Goal: Task Accomplishment & Management: Complete application form

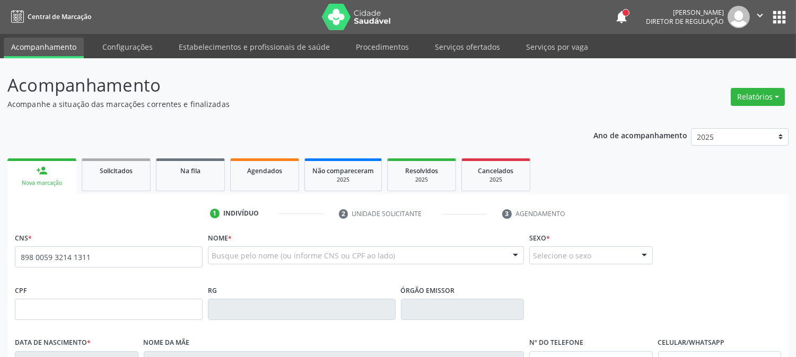
type input "898 0059 3214 1311"
type input "[DATE]"
type input "[PERSON_NAME]"
type input "[PHONE_NUMBER]"
type input "38"
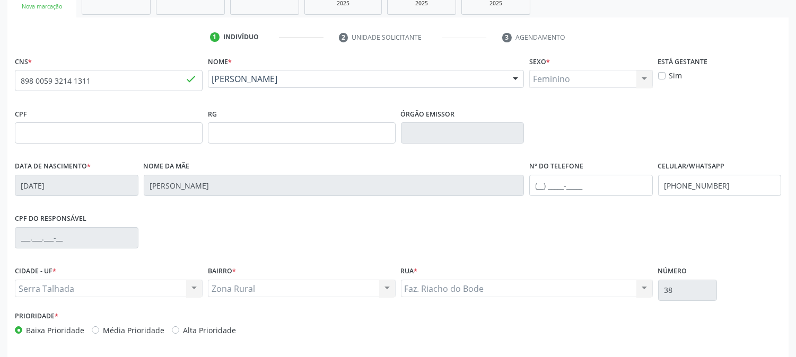
scroll to position [216, 0]
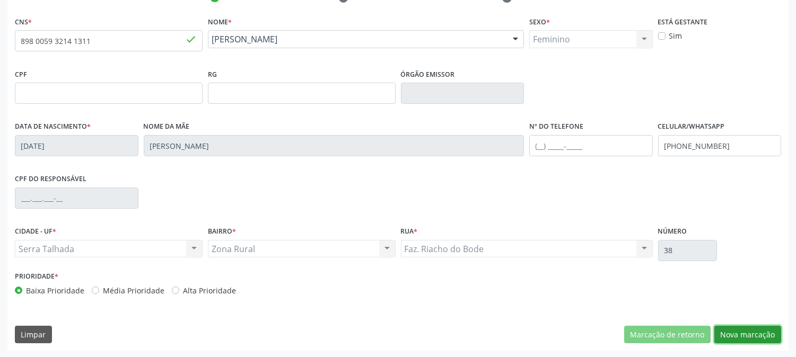
click at [754, 342] on button "Nova marcação" at bounding box center [747, 335] width 67 height 18
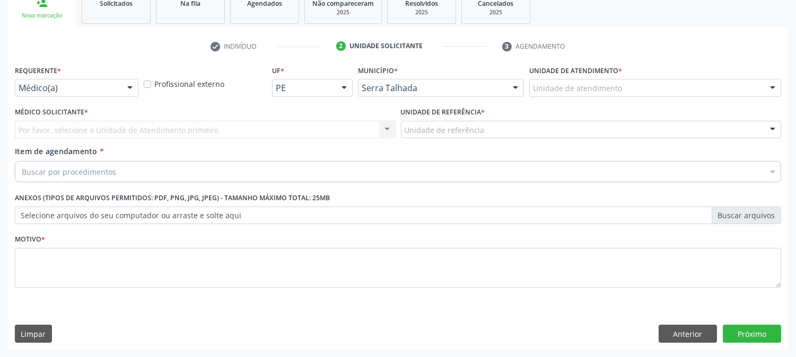
click at [122, 88] on div at bounding box center [130, 89] width 16 height 18
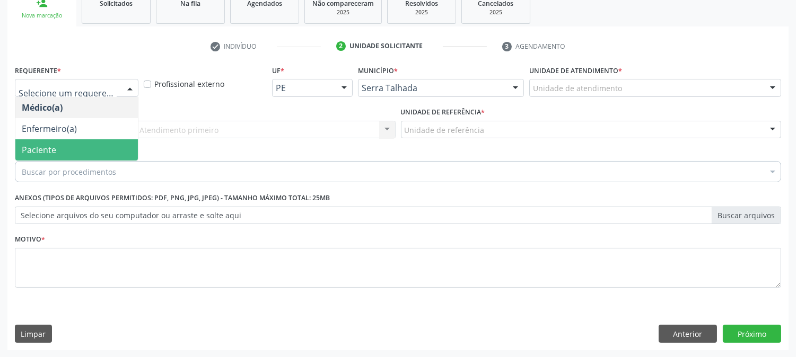
click at [87, 142] on span "Paciente" at bounding box center [76, 149] width 123 height 21
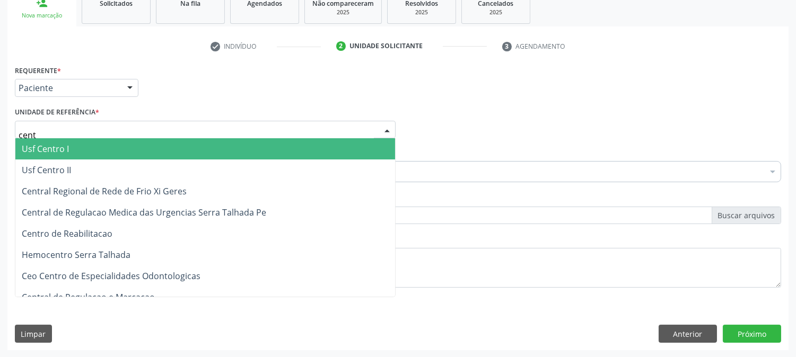
type input "centr"
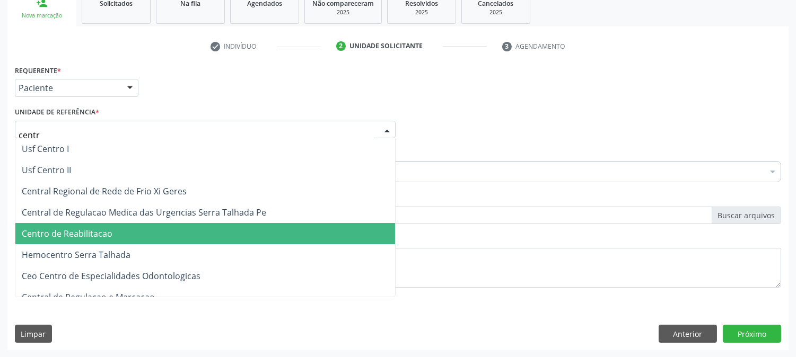
click at [89, 234] on span "Centro de Reabilitacao" at bounding box center [67, 234] width 91 height 12
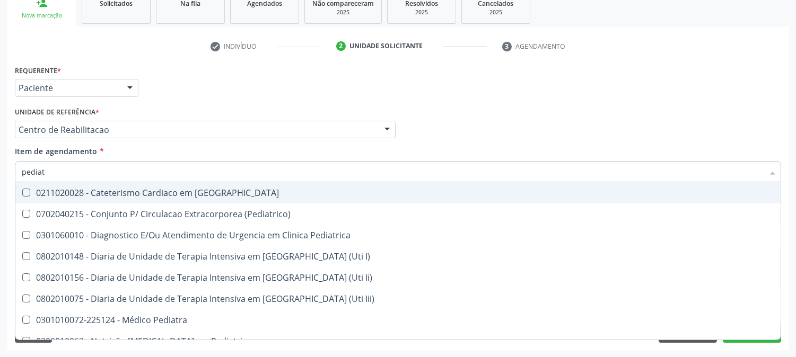
type input "pediatr"
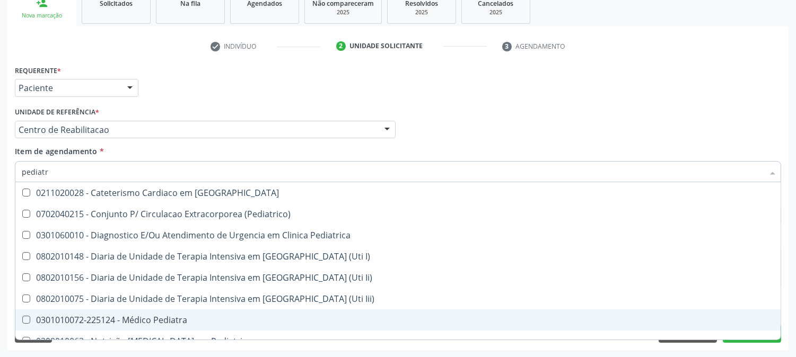
click at [105, 316] on div "0301010072-225124 - Médico Pediatra" at bounding box center [398, 320] width 753 height 8
checkbox Pediatra "true"
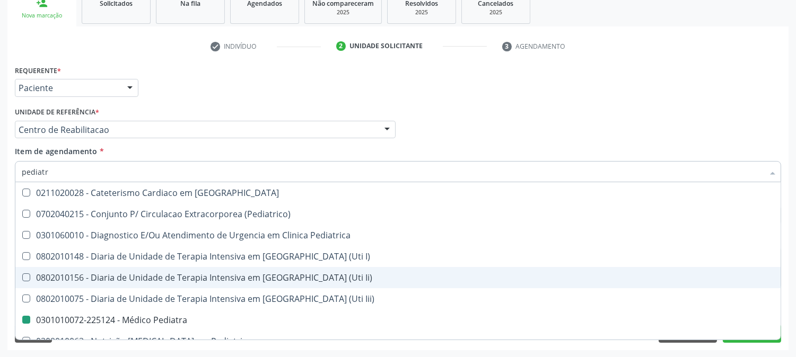
click at [0, 241] on div "Acompanhamento Acompanhe a situação das marcações correntes e finalizadas Relat…" at bounding box center [398, 124] width 796 height 467
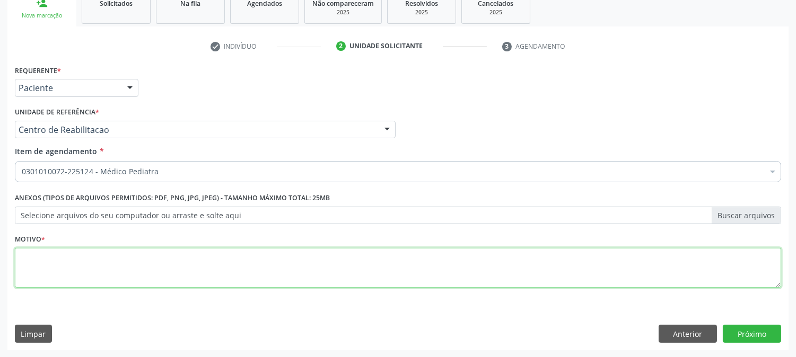
click at [176, 266] on textarea at bounding box center [398, 268] width 766 height 40
type textarea "."
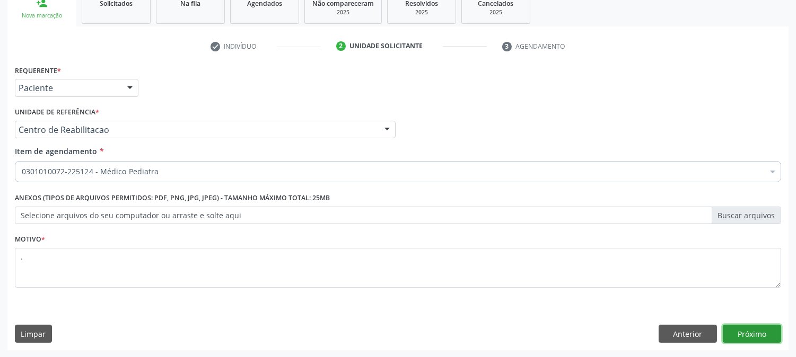
click at [734, 333] on button "Próximo" at bounding box center [752, 334] width 58 height 18
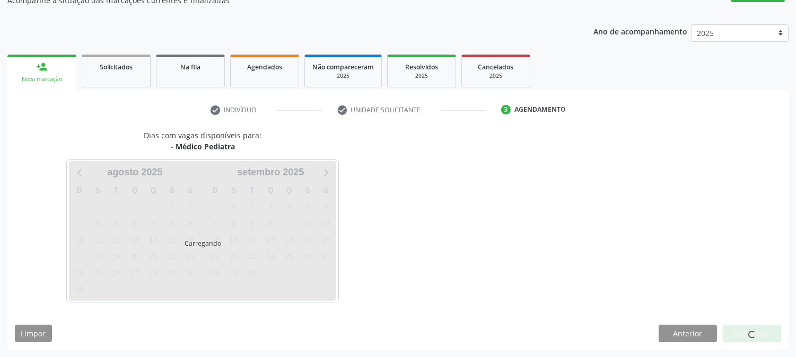
scroll to position [103, 0]
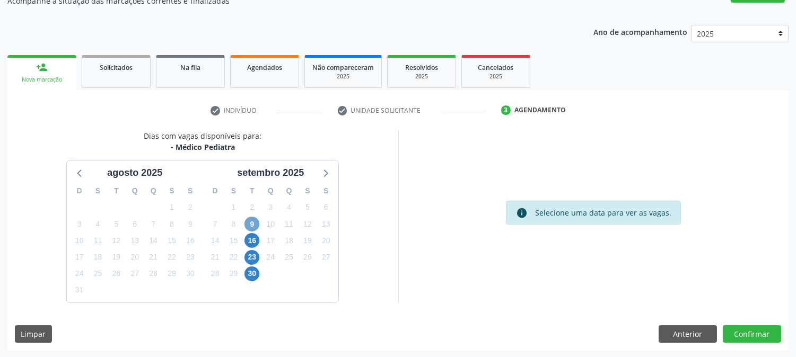
click at [256, 222] on span "9" at bounding box center [251, 224] width 15 height 15
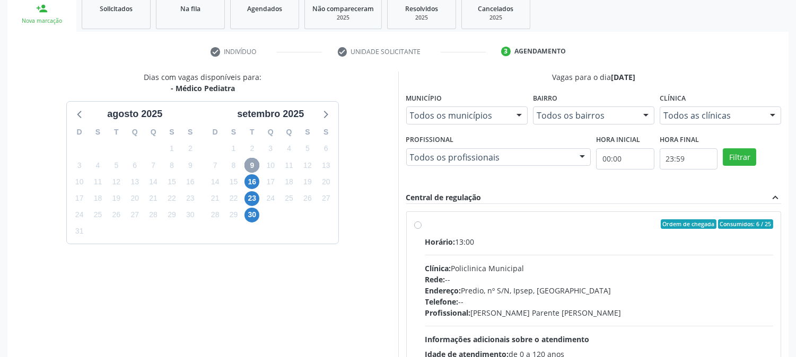
scroll to position [257, 0]
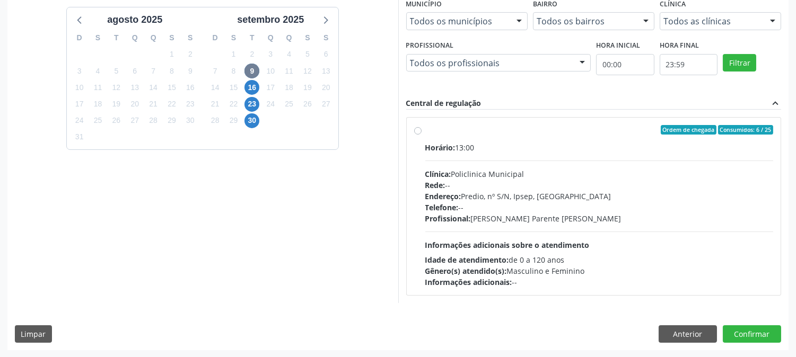
click at [504, 220] on div "Profissional: [PERSON_NAME]" at bounding box center [599, 218] width 348 height 11
click at [422, 135] on input "Ordem de chegada Consumidos: 6 / 25 Horário: 13:00 Clínica: Policlinica Municip…" at bounding box center [417, 130] width 7 height 10
radio input "true"
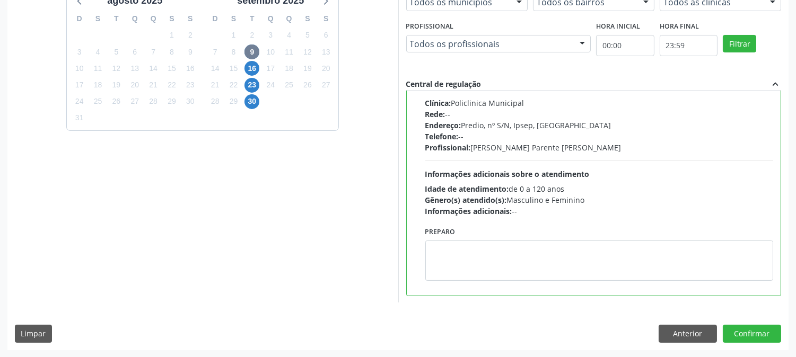
scroll to position [0, 0]
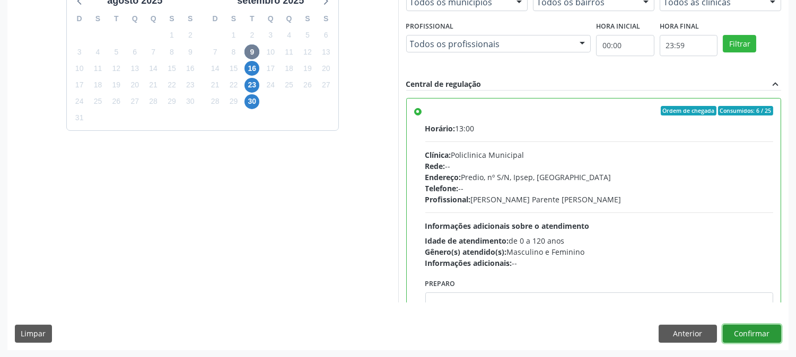
click at [729, 330] on button "Confirmar" at bounding box center [752, 334] width 58 height 18
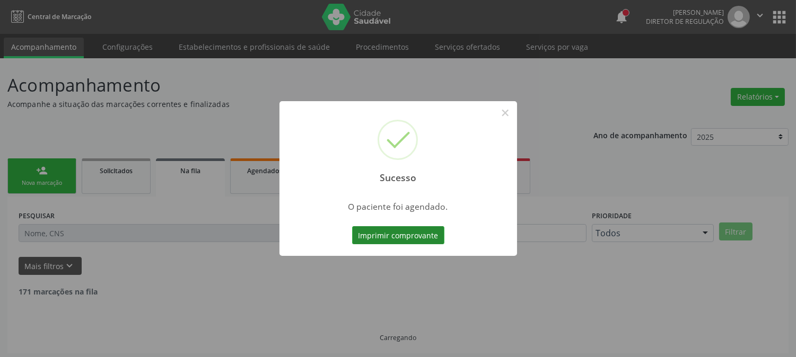
click at [390, 235] on button "Imprimir comprovante" at bounding box center [398, 235] width 92 height 18
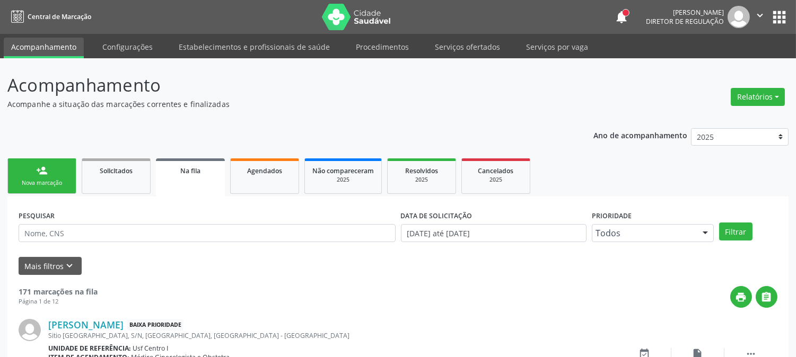
click at [58, 171] on link "person_add Nova marcação" at bounding box center [41, 177] width 69 height 36
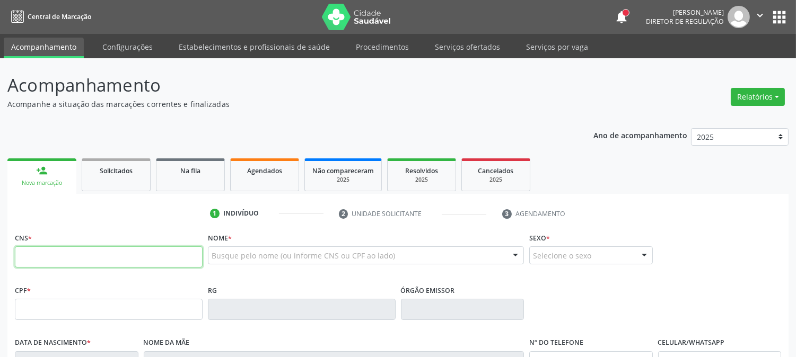
click at [88, 256] on input "text" at bounding box center [109, 257] width 188 height 21
type input "898 0063 2204 0903"
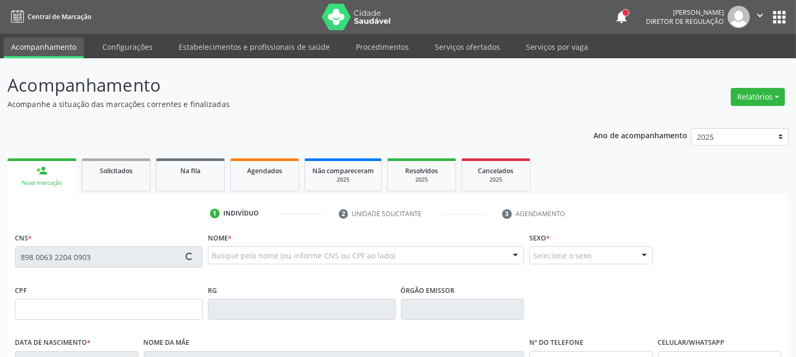
type input "[DATE]"
type input "[PERSON_NAME]"
type input "[PHONE_NUMBER]"
type input "S/N"
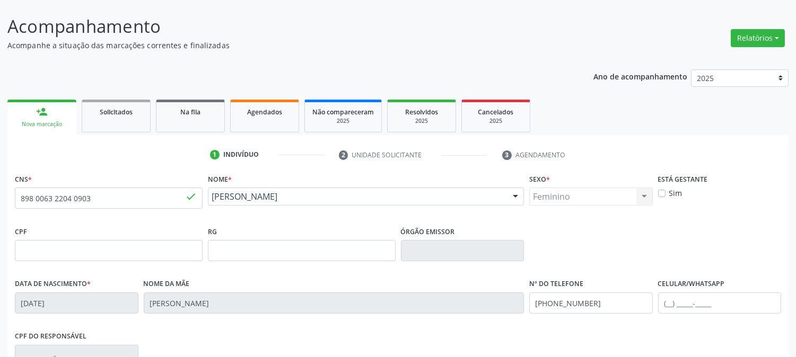
scroll to position [216, 0]
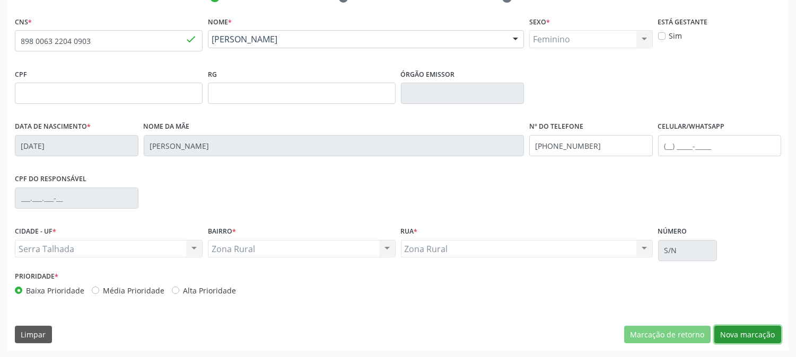
click at [741, 337] on button "Nova marcação" at bounding box center [747, 335] width 67 height 18
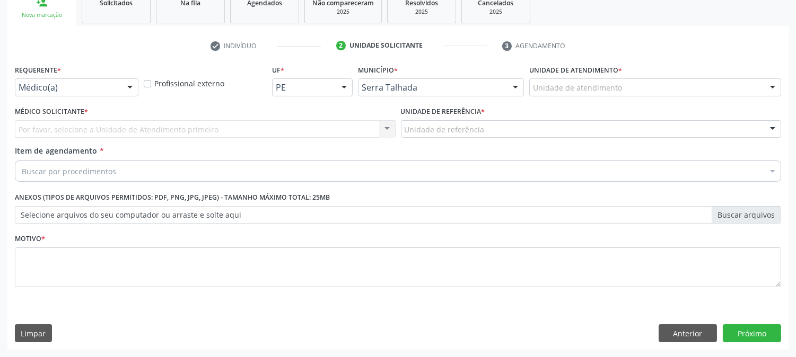
scroll to position [168, 0]
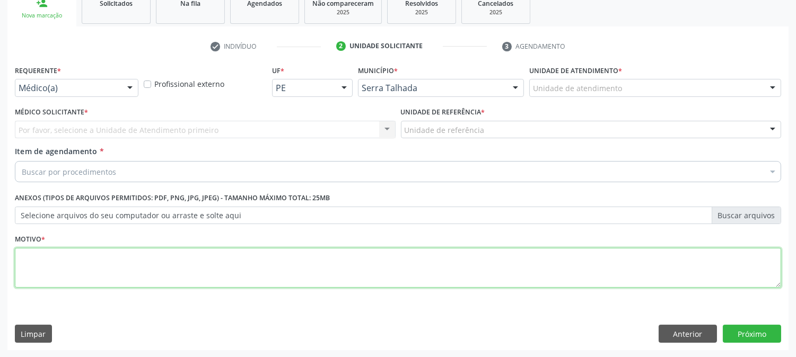
click at [651, 271] on textarea at bounding box center [398, 268] width 766 height 40
type textarea "."
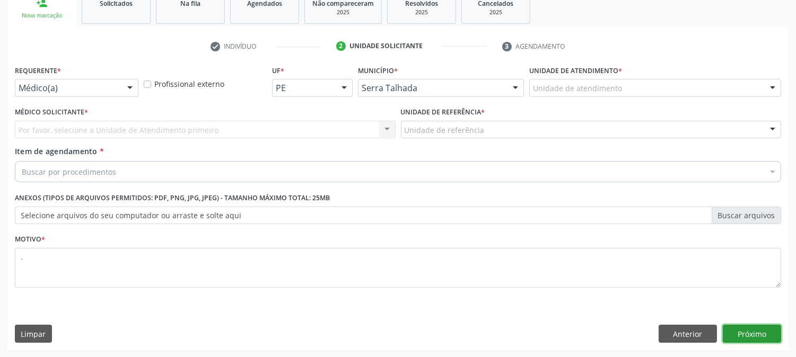
click at [749, 327] on button "Próximo" at bounding box center [752, 334] width 58 height 18
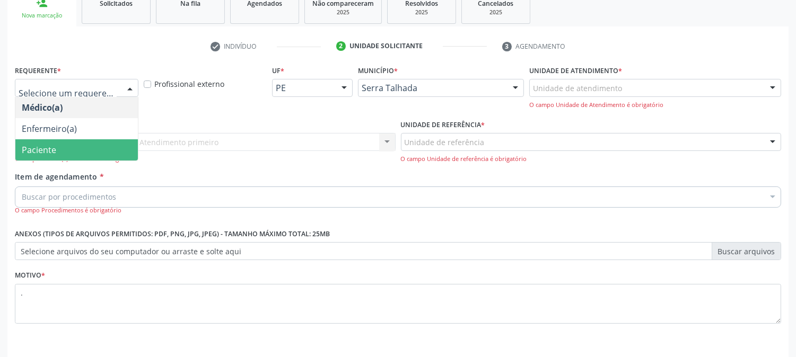
click at [66, 147] on span "Paciente" at bounding box center [76, 149] width 123 height 21
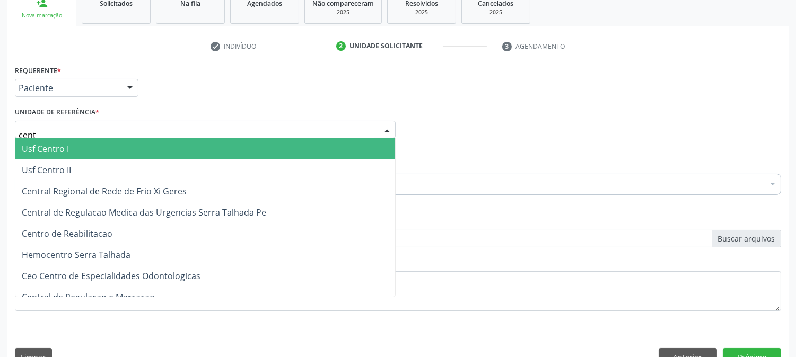
type input "centr"
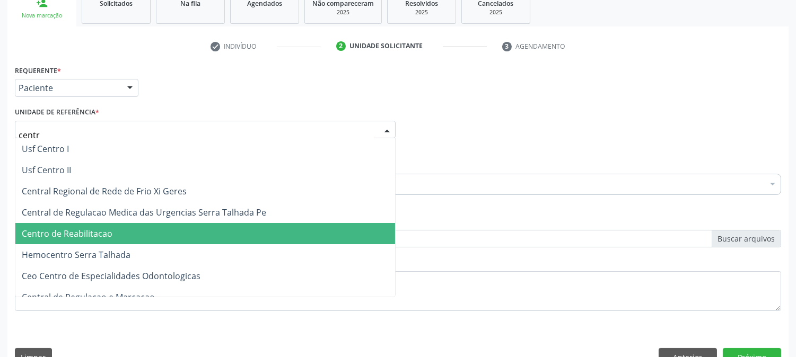
click at [77, 231] on span "Centro de Reabilitacao" at bounding box center [67, 234] width 91 height 12
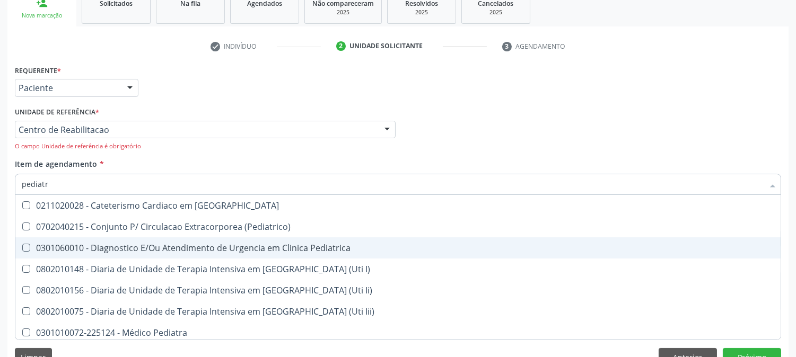
type input "pediatra"
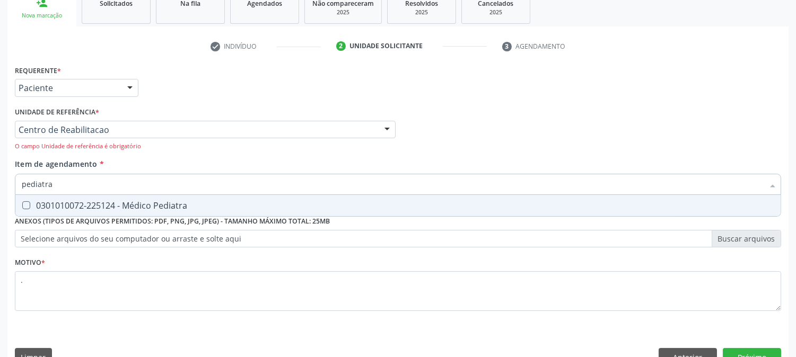
click at [164, 204] on div "0301010072-225124 - Médico Pediatra" at bounding box center [398, 206] width 753 height 8
checkbox Pediatra "true"
click at [743, 350] on button "Próximo" at bounding box center [752, 357] width 58 height 18
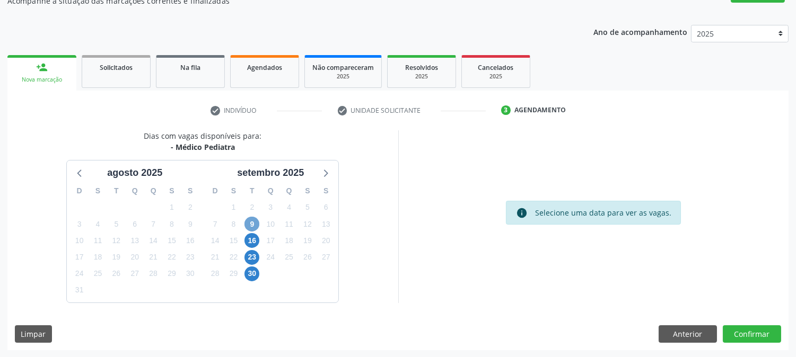
click at [255, 224] on span "9" at bounding box center [251, 224] width 15 height 15
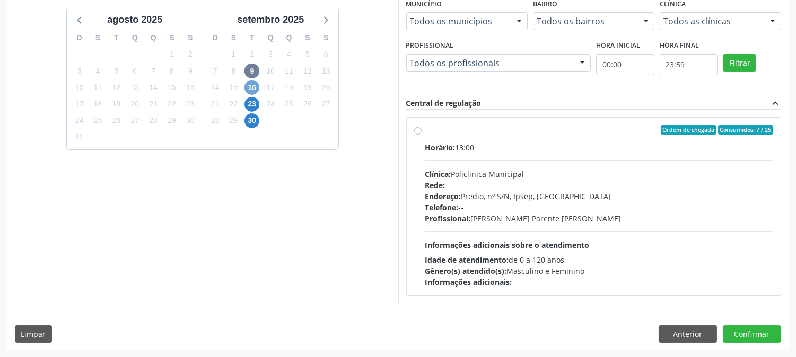
click at [248, 88] on span "16" at bounding box center [251, 87] width 15 height 15
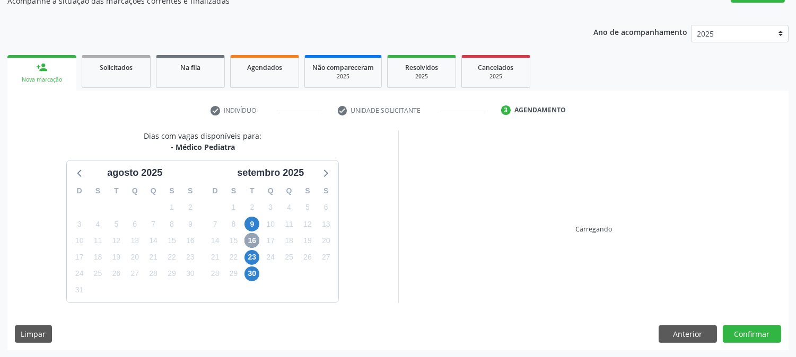
scroll to position [257, 0]
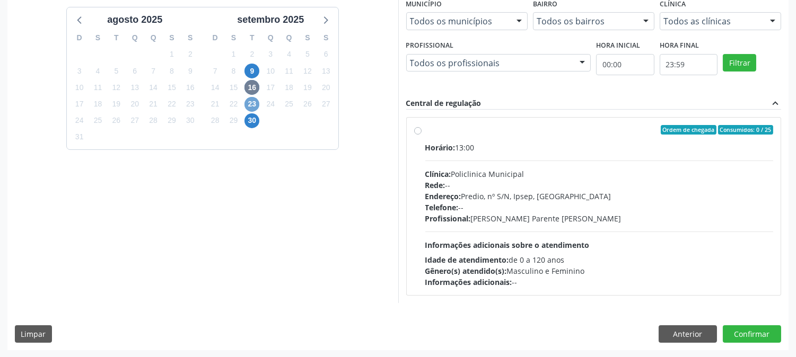
click at [246, 102] on span "23" at bounding box center [251, 104] width 15 height 15
click at [247, 119] on span "30" at bounding box center [251, 120] width 15 height 15
click at [246, 70] on span "9" at bounding box center [251, 71] width 15 height 15
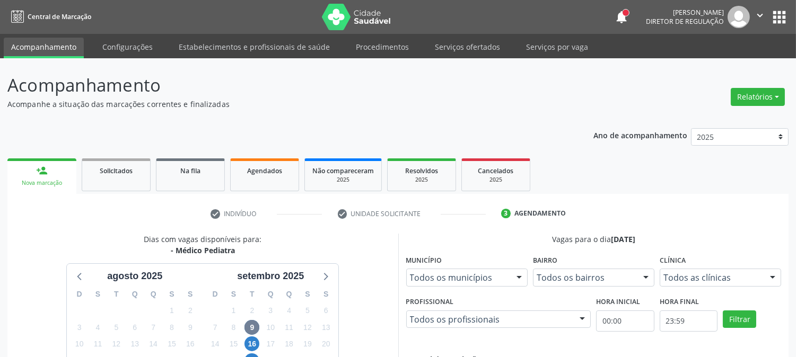
click at [184, 136] on div "Ano de acompanhamento 2025 2024 person_add Nova marcação Solicitados Na fila Ag…" at bounding box center [397, 364] width 781 height 487
click at [146, 42] on link "Configurações" at bounding box center [127, 47] width 65 height 19
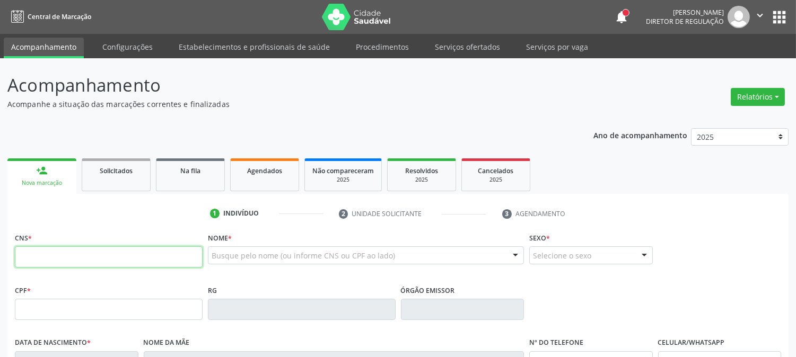
click at [68, 250] on input "text" at bounding box center [109, 257] width 188 height 21
type input "898 0037 3158 3811"
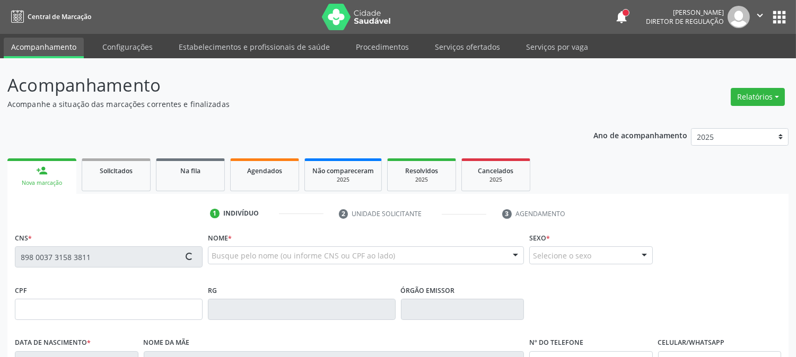
type input "[DATE]"
type input "[PERSON_NAME]"
type input "[PHONE_NUMBER]"
type input "38"
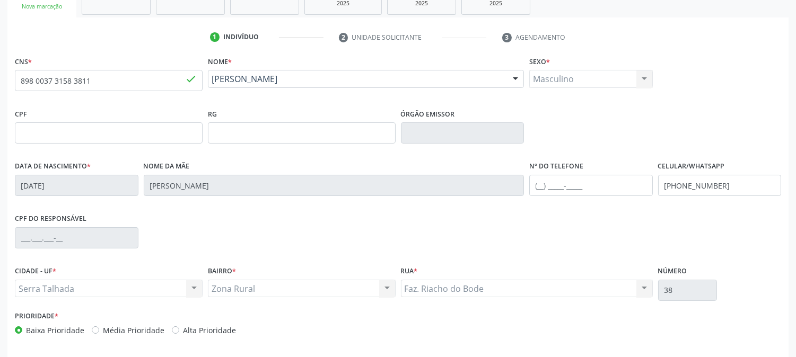
scroll to position [216, 0]
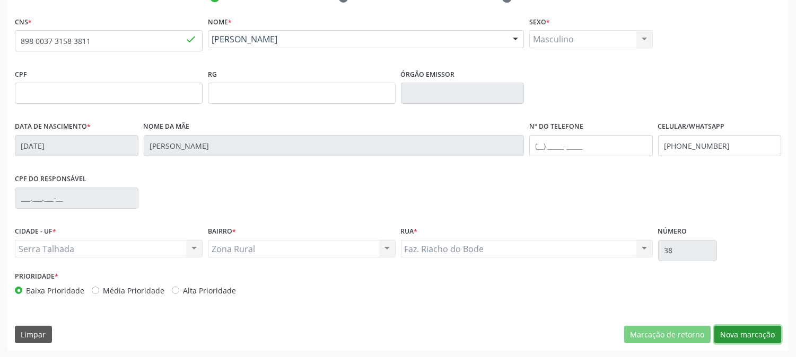
click at [733, 331] on button "Nova marcação" at bounding box center [747, 335] width 67 height 18
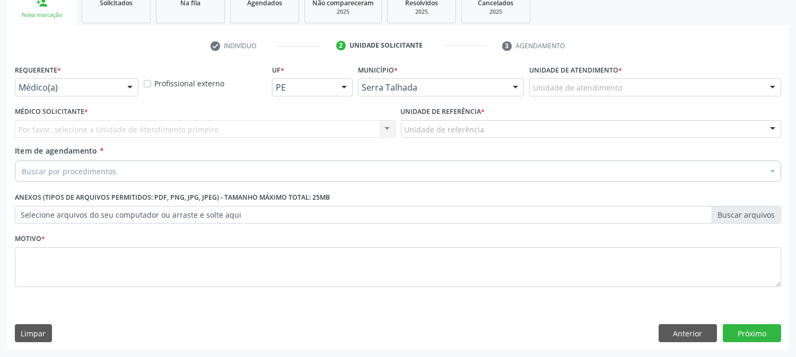
scroll to position [168, 0]
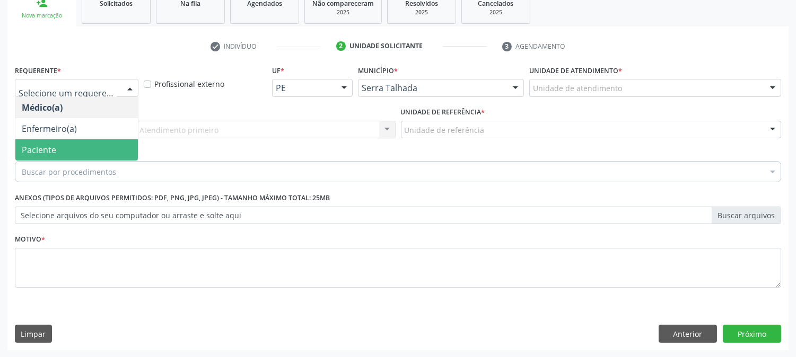
click at [103, 146] on span "Paciente" at bounding box center [76, 149] width 123 height 21
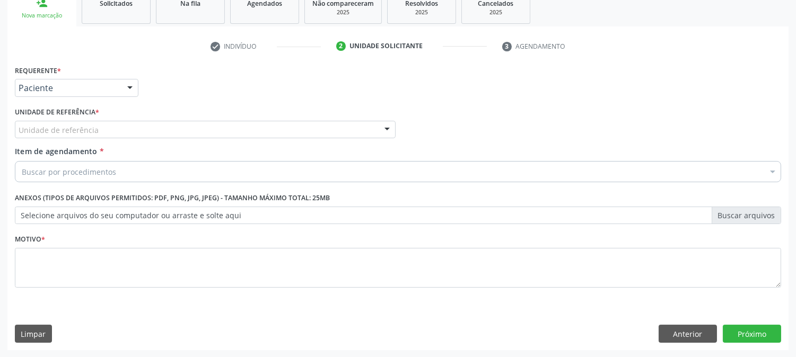
click at [104, 127] on div "Unidade de referência" at bounding box center [205, 130] width 381 height 18
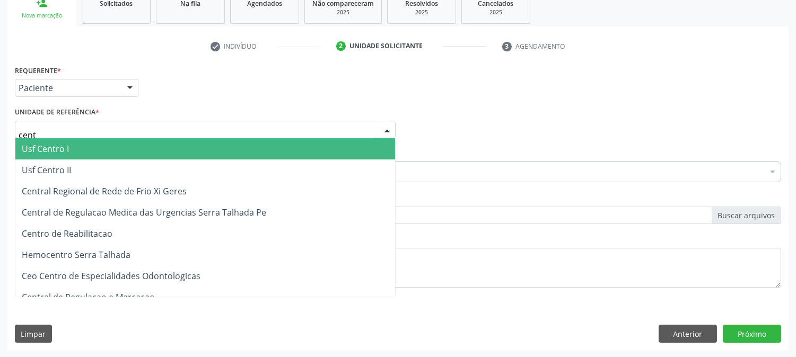
type input "centr"
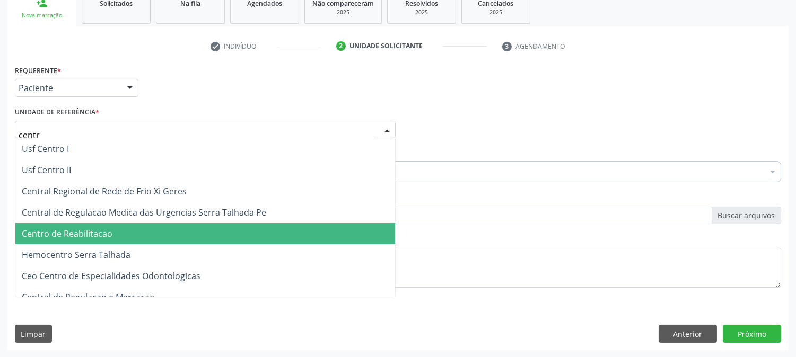
click at [107, 232] on span "Centro de Reabilitacao" at bounding box center [67, 234] width 91 height 12
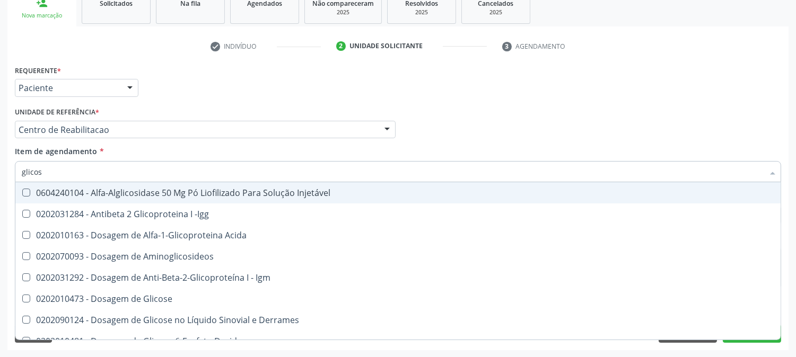
type input "glicose"
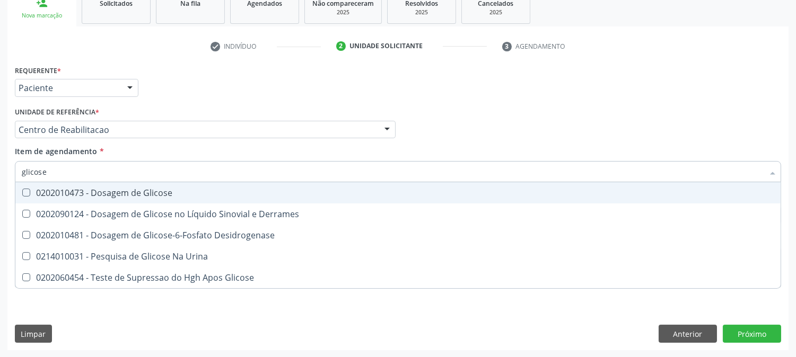
click at [98, 194] on div "0202010473 - Dosagem de Glicose" at bounding box center [398, 193] width 753 height 8
checkbox Glicose "true"
drag, startPoint x: 65, startPoint y: 176, endPoint x: 1, endPoint y: 170, distance: 64.0
click at [1, 170] on div "Acompanhamento Acompanhe a situação das marcações correntes e finalizadas Relat…" at bounding box center [398, 124] width 796 height 467
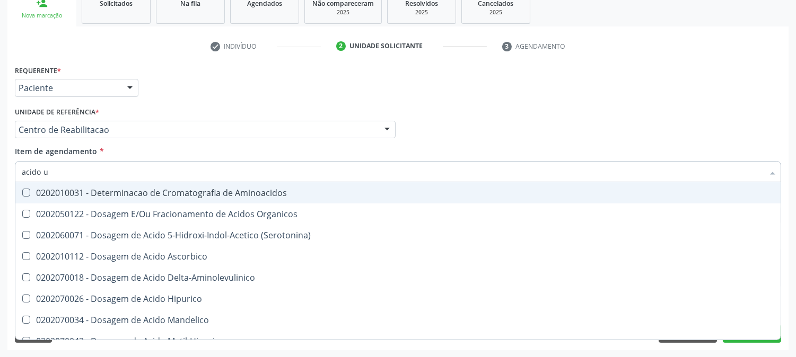
type input "acido ur"
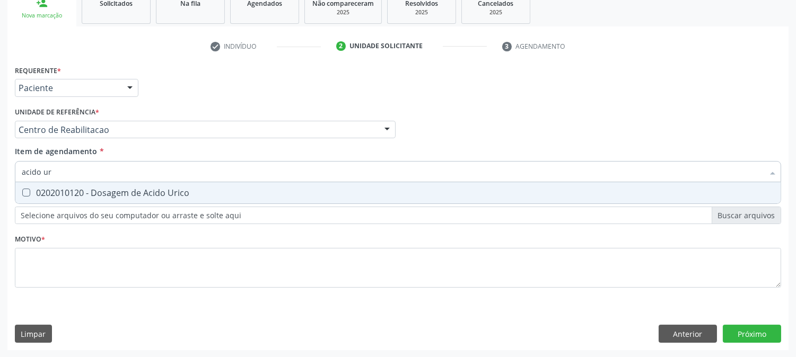
click at [23, 191] on Urico at bounding box center [26, 193] width 8 height 8
click at [22, 191] on Urico "checkbox" at bounding box center [18, 192] width 7 height 7
checkbox Urico "true"
drag, startPoint x: 73, startPoint y: 172, endPoint x: 14, endPoint y: 165, distance: 59.2
click at [15, 165] on div "acido ur" at bounding box center [398, 171] width 766 height 21
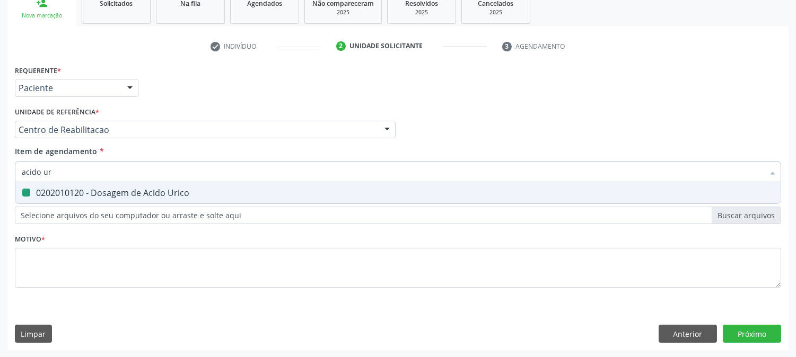
type input "c"
checkbox Urico "false"
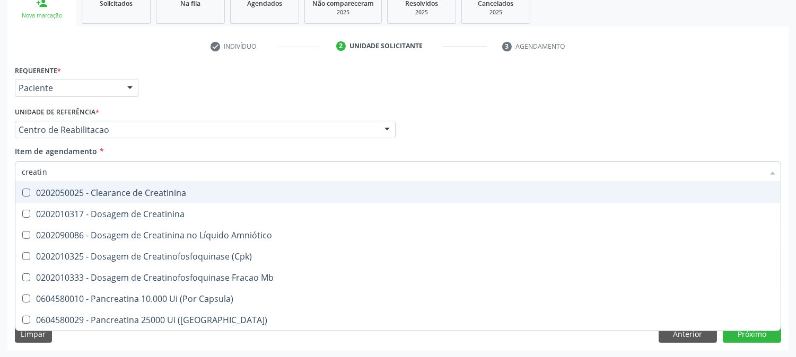
type input "creatini"
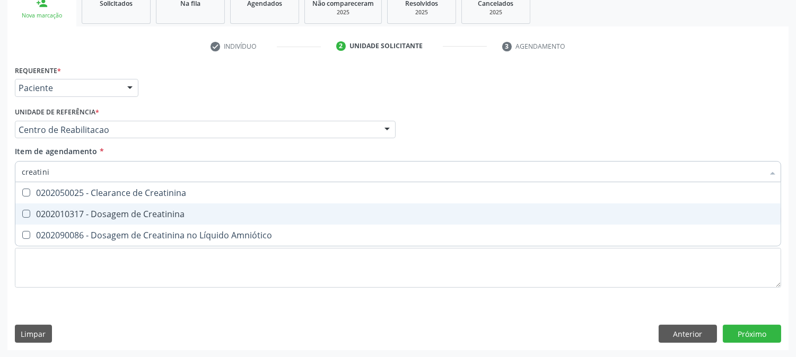
click at [57, 210] on div "0202010317 - Dosagem de Creatinina" at bounding box center [398, 214] width 753 height 8
checkbox Creatinina "true"
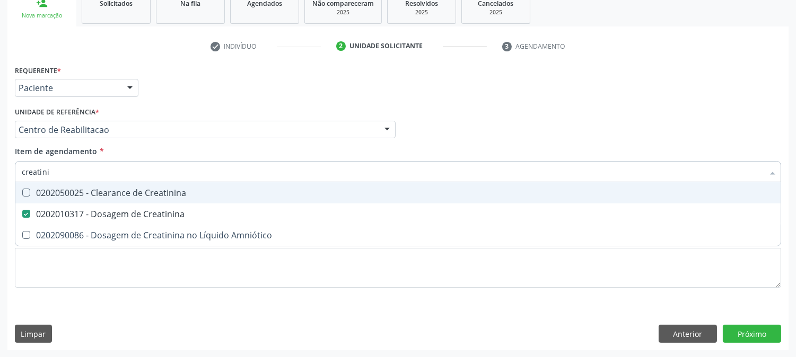
drag, startPoint x: 56, startPoint y: 171, endPoint x: 0, endPoint y: 171, distance: 55.7
click at [0, 171] on div "Acompanhamento Acompanhe a situação das marcações correntes e finalizadas Relat…" at bounding box center [398, 124] width 796 height 467
type input "urei"
checkbox Creatinina "false"
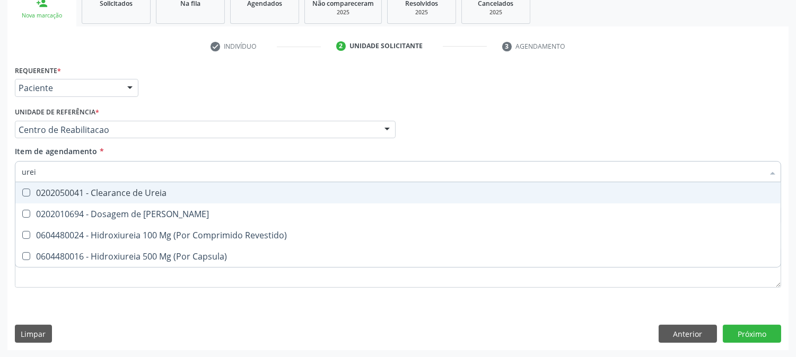
type input "ureia"
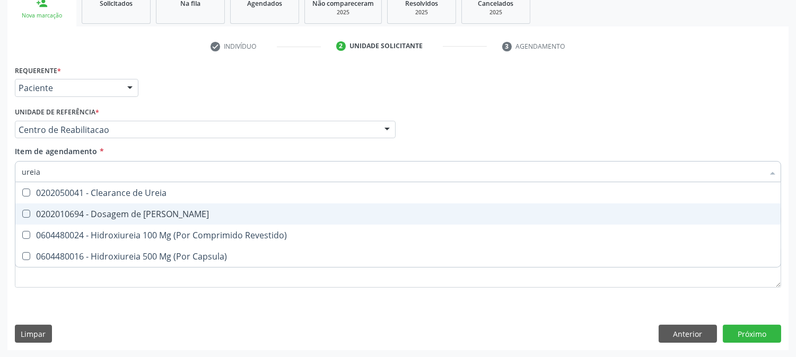
click at [64, 205] on span "0202010694 - Dosagem de [PERSON_NAME]" at bounding box center [397, 214] width 765 height 21
checkbox Ureia "true"
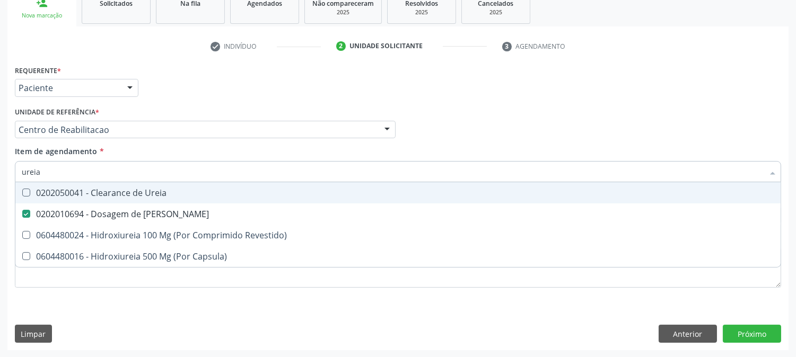
drag, startPoint x: 49, startPoint y: 165, endPoint x: 9, endPoint y: 171, distance: 40.3
click at [0, 171] on div "Acompanhamento Acompanhe a situação das marcações correntes e finalizadas Relat…" at bounding box center [398, 124] width 796 height 467
type input "co"
checkbox Ureia "false"
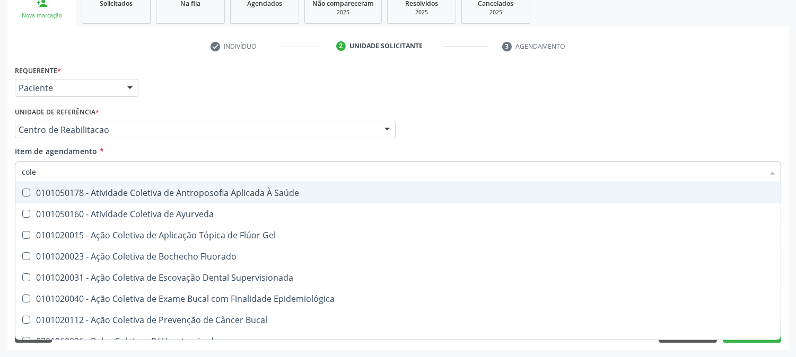
type input "coles"
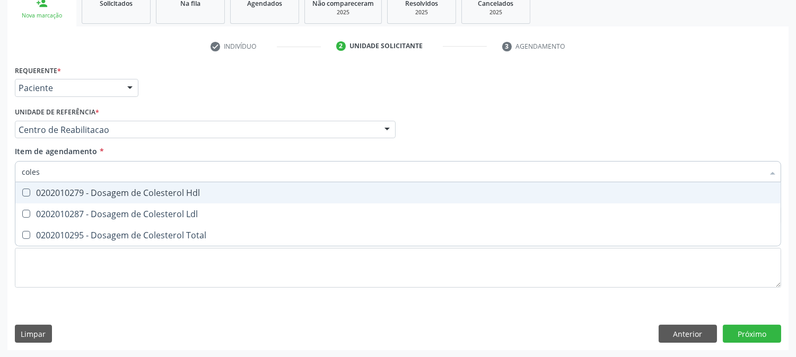
click at [29, 185] on span "0202010279 - Dosagem de Colesterol Hdl" at bounding box center [397, 192] width 765 height 21
checkbox Hdl "true"
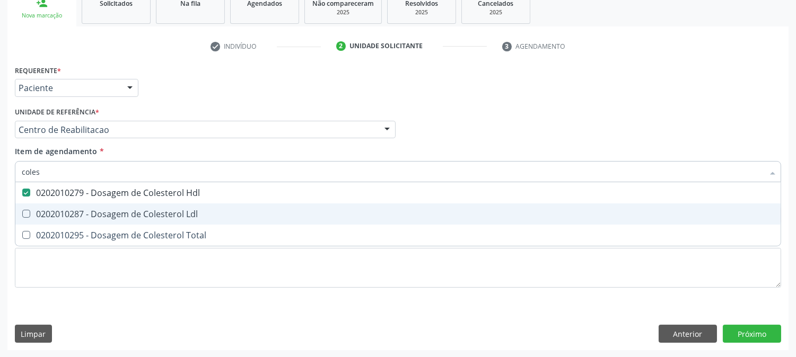
click at [30, 213] on Ldl at bounding box center [26, 214] width 8 height 8
click at [22, 213] on Ldl "checkbox" at bounding box center [18, 214] width 7 height 7
checkbox Ldl "true"
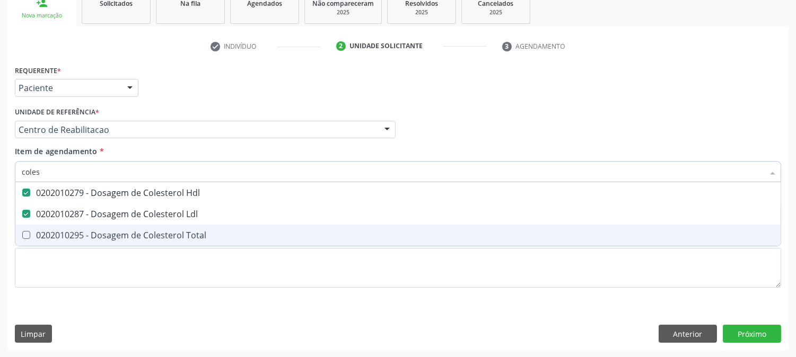
click at [30, 229] on span "0202010295 - Dosagem de Colesterol Total" at bounding box center [397, 235] width 765 height 21
checkbox Total "true"
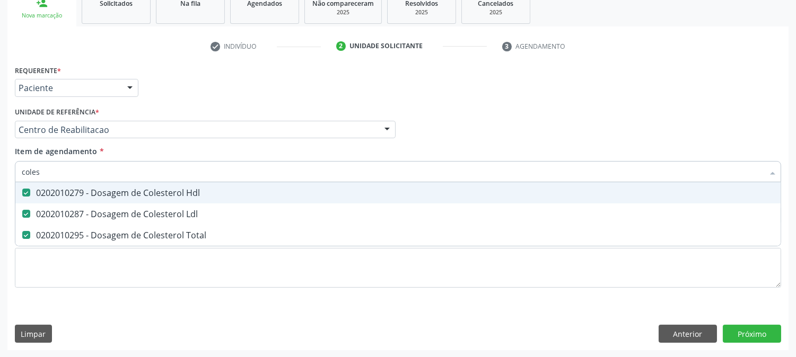
drag, startPoint x: 51, startPoint y: 177, endPoint x: 0, endPoint y: 170, distance: 51.8
click at [0, 170] on div "Acompanhamento Acompanhe a situação das marcações correntes e finalizadas Relat…" at bounding box center [398, 124] width 796 height 467
type input "tg"
checkbox Hdl "false"
checkbox Ldl "false"
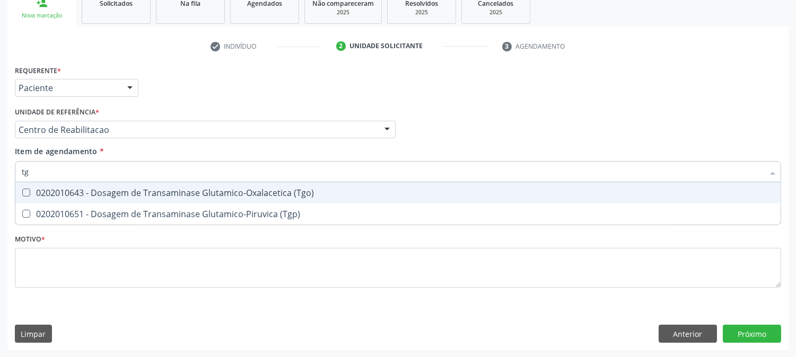
click at [67, 189] on div "0202010643 - Dosagem de Transaminase Glutamico-Oxalacetica (Tgo)" at bounding box center [398, 193] width 753 height 8
checkbox \(Tgo\) "true"
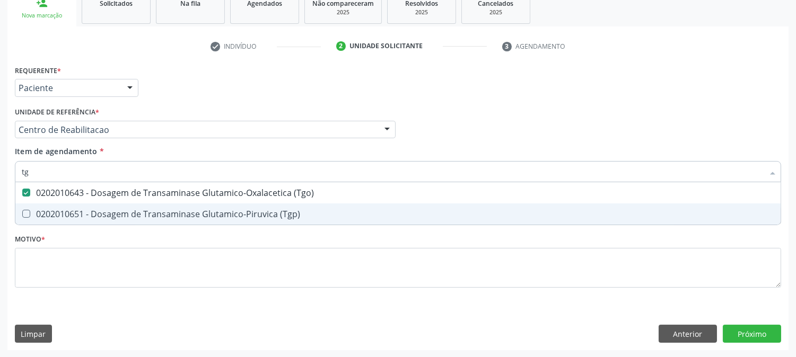
click at [66, 210] on div "0202010651 - Dosagem de Transaminase Glutamico-Piruvica (Tgp)" at bounding box center [398, 214] width 753 height 8
checkbox \(Tgp\) "true"
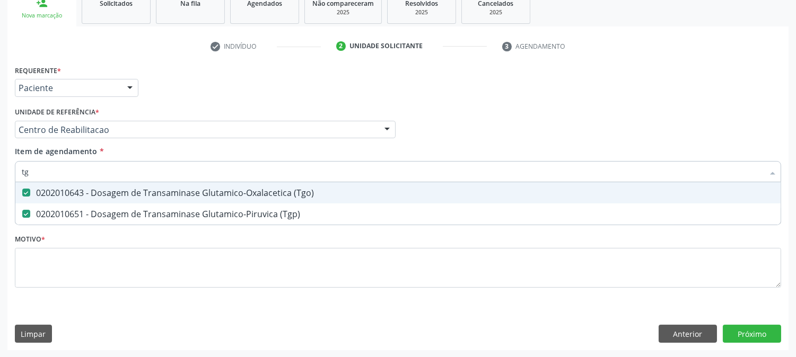
drag, startPoint x: 54, startPoint y: 170, endPoint x: 0, endPoint y: 170, distance: 54.1
click at [0, 170] on div "Acompanhamento Acompanhe a situação das marcações correntes e finalizadas Relat…" at bounding box center [398, 124] width 796 height 467
type input "tr"
checkbox \(Tgo\) "false"
checkbox \(Tgp\) "false"
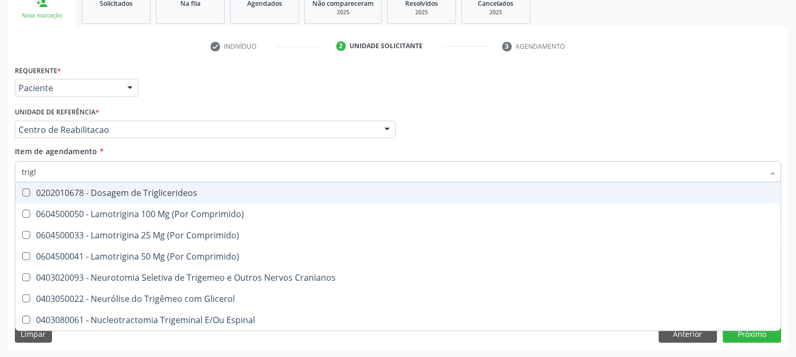
type input "trigli"
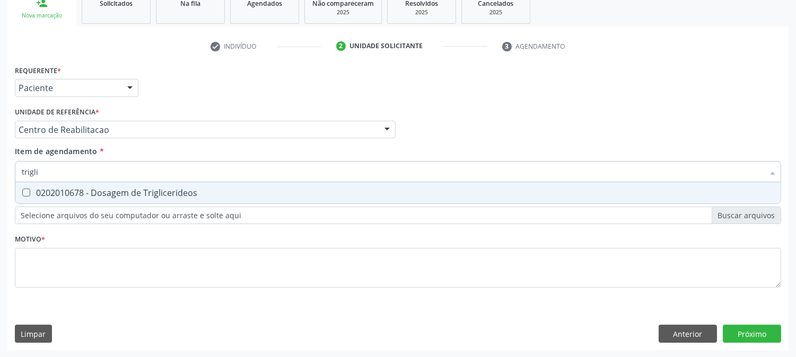
click at [46, 189] on div "0202010678 - Dosagem de Triglicerideos" at bounding box center [398, 193] width 753 height 8
checkbox Triglicerideos "true"
drag, startPoint x: 43, startPoint y: 171, endPoint x: 0, endPoint y: 171, distance: 43.5
click at [0, 167] on div "Acompanhamento Acompanhe a situação das marcações correntes e finalizadas Relat…" at bounding box center [398, 124] width 796 height 467
type input "h"
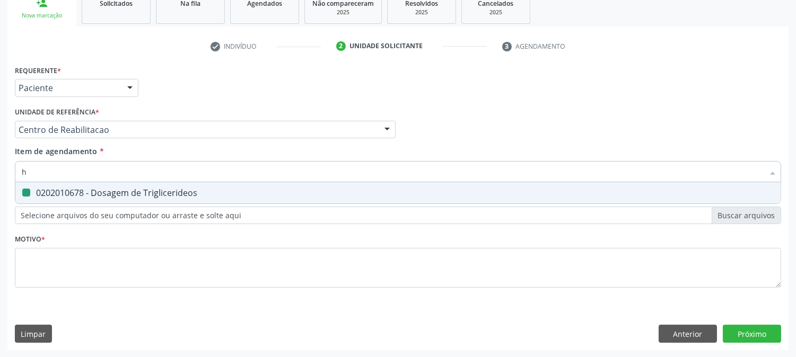
checkbox Triglicerideos "false"
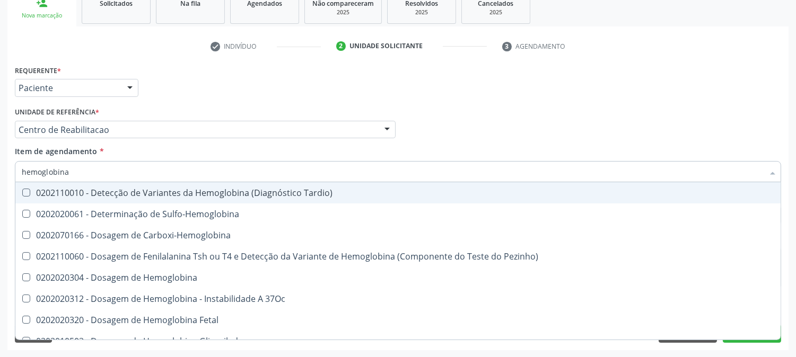
type input "hemoglobina g"
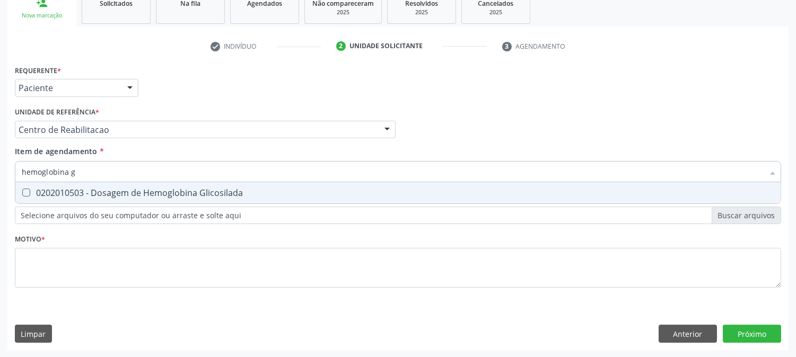
click at [90, 198] on span "0202010503 - Dosagem de Hemoglobina Glicosilada" at bounding box center [397, 192] width 765 height 21
checkbox Glicosilada "true"
drag, startPoint x: 90, startPoint y: 172, endPoint x: 55, endPoint y: 171, distance: 35.0
click at [55, 171] on input "hemoglobina g" at bounding box center [393, 171] width 742 height 21
type input "hemoglob"
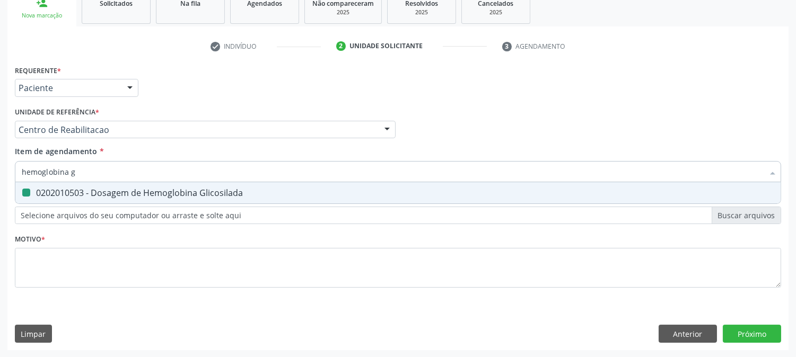
checkbox Glicosilada "false"
type input "hemograma"
click at [85, 189] on div "0202020380 - Hemograma Completo" at bounding box center [398, 193] width 753 height 8
checkbox Completo "true"
drag, startPoint x: 80, startPoint y: 170, endPoint x: 0, endPoint y: 180, distance: 80.3
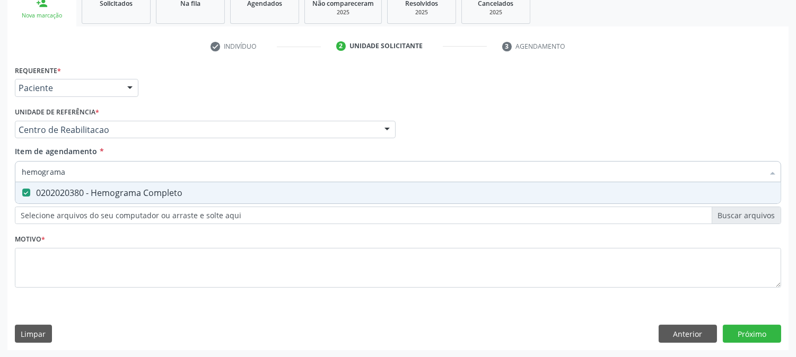
click at [0, 180] on div "Acompanhamento Acompanhe a situação das marcações correntes e finalizadas Relat…" at bounding box center [398, 124] width 796 height 467
type input "uri"
checkbox Completo "false"
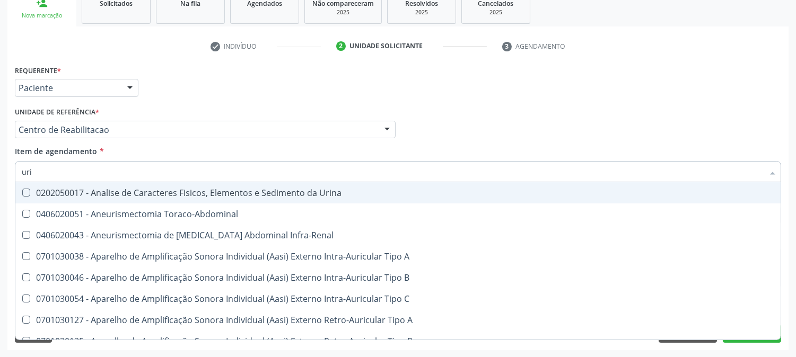
type input "urin"
checkbox Urico "false"
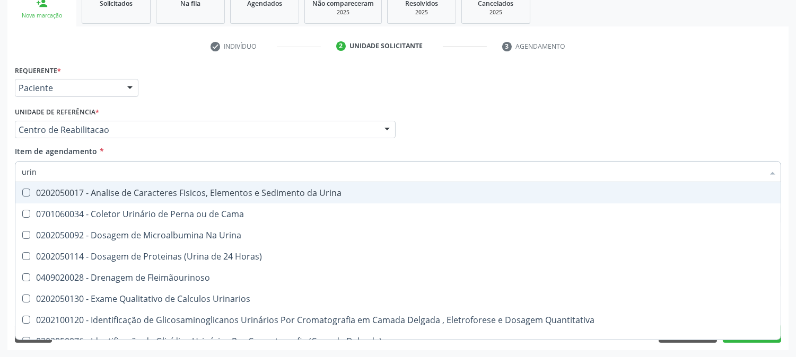
type input "urina"
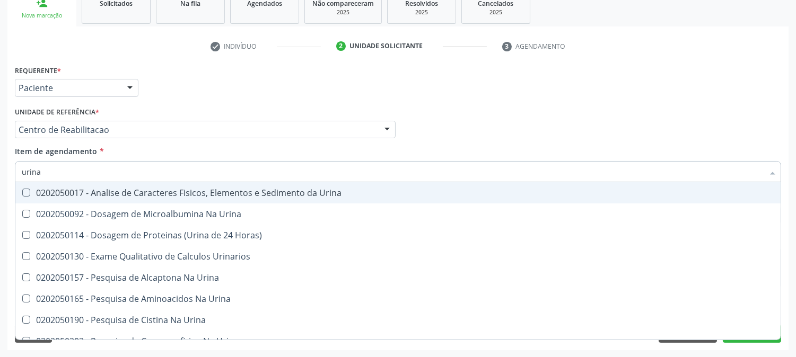
click at [36, 191] on div "0202050017 - Analise de Caracteres Fisicos, Elementos e Sedimento da Urina" at bounding box center [398, 193] width 753 height 8
checkbox Urina "true"
drag, startPoint x: 70, startPoint y: 179, endPoint x: 0, endPoint y: 181, distance: 70.0
click at [0, 181] on div "Acompanhamento Acompanhe a situação das marcações correntes e finalizadas Relat…" at bounding box center [398, 124] width 796 height 467
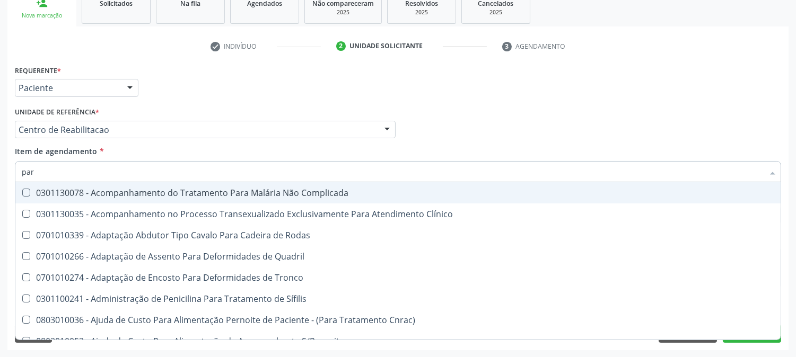
type input "para"
checkbox Complicada "false"
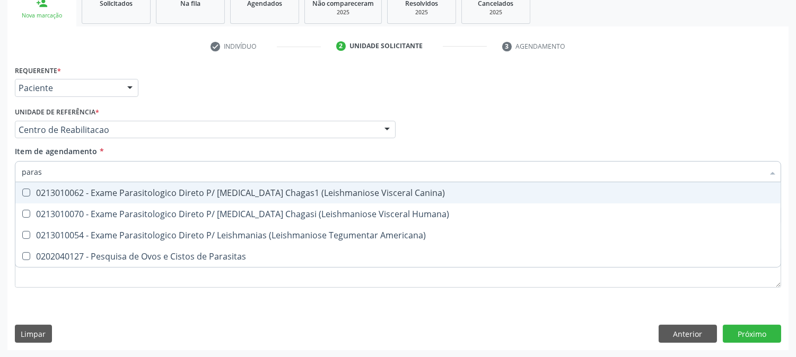
type input "parasi"
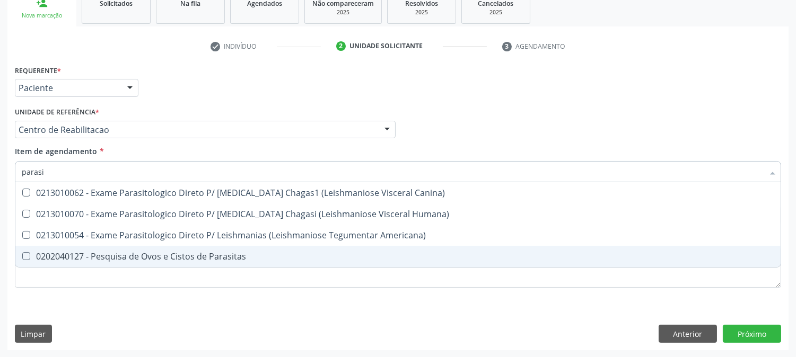
click at [72, 249] on span "0202040127 - Pesquisa de Ovos e Cistos de Parasitas" at bounding box center [397, 256] width 765 height 21
checkbox Parasitas "true"
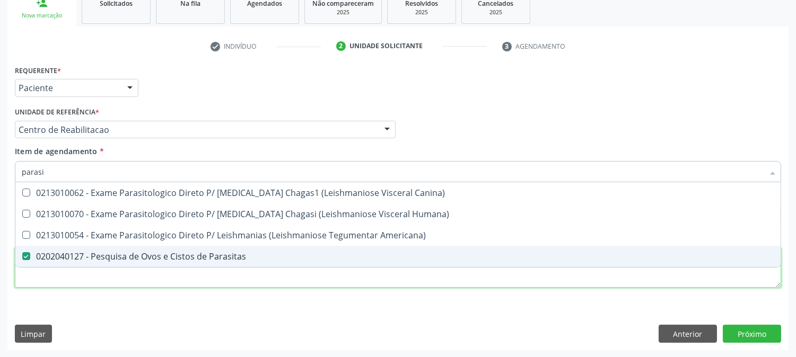
click at [64, 283] on div "Requerente * Paciente Médico(a) Enfermeiro(a) Paciente Nenhum resultado encontr…" at bounding box center [398, 183] width 766 height 240
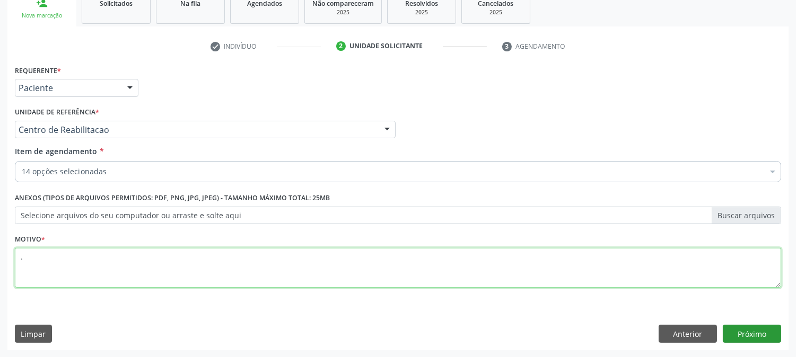
type textarea "."
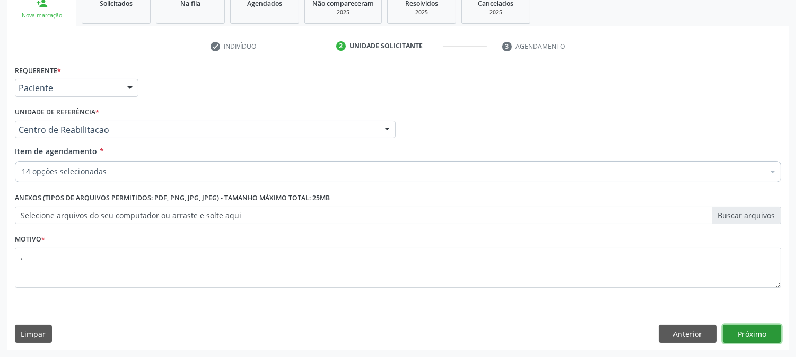
click at [767, 337] on button "Próximo" at bounding box center [752, 334] width 58 height 18
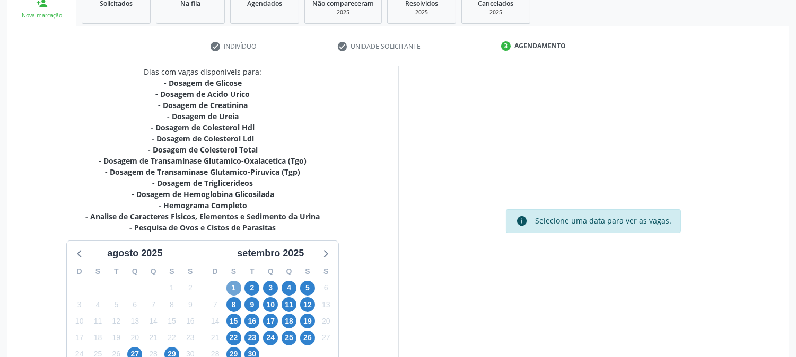
click at [239, 288] on span "1" at bounding box center [233, 288] width 15 height 15
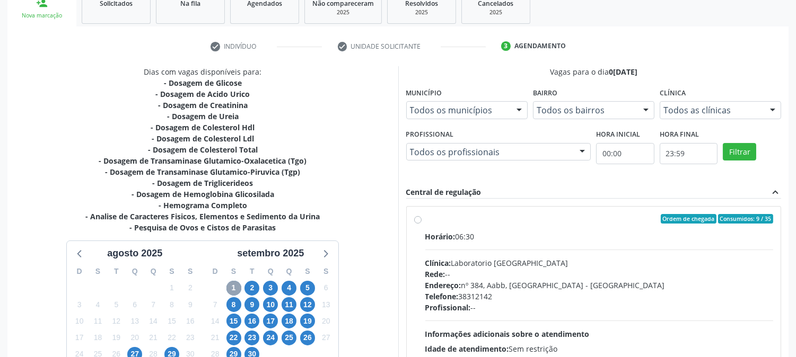
scroll to position [248, 0]
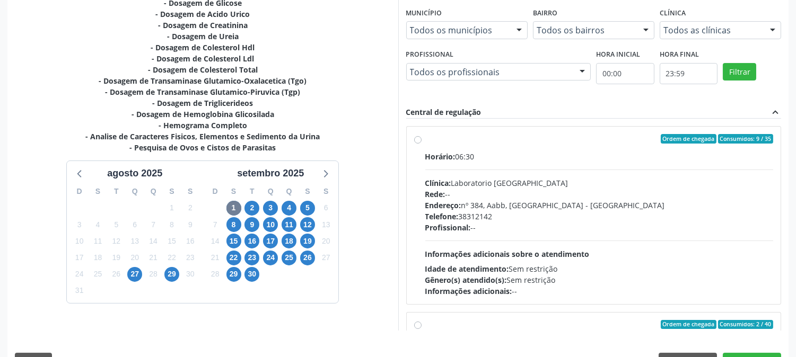
click at [527, 216] on div "Telefone: 38312142" at bounding box center [599, 216] width 348 height 11
click at [422, 144] on input "Ordem de chegada Consumidos: 9 / 35 Horário: 06:30 Clínica: Laboratorio Sao Fra…" at bounding box center [417, 139] width 7 height 10
radio input "true"
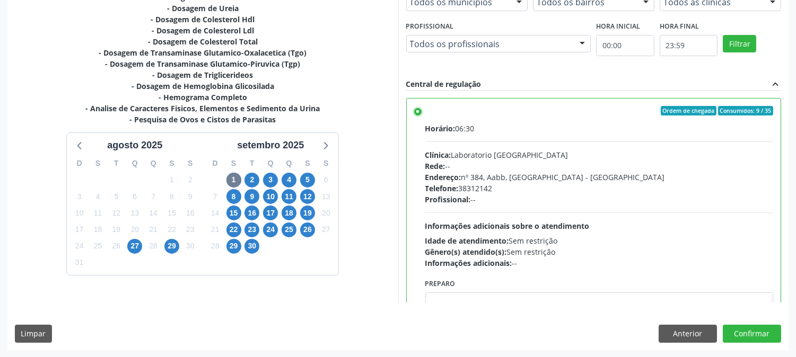
scroll to position [59, 0]
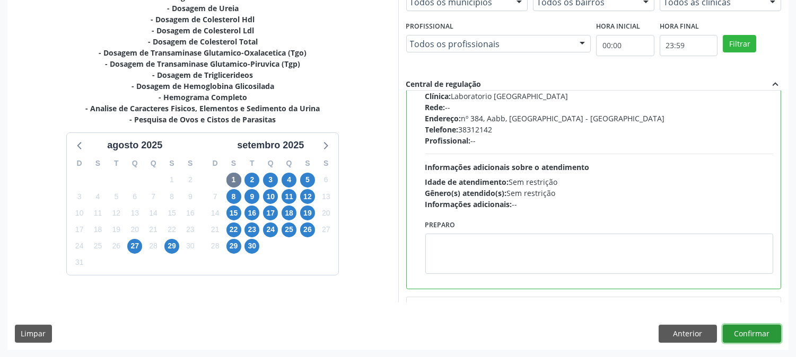
click at [766, 335] on button "Confirmar" at bounding box center [752, 334] width 58 height 18
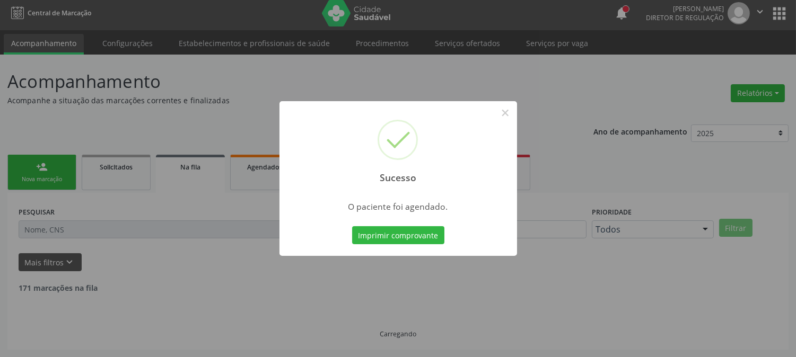
scroll to position [0, 0]
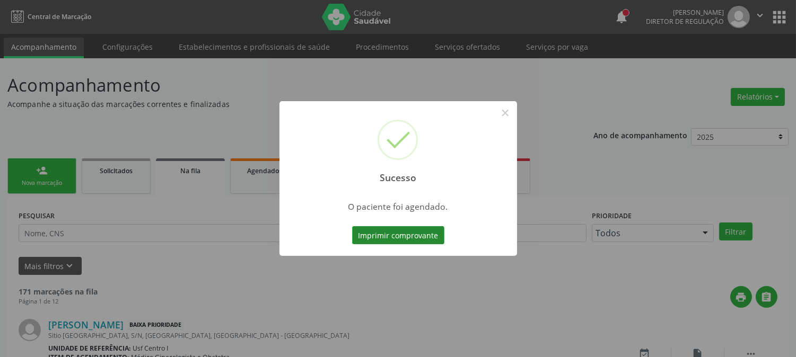
click at [390, 233] on button "Imprimir comprovante" at bounding box center [398, 235] width 92 height 18
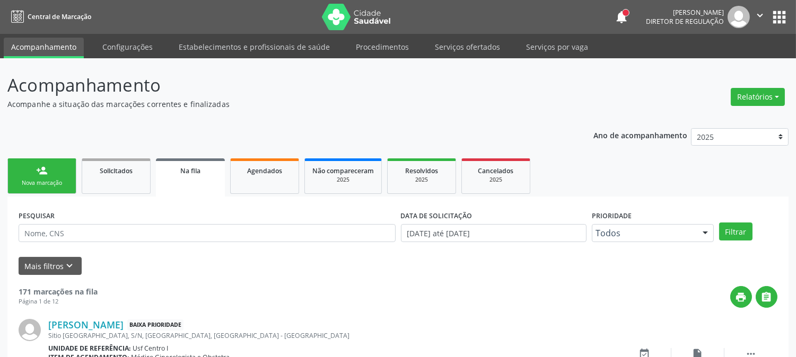
click at [46, 172] on div "person_add" at bounding box center [42, 171] width 12 height 12
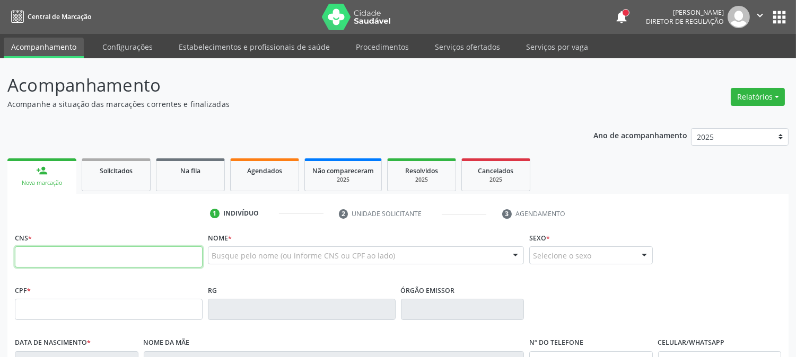
click at [74, 252] on input "text" at bounding box center [109, 257] width 188 height 21
type input "708 4037 9822 9364"
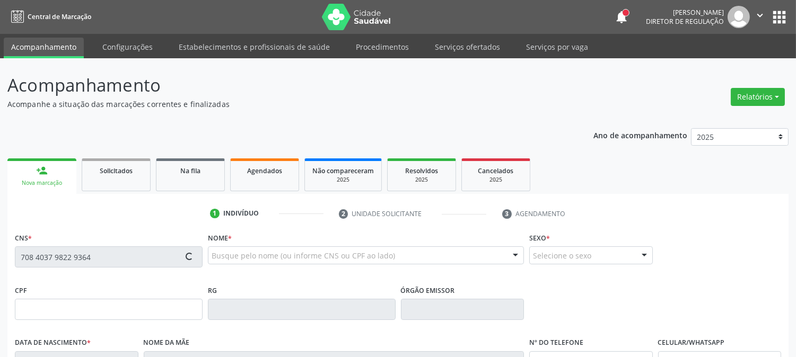
type input "26/05/1962"
type input "Maria de Loudes da Silva"
type input "(87) 99800-8085"
type input "S/N"
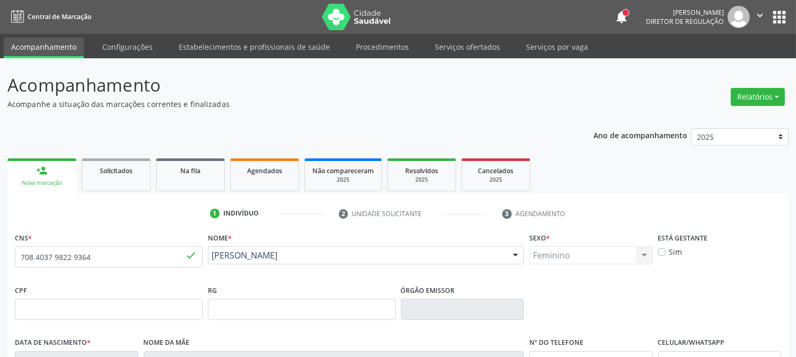
scroll to position [216, 0]
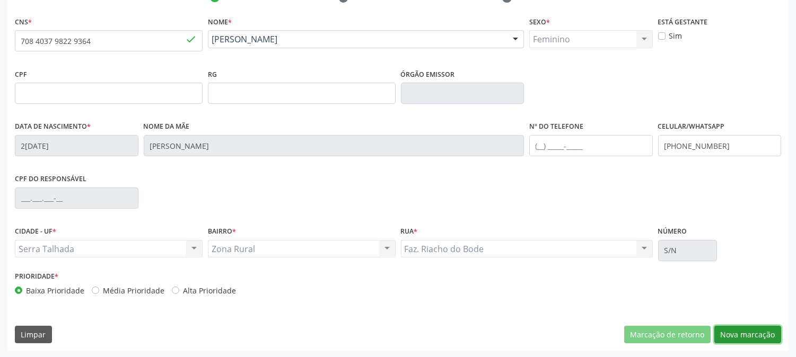
click at [741, 330] on button "Nova marcação" at bounding box center [747, 335] width 67 height 18
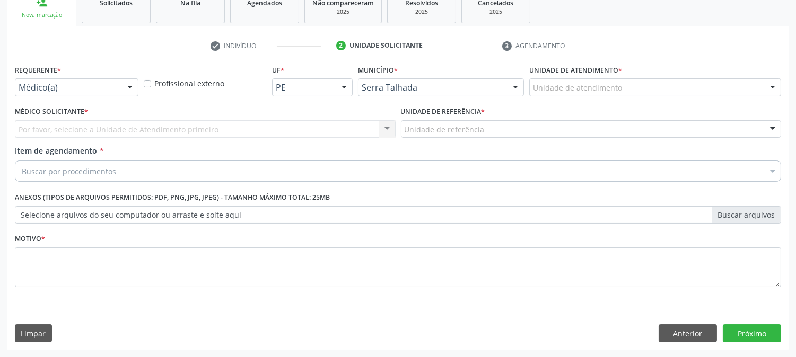
scroll to position [168, 0]
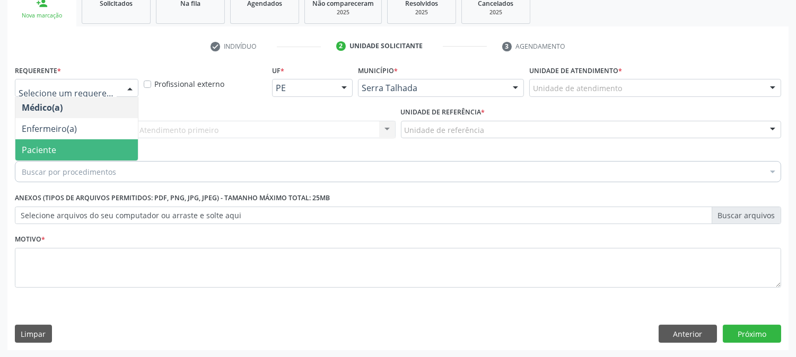
click at [82, 152] on span "Paciente" at bounding box center [76, 149] width 123 height 21
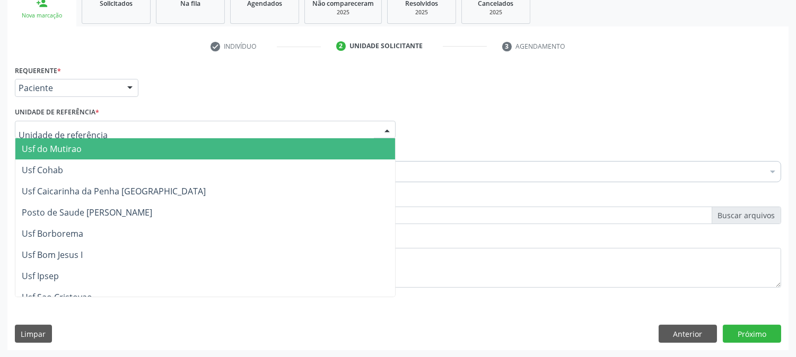
click at [83, 123] on div at bounding box center [205, 130] width 381 height 18
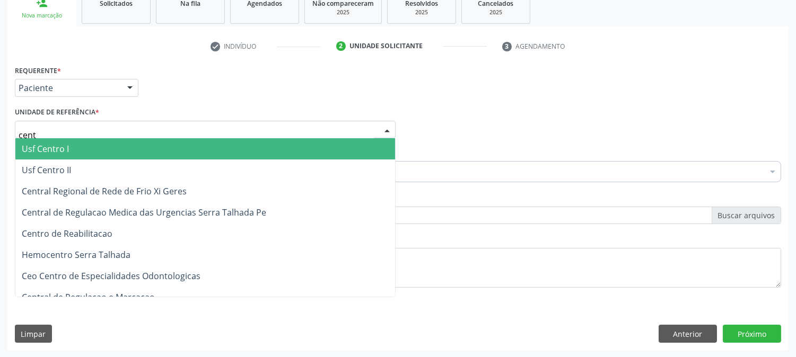
type input "centr"
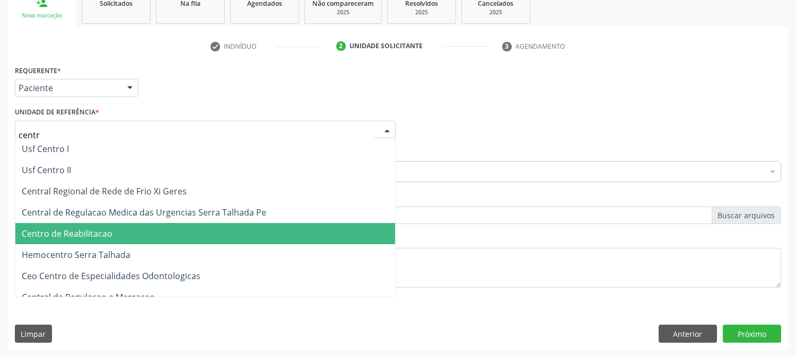
click at [88, 230] on span "Centro de Reabilitacao" at bounding box center [67, 234] width 91 height 12
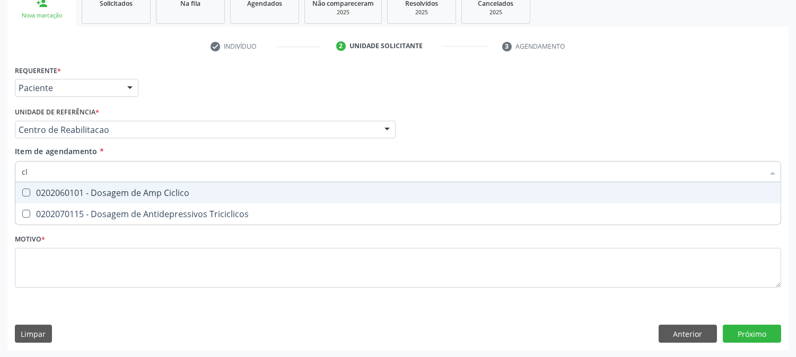
type input "c"
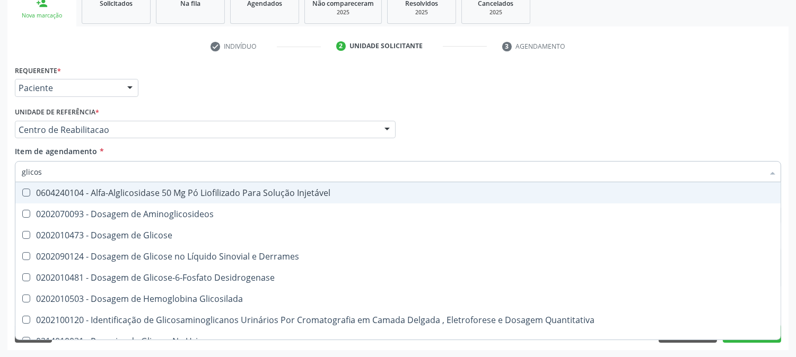
type input "glicose"
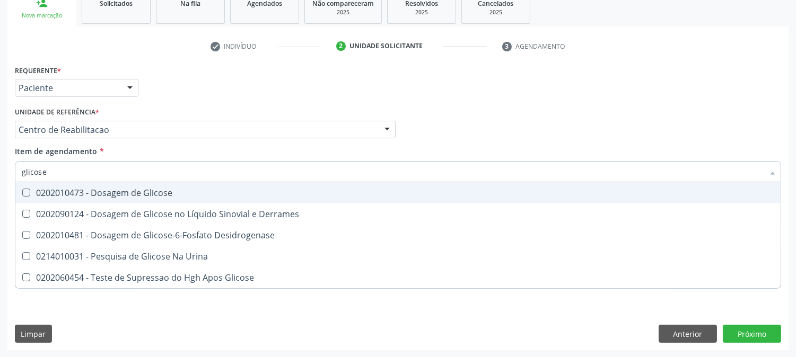
click at [89, 189] on div "0202010473 - Dosagem de Glicose" at bounding box center [398, 193] width 753 height 8
checkbox Glicose "true"
drag, startPoint x: 70, startPoint y: 169, endPoint x: 0, endPoint y: 172, distance: 70.1
click at [0, 172] on div "Acompanhamento Acompanhe a situação das marcações correntes e finalizadas Relat…" at bounding box center [398, 124] width 796 height 467
type input "c"
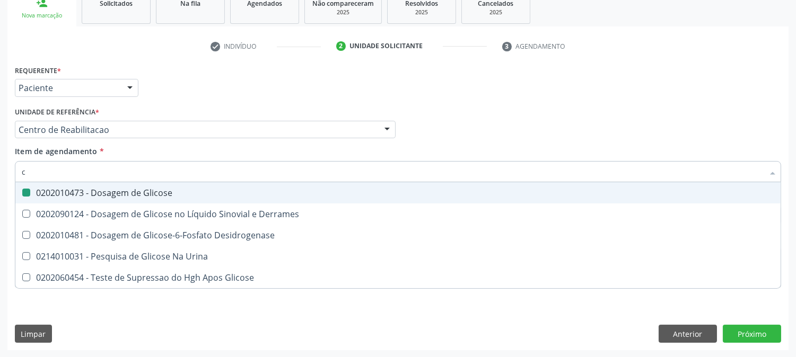
checkbox Glicose "false"
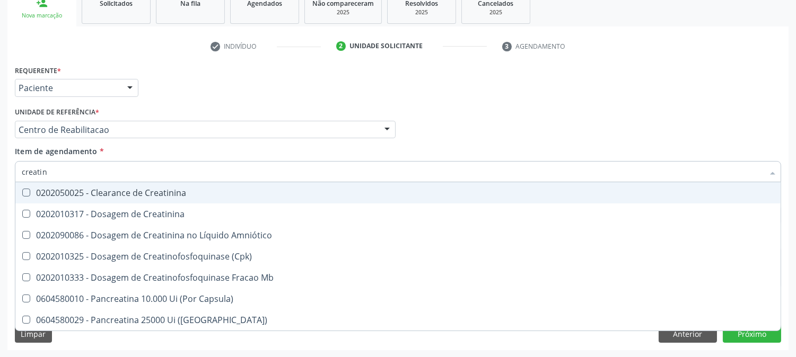
type input "creatini"
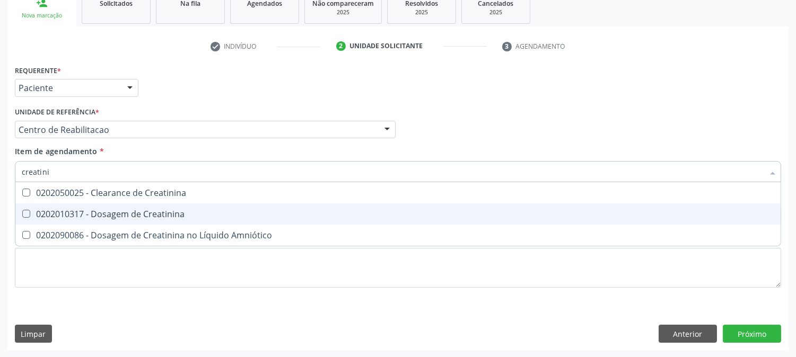
click at [23, 212] on Creatinina at bounding box center [26, 214] width 8 height 8
click at [22, 212] on Creatinina "checkbox" at bounding box center [18, 214] width 7 height 7
checkbox Creatinina "true"
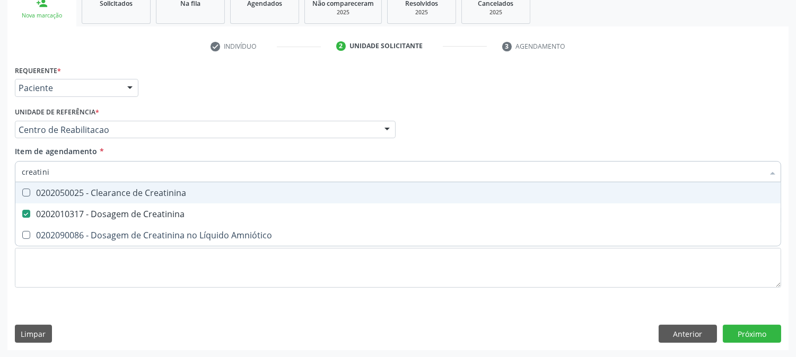
drag, startPoint x: 54, startPoint y: 171, endPoint x: 0, endPoint y: 170, distance: 54.1
click at [0, 170] on div "Acompanhamento Acompanhe a situação das marcações correntes e finalizadas Relat…" at bounding box center [398, 124] width 796 height 467
type input "urei"
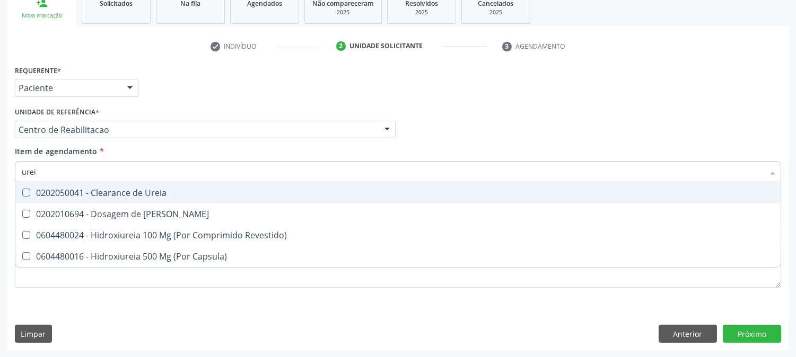
checkbox Ureia "false"
type input "ureia"
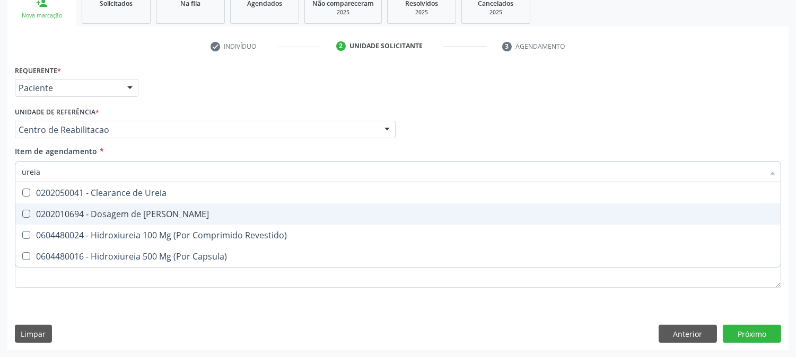
click at [136, 206] on span "0202010694 - Dosagem de [PERSON_NAME]" at bounding box center [397, 214] width 765 height 21
checkbox Ureia "true"
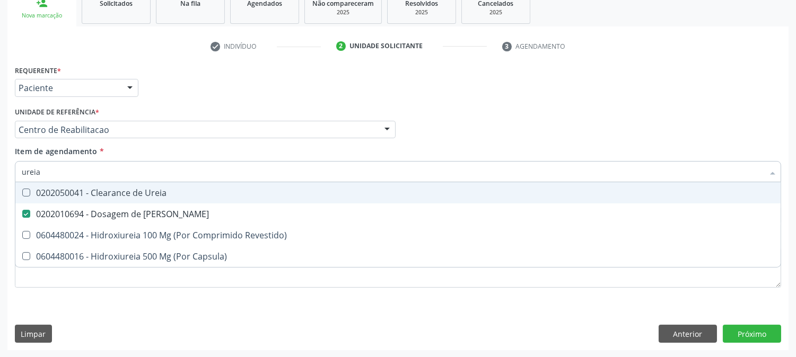
drag, startPoint x: 48, startPoint y: 173, endPoint x: 0, endPoint y: 171, distance: 47.8
click at [0, 171] on div "Acompanhamento Acompanhe a situação das marcações correntes e finalizadas Relat…" at bounding box center [398, 124] width 796 height 467
type input "co"
checkbox Ureia "false"
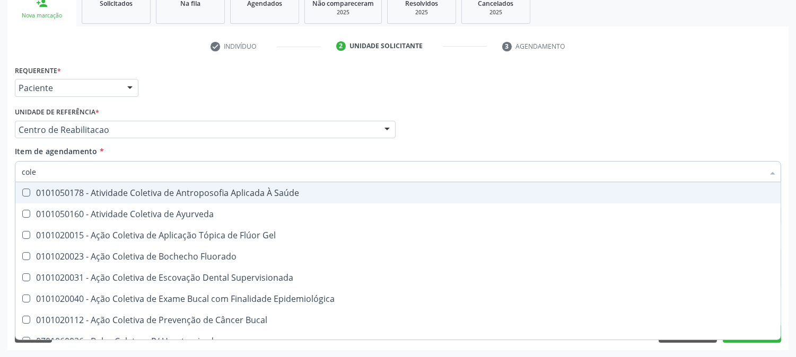
type input "coles"
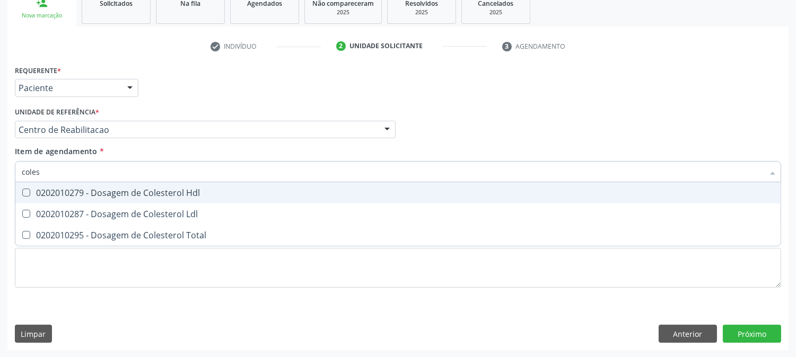
click at [55, 193] on div "0202010279 - Dosagem de Colesterol Hdl" at bounding box center [398, 193] width 753 height 8
checkbox Hdl "true"
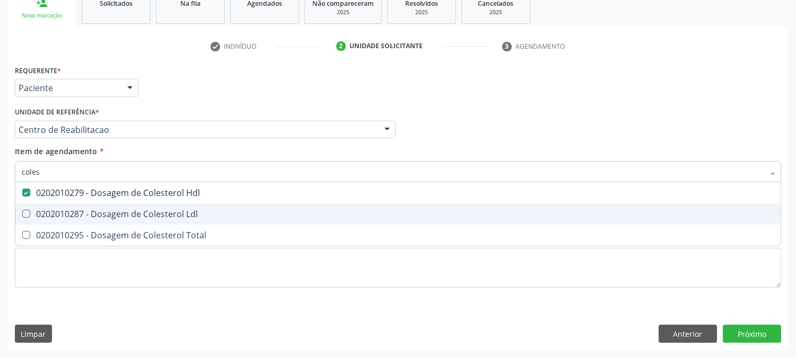
click at [55, 204] on span "0202010287 - Dosagem de Colesterol Ldl" at bounding box center [397, 214] width 765 height 21
checkbox Ldl "true"
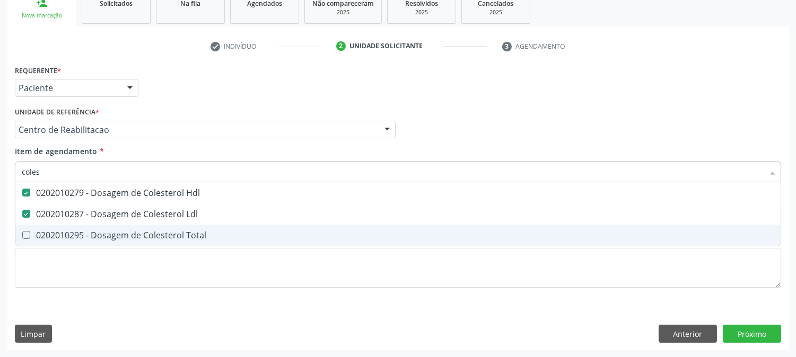
click at [47, 226] on span "0202010295 - Dosagem de Colesterol Total" at bounding box center [397, 235] width 765 height 21
checkbox Total "true"
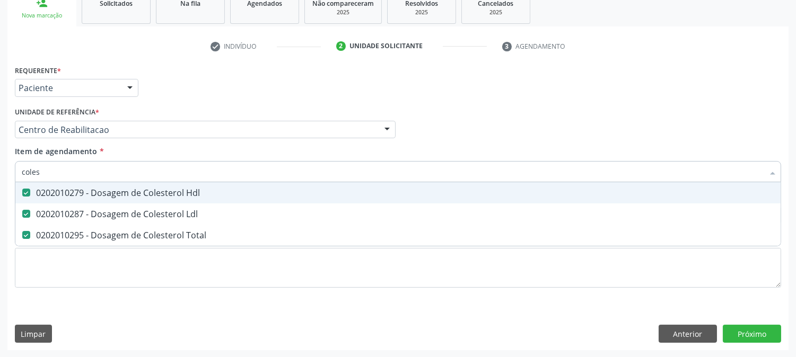
drag, startPoint x: 45, startPoint y: 172, endPoint x: 0, endPoint y: 173, distance: 44.6
click at [0, 173] on div "Acompanhamento Acompanhe a situação das marcações correntes e finalizadas Relat…" at bounding box center [398, 124] width 796 height 467
type input "tg"
checkbox Hdl "false"
checkbox Ldl "false"
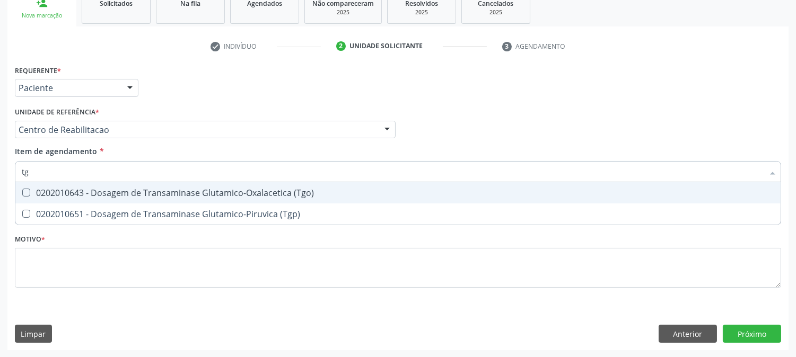
click at [27, 191] on \(Tgo\) at bounding box center [26, 193] width 8 height 8
click at [22, 191] on \(Tgo\) "checkbox" at bounding box center [18, 192] width 7 height 7
checkbox \(Tgo\) "true"
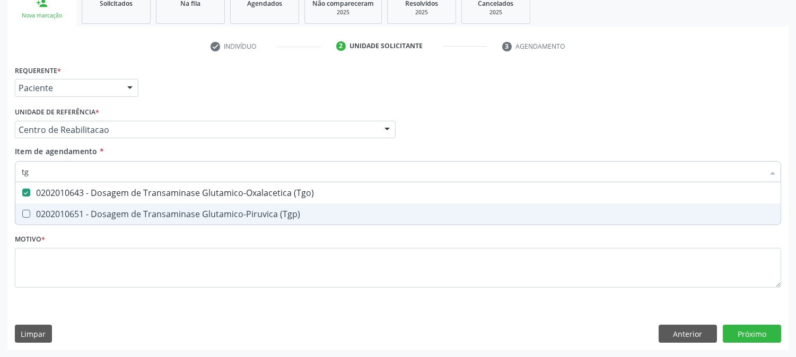
click at [28, 208] on span "0202010651 - Dosagem de Transaminase Glutamico-Piruvica (Tgp)" at bounding box center [397, 214] width 765 height 21
checkbox \(Tgp\) "true"
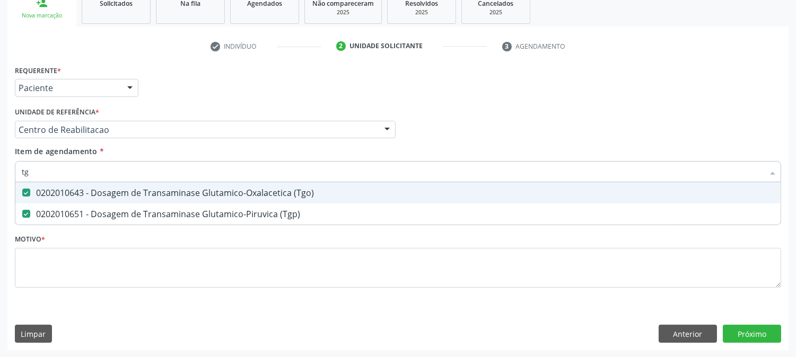
drag, startPoint x: 36, startPoint y: 175, endPoint x: 0, endPoint y: 160, distance: 38.5
click at [0, 160] on div "Acompanhamento Acompanhe a situação das marcações correntes e finalizadas Relat…" at bounding box center [398, 124] width 796 height 467
type input "tr"
checkbox \(Tgo\) "false"
checkbox \(Tgp\) "false"
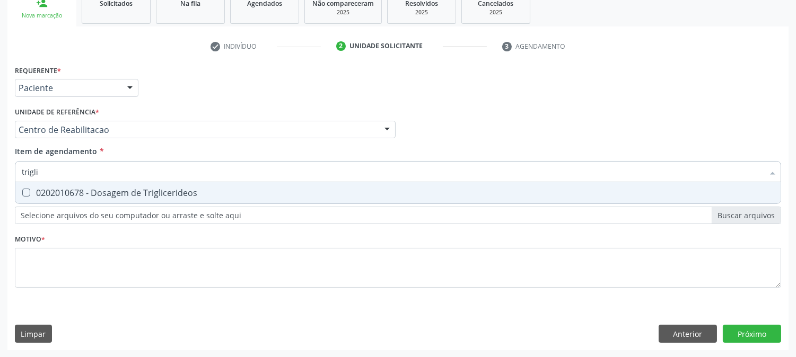
type input "triglic"
click at [25, 195] on Triglicerideos at bounding box center [26, 193] width 8 height 8
click at [22, 195] on Triglicerideos "checkbox" at bounding box center [18, 192] width 7 height 7
checkbox Triglicerideos "true"
drag, startPoint x: 60, startPoint y: 172, endPoint x: 0, endPoint y: 165, distance: 60.8
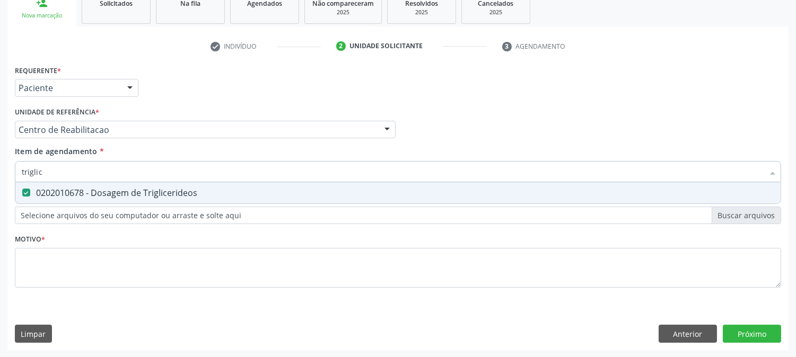
click at [0, 165] on div "Acompanhamento Acompanhe a situação das marcações correntes e finalizadas Relat…" at bounding box center [398, 124] width 796 height 467
type input "hemogl"
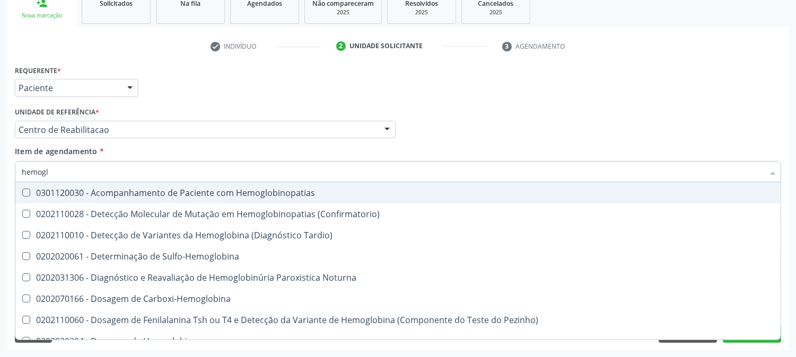
checkbox Hemoglobinopatias "false"
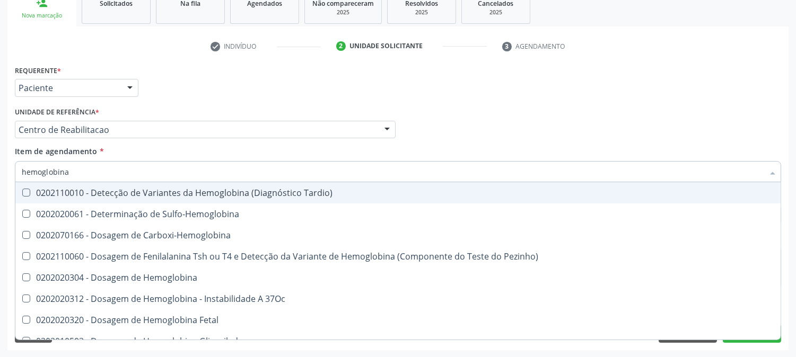
type input "hemoglobina g"
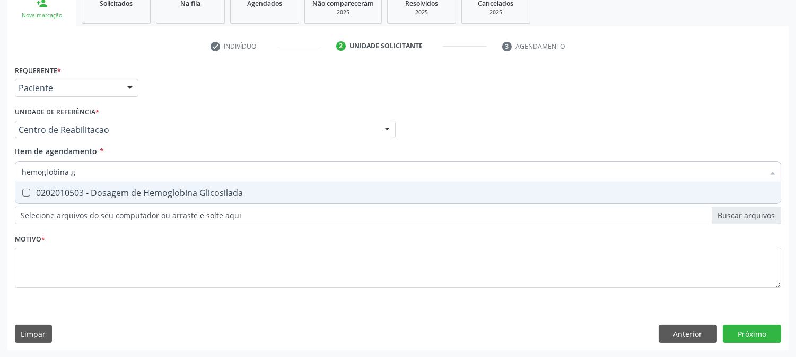
click at [78, 189] on div "0202010503 - Dosagem de Hemoglobina Glicosilada" at bounding box center [398, 193] width 753 height 8
checkbox Glicosilada "true"
drag, startPoint x: 77, startPoint y: 160, endPoint x: 60, endPoint y: 163, distance: 17.8
click at [60, 163] on input "hemoglobina g" at bounding box center [393, 171] width 742 height 21
type input "hemoglobi"
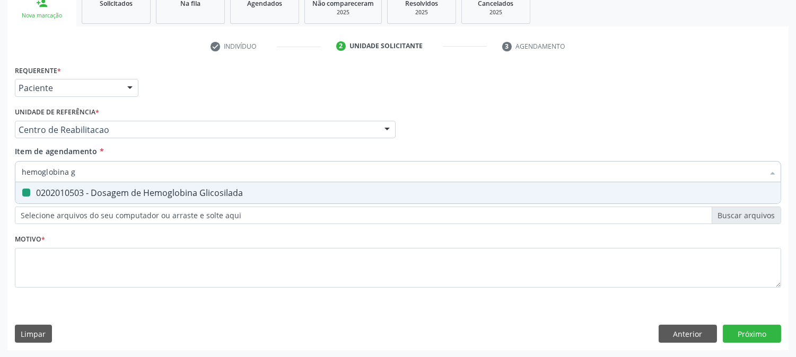
checkbox Glicosilada "false"
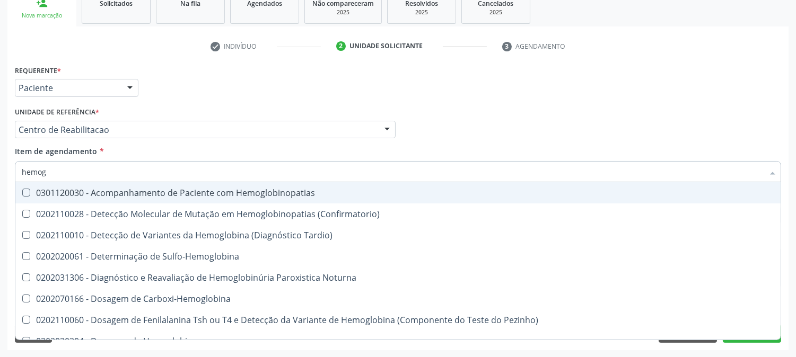
type input "hemogr"
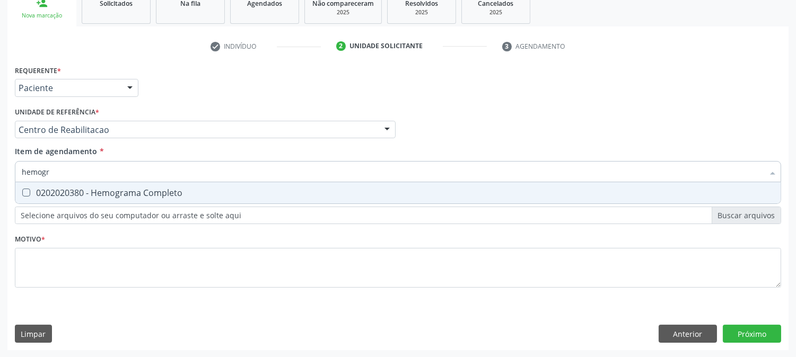
click at [99, 193] on div "0202020380 - Hemograma Completo" at bounding box center [398, 193] width 753 height 8
checkbox Completo "true"
drag, startPoint x: 81, startPoint y: 171, endPoint x: 0, endPoint y: 172, distance: 81.2
click at [0, 172] on div "Acompanhamento Acompanhe a situação das marcações correntes e finalizadas Relat…" at bounding box center [398, 124] width 796 height 467
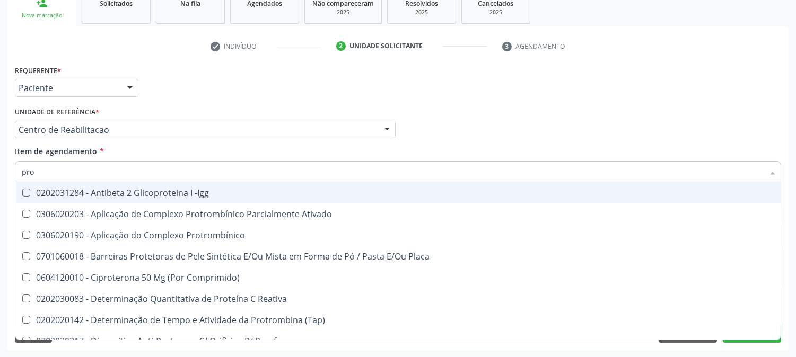
type input "prot"
checkbox -Igg "false"
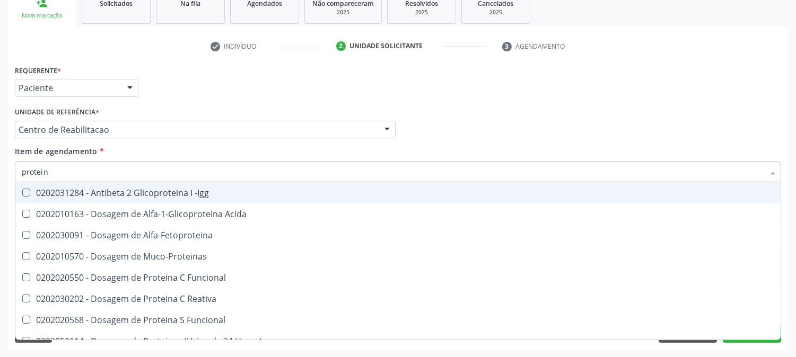
type input "proteina"
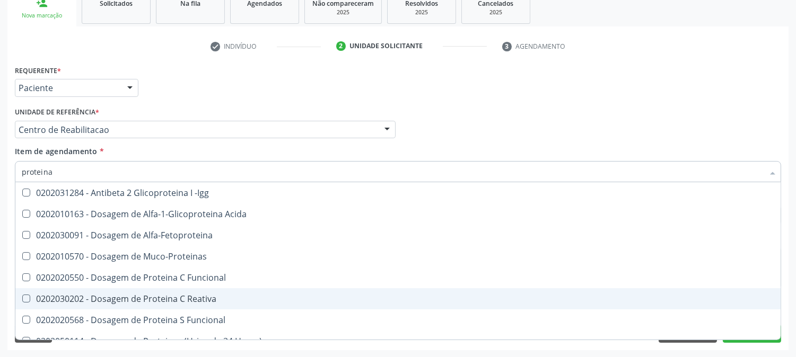
click at [67, 291] on span "0202030202 - Dosagem de Proteina C Reativa" at bounding box center [397, 298] width 765 height 21
checkbox Reativa "true"
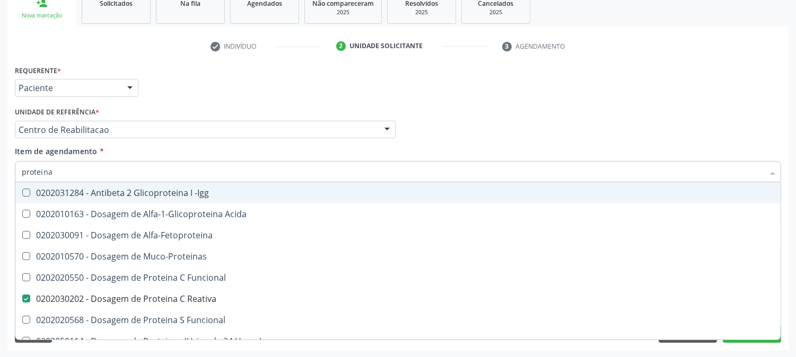
drag, startPoint x: 38, startPoint y: 168, endPoint x: 0, endPoint y: 168, distance: 38.2
click at [0, 168] on div "Acompanhamento Acompanhe a situação das marcações correntes e finalizadas Relat…" at bounding box center [398, 124] width 796 height 467
type input "t3"
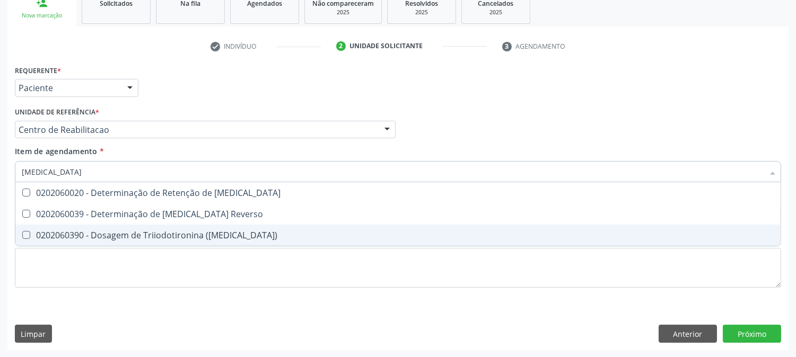
click at [77, 234] on div "0202060390 - Dosagem de Triiodotironina (T3)" at bounding box center [398, 235] width 753 height 8
checkbox \(T3\) "true"
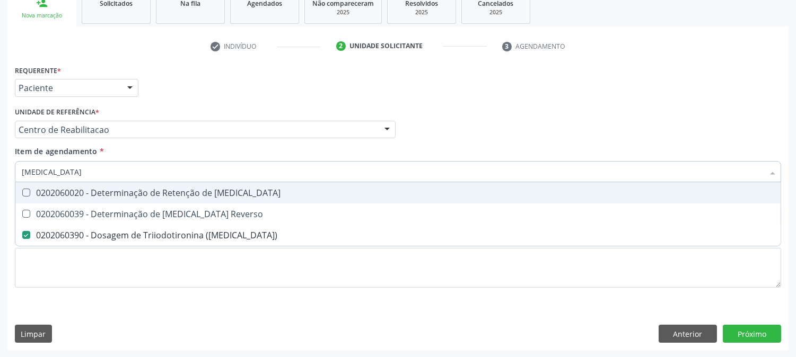
type input "t"
checkbox \(T3\) "false"
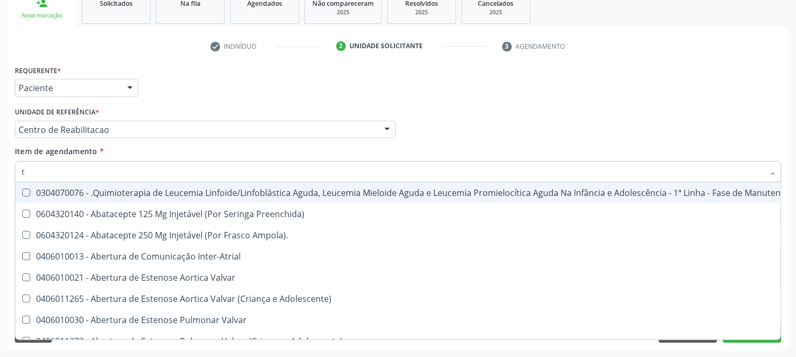
type input "t4"
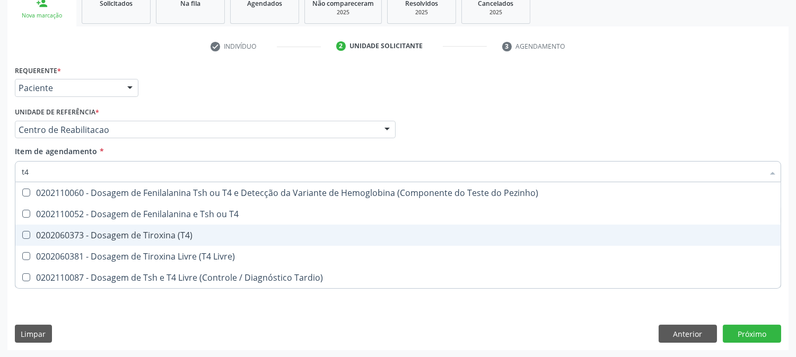
click at [75, 235] on div "0202060373 - Dosagem de Tiroxina (T4)" at bounding box center [398, 235] width 753 height 8
checkbox \(T4\) "true"
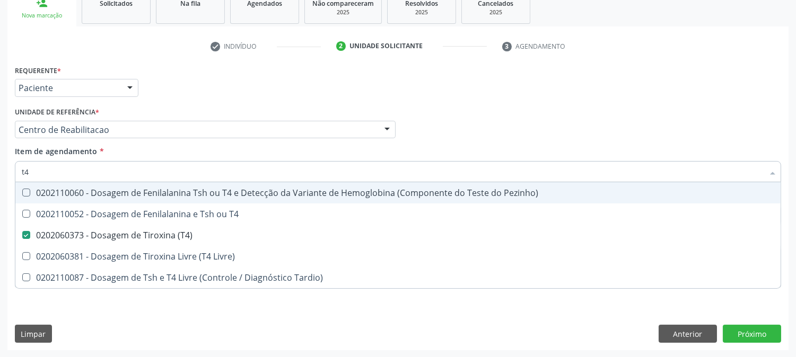
drag, startPoint x: 59, startPoint y: 176, endPoint x: 0, endPoint y: 170, distance: 59.2
click at [0, 170] on div "Acompanhamento Acompanhe a situação das marcações correntes e finalizadas Relat…" at bounding box center [398, 124] width 796 height 467
type input "ts"
checkbox \(T4\) "false"
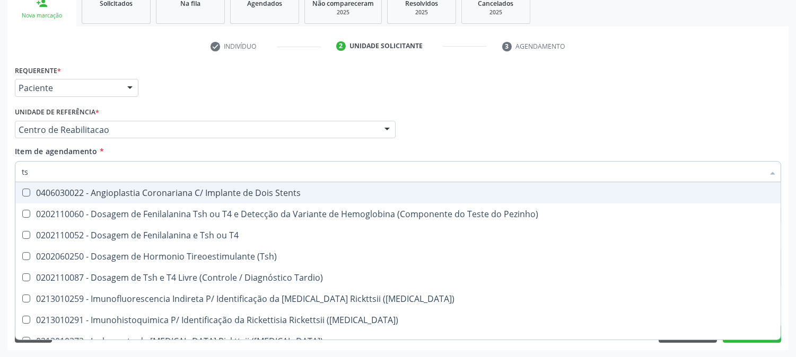
type input "tsh"
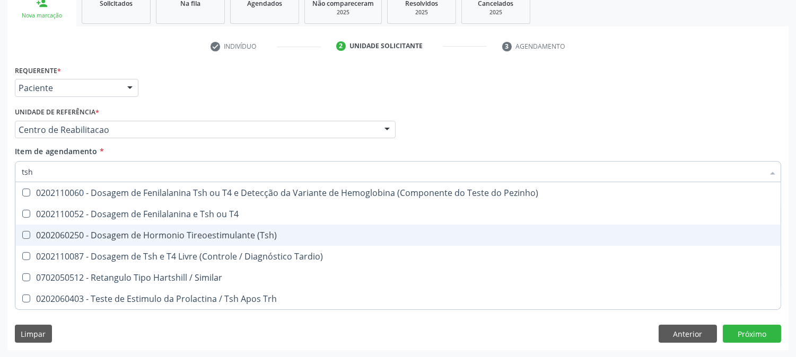
click at [102, 236] on div "0202060250 - Dosagem de Hormonio Tireoestimulante (Tsh)" at bounding box center [398, 235] width 753 height 8
checkbox \(Tsh\) "true"
click at [0, 250] on div "Acompanhamento Acompanhe a situação das marcações correntes e finalizadas Relat…" at bounding box center [398, 124] width 796 height 467
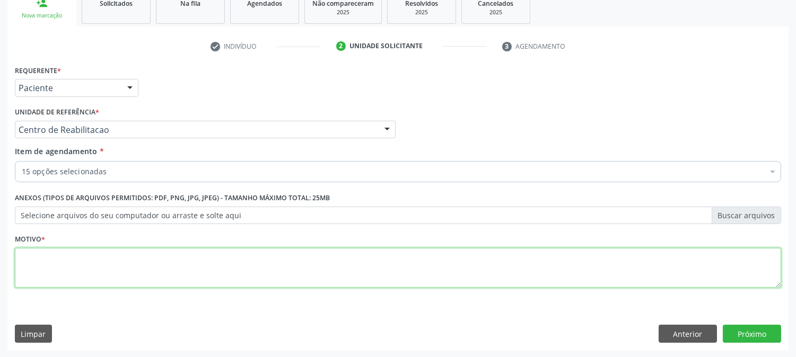
click at [151, 271] on textarea at bounding box center [398, 268] width 766 height 40
type textarea "."
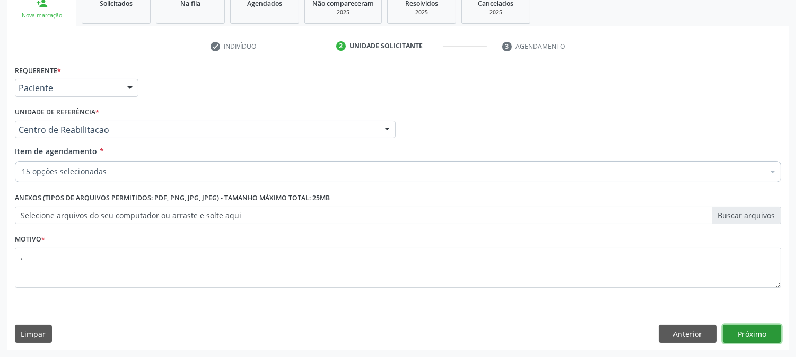
click at [746, 329] on button "Próximo" at bounding box center [752, 334] width 58 height 18
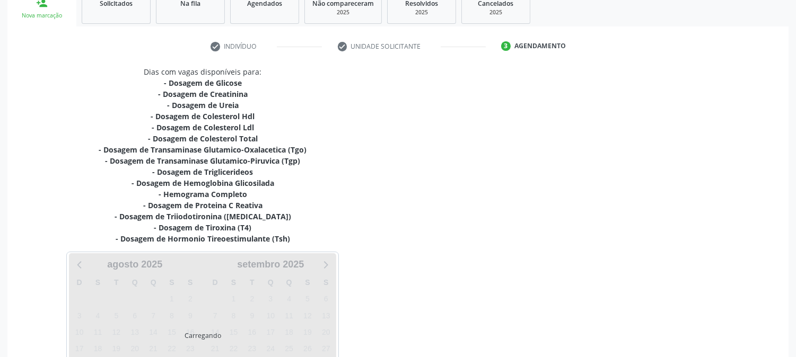
scroll to position [259, 0]
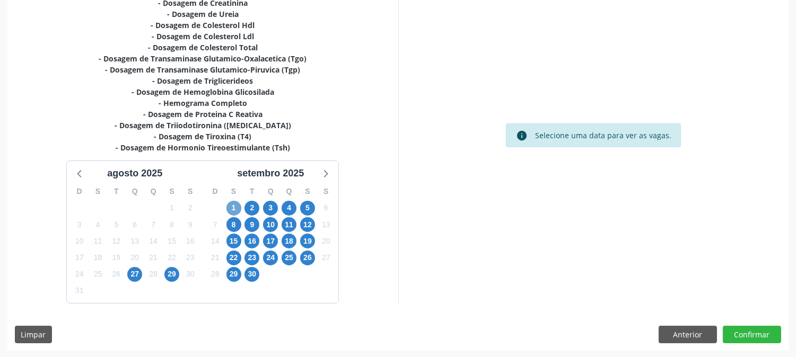
click at [234, 204] on span "1" at bounding box center [233, 208] width 15 height 15
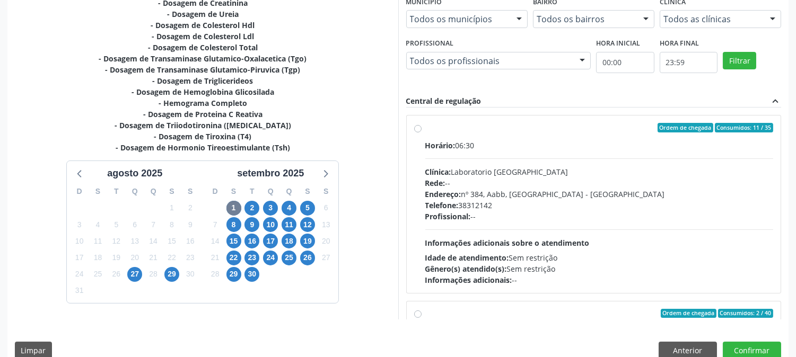
click at [448, 225] on div "Horário: 06:30 Clínica: Laboratorio Sao Francisco Rede: -- Endereço: nº 384, Aa…" at bounding box center [599, 213] width 348 height 146
click at [422, 133] on input "Ordem de chegada Consumidos: 11 / 35 Horário: 06:30 Clínica: Laboratorio Sao Fr…" at bounding box center [417, 128] width 7 height 10
radio input "true"
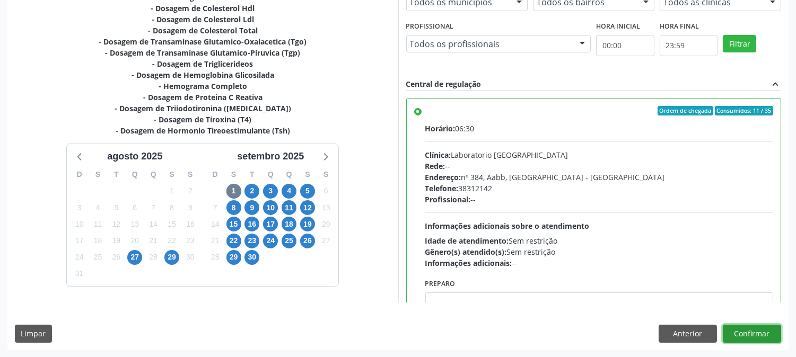
click at [732, 327] on button "Confirmar" at bounding box center [752, 334] width 58 height 18
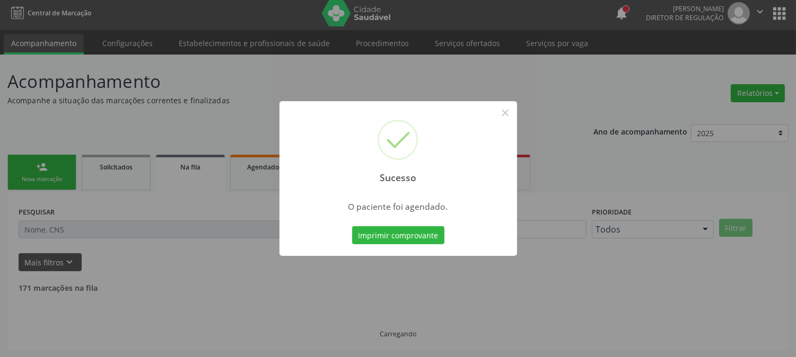
scroll to position [0, 0]
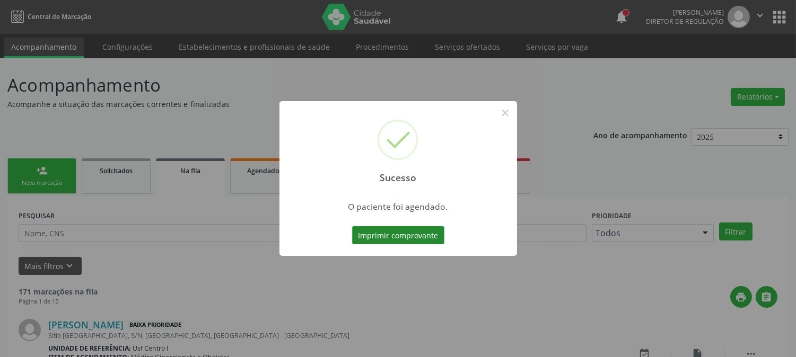
click at [418, 236] on button "Imprimir comprovante" at bounding box center [398, 235] width 92 height 18
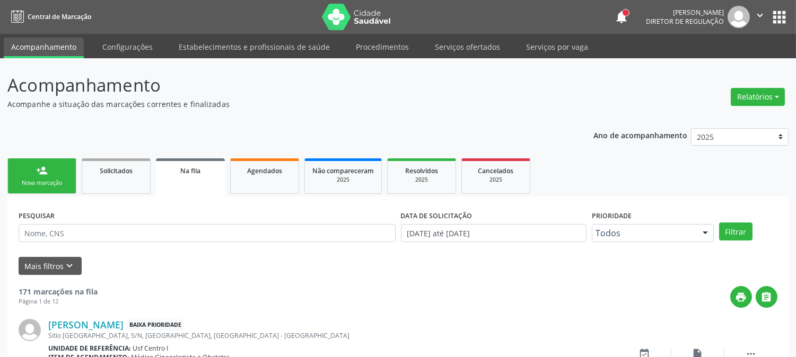
click at [53, 183] on div "Nova marcação" at bounding box center [41, 183] width 53 height 8
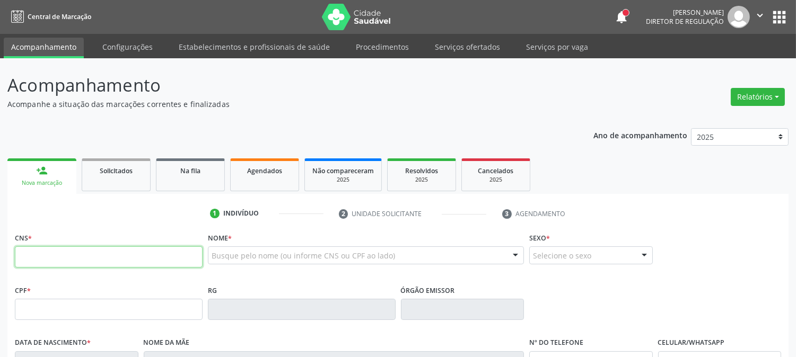
click at [32, 267] on input "text" at bounding box center [109, 257] width 188 height 21
type input "898 0037 0783 6152"
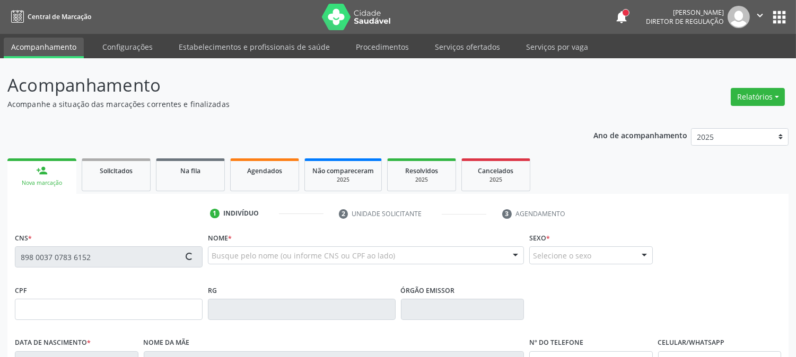
type input "07/09/1987"
type input "Josineide Marinho Freire"
type input "(87) 99805-9742"
type input "S/N"
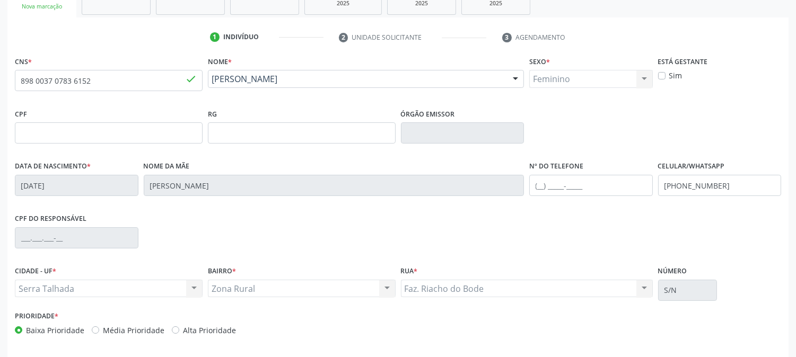
scroll to position [216, 0]
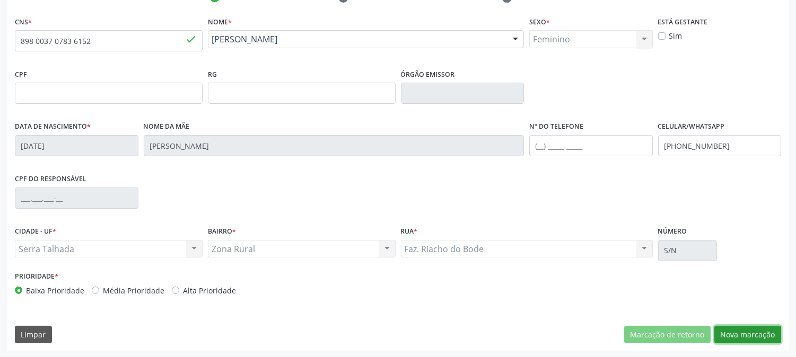
click at [771, 329] on button "Nova marcação" at bounding box center [747, 335] width 67 height 18
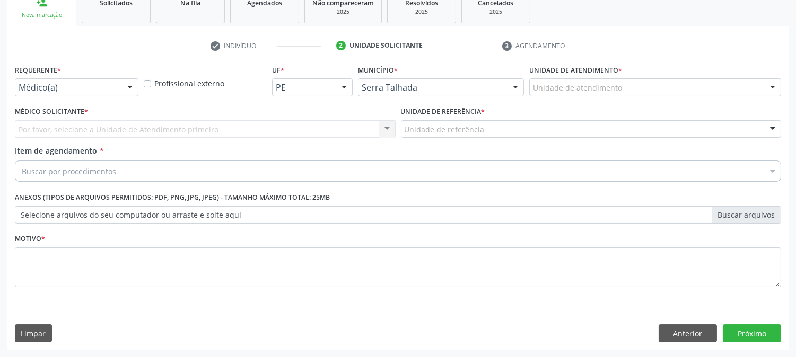
scroll to position [168, 0]
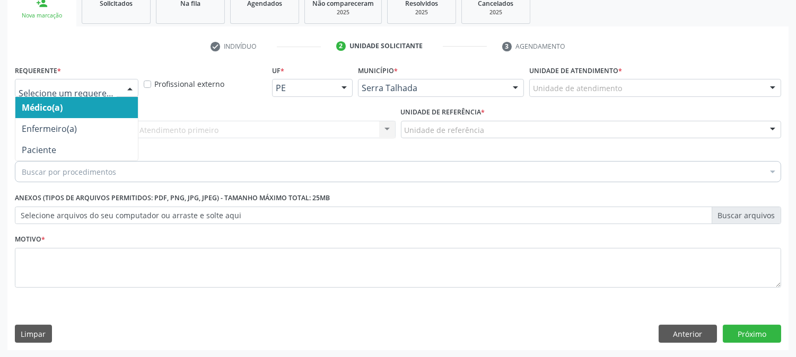
click at [114, 81] on div at bounding box center [77, 88] width 124 height 18
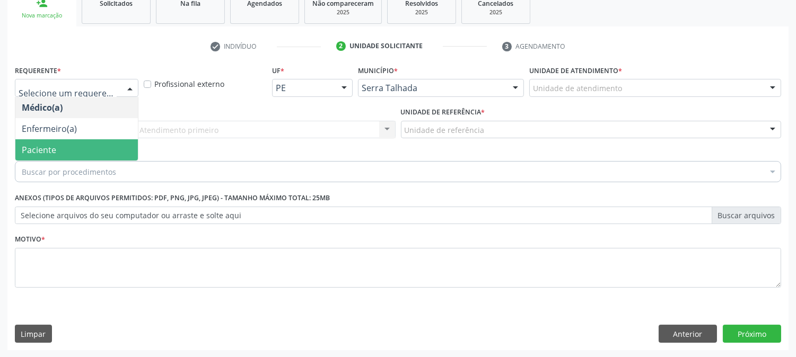
click at [94, 152] on span "Paciente" at bounding box center [76, 149] width 123 height 21
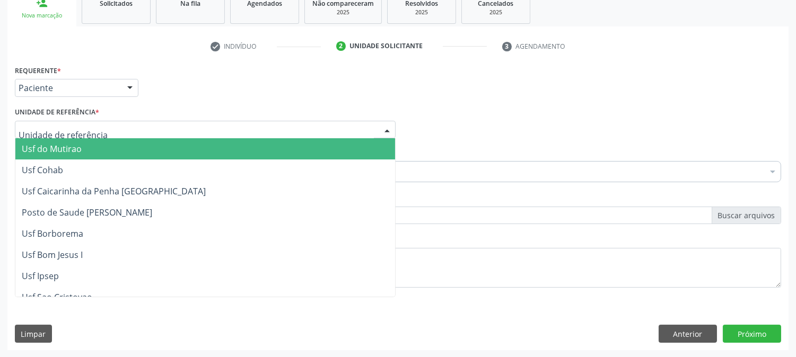
click at [97, 127] on div at bounding box center [205, 130] width 381 height 18
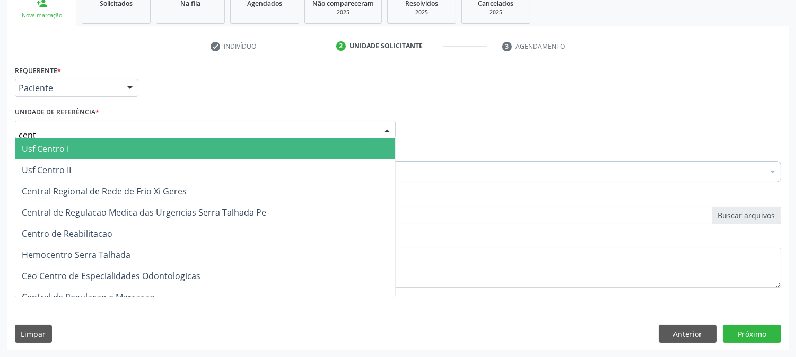
type input "centr"
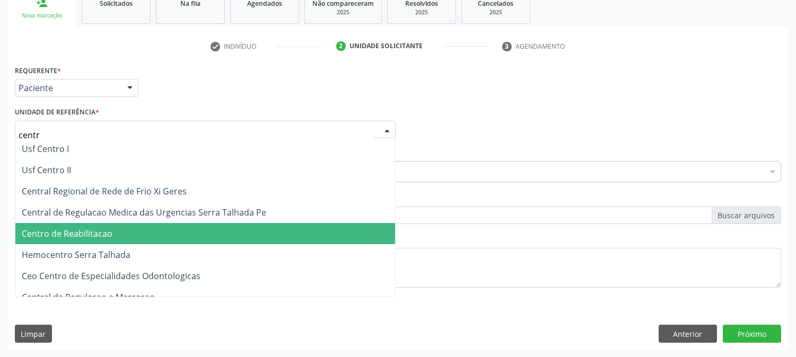
click at [92, 232] on span "Centro de Reabilitacao" at bounding box center [67, 234] width 91 height 12
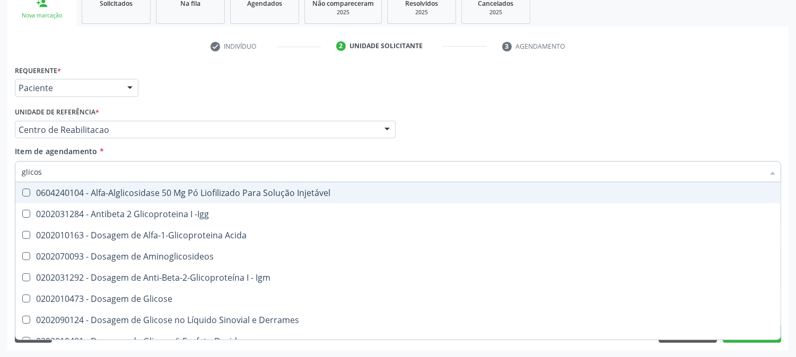
type input "glicose"
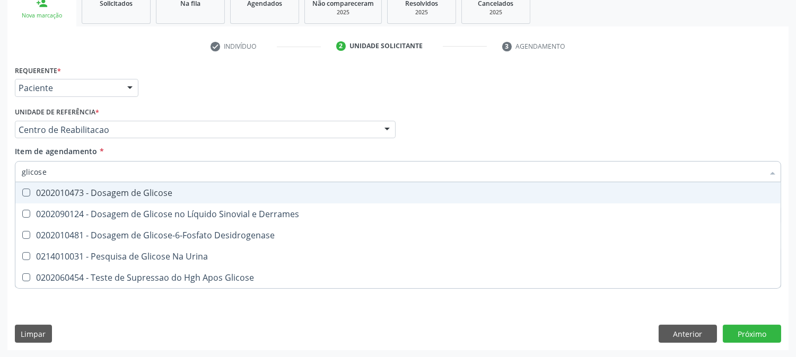
click at [86, 186] on span "0202010473 - Dosagem de Glicose" at bounding box center [397, 192] width 765 height 21
checkbox Glicose "true"
drag, startPoint x: 72, startPoint y: 176, endPoint x: 0, endPoint y: 176, distance: 71.6
click at [0, 176] on div "Acompanhamento Acompanhe a situação das marcações correntes e finalizadas Relat…" at bounding box center [398, 124] width 796 height 467
type input "ab"
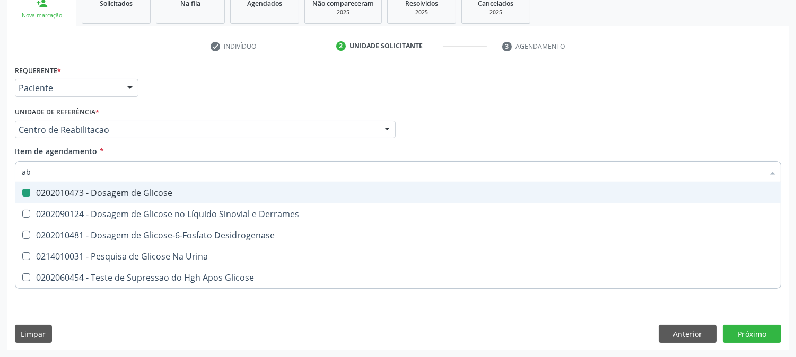
checkbox Glicose "false"
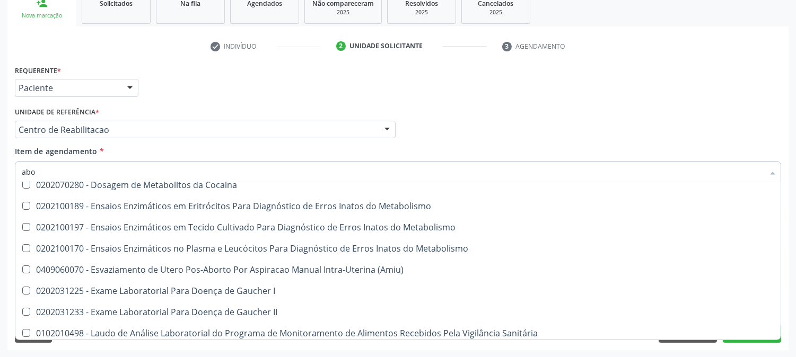
scroll to position [0, 0]
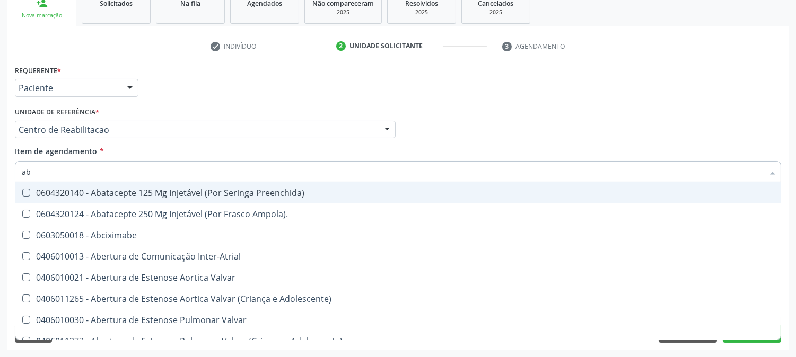
type input "a"
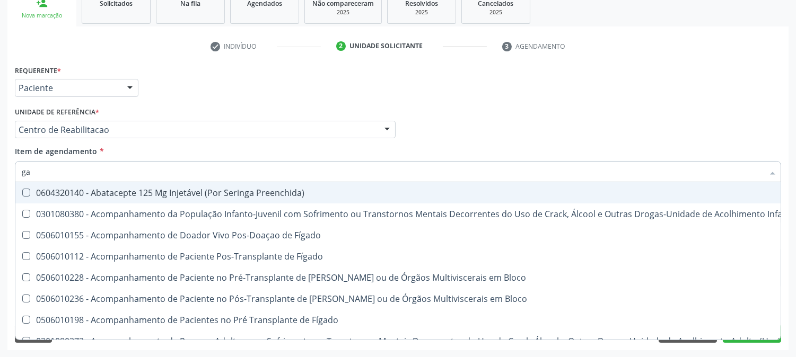
type input "g"
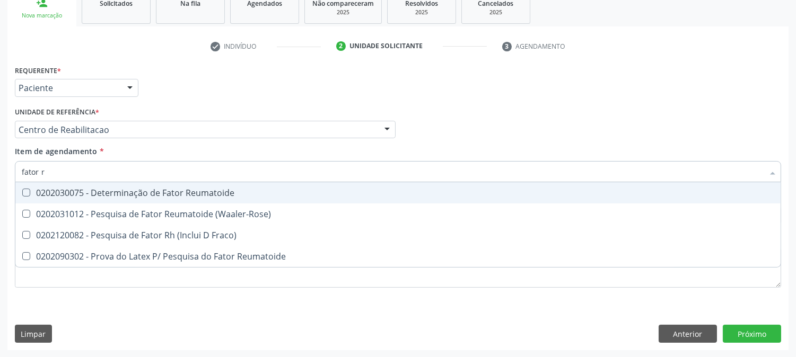
type input "fator rh"
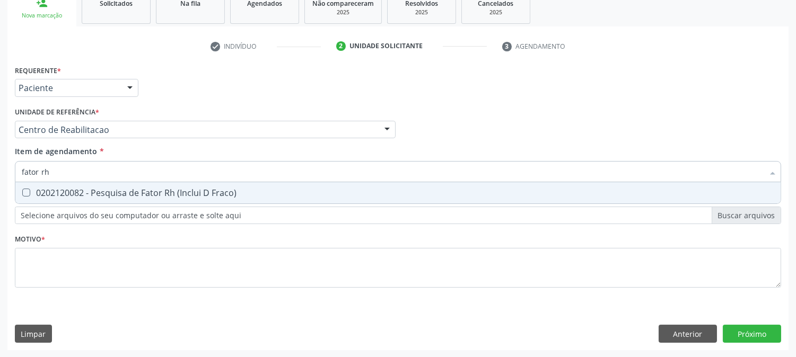
click at [92, 191] on div "0202120082 - Pesquisa de Fator Rh (Inclui D Fraco)" at bounding box center [398, 193] width 753 height 8
checkbox Fraco\) "true"
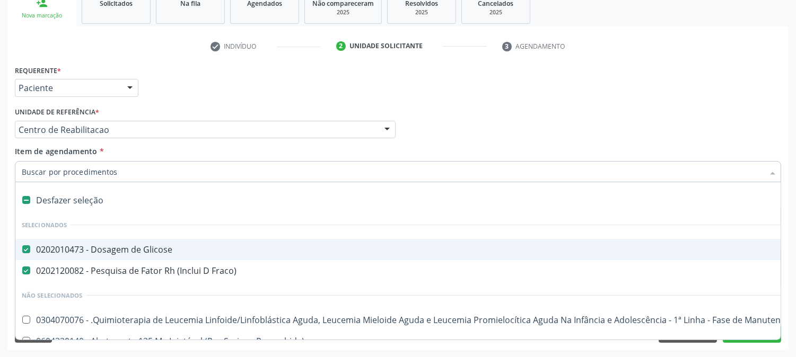
paste input "0202120023"
type input "0202120023"
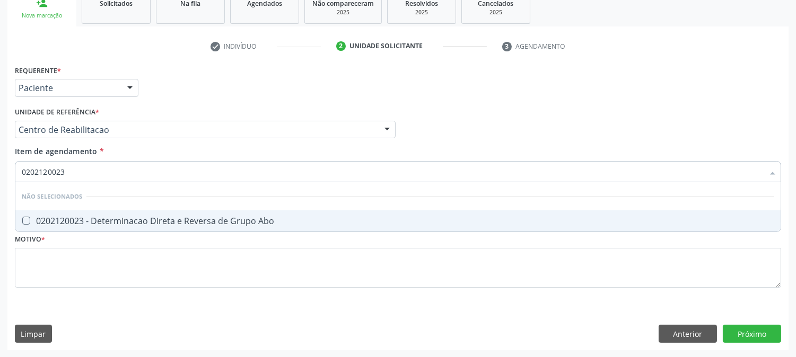
click at [65, 217] on div "0202120023 - Determinacao Direta e Reversa de Grupo Abo" at bounding box center [398, 221] width 753 height 8
checkbox Abo "true"
drag, startPoint x: 74, startPoint y: 171, endPoint x: 0, endPoint y: 175, distance: 74.3
click at [2, 172] on div "Acompanhamento Acompanhe a situação das marcações correntes e finalizadas Relat…" at bounding box center [398, 124] width 796 height 467
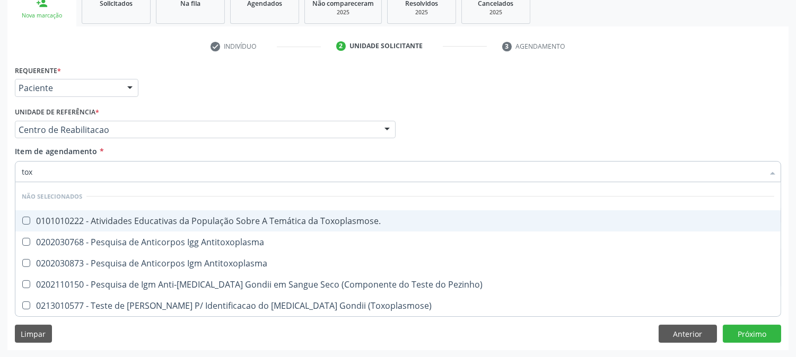
type input "toxo"
checkbox Toxoplasmose\ "false"
type input "toxoplas"
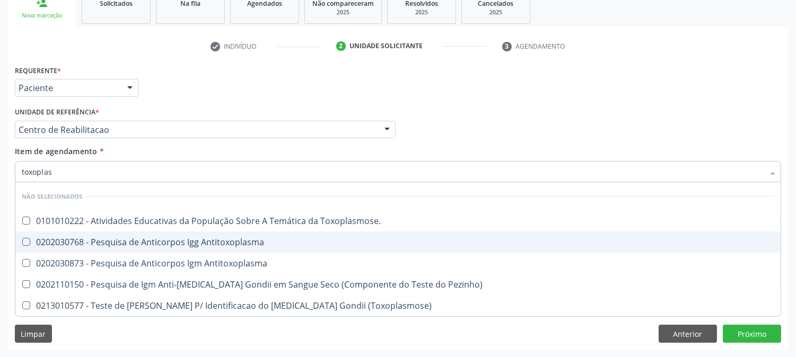
click at [184, 238] on div "0202030768 - Pesquisa de Anticorpos Igg Antitoxoplasma" at bounding box center [398, 242] width 753 height 8
checkbox Antitoxoplasma "true"
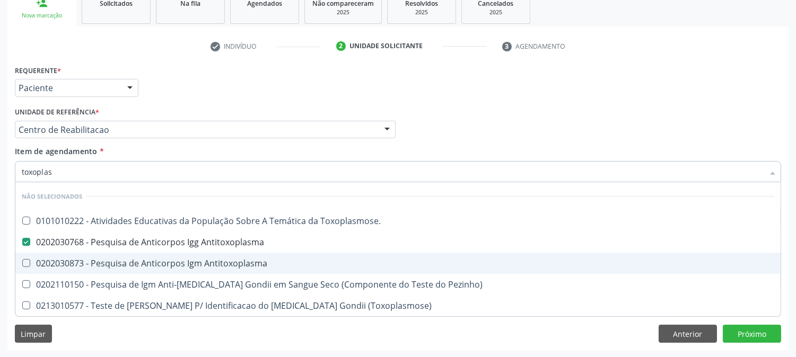
click at [184, 262] on div "0202030873 - Pesquisa de Anticorpos Igm Antitoxoplasma" at bounding box center [398, 263] width 753 height 8
checkbox Antitoxoplasma "true"
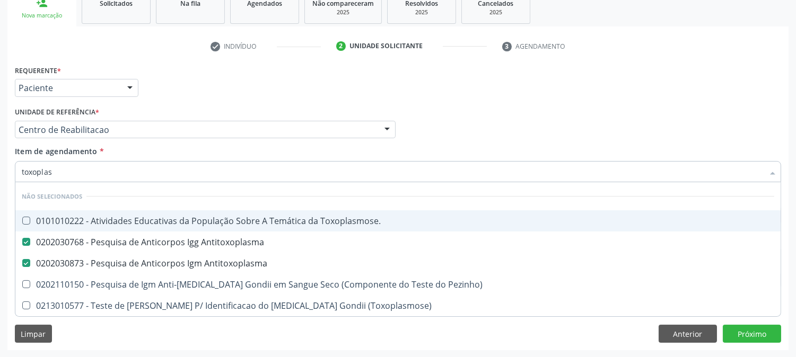
drag, startPoint x: 88, startPoint y: 178, endPoint x: 0, endPoint y: 167, distance: 88.2
click at [0, 167] on div "Acompanhamento Acompanhe a situação das marcações correntes e finalizadas Relat…" at bounding box center [398, 124] width 796 height 467
type input "ci"
checkbox Toxoplasmose\ "false"
checkbox Antitoxoplasma "false"
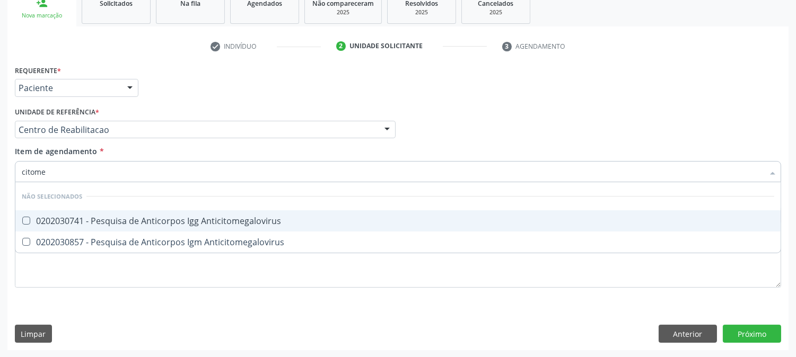
type input "citomeg"
click at [27, 217] on Anticitomegalovirus at bounding box center [26, 221] width 8 height 8
click at [22, 217] on Anticitomegalovirus "checkbox" at bounding box center [18, 220] width 7 height 7
checkbox Anticitomegalovirus "true"
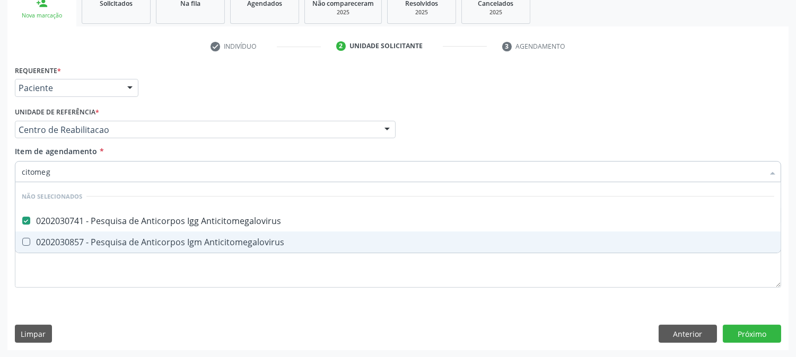
click at [30, 237] on span "0202030857 - Pesquisa de Anticorpos Igm Anticitomegalovirus" at bounding box center [397, 242] width 765 height 21
checkbox Anticitomegalovirus "true"
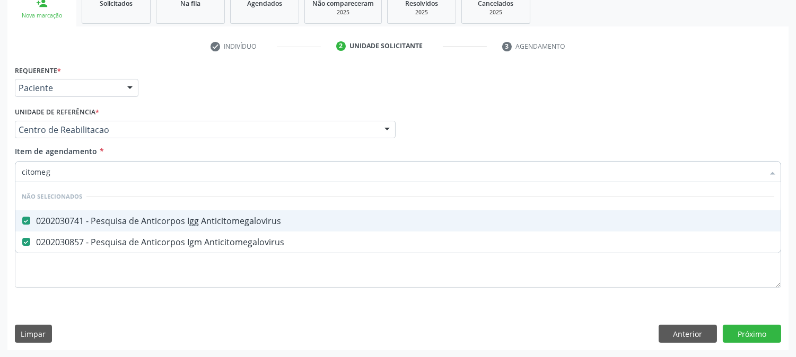
drag, startPoint x: 50, startPoint y: 171, endPoint x: 1, endPoint y: 172, distance: 49.3
click at [1, 172] on div "Acompanhamento Acompanhe a situação das marcações correntes e finalizadas Relat…" at bounding box center [398, 124] width 796 height 467
type input "el"
checkbox Anticitomegalovirus "false"
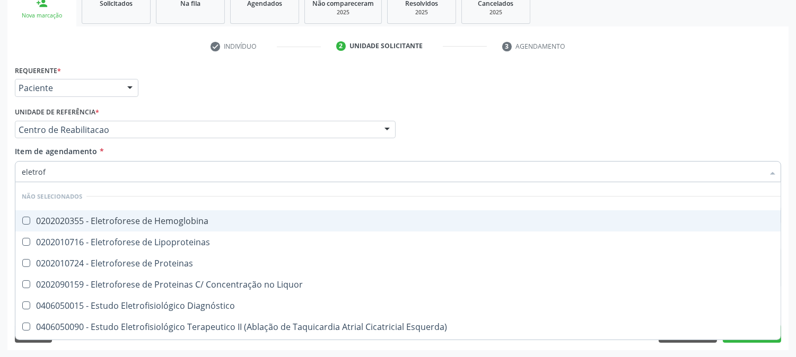
type input "eletrofo"
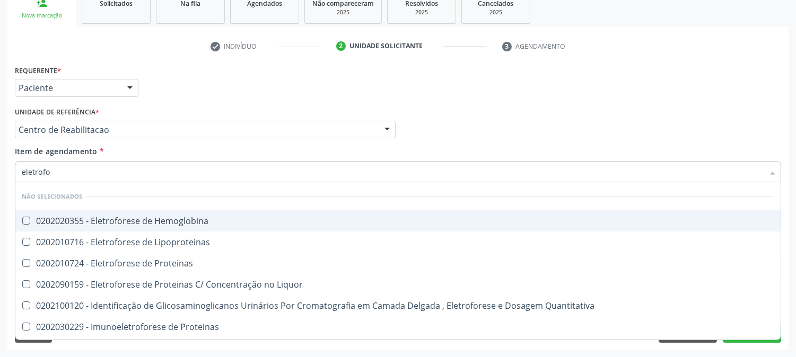
click at [114, 218] on div "0202020355 - Eletroforese de Hemoglobina" at bounding box center [398, 221] width 753 height 8
checkbox Hemoglobina "true"
drag, startPoint x: 60, startPoint y: 172, endPoint x: 13, endPoint y: 133, distance: 62.1
click at [0, 168] on div "Acompanhamento Acompanhe a situação das marcações correntes e finalizadas Relat…" at bounding box center [398, 124] width 796 height 467
type input "he"
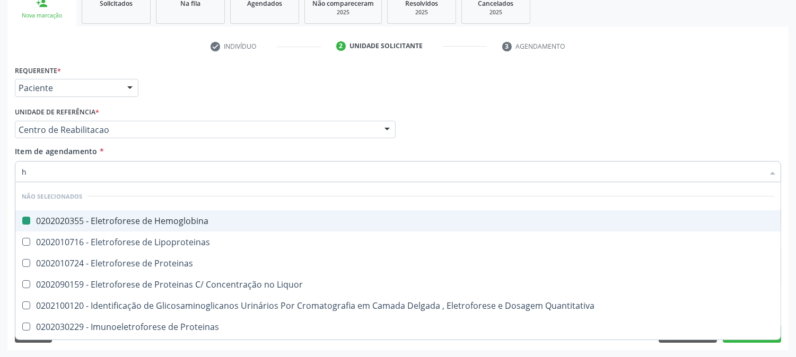
checkbox Hemoglobina "false"
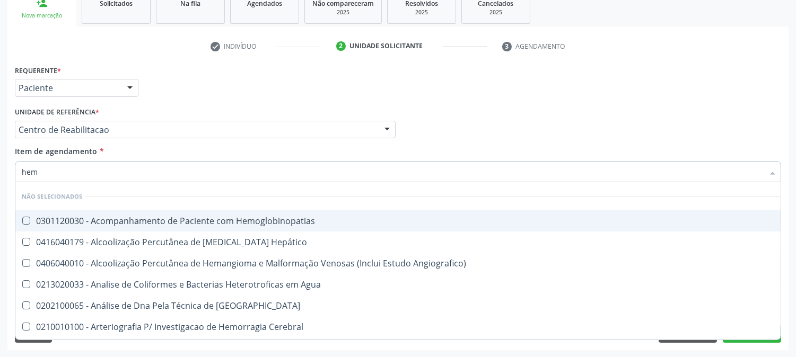
type input "hemo"
checkbox Hemodialise "true"
checkbox Noturna "false"
checkbox Hemoglobina "false"
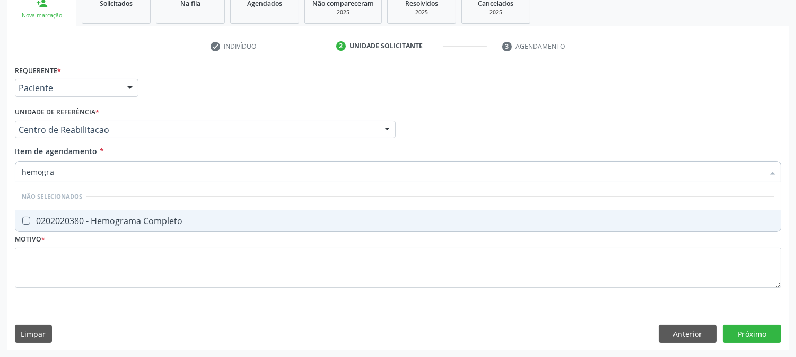
type input "hemogram"
click at [141, 224] on div "0202020380 - Hemograma Completo" at bounding box center [398, 221] width 753 height 8
checkbox Completo "true"
drag, startPoint x: 67, startPoint y: 173, endPoint x: 0, endPoint y: 173, distance: 66.8
click at [0, 173] on div "Acompanhamento Acompanhe a situação das marcações correntes e finalizadas Relat…" at bounding box center [398, 124] width 796 height 467
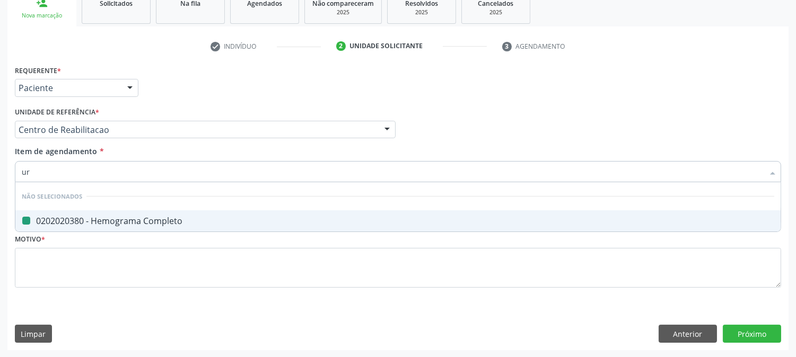
type input "uri"
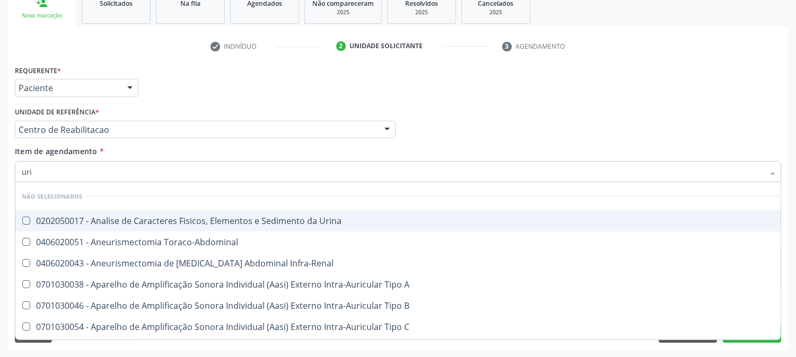
checkbox Urina "false"
type input "urina"
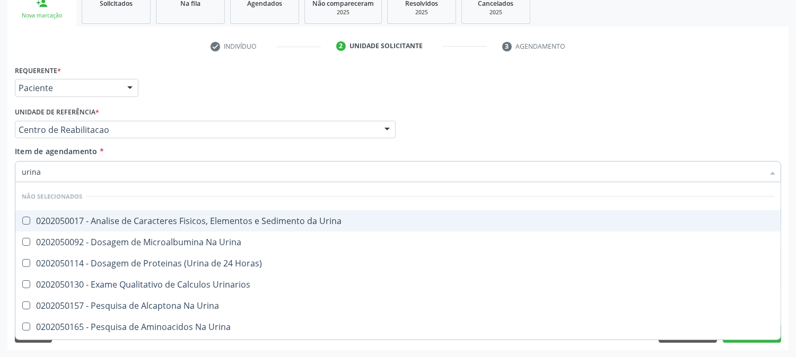
click at [39, 219] on div "0202050017 - Analise de Caracteres Fisicos, Elementos e Sedimento da Urina" at bounding box center [398, 221] width 753 height 8
checkbox Urina "true"
drag, startPoint x: 45, startPoint y: 175, endPoint x: 0, endPoint y: 174, distance: 44.6
click at [0, 174] on div "Acompanhamento Acompanhe a situação das marcações correntes e finalizadas Relat…" at bounding box center [398, 124] width 796 height 467
type input "cultu"
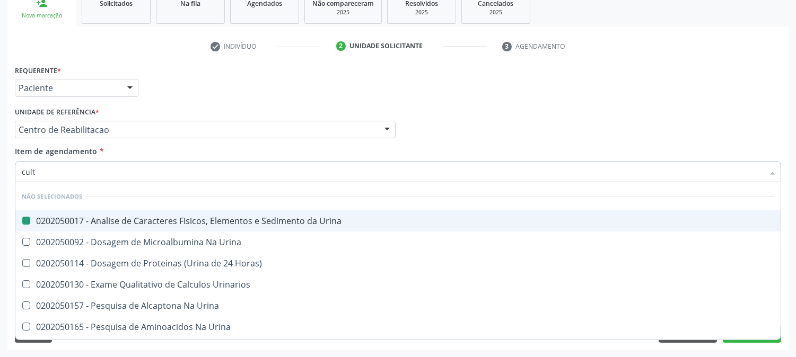
checkbox Urina "false"
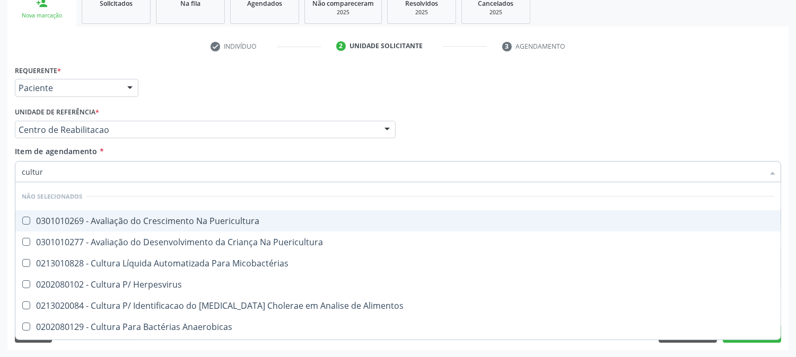
type input "cultura"
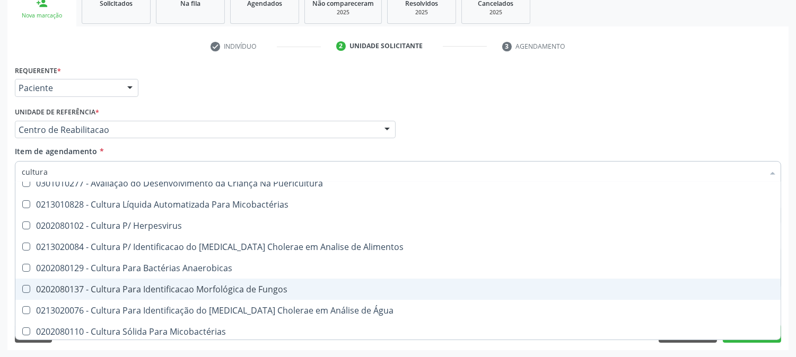
scroll to position [118, 0]
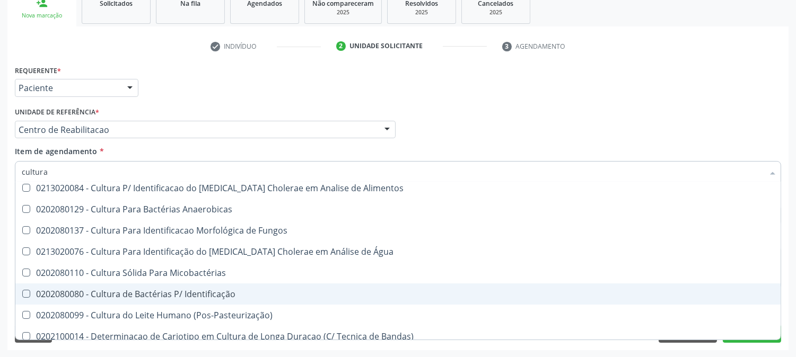
click at [258, 290] on div "0202080080 - Cultura de Bactérias P/ Identificação" at bounding box center [398, 294] width 753 height 8
checkbox Identificação "true"
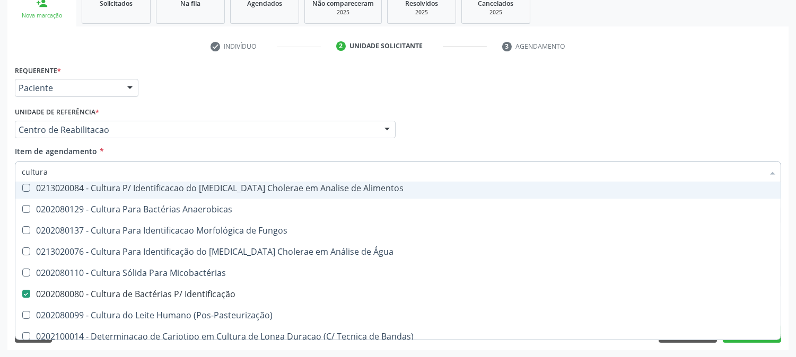
drag, startPoint x: 96, startPoint y: 172, endPoint x: 0, endPoint y: 171, distance: 96.0
click at [0, 171] on div "Acompanhamento Acompanhe a situação das marcações correntes e finalizadas Relat…" at bounding box center [398, 124] width 796 height 467
type input "a"
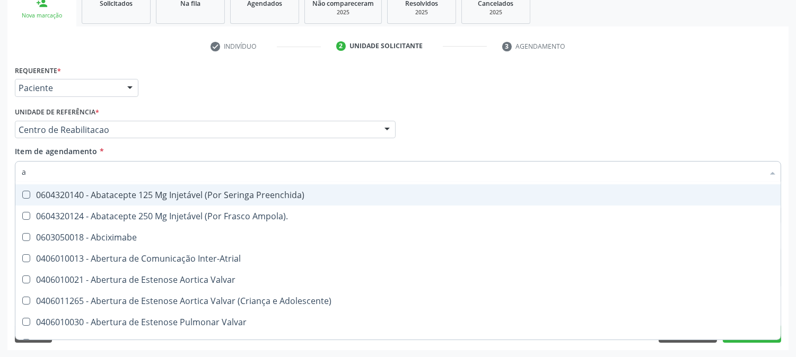
checkbox Glicose "true"
checkbox Fraco\) "true"
checkbox Adolescente\) "false"
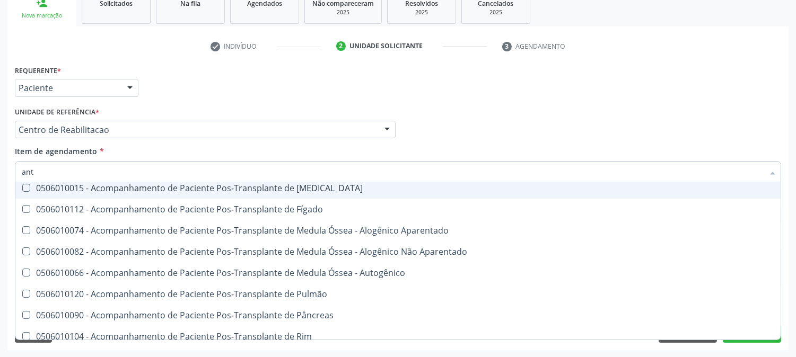
type input "anti"
checkbox Paciente\) "false"
checkbox \(Uai\)\ "false"
checkbox Capsula\) "false"
checkbox Coclear "true"
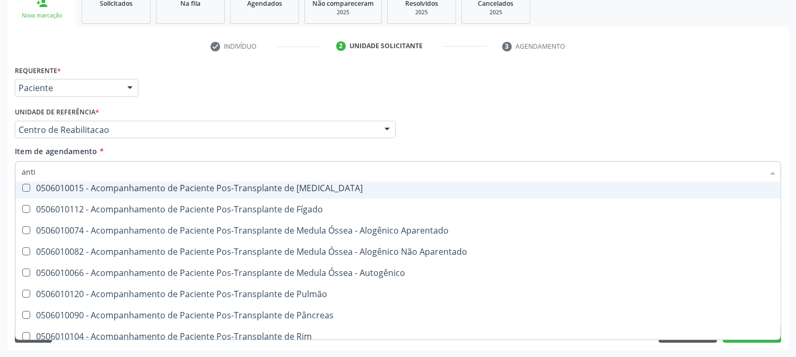
checkbox Risco "true"
checkbox Parceria\) "true"
checkbox Gestante "true"
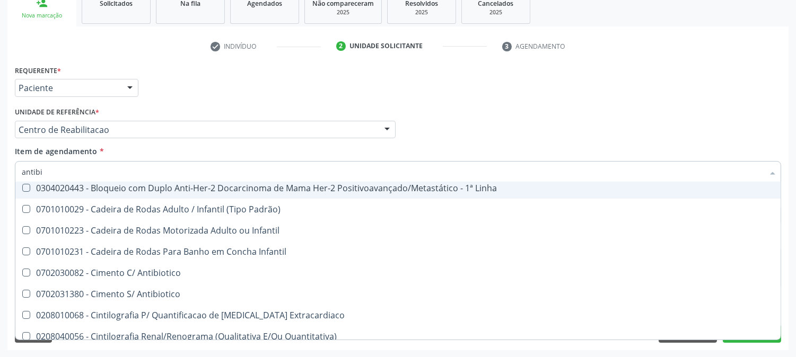
type input "antibio"
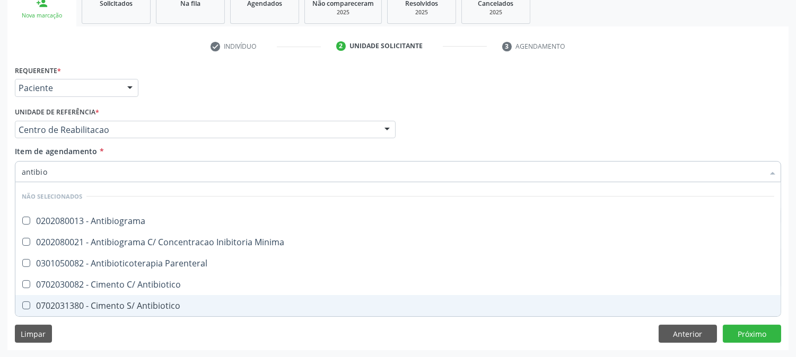
scroll to position [0, 0]
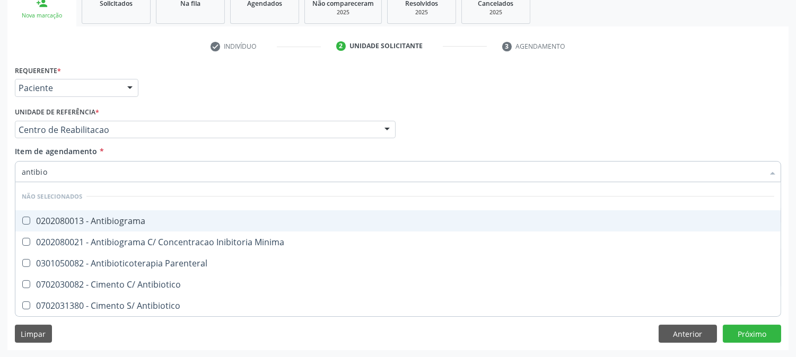
click at [91, 229] on span "0202080013 - Antibiograma" at bounding box center [397, 221] width 765 height 21
checkbox Antibiograma "true"
drag, startPoint x: 77, startPoint y: 173, endPoint x: 0, endPoint y: 174, distance: 77.4
click at [0, 174] on div "Acompanhamento Acompanhe a situação das marcações correntes e finalizadas Relat…" at bounding box center [398, 124] width 796 height 467
type input "he"
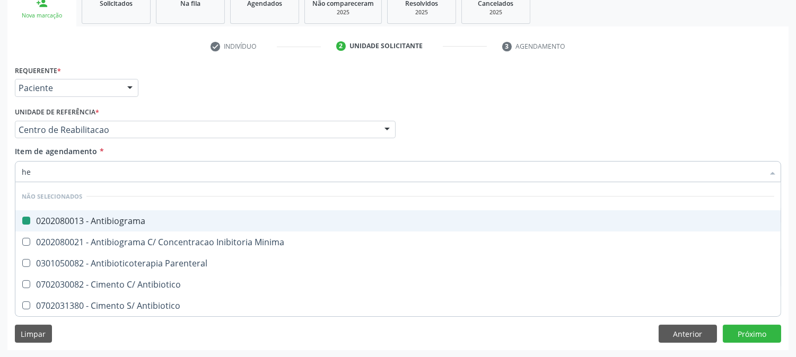
checkbox Antibiograma "false"
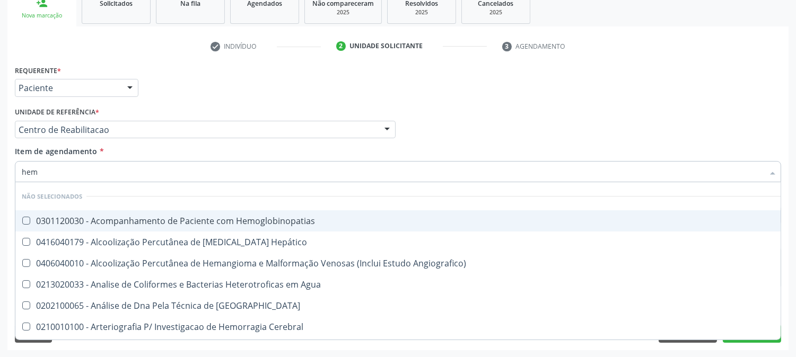
type input "hemo"
checkbox Hemodialise "true"
checkbox Hemácias "true"
checkbox Noturna "false"
checkbox Hemoglobina "false"
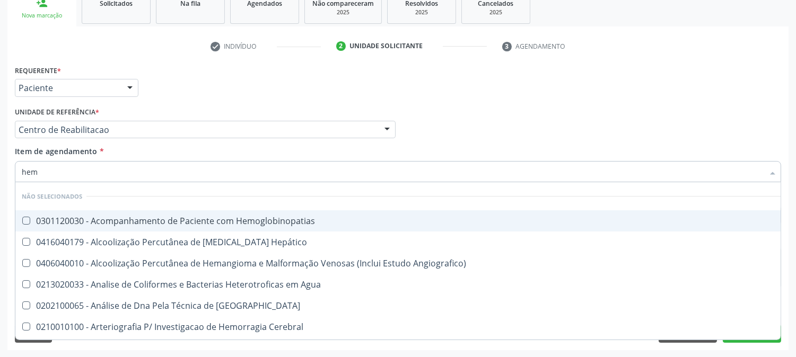
checkbox II "false"
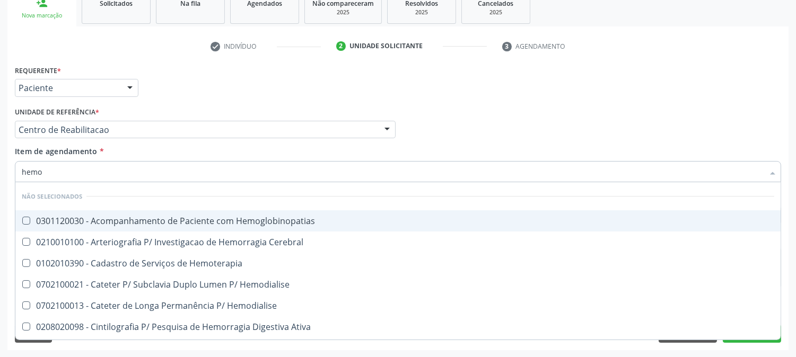
type input "hemog"
checkbox \(Vhs\) "true"
checkbox Carboxi-Hemoglobina "true"
type input "hemogl"
checkbox Carboxi-Hemoglobina "false"
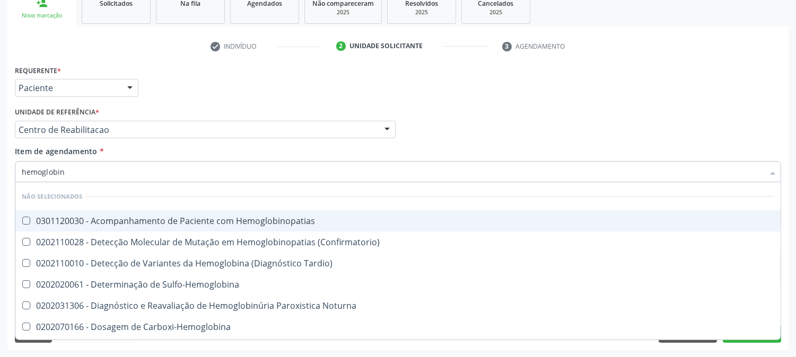
type input "hemoglobina"
checkbox Fetal "true"
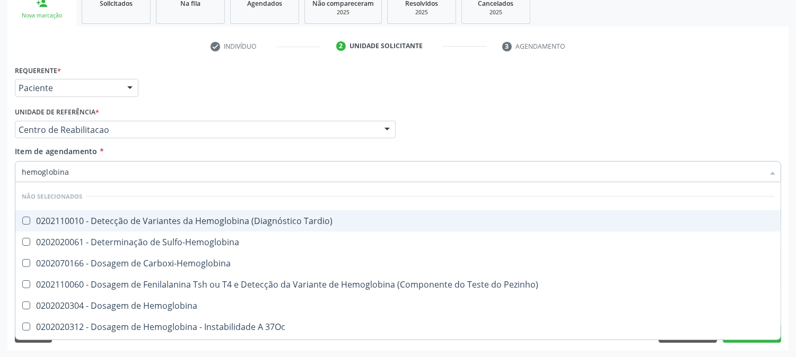
type input "hemoglobina g"
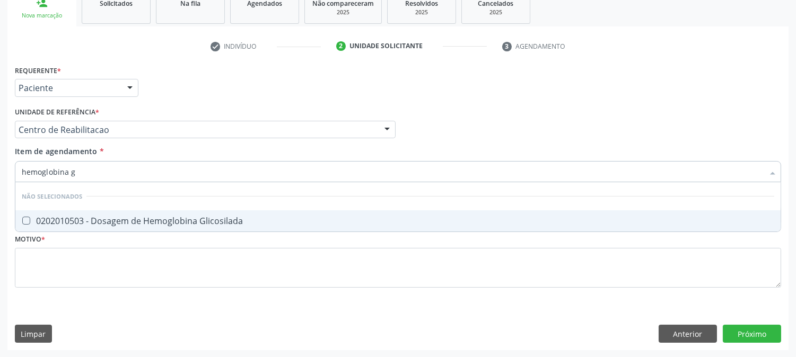
click at [65, 220] on div "0202010503 - Dosagem de Hemoglobina Glicosilada" at bounding box center [398, 221] width 753 height 8
checkbox Glicosilada "true"
drag, startPoint x: 89, startPoint y: 169, endPoint x: 0, endPoint y: 169, distance: 88.6
click at [0, 169] on div "Acompanhamento Acompanhe a situação das marcações correntes e finalizadas Relat…" at bounding box center [398, 124] width 796 height 467
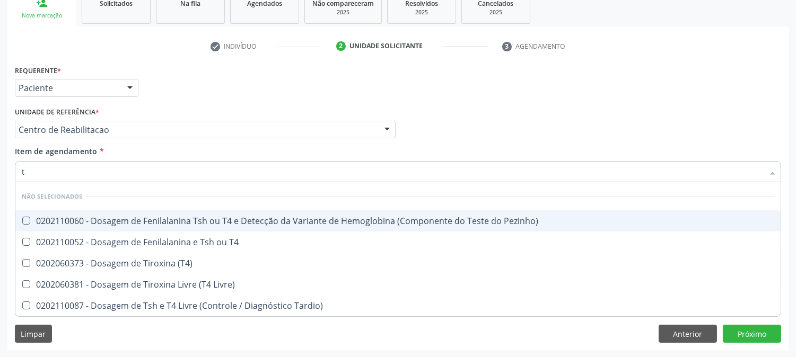
type input "t4"
checkbox Pezinho\) "false"
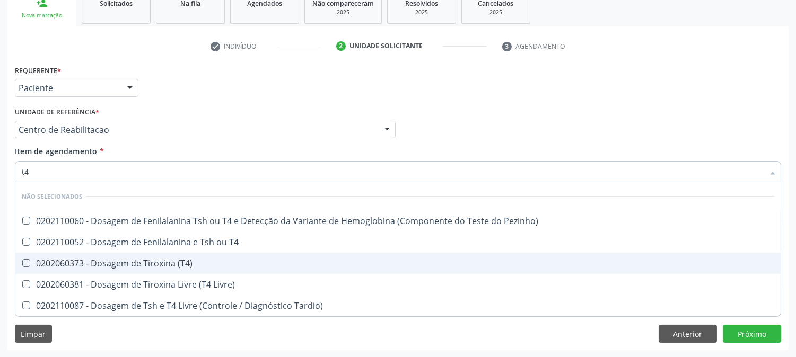
click at [92, 262] on div "0202060373 - Dosagem de Tiroxina (T4)" at bounding box center [398, 263] width 753 height 8
checkbox \(T4\) "true"
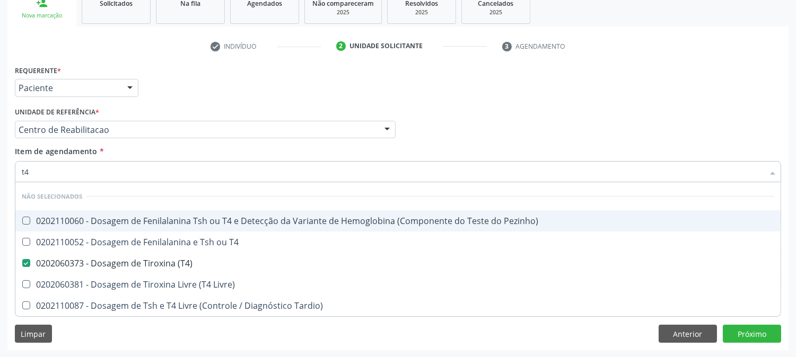
drag, startPoint x: 46, startPoint y: 172, endPoint x: 0, endPoint y: 163, distance: 46.6
click at [0, 163] on div "Acompanhamento Acompanhe a situação das marcações correntes e finalizadas Relat…" at bounding box center [398, 124] width 796 height 467
type input "ts"
checkbox Pezinho\) "false"
checkbox \(T4\) "false"
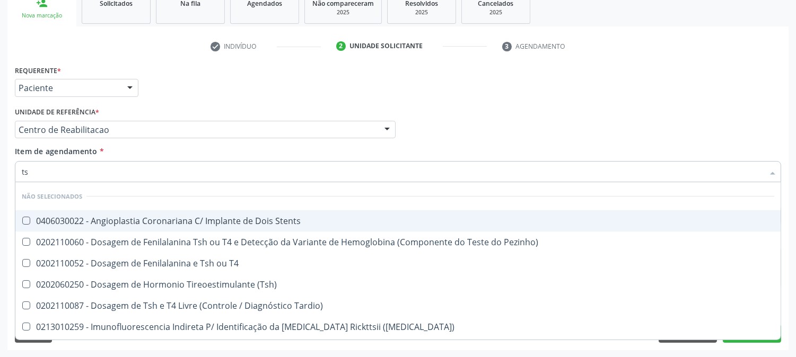
type input "tsh"
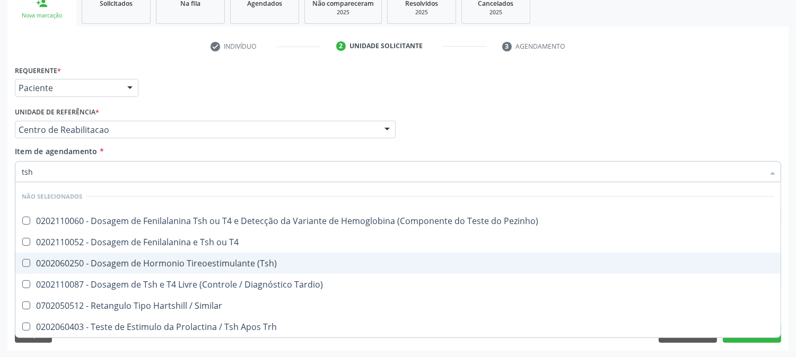
click at [114, 270] on span "0202060250 - Dosagem de Hormonio Tireoestimulante (Tsh)" at bounding box center [397, 263] width 765 height 21
checkbox \(Tsh\) "true"
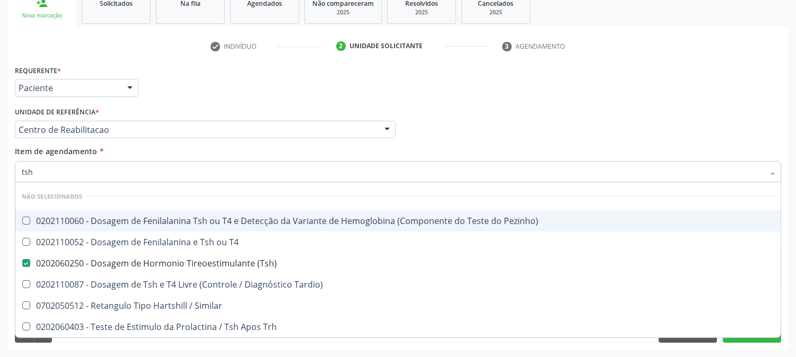
drag, startPoint x: 38, startPoint y: 170, endPoint x: 0, endPoint y: 171, distance: 37.7
click at [0, 171] on div "Acompanhamento Acompanhe a situação das marcações correntes e finalizadas Relat…" at bounding box center [398, 124] width 796 height 467
type input "vitami"
checkbox \(Tsh\) "false"
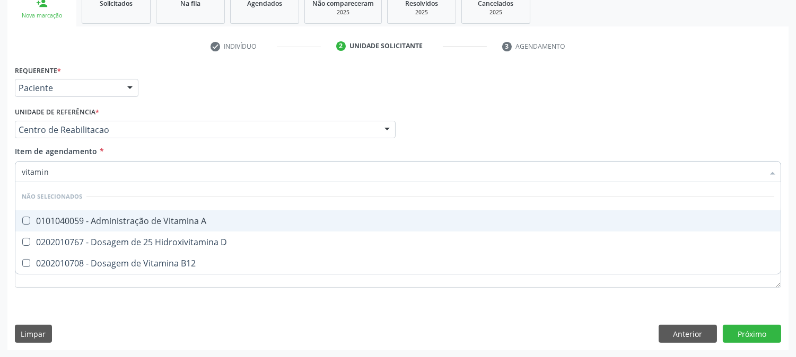
type input "vitamina"
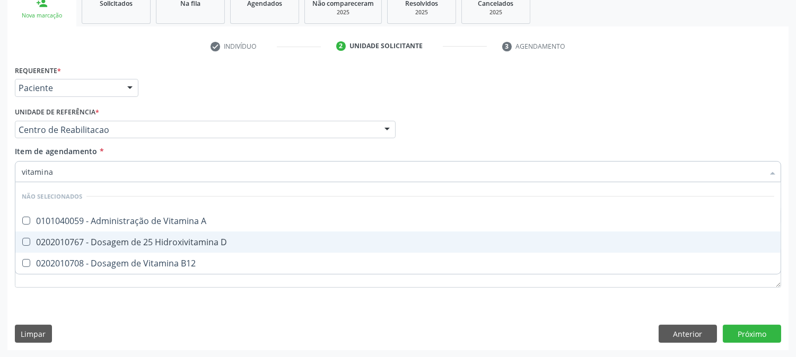
click at [110, 241] on div "0202010767 - Dosagem de 25 Hidroxivitamina D" at bounding box center [398, 242] width 753 height 8
checkbox D "true"
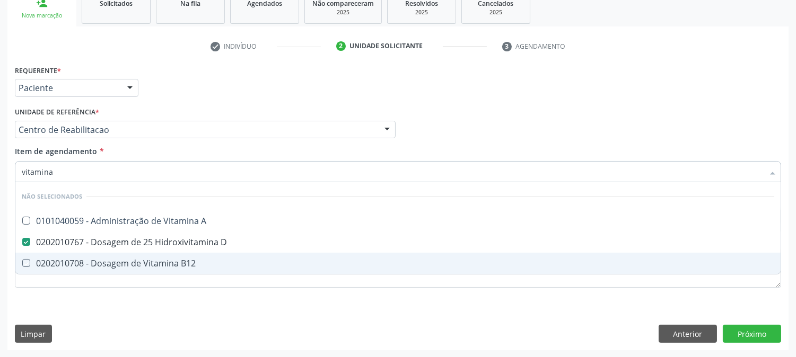
click at [124, 308] on div "Requerente * Paciente Médico(a) Enfermeiro(a) Paciente Nenhum resultado encontr…" at bounding box center [397, 207] width 781 height 288
checkbox A "true"
checkbox B12 "true"
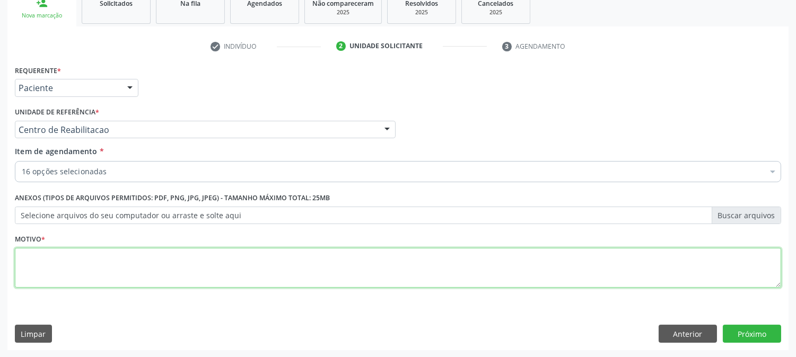
click at [128, 263] on textarea at bounding box center [398, 268] width 766 height 40
type textarea "."
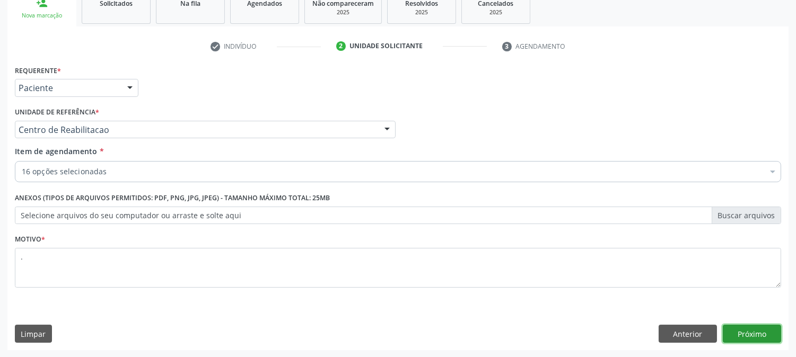
click at [757, 330] on button "Próximo" at bounding box center [752, 334] width 58 height 18
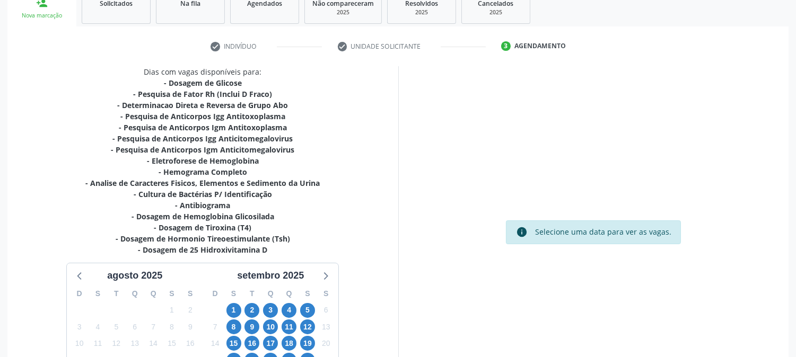
scroll to position [270, 0]
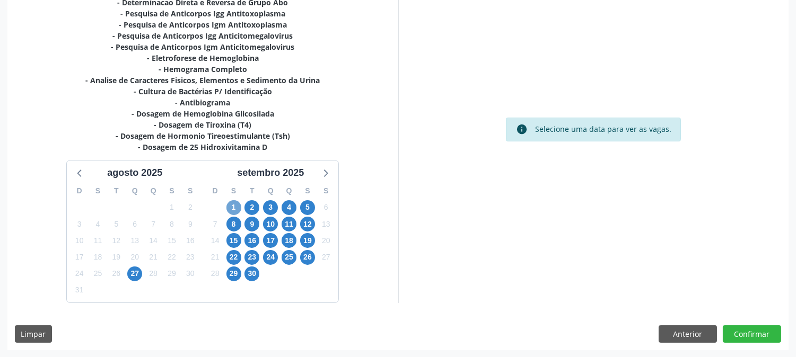
click at [232, 203] on span "1" at bounding box center [233, 207] width 15 height 15
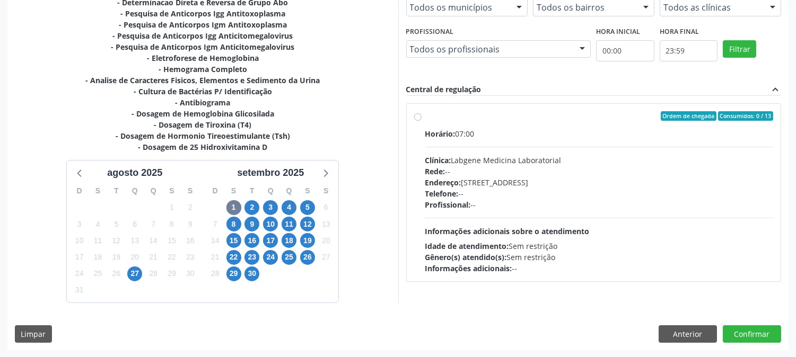
click at [484, 175] on div "Rede: --" at bounding box center [599, 171] width 348 height 11
click at [422, 121] on input "Ordem de chegada Consumidos: 0 / 13 Horário: 07:00 Clínica: Labgene Medicina La…" at bounding box center [417, 116] width 7 height 10
radio input "true"
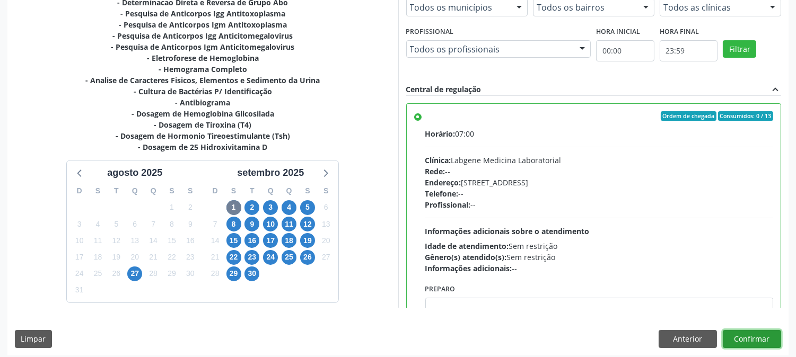
click at [756, 337] on button "Confirmar" at bounding box center [752, 339] width 58 height 18
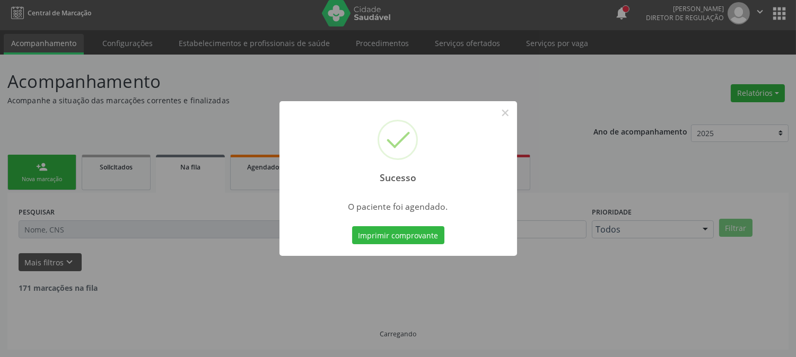
scroll to position [0, 0]
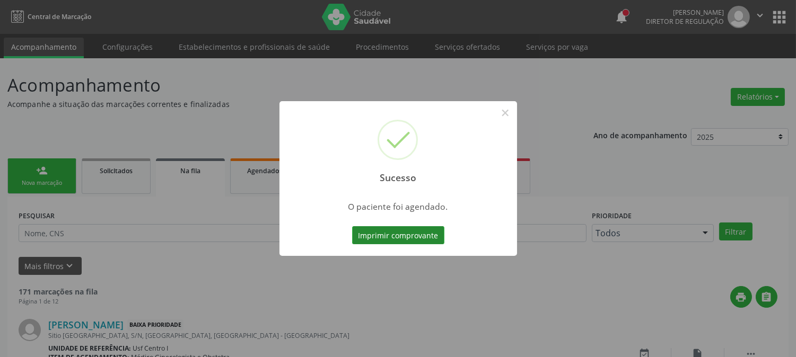
click at [402, 242] on button "Imprimir comprovante" at bounding box center [398, 235] width 92 height 18
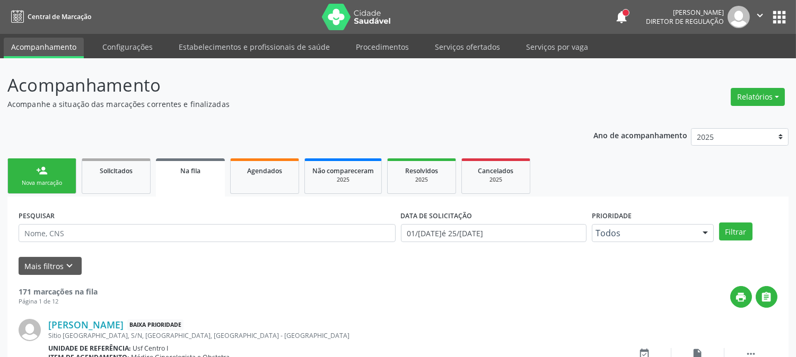
click at [71, 175] on link "person_add Nova marcação" at bounding box center [41, 177] width 69 height 36
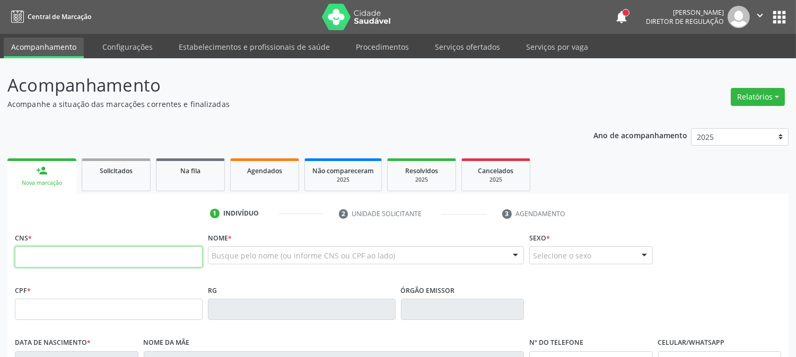
click at [73, 258] on input "text" at bounding box center [109, 257] width 188 height 21
paste input "898 0037 0783 6152"
type input "898 0037 0783 6152"
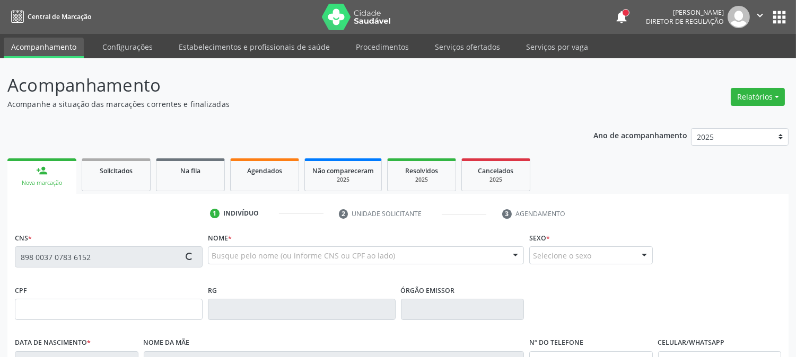
type input "07/09/1987"
type input "Josineide Marinho Freire"
type input "(87) 99805-9742"
type input "S/N"
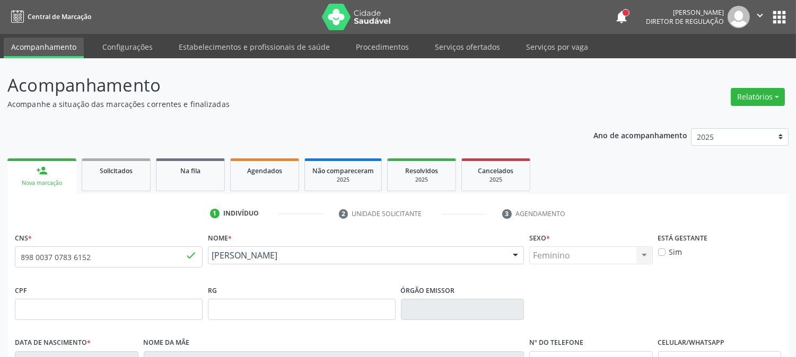
scroll to position [216, 0]
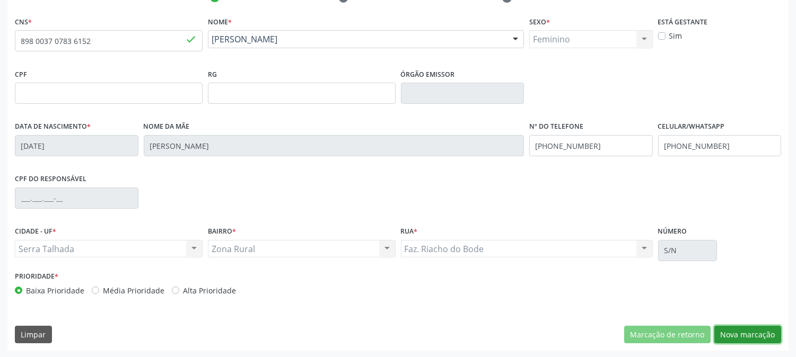
click at [727, 328] on button "Nova marcação" at bounding box center [747, 335] width 67 height 18
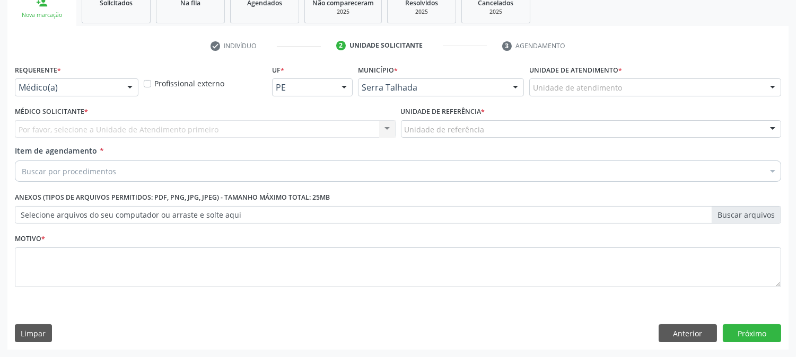
scroll to position [168, 0]
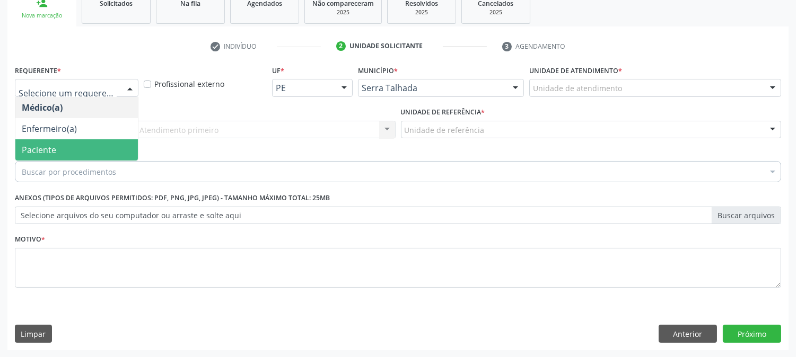
click at [94, 151] on span "Paciente" at bounding box center [76, 149] width 123 height 21
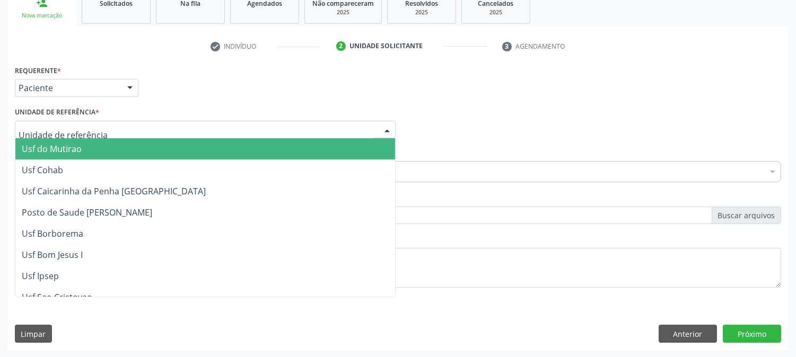
click at [101, 125] on div at bounding box center [205, 130] width 381 height 18
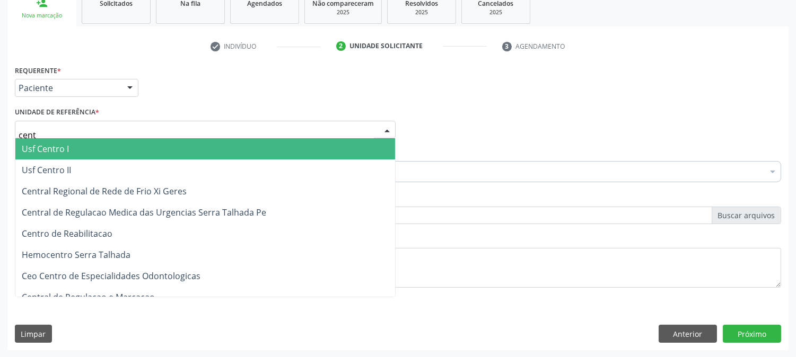
type input "centr"
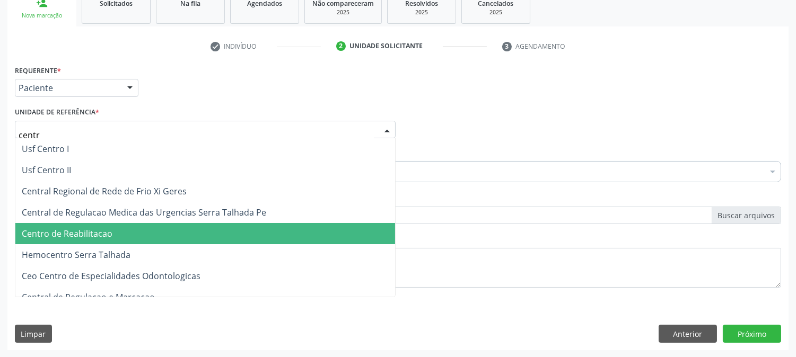
click at [102, 238] on span "Centro de Reabilitacao" at bounding box center [67, 234] width 91 height 12
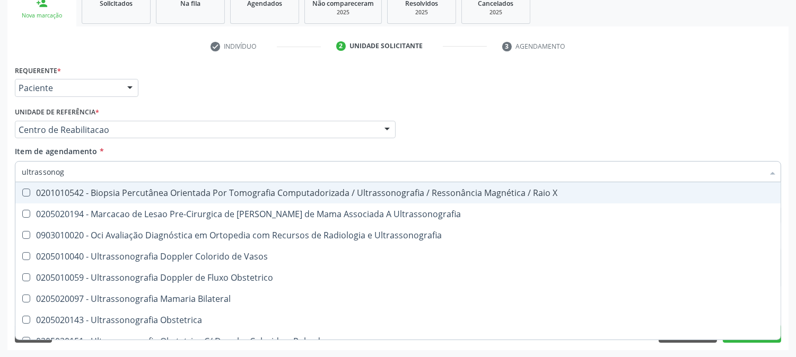
type input "ultrassonogr"
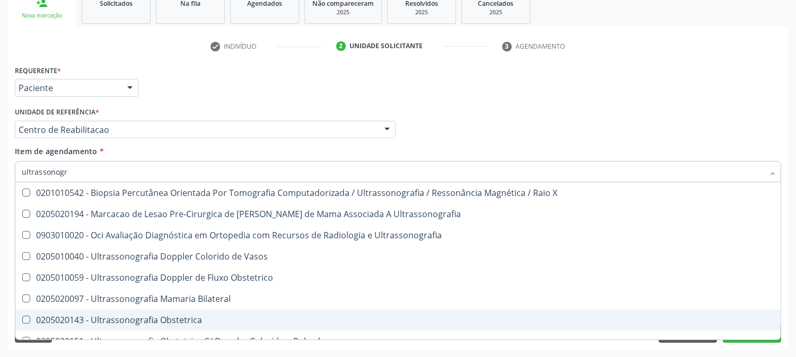
click at [139, 316] on div "0205020143 - Ultrassonografia Obstetrica" at bounding box center [398, 320] width 753 height 8
checkbox Obstetrica "true"
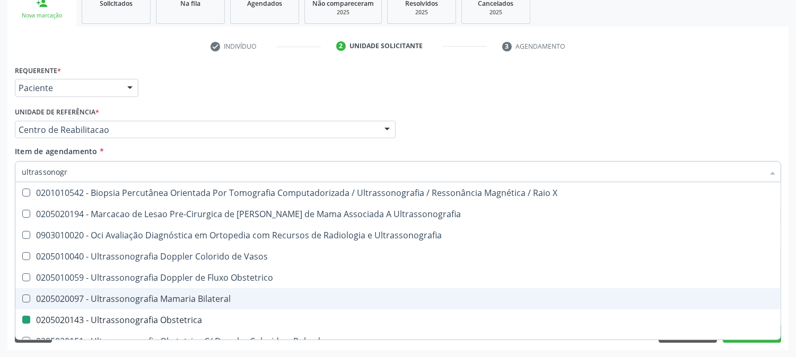
click at [0, 245] on div "Acompanhamento Acompanhe a situação das marcações correntes e finalizadas Relat…" at bounding box center [398, 124] width 796 height 467
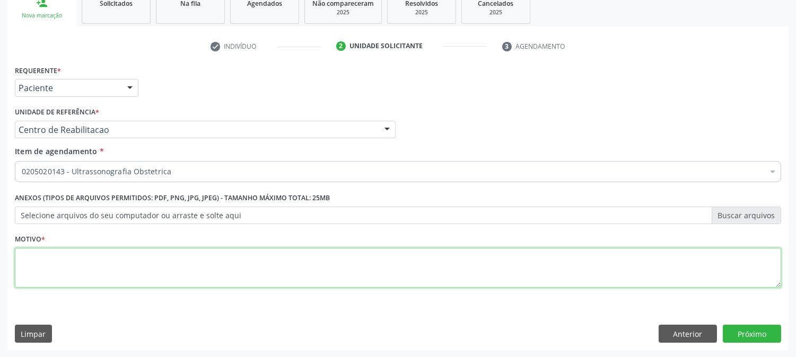
click at [53, 279] on textarea at bounding box center [398, 268] width 766 height 40
type textarea "."
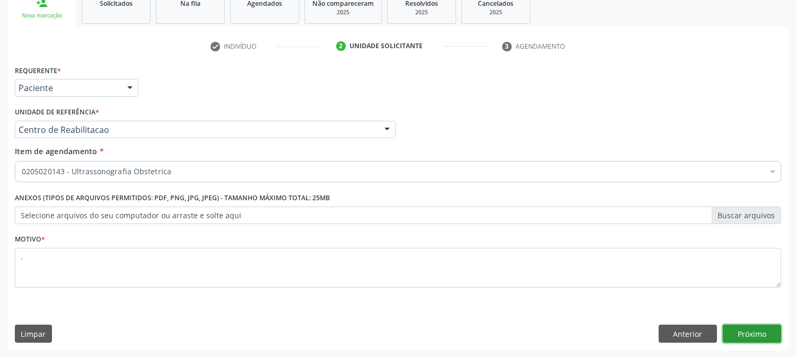
click at [738, 335] on button "Próximo" at bounding box center [752, 334] width 58 height 18
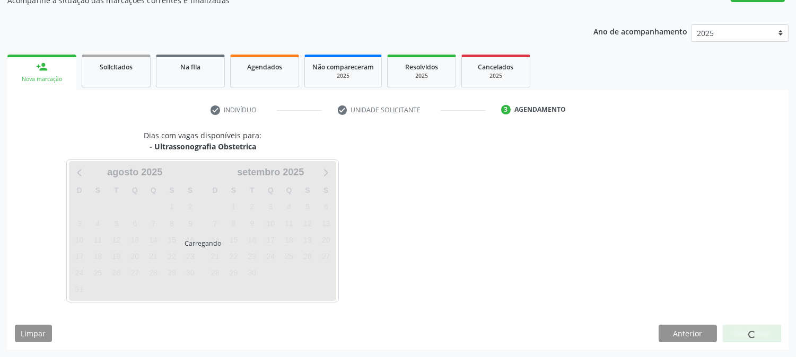
scroll to position [103, 0]
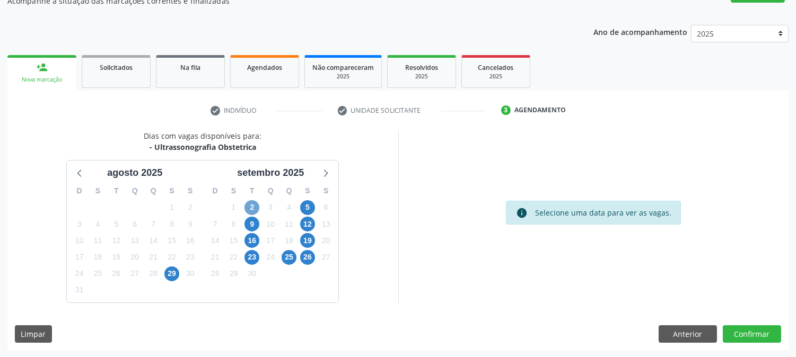
click at [255, 204] on span "2" at bounding box center [251, 207] width 15 height 15
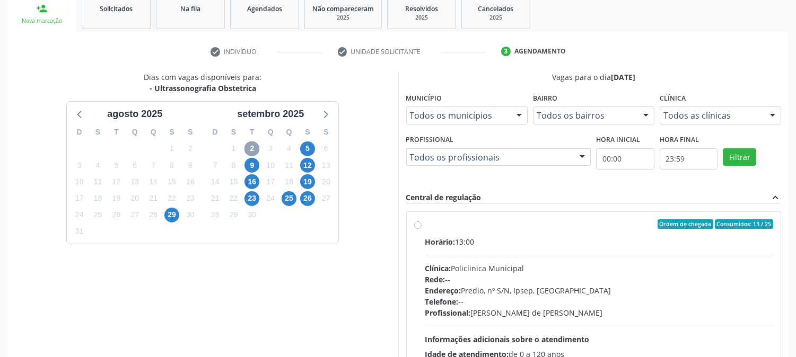
scroll to position [221, 0]
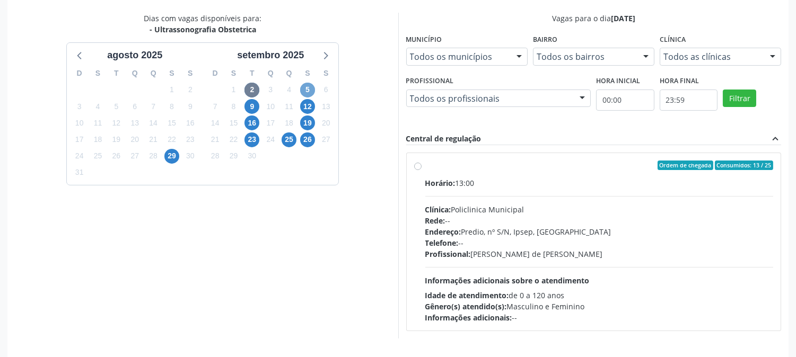
click at [308, 89] on span "5" at bounding box center [307, 90] width 15 height 15
click at [252, 108] on span "9" at bounding box center [251, 106] width 15 height 15
click at [309, 109] on span "12" at bounding box center [307, 106] width 15 height 15
click at [255, 124] on span "16" at bounding box center [251, 123] width 15 height 15
click at [312, 123] on span "19" at bounding box center [307, 123] width 15 height 15
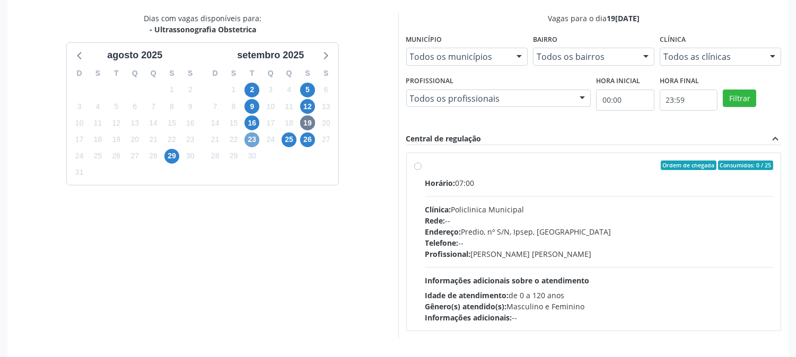
click at [246, 140] on span "23" at bounding box center [251, 140] width 15 height 15
click at [290, 138] on span "25" at bounding box center [289, 140] width 15 height 15
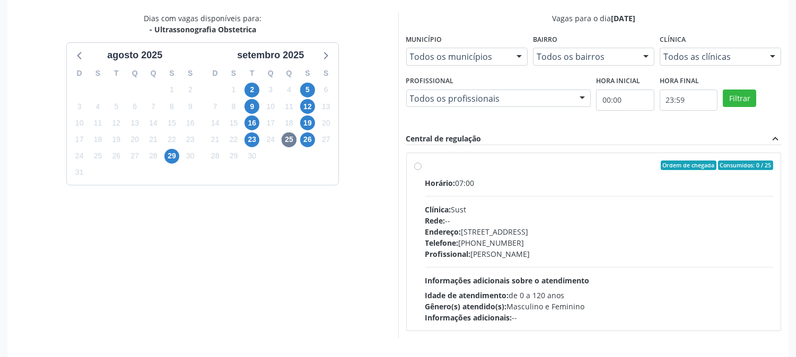
click at [454, 215] on div "Rede: --" at bounding box center [599, 220] width 348 height 11
click at [422, 170] on input "Ordem de chegada Consumidos: 0 / 25 Horário: 07:00 Clínica: Sust Rede: -- Ender…" at bounding box center [417, 166] width 7 height 10
radio input "true"
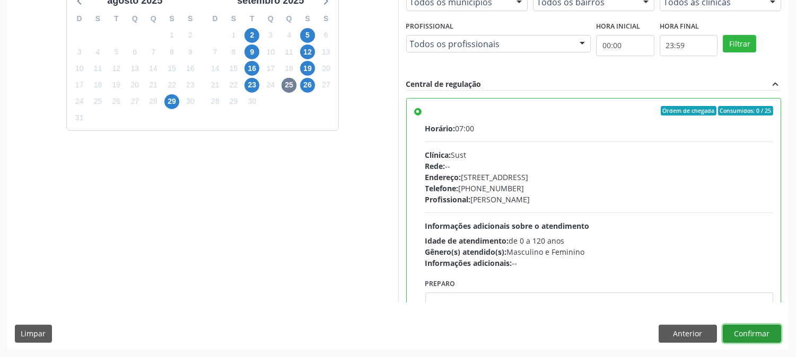
click at [769, 333] on button "Confirmar" at bounding box center [752, 334] width 58 height 18
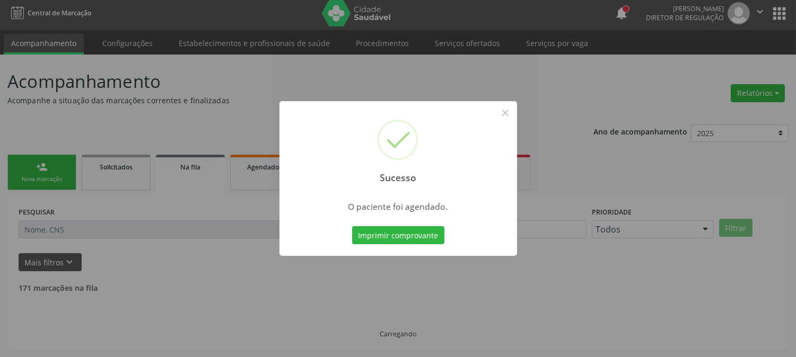
scroll to position [0, 0]
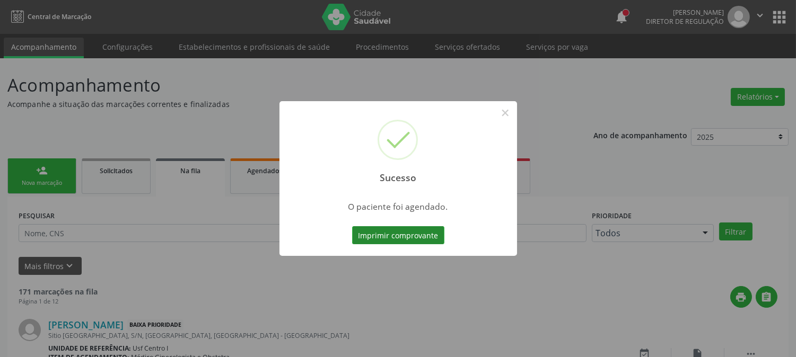
click at [396, 235] on button "Imprimir comprovante" at bounding box center [398, 235] width 92 height 18
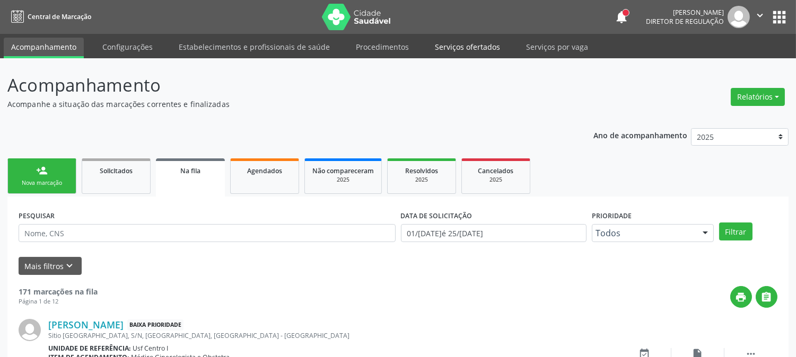
click at [462, 45] on link "Serviços ofertados" at bounding box center [467, 47] width 80 height 19
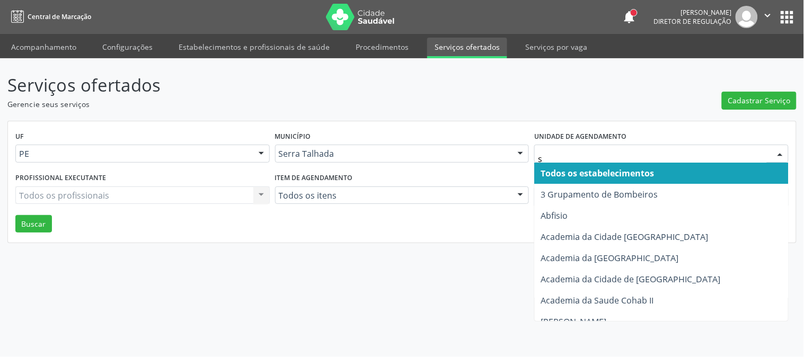
type input "s b"
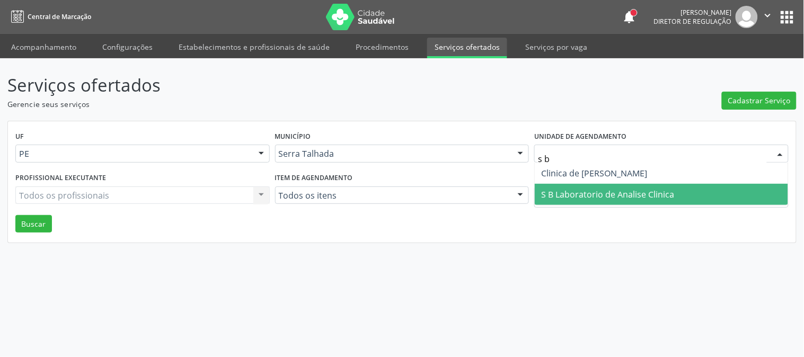
click at [575, 196] on span "S B Laboratorio de Analise Clinica" at bounding box center [607, 195] width 133 height 12
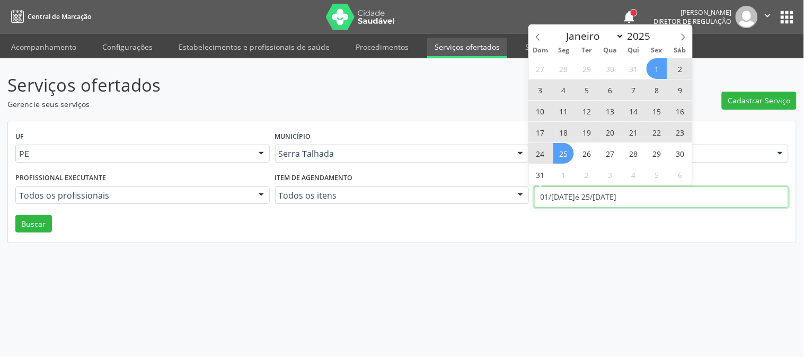
click at [578, 189] on input "01/08/2025 até 25/08/2025" at bounding box center [662, 197] width 255 height 21
click at [536, 29] on span at bounding box center [538, 34] width 18 height 18
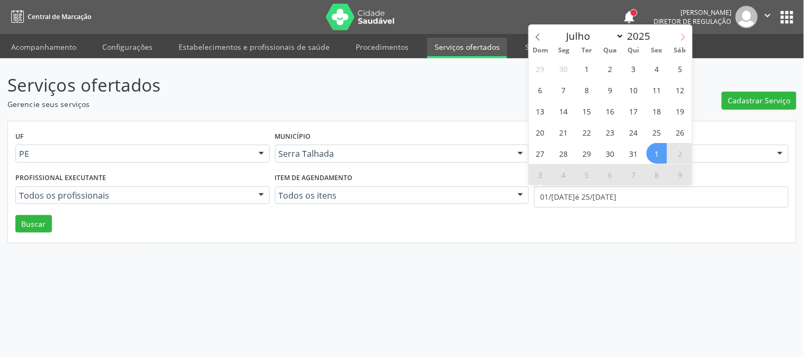
click at [685, 41] on span at bounding box center [684, 34] width 18 height 18
select select "7"
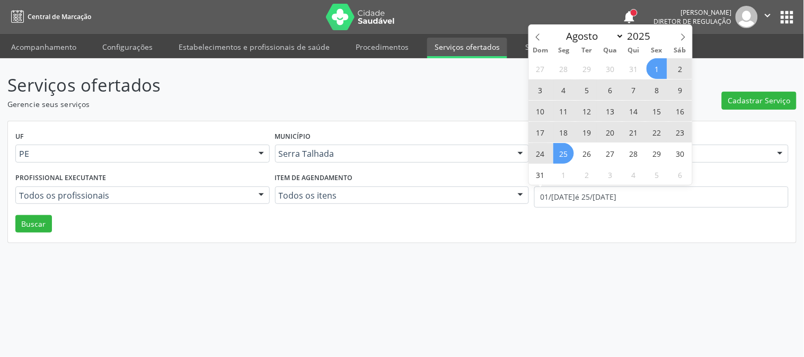
click at [565, 109] on span "11" at bounding box center [564, 111] width 21 height 21
type input "11/08/2025"
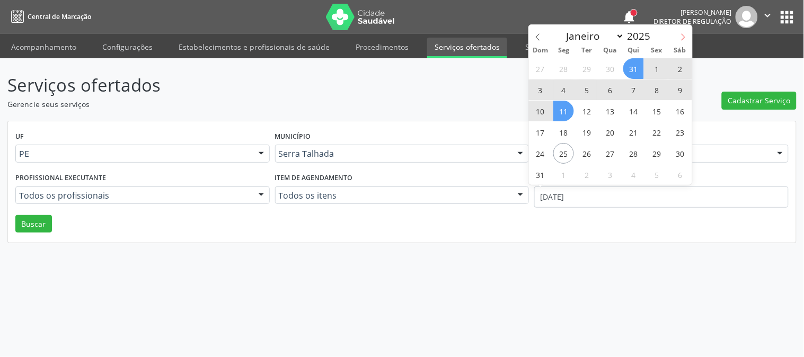
click at [680, 39] on icon at bounding box center [683, 36] width 7 height 7
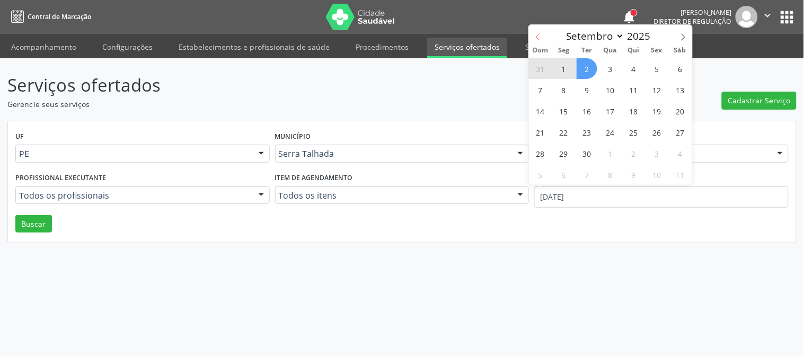
click at [532, 36] on span at bounding box center [538, 34] width 18 height 18
select select "6"
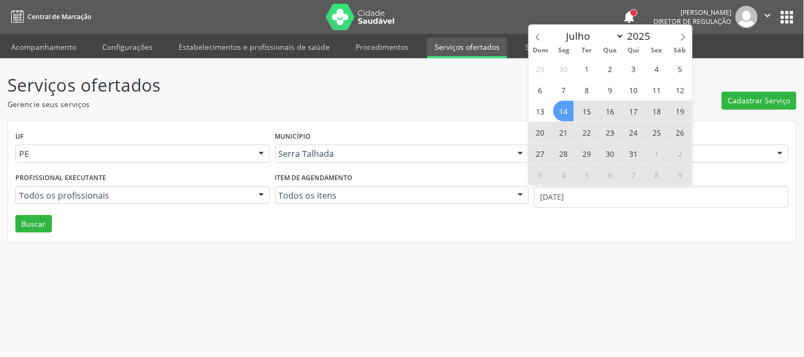
click at [571, 106] on span "14" at bounding box center [564, 111] width 21 height 21
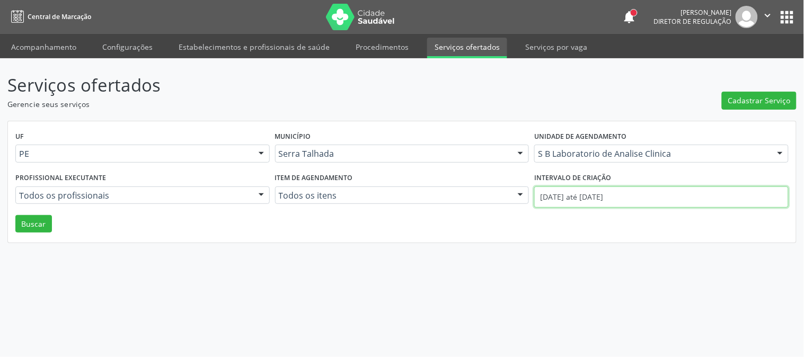
click at [618, 195] on input "14/07/2025 até 11/08/2025" at bounding box center [662, 197] width 255 height 21
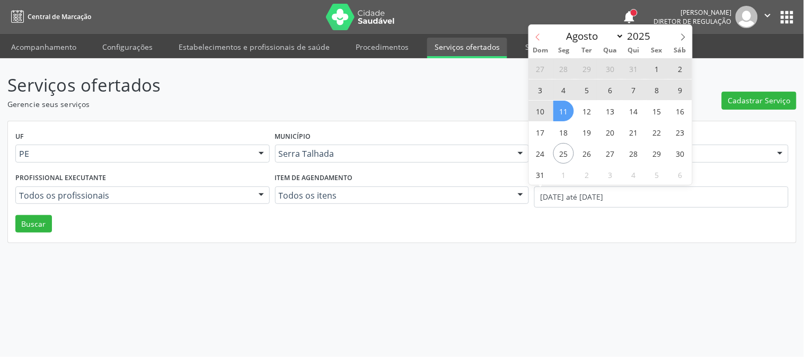
click at [539, 41] on span at bounding box center [538, 34] width 18 height 18
select select "6"
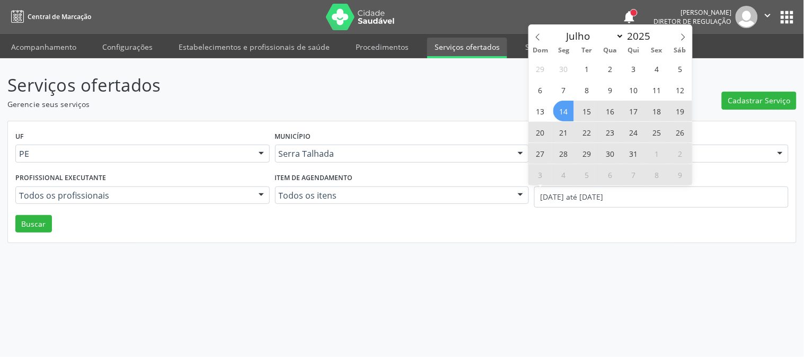
click at [564, 111] on span "14" at bounding box center [564, 111] width 21 height 21
type input "14/07/2025"
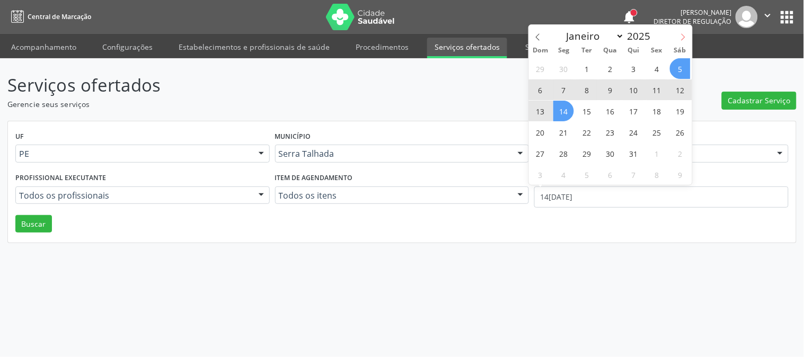
click at [685, 38] on icon at bounding box center [683, 36] width 7 height 7
select select "7"
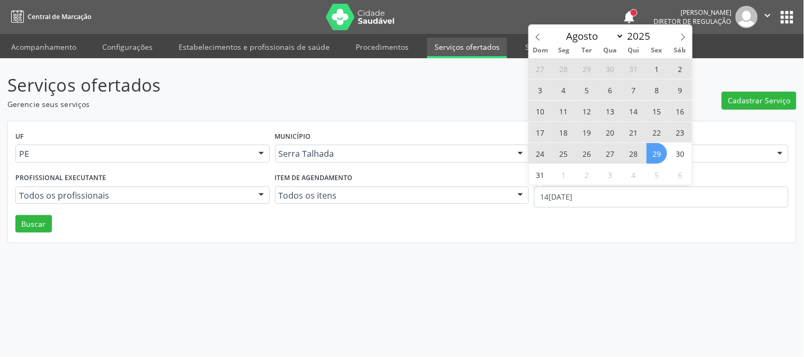
click at [660, 144] on span "29" at bounding box center [657, 153] width 21 height 21
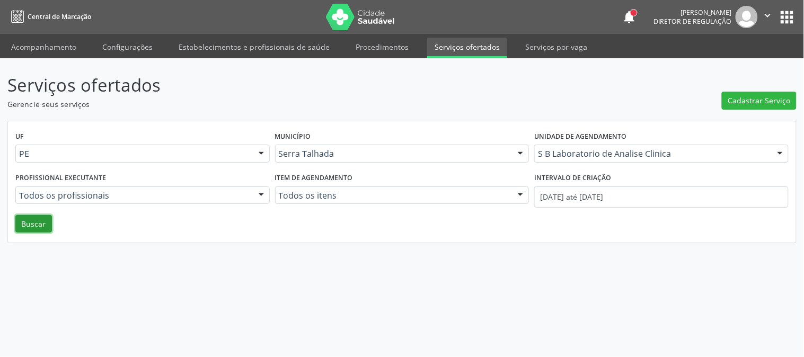
click at [40, 220] on button "Buscar" at bounding box center [33, 224] width 37 height 18
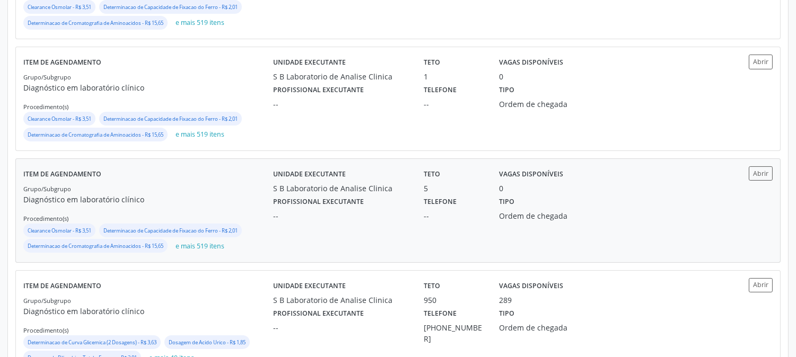
scroll to position [393, 0]
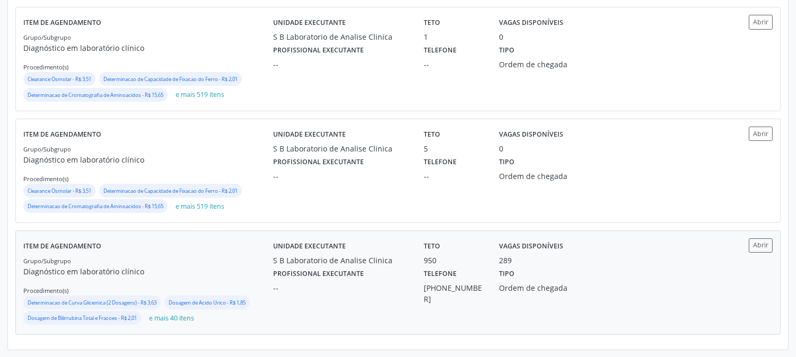
click at [314, 234] on div "Item de agendamento Grupo/Subgrupo Diagnóstico em laboratório clínico Procedime…" at bounding box center [398, 282] width 764 height 103
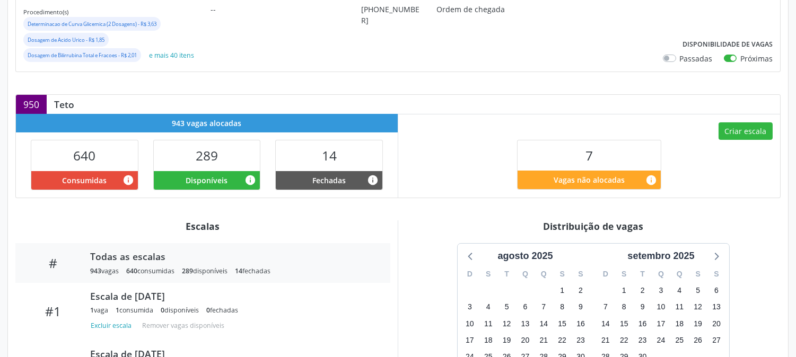
scroll to position [346, 0]
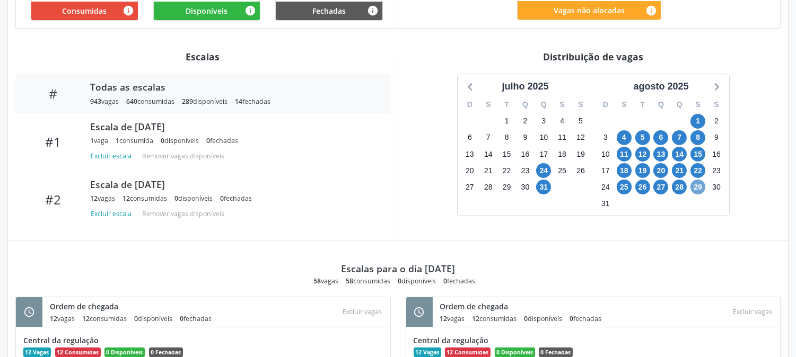
click at [691, 183] on span "29" at bounding box center [697, 187] width 15 height 15
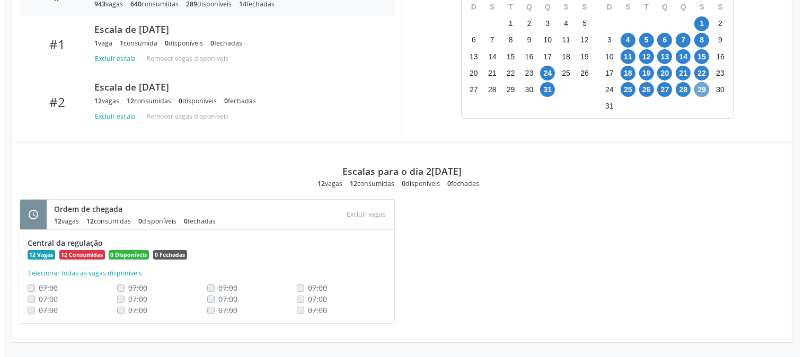
scroll to position [32, 0]
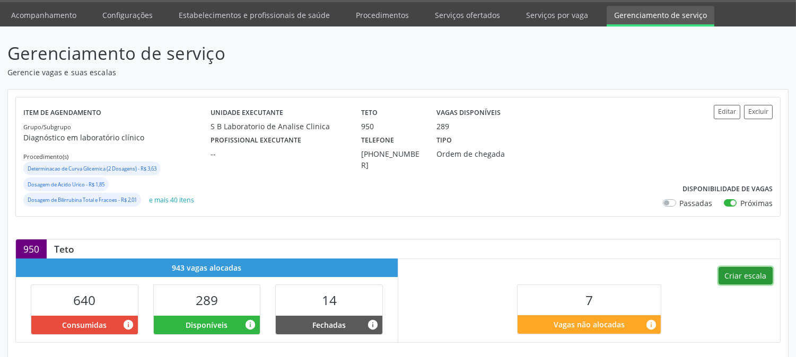
click at [741, 277] on button "Criar escala" at bounding box center [746, 276] width 54 height 18
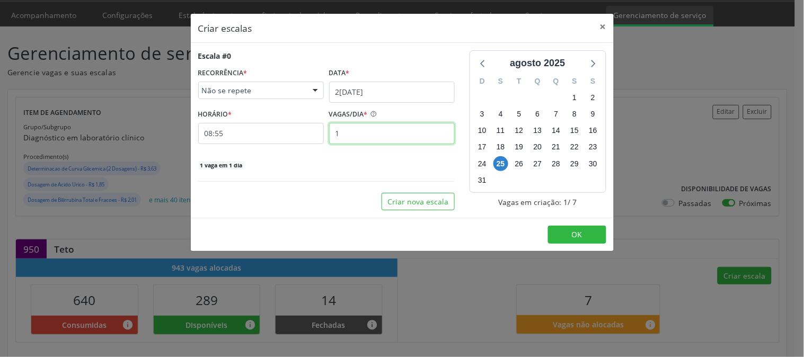
click at [409, 135] on input "1" at bounding box center [392, 133] width 126 height 21
type input "2"
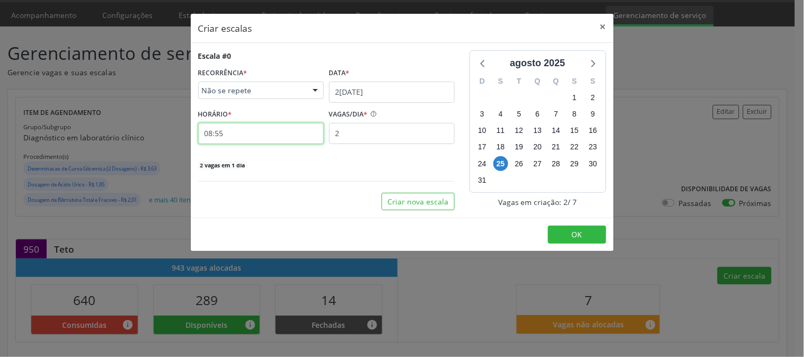
click at [290, 134] on input "08:55" at bounding box center [261, 133] width 126 height 21
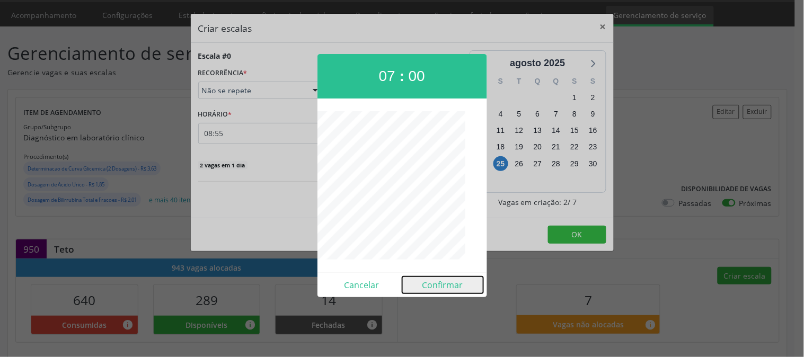
click at [435, 292] on button "Confirmar" at bounding box center [443, 285] width 81 height 17
type input "07:00"
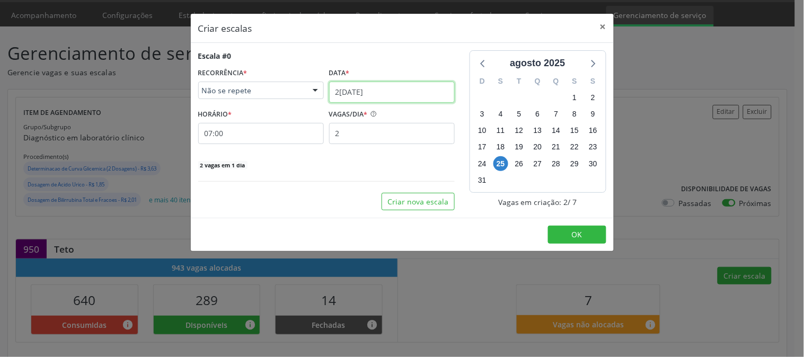
click at [391, 88] on input "25/08/2025" at bounding box center [392, 92] width 126 height 21
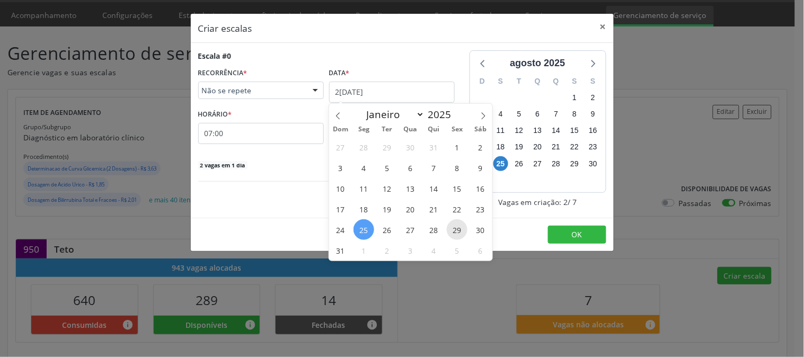
click at [451, 231] on span "29" at bounding box center [457, 230] width 21 height 21
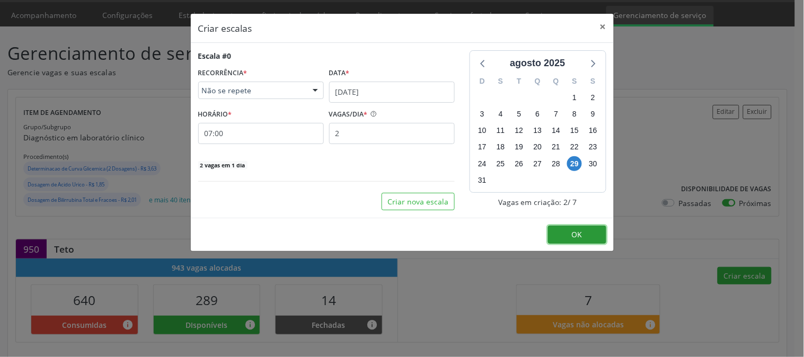
click at [552, 234] on button "OK" at bounding box center [577, 235] width 58 height 18
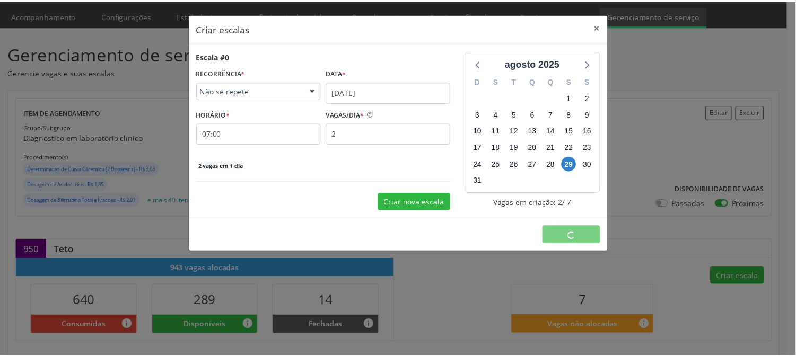
scroll to position [0, 0]
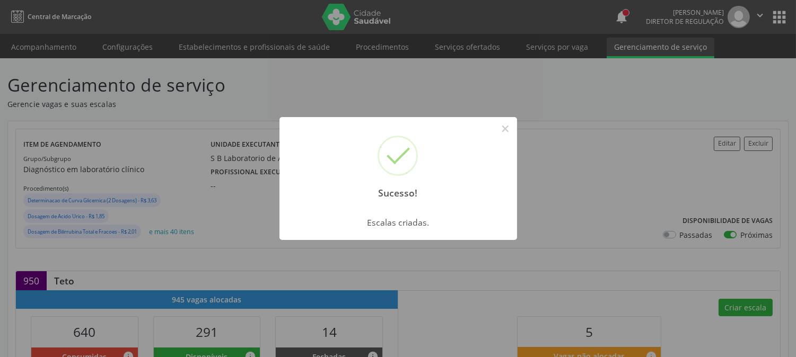
drag, startPoint x: 510, startPoint y: 123, endPoint x: 142, endPoint y: 64, distance: 372.8
click at [510, 123] on button "×" at bounding box center [505, 129] width 18 height 18
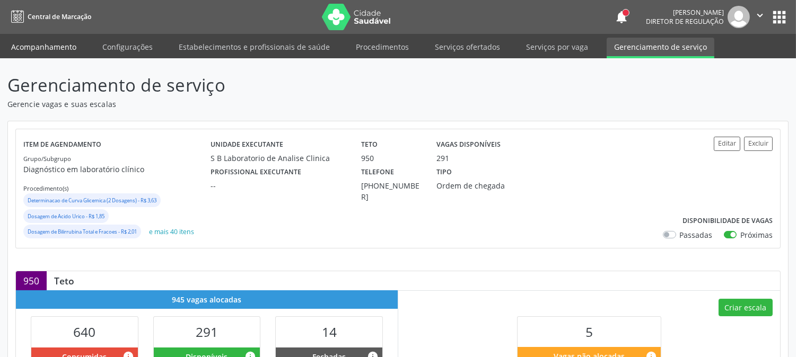
click at [49, 45] on link "Acompanhamento" at bounding box center [44, 47] width 80 height 19
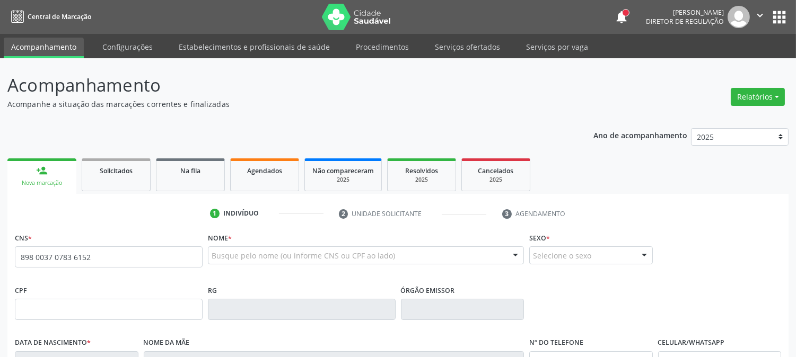
type input "898 0037 0783 6152"
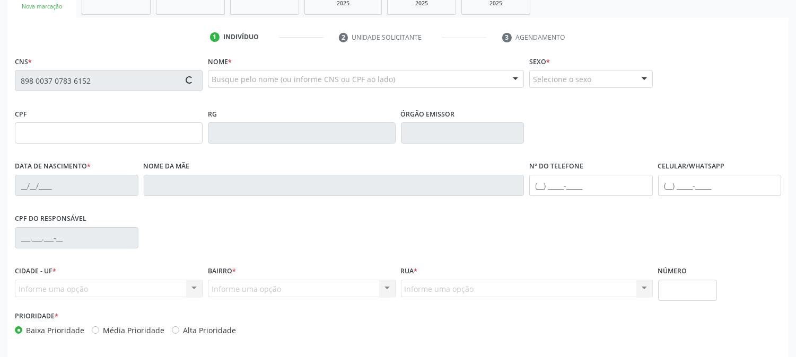
scroll to position [216, 0]
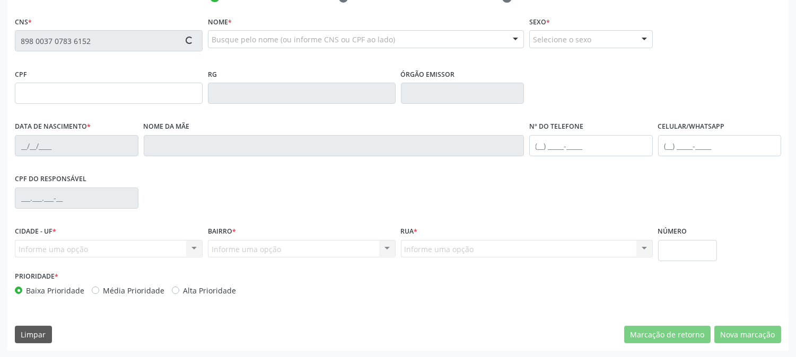
type input "07/09/1987"
type input "Josineide Marinho Freire"
type input "(87) 99805-9742"
type input "S/N"
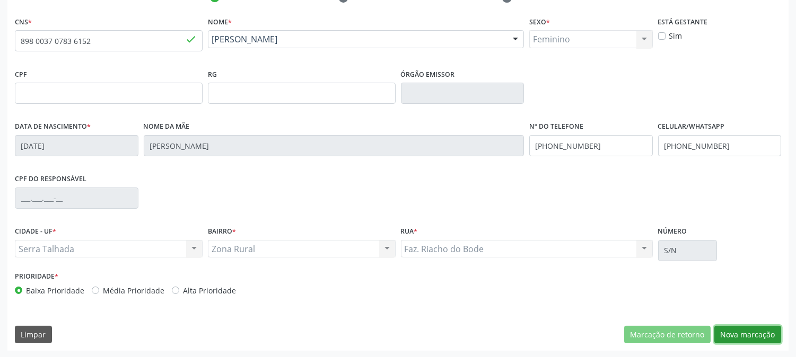
click at [748, 334] on button "Nova marcação" at bounding box center [747, 335] width 67 height 18
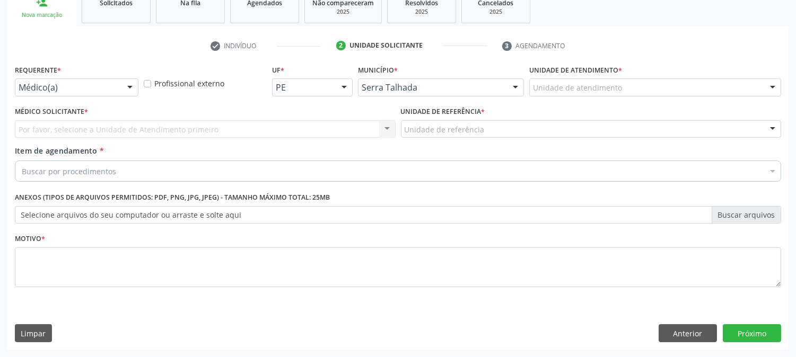
scroll to position [168, 0]
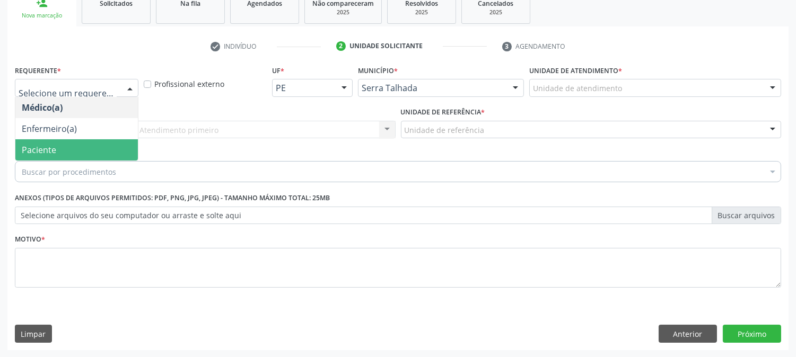
click at [49, 151] on span "Paciente" at bounding box center [39, 150] width 34 height 12
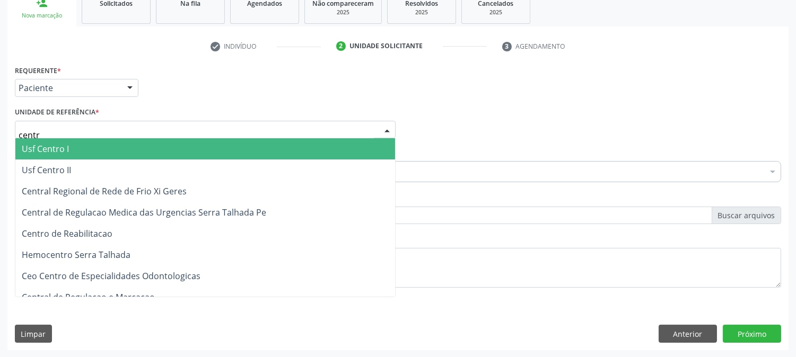
type input "centro"
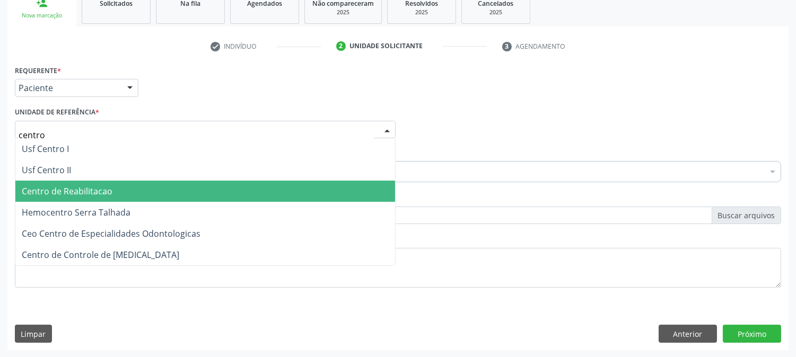
click at [73, 183] on span "Centro de Reabilitacao" at bounding box center [205, 191] width 380 height 21
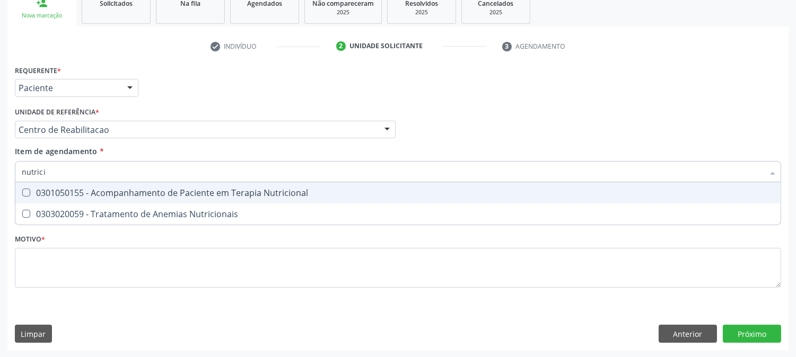
type input "nutricio"
click at [94, 193] on div "0301050155 - Acompanhamento de Paciente em Terapia Nutricional" at bounding box center [398, 193] width 753 height 8
checkbox Nutricional "true"
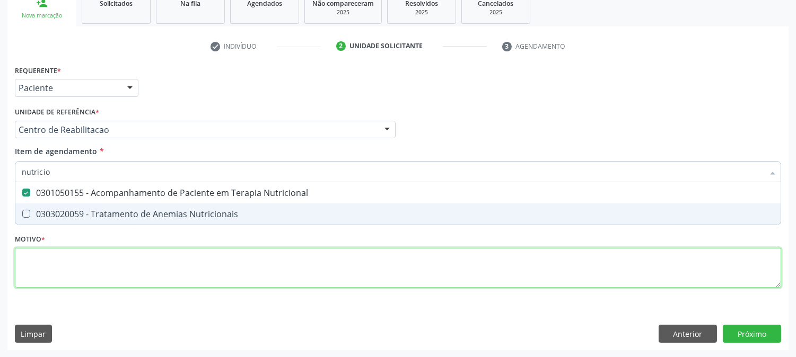
click at [76, 272] on div "Requerente * Paciente Médico(a) Enfermeiro(a) Paciente Nenhum resultado encontr…" at bounding box center [398, 183] width 766 height 240
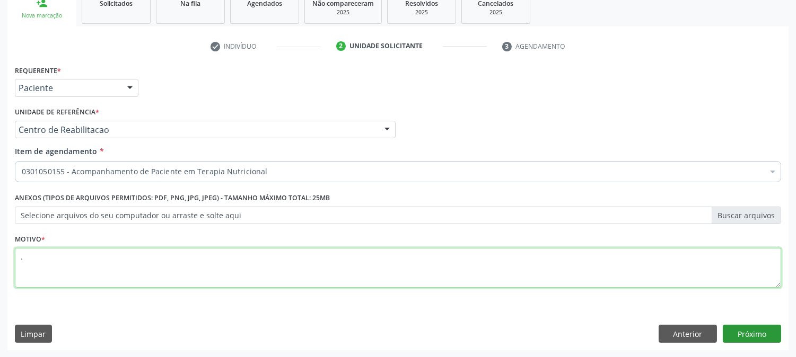
type textarea "."
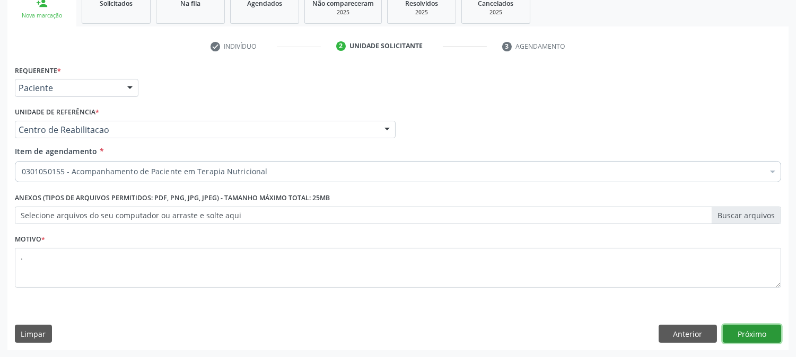
click at [754, 331] on button "Próximo" at bounding box center [752, 334] width 58 height 18
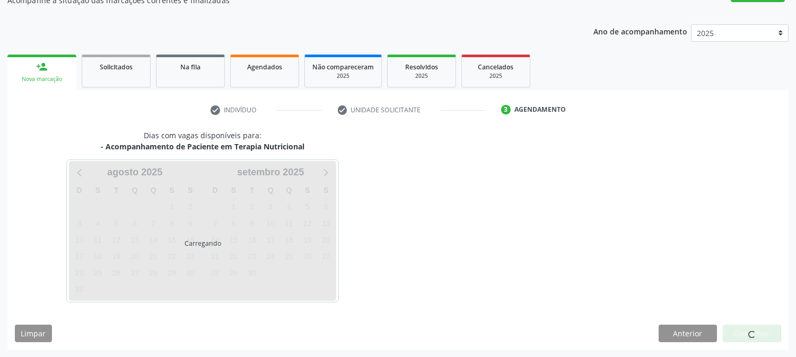
scroll to position [103, 0]
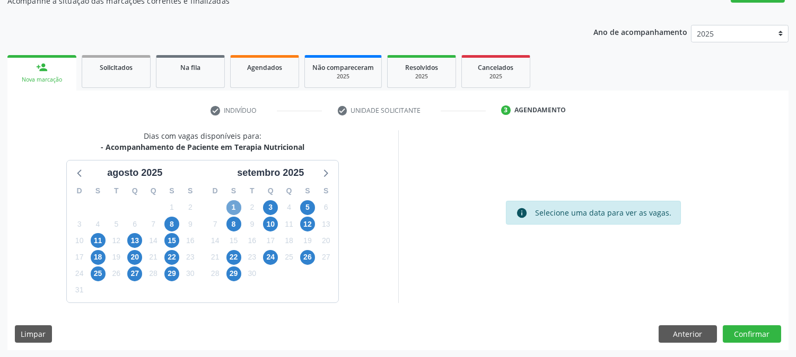
click at [233, 206] on span "1" at bounding box center [233, 207] width 15 height 15
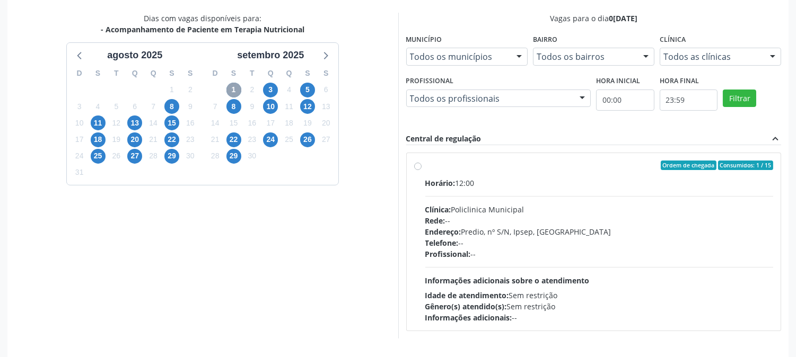
scroll to position [257, 0]
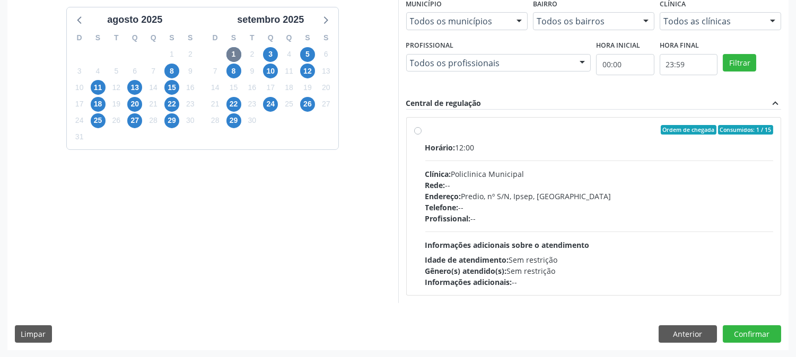
click at [492, 213] on div "Profissional: --" at bounding box center [599, 218] width 348 height 11
click at [422, 135] on input "Ordem de chegada Consumidos: 1 / 15 Horário: 12:00 Clínica: Policlinica Municip…" at bounding box center [417, 130] width 7 height 10
radio input "true"
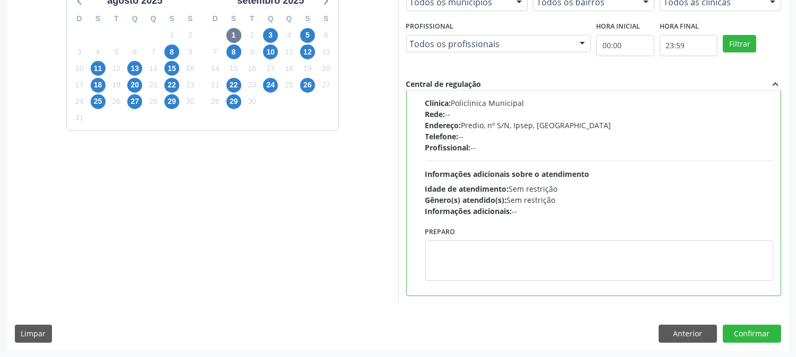
scroll to position [0, 0]
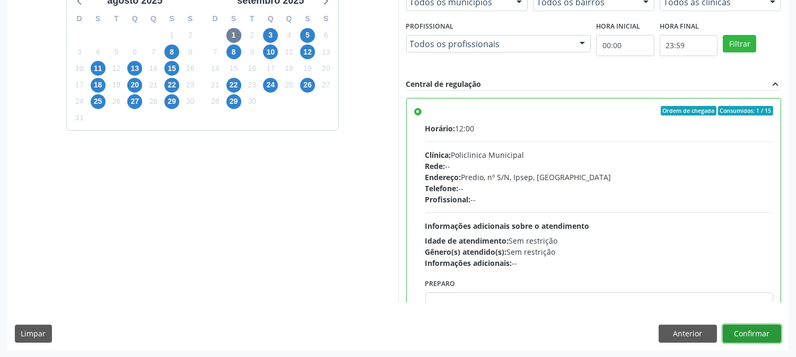
click at [745, 328] on button "Confirmar" at bounding box center [752, 334] width 58 height 18
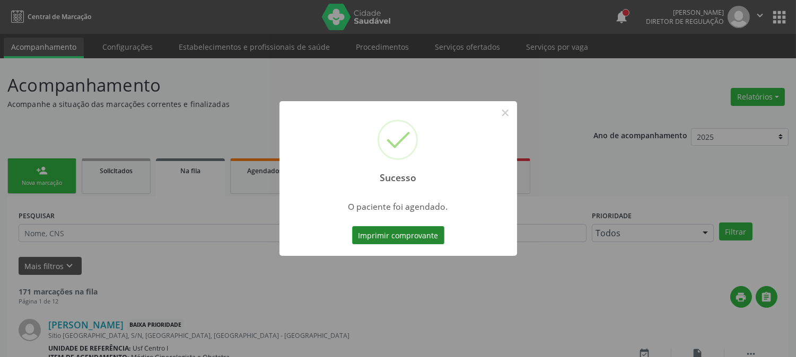
click at [418, 231] on button "Imprimir comprovante" at bounding box center [398, 235] width 92 height 18
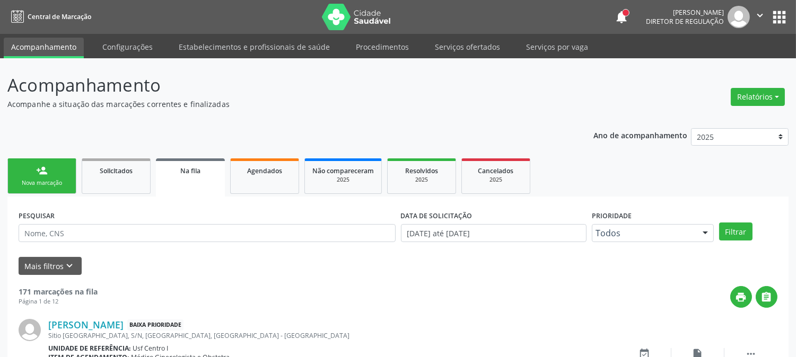
click at [23, 165] on link "person_add Nova marcação" at bounding box center [41, 177] width 69 height 36
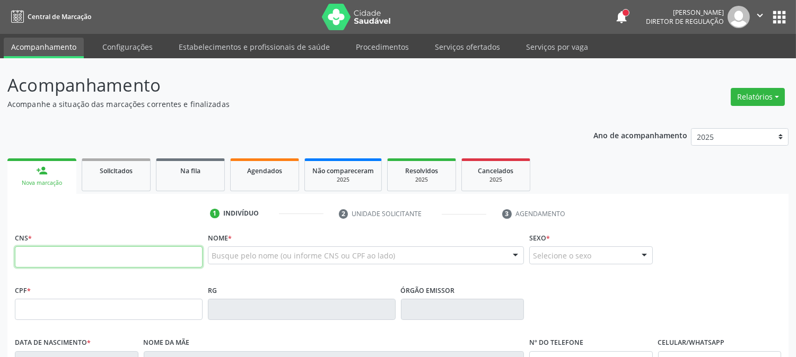
click at [64, 257] on input "text" at bounding box center [109, 257] width 188 height 21
type input "708 6020 6977 4583"
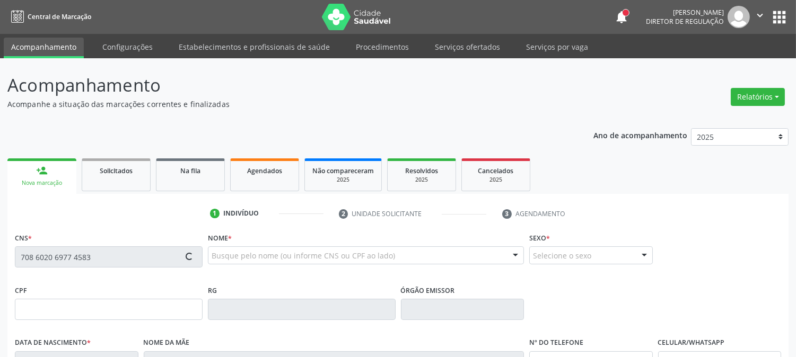
type input "155.730.244-85"
type input "03/03/2009"
type input "Maria Cicera da Silva"
type input "(87) 99965-6476"
type input "078.267.414-32"
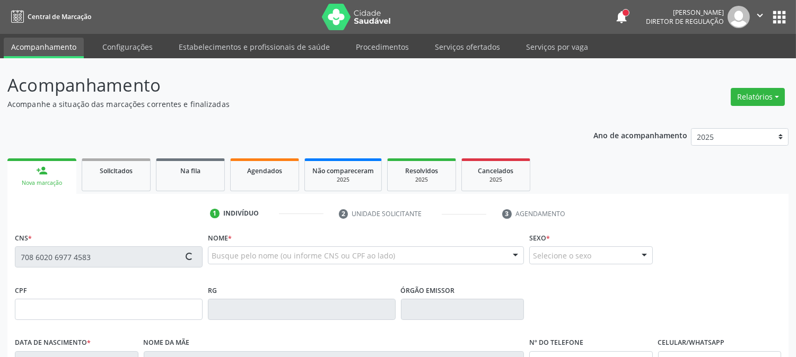
type input "2"
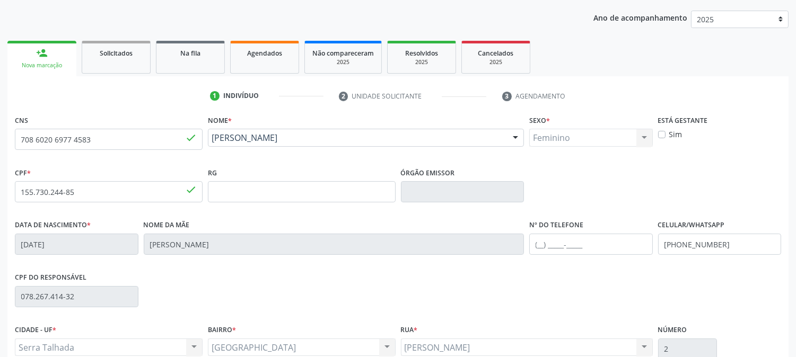
scroll to position [216, 0]
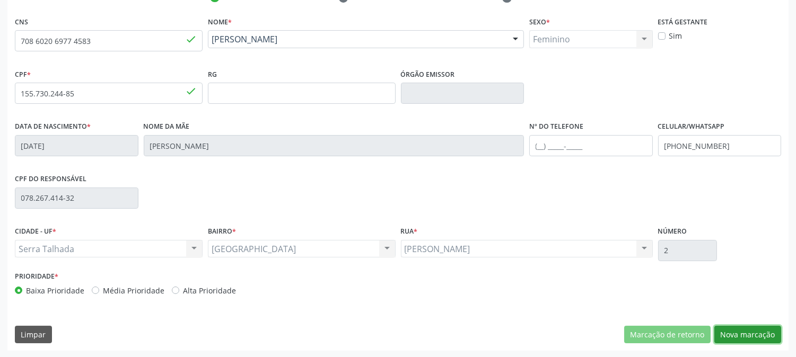
click at [762, 326] on button "Nova marcação" at bounding box center [747, 335] width 67 height 18
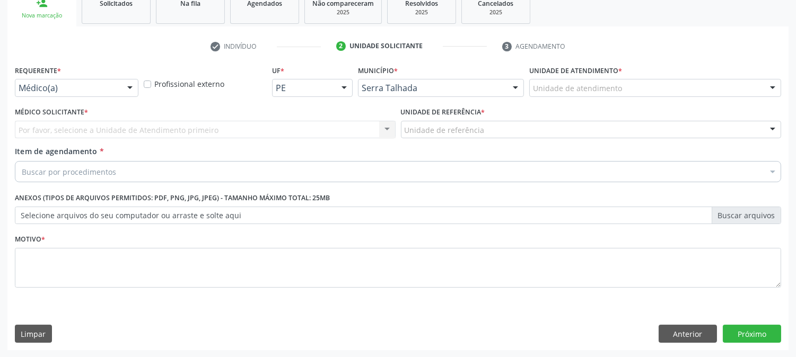
click at [130, 85] on div at bounding box center [130, 89] width 16 height 18
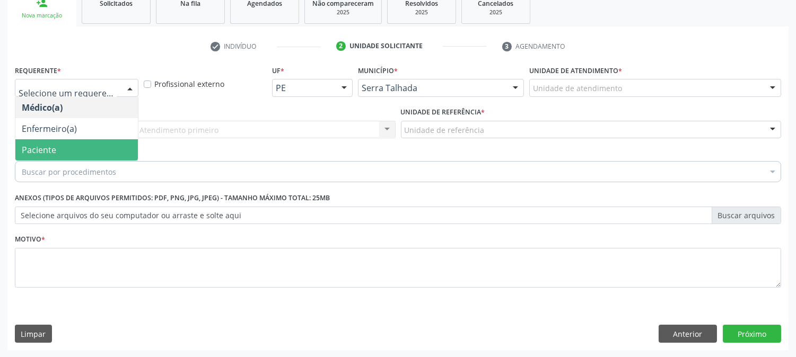
click at [72, 155] on span "Paciente" at bounding box center [76, 149] width 123 height 21
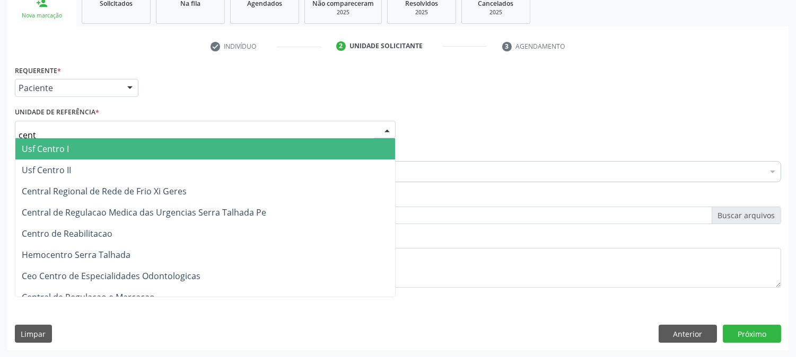
type input "centr"
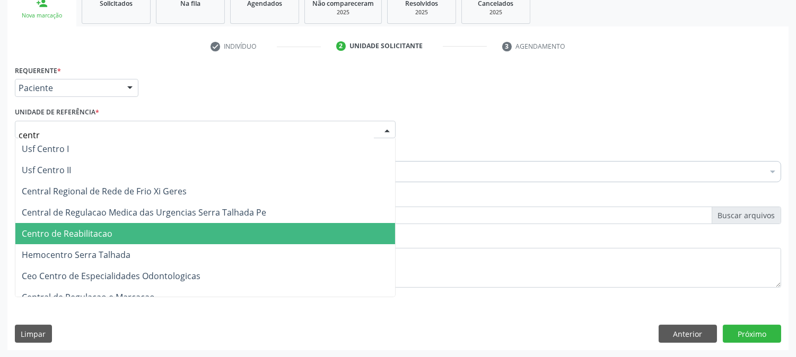
click at [81, 228] on span "Centro de Reabilitacao" at bounding box center [67, 234] width 91 height 12
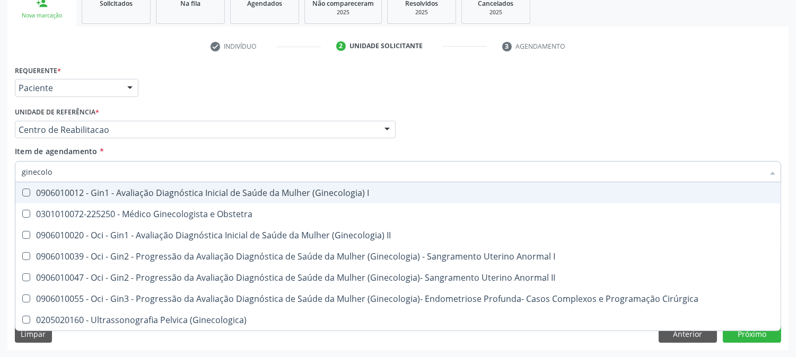
type input "ginecolog"
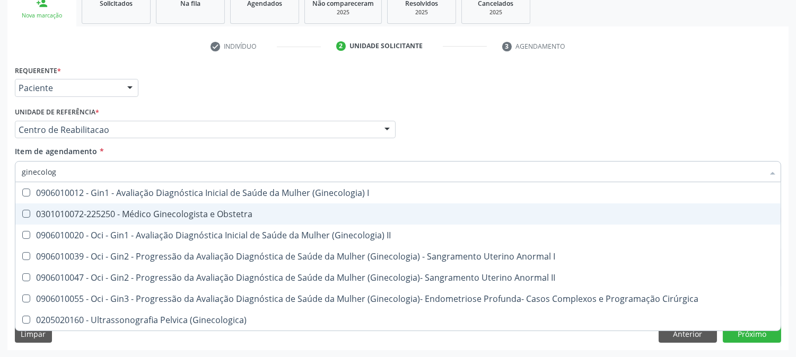
click at [71, 211] on div "0301010072-225250 - Médico Ginecologista e Obstetra" at bounding box center [398, 214] width 753 height 8
checkbox Obstetra "true"
click at [0, 216] on div "Acompanhamento Acompanhe a situação das marcações correntes e finalizadas Relat…" at bounding box center [398, 124] width 796 height 467
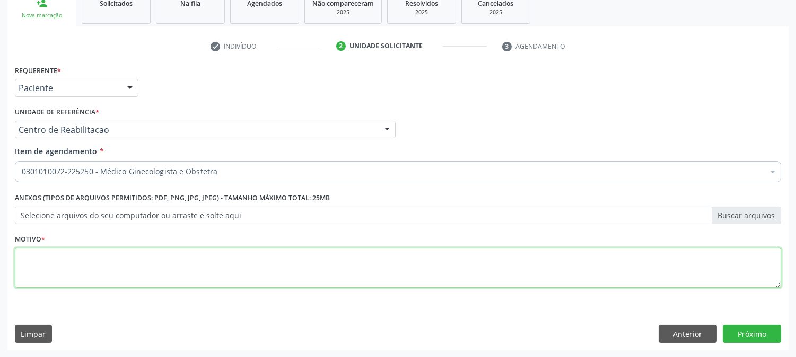
click at [146, 251] on textarea at bounding box center [398, 268] width 766 height 40
type textarea "."
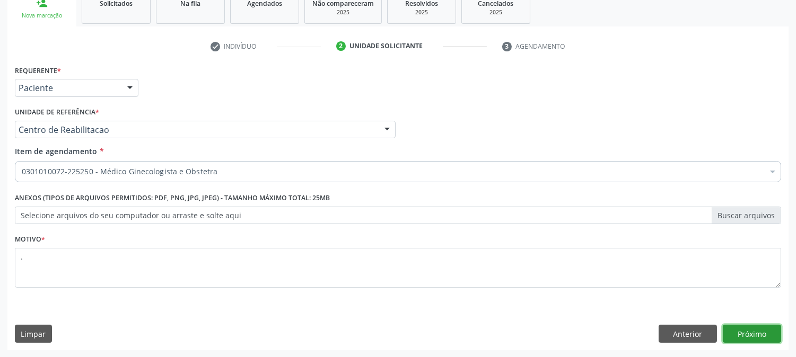
click at [759, 329] on button "Próximo" at bounding box center [752, 334] width 58 height 18
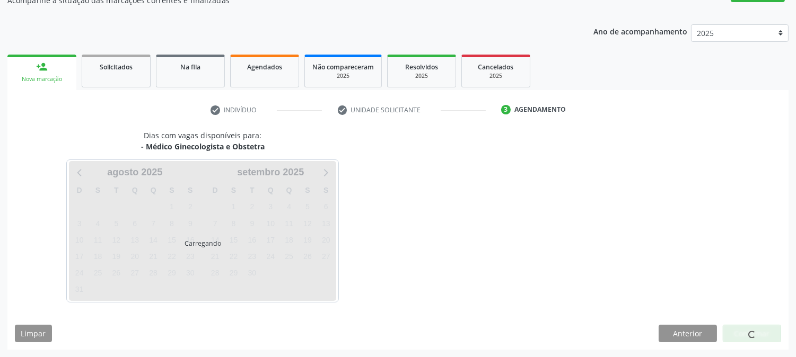
scroll to position [103, 0]
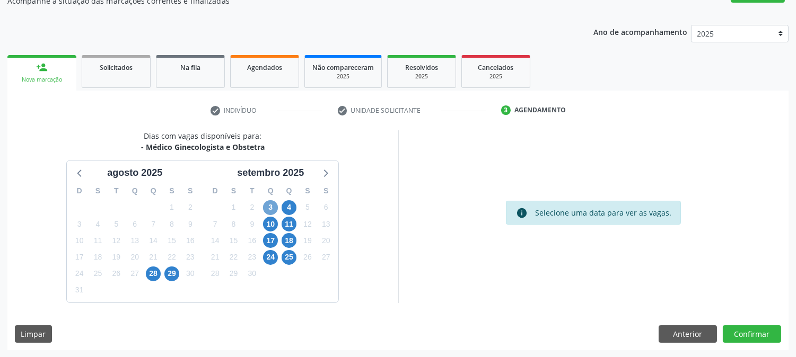
click at [268, 205] on span "3" at bounding box center [270, 207] width 15 height 15
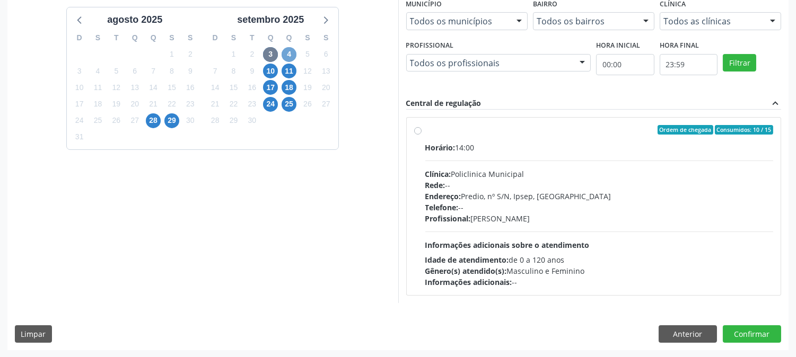
click at [285, 56] on span "4" at bounding box center [289, 54] width 15 height 15
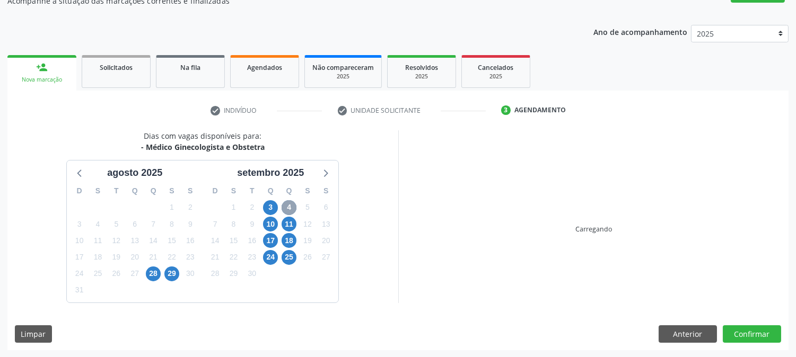
scroll to position [257, 0]
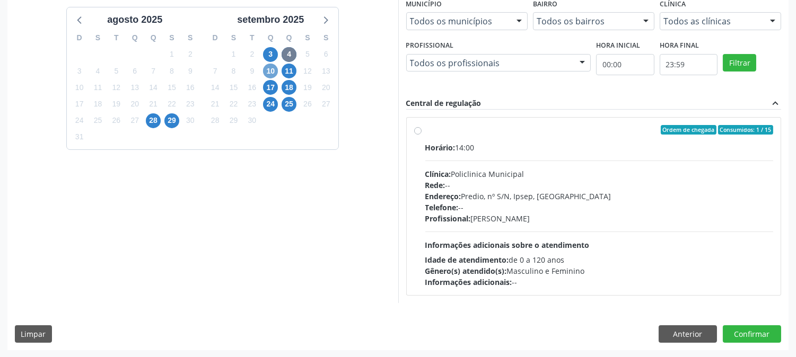
click at [267, 75] on span "10" at bounding box center [270, 71] width 15 height 15
click at [288, 74] on span "11" at bounding box center [289, 71] width 15 height 15
click at [273, 88] on span "17" at bounding box center [270, 87] width 15 height 15
click at [272, 108] on span "24" at bounding box center [270, 104] width 15 height 15
click at [293, 108] on span "25" at bounding box center [289, 104] width 15 height 15
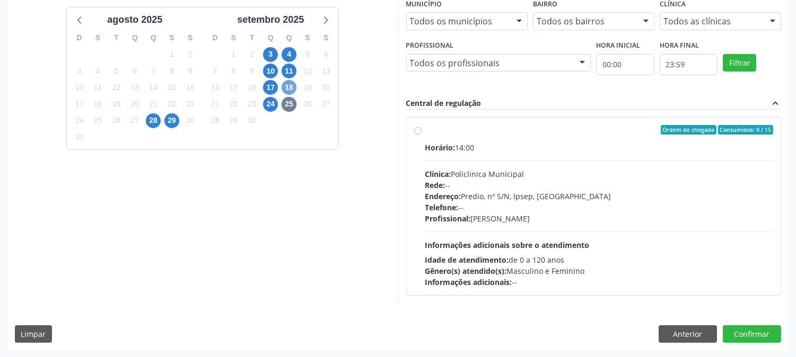
click at [287, 86] on span "18" at bounding box center [289, 87] width 15 height 15
click at [287, 76] on span "11" at bounding box center [289, 71] width 15 height 15
click at [289, 107] on span "25" at bounding box center [289, 104] width 15 height 15
click at [700, 335] on button "Anterior" at bounding box center [688, 335] width 58 height 18
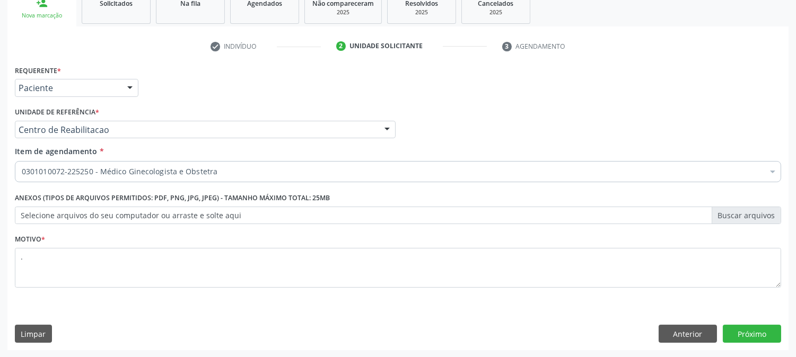
click at [140, 178] on div "0301010072-225250 - Médico Ginecologista e Obstetra" at bounding box center [398, 171] width 766 height 21
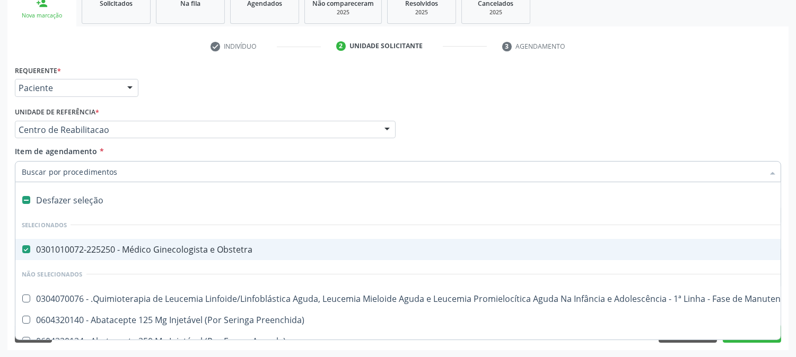
click at [80, 242] on span "0301010072-225250 - Médico Ginecologista e Obstetra" at bounding box center [434, 249] width 838 height 21
checkbox Obstetra "false"
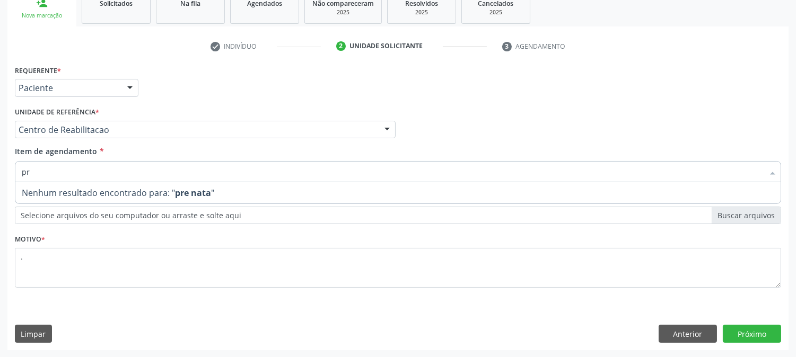
type input "p"
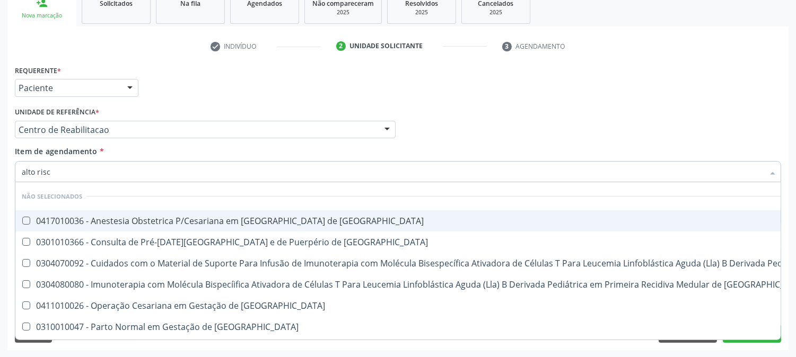
type input "alto risco"
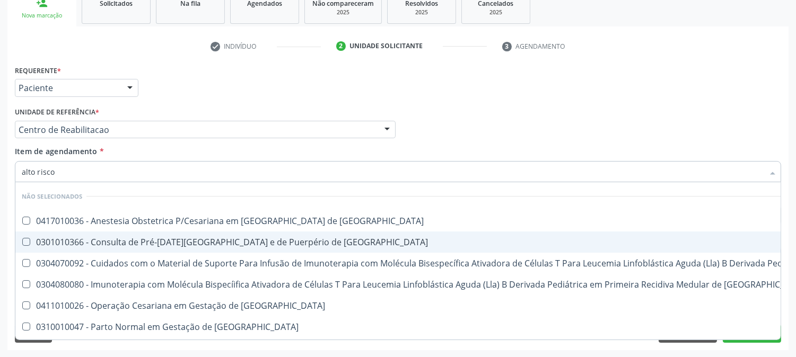
scroll to position [28, 0]
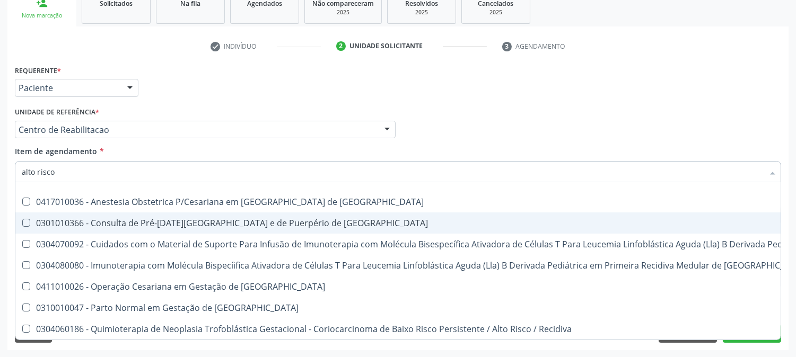
click at [276, 219] on div "0301010366 - Consulta de Pré-[DATE][GEOGRAPHIC_DATA] e de Puerpério de [GEOGRAP…" at bounding box center [566, 223] width 1089 height 8
checkbox Risco "true"
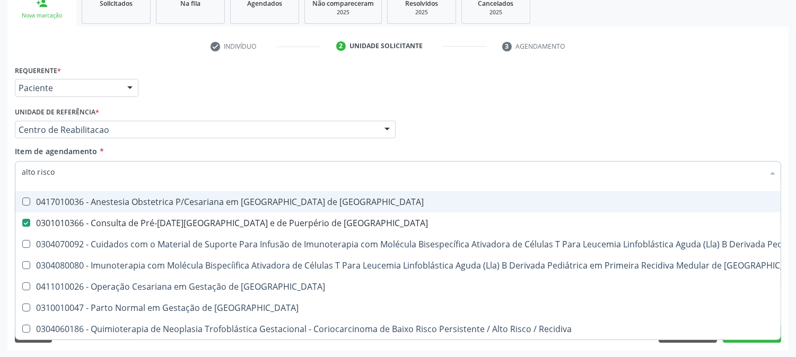
click at [494, 134] on div "Médico Solicitante Por favor, selecione a Unidade de Atendimento primeiro Nenhu…" at bounding box center [398, 124] width 772 height 41
checkbox Risco "true"
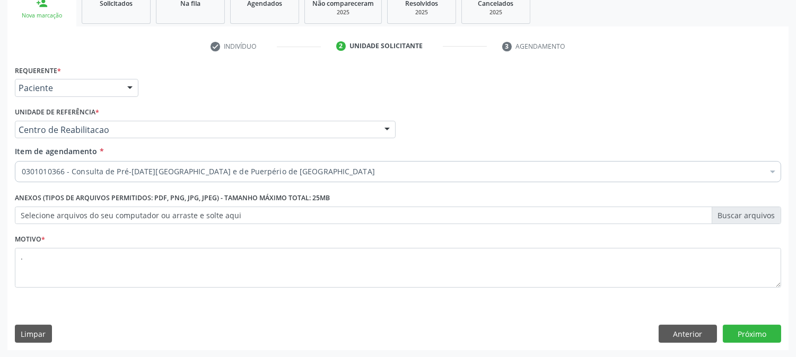
scroll to position [0, 0]
click at [771, 334] on button "Próximo" at bounding box center [752, 334] width 58 height 18
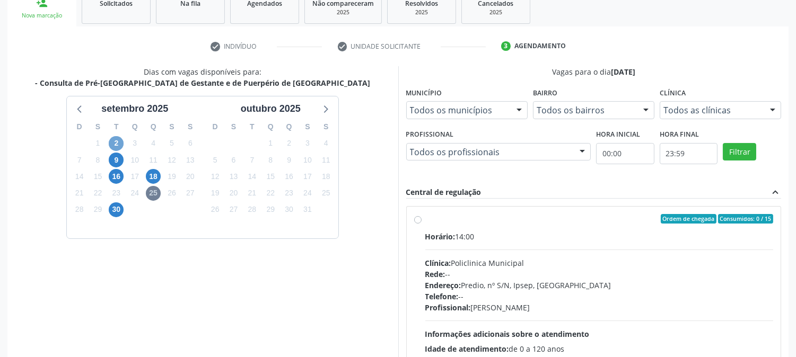
click at [109, 143] on span "2" at bounding box center [116, 143] width 15 height 15
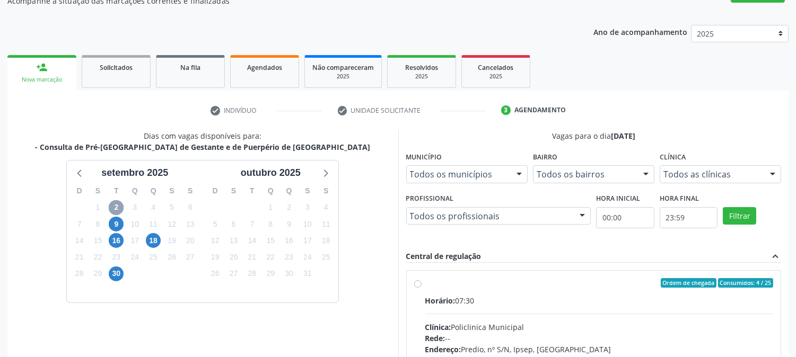
scroll to position [168, 0]
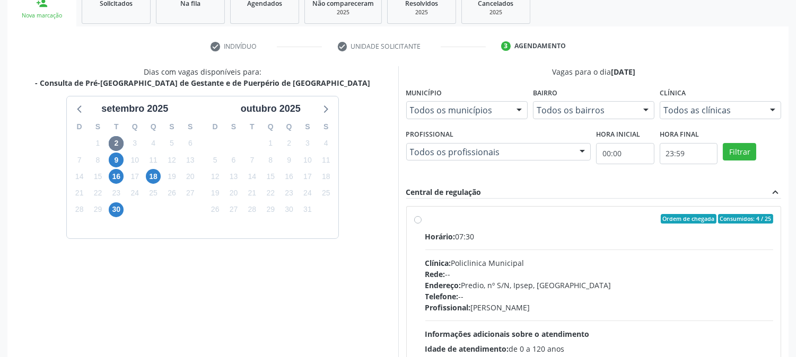
click at [538, 277] on div "Rede: --" at bounding box center [599, 274] width 348 height 11
click at [422, 224] on input "Ordem de chegada Consumidos: 4 / 25 Horário: 07:30 Clínica: Policlinica Municip…" at bounding box center [417, 219] width 7 height 10
radio input "true"
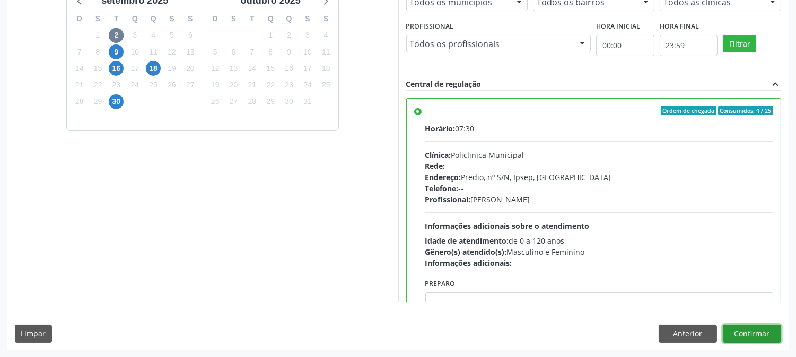
click at [739, 333] on button "Confirmar" at bounding box center [752, 334] width 58 height 18
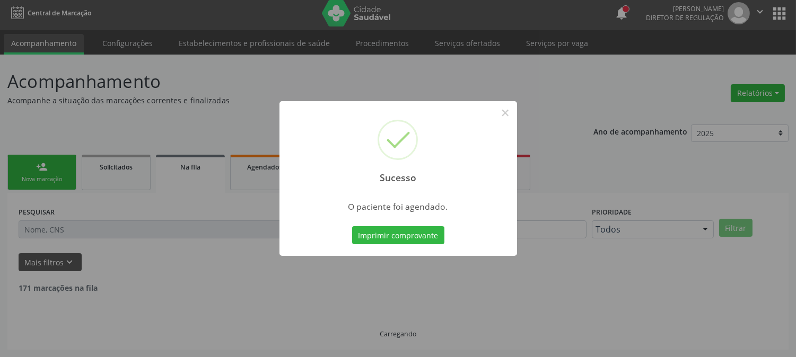
scroll to position [0, 0]
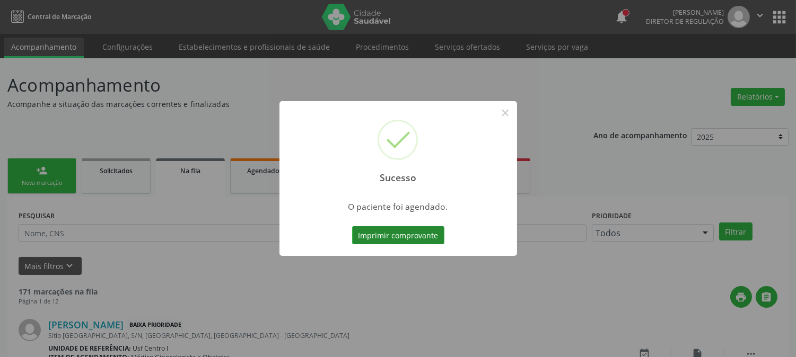
click at [390, 236] on button "Imprimir comprovante" at bounding box center [398, 235] width 92 height 18
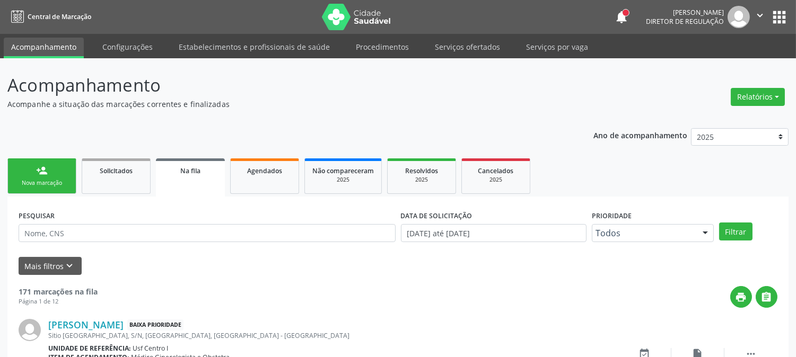
click at [50, 159] on link "person_add Nova marcação" at bounding box center [41, 177] width 69 height 36
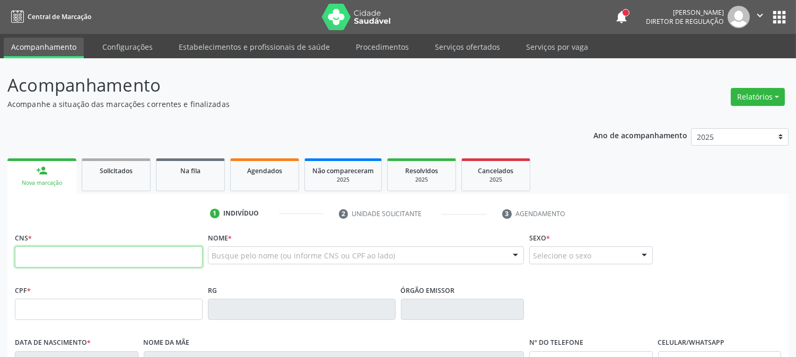
click at [81, 261] on input "text" at bounding box center [109, 257] width 188 height 21
paste input "708 6020 6977 4583"
type input "708 6020 6977 4583"
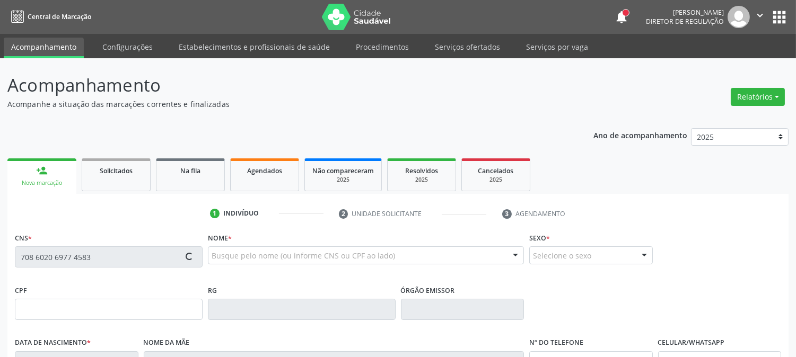
scroll to position [216, 0]
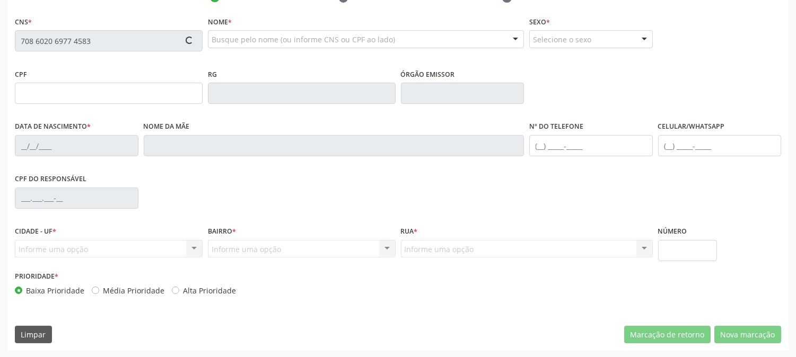
type input "155.730.244-85"
type input "03/03/2009"
type input "Maria Cicera da Silva"
type input "(87) 99965-6476"
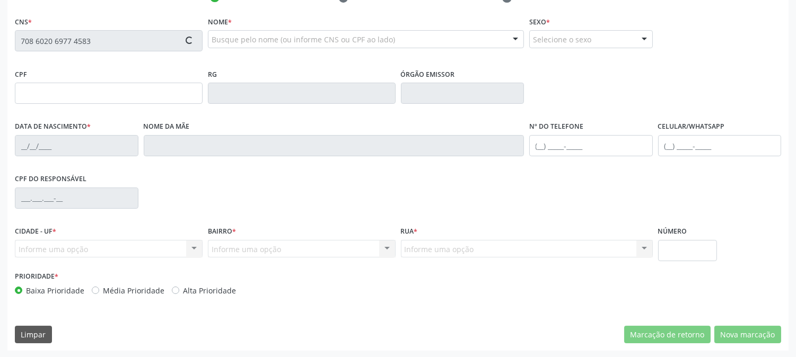
type input "078.267.414-32"
type input "2"
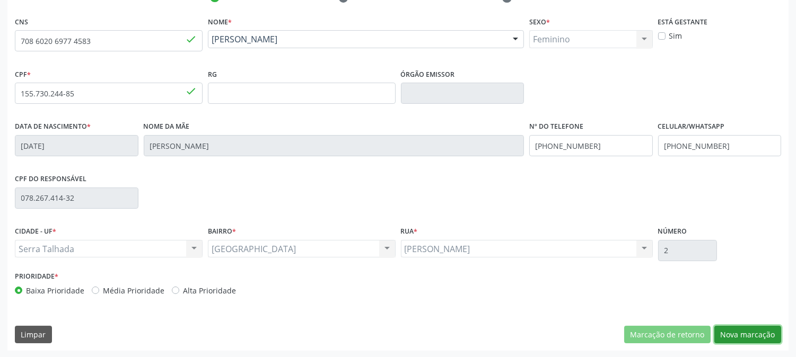
click at [734, 331] on button "Nova marcação" at bounding box center [747, 335] width 67 height 18
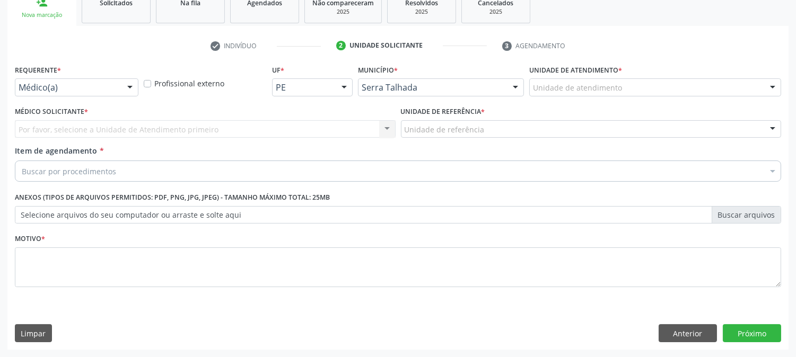
scroll to position [168, 0]
click at [106, 76] on div "Requerente * Médico(a) Médico(a) Enfermeiro(a) Paciente Nenhum resultado encont…" at bounding box center [77, 80] width 124 height 34
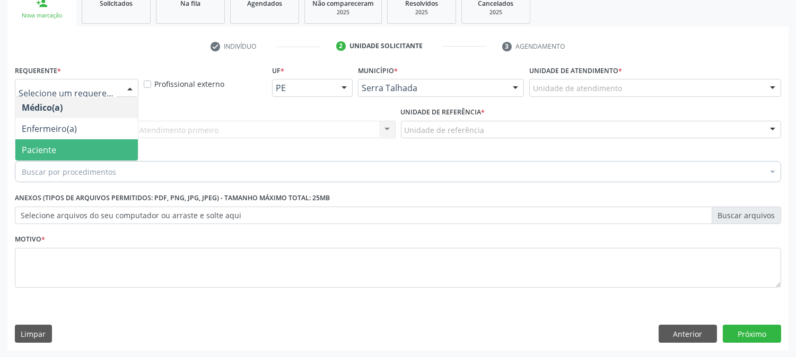
click at [92, 142] on span "Paciente" at bounding box center [76, 149] width 123 height 21
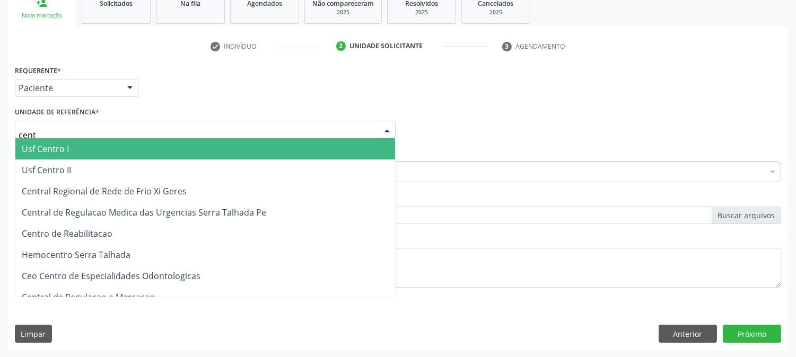
type input "centr"
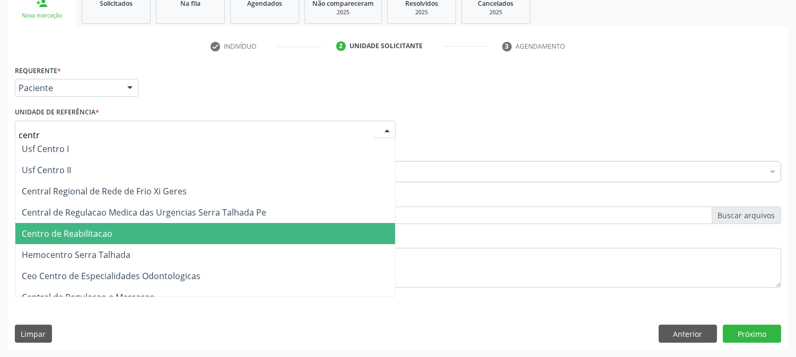
click at [94, 237] on span "Centro de Reabilitacao" at bounding box center [67, 234] width 91 height 12
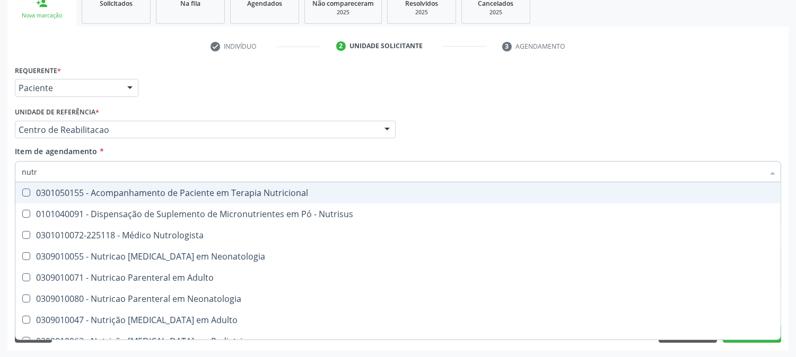
type input "nutri"
click at [193, 190] on div "0301050155 - Acompanhamento de Paciente em Terapia Nutricional" at bounding box center [398, 193] width 753 height 8
checkbox Nutricional "true"
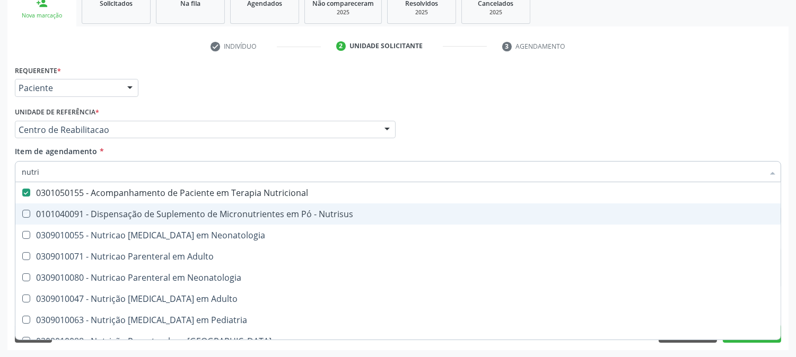
click at [0, 205] on div "Acompanhamento Acompanhe a situação das marcações correntes e finalizadas Relat…" at bounding box center [398, 124] width 796 height 467
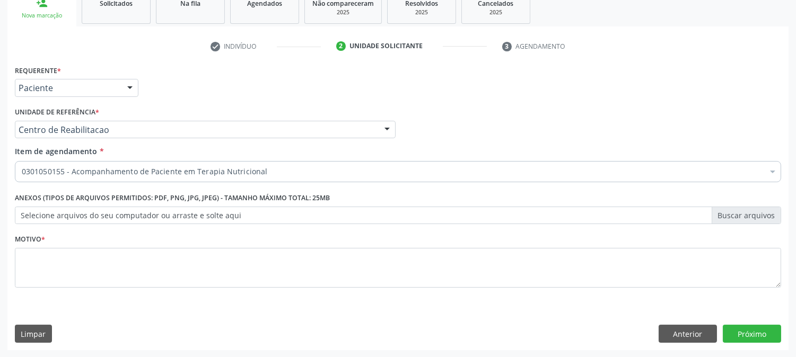
click at [89, 272] on li "Não selecionados" at bounding box center [434, 274] width 838 height 28
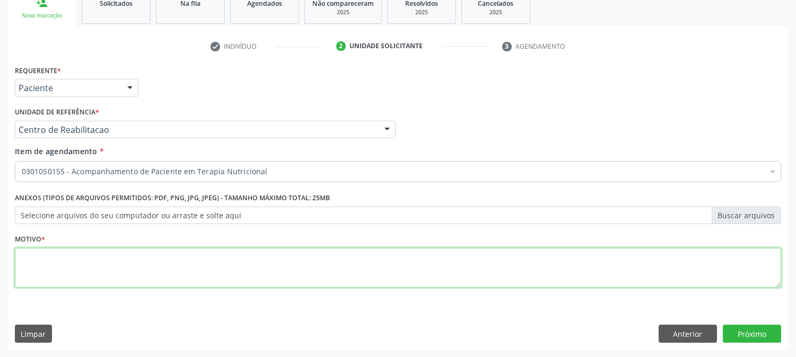
click at [89, 272] on textarea at bounding box center [398, 268] width 766 height 40
type textarea "."
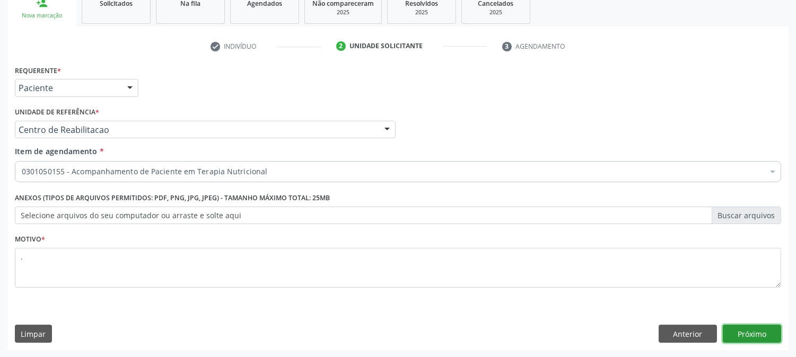
click at [750, 336] on button "Próximo" at bounding box center [752, 334] width 58 height 18
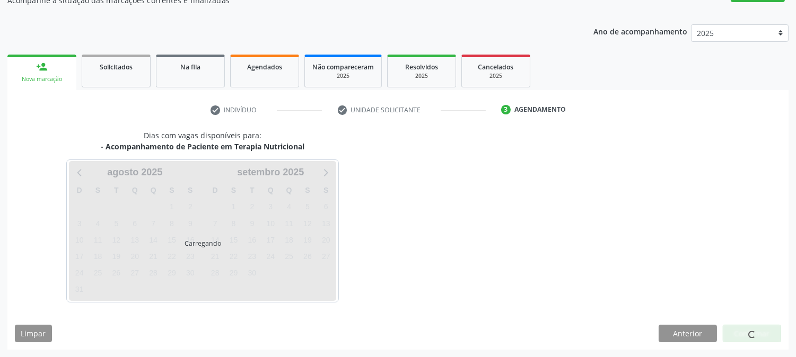
scroll to position [103, 0]
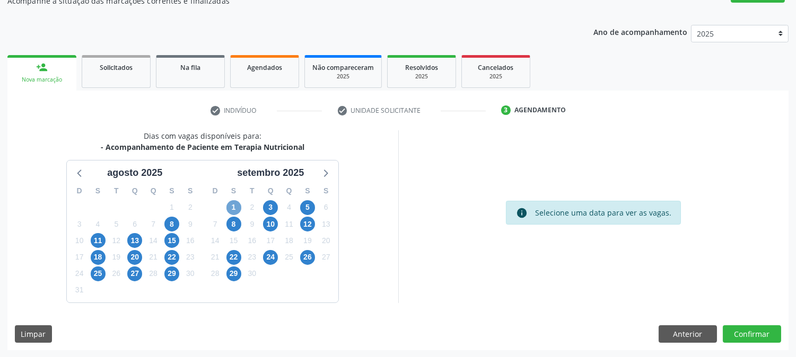
click at [230, 202] on span "1" at bounding box center [233, 207] width 15 height 15
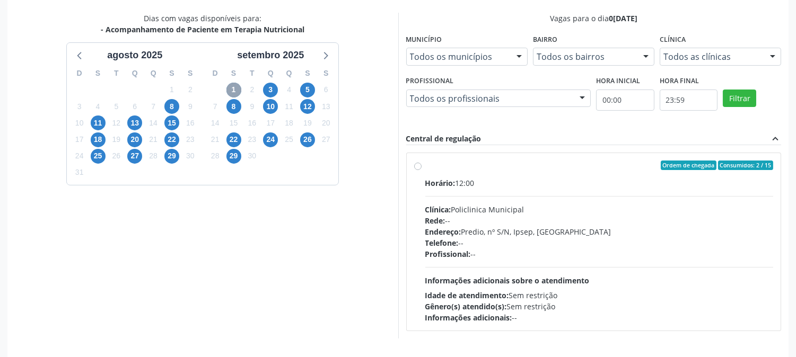
scroll to position [257, 0]
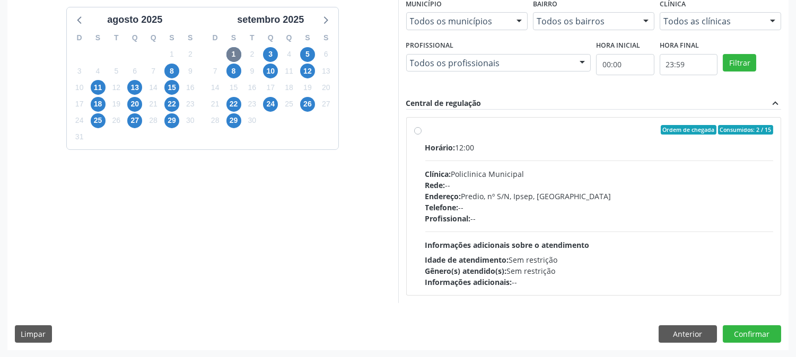
click at [242, 69] on div "8" at bounding box center [233, 71] width 19 height 16
click at [231, 71] on span "8" at bounding box center [233, 71] width 15 height 15
click at [511, 232] on hr at bounding box center [599, 232] width 348 height 1
click at [422, 135] on input "Ordem de chegada Consumidos: 0 / 15 Horário: 12:00 Clínica: Policlinica Municip…" at bounding box center [417, 130] width 7 height 10
radio input "true"
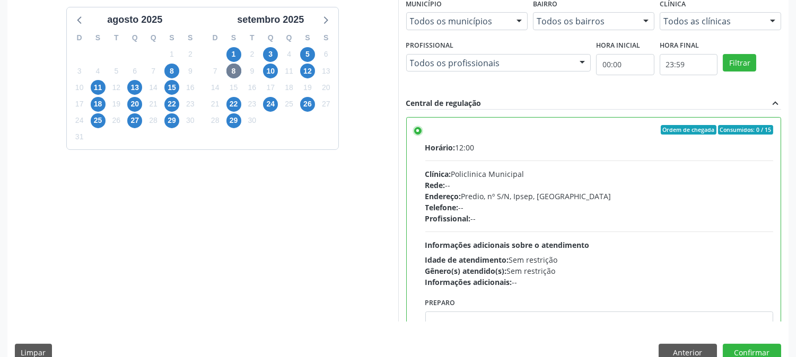
scroll to position [276, 0]
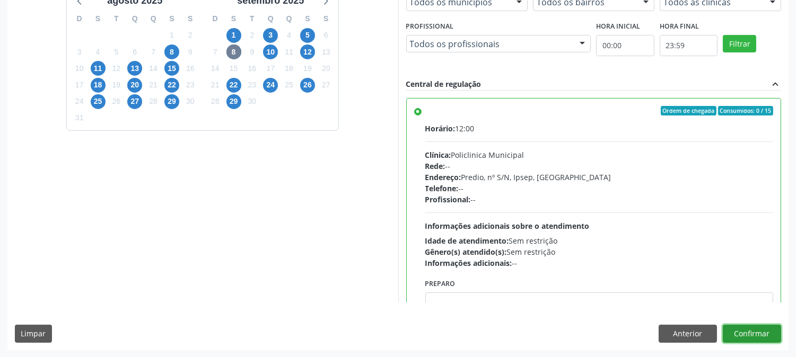
click at [742, 338] on button "Confirmar" at bounding box center [752, 334] width 58 height 18
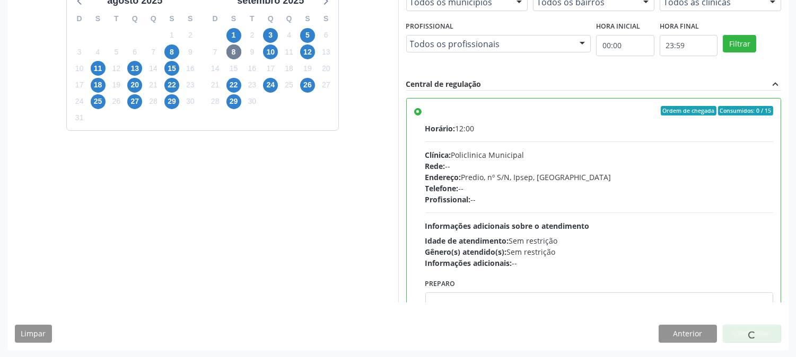
scroll to position [0, 0]
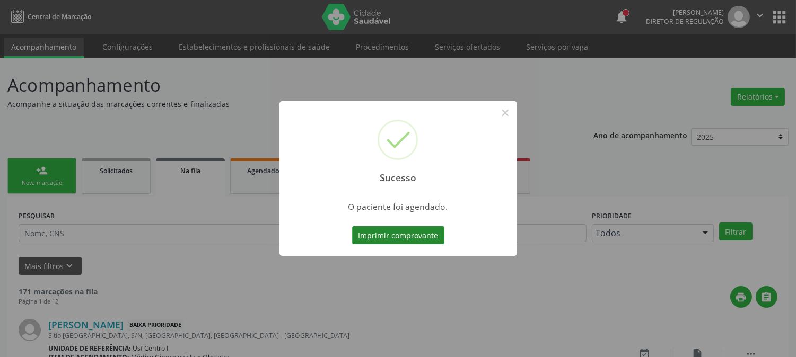
click at [413, 231] on button "Imprimir comprovante" at bounding box center [398, 235] width 92 height 18
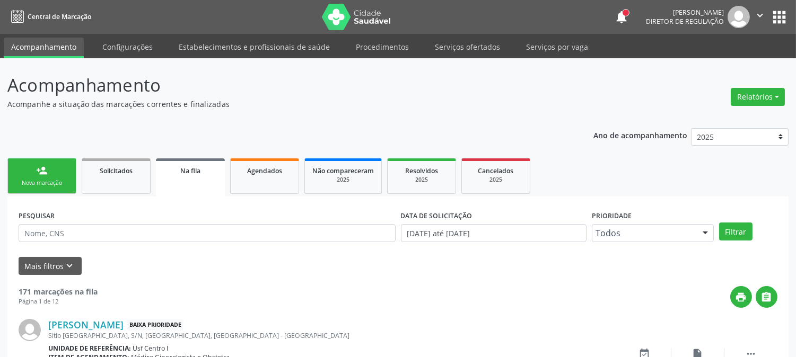
click at [43, 174] on div "person_add" at bounding box center [42, 171] width 12 height 12
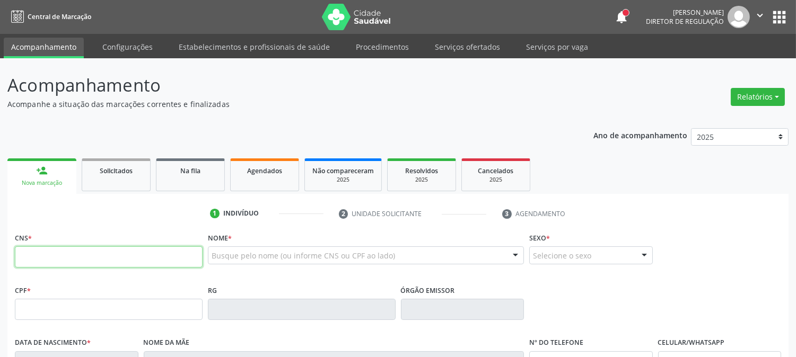
click at [48, 252] on input "text" at bounding box center [109, 257] width 188 height 21
type input "702 6067 7397 9744"
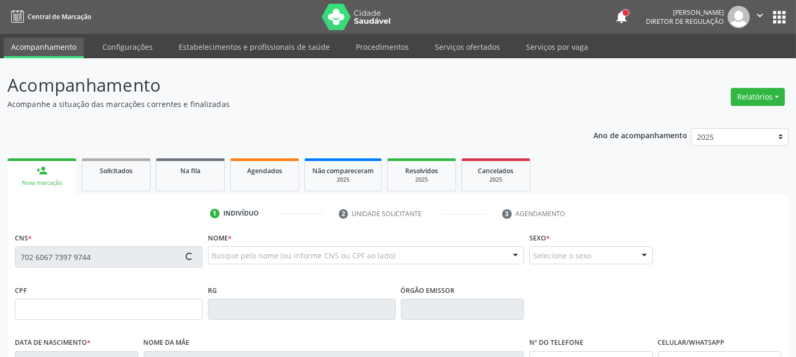
type input "382.626.575-00"
type input "04/05/1960"
type input "Eulina Moraes"
type input "[PHONE_NUMBER]"
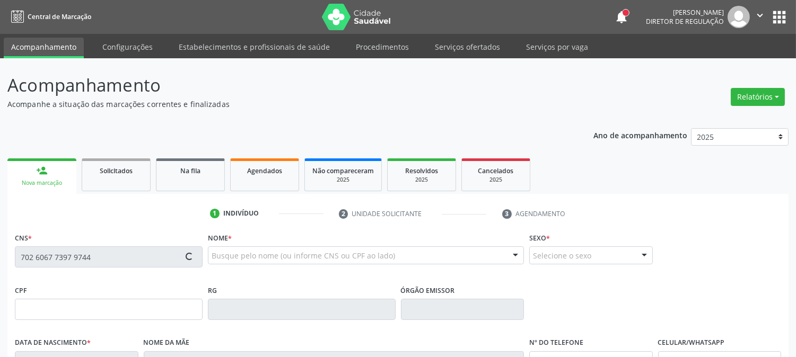
type input "471.319.344-53"
type input "S/N"
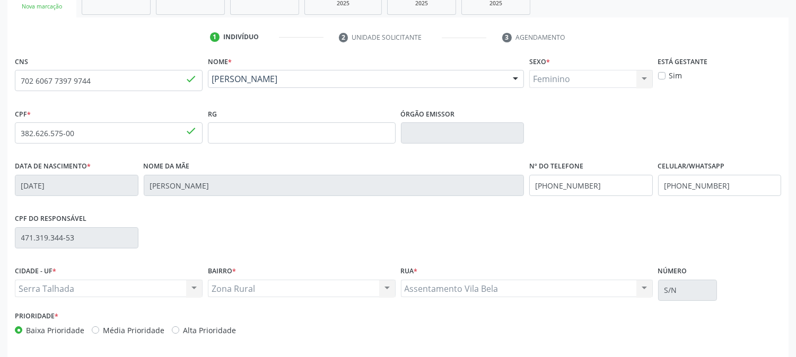
scroll to position [216, 0]
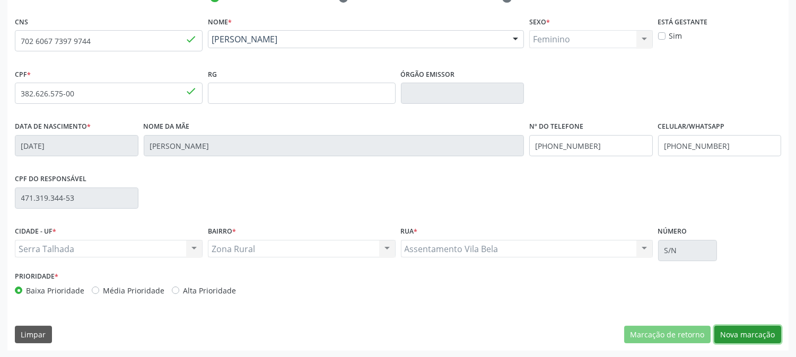
click at [744, 328] on button "Nova marcação" at bounding box center [747, 335] width 67 height 18
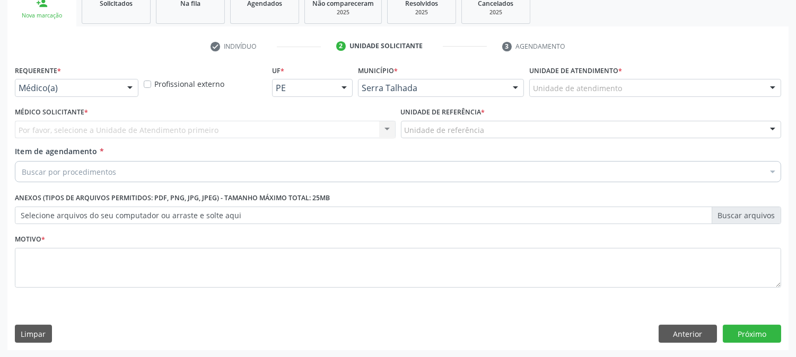
click at [119, 87] on div "Médico(a) Médico(a) Enfermeiro(a) Paciente Nenhum resultado encontrado para: " …" at bounding box center [77, 88] width 124 height 18
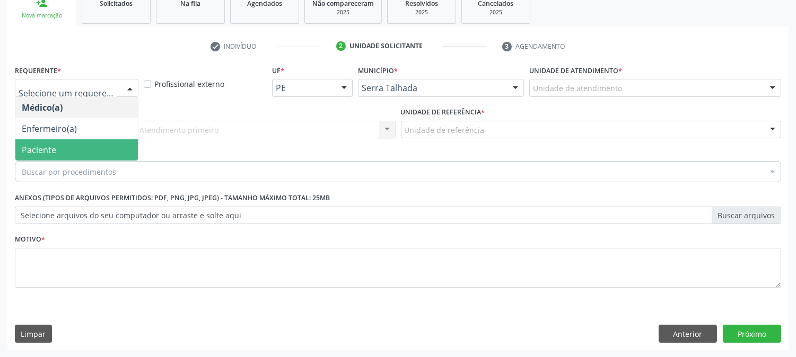
click at [92, 145] on span "Paciente" at bounding box center [76, 149] width 123 height 21
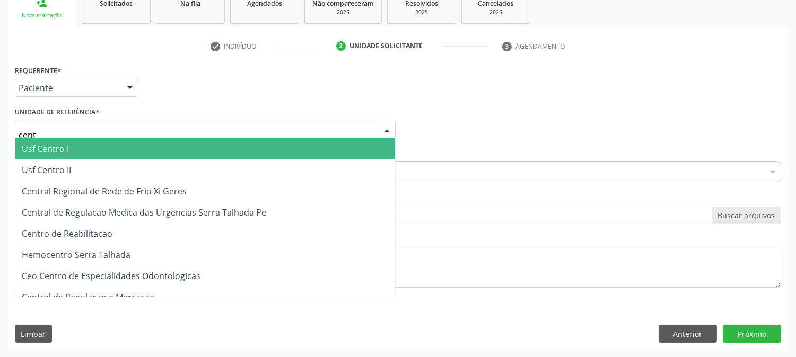
type input "centr"
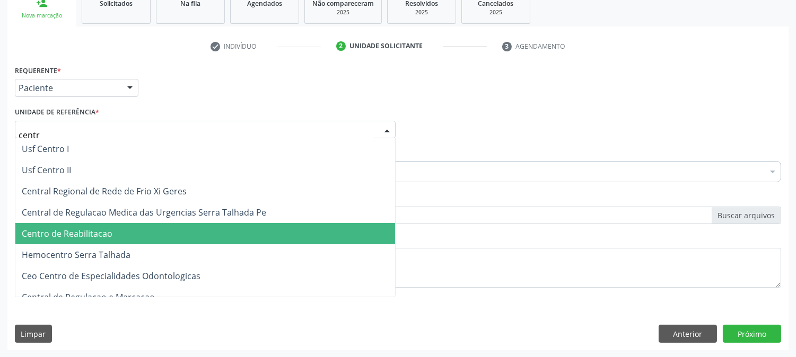
click at [92, 228] on span "Centro de Reabilitacao" at bounding box center [67, 234] width 91 height 12
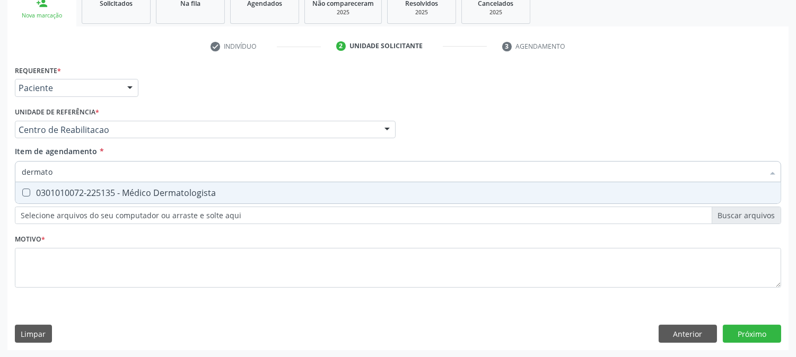
type input "dermatol"
click at [95, 192] on div "0301010072-225135 - Médico Dermatologista" at bounding box center [398, 193] width 753 height 8
checkbox Dermatologista "true"
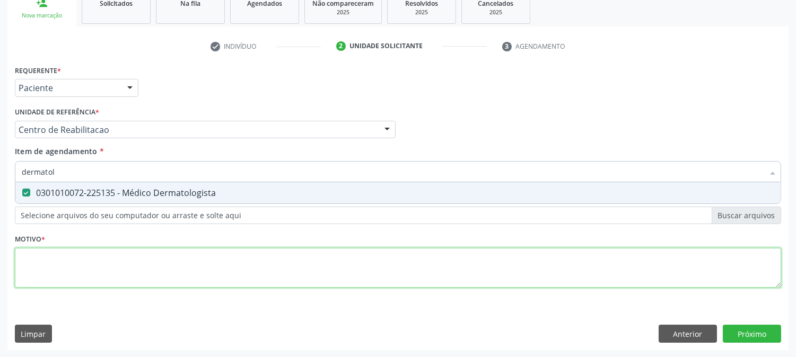
click at [88, 261] on div "Requerente * Paciente Médico(a) Enfermeiro(a) Paciente Nenhum resultado encontr…" at bounding box center [398, 183] width 766 height 240
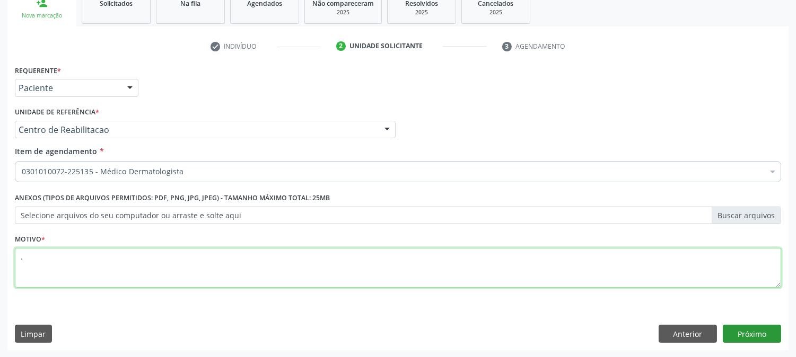
type textarea "."
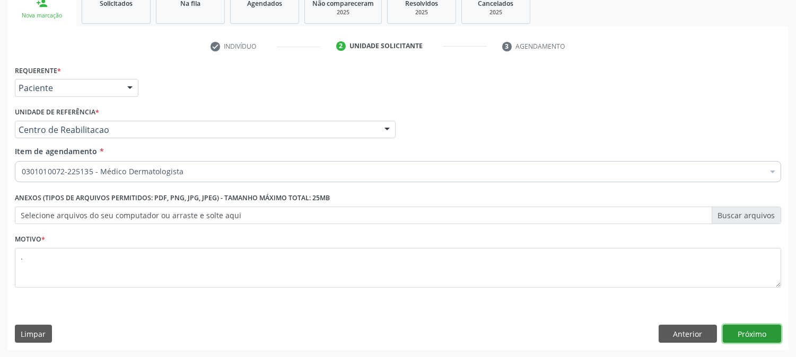
click at [764, 330] on button "Próximo" at bounding box center [752, 334] width 58 height 18
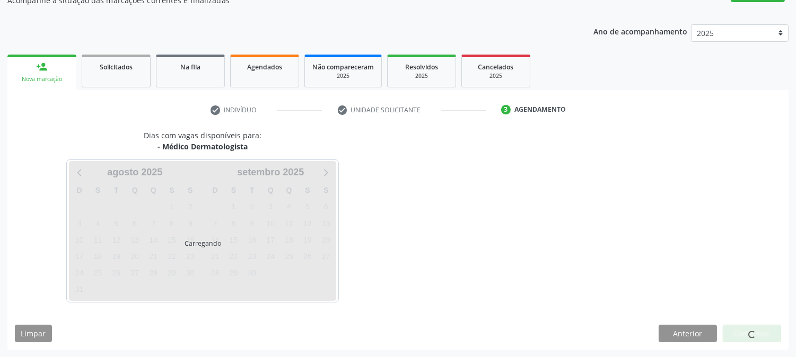
scroll to position [103, 0]
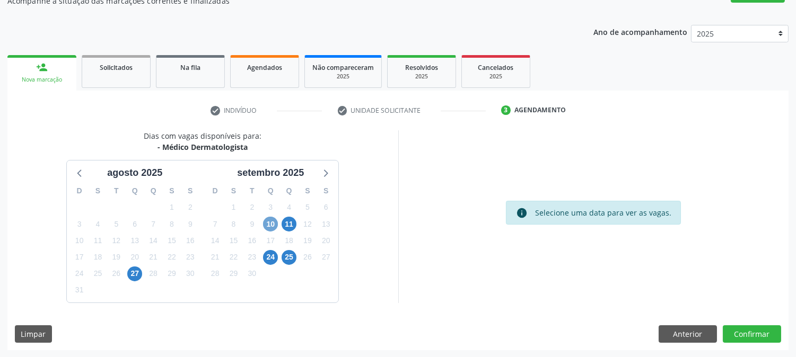
click at [264, 222] on span "10" at bounding box center [270, 224] width 15 height 15
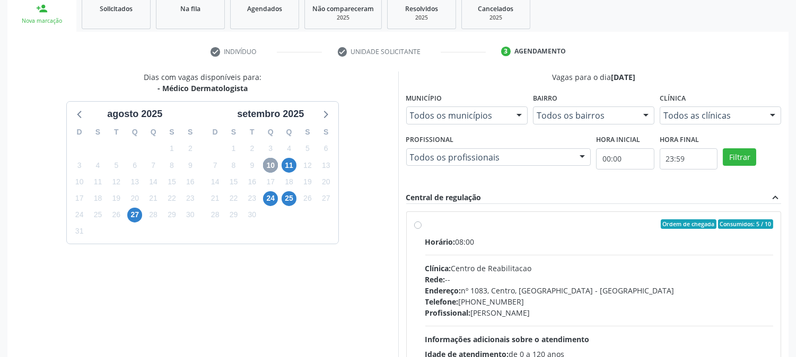
scroll to position [276, 0]
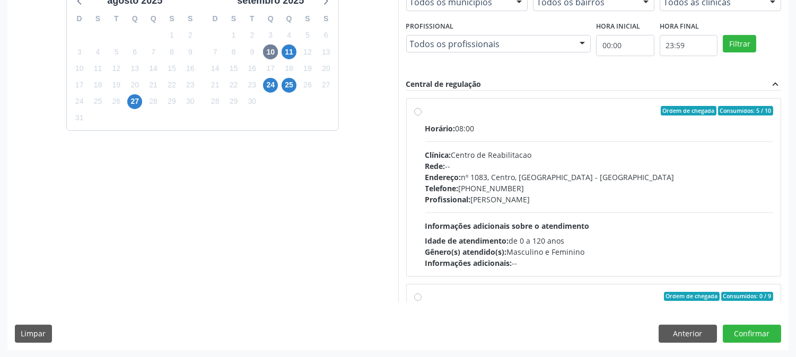
click at [624, 229] on div "Horário: 08:00 Clínica: Centro de Reabilitacao Rede: -- Endereço: nº 1083, Cent…" at bounding box center [599, 196] width 348 height 146
click at [422, 116] on input "Ordem de chegada Consumidos: 5 / 10 Horário: 08:00 Clínica: Centro de Reabilita…" at bounding box center [417, 111] width 7 height 10
radio input "true"
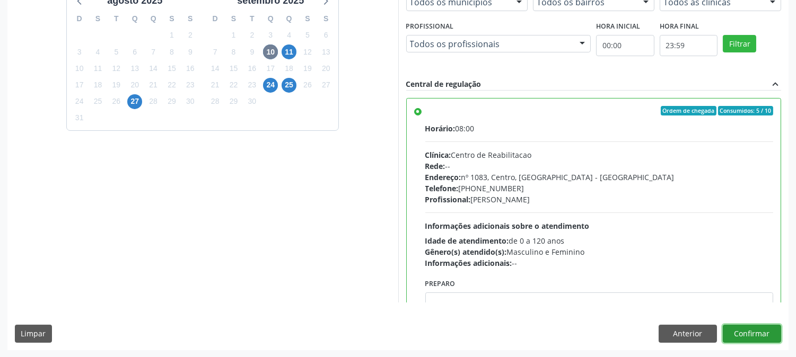
click at [753, 329] on button "Confirmar" at bounding box center [752, 334] width 58 height 18
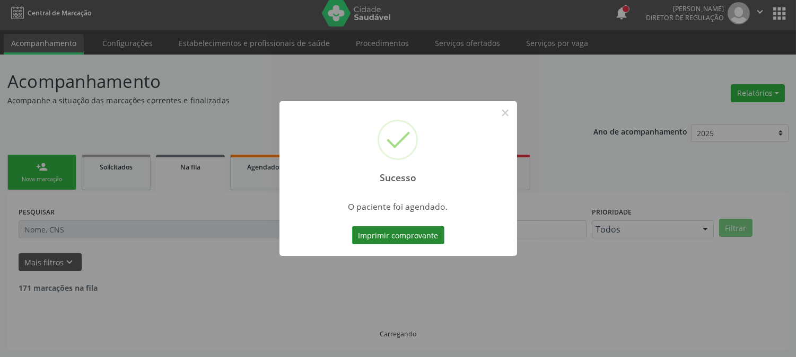
scroll to position [0, 0]
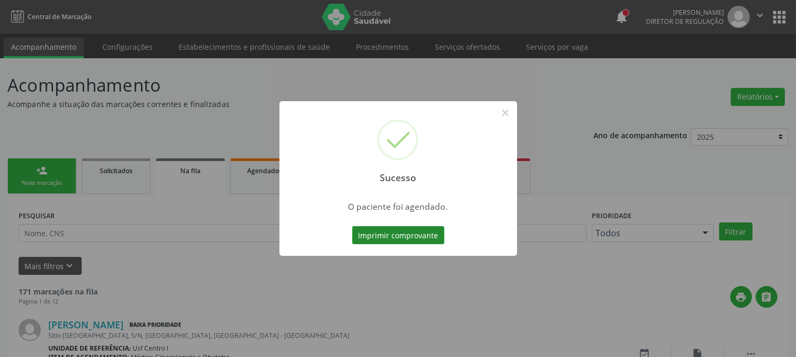
click at [388, 237] on button "Imprimir comprovante" at bounding box center [398, 235] width 92 height 18
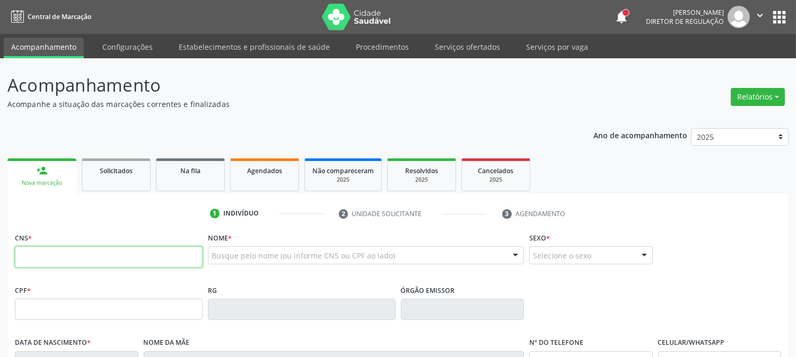
click at [72, 260] on input "text" at bounding box center [109, 257] width 188 height 21
type input "704 0038 4938 6861"
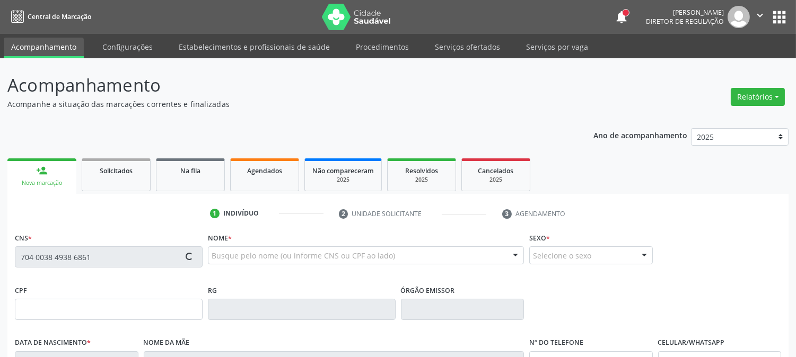
type input "141.854.584-87"
type input "26/06/1954"
type input "Eva Deodato da Mata"
type input "(87) 99623-5476"
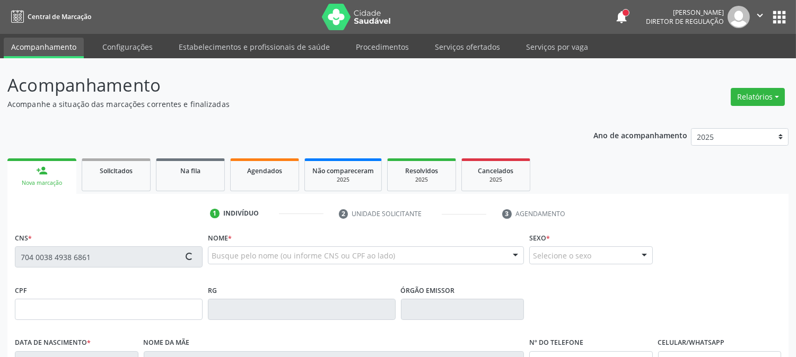
type input "922"
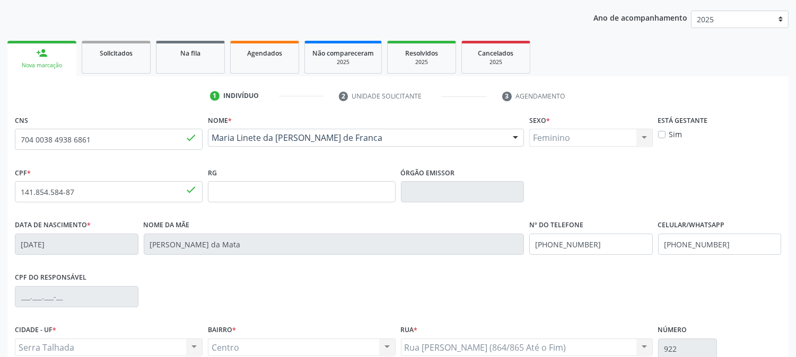
scroll to position [216, 0]
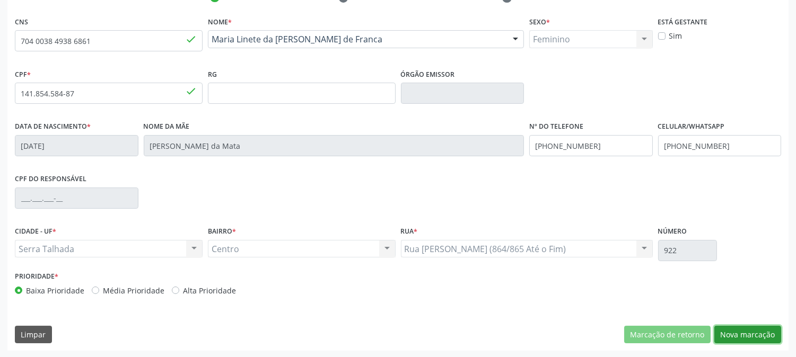
click at [766, 329] on button "Nova marcação" at bounding box center [747, 335] width 67 height 18
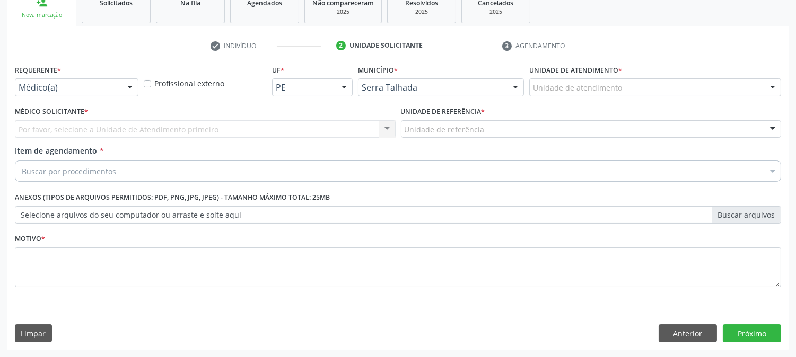
scroll to position [168, 0]
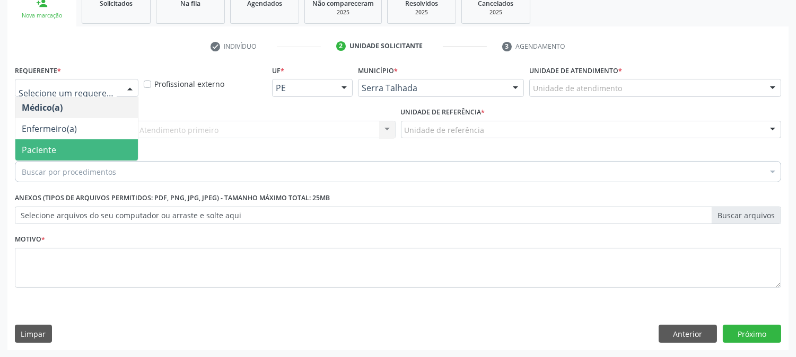
click at [71, 146] on span "Paciente" at bounding box center [76, 149] width 123 height 21
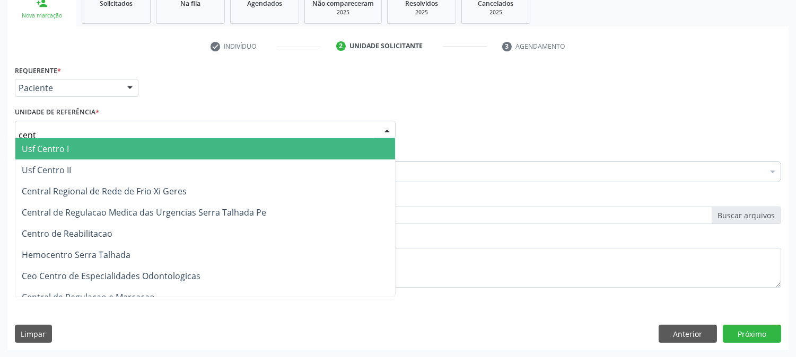
type input "centr"
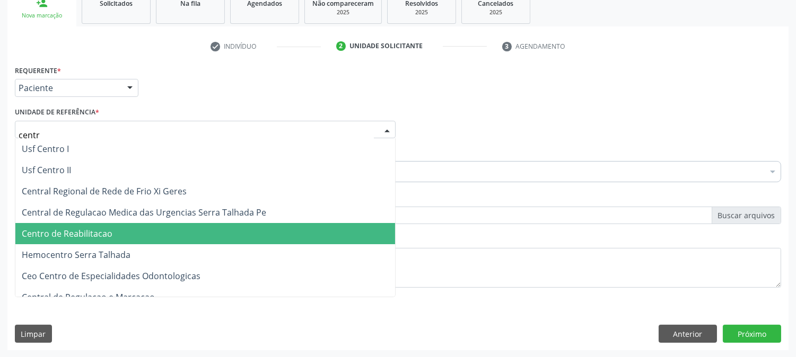
click at [91, 229] on span "Centro de Reabilitacao" at bounding box center [67, 234] width 91 height 12
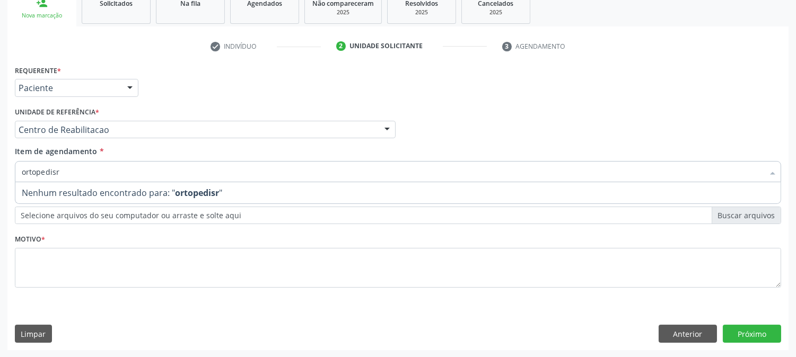
type input "ortopedis"
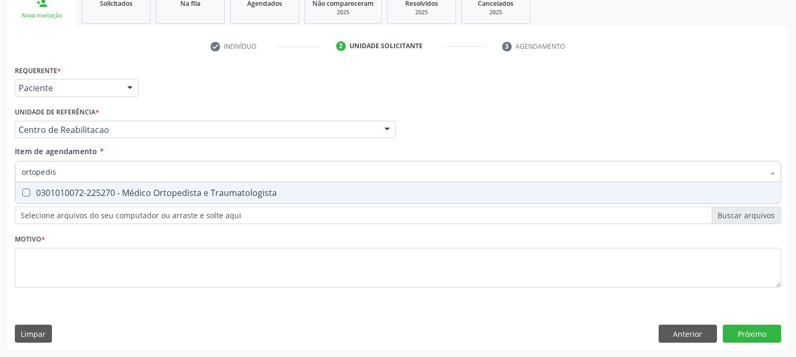
click at [77, 195] on div "0301010072-225270 - Médico Ortopedista e Traumatologista" at bounding box center [398, 193] width 753 height 8
checkbox Traumatologista "true"
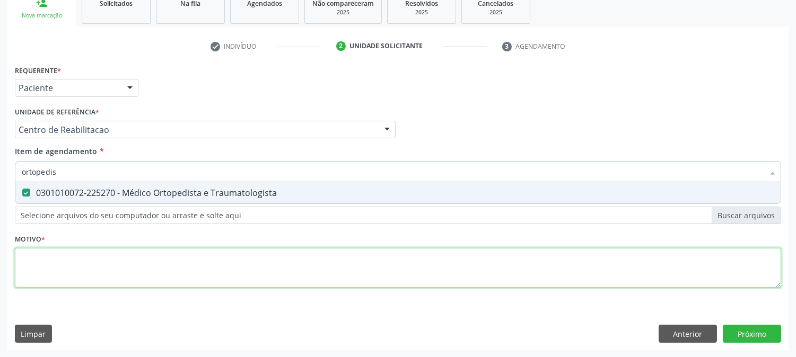
click at [65, 266] on div "Requerente * Paciente Médico(a) Enfermeiro(a) Paciente Nenhum resultado encontr…" at bounding box center [398, 183] width 766 height 240
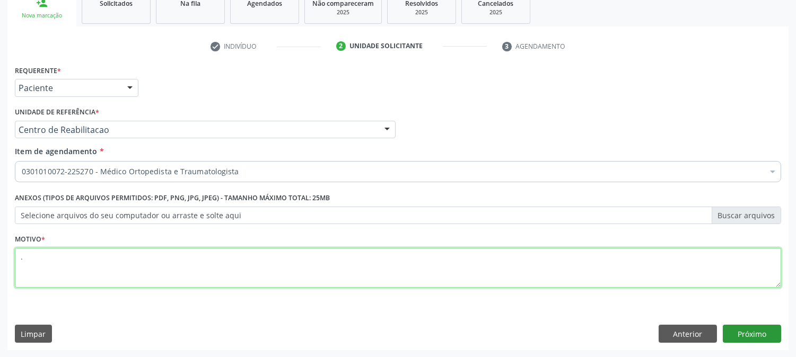
type textarea "."
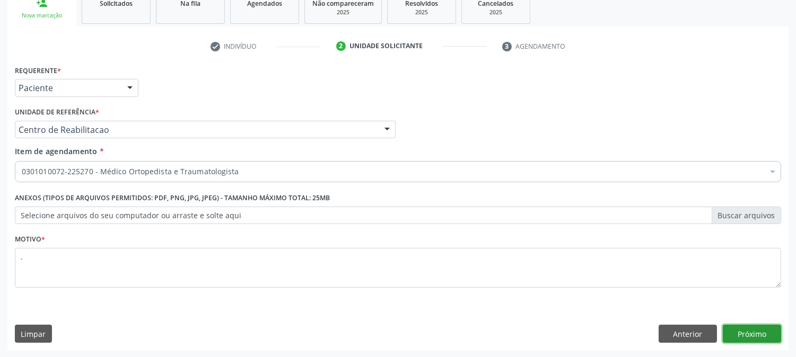
click at [766, 338] on button "Próximo" at bounding box center [752, 334] width 58 height 18
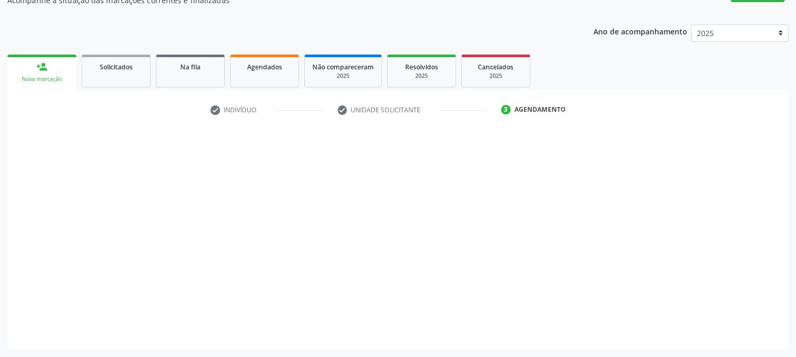
scroll to position [103, 0]
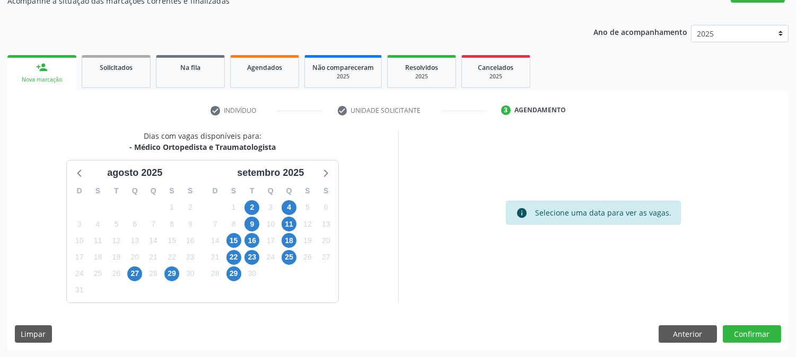
click at [253, 199] on div "2" at bounding box center [251, 207] width 15 height 16
click at [253, 204] on span "2" at bounding box center [251, 207] width 15 height 15
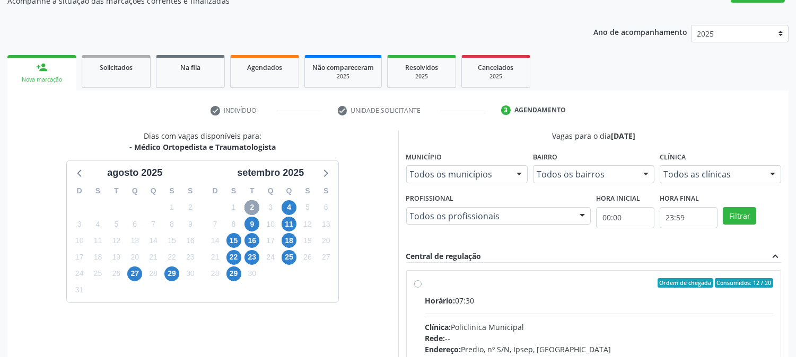
scroll to position [276, 0]
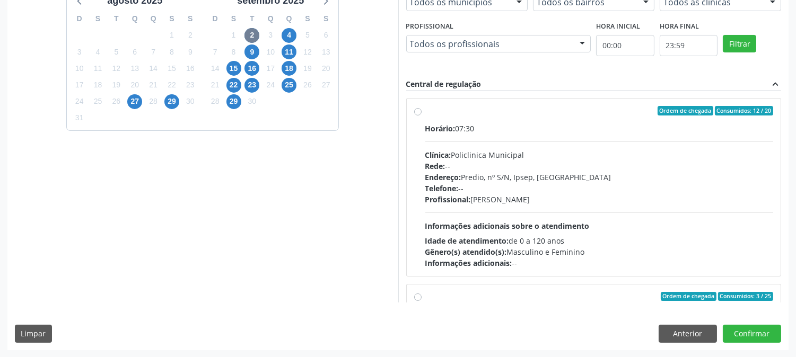
click at [449, 200] on span "Profissional:" at bounding box center [448, 200] width 46 height 10
click at [422, 116] on input "Ordem de chegada Consumidos: 12 / 20 Horário: 07:30 Clínica: Policlinica Munici…" at bounding box center [417, 111] width 7 height 10
radio input "true"
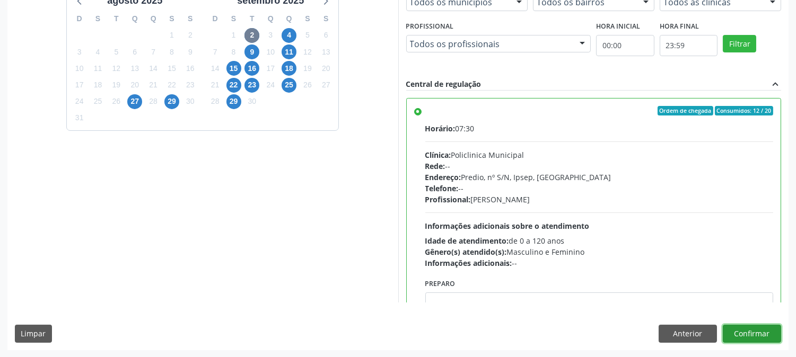
click at [732, 330] on button "Confirmar" at bounding box center [752, 334] width 58 height 18
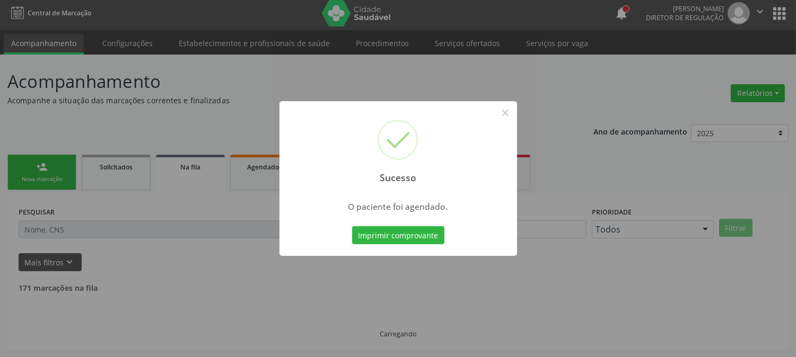
scroll to position [0, 0]
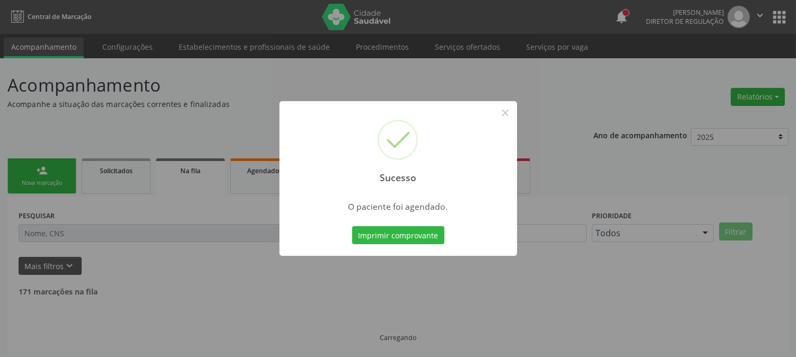
click at [369, 234] on button "Imprimir comprovante" at bounding box center [398, 235] width 92 height 18
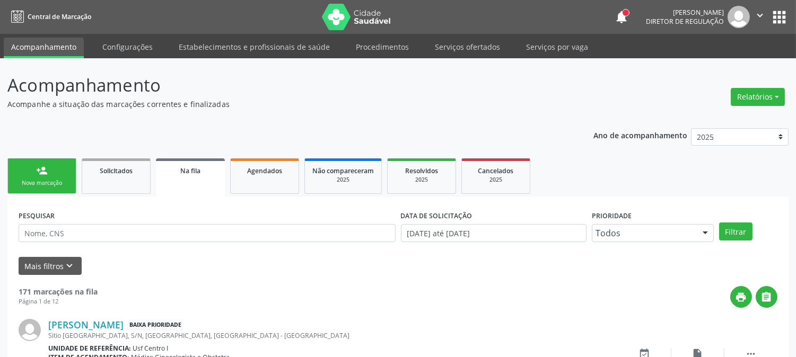
click at [50, 179] on div "Nova marcação" at bounding box center [41, 183] width 53 height 8
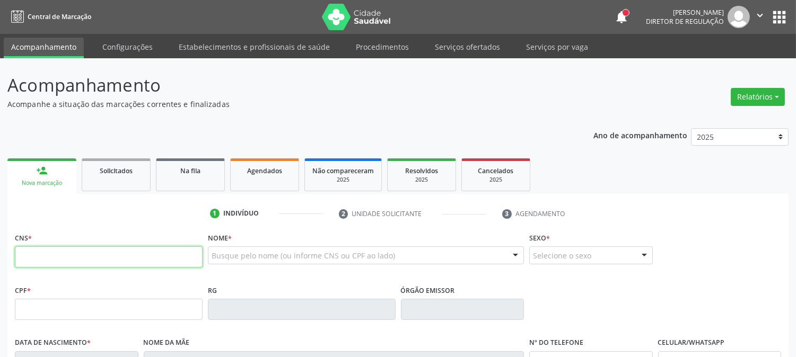
click at [133, 256] on input "text" at bounding box center [109, 257] width 188 height 21
type input "708 5063 3132 5773"
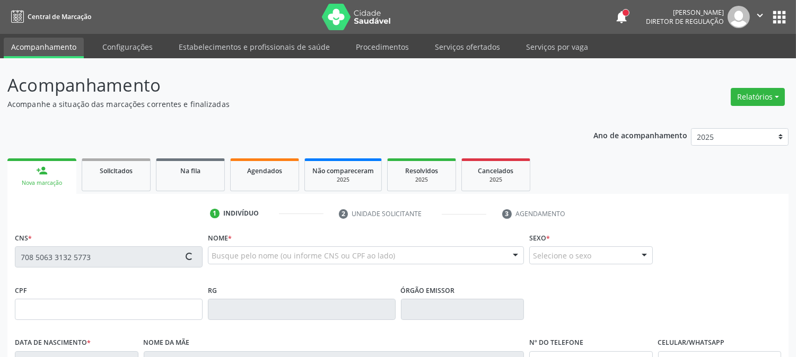
type input "01/05/1993"
type input "Espedita Gomes Delima"
type input "(87) 99903-7175"
type input "S/N"
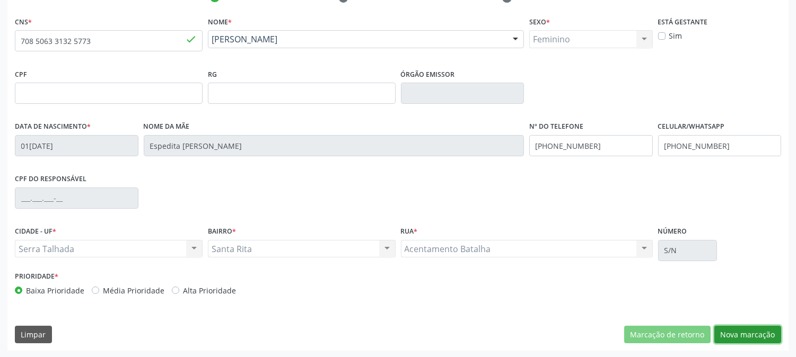
click at [746, 330] on button "Nova marcação" at bounding box center [747, 335] width 67 height 18
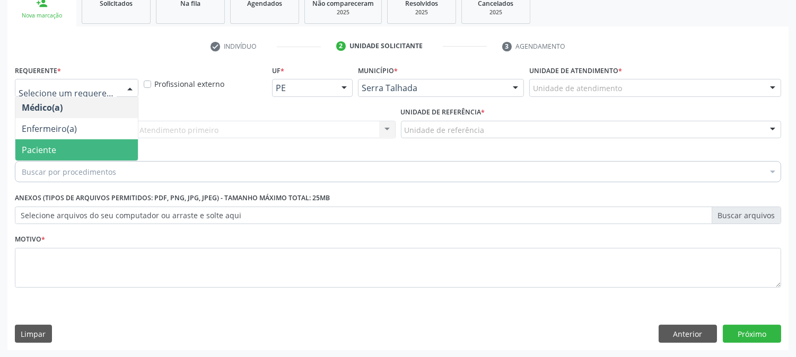
click at [63, 144] on span "Paciente" at bounding box center [76, 149] width 123 height 21
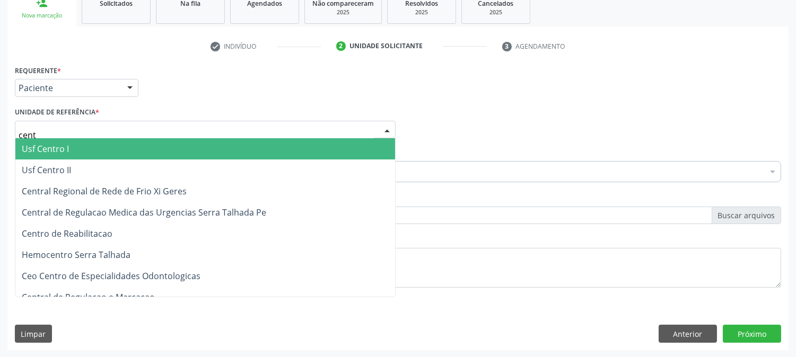
type input "centr"
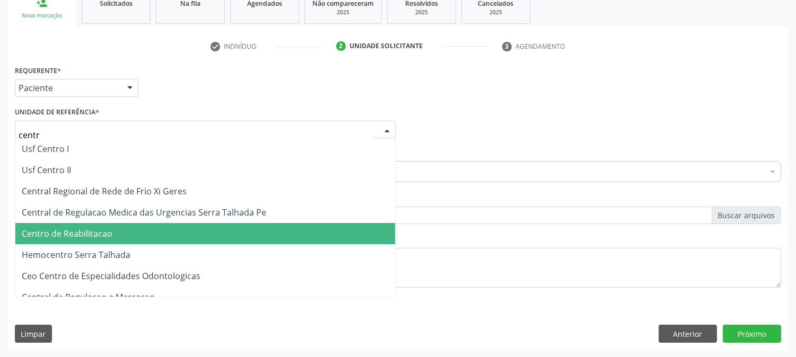
click at [75, 226] on span "Centro de Reabilitacao" at bounding box center [205, 233] width 380 height 21
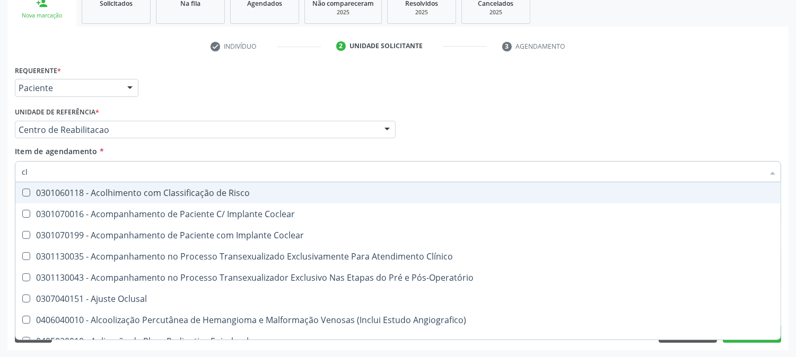
type input "c"
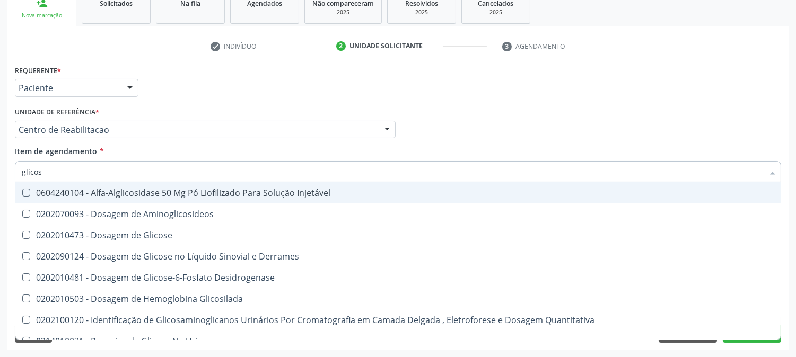
type input "glicose"
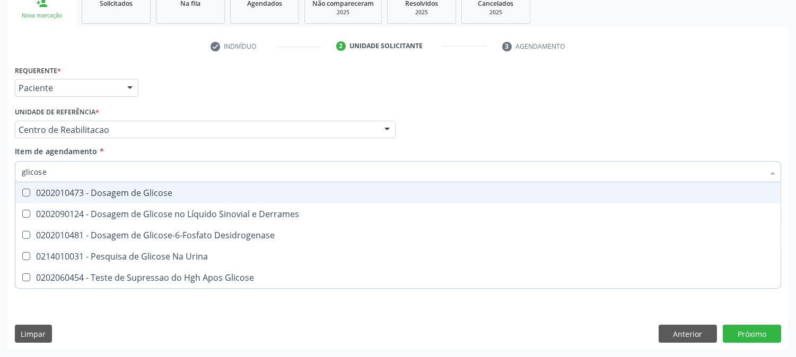
click at [71, 192] on div "0202010473 - Dosagem de Glicose" at bounding box center [398, 193] width 753 height 8
checkbox Glicose "true"
drag, startPoint x: 56, startPoint y: 168, endPoint x: 0, endPoint y: 183, distance: 58.3
click at [0, 183] on div "Acompanhamento Acompanhe a situação das marcações correntes e finalizadas Relat…" at bounding box center [398, 124] width 796 height 467
type input "acid"
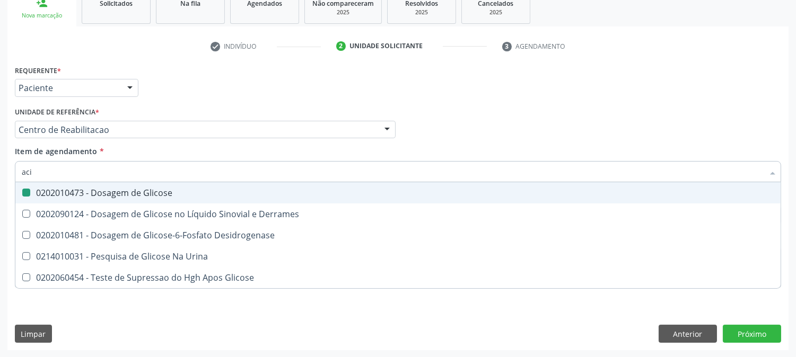
checkbox Glicose "false"
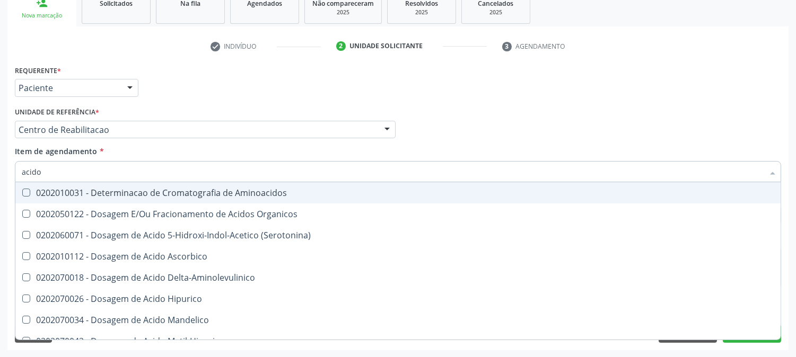
type input "acido u"
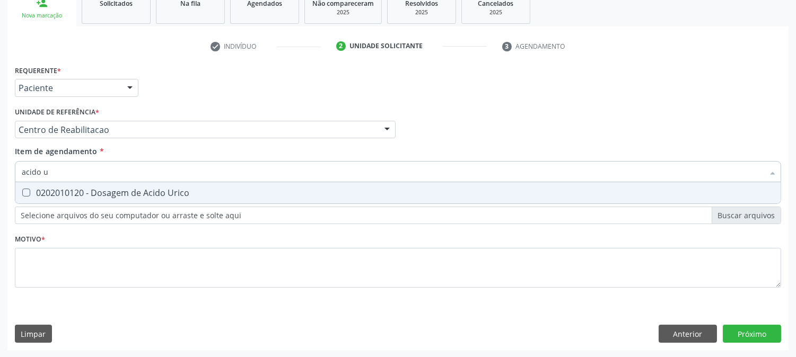
click at [56, 194] on div "0202010120 - Dosagem de Acido Urico" at bounding box center [398, 193] width 753 height 8
checkbox Urico "true"
drag, startPoint x: 60, startPoint y: 178, endPoint x: 0, endPoint y: 172, distance: 60.7
click at [0, 172] on div "Acompanhamento Acompanhe a situação das marcações correntes e finalizadas Relat…" at bounding box center [398, 124] width 796 height 467
checkbox Urico "false"
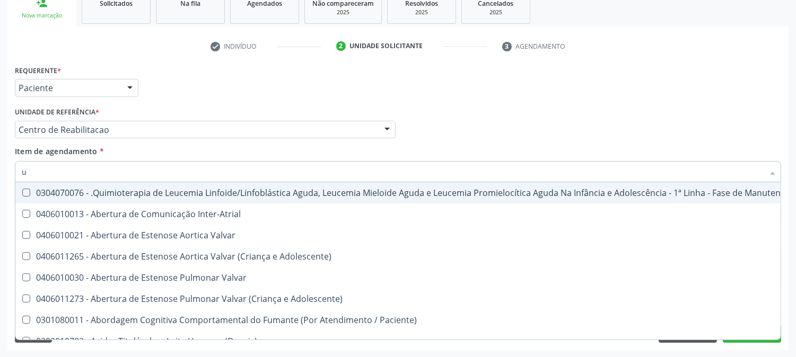
type input "ur"
checkbox B "true"
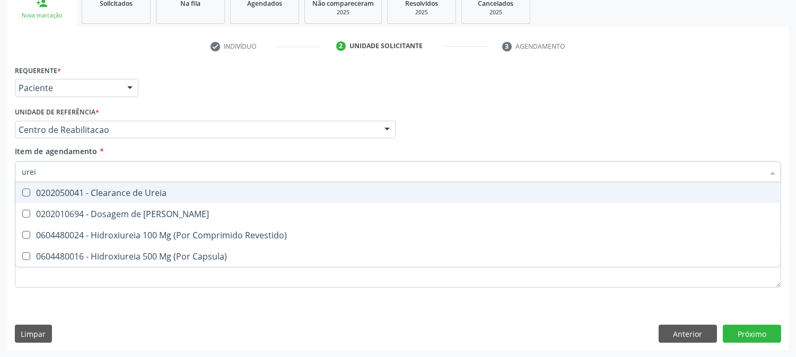
type input "ureia"
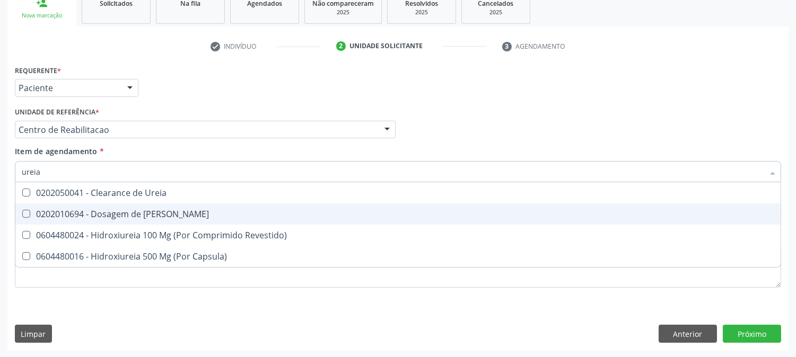
click at [29, 210] on Ureia at bounding box center [26, 214] width 8 height 8
click at [22, 211] on Ureia "checkbox" at bounding box center [18, 214] width 7 height 7
checkbox Ureia "true"
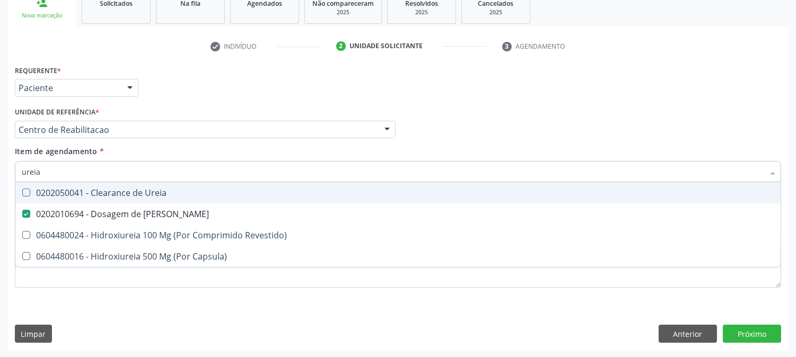
drag, startPoint x: 48, startPoint y: 168, endPoint x: 0, endPoint y: 169, distance: 47.7
click at [0, 169] on div "Acompanhamento Acompanhe a situação das marcações correntes e finalizadas Relat…" at bounding box center [398, 124] width 796 height 467
type input "co"
checkbox Ureia "false"
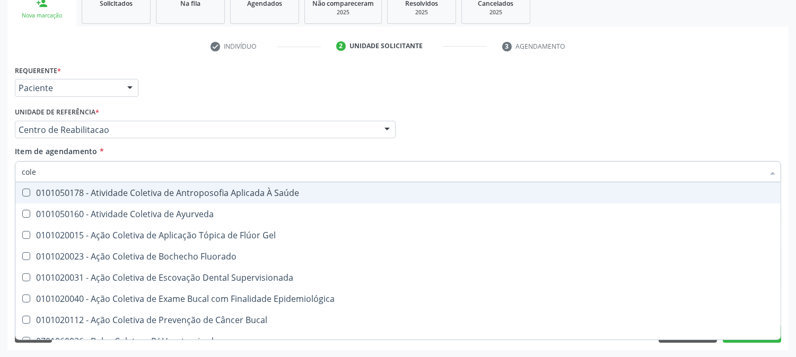
type input "coles"
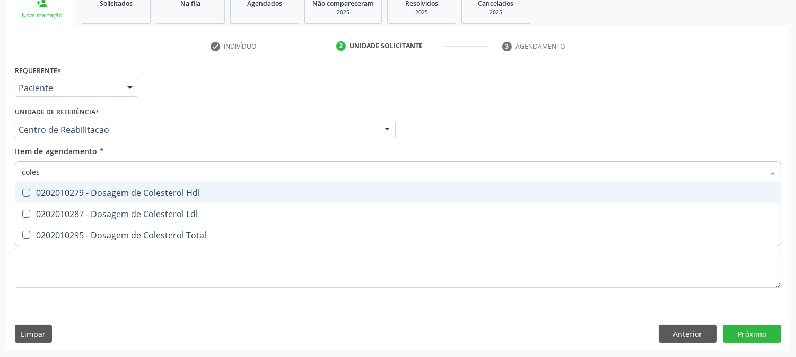
click at [36, 194] on div "0202010279 - Dosagem de Colesterol Hdl" at bounding box center [398, 193] width 753 height 8
checkbox Hdl "true"
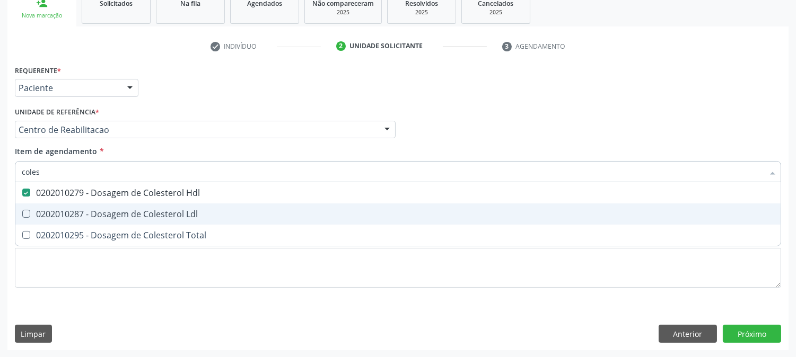
click at [38, 210] on div "0202010287 - Dosagem de Colesterol Ldl" at bounding box center [398, 214] width 753 height 8
checkbox Ldl "true"
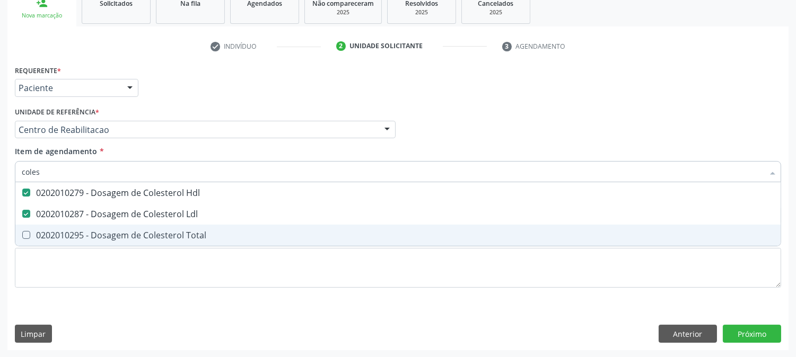
click at [40, 232] on div "0202010295 - Dosagem de Colesterol Total" at bounding box center [398, 235] width 753 height 8
checkbox Total "true"
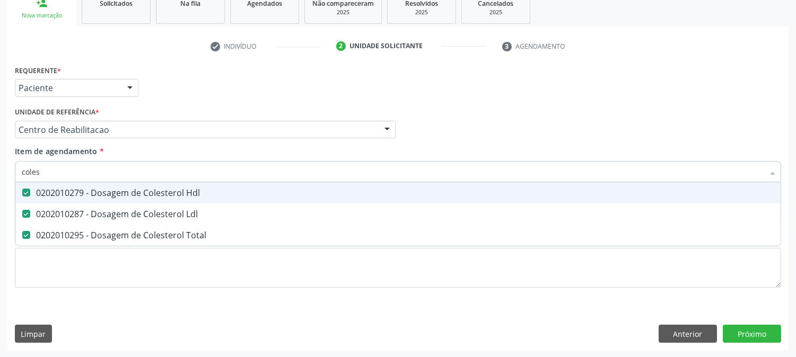
drag, startPoint x: 55, startPoint y: 176, endPoint x: 0, endPoint y: 182, distance: 55.0
click at [0, 182] on div "Acompanhamento Acompanhe a situação das marcações correntes e finalizadas Relat…" at bounding box center [398, 124] width 796 height 467
type input "tg"
checkbox Hdl "false"
checkbox Ldl "false"
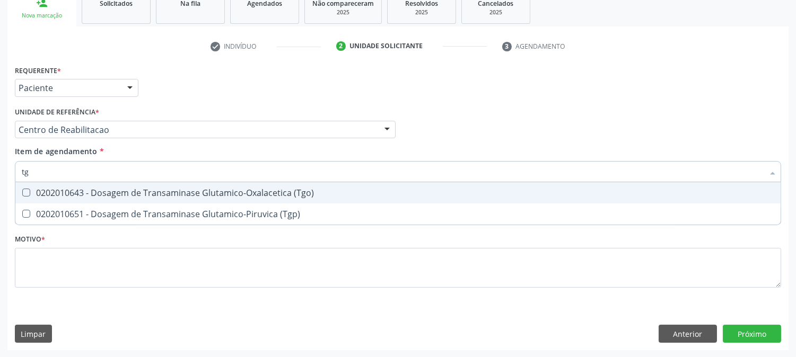
click at [64, 185] on span "0202010643 - Dosagem de Transaminase Glutamico-Oxalacetica (Tgo)" at bounding box center [397, 192] width 765 height 21
checkbox \(Tgo\) "true"
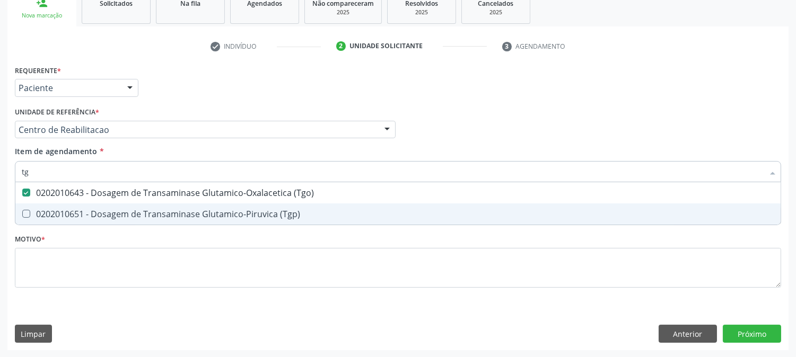
click at [63, 211] on div "0202010651 - Dosagem de Transaminase Glutamico-Piruvica (Tgp)" at bounding box center [398, 214] width 753 height 8
checkbox \(Tgp\) "true"
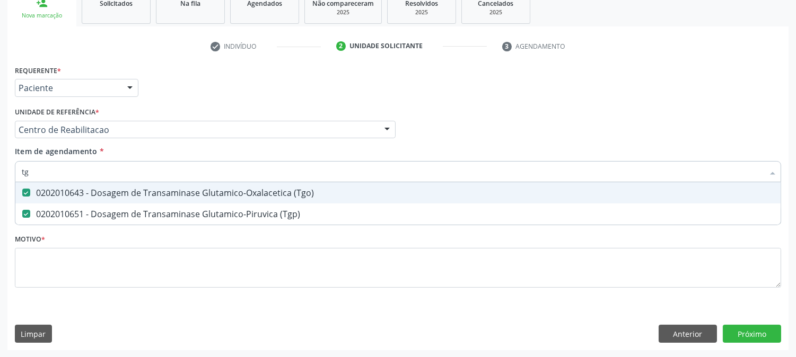
drag, startPoint x: 56, startPoint y: 171, endPoint x: 0, endPoint y: 172, distance: 55.7
click at [0, 172] on div "Acompanhamento Acompanhe a situação das marcações correntes e finalizadas Relat…" at bounding box center [398, 124] width 796 height 467
type input "trig"
checkbox \(Tgo\) "false"
checkbox \(Tgp\) "false"
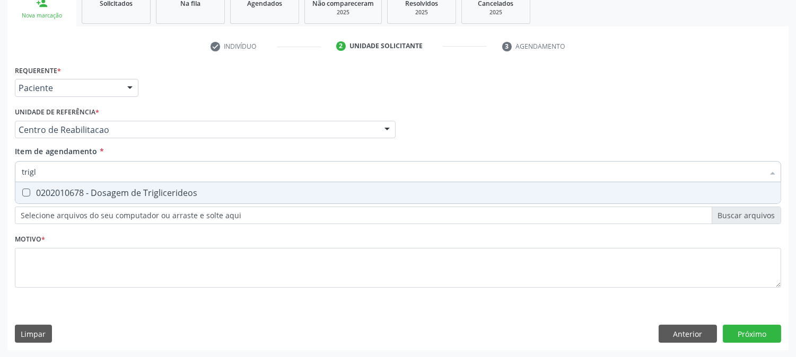
type input "trigli"
click at [25, 199] on span "0202010678 - Dosagem de Triglicerideos" at bounding box center [397, 192] width 765 height 21
checkbox Triglicerideos "true"
drag, startPoint x: 32, startPoint y: 170, endPoint x: 0, endPoint y: 169, distance: 32.4
click at [0, 169] on div "Acompanhamento Acompanhe a situação das marcações correntes e finalizadas Relat…" at bounding box center [398, 124] width 796 height 467
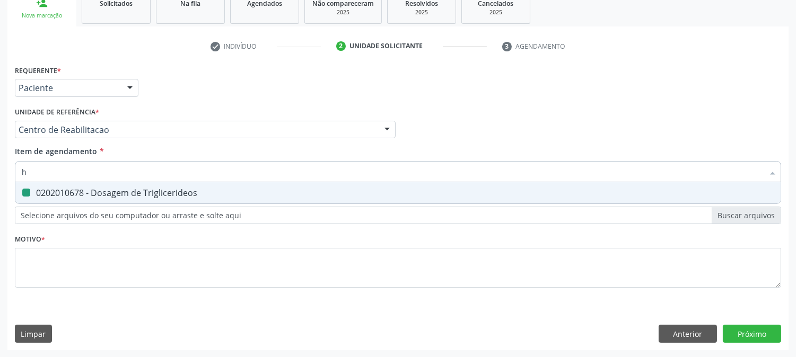
type input "he"
checkbox Triglicerideos "false"
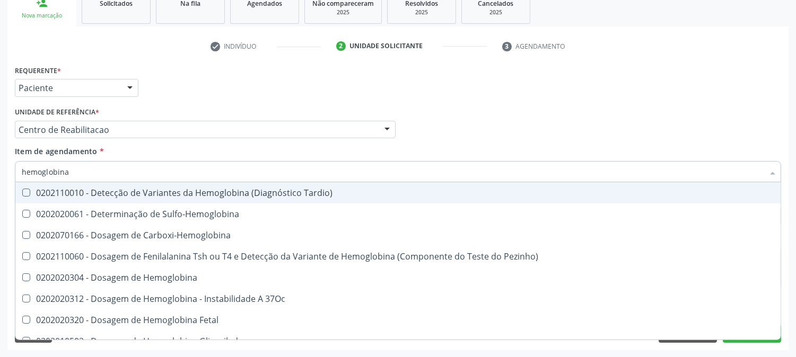
type input "hemoglobina g"
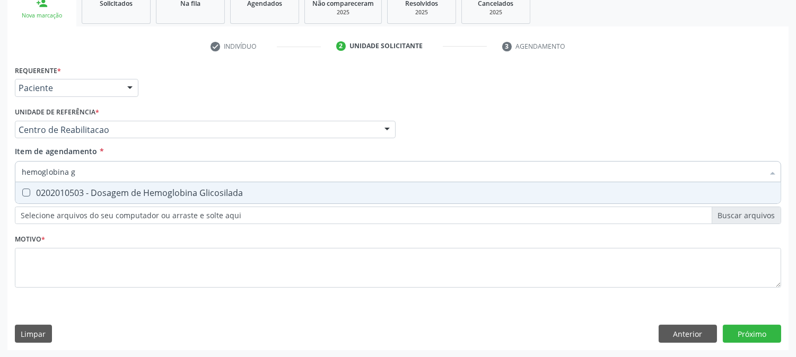
click at [57, 190] on div "0202010503 - Dosagem de Hemoglobina Glicosilada" at bounding box center [398, 193] width 753 height 8
checkbox Glicosilada "true"
drag, startPoint x: 95, startPoint y: 176, endPoint x: 46, endPoint y: 178, distance: 49.3
click at [46, 178] on input "hemoglobina g" at bounding box center [393, 171] width 742 height 21
type input "hemogr"
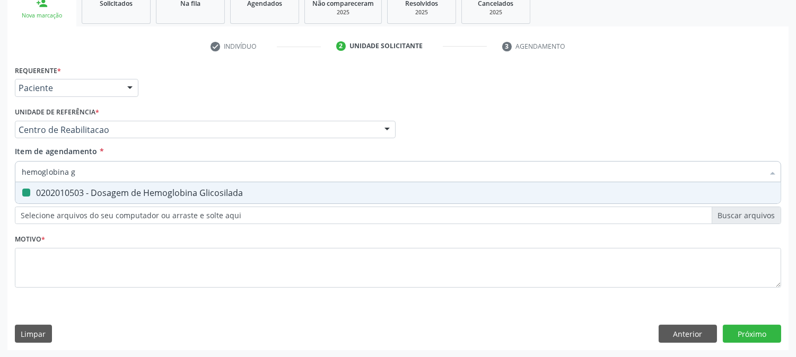
checkbox Glicosilada "false"
type input "hemograma"
click at [28, 189] on Completo at bounding box center [26, 193] width 8 height 8
click at [22, 189] on Completo "checkbox" at bounding box center [18, 192] width 7 height 7
checkbox Completo "true"
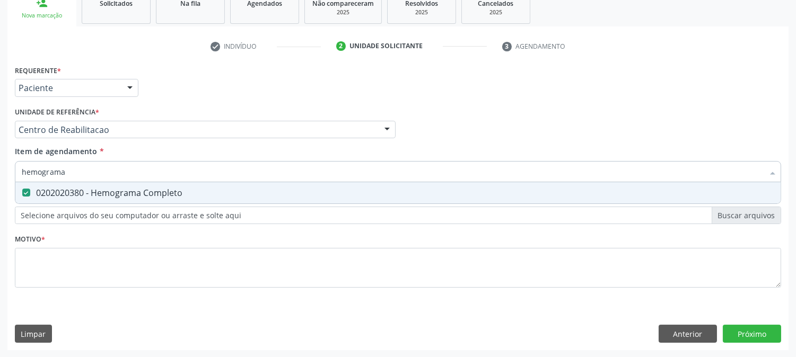
drag, startPoint x: 94, startPoint y: 169, endPoint x: 0, endPoint y: 190, distance: 96.2
click at [0, 190] on div "Acompanhamento Acompanhe a situação das marcações correntes e finalizadas Relat…" at bounding box center [398, 124] width 796 height 467
type input "urina"
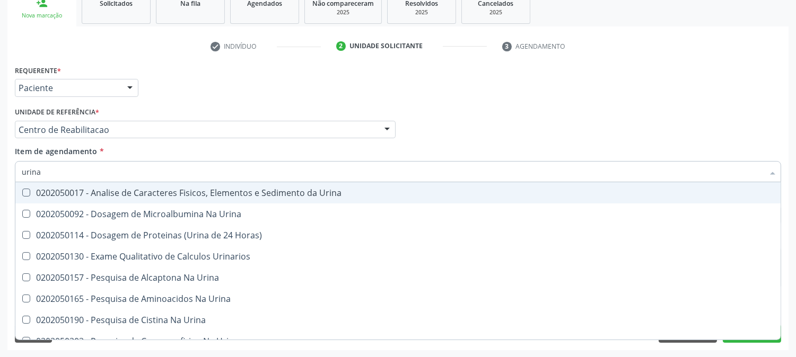
click at [73, 199] on span "0202050017 - Analise de Caracteres Fisicos, Elementos e Sedimento da Urina" at bounding box center [397, 192] width 765 height 21
checkbox Urina "true"
drag, startPoint x: 61, startPoint y: 172, endPoint x: 0, endPoint y: 180, distance: 61.6
click at [0, 180] on div "Acompanhamento Acompanhe a situação das marcações correntes e finalizadas Relat…" at bounding box center [398, 124] width 796 height 467
type input "t"
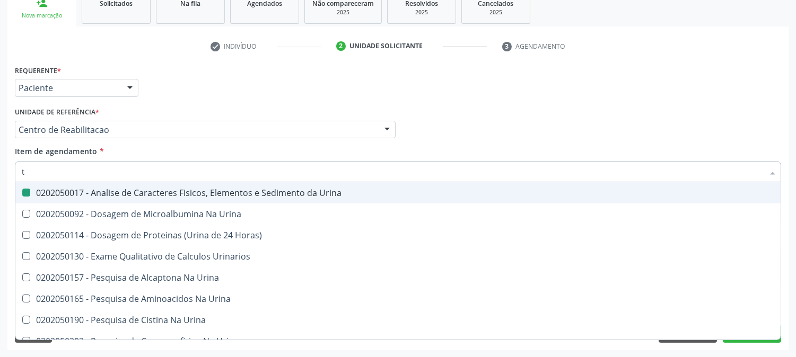
checkbox Urina "false"
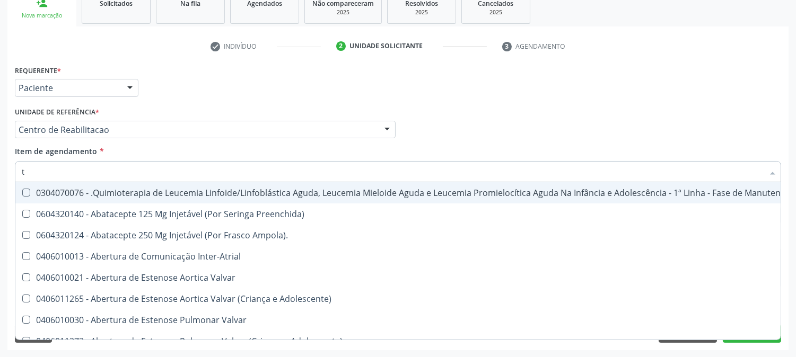
type input "t4"
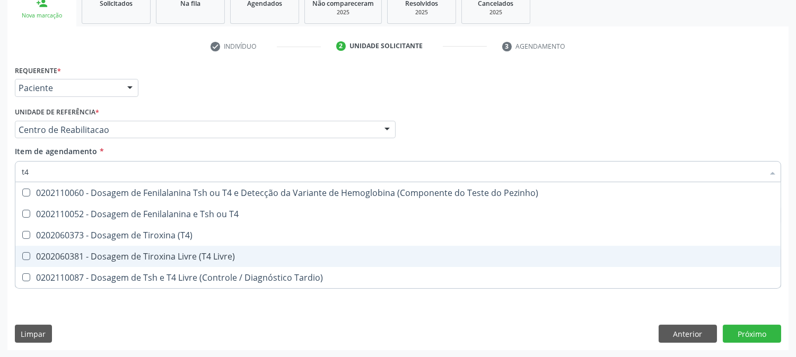
click at [92, 252] on div "0202060381 - Dosagem de Tiroxina Livre (T4 Livre)" at bounding box center [398, 256] width 753 height 8
checkbox Livre\) "true"
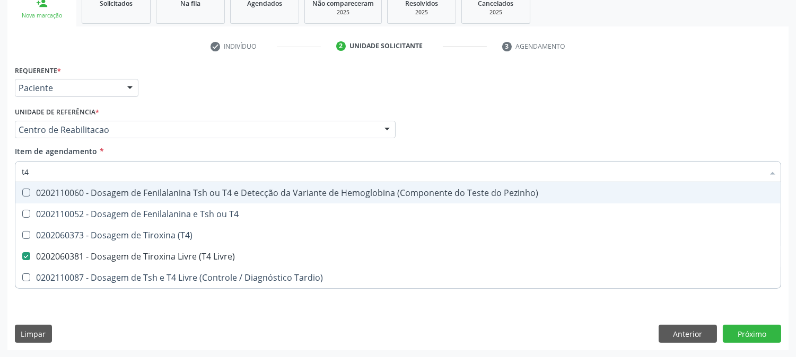
drag, startPoint x: 46, startPoint y: 172, endPoint x: 0, endPoint y: 168, distance: 45.8
click at [0, 168] on div "Acompanhamento Acompanhe a situação das marcações correntes e finalizadas Relat…" at bounding box center [398, 124] width 796 height 467
type input "t"
checkbox Livre\) "false"
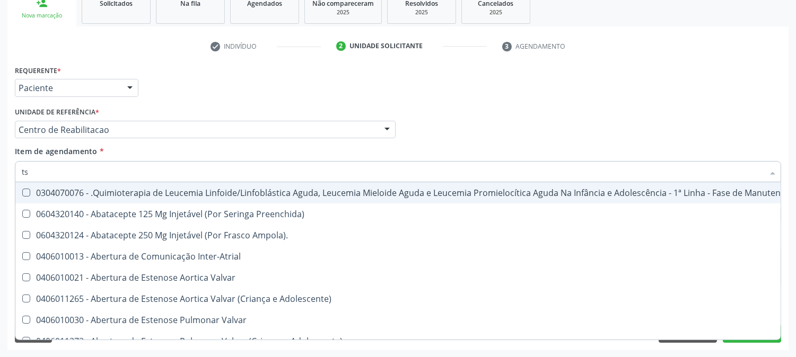
type input "tsh"
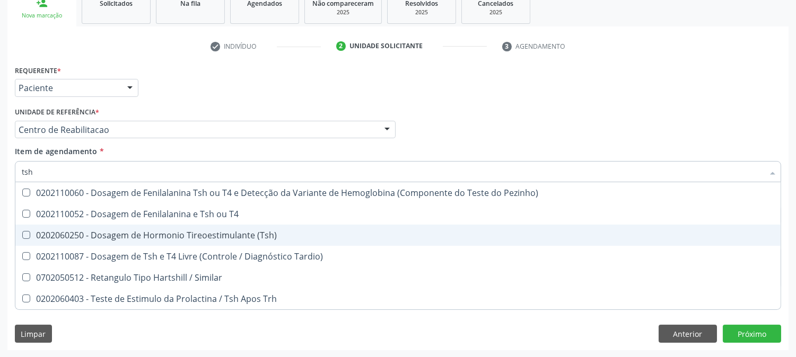
click at [94, 231] on div "0202060250 - Dosagem de Hormonio Tireoestimulante (Tsh)" at bounding box center [398, 235] width 753 height 8
checkbox \(Tsh\) "true"
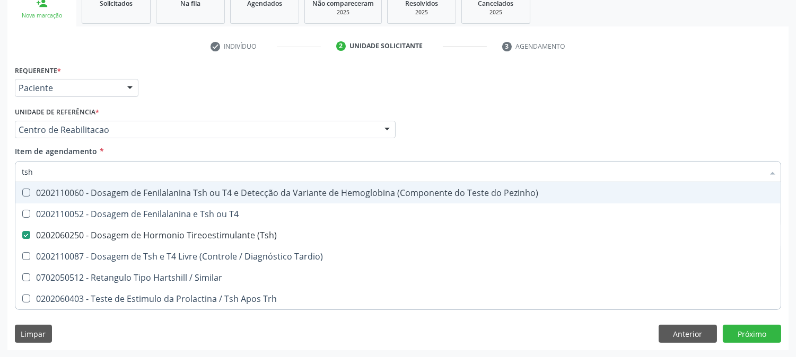
drag, startPoint x: 6, startPoint y: 170, endPoint x: 0, endPoint y: 169, distance: 6.5
click at [0, 169] on div "Acompanhamento Acompanhe a situação das marcações correntes e finalizadas Relat…" at bounding box center [398, 124] width 796 height 467
click at [0, 221] on div "Acompanhamento Acompanhe a situação das marcações correntes e finalizadas Relat…" at bounding box center [398, 124] width 796 height 467
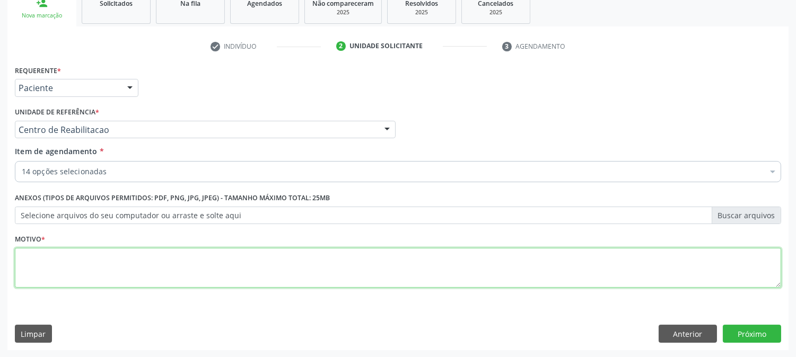
click at [274, 274] on textarea at bounding box center [398, 268] width 766 height 40
type textarea "."
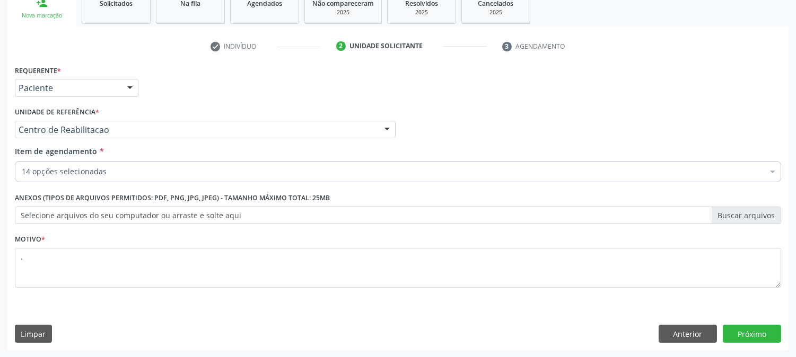
click at [731, 319] on div "Requerente * Paciente Médico(a) Enfermeiro(a) Paciente Nenhum resultado encontr…" at bounding box center [397, 207] width 781 height 288
click at [732, 328] on button "Próximo" at bounding box center [752, 334] width 58 height 18
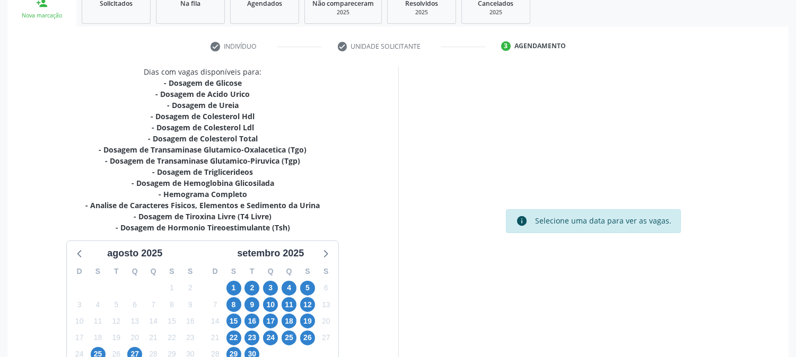
scroll to position [248, 0]
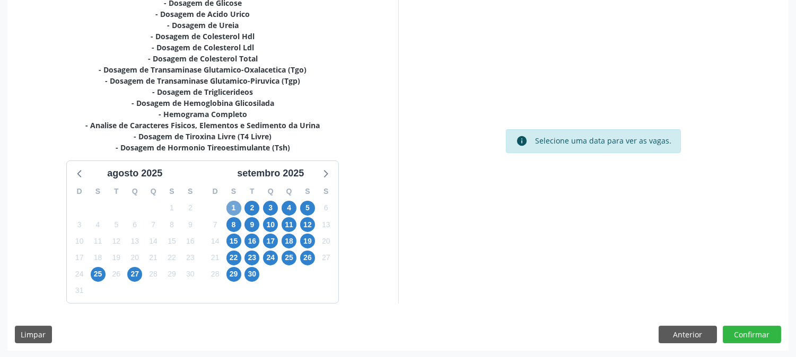
click at [235, 201] on span "1" at bounding box center [233, 208] width 15 height 15
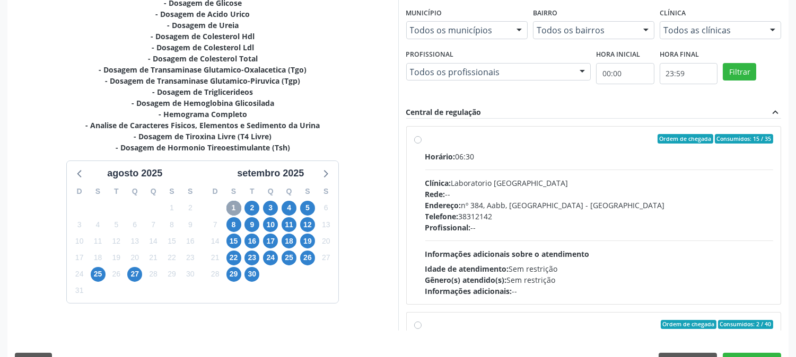
scroll to position [276, 0]
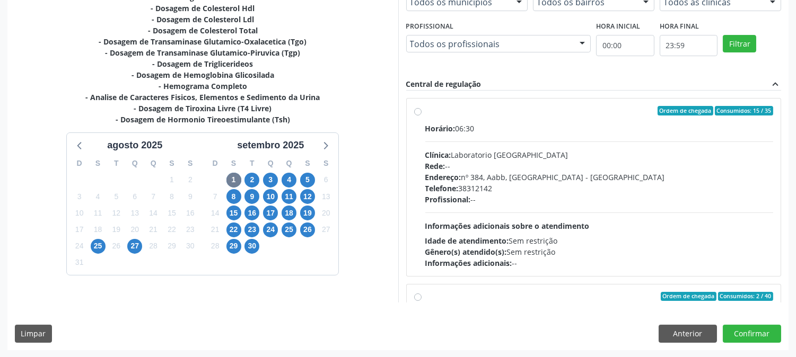
click at [536, 168] on div "Rede: --" at bounding box center [599, 166] width 348 height 11
click at [422, 116] on input "Ordem de chegada Consumidos: 15 / 35 Horário: 06:30 Clínica: Laboratorio Sao Fr…" at bounding box center [417, 111] width 7 height 10
radio input "true"
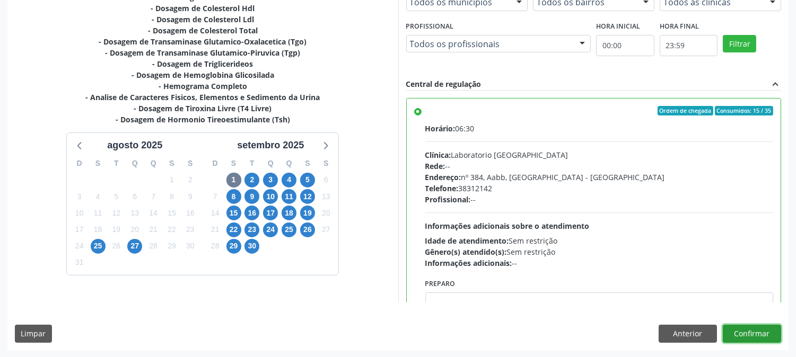
click at [749, 340] on button "Confirmar" at bounding box center [752, 334] width 58 height 18
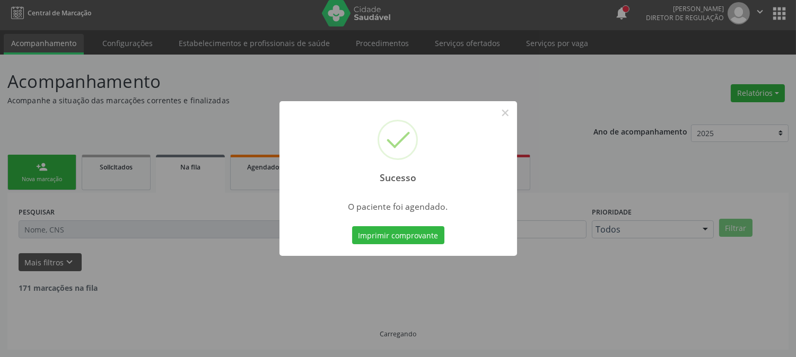
scroll to position [0, 0]
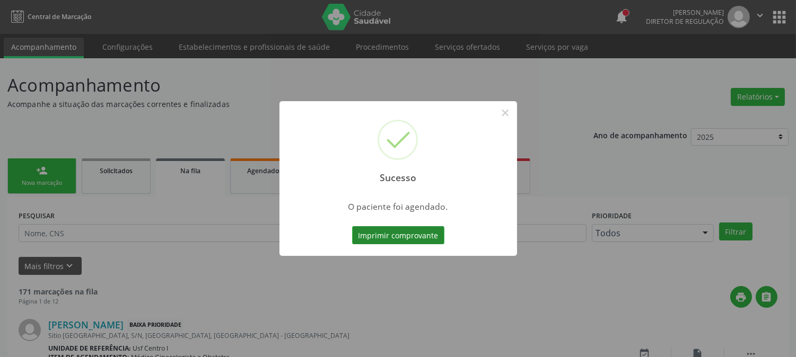
click at [426, 240] on button "Imprimir comprovante" at bounding box center [398, 235] width 92 height 18
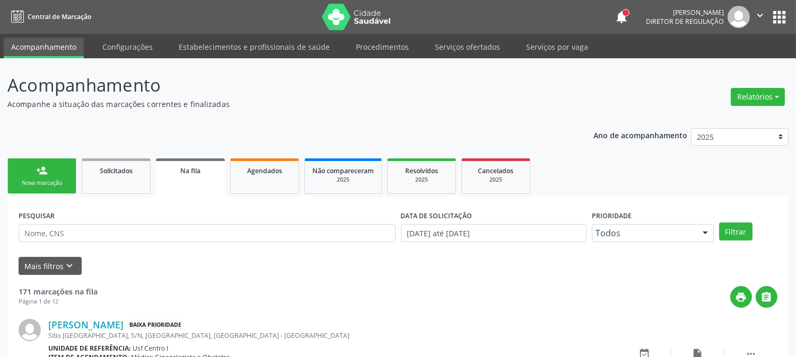
click at [49, 182] on div "Nova marcação" at bounding box center [41, 183] width 53 height 8
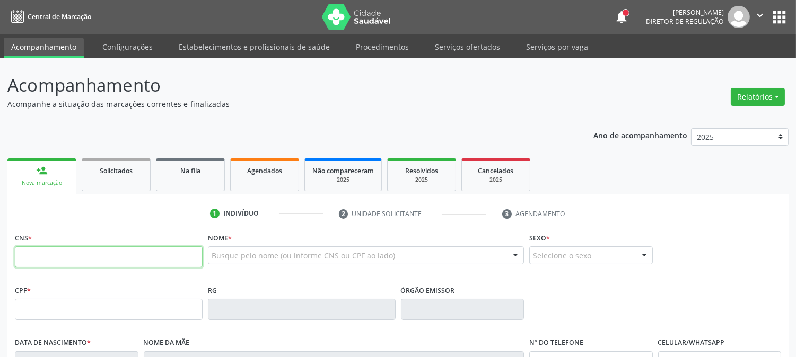
click at [37, 260] on input "text" at bounding box center [109, 257] width 188 height 21
type input "708 5063 3132 5773"
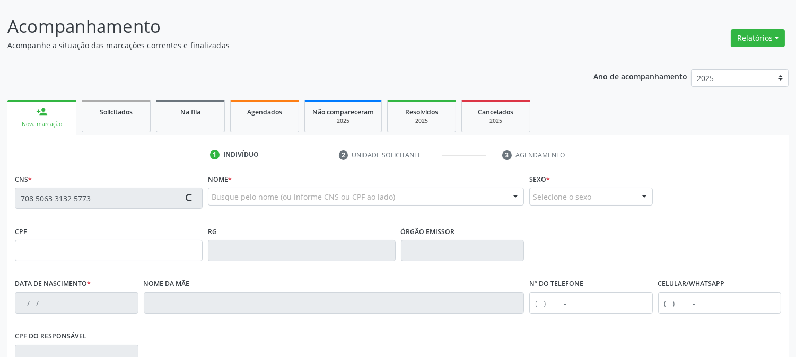
type input "01/05/1993"
type input "Espedita Gomes Delima"
type input "(87) 99903-7175"
type input "S/N"
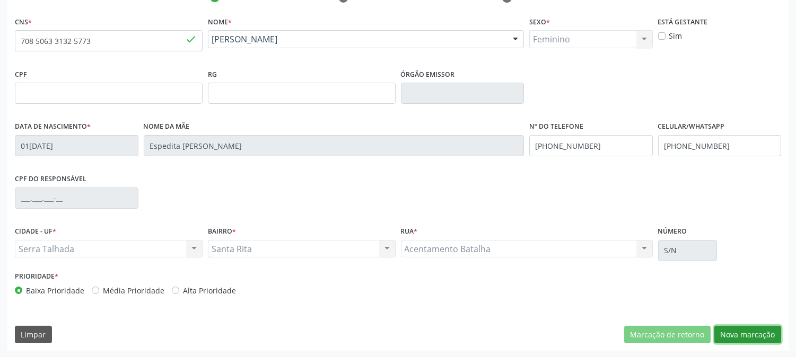
click at [734, 337] on button "Nova marcação" at bounding box center [747, 335] width 67 height 18
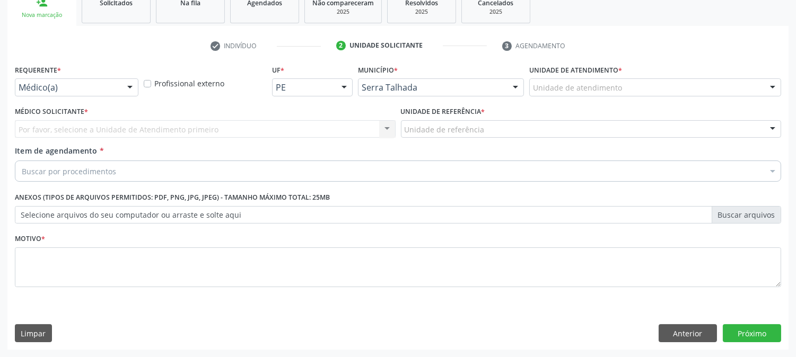
scroll to position [168, 0]
click at [130, 85] on div at bounding box center [130, 89] width 16 height 18
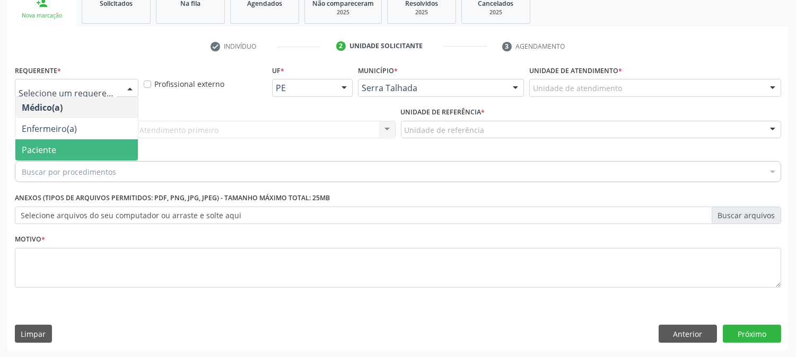
click at [93, 143] on span "Paciente" at bounding box center [76, 149] width 123 height 21
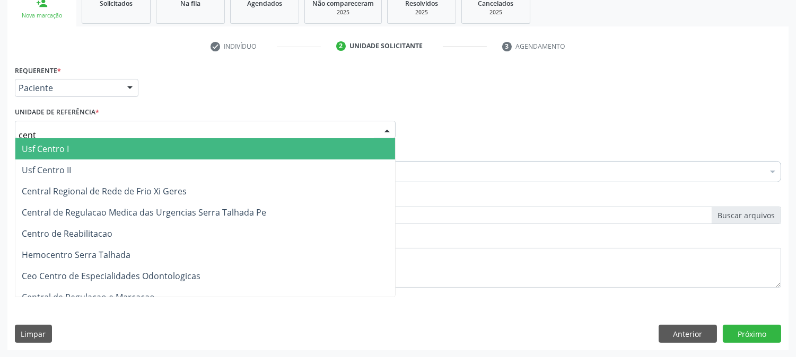
type input "centr"
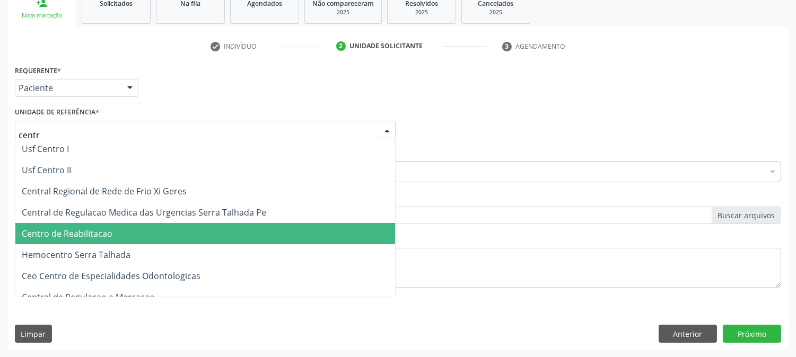
click at [99, 234] on span "Centro de Reabilitacao" at bounding box center [67, 234] width 91 height 12
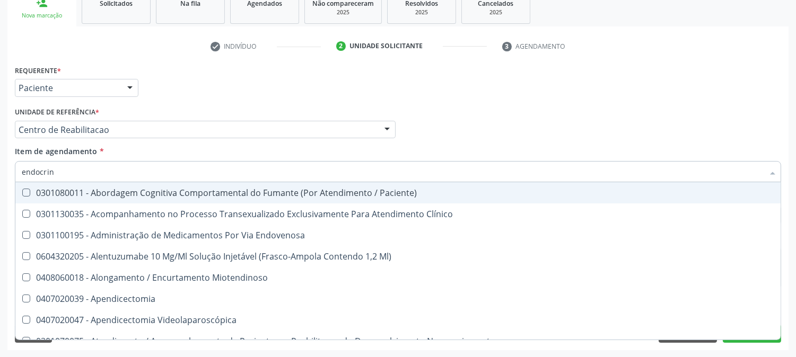
type input "endocrino"
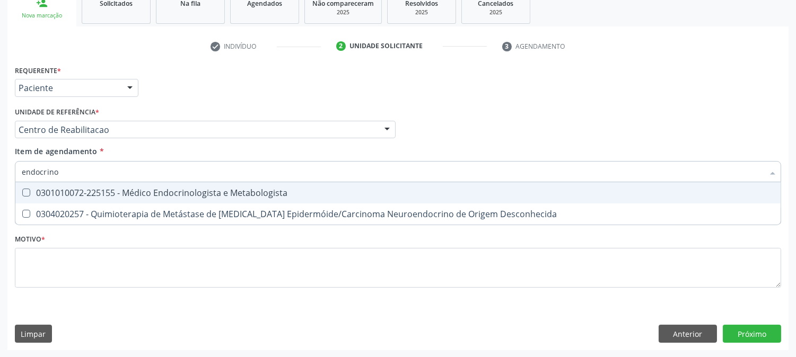
click at [86, 184] on span "0301010072-225155 - Médico Endocrinologista e Metabologista" at bounding box center [397, 192] width 765 height 21
checkbox Metabologista "true"
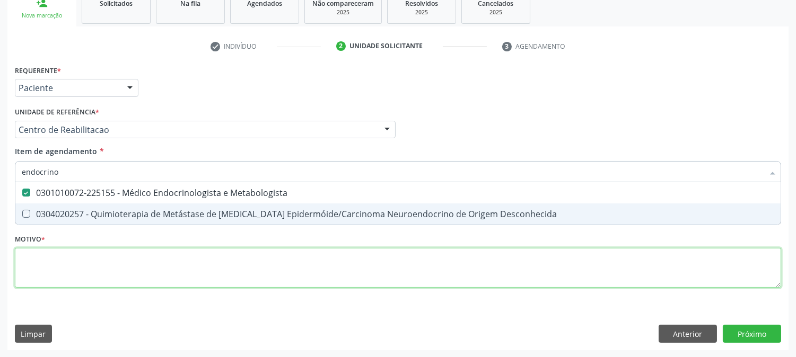
click at [80, 264] on div "Requerente * Paciente Médico(a) Enfermeiro(a) Paciente Nenhum resultado encontr…" at bounding box center [398, 183] width 766 height 240
checkbox Desconhecida "true"
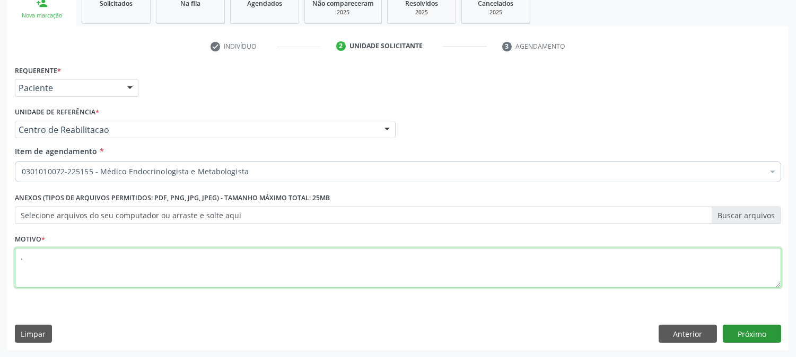
type textarea "."
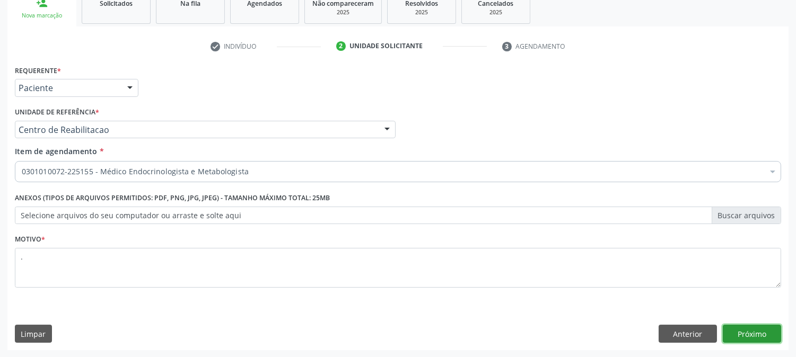
click at [757, 333] on button "Próximo" at bounding box center [752, 334] width 58 height 18
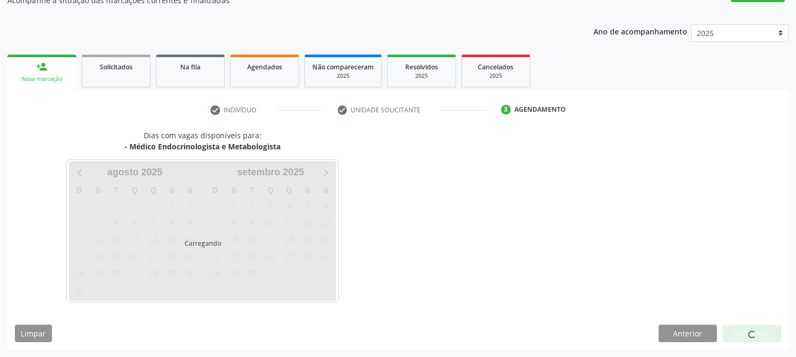
scroll to position [103, 0]
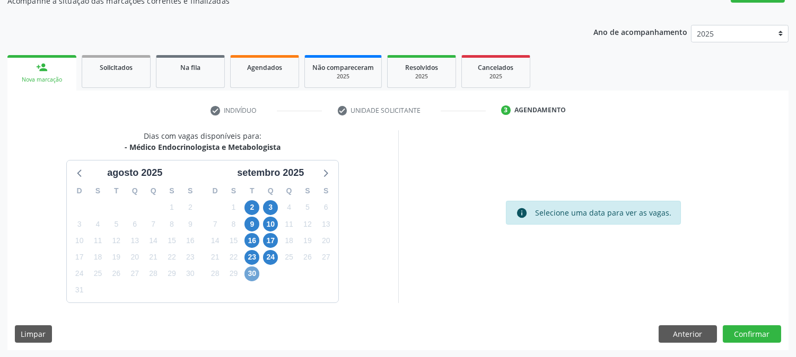
click at [257, 272] on span "30" at bounding box center [251, 274] width 15 height 15
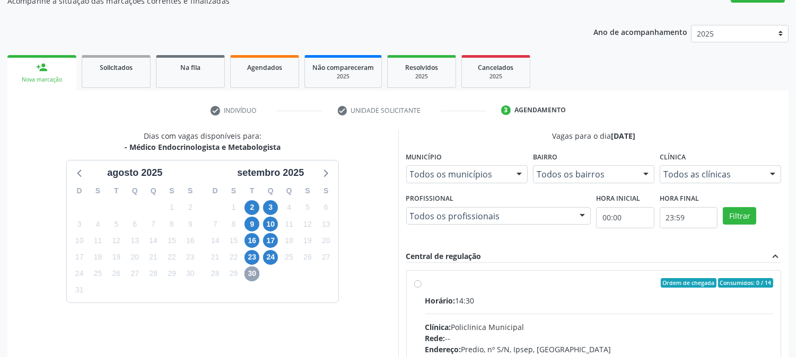
scroll to position [257, 0]
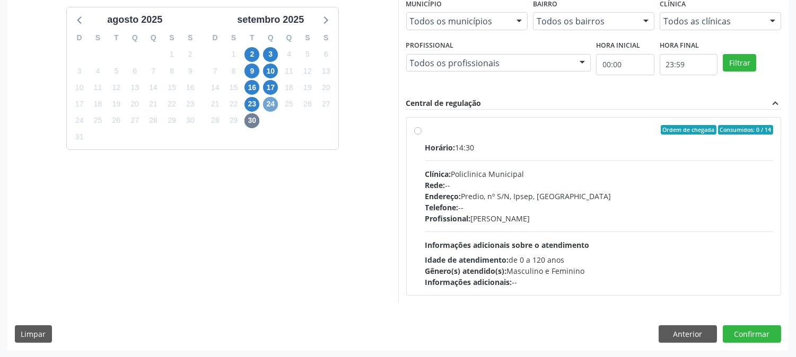
click at [263, 104] on span "24" at bounding box center [270, 104] width 15 height 15
click at [565, 236] on div "Horário: 13:00 Clínica: Policlinica Municipal Rede: -- Endereço: Predio, nº S/N…" at bounding box center [599, 215] width 348 height 146
click at [422, 135] on input "Ordem de chegada Consumidos: 0 / 25 Horário: 13:00 Clínica: Policlinica Municip…" at bounding box center [417, 130] width 7 height 10
radio input "true"
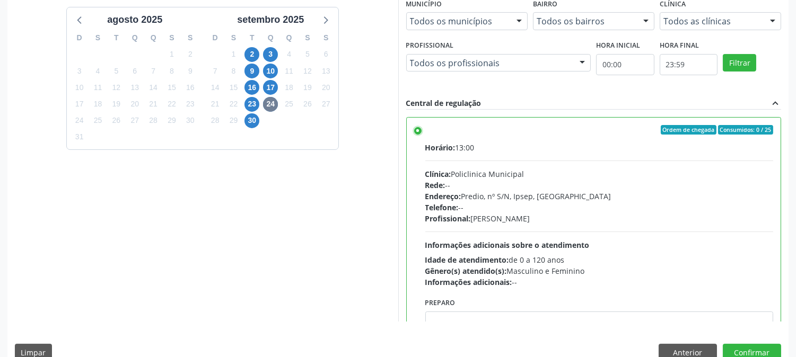
scroll to position [276, 0]
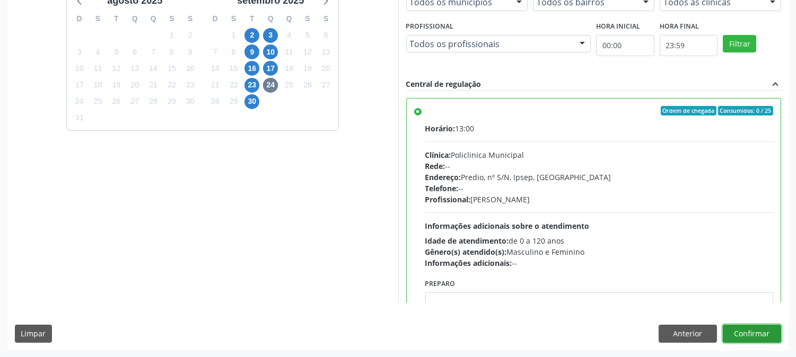
click at [740, 330] on button "Confirmar" at bounding box center [752, 334] width 58 height 18
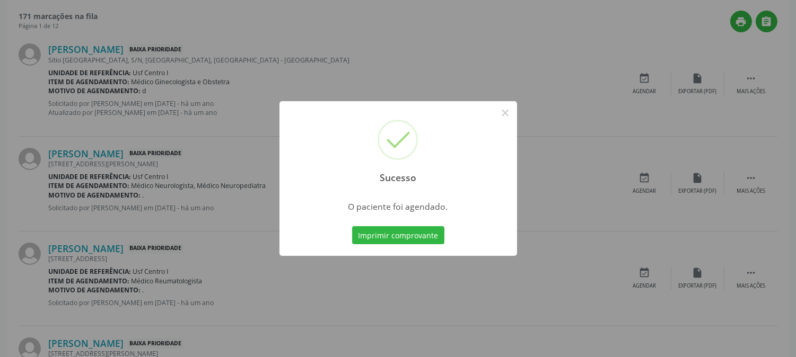
scroll to position [0, 0]
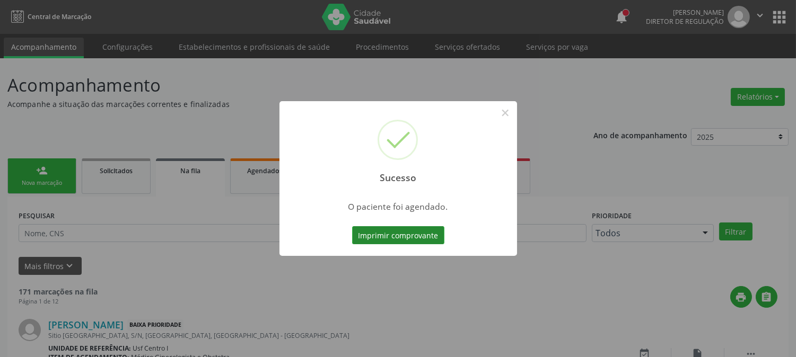
click at [405, 234] on button "Imprimir comprovante" at bounding box center [398, 235] width 92 height 18
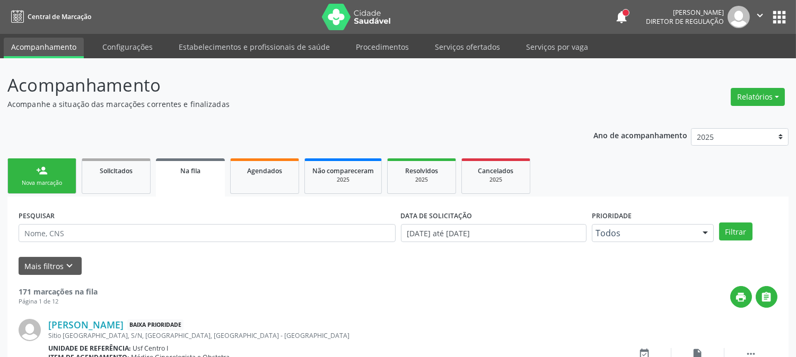
click at [39, 171] on div "person_add" at bounding box center [42, 171] width 12 height 12
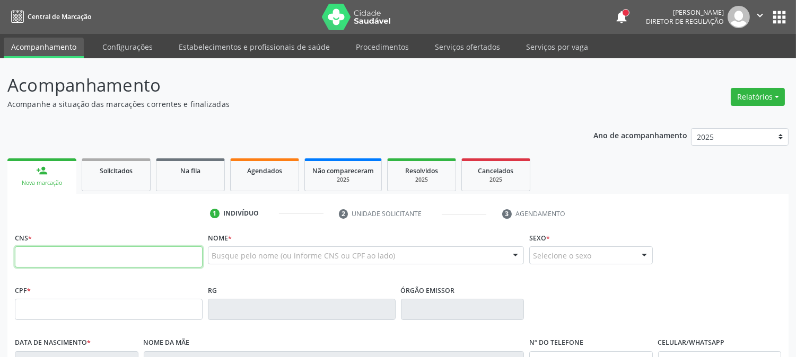
click at [128, 258] on input "text" at bounding box center [109, 257] width 188 height 21
type input "700 0020 8235 8202"
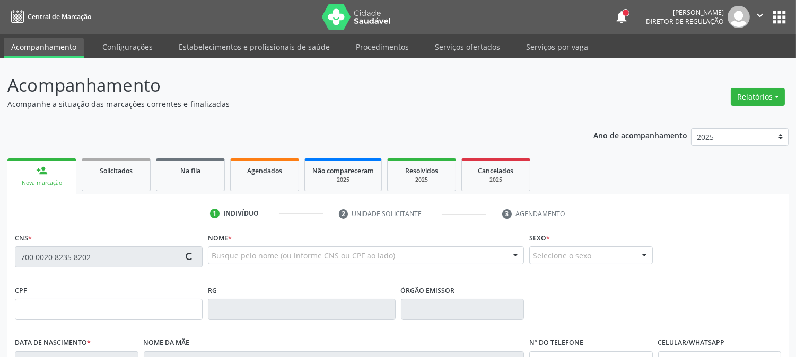
type input "02[DATE]"
type input "Ledinalva [PERSON_NAME]"
type input "S/N"
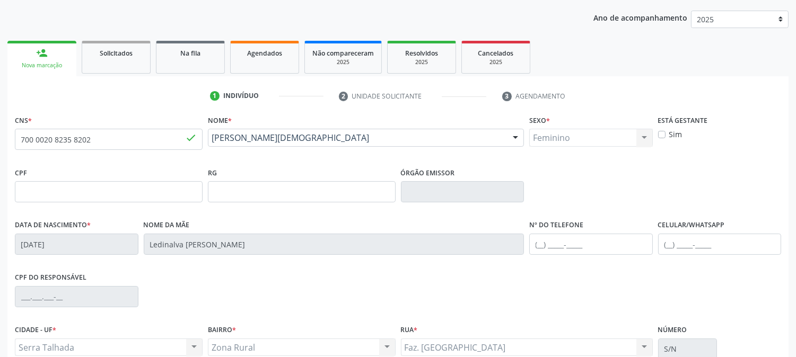
scroll to position [216, 0]
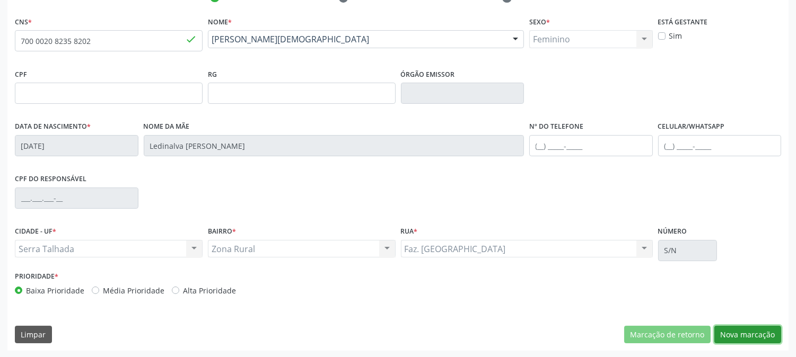
click at [736, 335] on button "Nova marcação" at bounding box center [747, 335] width 67 height 18
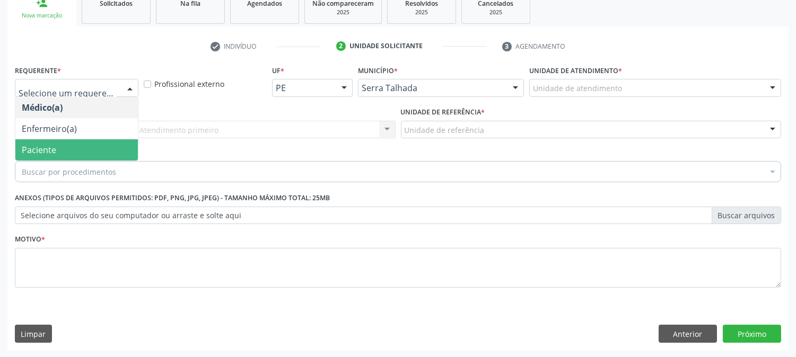
click at [73, 146] on span "Paciente" at bounding box center [76, 149] width 123 height 21
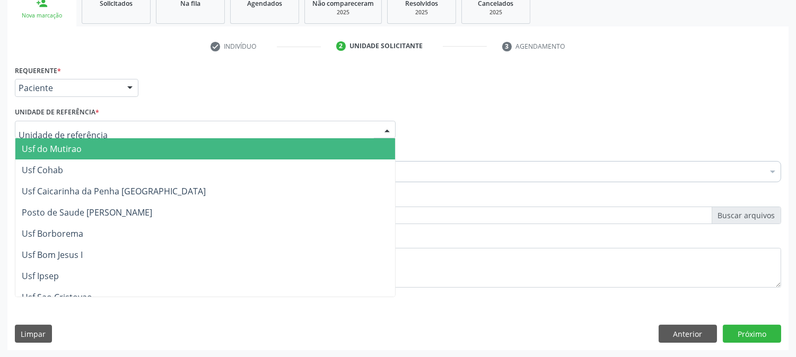
click at [96, 128] on div at bounding box center [205, 130] width 381 height 18
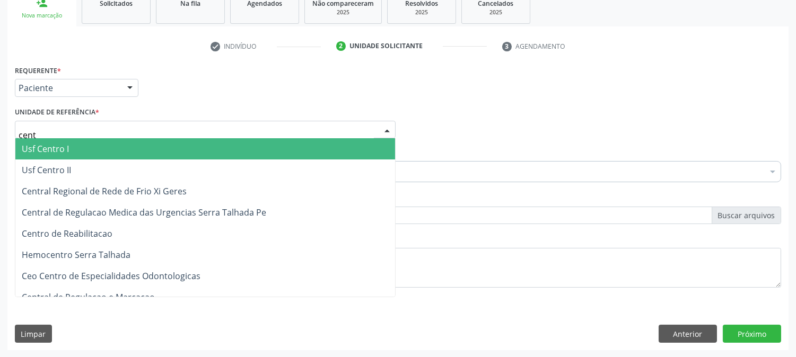
type input "centr"
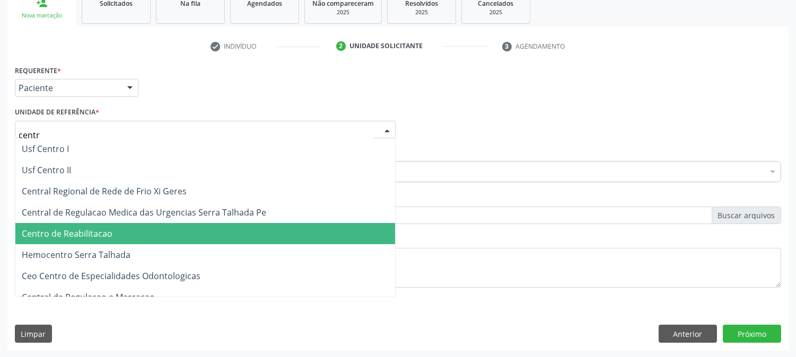
click at [90, 223] on span "Centro de Reabilitacao" at bounding box center [205, 233] width 380 height 21
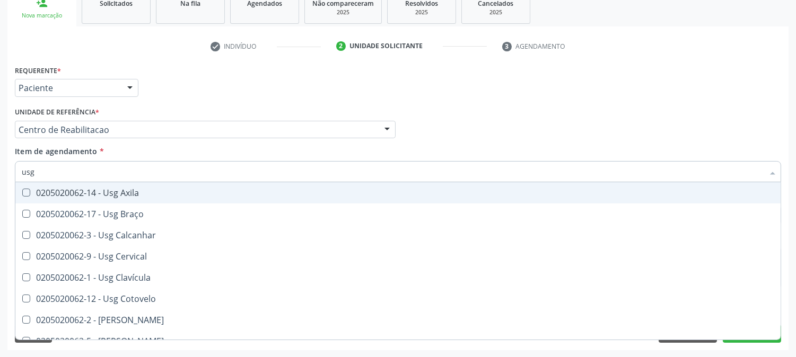
type input "usg j"
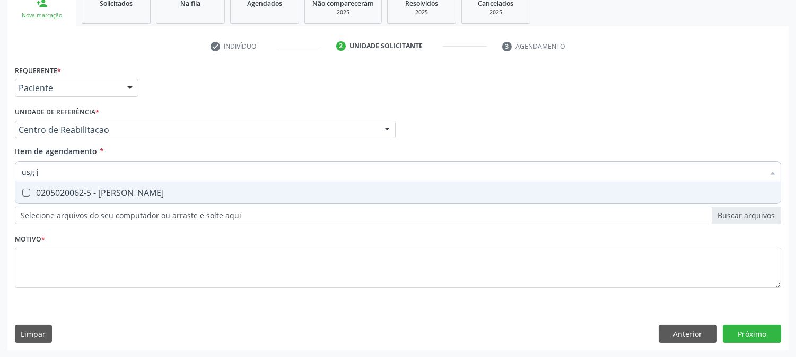
click at [194, 185] on span "0205020062-5 - [PERSON_NAME]" at bounding box center [397, 192] width 765 height 21
checkbox Joelho "true"
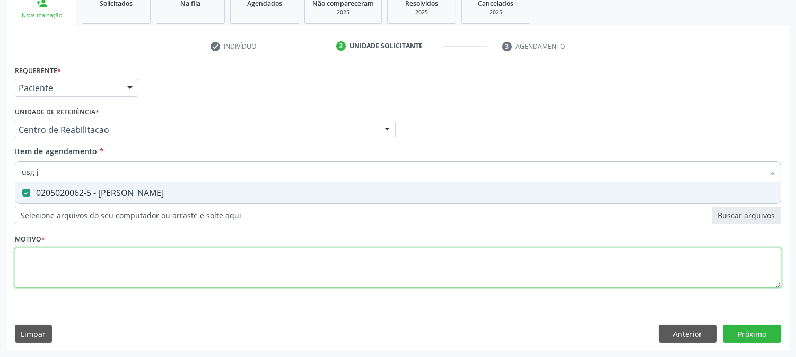
click at [176, 282] on div "Requerente * Paciente Médico(a) Enfermeiro(a) Paciente Nenhum resultado encontr…" at bounding box center [398, 183] width 766 height 240
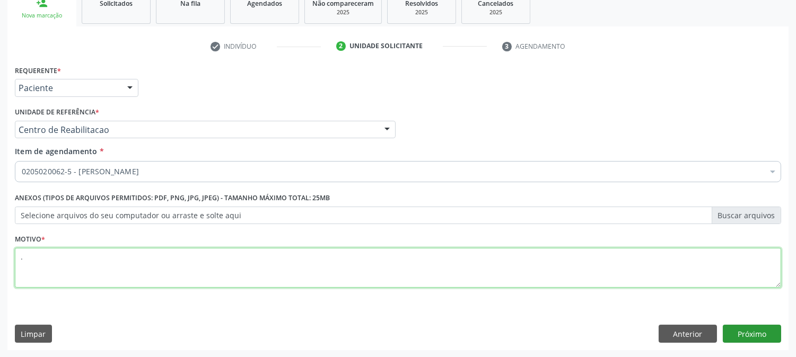
type textarea "."
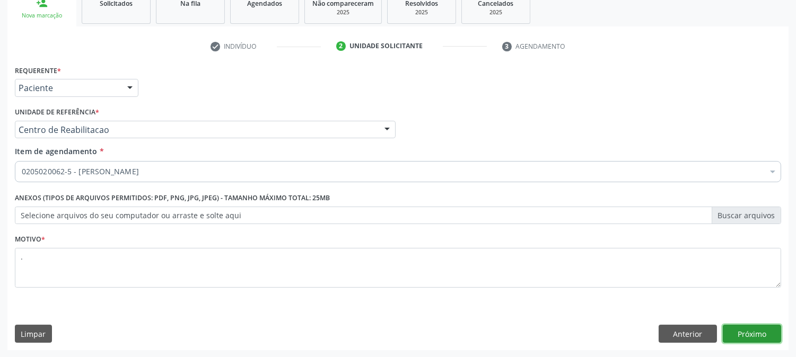
click at [740, 337] on button "Próximo" at bounding box center [752, 334] width 58 height 18
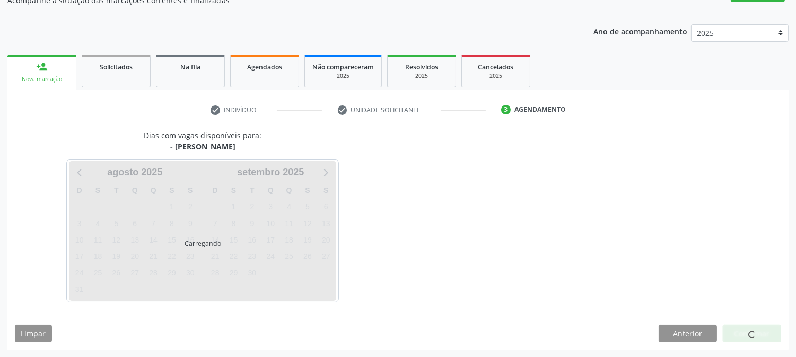
scroll to position [103, 0]
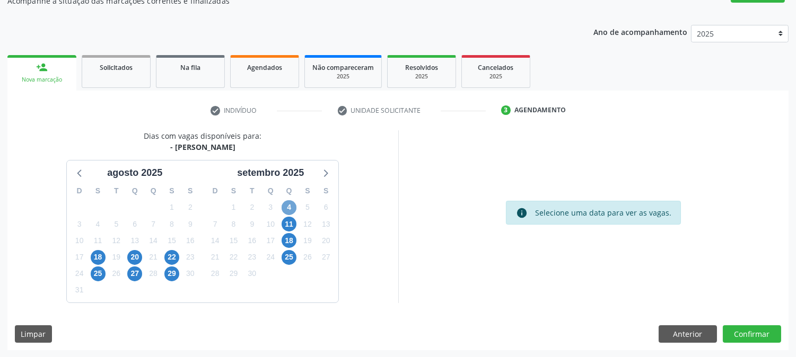
click at [288, 206] on span "4" at bounding box center [289, 207] width 15 height 15
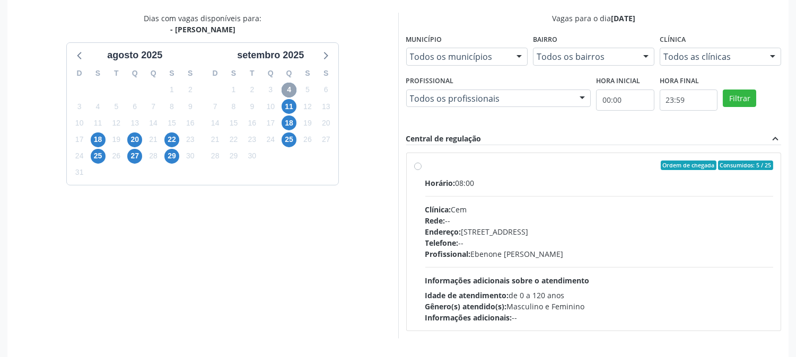
scroll to position [257, 0]
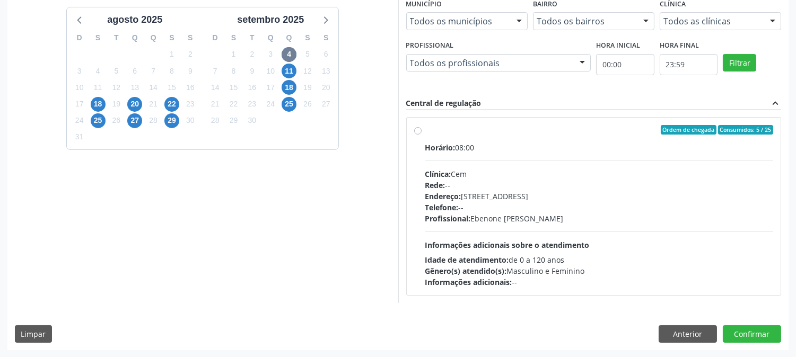
click at [463, 232] on div "Horário: 08:00 Clínica: Cem Rede: -- Endereço: Casa, nº 393, Nossa Senhora da P…" at bounding box center [599, 215] width 348 height 146
click at [422, 135] on input "Ordem de chegada Consumidos: 5 / 25 Horário: 08:00 Clínica: Cem Rede: -- Endere…" at bounding box center [417, 130] width 7 height 10
radio input "true"
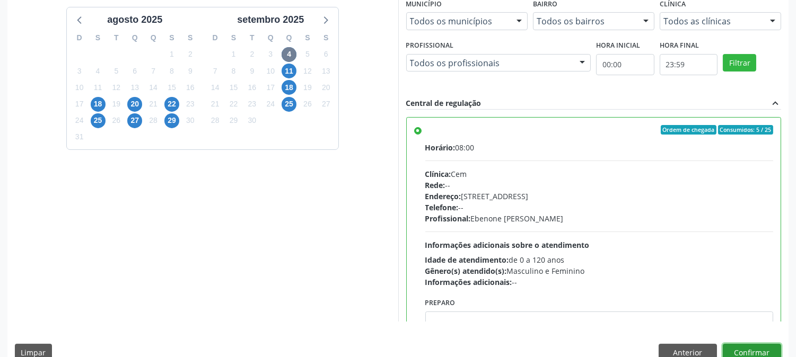
click at [760, 349] on button "Confirmar" at bounding box center [752, 353] width 58 height 18
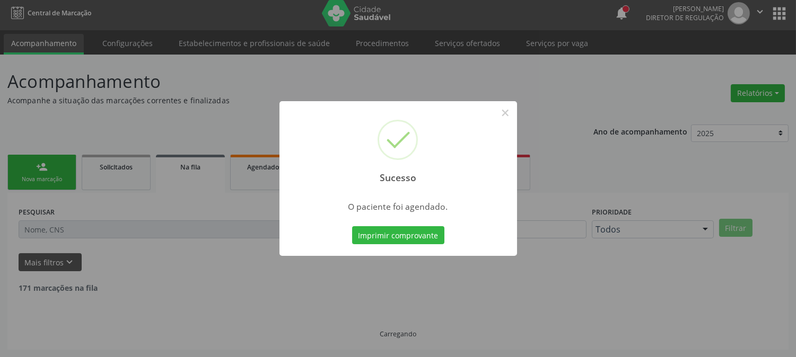
scroll to position [0, 0]
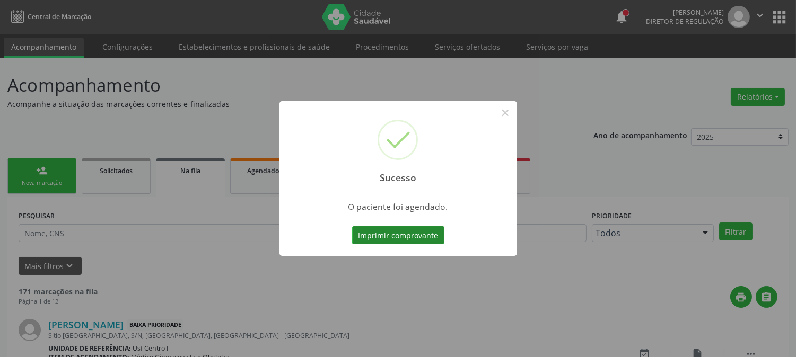
click at [427, 229] on button "Imprimir comprovante" at bounding box center [398, 235] width 92 height 18
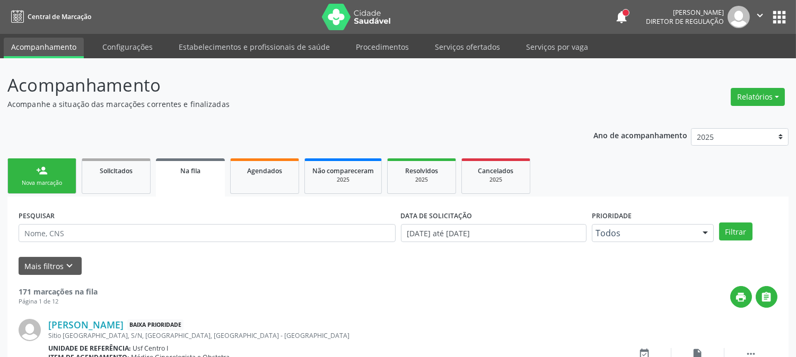
click at [33, 186] on div "Nova marcação" at bounding box center [41, 183] width 53 height 8
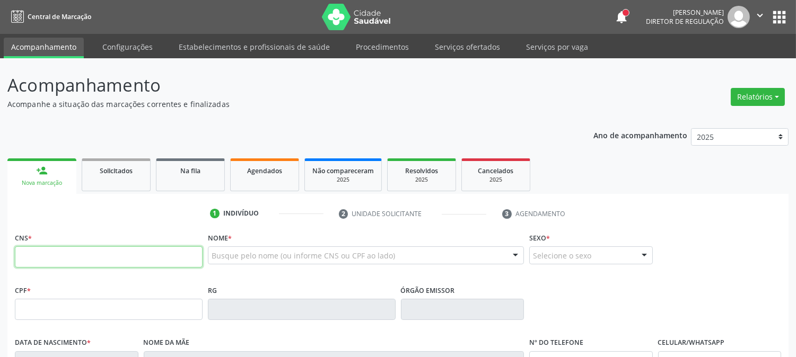
click at [49, 250] on input "text" at bounding box center [109, 257] width 188 height 21
paste input "700 0020 8235 8202"
type input "700 0020 8235 8202"
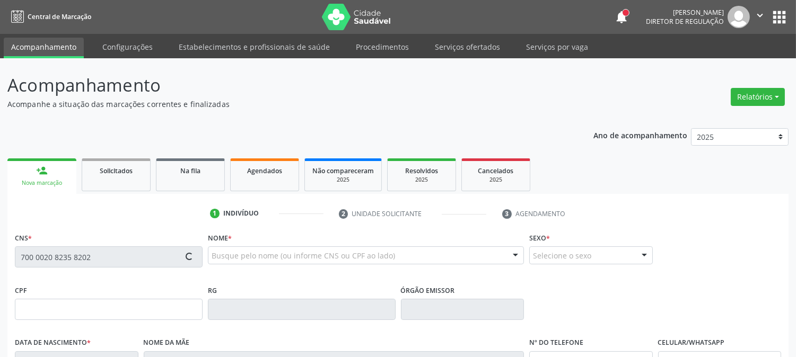
type input "02[DATE]"
type input "Ledinalva [PERSON_NAME]"
type input "S/N"
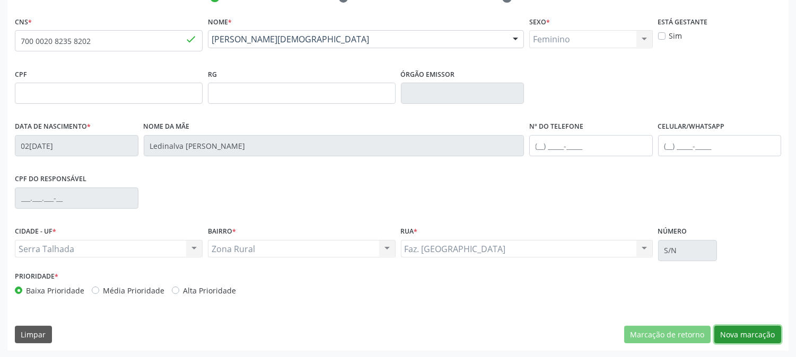
click at [756, 329] on button "Nova marcação" at bounding box center [747, 335] width 67 height 18
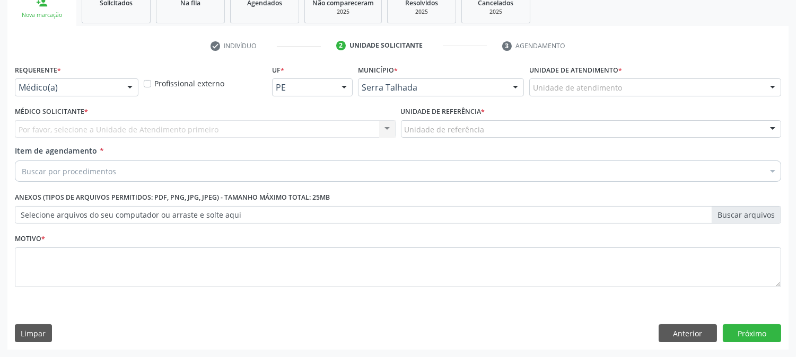
scroll to position [168, 0]
click at [103, 81] on div "Médico(a)" at bounding box center [77, 88] width 124 height 18
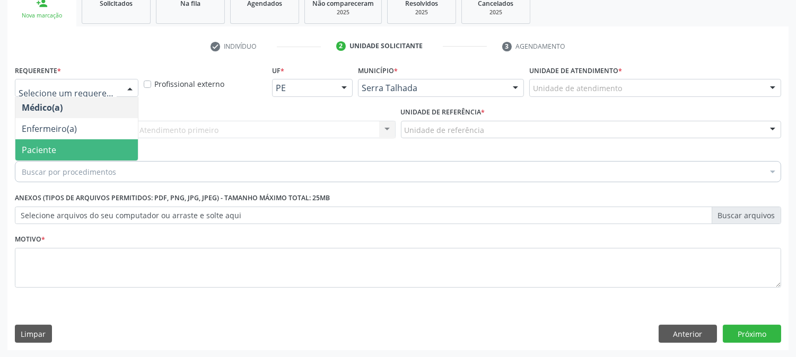
click at [77, 139] on span "Paciente" at bounding box center [76, 149] width 123 height 21
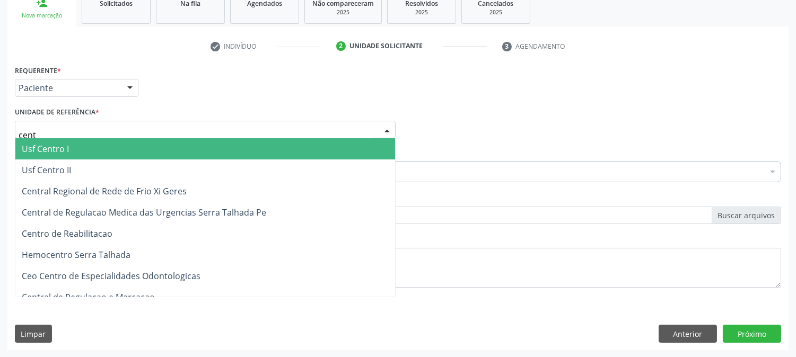
type input "centr"
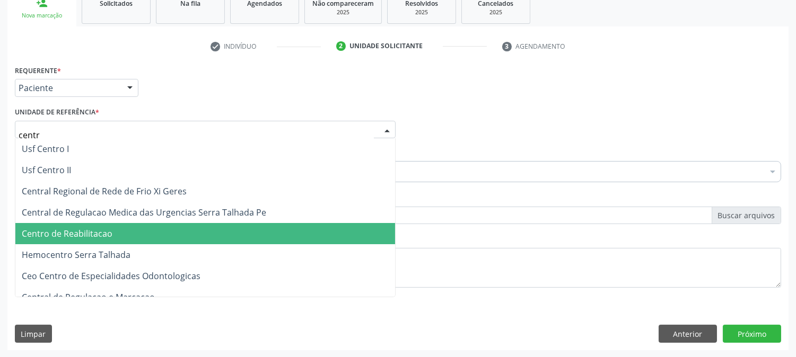
click at [100, 229] on span "Centro de Reabilitacao" at bounding box center [67, 234] width 91 height 12
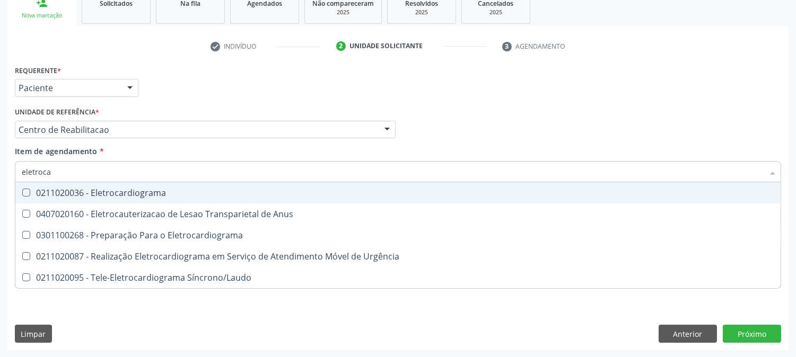
type input "eletrocar"
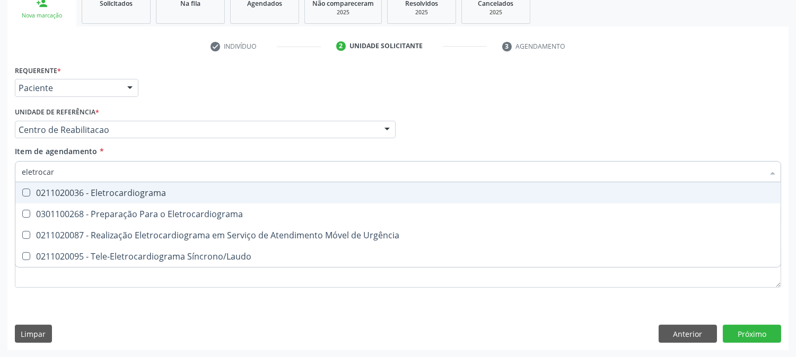
click at [98, 190] on div "0211020036 - Eletrocardiograma" at bounding box center [398, 193] width 753 height 8
checkbox Eletrocardiograma "true"
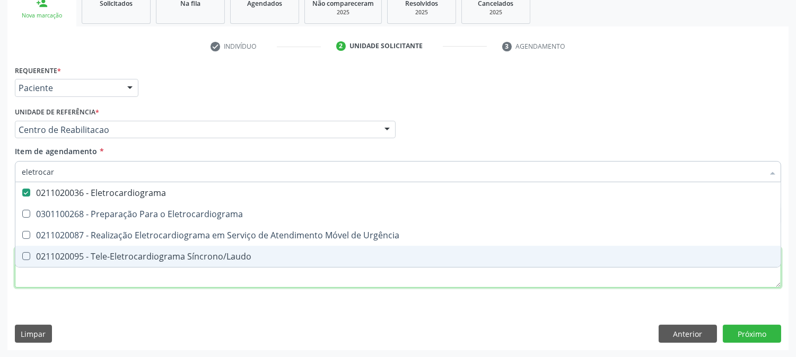
click at [87, 282] on div "Requerente * Paciente Médico(a) Enfermeiro(a) Paciente Nenhum resultado encontr…" at bounding box center [398, 183] width 766 height 240
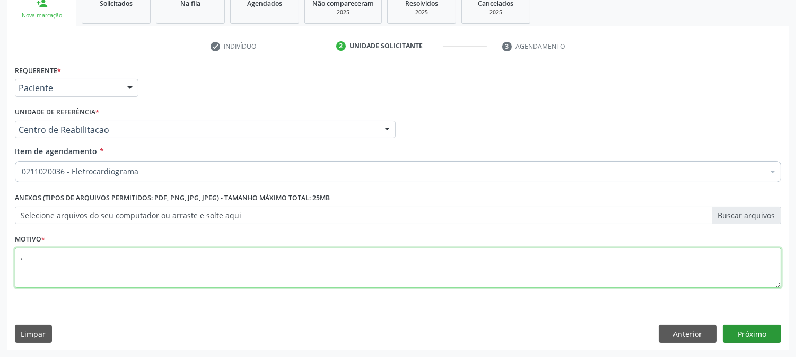
type textarea "."
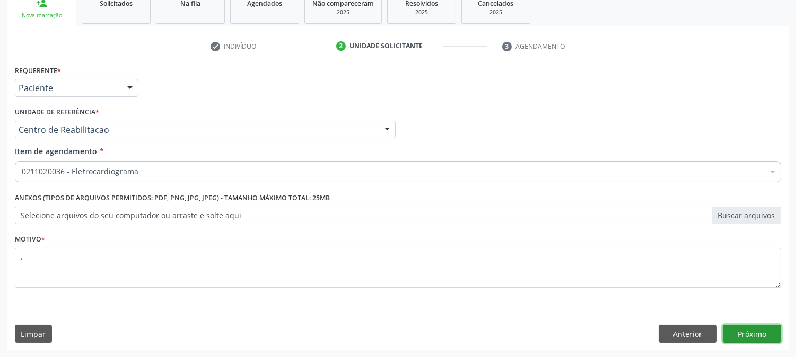
click at [728, 338] on button "Próximo" at bounding box center [752, 334] width 58 height 18
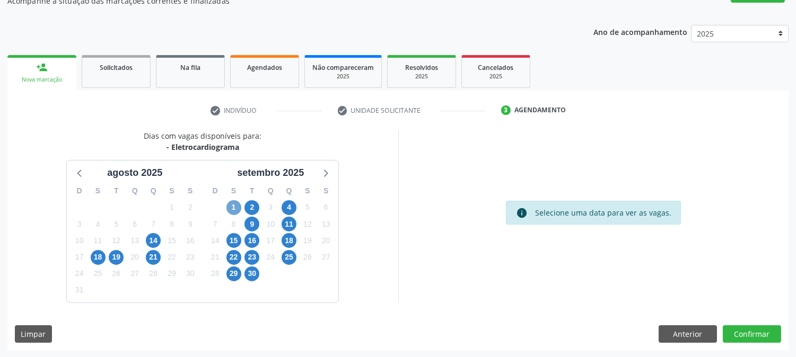
click at [226, 204] on span "1" at bounding box center [233, 207] width 15 height 15
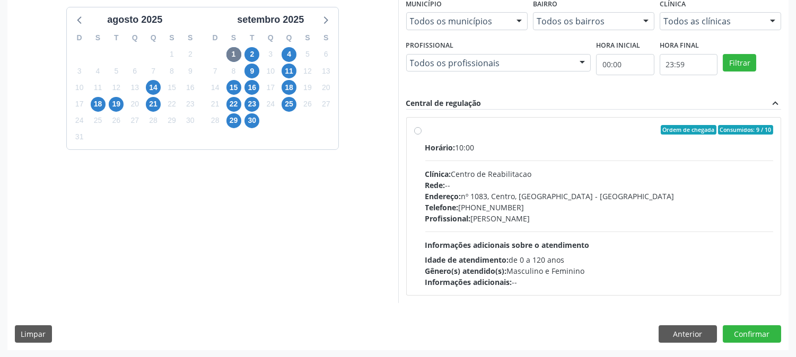
click at [522, 206] on div "Telefone: [PHONE_NUMBER]" at bounding box center [599, 207] width 348 height 11
click at [422, 135] on input "Ordem de chegada Consumidos: 9 / 10 Horário: 10:00 Clínica: Centro de Reabilita…" at bounding box center [417, 130] width 7 height 10
radio input "true"
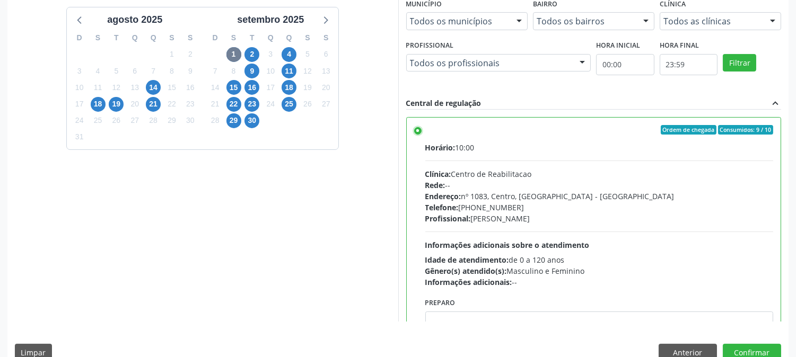
scroll to position [276, 0]
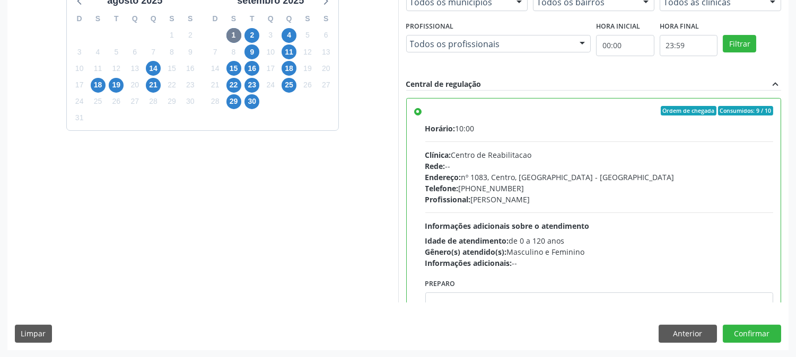
click at [770, 343] on div "Dias com vagas disponíveis para: - Eletrocardiograma [DATE] D S T Q Q S S 27 28…" at bounding box center [397, 154] width 781 height 392
click at [764, 328] on button "Confirmar" at bounding box center [752, 334] width 58 height 18
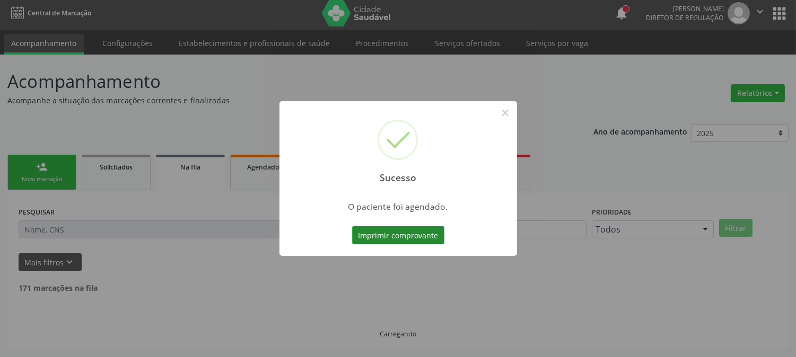
scroll to position [0, 0]
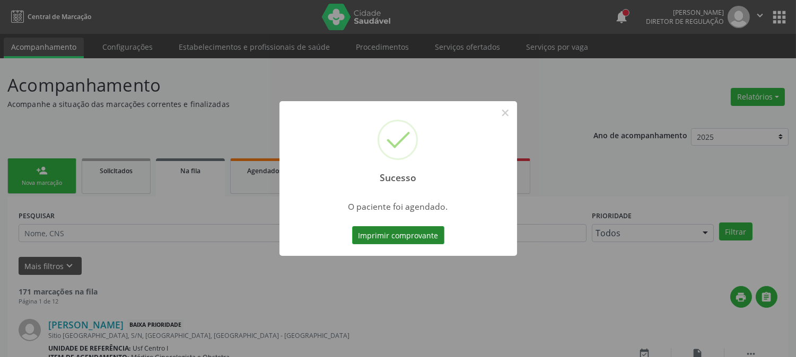
click at [409, 231] on button "Imprimir comprovante" at bounding box center [398, 235] width 92 height 18
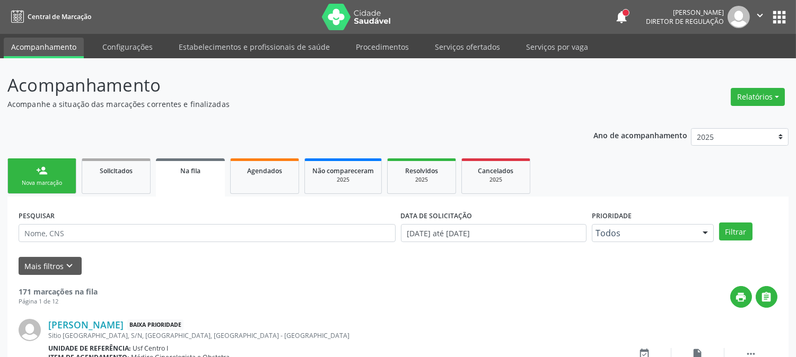
click at [58, 185] on div "Nova marcação" at bounding box center [41, 183] width 53 height 8
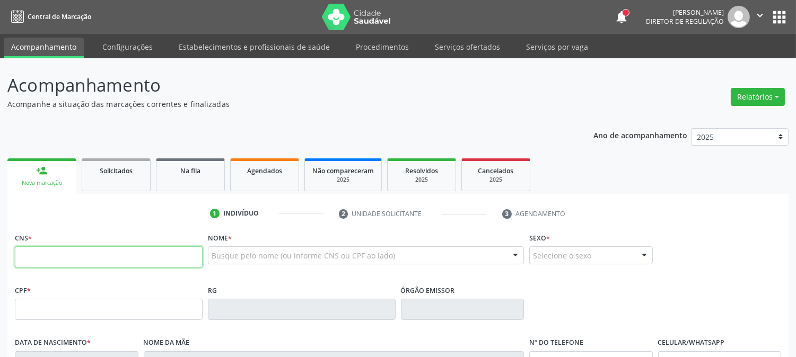
click at [170, 258] on input "text" at bounding box center [109, 257] width 188 height 21
type input "700 8004 5566 6986"
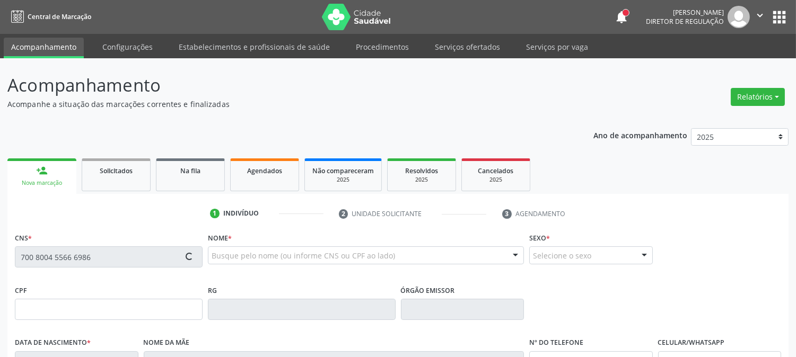
type input "135.612.974-98"
type input "06/[DATE]"
type input "[PERSON_NAME]"
type input "[PHONE_NUMBER]"
type input "000.277.774-64"
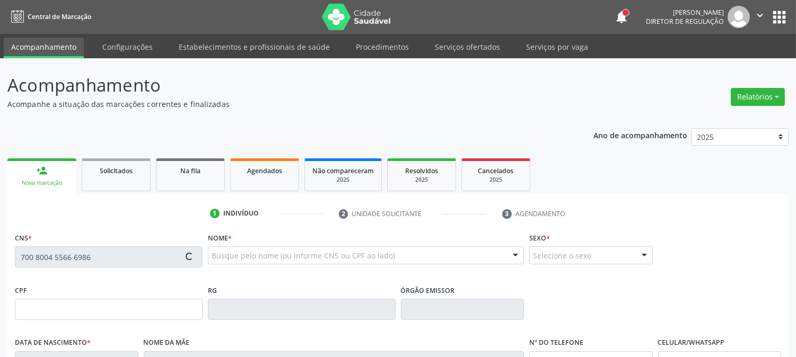
type input "S/N"
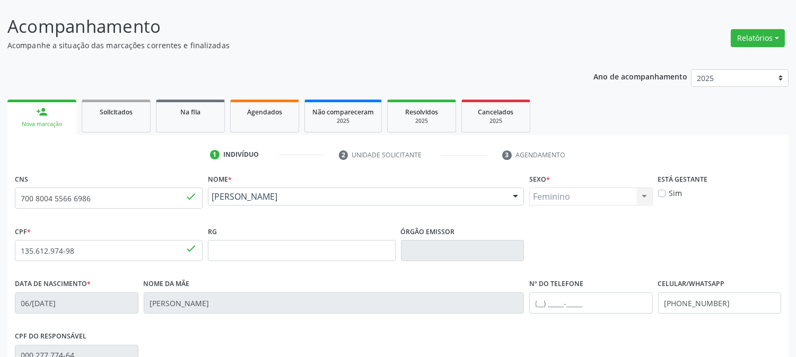
scroll to position [216, 0]
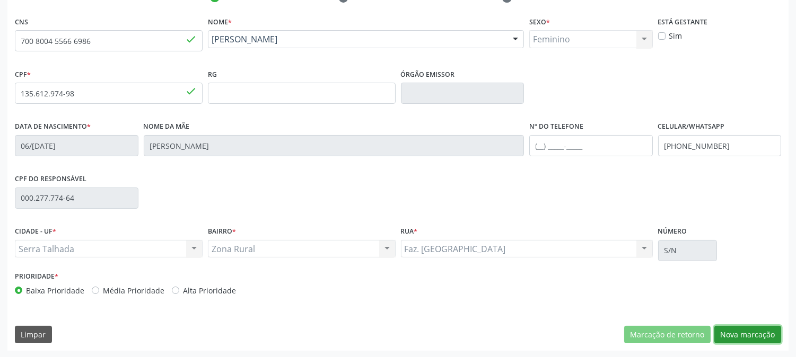
click at [727, 328] on button "Nova marcação" at bounding box center [747, 335] width 67 height 18
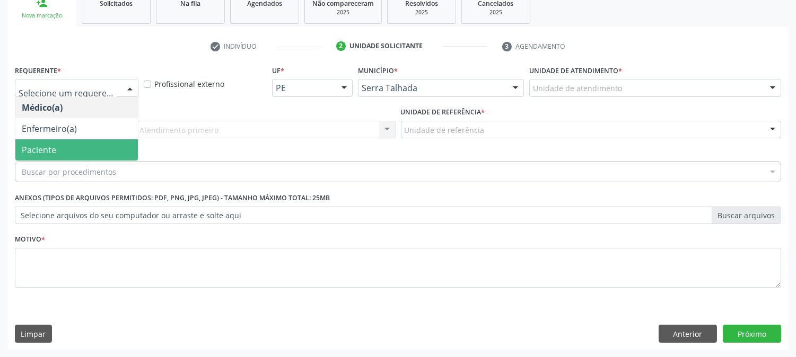
click at [85, 161] on div "Buscar por procedimentos" at bounding box center [398, 171] width 766 height 21
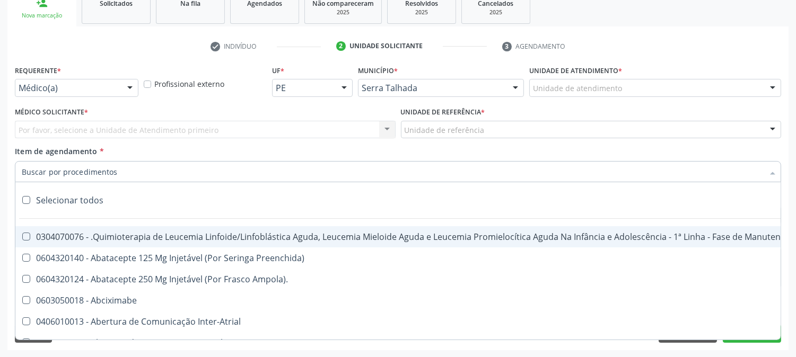
click at [96, 128] on div "Por favor, selecione a Unidade de Atendimento primeiro Nenhum resultado encontr…" at bounding box center [205, 130] width 381 height 18
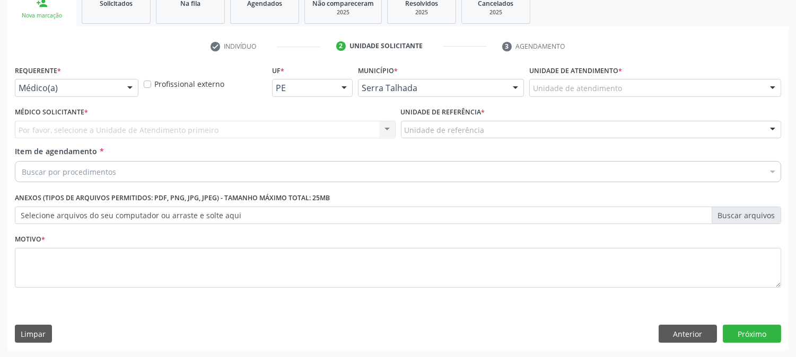
click at [96, 128] on div "Por favor, selecione a Unidade de Atendimento primeiro Nenhum resultado encontr…" at bounding box center [205, 130] width 381 height 18
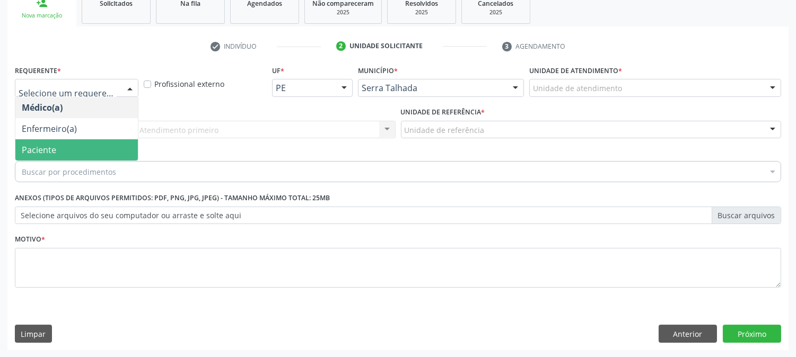
click at [123, 91] on div at bounding box center [130, 89] width 16 height 18
click at [91, 144] on span "Paciente" at bounding box center [76, 149] width 123 height 21
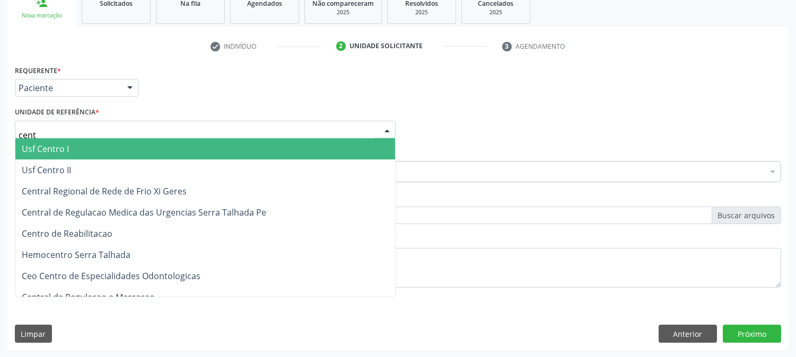
type input "centr"
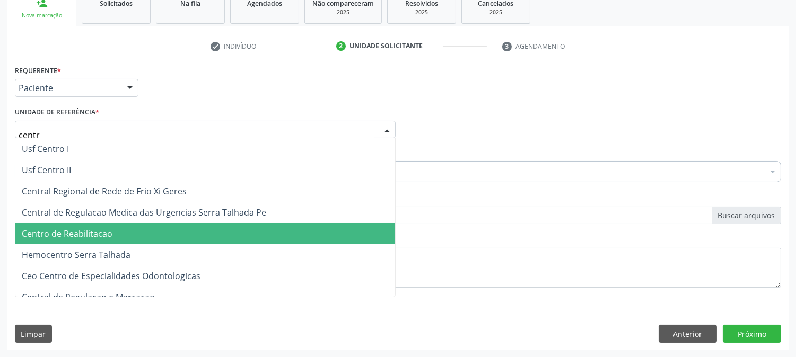
click at [88, 225] on span "Centro de Reabilitacao" at bounding box center [205, 233] width 380 height 21
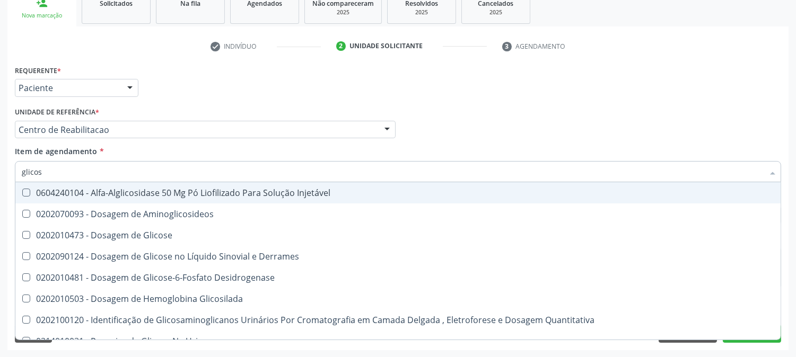
type input "glicose"
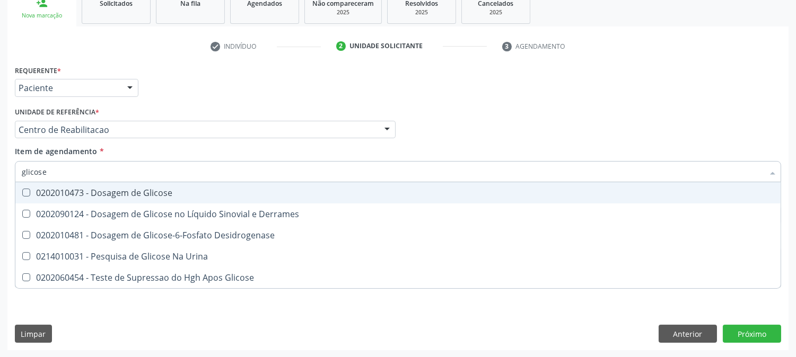
click at [91, 191] on div "0202010473 - Dosagem de Glicose" at bounding box center [398, 193] width 753 height 8
checkbox Glicose "true"
drag, startPoint x: 67, startPoint y: 176, endPoint x: 0, endPoint y: 172, distance: 67.4
click at [0, 172] on div "Acompanhamento Acompanhe a situação das marcações correntes e finalizadas Relat…" at bounding box center [398, 124] width 796 height 467
type input "fat"
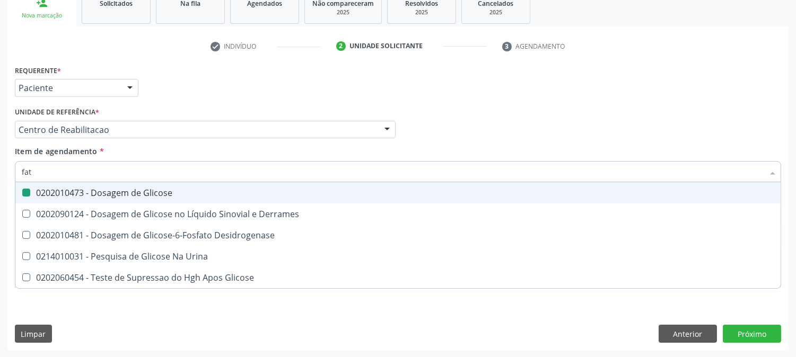
checkbox Glicose "false"
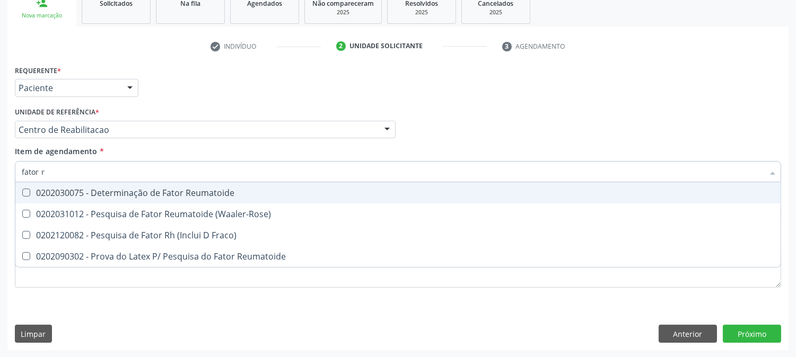
type input "fator rh"
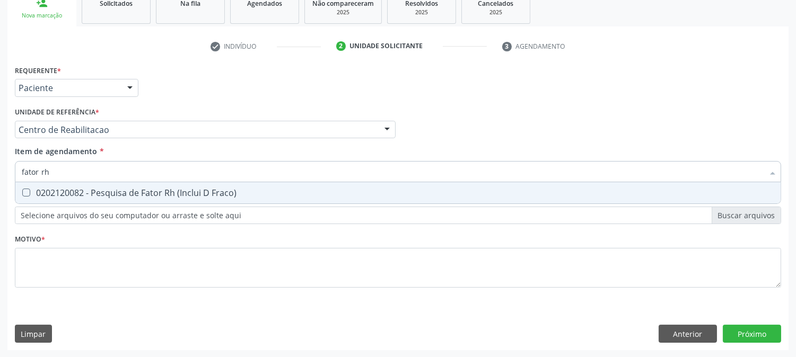
click at [96, 189] on div "0202120082 - Pesquisa de Fator Rh (Inclui D Fraco)" at bounding box center [398, 193] width 753 height 8
checkbox Fraco\) "true"
drag, startPoint x: 64, startPoint y: 168, endPoint x: 0, endPoint y: 178, distance: 64.4
click at [0, 178] on div "Acompanhamento Acompanhe a situação das marcações correntes e finalizadas Relat…" at bounding box center [398, 124] width 796 height 467
type input "gr"
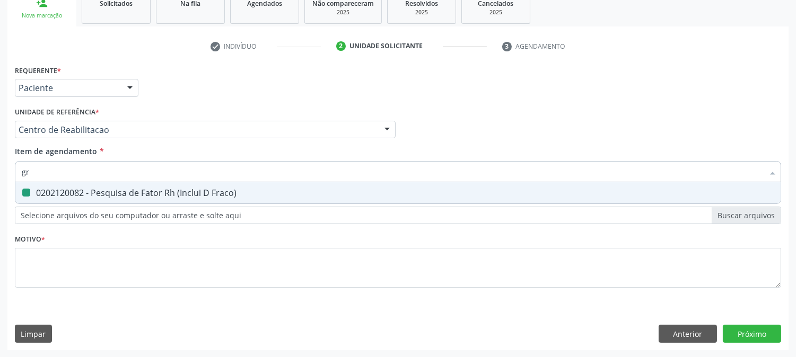
checkbox Fraco\) "false"
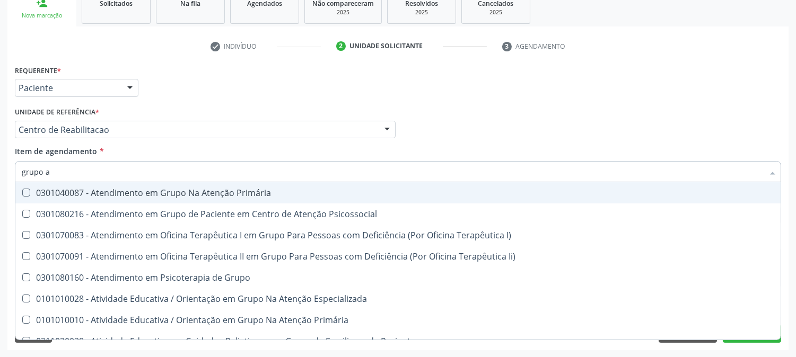
type input "grupo ab"
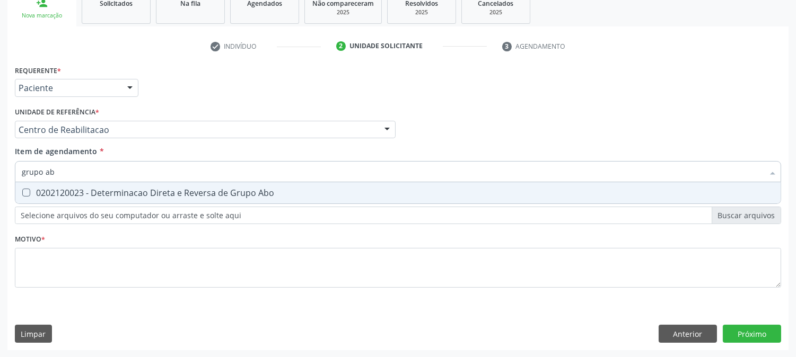
click at [88, 195] on div "0202120023 - Determinacao Direta e Reversa de Grupo Abo" at bounding box center [398, 193] width 753 height 8
checkbox Abo "true"
drag, startPoint x: 65, startPoint y: 166, endPoint x: 0, endPoint y: 162, distance: 65.4
click at [0, 162] on div "Acompanhamento Acompanhe a situação das marcações correntes e finalizadas Relat…" at bounding box center [398, 124] width 796 height 467
type input "to"
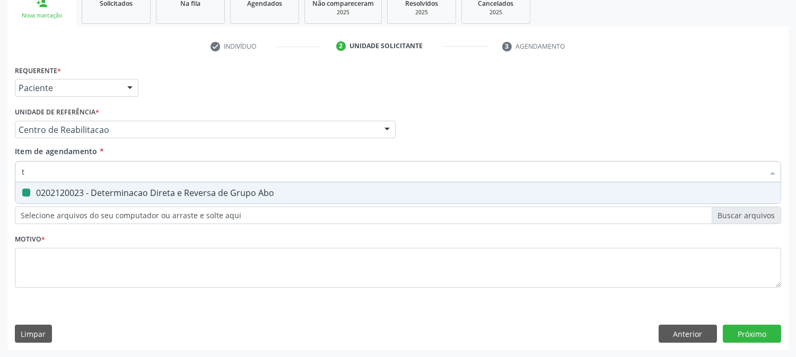
checkbox Abo "false"
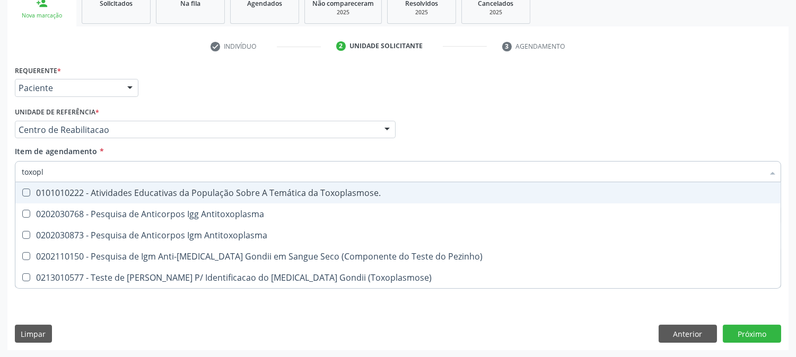
type input "toxopla"
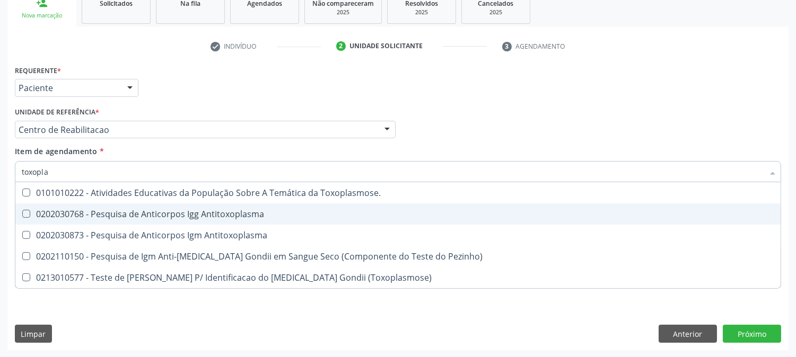
click at [87, 210] on div "0202030768 - Pesquisa de Anticorpos Igg Antitoxoplasma" at bounding box center [398, 214] width 753 height 8
checkbox Antitoxoplasma "true"
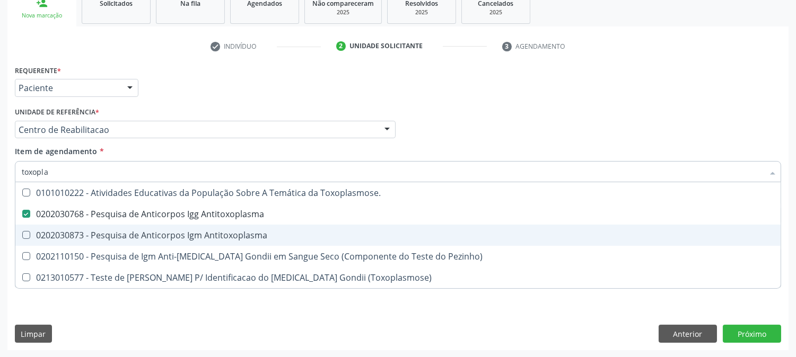
click at [87, 234] on div "0202030873 - Pesquisa de Anticorpos Igm Antitoxoplasma" at bounding box center [398, 235] width 753 height 8
checkbox Antitoxoplasma "true"
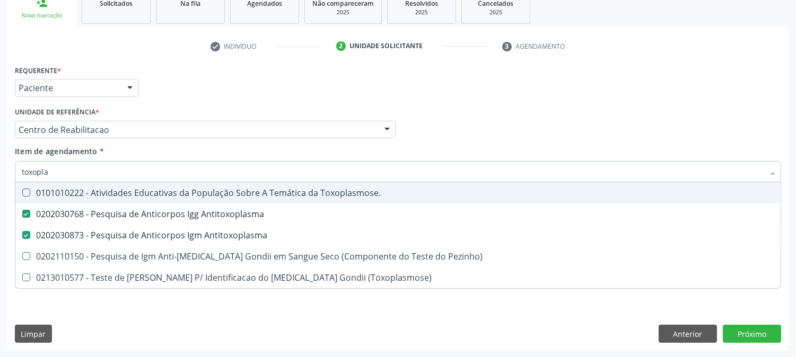
drag, startPoint x: 64, startPoint y: 174, endPoint x: 0, endPoint y: 161, distance: 65.0
click at [0, 161] on div "Acompanhamento Acompanhe a situação das marcações correntes e finalizadas Relat…" at bounding box center [398, 124] width 796 height 467
type input "ru"
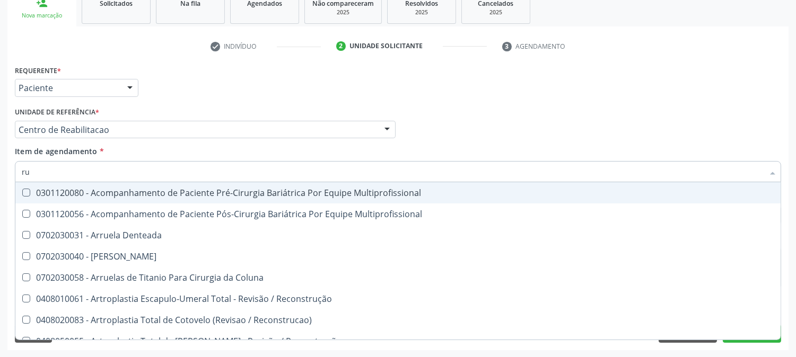
checkbox Multiprofissional "false"
checkbox Denteada "false"
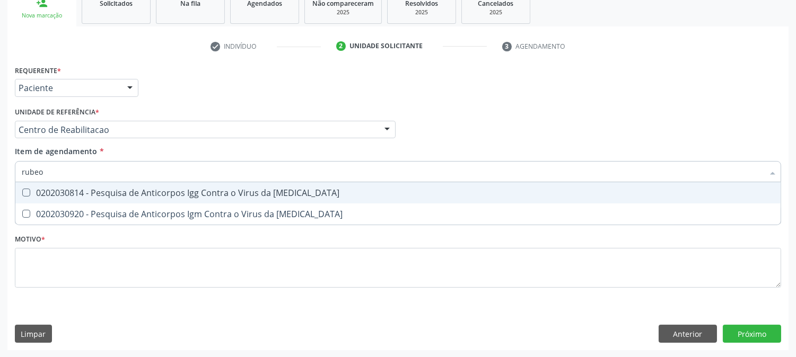
type input "rubeol"
click at [36, 190] on div "0202030814 - Pesquisa de Anticorpos Igg Contra o Virus da Rubeola" at bounding box center [398, 193] width 753 height 8
checkbox Rubeola "true"
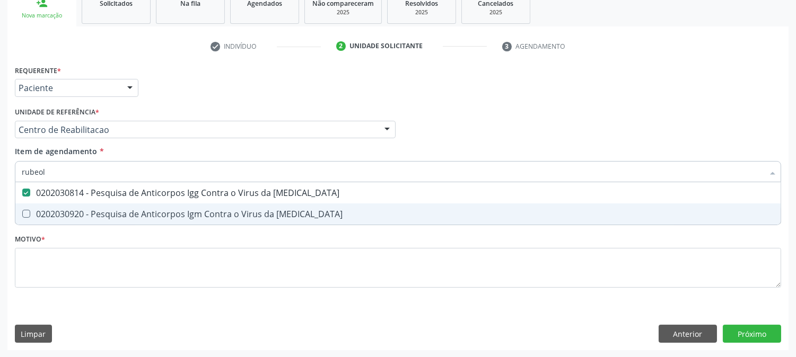
click at [39, 210] on div "0202030920 - Pesquisa de Anticorpos Igm Contra o Virus da Rubeola" at bounding box center [398, 214] width 753 height 8
checkbox Rubeola "true"
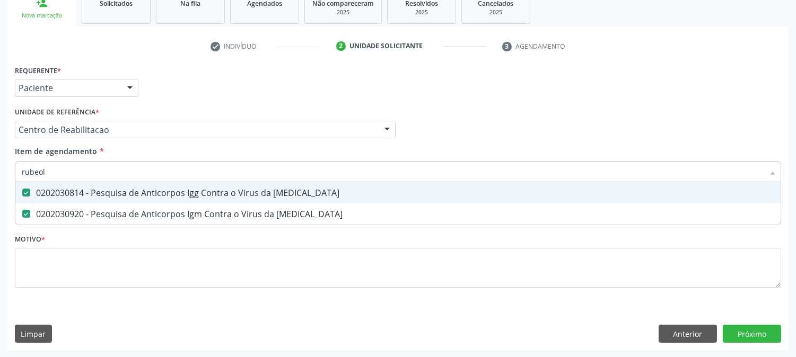
drag, startPoint x: 65, startPoint y: 167, endPoint x: 0, endPoint y: 172, distance: 65.0
click at [0, 172] on div "Acompanhamento Acompanhe a situação das marcações correntes e finalizadas Relat…" at bounding box center [398, 124] width 796 height 467
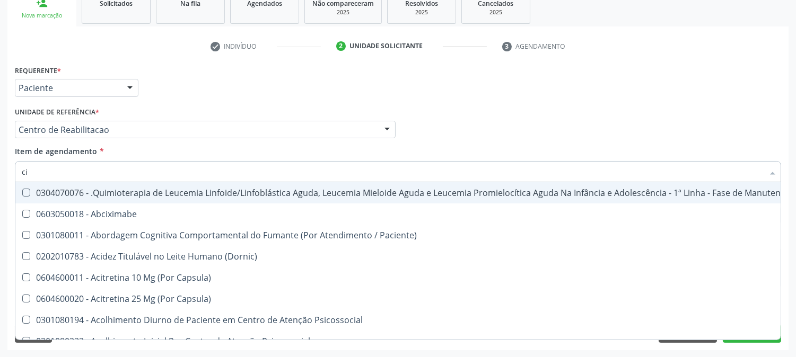
type input "cit"
checkbox Manutenção "false"
checkbox Abciximabe "false"
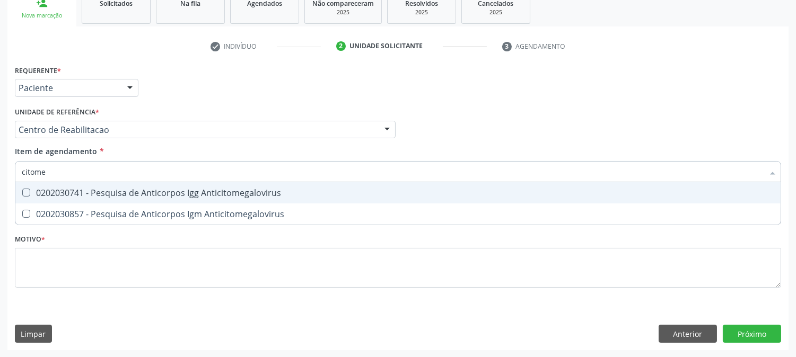
type input "citomeg"
click at [39, 190] on div "0202030741 - Pesquisa de Anticorpos Igg Anticitomegalovirus" at bounding box center [398, 193] width 753 height 8
checkbox Anticitomegalovirus "true"
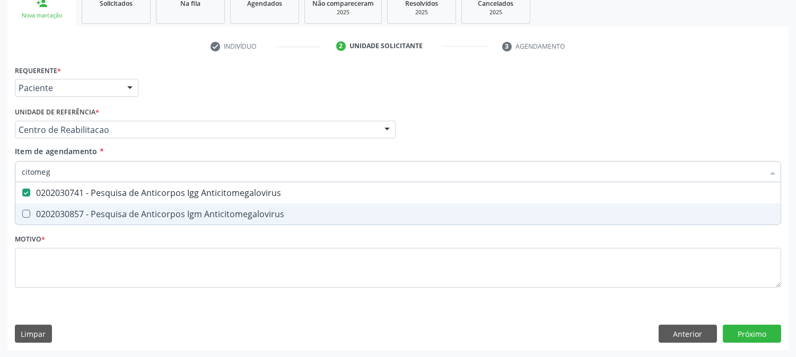
click at [45, 207] on span "0202030857 - Pesquisa de Anticorpos Igm Anticitomegalovirus" at bounding box center [397, 214] width 765 height 21
checkbox Anticitomegalovirus "true"
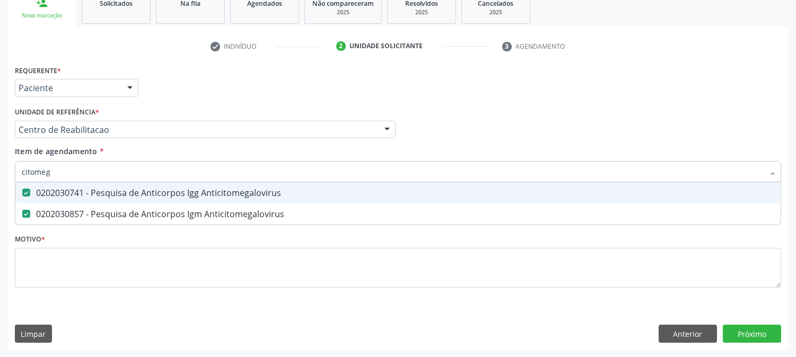
drag, startPoint x: 55, startPoint y: 171, endPoint x: 0, endPoint y: 176, distance: 55.4
click at [0, 176] on div "Acompanhamento Acompanhe a situação das marcações correntes e finalizadas Relat…" at bounding box center [398, 124] width 796 height 467
type input "ele"
checkbox Anticitomegalovirus "false"
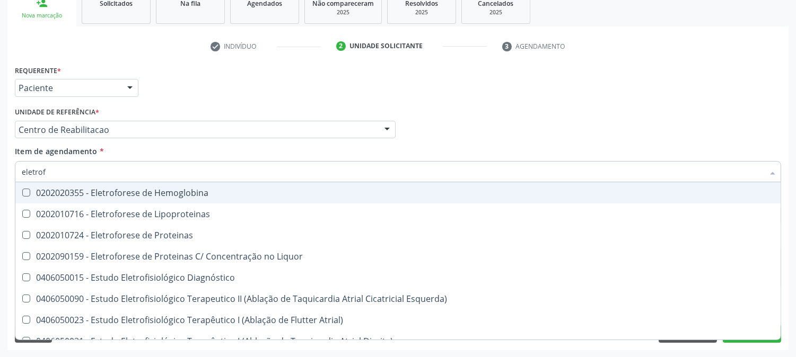
type input "eletrofo"
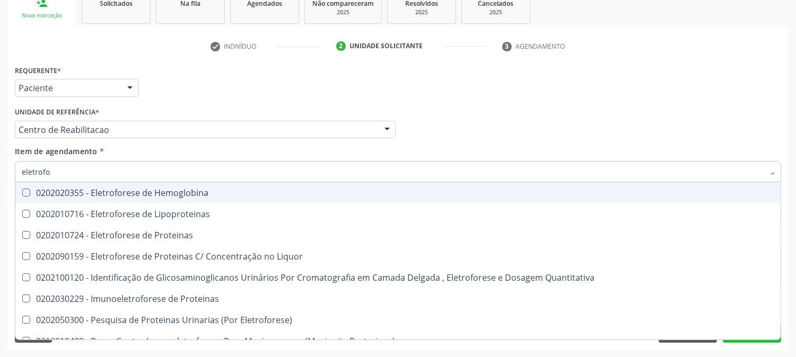
click at [38, 189] on div "0202020355 - Eletroforese de Hemoglobina" at bounding box center [398, 193] width 753 height 8
checkbox Hemoglobina "true"
drag, startPoint x: 67, startPoint y: 166, endPoint x: 0, endPoint y: 172, distance: 67.1
click at [0, 172] on div "Acompanhamento Acompanhe a situação das marcações correntes e finalizadas Relat…" at bounding box center [398, 124] width 796 height 467
type input "hem"
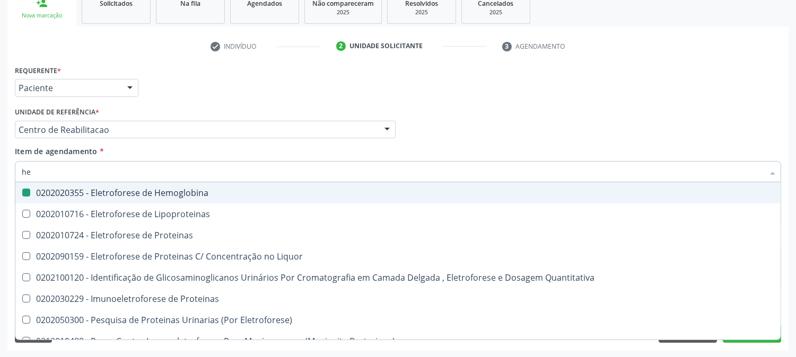
checkbox Hemoglobina "false"
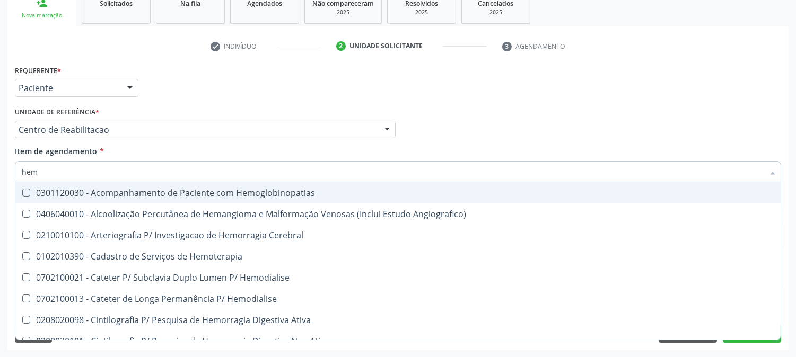
type input "hemo"
checkbox Radiosotopos\) "true"
checkbox Hemoglobina "false"
type input "hemog"
checkbox Transplante "true"
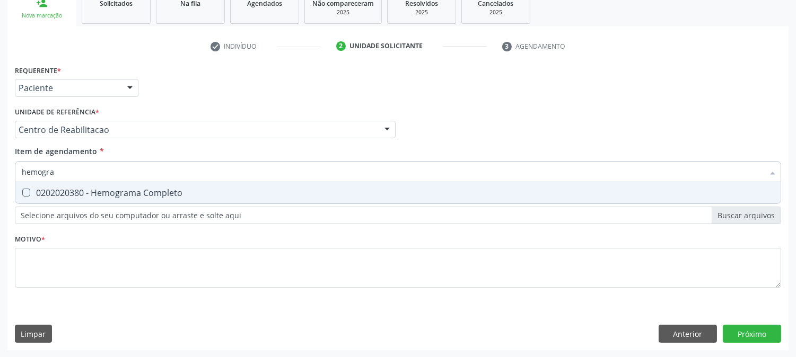
type input "hemogram"
click at [70, 192] on div "0202020380 - Hemograma Completo" at bounding box center [398, 193] width 753 height 8
checkbox Completo "true"
drag, startPoint x: 64, startPoint y: 173, endPoint x: 0, endPoint y: 171, distance: 63.7
click at [0, 171] on div "Acompanhamento Acompanhe a situação das marcações correntes e finalizadas Relat…" at bounding box center [398, 124] width 796 height 467
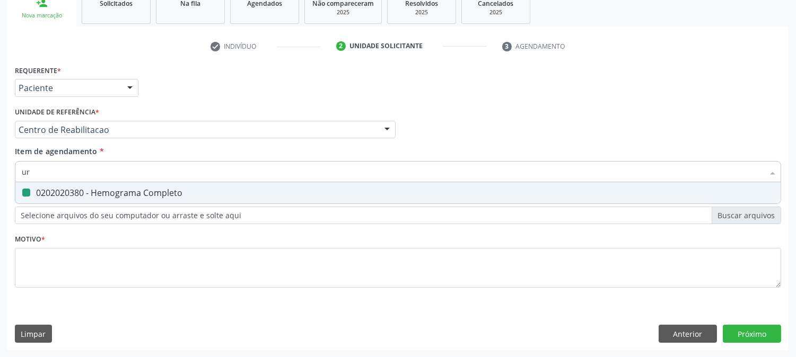
type input "uri"
checkbox Completo "false"
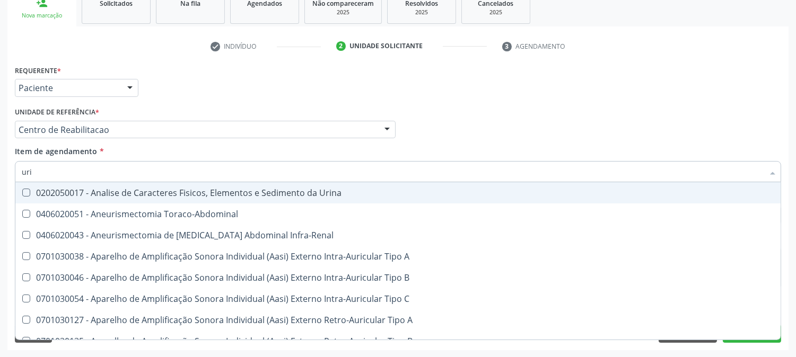
type input "urin"
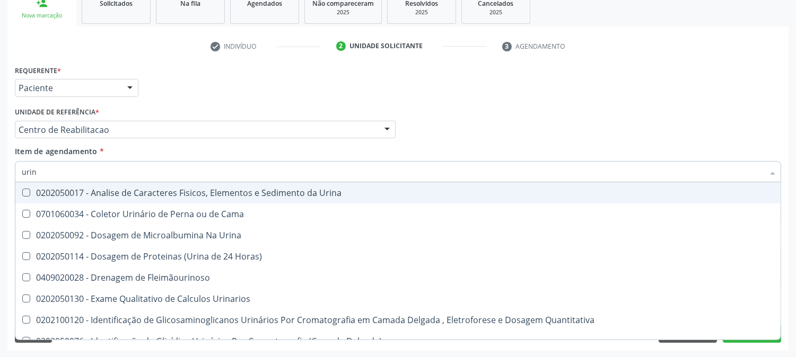
click at [63, 194] on div "0202050017 - Analise de Caracteres Fisicos, Elementos e Sedimento da Urina" at bounding box center [398, 193] width 753 height 8
checkbox Urina "true"
drag, startPoint x: 59, startPoint y: 171, endPoint x: 0, endPoint y: 170, distance: 58.9
click at [0, 170] on div "Acompanhamento Acompanhe a situação das marcações correntes e finalizadas Relat…" at bounding box center [398, 124] width 796 height 467
type input "cu"
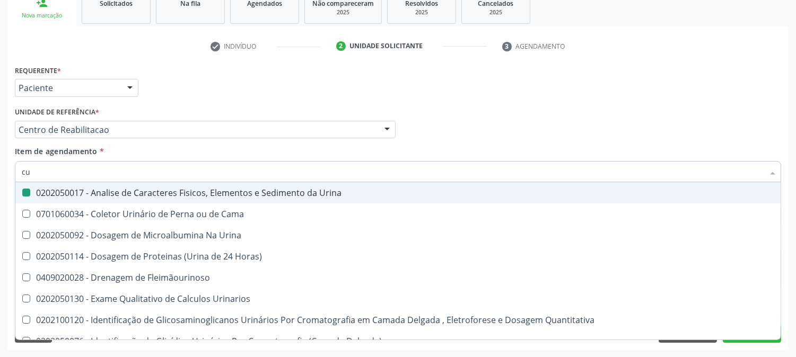
checkbox Urina "false"
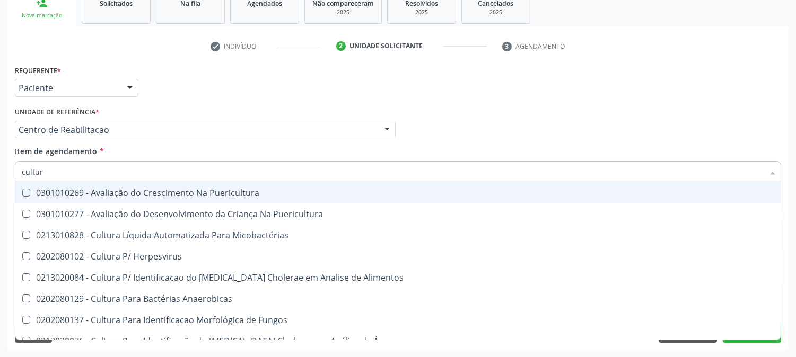
type input "cultura"
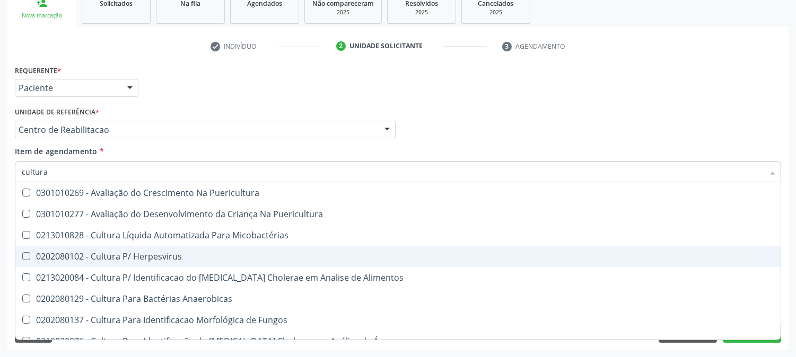
scroll to position [59, 0]
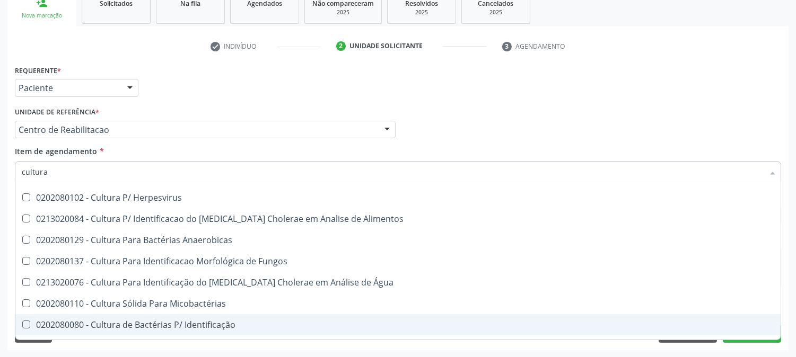
click at [243, 319] on span "0202080080 - Cultura de Bactérias P/ Identificação" at bounding box center [397, 324] width 765 height 21
checkbox Identificação "true"
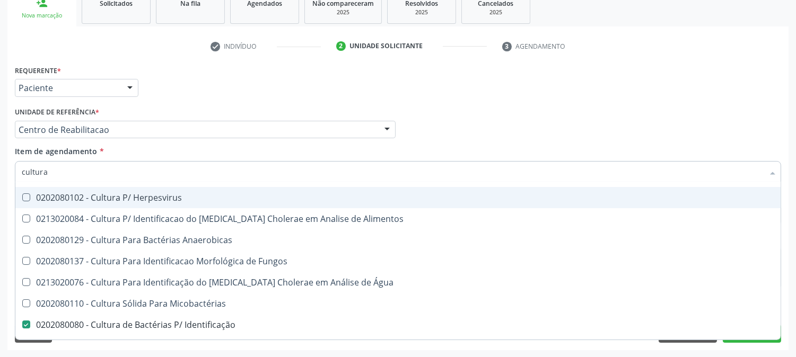
drag, startPoint x: 57, startPoint y: 170, endPoint x: 13, endPoint y: 171, distance: 43.5
click at [0, 167] on div "Acompanhamento Acompanhe a situação das marcações correntes e finalizadas Relat…" at bounding box center [398, 124] width 796 height 467
type input "a"
checkbox Identificação "false"
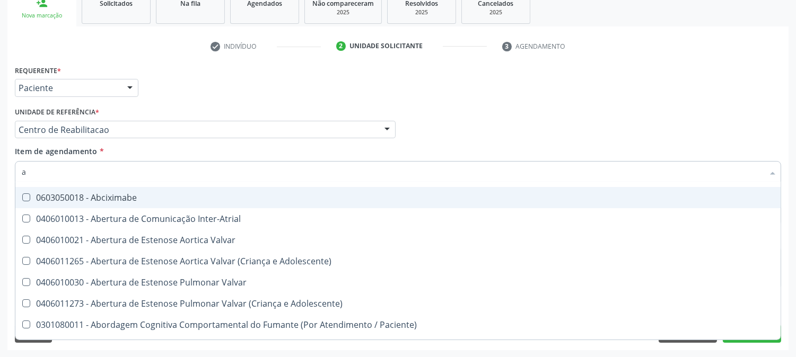
type input "an"
checkbox Quadril "true"
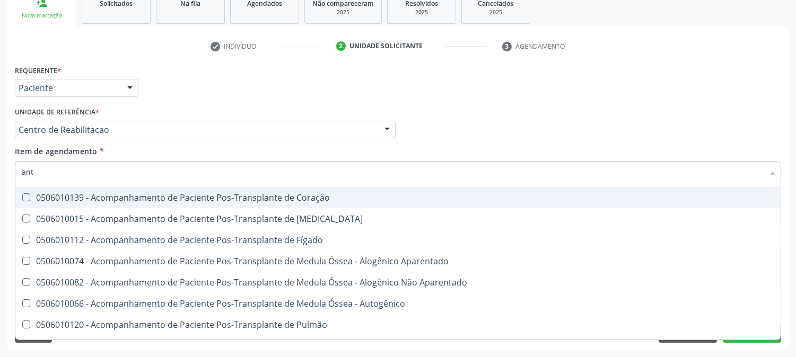
type input "anti"
checkbox Capsula\) "false"
checkbox Coclear "true"
checkbox Risco "true"
checkbox Ml\) "true"
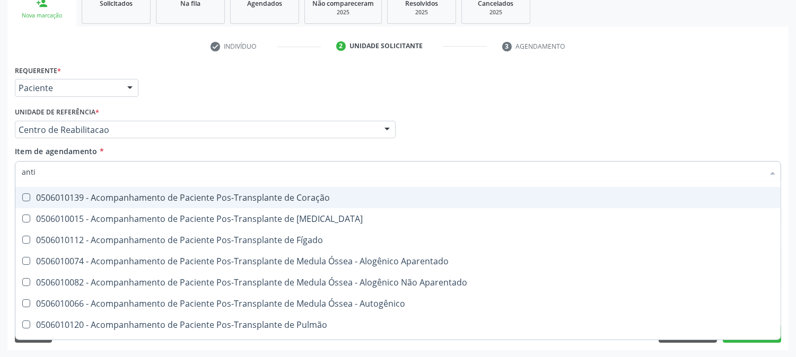
checkbox Parceria\) "true"
checkbox Gestante "true"
checkbox Pernoite "true"
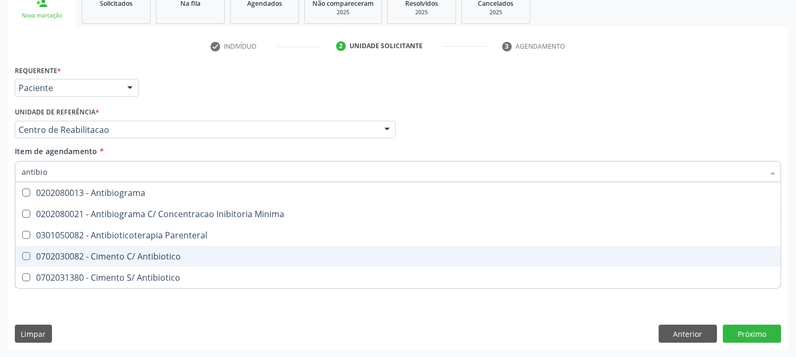
scroll to position [0, 0]
type input "antibiog"
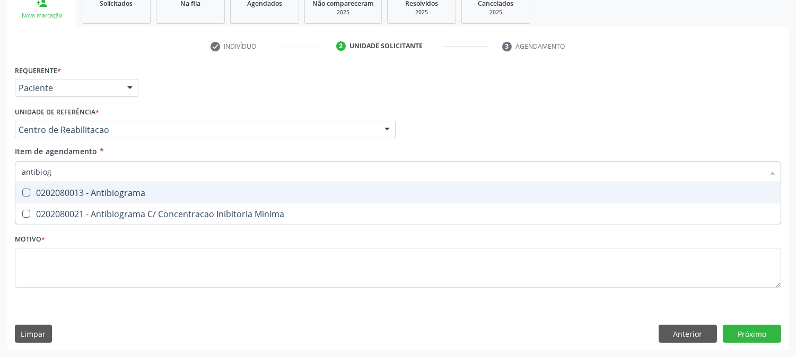
click at [85, 196] on div "0202080013 - Antibiograma" at bounding box center [398, 193] width 753 height 8
checkbox Antibiograma "true"
drag, startPoint x: 78, startPoint y: 173, endPoint x: 0, endPoint y: 176, distance: 78.0
click at [0, 176] on div "Acompanhamento Acompanhe a situação das marcações correntes e finalizadas Relat…" at bounding box center [398, 124] width 796 height 467
type input "t"
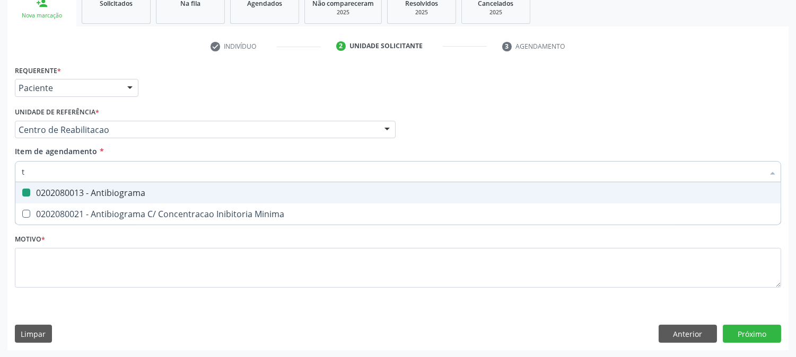
checkbox Antibiograma "false"
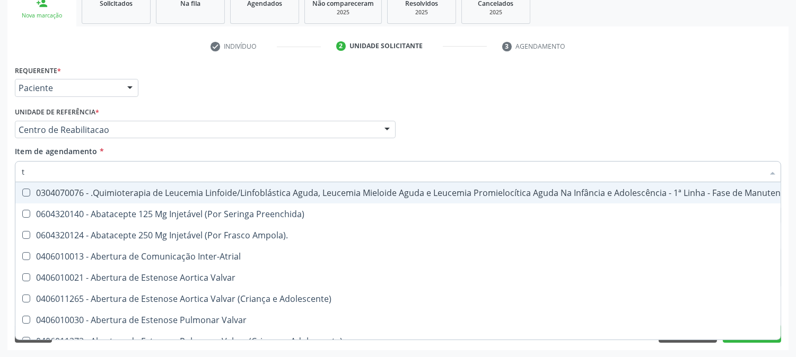
type input "t4"
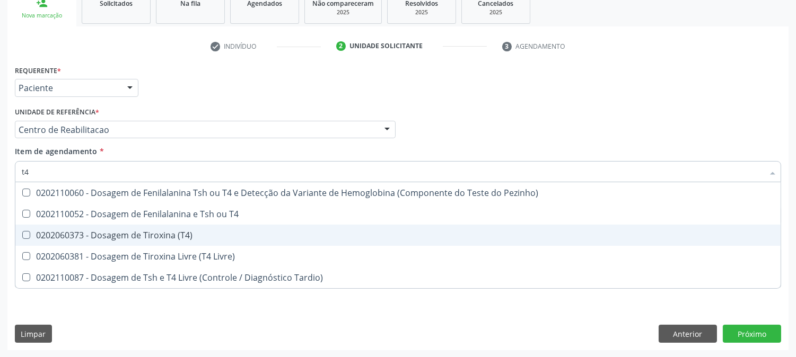
click at [112, 235] on div "0202060373 - Dosagem de Tiroxina (T4)" at bounding box center [398, 235] width 753 height 8
checkbox \(T4\) "true"
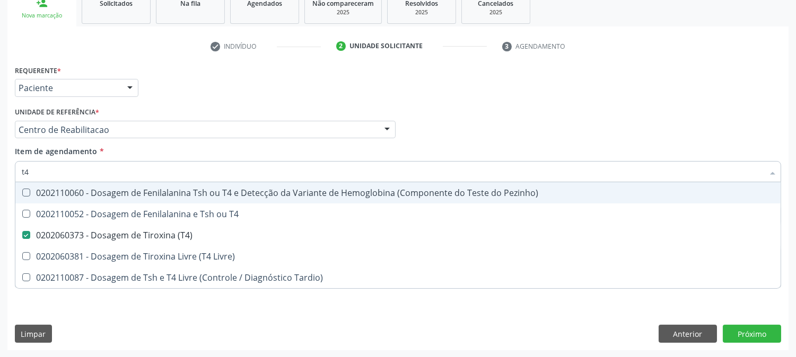
drag, startPoint x: 53, startPoint y: 173, endPoint x: 0, endPoint y: 168, distance: 53.3
click at [0, 168] on div "Acompanhamento Acompanhe a situação das marcações correntes e finalizadas Relat…" at bounding box center [398, 124] width 796 height 467
type input "t"
checkbox \(T4\) "false"
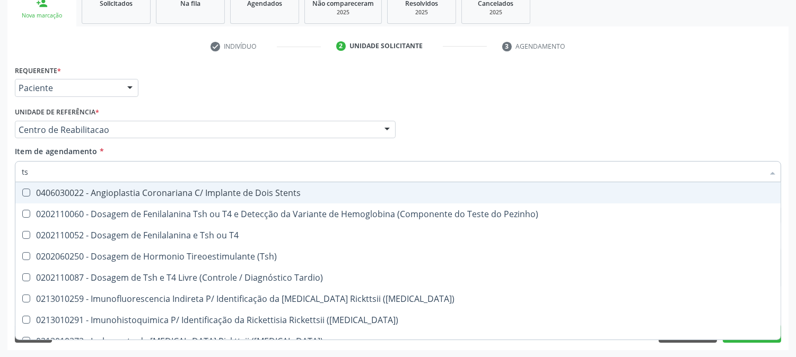
type input "tsh"
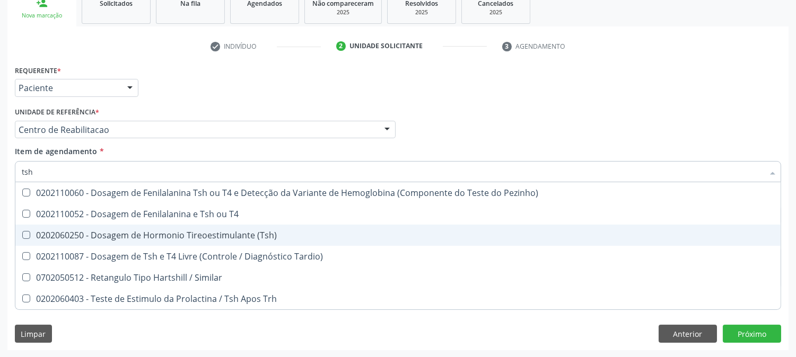
click at [184, 231] on div "0202060250 - Dosagem de Hormonio Tireoestimulante (Tsh)" at bounding box center [398, 235] width 753 height 8
checkbox \(Tsh\) "true"
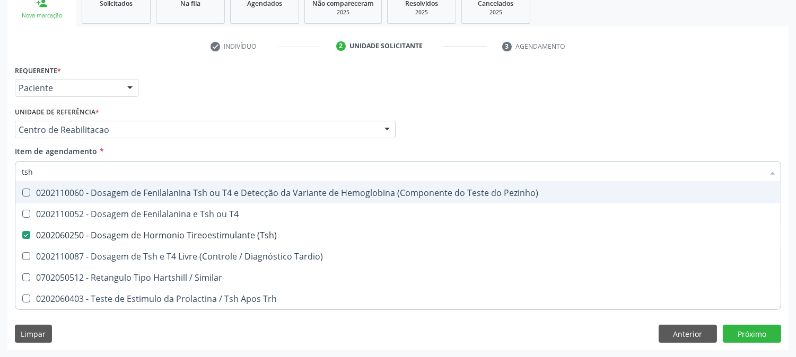
drag, startPoint x: 65, startPoint y: 171, endPoint x: 2, endPoint y: 171, distance: 62.6
click at [0, 167] on div "Acompanhamento Acompanhe a situação das marcações correntes e finalizadas Relat…" at bounding box center [398, 124] width 796 height 467
type input "vi"
checkbox \(Tsh\) "false"
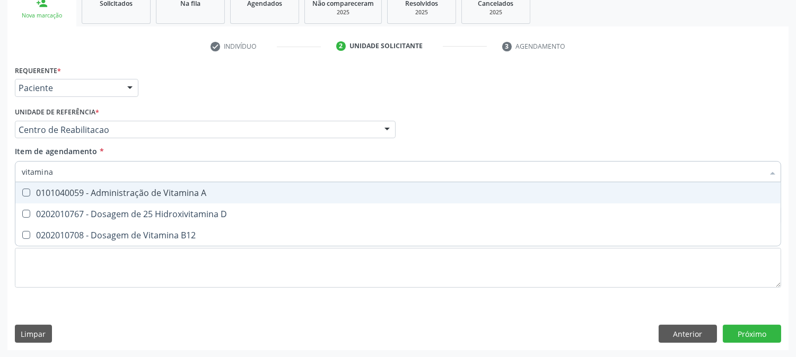
type input "vitamina d"
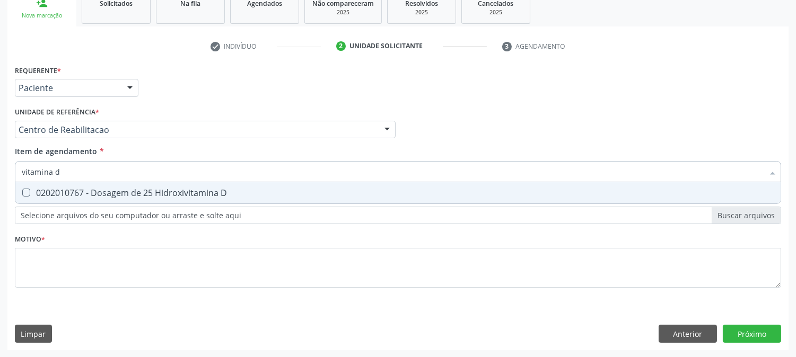
click at [88, 195] on div "0202010767 - Dosagem de 25 Hidroxivitamina D" at bounding box center [398, 193] width 753 height 8
checkbox D "true"
drag, startPoint x: 107, startPoint y: 170, endPoint x: 0, endPoint y: 172, distance: 107.1
click at [0, 172] on div "Acompanhamento Acompanhe a situação das marcações correntes e finalizadas Relat…" at bounding box center [398, 124] width 796 height 467
type input "he"
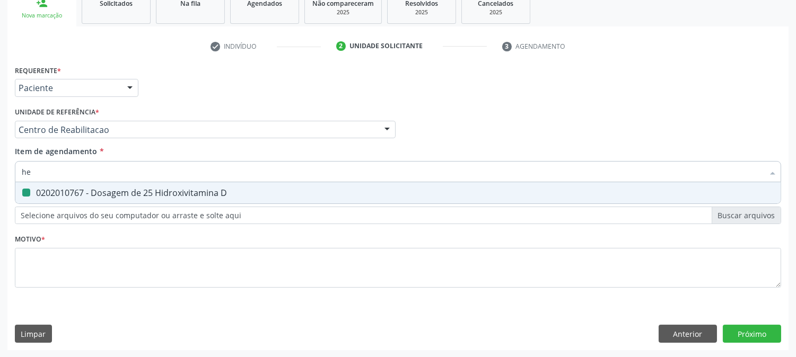
checkbox D "false"
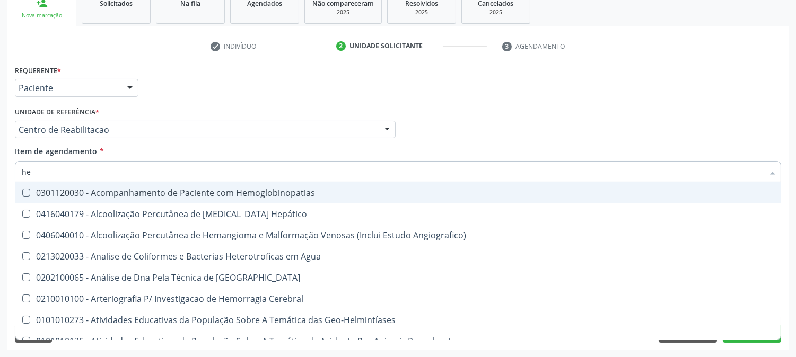
type input "hem"
checkbox Noturna "true"
checkbox Hemoglobina "false"
checkbox II "true"
checkbox Completo "false"
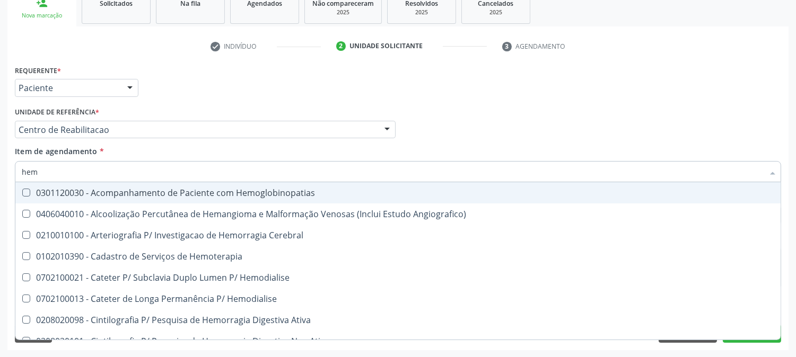
type input "hemo"
checkbox Radiosotopos\) "true"
checkbox Retro-Retal "true"
checkbox Hemoglobina "false"
checkbox Completo "false"
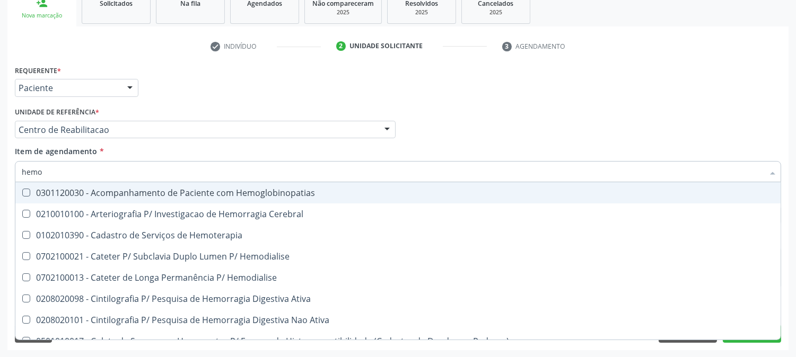
type input "hemog"
checkbox \(Vhs\) "true"
checkbox Carboxi-Hemoglobina "true"
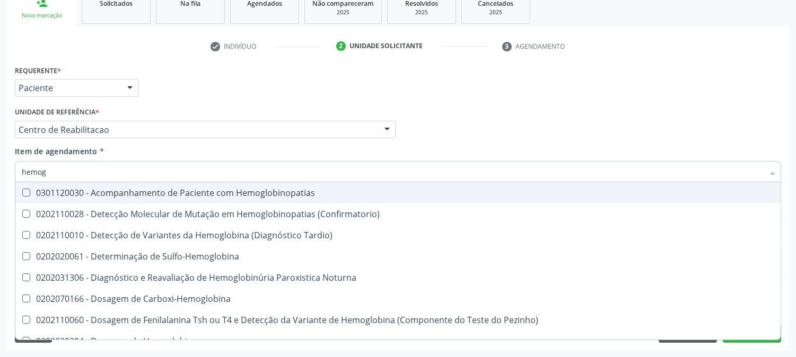
type input "hemogl"
checkbox Completo "false"
type input "hemoglobina"
checkbox Fetal "true"
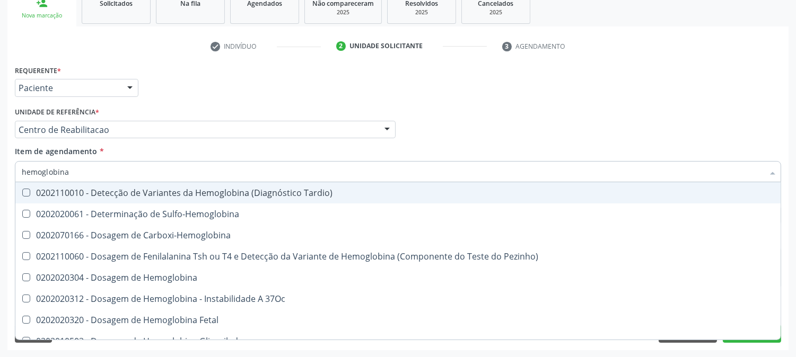
type input "hemoglobina g"
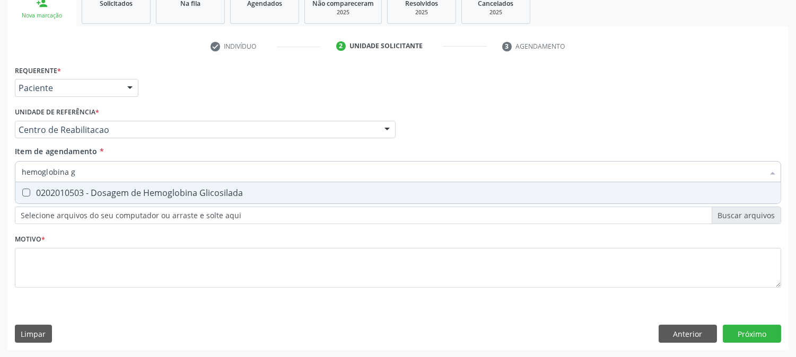
click at [80, 196] on div "0202010503 - Dosagem de Hemoglobina Glicosilada" at bounding box center [398, 193] width 753 height 8
checkbox Glicosilada "true"
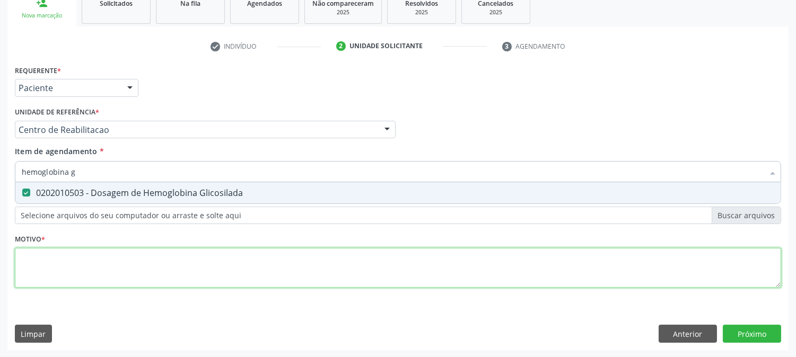
click at [108, 256] on div "Requerente * Paciente Médico(a) Enfermeiro(a) Paciente Nenhum resultado encontr…" at bounding box center [398, 183] width 766 height 240
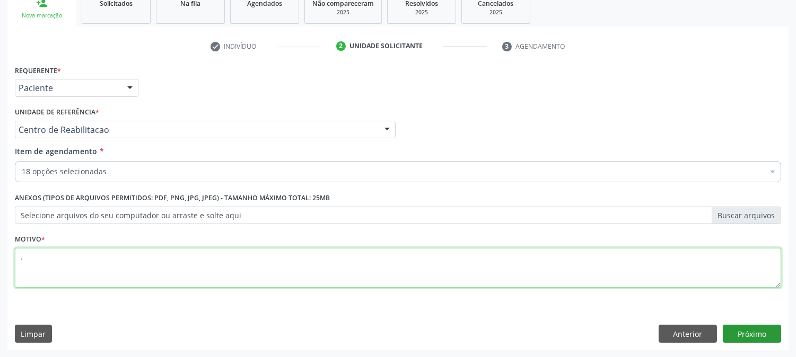
type textarea "."
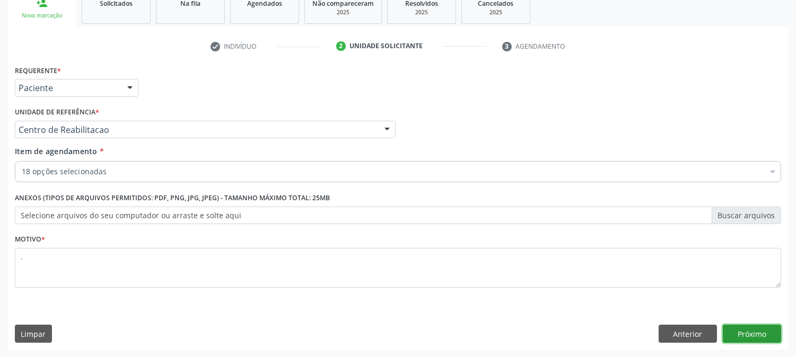
click at [756, 331] on button "Próximo" at bounding box center [752, 334] width 58 height 18
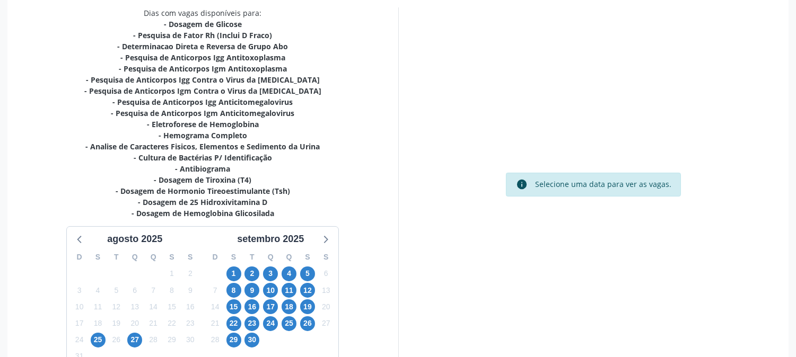
scroll to position [293, 0]
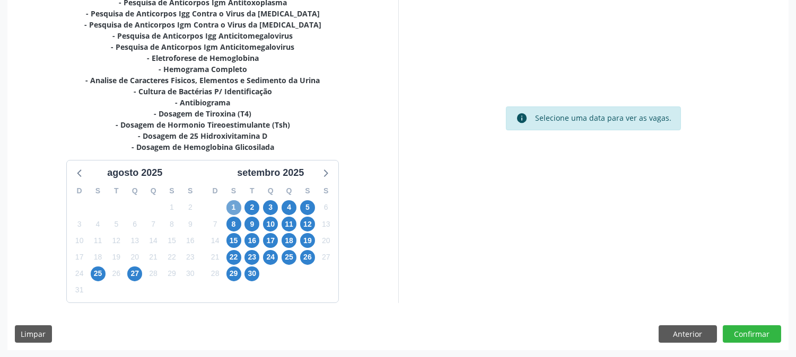
click at [234, 206] on span "1" at bounding box center [233, 207] width 15 height 15
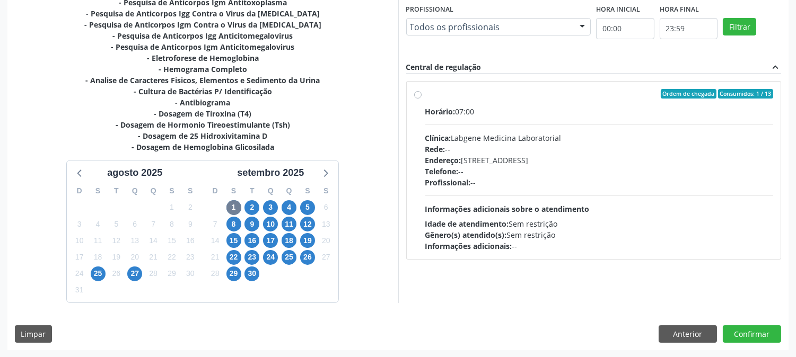
click at [507, 205] on span "Informações adicionais sobre o atendimento" at bounding box center [507, 209] width 164 height 10
click at [422, 99] on input "Ordem de chegada Consumidos: 1 / 13 Horário: 07:00 Clínica: Labgene Medicina La…" at bounding box center [417, 94] width 7 height 10
radio input "true"
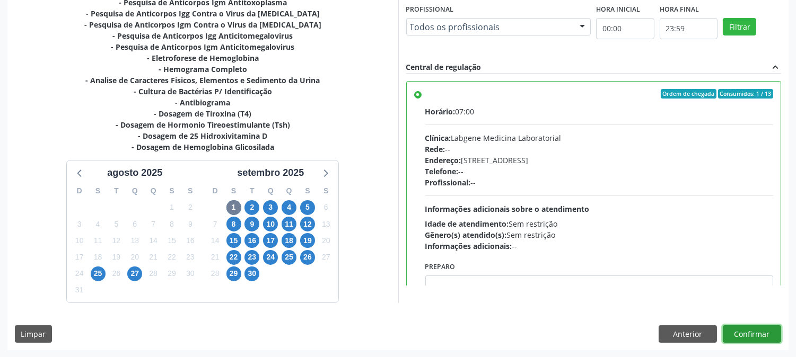
click at [755, 335] on button "Confirmar" at bounding box center [752, 335] width 58 height 18
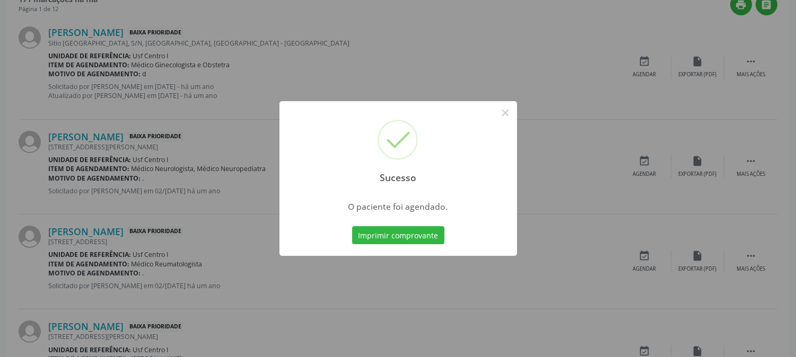
scroll to position [0, 0]
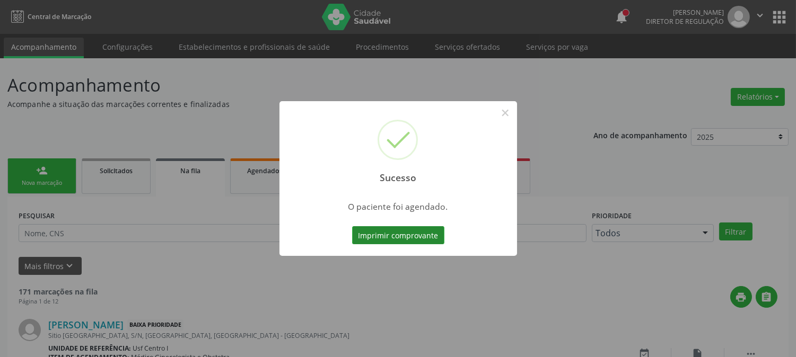
click at [429, 237] on button "Imprimir comprovante" at bounding box center [398, 235] width 92 height 18
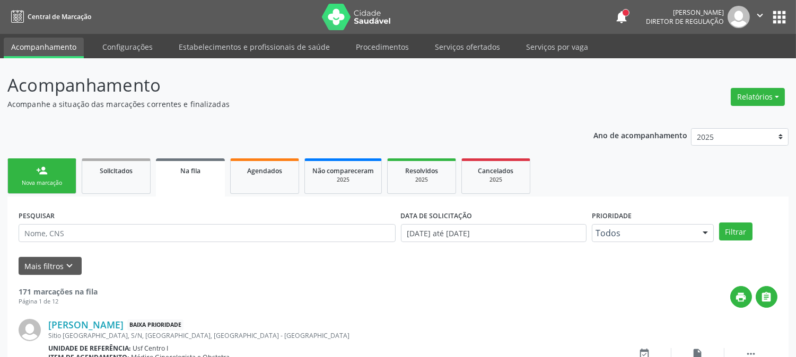
click at [50, 174] on link "person_add Nova marcação" at bounding box center [41, 177] width 69 height 36
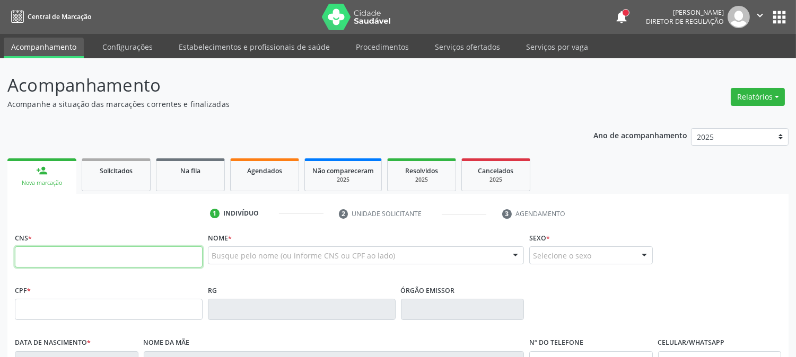
click at [89, 257] on input "text" at bounding box center [109, 257] width 188 height 21
paste input "700 8004 5566 6986"
type input "700 8004 5566 6986"
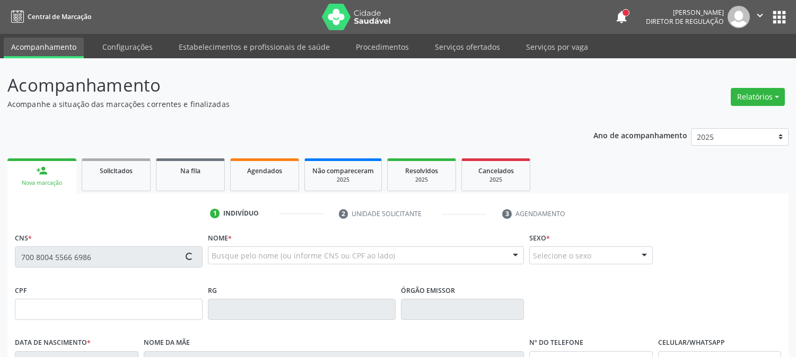
type input "135.612.974-98"
type input "[DATE]"
type input "[PERSON_NAME]"
type input "[PHONE_NUMBER]"
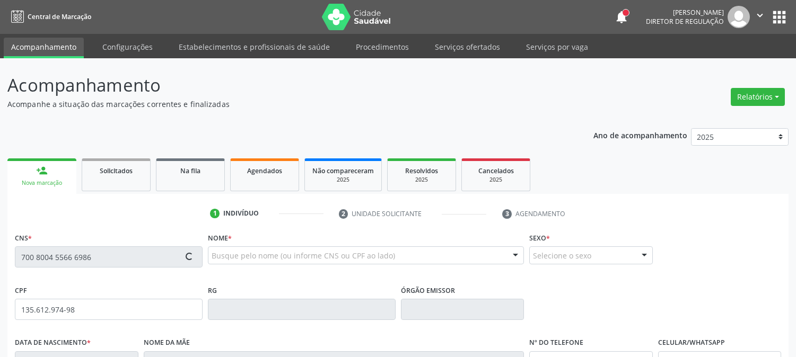
type input "000.277.774-64"
type input "S/N"
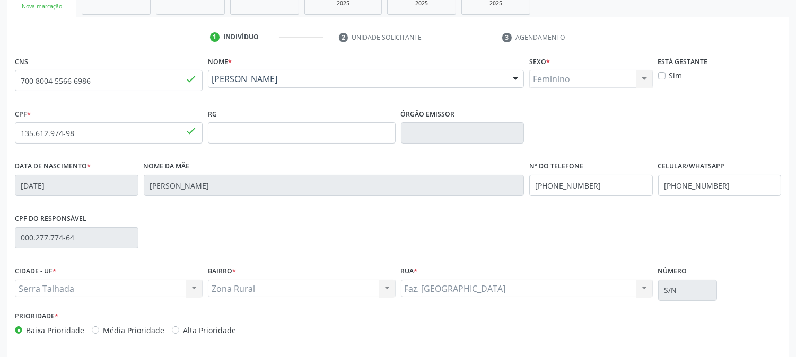
scroll to position [216, 0]
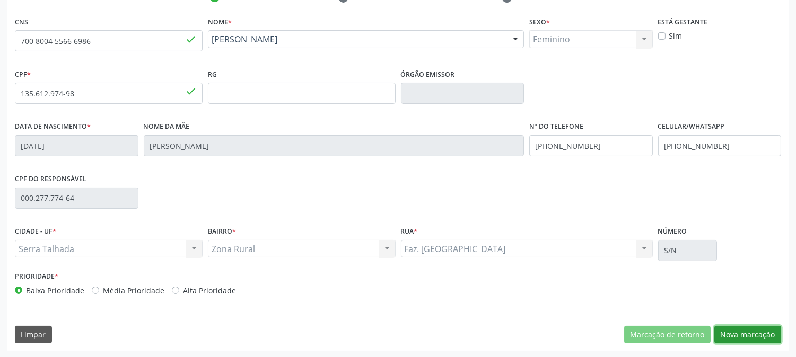
click at [751, 330] on button "Nova marcação" at bounding box center [747, 335] width 67 height 18
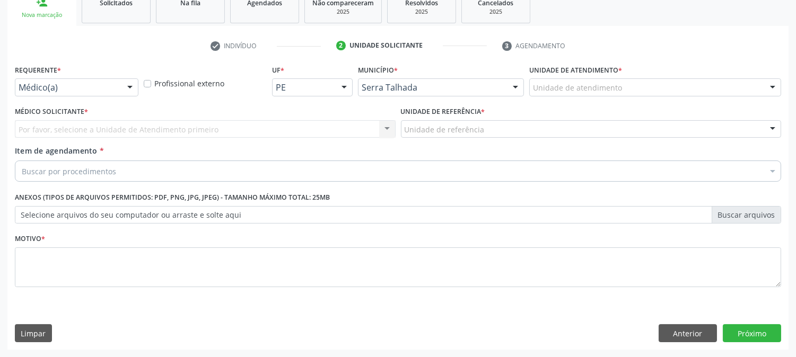
scroll to position [168, 0]
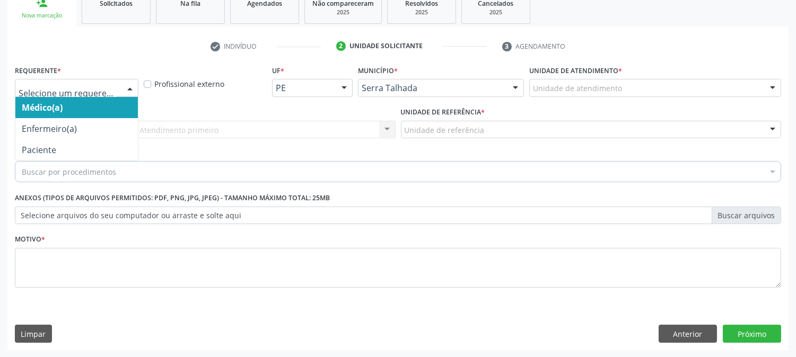
click at [133, 89] on div at bounding box center [130, 89] width 16 height 18
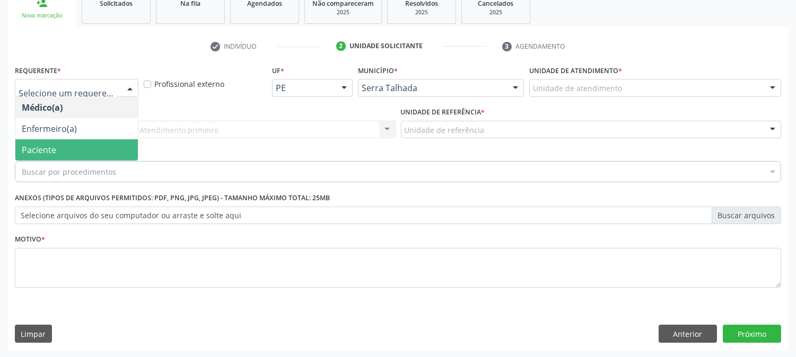
click at [97, 141] on span "Paciente" at bounding box center [76, 149] width 123 height 21
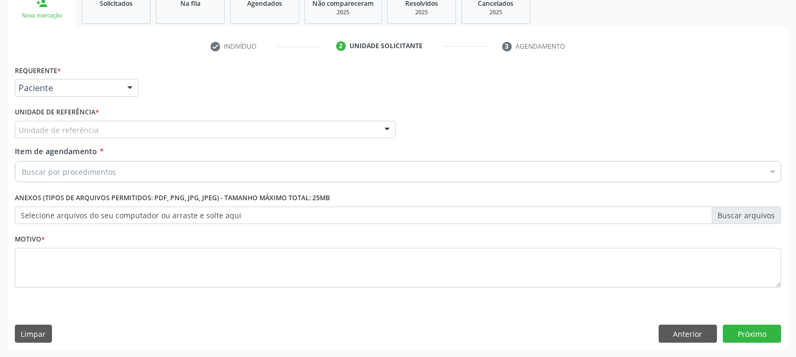
click at [97, 126] on div "Unidade de referência" at bounding box center [205, 130] width 381 height 18
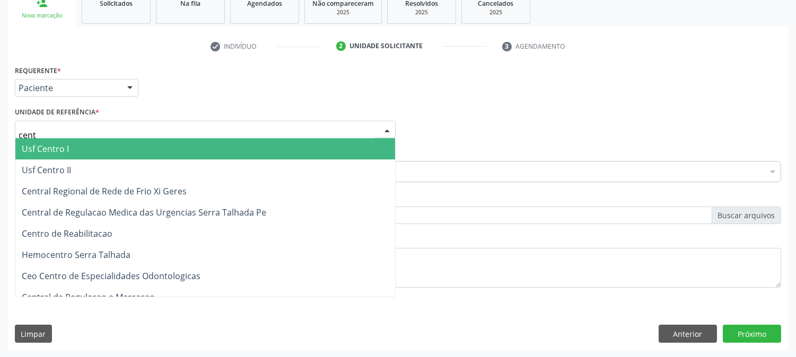
type input "centr"
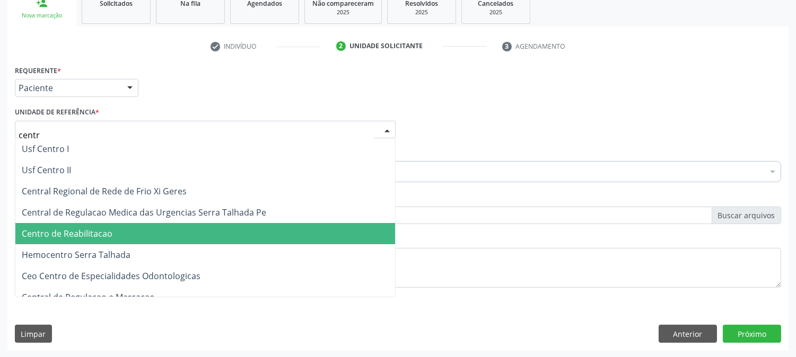
click at [88, 226] on span "Centro de Reabilitacao" at bounding box center [205, 233] width 380 height 21
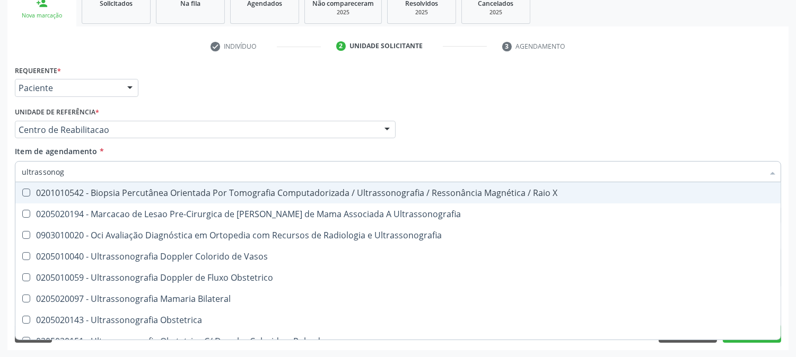
type input "ultrassonogr"
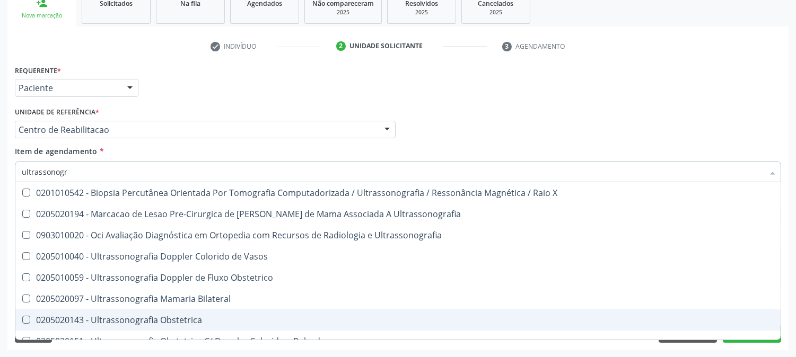
click at [131, 317] on div "0205020143 - Ultrassonografia Obstetrica" at bounding box center [398, 320] width 753 height 8
checkbox Obstetrica "true"
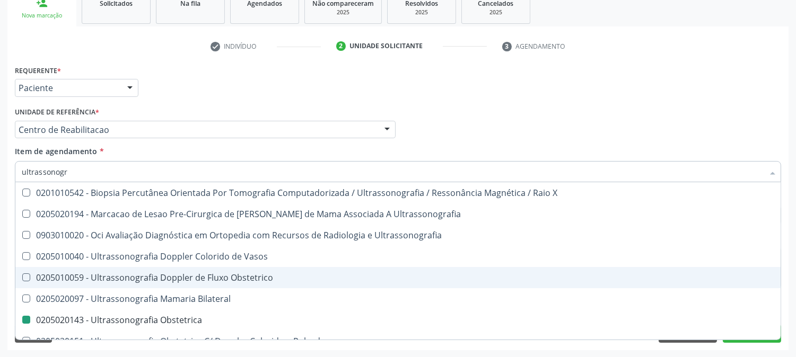
click at [0, 256] on div "Acompanhamento Acompanhe a situação das marcações correntes e finalizadas Relat…" at bounding box center [398, 124] width 796 height 467
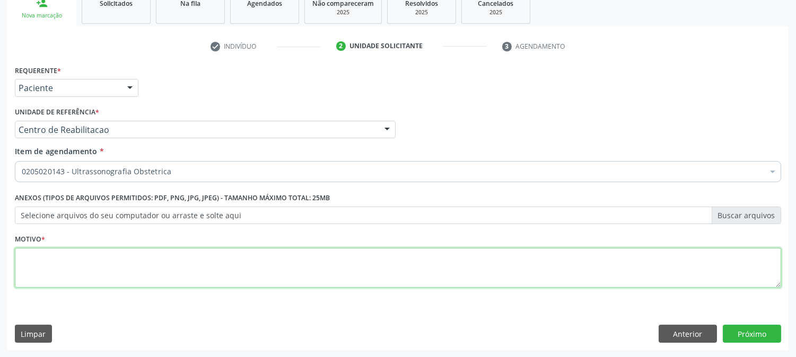
click at [118, 273] on textarea at bounding box center [398, 268] width 766 height 40
type textarea "."
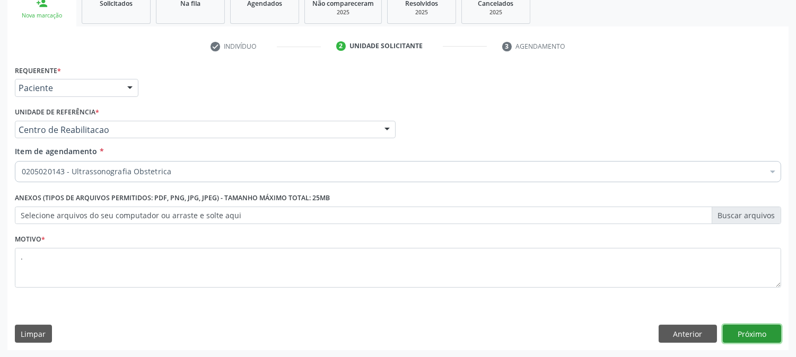
click at [738, 333] on button "Próximo" at bounding box center [752, 334] width 58 height 18
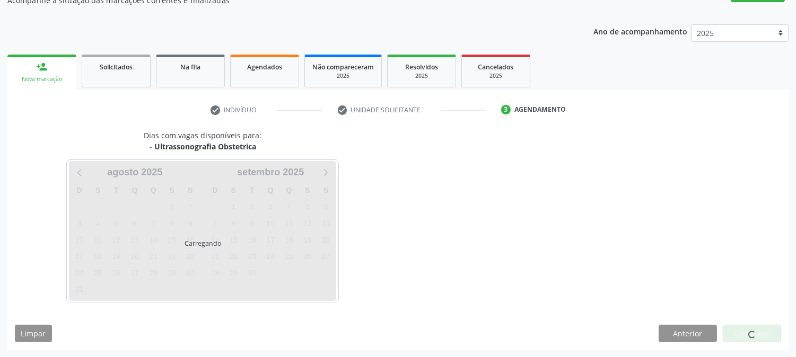
scroll to position [103, 0]
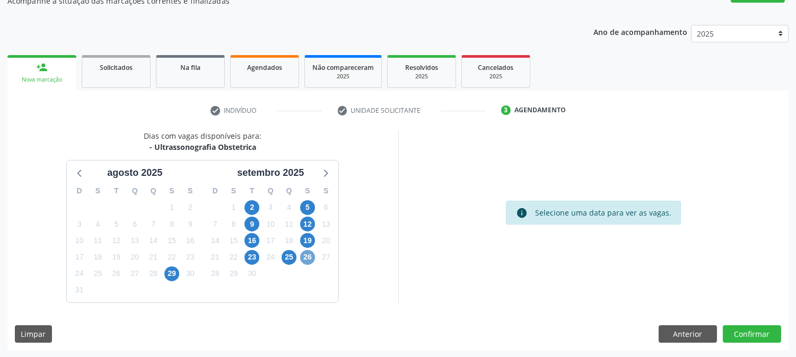
click at [309, 253] on span "26" at bounding box center [307, 257] width 15 height 15
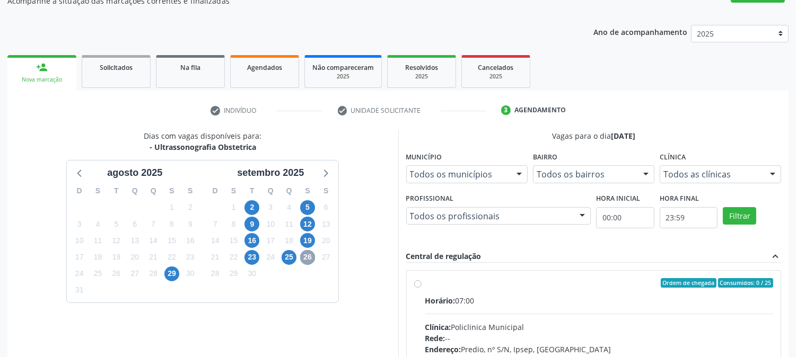
scroll to position [221, 0]
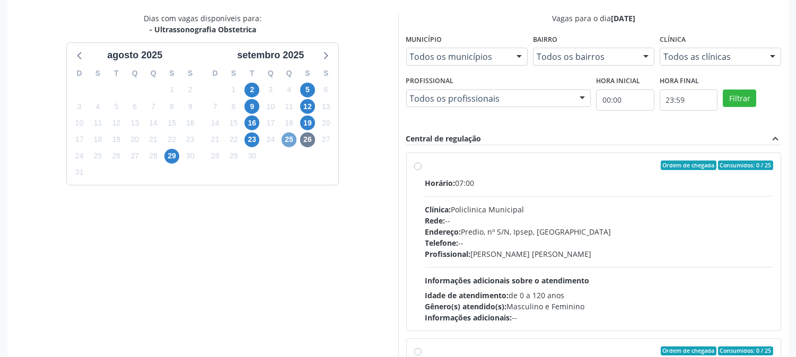
click at [294, 141] on span "25" at bounding box center [289, 140] width 15 height 15
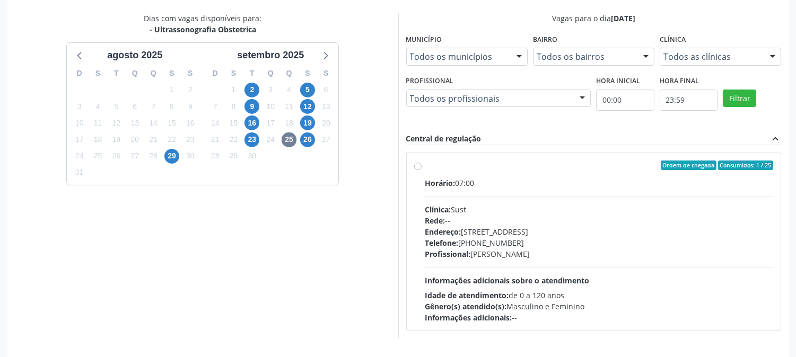
click at [511, 226] on div "Endereço: nº 730, N S Penha, Serra Talhada - PE" at bounding box center [599, 231] width 348 height 11
click at [422, 170] on input "Ordem de chegada Consumidos: 1 / 25 Horário: 07:00 Clínica: Sust Rede: -- Ender…" at bounding box center [417, 166] width 7 height 10
radio input "true"
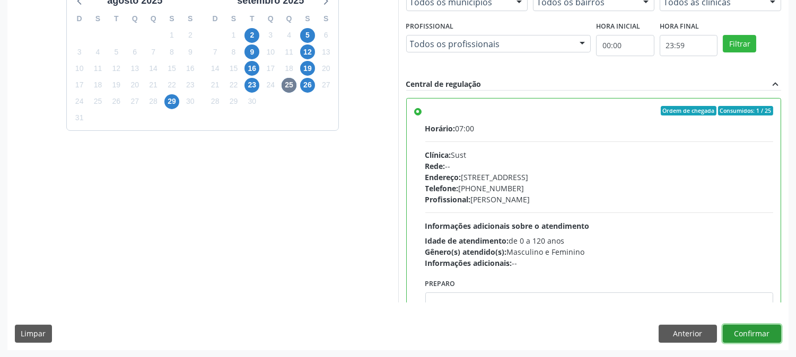
click at [751, 336] on button "Confirmar" at bounding box center [752, 334] width 58 height 18
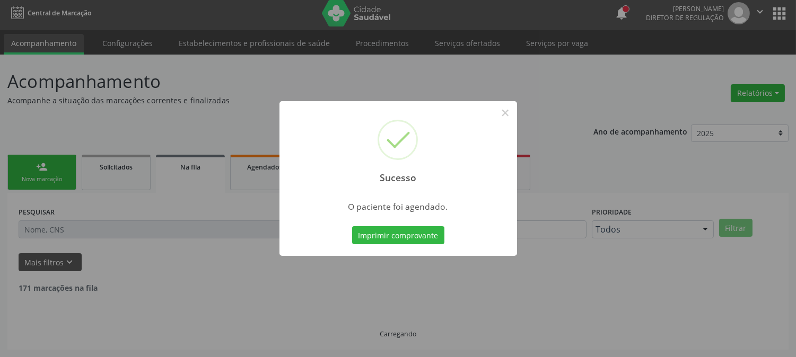
scroll to position [0, 0]
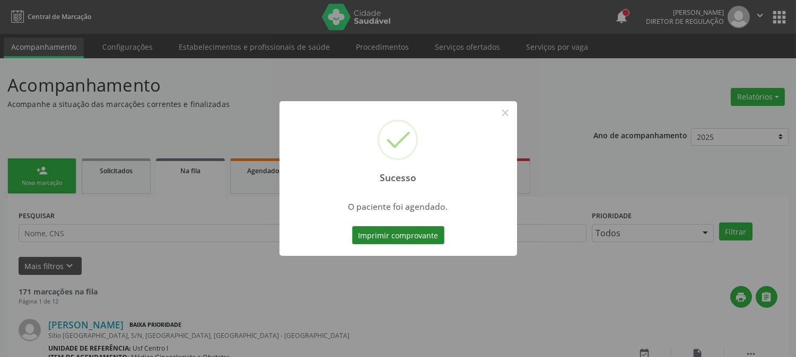
click at [370, 238] on button "Imprimir comprovante" at bounding box center [398, 235] width 92 height 18
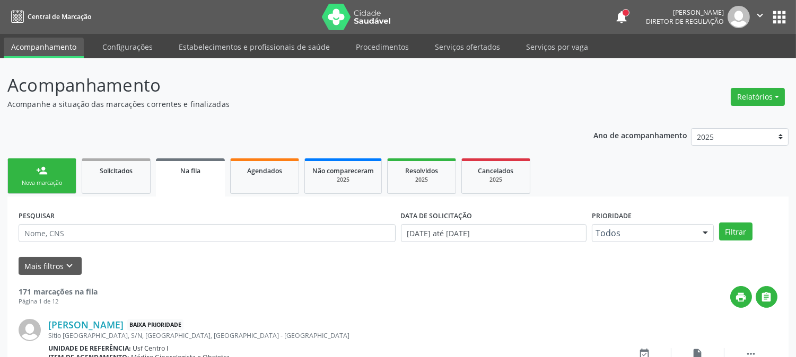
click at [55, 188] on link "person_add Nova marcação" at bounding box center [41, 177] width 69 height 36
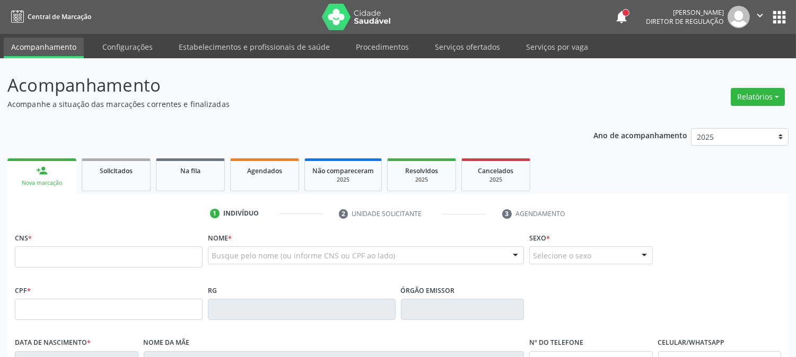
click at [54, 179] on div "Nova marcação" at bounding box center [42, 183] width 54 height 8
click at [67, 253] on input "text" at bounding box center [109, 257] width 188 height 21
paste input "700 8004 5566 6986"
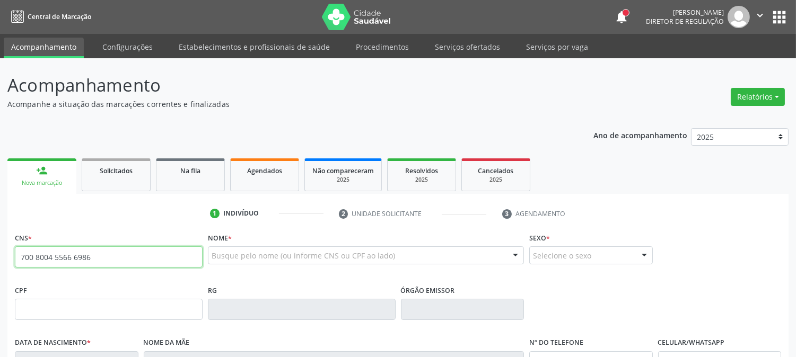
type input "700 8004 5566 6986"
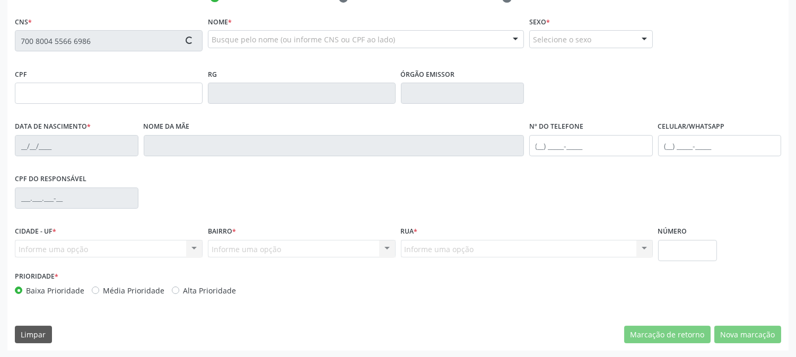
type input "135.612.974-98"
type input "06/10/2004"
type input "Maria Estevão da Silva Oliveira"
type input "(87) 99699-6999"
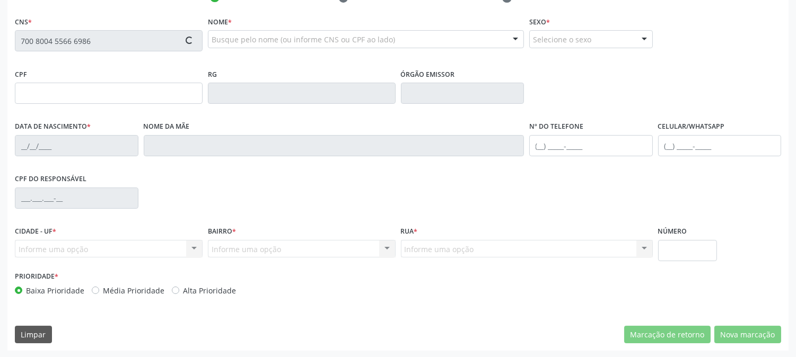
type input "000.277.774-64"
type input "S/N"
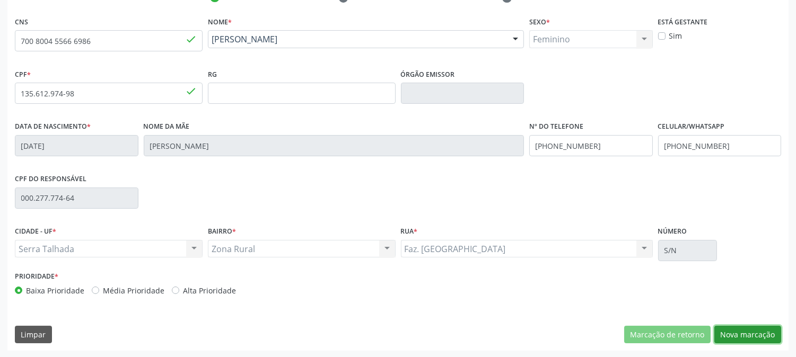
click at [764, 330] on button "Nova marcação" at bounding box center [747, 335] width 67 height 18
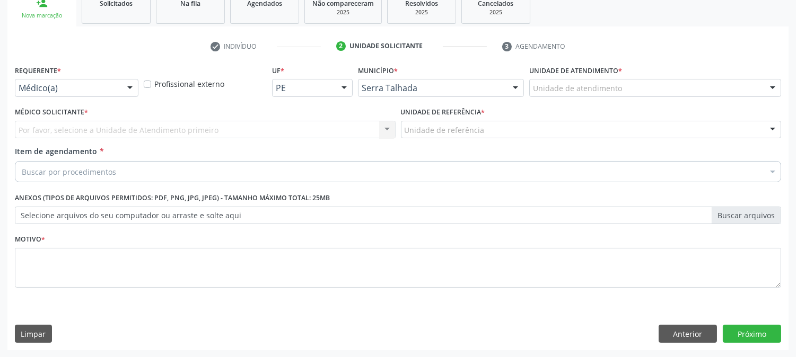
click at [125, 88] on div at bounding box center [130, 89] width 16 height 18
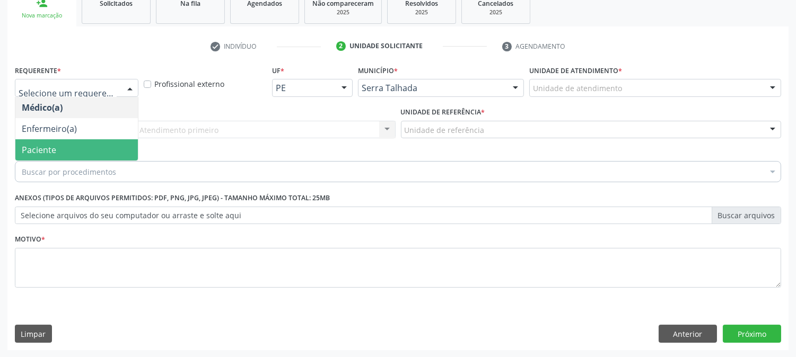
click at [112, 142] on span "Paciente" at bounding box center [76, 149] width 123 height 21
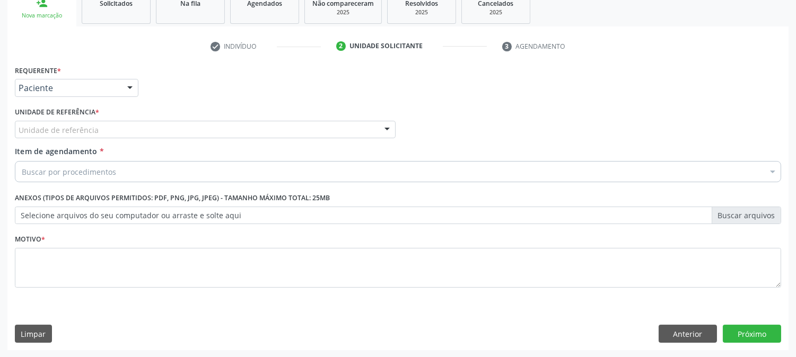
click at [110, 130] on div "Unidade de referência" at bounding box center [205, 130] width 381 height 18
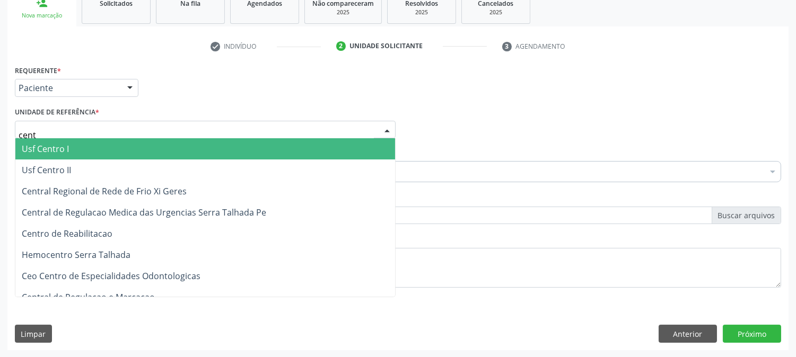
type input "centr"
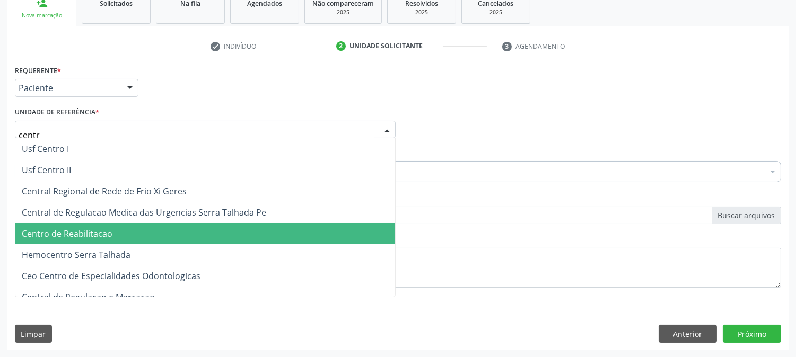
click at [115, 229] on span "Centro de Reabilitacao" at bounding box center [205, 233] width 380 height 21
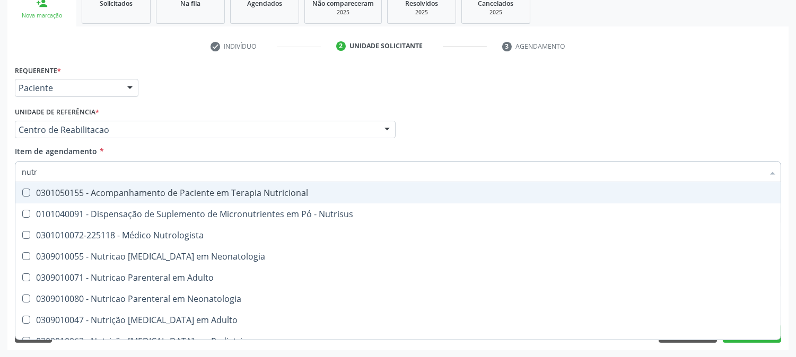
type input "nutri"
click at [113, 193] on div "0301050155 - Acompanhamento de Paciente em Terapia Nutricional" at bounding box center [398, 193] width 753 height 8
checkbox Nutricional "true"
click at [478, 135] on div "Médico Solicitante Por favor, selecione a Unidade de Atendimento primeiro Nenhu…" at bounding box center [398, 124] width 772 height 41
checkbox Nutrisus "true"
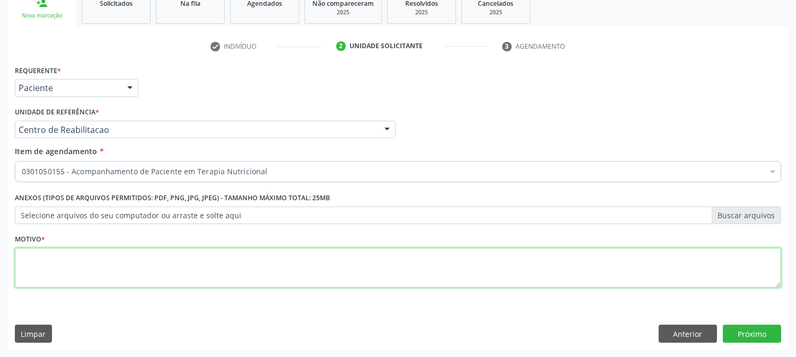
click at [272, 260] on textarea at bounding box center [398, 268] width 766 height 40
type textarea "."
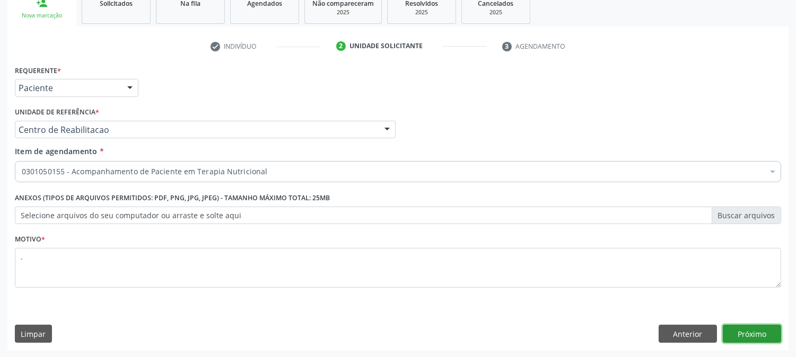
click at [756, 330] on button "Próximo" at bounding box center [752, 334] width 58 height 18
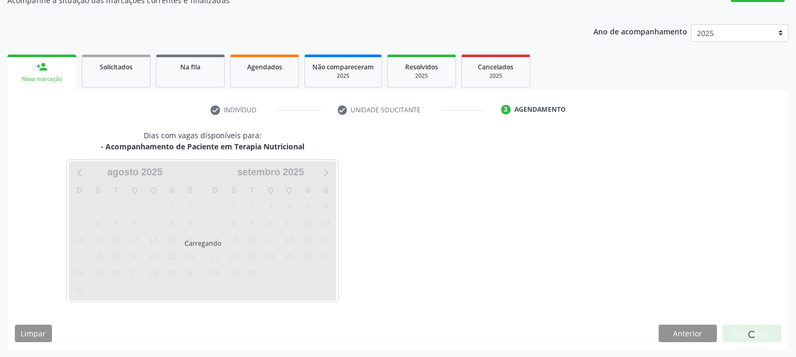
scroll to position [103, 0]
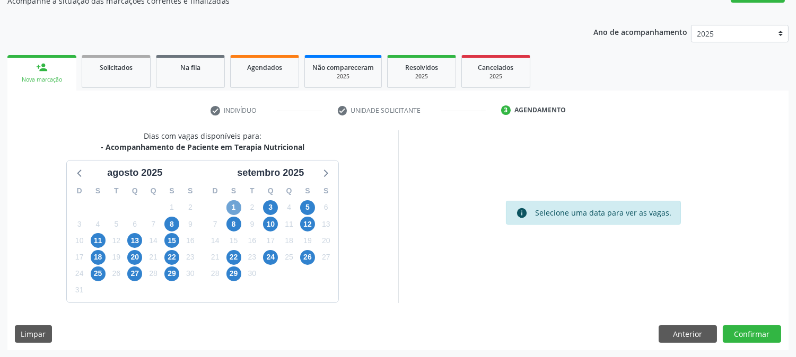
click at [233, 207] on span "1" at bounding box center [233, 207] width 15 height 15
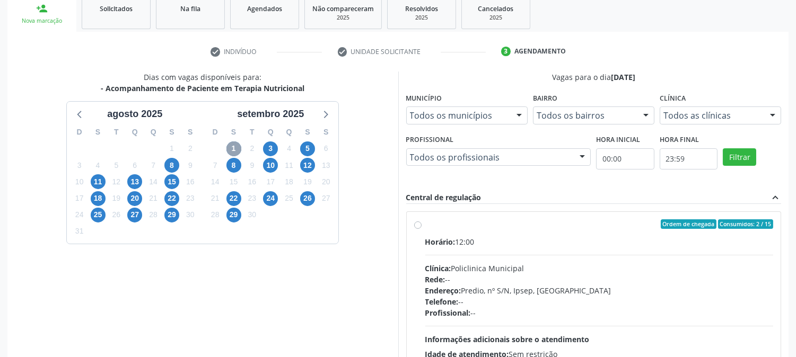
scroll to position [257, 0]
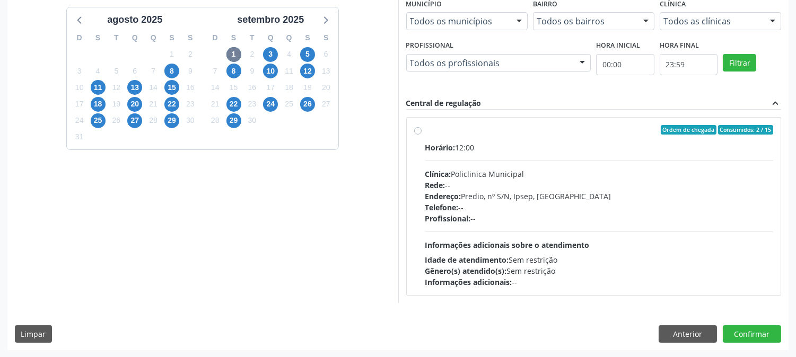
click at [517, 197] on div "Endereço: Predio, nº S/N, Ipsep, [GEOGRAPHIC_DATA]" at bounding box center [599, 196] width 348 height 11
click at [422, 135] on input "Ordem de chegada Consumidos: 2 / 15 Horário: 12:00 Clínica: Policlinica Municip…" at bounding box center [417, 130] width 7 height 10
radio input "true"
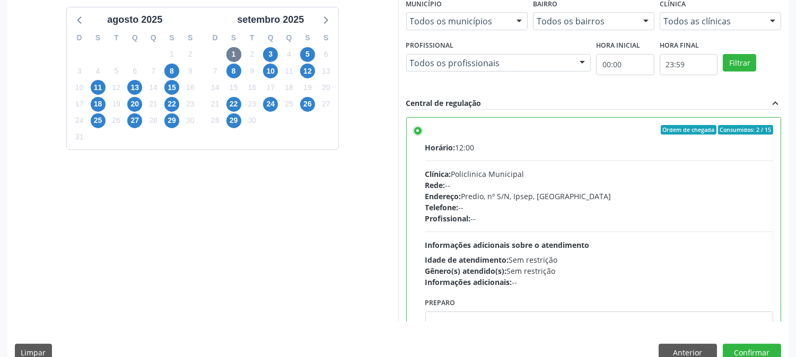
scroll to position [276, 0]
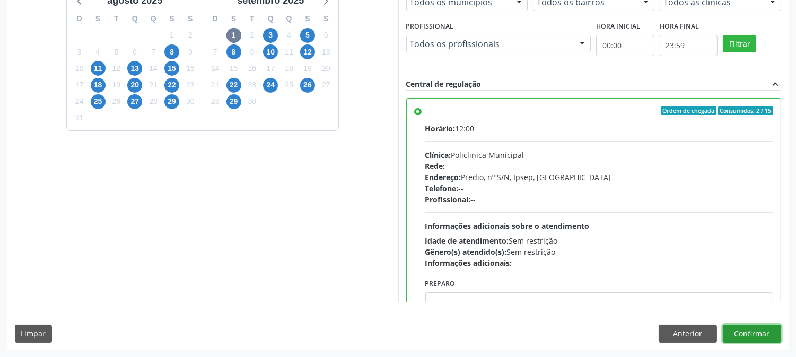
click at [738, 327] on button "Confirmar" at bounding box center [752, 334] width 58 height 18
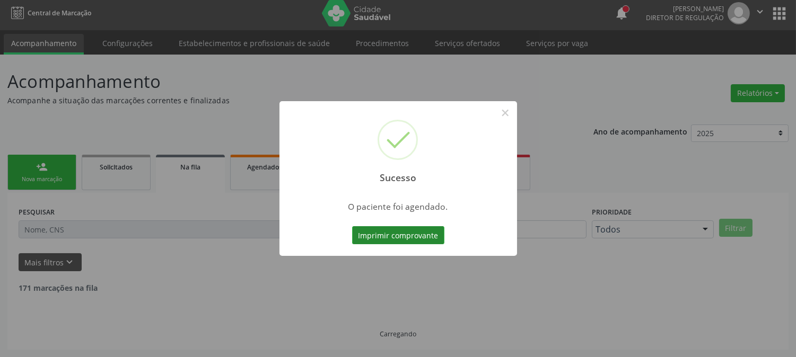
scroll to position [0, 0]
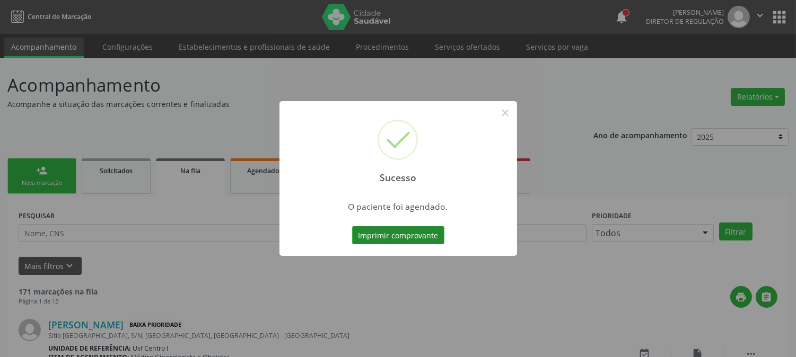
click at [419, 230] on button "Imprimir comprovante" at bounding box center [398, 235] width 92 height 18
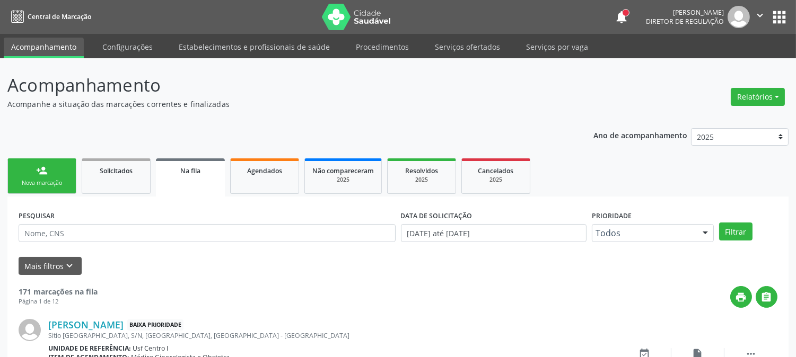
click at [55, 164] on link "person_add Nova marcação" at bounding box center [41, 177] width 69 height 36
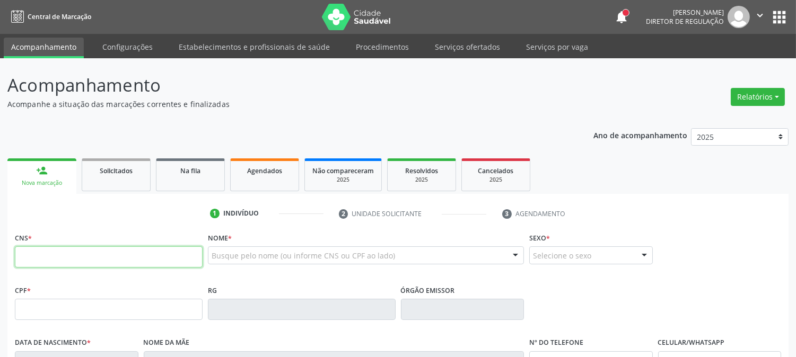
click at [60, 253] on input "text" at bounding box center [109, 257] width 188 height 21
type input "702 0033 0446 3284"
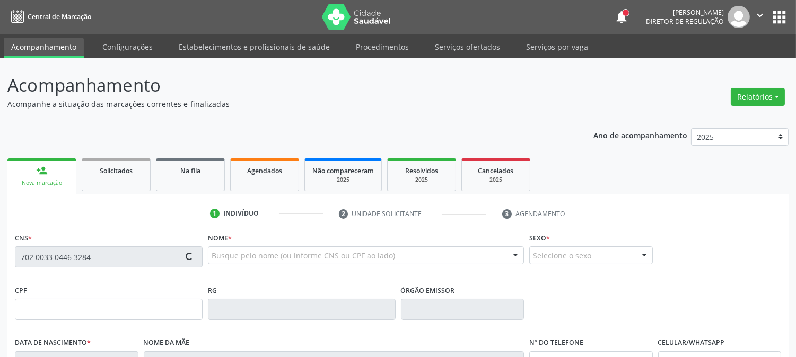
type input "175.597.184-26"
type input "13/02/2021"
type input "Maria Claudia de Lima Ribeiro"
type input "[PHONE_NUMBER]"
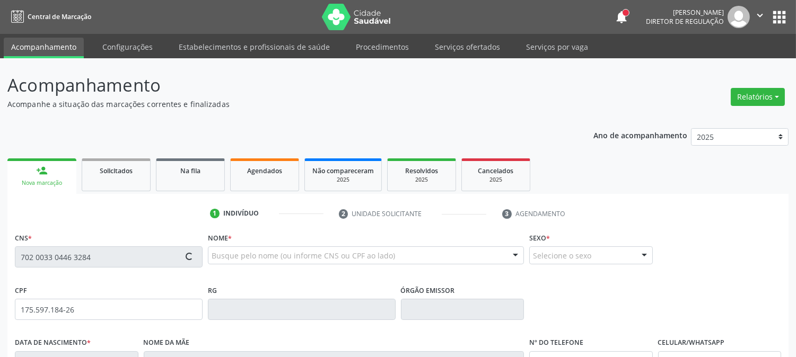
type input "071.315.714-31"
type input "S/N"
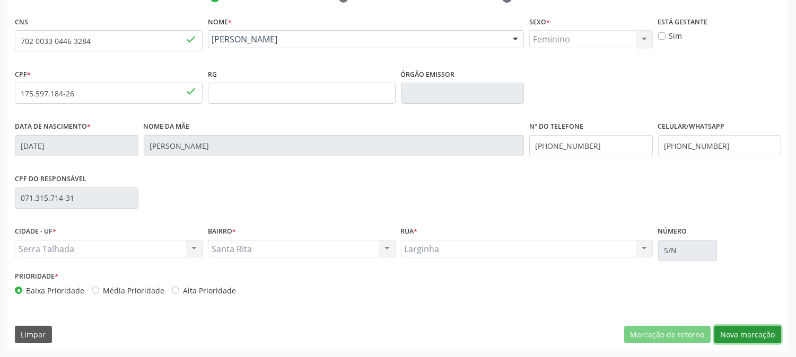
click at [733, 332] on button "Nova marcação" at bounding box center [747, 335] width 67 height 18
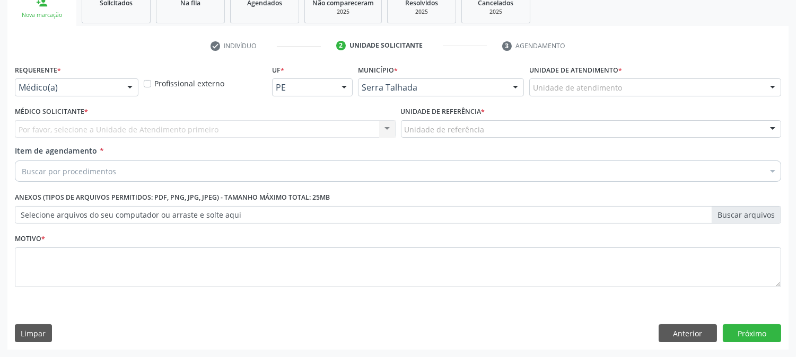
scroll to position [168, 0]
click at [113, 81] on div "Médico(a)" at bounding box center [77, 88] width 124 height 18
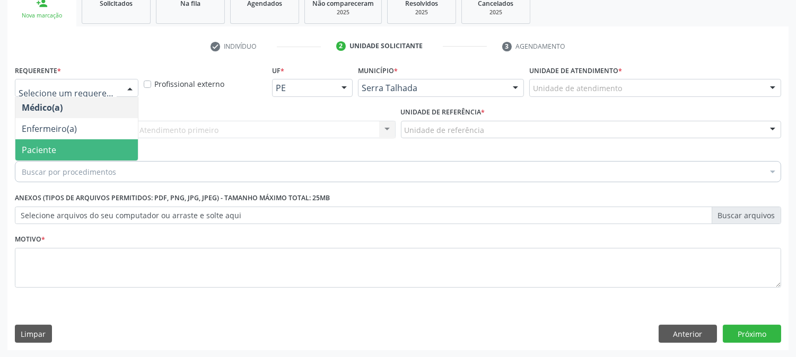
click at [89, 144] on span "Paciente" at bounding box center [76, 149] width 123 height 21
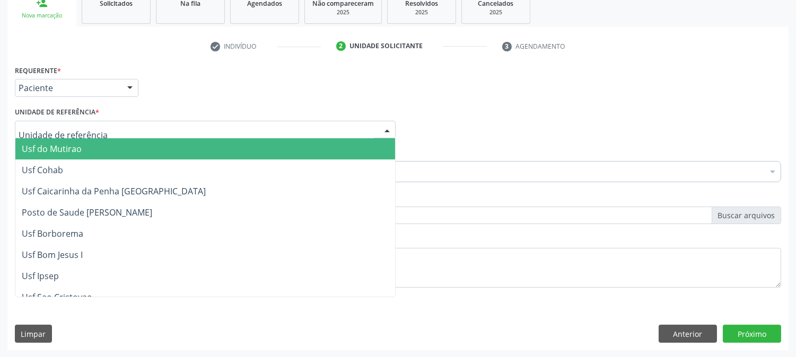
click at [109, 127] on div at bounding box center [205, 130] width 381 height 18
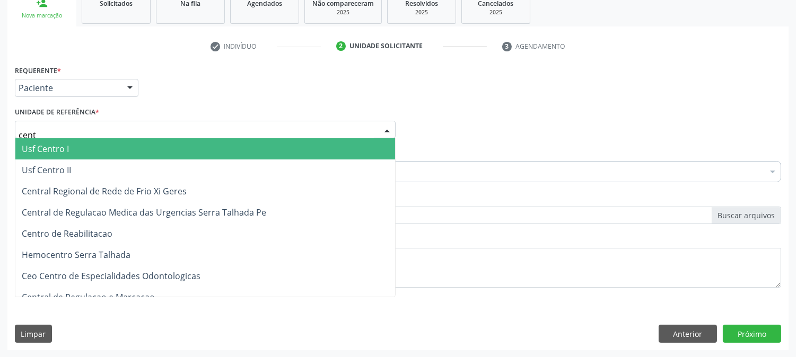
type input "centr"
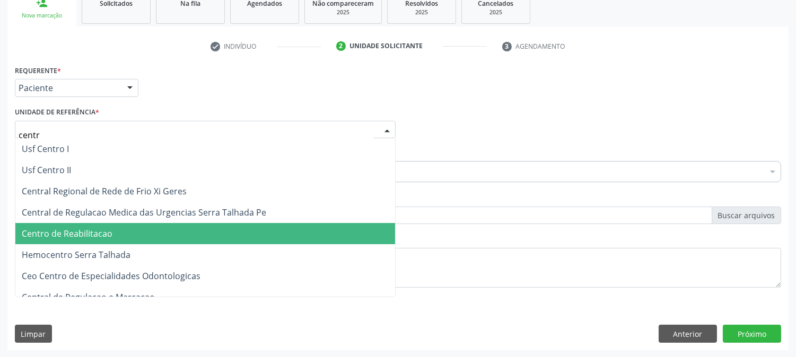
click at [106, 224] on span "Centro de Reabilitacao" at bounding box center [205, 233] width 380 height 21
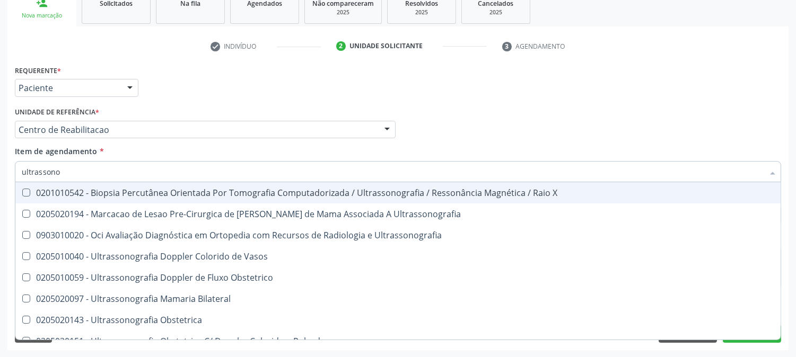
type input "ultrassonog"
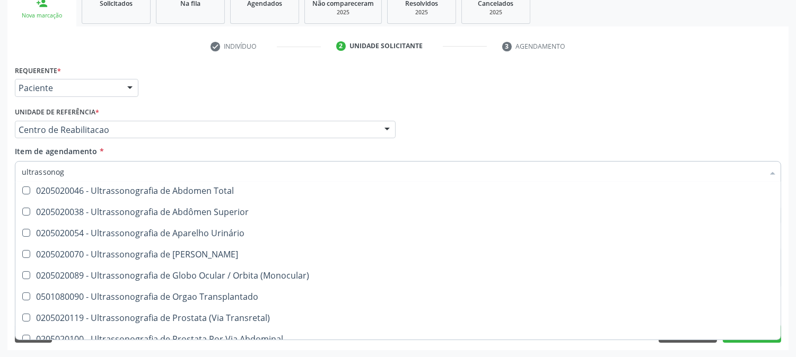
scroll to position [288, 0]
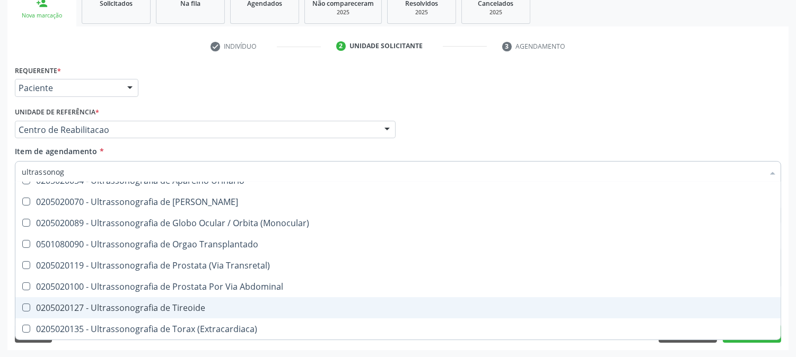
click at [170, 313] on span "0205020127 - Ultrassonografia de Tireoide" at bounding box center [397, 308] width 765 height 21
checkbox Tireoide "true"
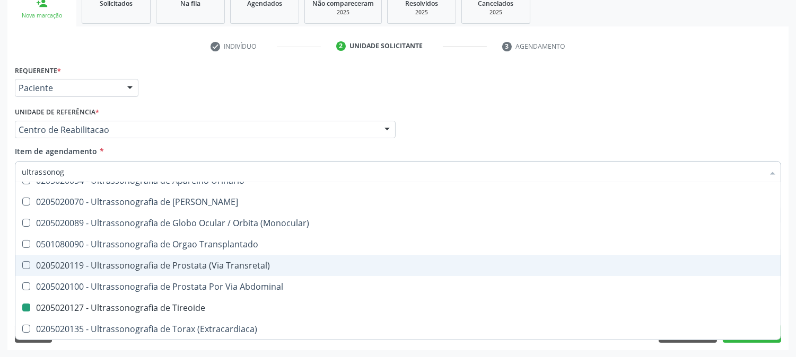
click at [0, 260] on div "Acompanhamento Acompanhe a situação das marcações correntes e finalizadas Relat…" at bounding box center [398, 124] width 796 height 467
checkbox Ultrassonografia "true"
checkbox Tireoide "false"
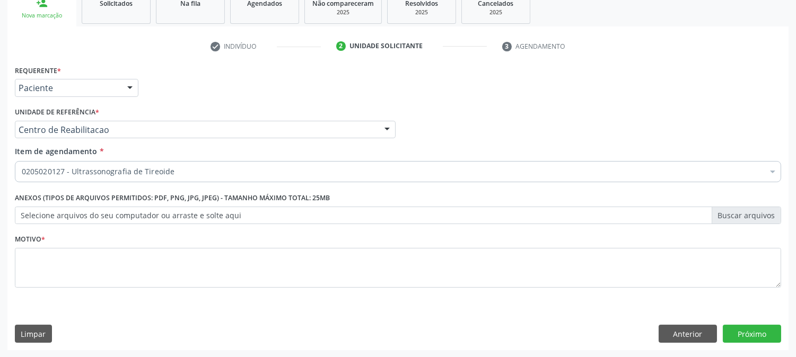
scroll to position [0, 0]
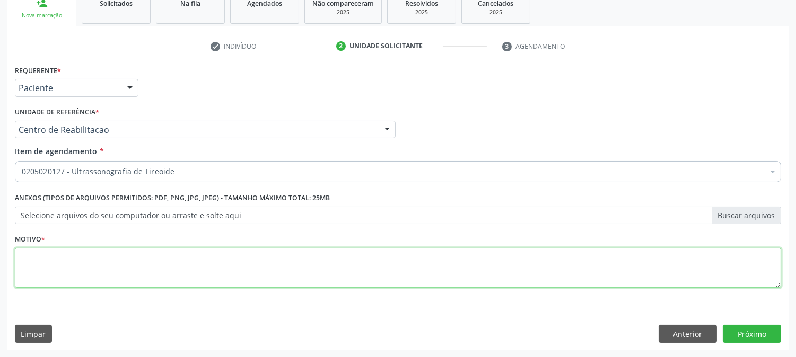
click at [45, 261] on textarea at bounding box center [398, 268] width 766 height 40
type textarea "."
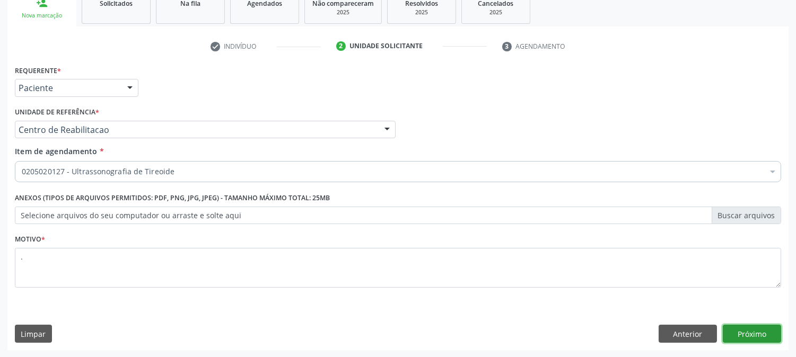
click at [762, 330] on button "Próximo" at bounding box center [752, 334] width 58 height 18
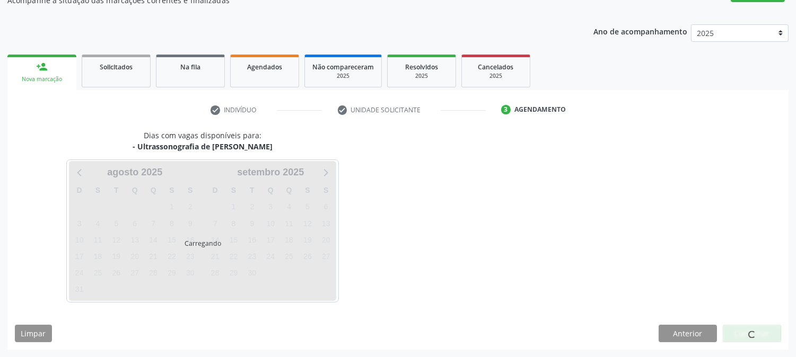
scroll to position [103, 0]
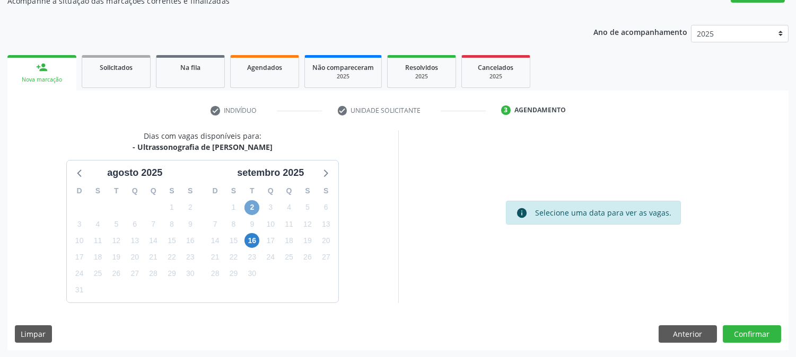
click at [256, 210] on span "2" at bounding box center [251, 207] width 15 height 15
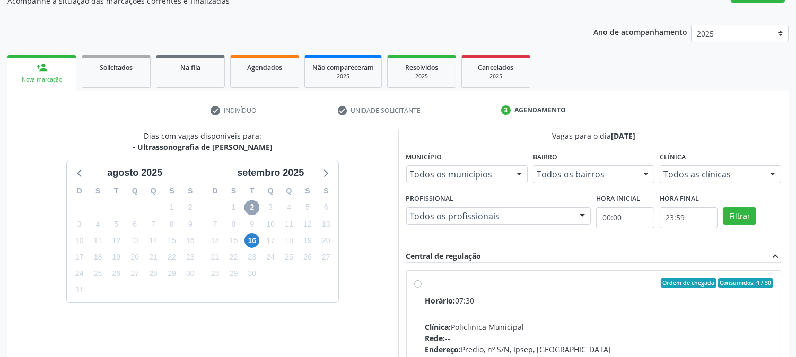
scroll to position [257, 0]
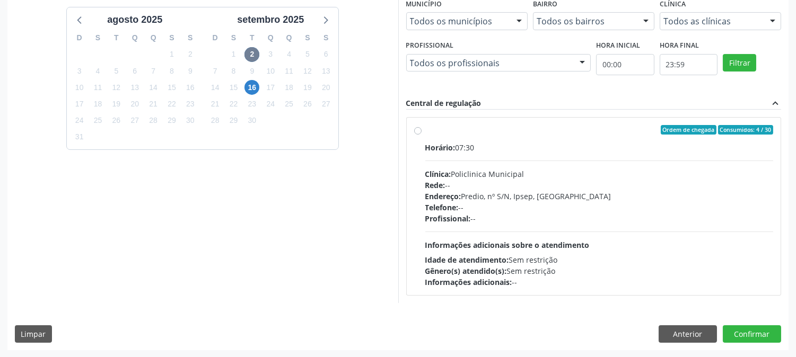
click at [483, 240] on span "Informações adicionais sobre o atendimento" at bounding box center [507, 245] width 164 height 10
click at [422, 135] on input "Ordem de chegada Consumidos: 4 / 30 Horário: 07:30 Clínica: Policlinica Municip…" at bounding box center [417, 130] width 7 height 10
radio input "true"
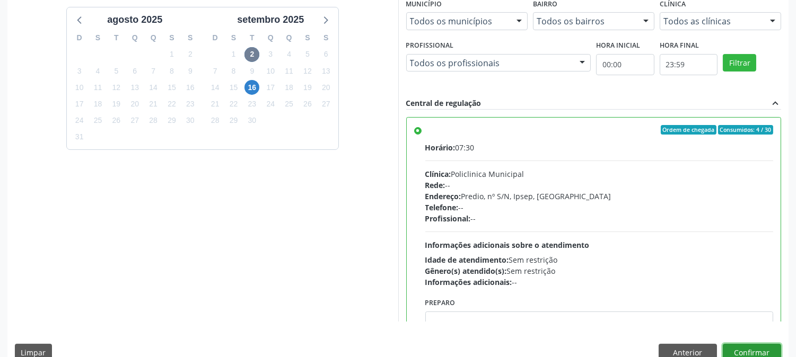
click at [754, 352] on button "Confirmar" at bounding box center [752, 353] width 58 height 18
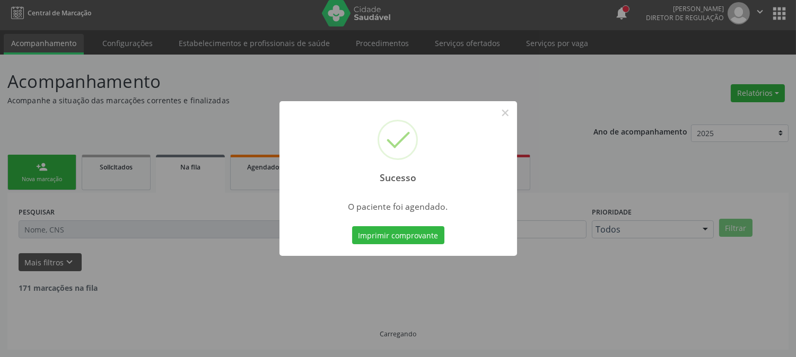
scroll to position [0, 0]
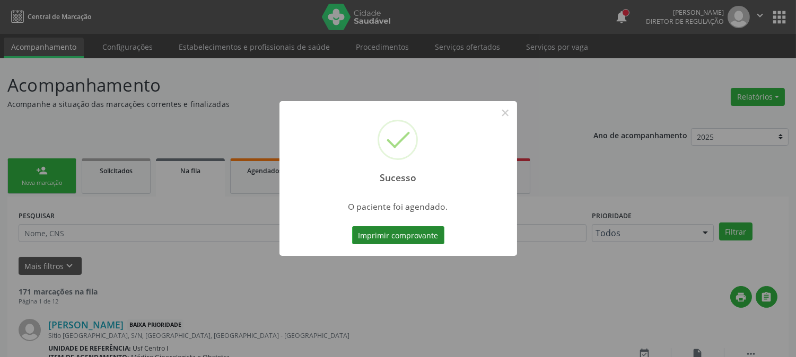
click at [419, 226] on button "Imprimir comprovante" at bounding box center [398, 235] width 92 height 18
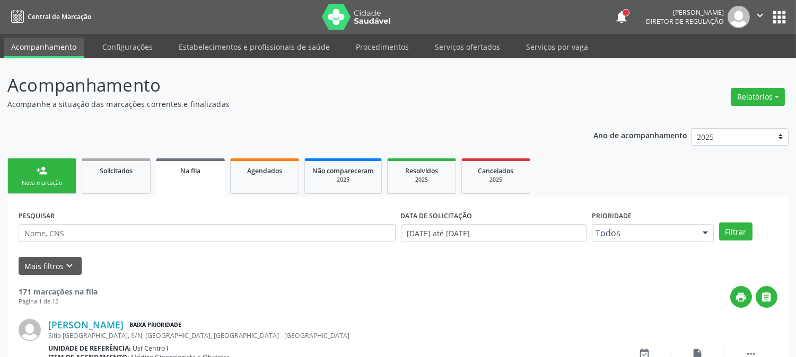
click at [57, 162] on link "person_add Nova marcação" at bounding box center [41, 177] width 69 height 36
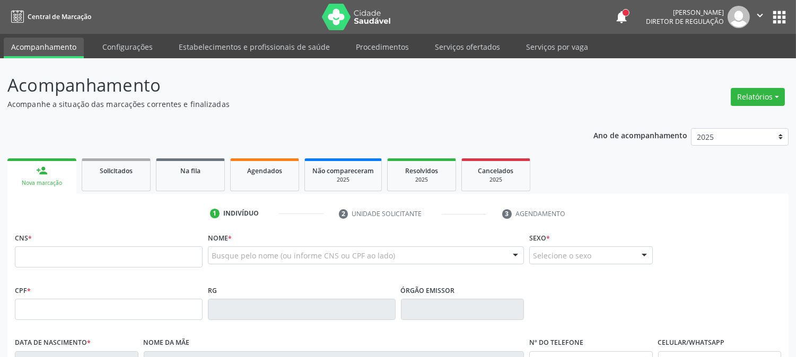
click at [62, 268] on fieldset "CNS *" at bounding box center [109, 252] width 188 height 45
click at [60, 261] on input "text" at bounding box center [109, 257] width 188 height 21
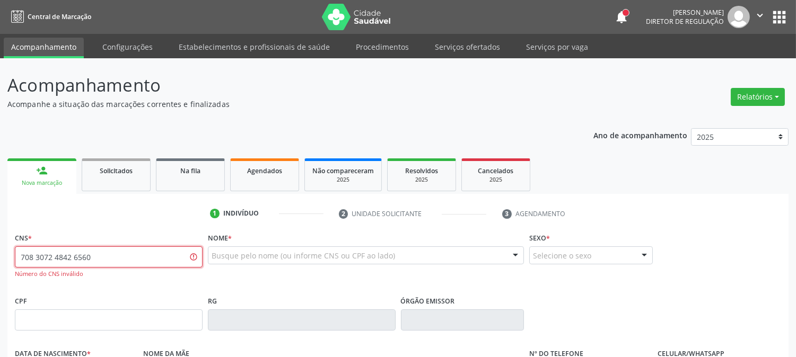
type input "708 3072 4842 6560"
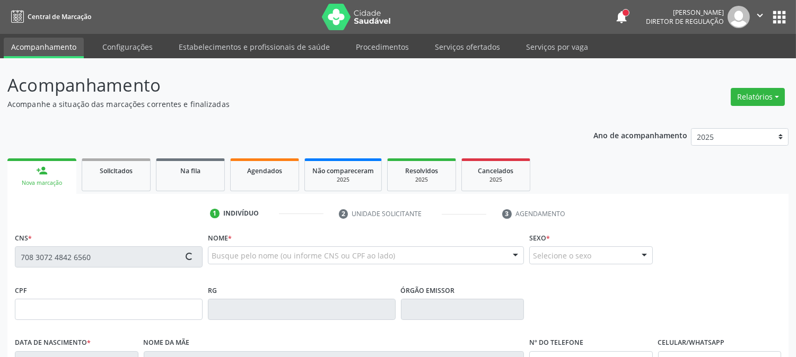
type input "21/05/1993"
type input "Maria das Dores de Lima Souza"
type input "[PHONE_NUMBER]"
type input "4"
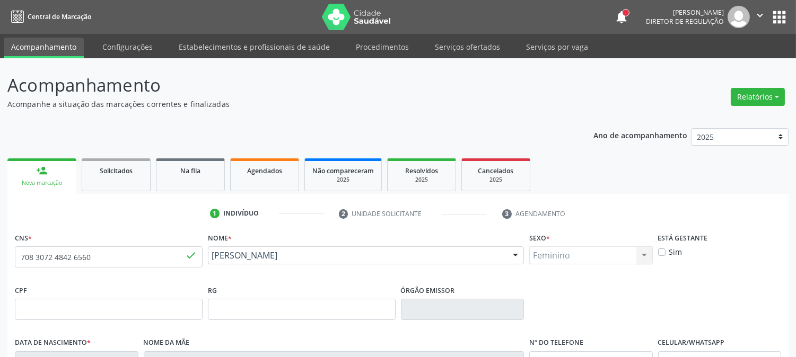
scroll to position [216, 0]
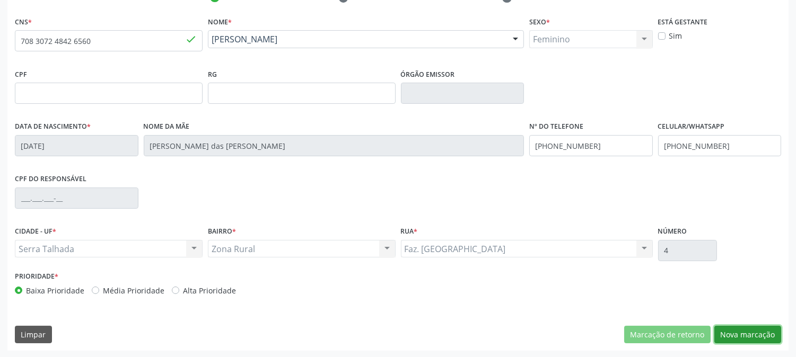
click at [729, 330] on button "Nova marcação" at bounding box center [747, 335] width 67 height 18
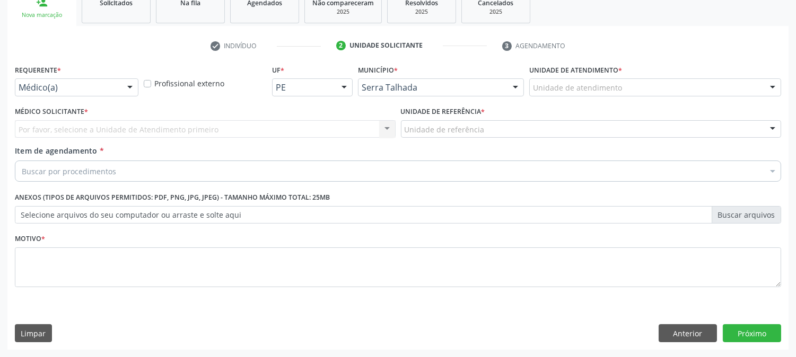
scroll to position [168, 0]
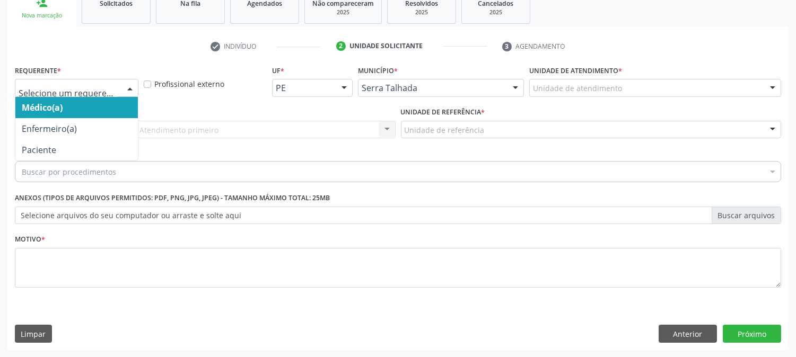
click at [108, 81] on div at bounding box center [77, 88] width 124 height 18
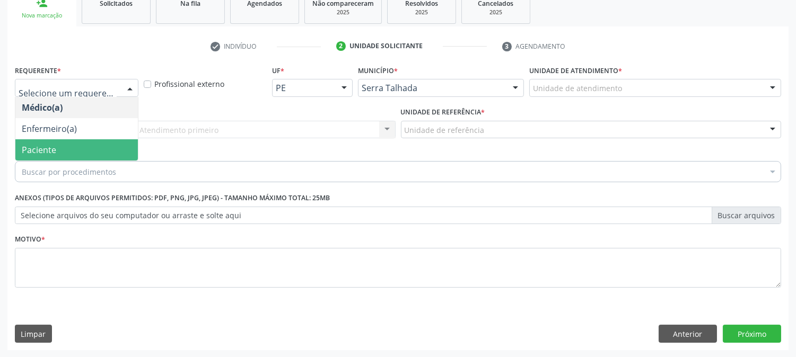
click at [75, 154] on span "Paciente" at bounding box center [76, 149] width 123 height 21
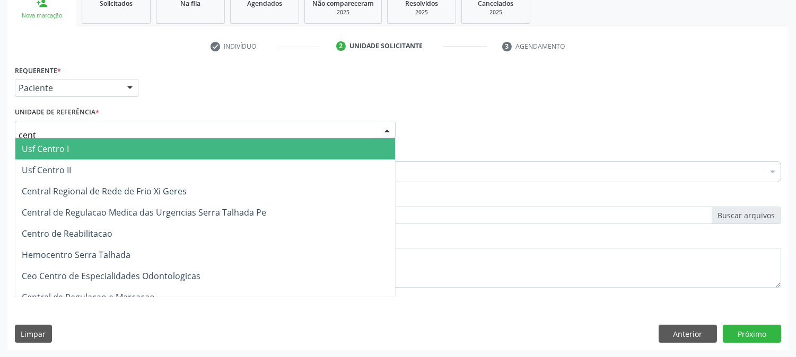
type input "centr"
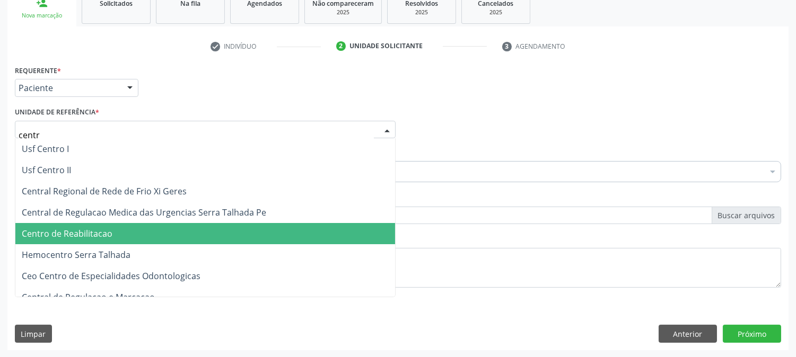
click at [81, 228] on span "Centro de Reabilitacao" at bounding box center [67, 234] width 91 height 12
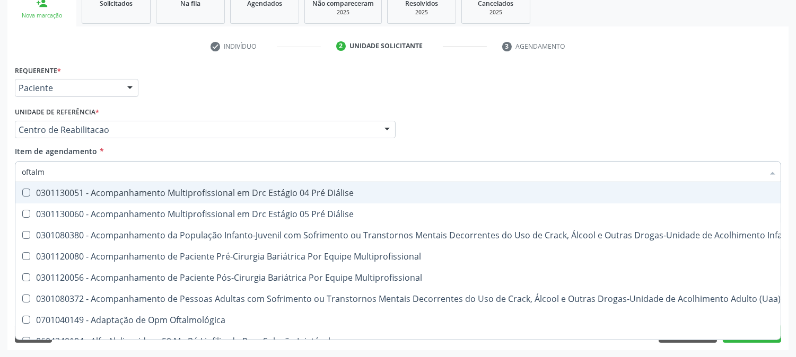
type input "oftalmo"
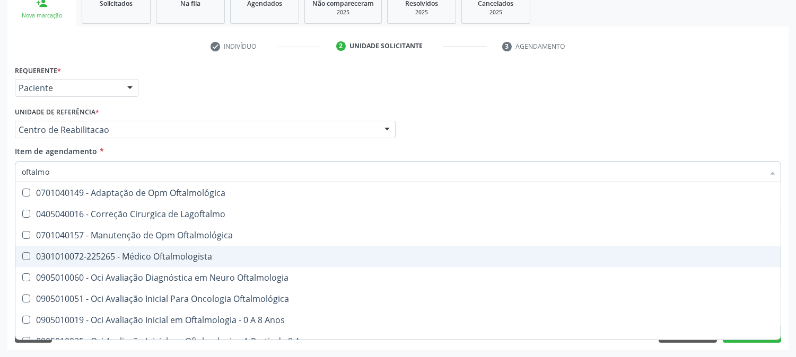
click at [71, 256] on div "0301010072-225265 - Médico Oftalmologista" at bounding box center [398, 256] width 753 height 8
checkbox Oftalmologista "true"
click at [1, 241] on div "Acompanhamento Acompanhe a situação das marcações correntes e finalizadas Relat…" at bounding box center [398, 124] width 796 height 467
checkbox Lagoftalmo "true"
checkbox Oftalmologista "false"
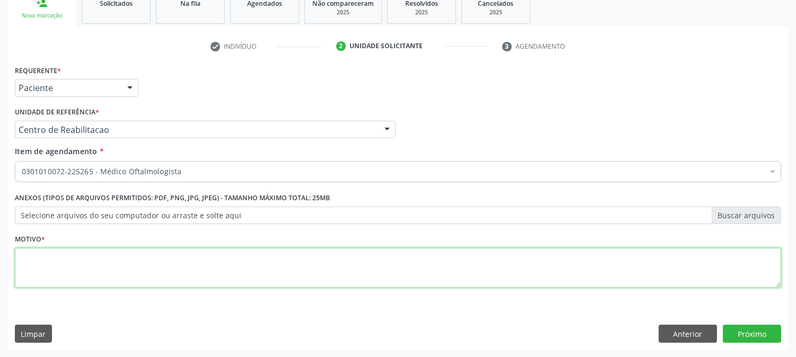
click at [55, 267] on textarea at bounding box center [398, 268] width 766 height 40
type textarea "."
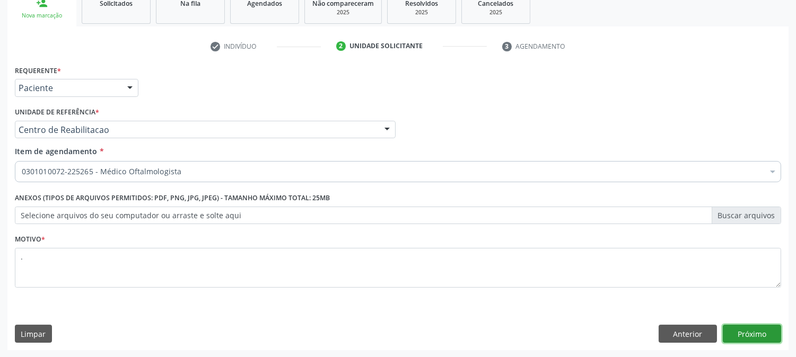
click at [749, 336] on button "Próximo" at bounding box center [752, 334] width 58 height 18
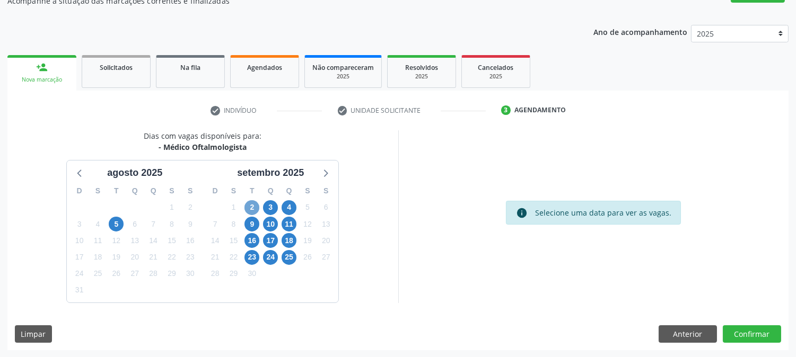
click at [257, 207] on span "2" at bounding box center [251, 207] width 15 height 15
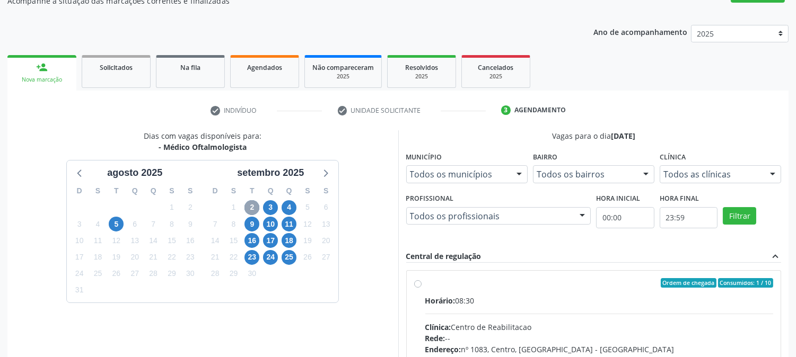
scroll to position [276, 0]
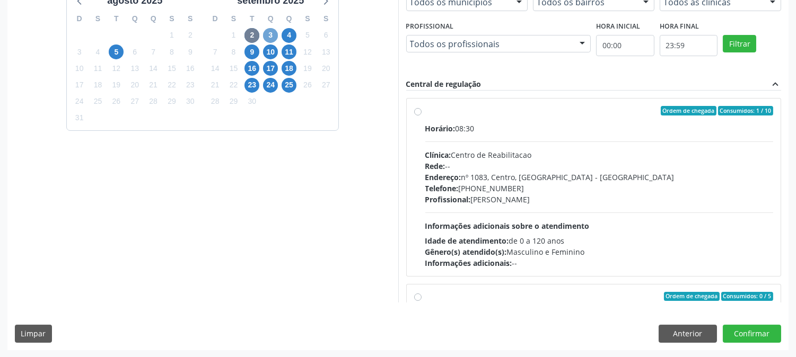
click at [272, 40] on span "3" at bounding box center [270, 35] width 15 height 15
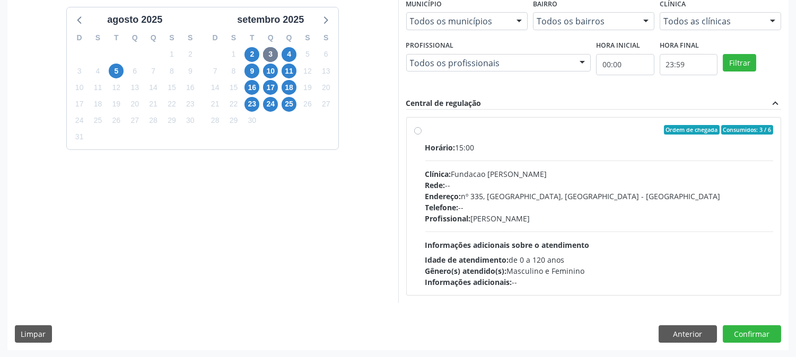
click at [505, 246] on span "Informações adicionais sobre o atendimento" at bounding box center [507, 245] width 164 height 10
click at [422, 135] on input "Ordem de chegada Consumidos: 3 / 6 Horário: 15:00 Clínica: Fundacao Altino Vent…" at bounding box center [417, 130] width 7 height 10
radio input "true"
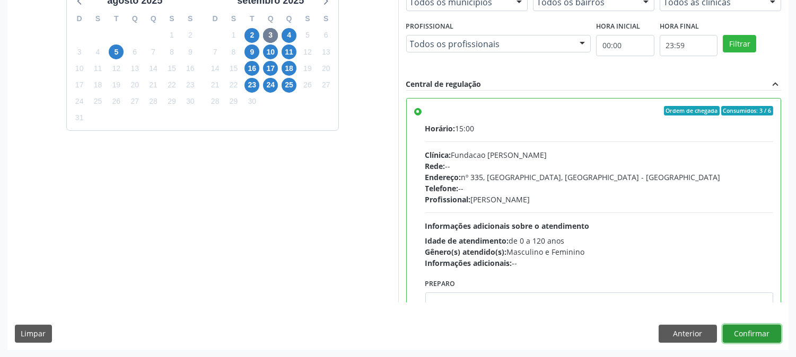
click at [755, 333] on button "Confirmar" at bounding box center [752, 334] width 58 height 18
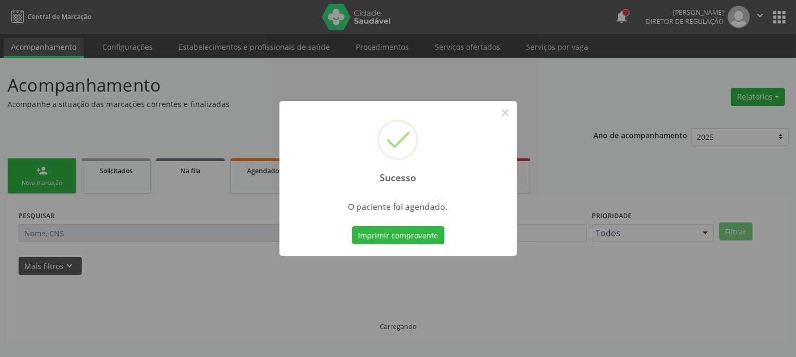
scroll to position [0, 0]
click at [428, 230] on button "Imprimir comprovante" at bounding box center [398, 235] width 92 height 18
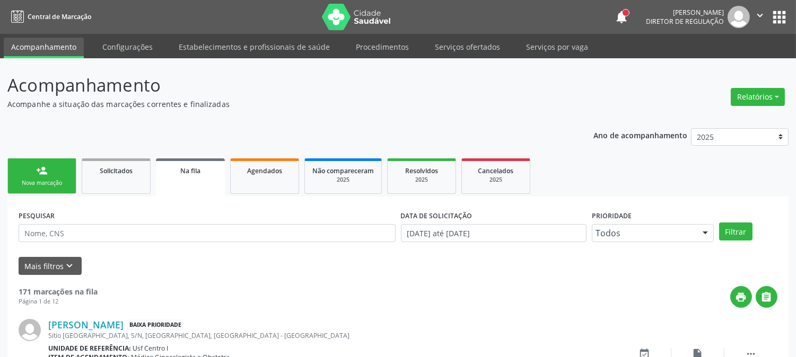
click at [53, 164] on link "person_add Nova marcação" at bounding box center [41, 177] width 69 height 36
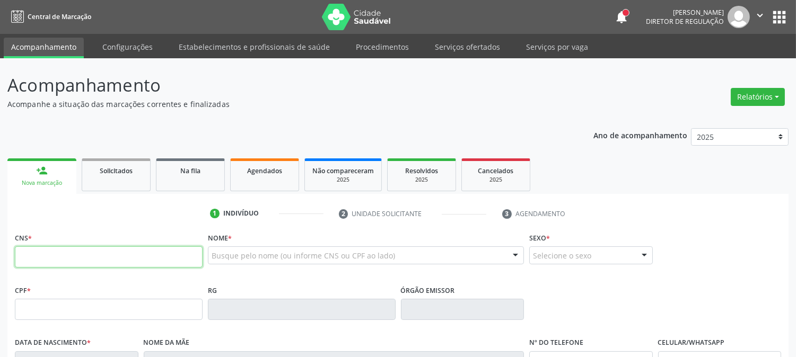
click at [161, 255] on input "text" at bounding box center [109, 257] width 188 height 21
type input "708 9017 8133 5119"
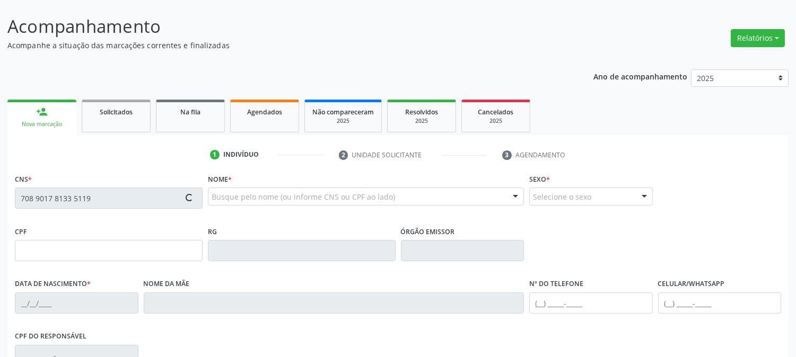
type input "037.191.394-25"
type input "26/06/1981"
type input "Maria Teles de Menezes"
type input "(87) 99668-4195"
type input "1106"
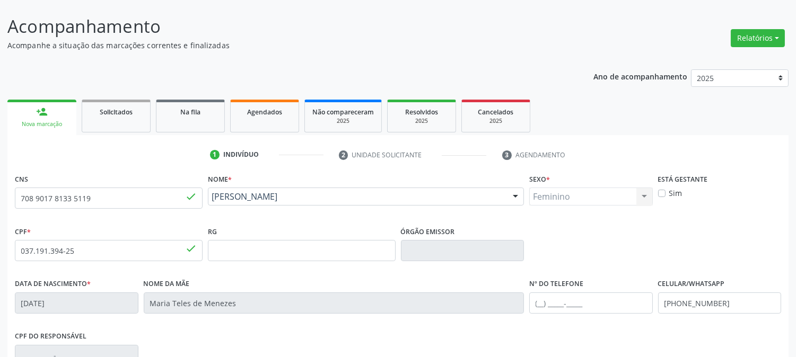
scroll to position [216, 0]
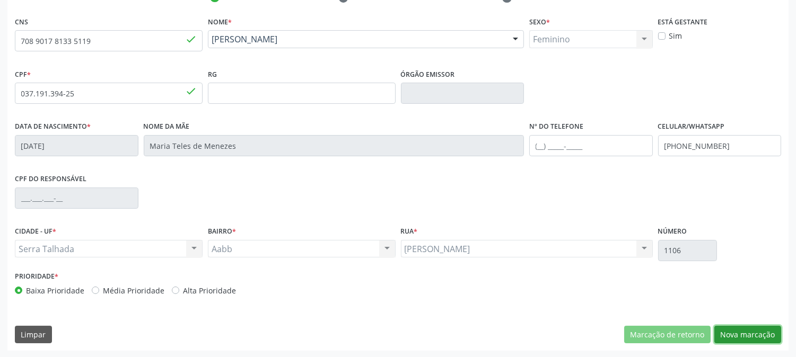
click at [753, 336] on button "Nova marcação" at bounding box center [747, 335] width 67 height 18
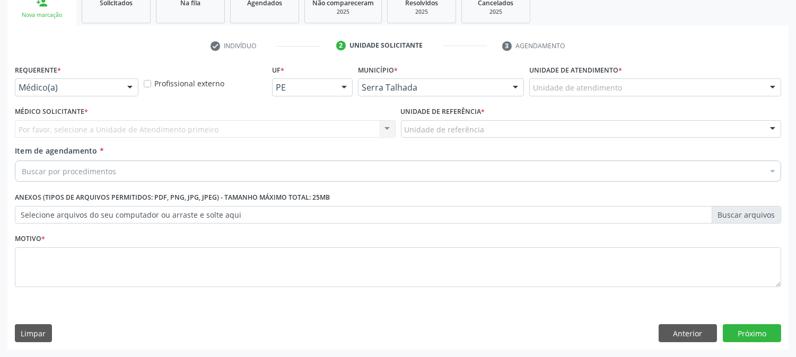
scroll to position [168, 0]
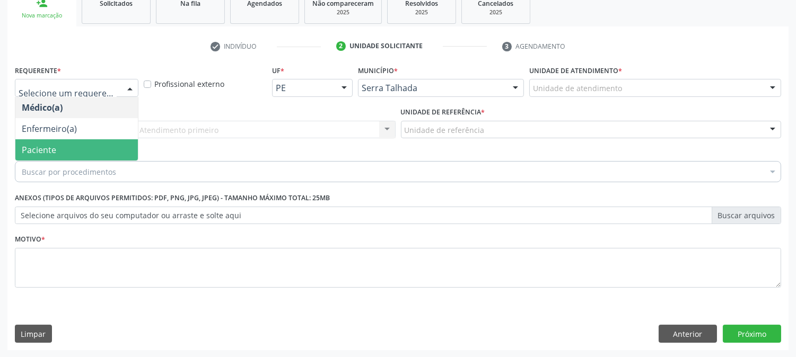
click at [77, 145] on span "Paciente" at bounding box center [76, 149] width 123 height 21
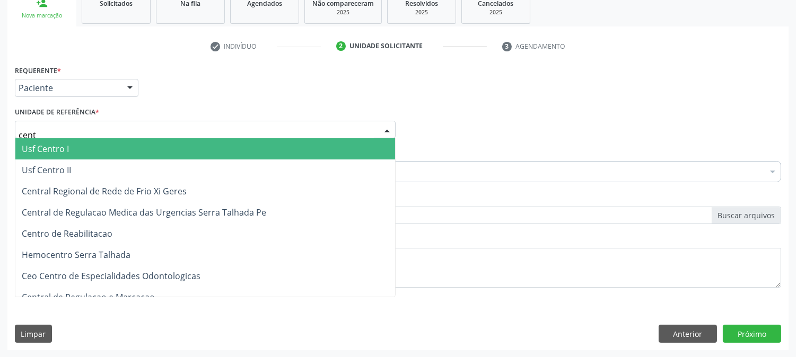
type input "centr"
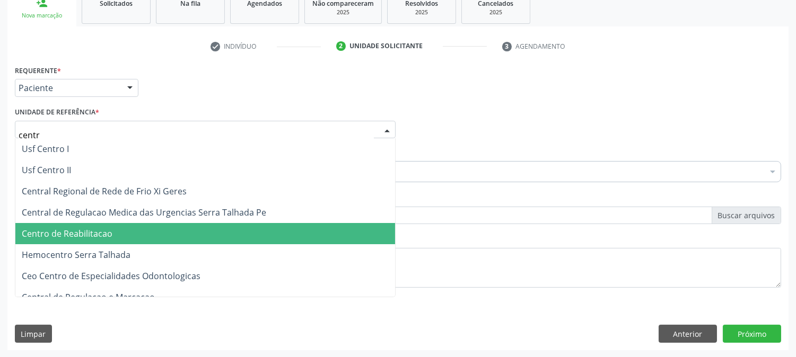
click at [94, 225] on span "Centro de Reabilitacao" at bounding box center [205, 233] width 380 height 21
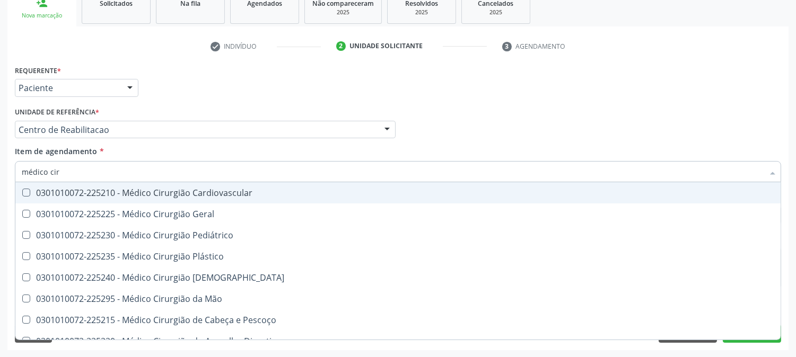
type input "médico ciru"
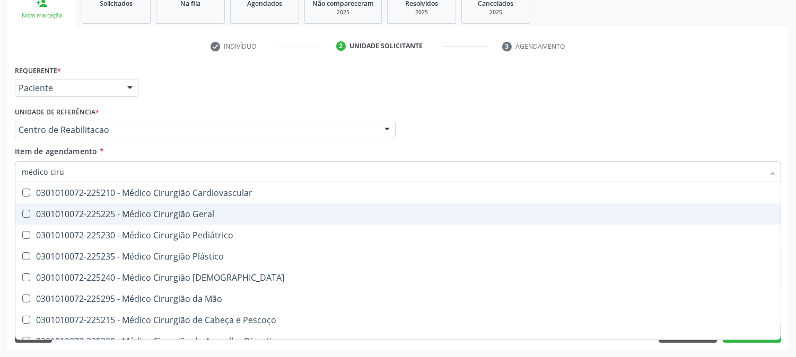
click at [102, 210] on div "0301010072-225225 - Médico Cirurgião Geral" at bounding box center [398, 214] width 753 height 8
checkbox Geral "true"
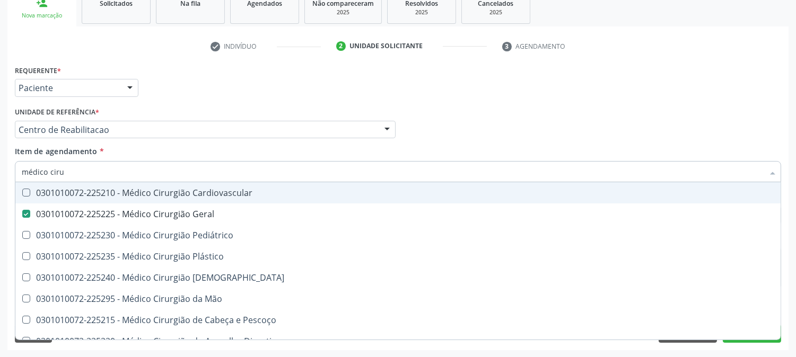
click at [0, 177] on div "Acompanhamento Acompanhe a situação das marcações correntes e finalizadas Relat…" at bounding box center [398, 124] width 796 height 467
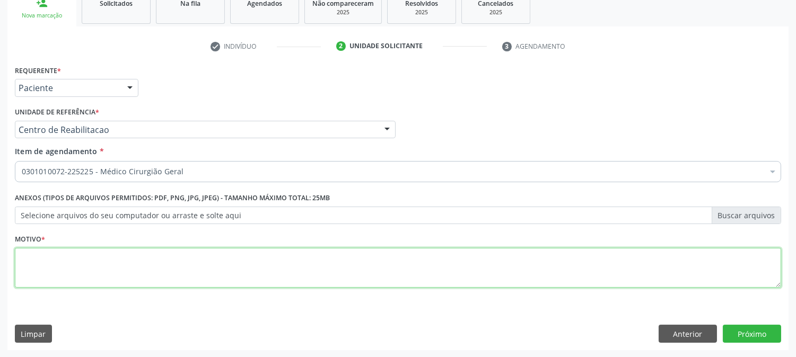
click at [37, 277] on textarea at bounding box center [398, 268] width 766 height 40
type textarea "."
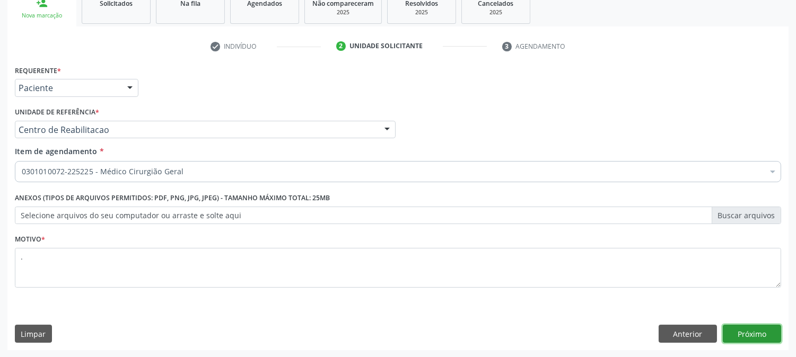
click at [756, 335] on button "Próximo" at bounding box center [752, 334] width 58 height 18
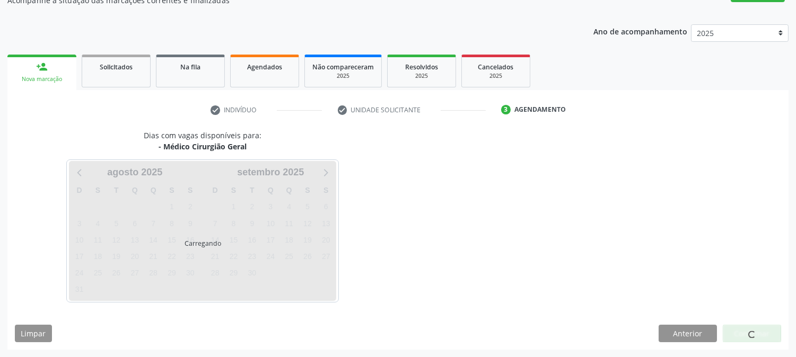
scroll to position [103, 0]
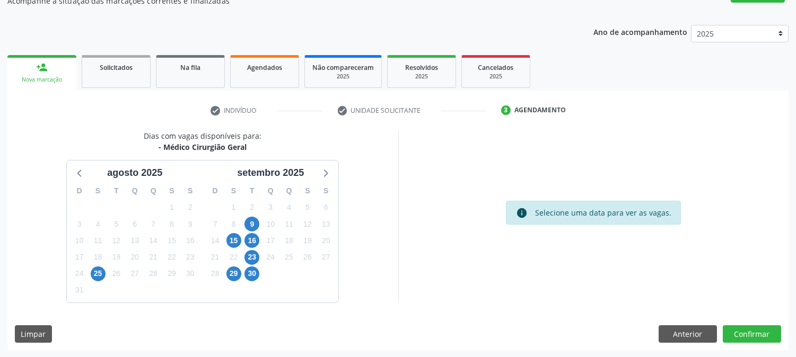
click at [243, 224] on div "9" at bounding box center [252, 224] width 19 height 16
click at [251, 221] on span "9" at bounding box center [251, 224] width 15 height 15
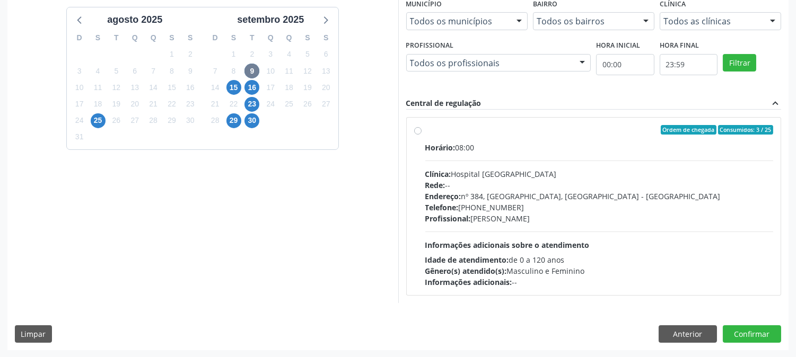
click at [518, 176] on div "Clínica: Hospital Sao Francisco" at bounding box center [599, 174] width 348 height 11
click at [422, 135] on input "Ordem de chegada Consumidos: 3 / 25 Horário: 08:00 Clínica: Hospital Sao Franci…" at bounding box center [417, 130] width 7 height 10
radio input "true"
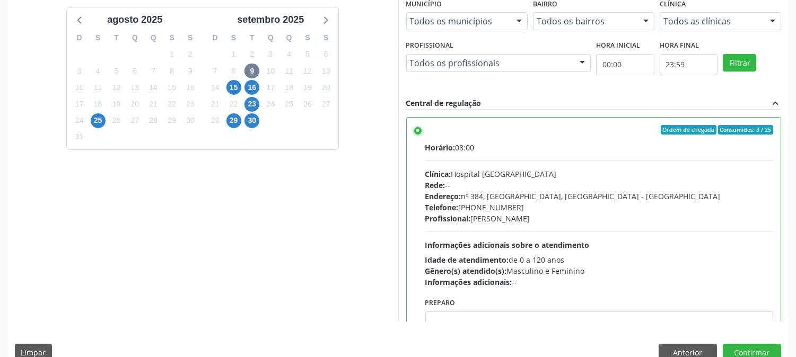
scroll to position [276, 0]
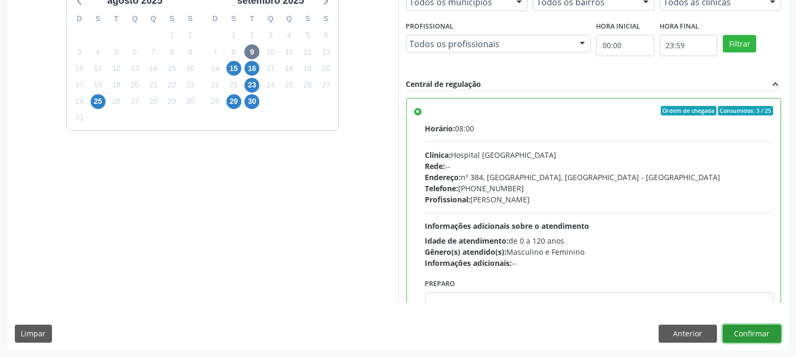
click at [736, 335] on button "Confirmar" at bounding box center [752, 334] width 58 height 18
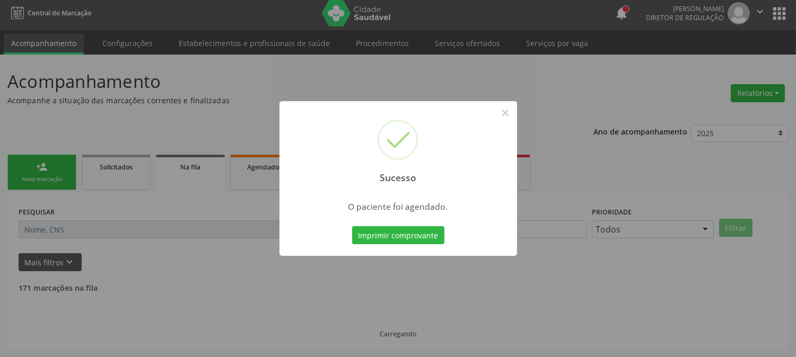
scroll to position [0, 0]
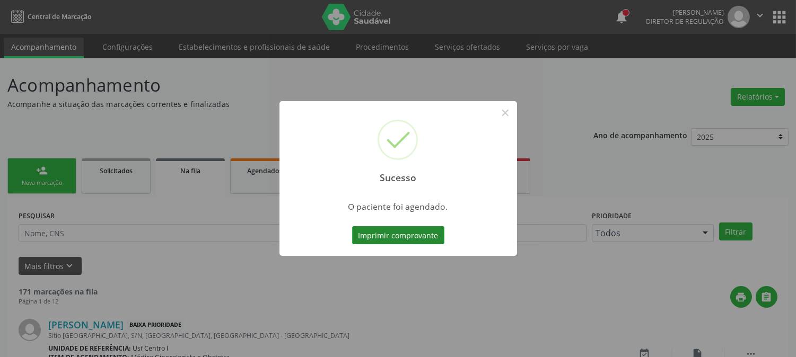
click at [432, 230] on button "Imprimir comprovante" at bounding box center [398, 235] width 92 height 18
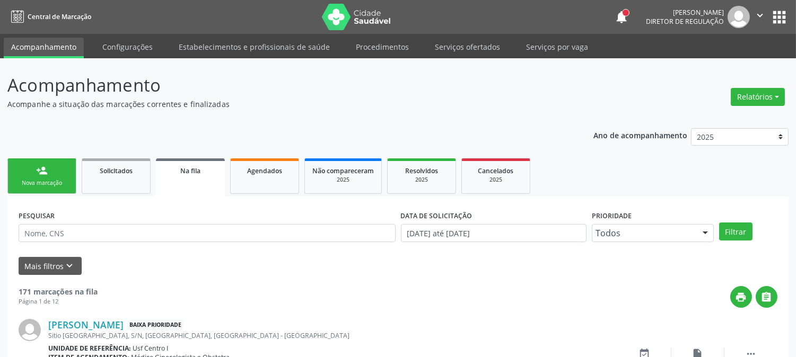
click at [36, 163] on link "person_add Nova marcação" at bounding box center [41, 177] width 69 height 36
click at [51, 179] on div "Nova marcação" at bounding box center [41, 183] width 53 height 8
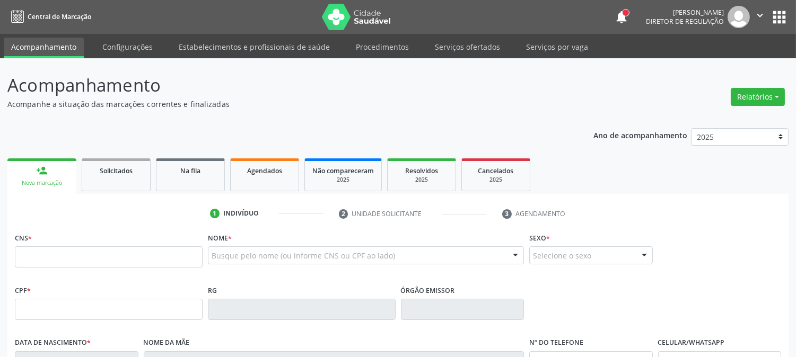
click at [38, 170] on div "person_add" at bounding box center [42, 171] width 12 height 12
click at [170, 257] on input "text" at bounding box center [109, 257] width 188 height 21
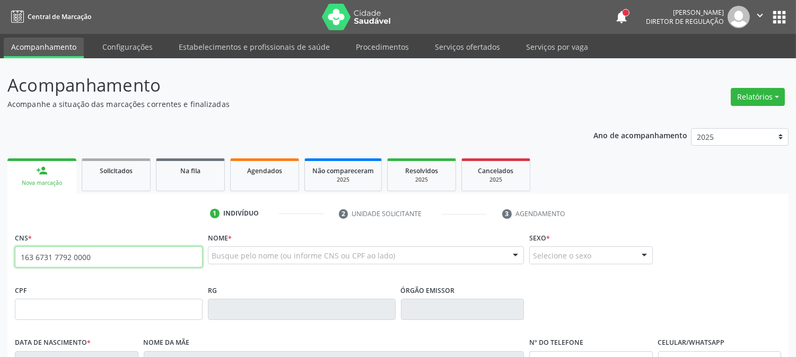
type input "163 6731 7792 0000"
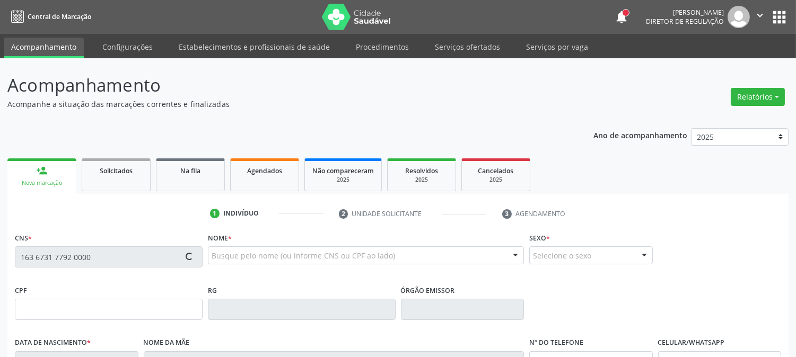
type input "2[DATE]"
type input "[PERSON_NAME]"
type input "[PHONE_NUMBER]"
type input "S/N"
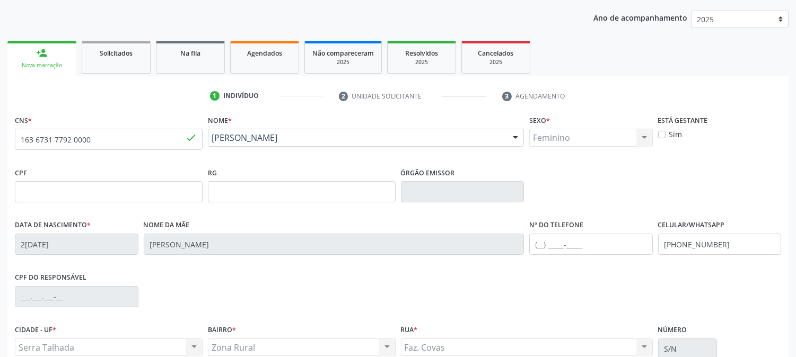
scroll to position [216, 0]
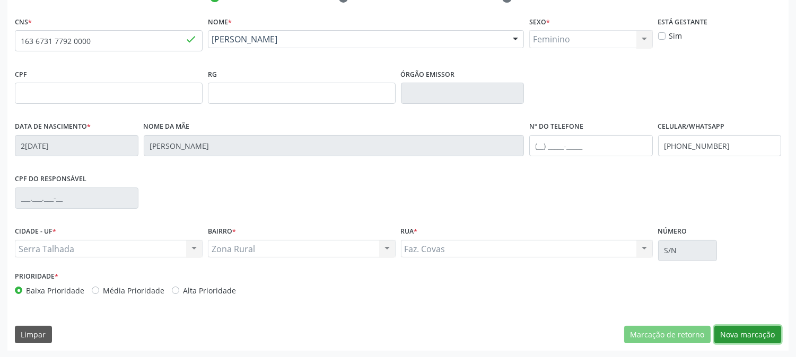
click at [750, 338] on button "Nova marcação" at bounding box center [747, 335] width 67 height 18
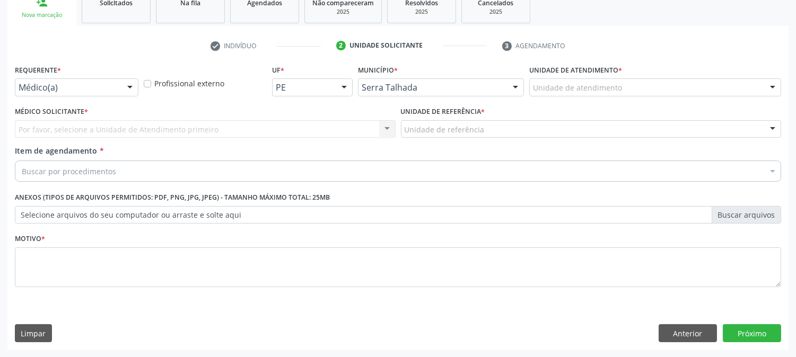
scroll to position [168, 0]
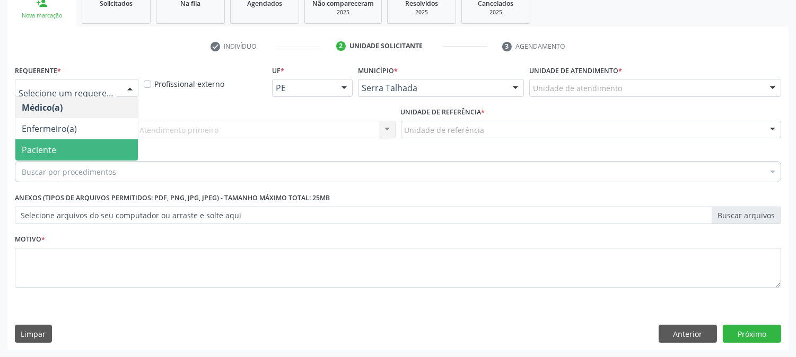
click at [64, 146] on span "Paciente" at bounding box center [76, 149] width 123 height 21
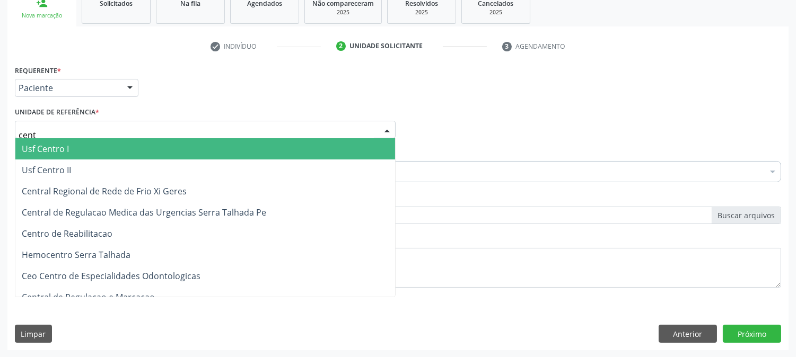
type input "centr"
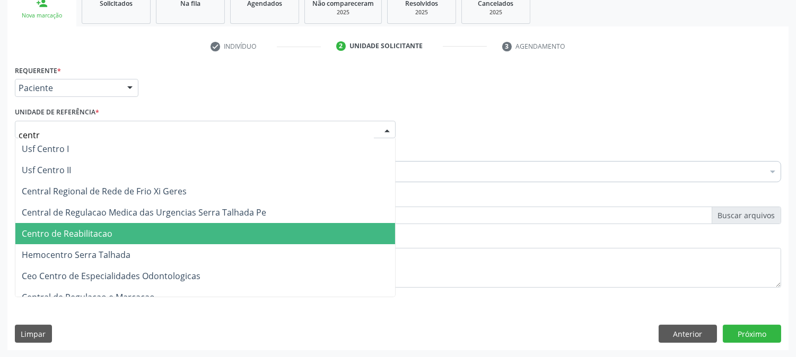
click at [92, 235] on span "Centro de Reabilitacao" at bounding box center [67, 234] width 91 height 12
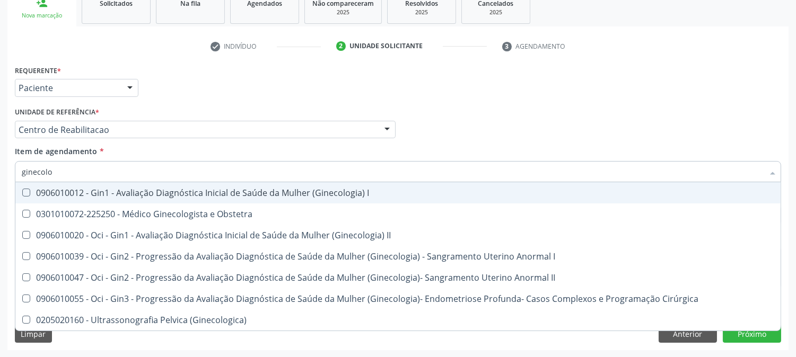
type input "ginecolog"
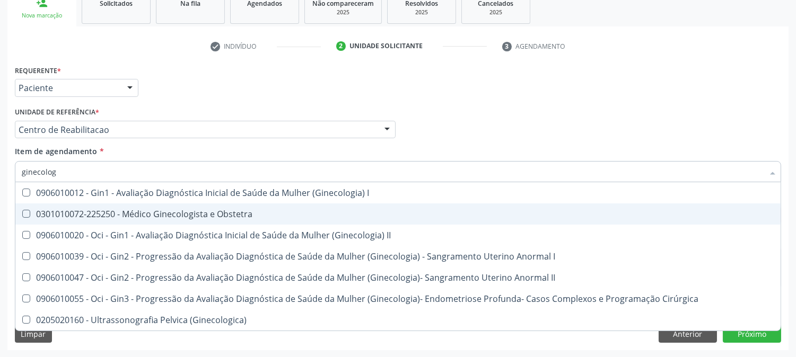
click at [78, 221] on span "0301010072-225250 - Médico Ginecologista e Obstetra" at bounding box center [397, 214] width 765 height 21
checkbox Obstetra "true"
click at [0, 213] on div "Acompanhamento Acompanhe a situação das marcações correntes e finalizadas Relat…" at bounding box center [398, 124] width 796 height 467
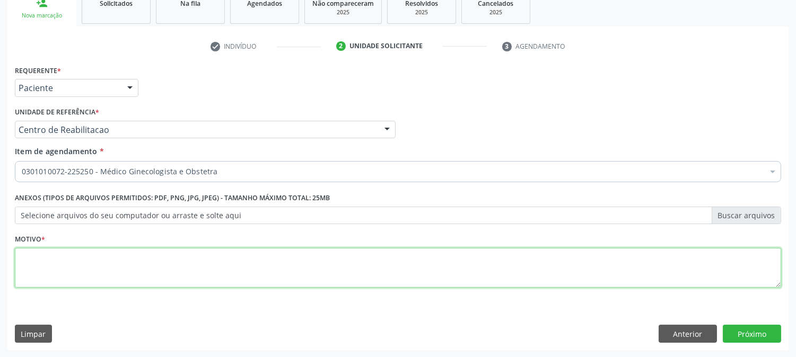
click at [77, 264] on textarea at bounding box center [398, 268] width 766 height 40
type textarea "."
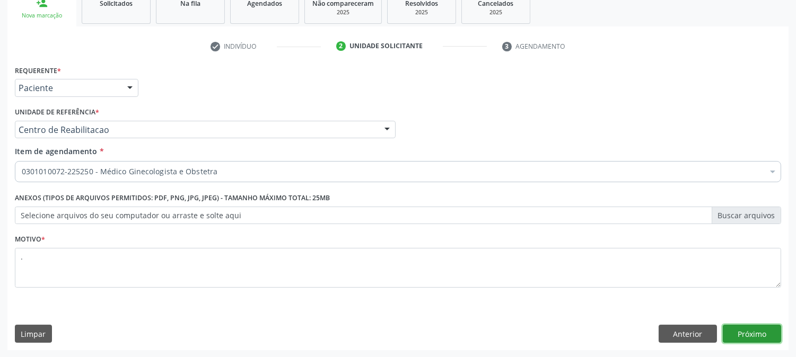
click at [757, 332] on button "Próximo" at bounding box center [752, 334] width 58 height 18
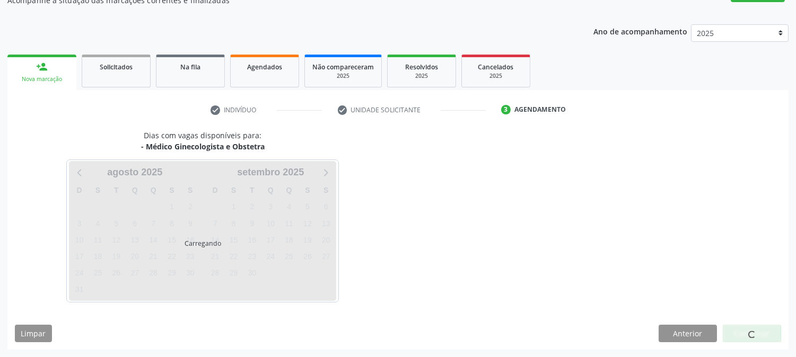
scroll to position [103, 0]
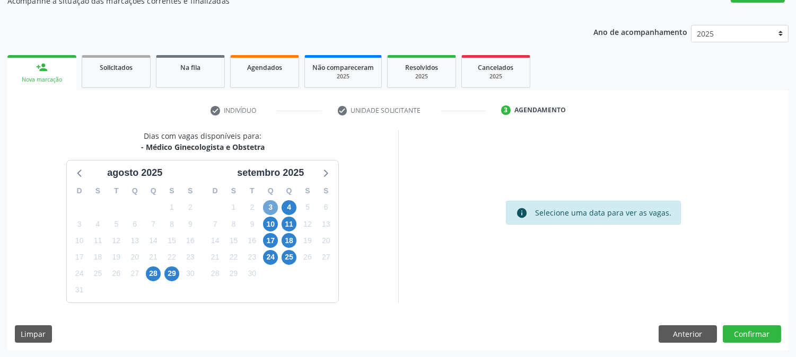
click at [269, 206] on span "3" at bounding box center [270, 207] width 15 height 15
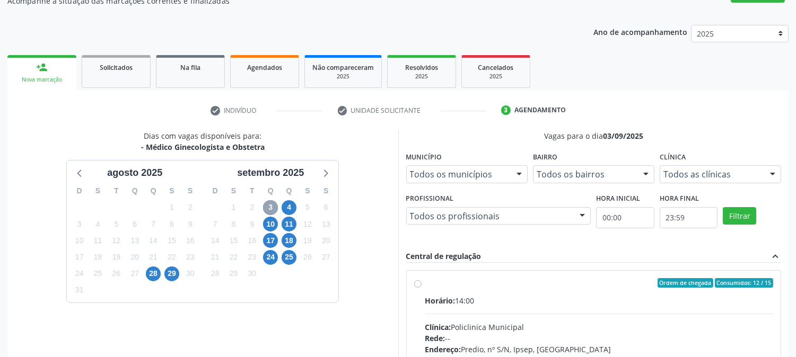
scroll to position [257, 0]
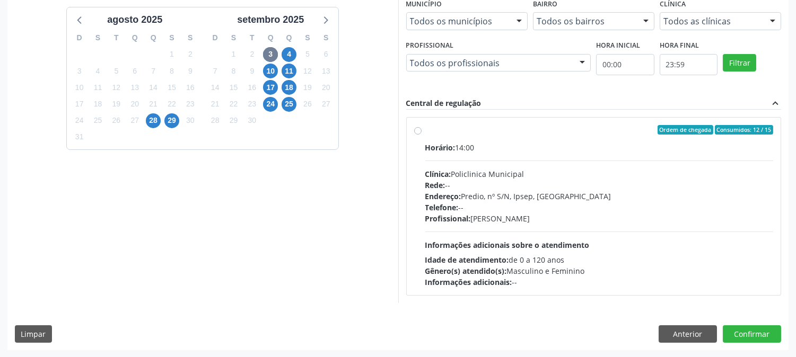
click at [456, 189] on div "Rede: --" at bounding box center [599, 185] width 348 height 11
click at [422, 135] on input "Ordem de chegada Consumidos: 12 / 15 Horário: 14:00 Clínica: Policlinica Munici…" at bounding box center [417, 130] width 7 height 10
radio input "true"
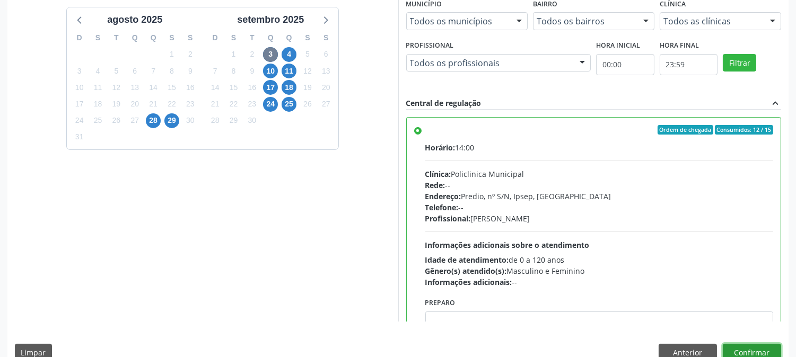
click at [755, 352] on button "Confirmar" at bounding box center [752, 353] width 58 height 18
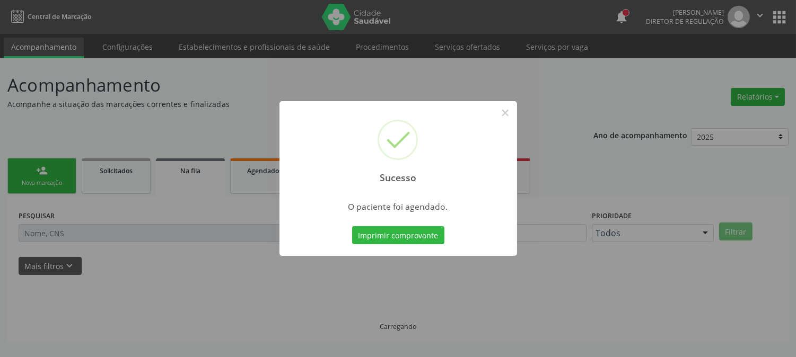
scroll to position [0, 0]
click at [414, 232] on button "Imprimir comprovante" at bounding box center [398, 235] width 92 height 18
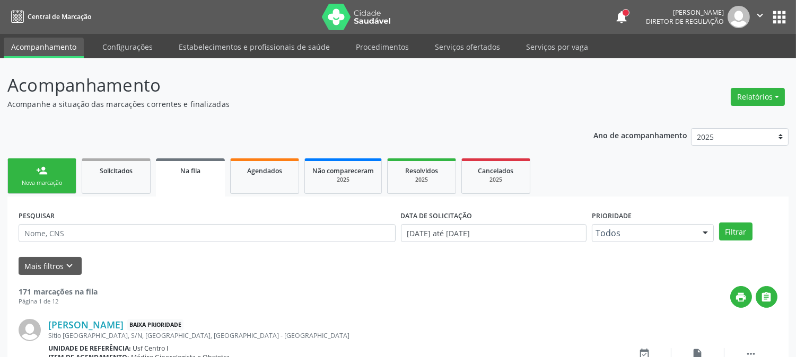
click at [54, 175] on link "person_add Nova marcação" at bounding box center [41, 177] width 69 height 36
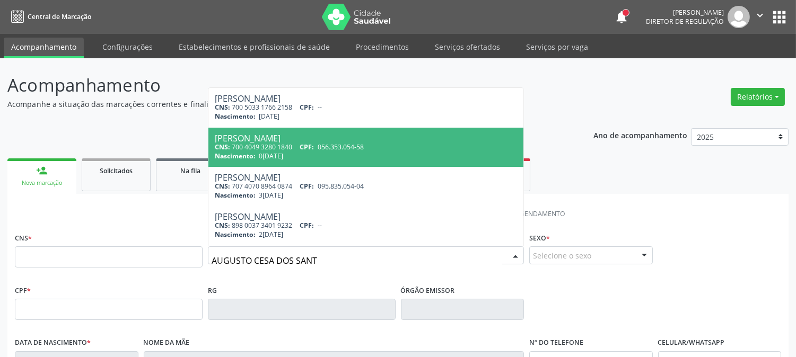
type input "AUGUSTO CESA DOS SANTO"
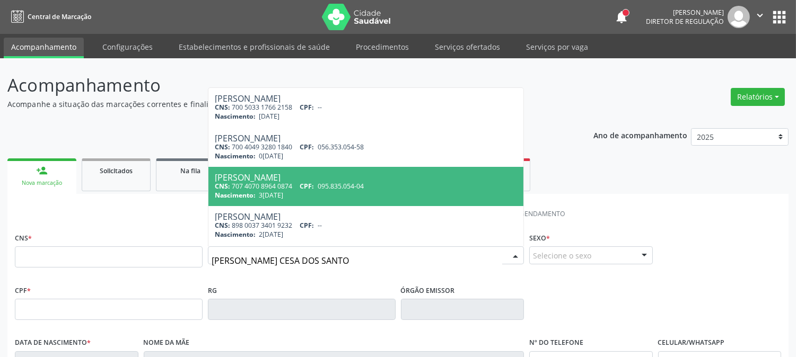
scroll to position [196, 0]
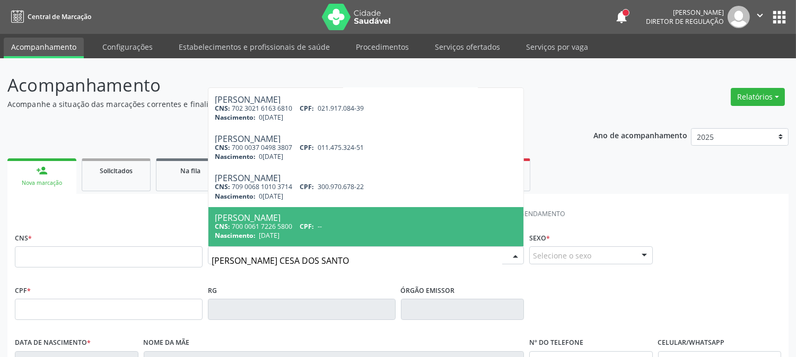
click at [374, 220] on div "Augusto Cesar dos Santos" at bounding box center [366, 218] width 302 height 8
type input "700 0061 7226 5800"
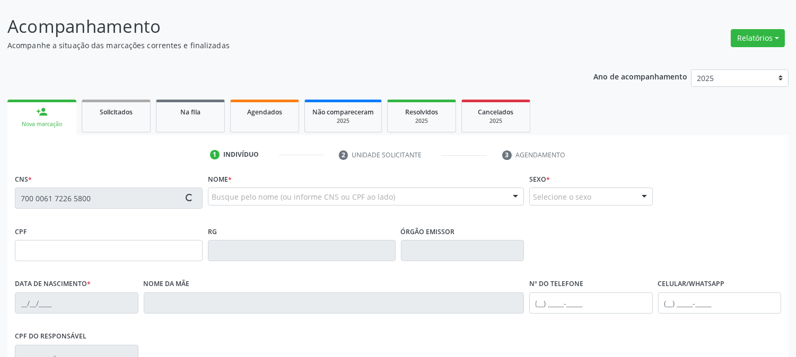
scroll to position [216, 0]
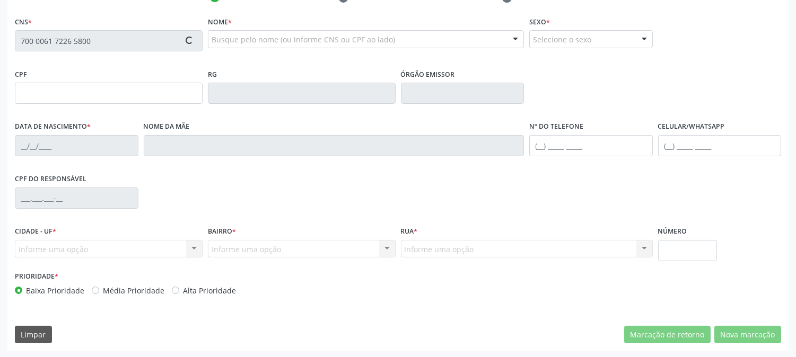
type input "22/09/1978"
type input "Maria Celma Lima Santos"
type input "(87) 99998-6456"
type input "S/N"
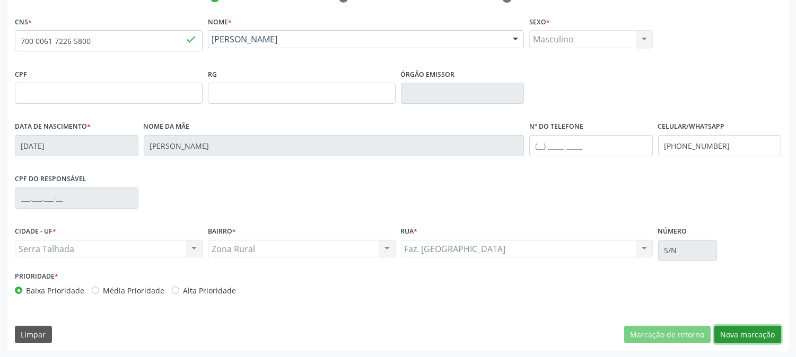
click at [742, 331] on button "Nova marcação" at bounding box center [747, 335] width 67 height 18
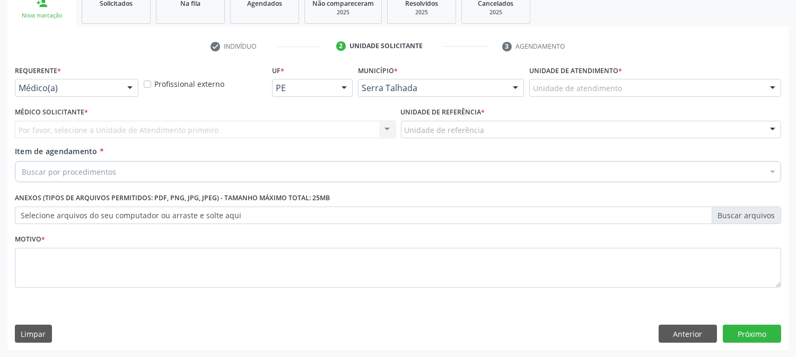
click at [133, 86] on div at bounding box center [130, 89] width 16 height 18
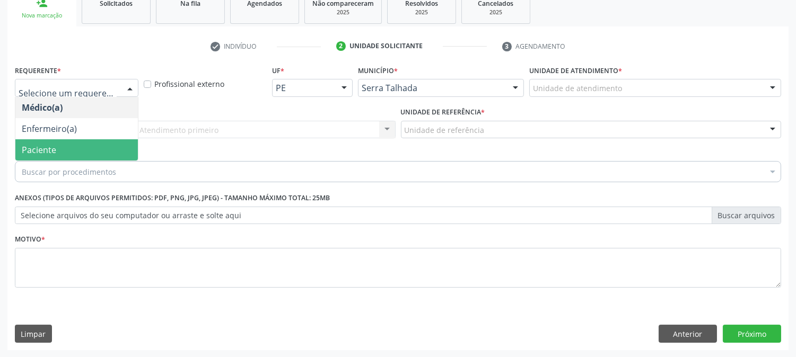
click at [63, 150] on span "Paciente" at bounding box center [76, 149] width 123 height 21
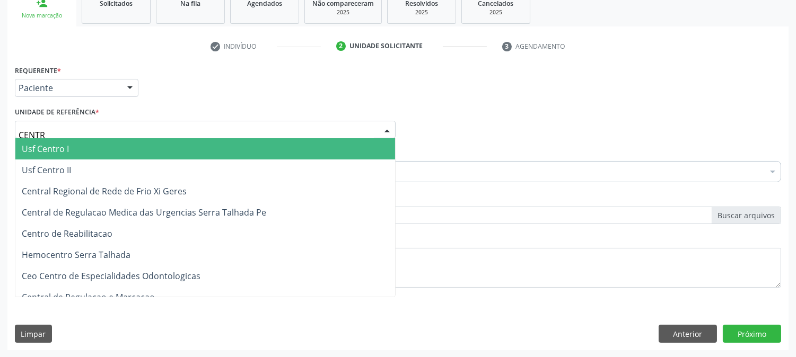
type input "CENTRO"
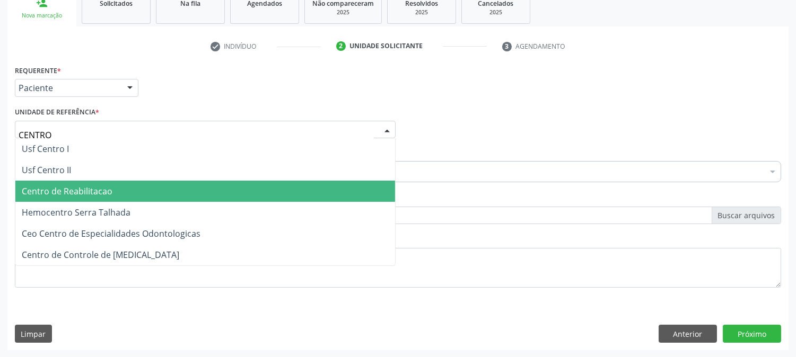
click at [90, 192] on span "Centro de Reabilitacao" at bounding box center [67, 192] width 91 height 12
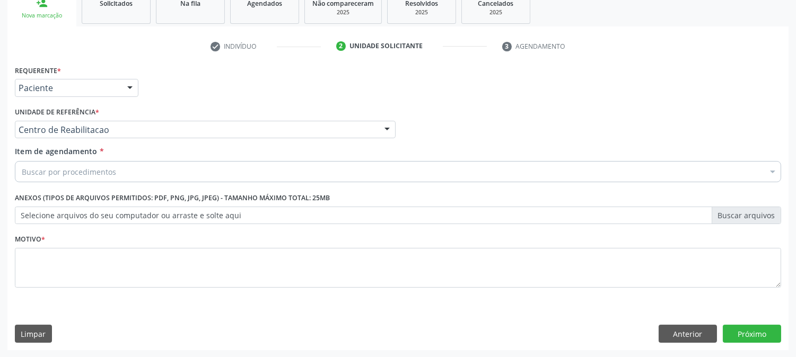
click at [84, 163] on div "Buscar por procedimentos" at bounding box center [398, 171] width 766 height 21
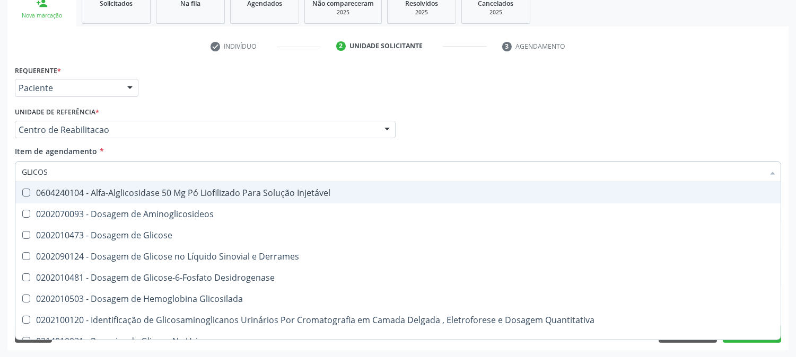
type input "GLICOSE"
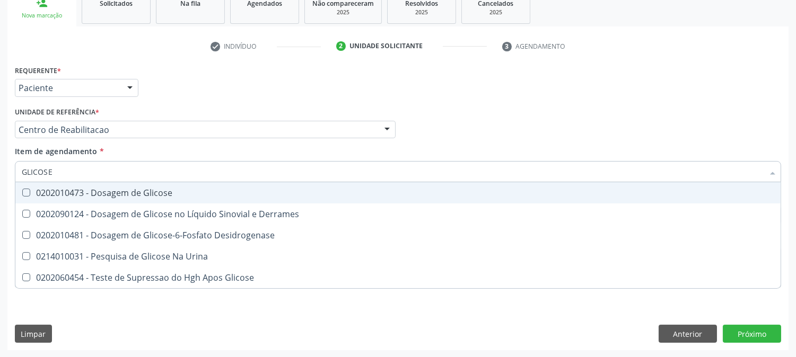
click at [78, 193] on div "0202010473 - Dosagem de Glicose" at bounding box center [398, 193] width 753 height 8
checkbox Glicose "true"
drag, startPoint x: 71, startPoint y: 170, endPoint x: 0, endPoint y: 170, distance: 71.1
click at [0, 170] on div "Acompanhamento Acompanhe a situação das marcações correntes e finalizadas Relat…" at bounding box center [398, 124] width 796 height 467
type input "ACI"
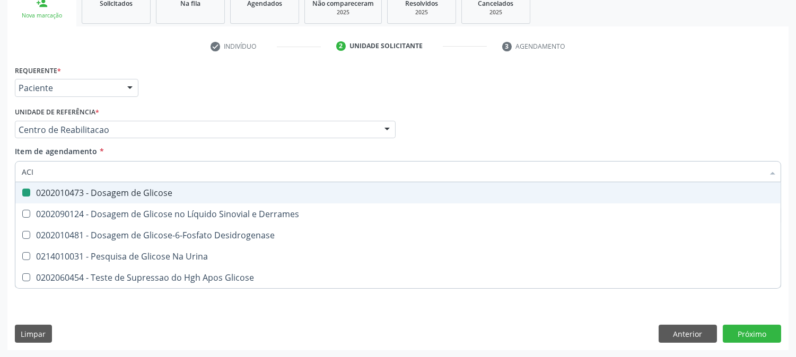
checkbox Glicose "false"
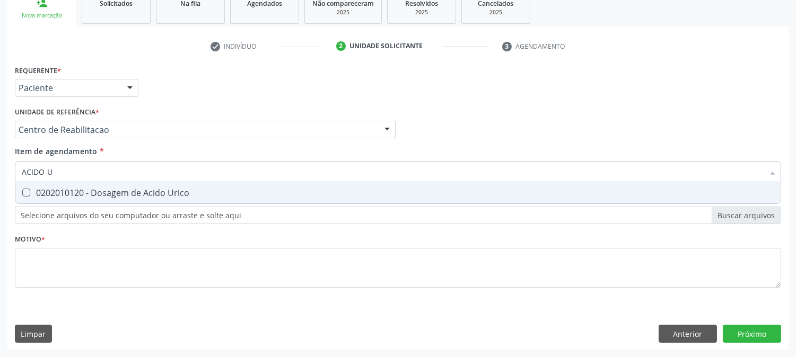
type input "ACIDO UR"
click at [25, 189] on Urico at bounding box center [26, 193] width 8 height 8
click at [22, 189] on Urico "checkbox" at bounding box center [18, 192] width 7 height 7
checkbox Urico "true"
drag, startPoint x: 95, startPoint y: 170, endPoint x: 0, endPoint y: 175, distance: 95.6
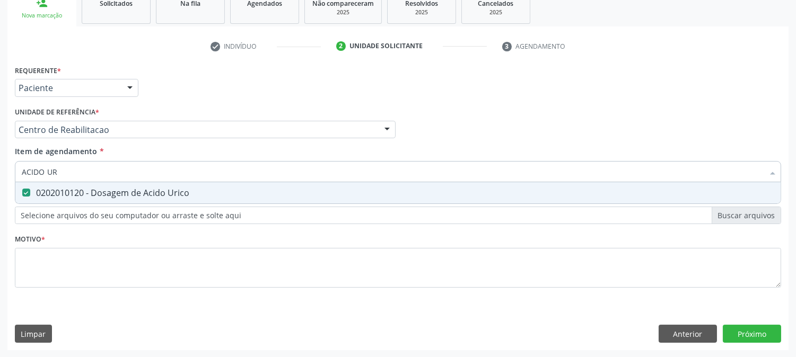
click at [0, 175] on div "Acompanhamento Acompanhe a situação das marcações correntes e finalizadas Relat…" at bounding box center [398, 124] width 796 height 467
type input "C"
checkbox Urico "false"
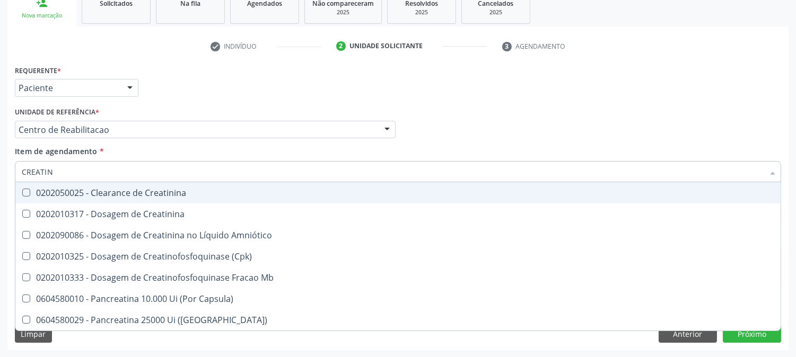
type input "CREATINI"
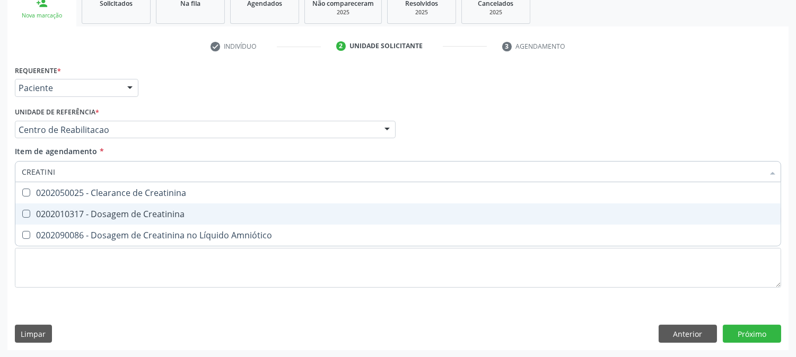
click at [45, 221] on span "0202010317 - Dosagem de Creatinina" at bounding box center [397, 214] width 765 height 21
checkbox Creatinina "true"
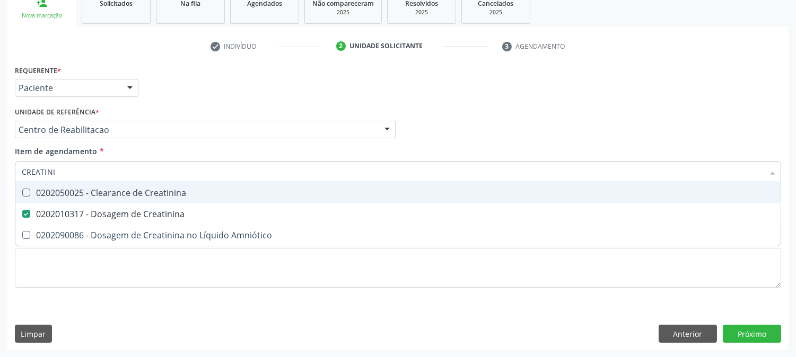
drag, startPoint x: 67, startPoint y: 173, endPoint x: 0, endPoint y: 172, distance: 66.8
click at [0, 172] on div "Acompanhamento Acompanhe a situação das marcações correntes e finalizadas Relat…" at bounding box center [398, 124] width 796 height 467
type input "UREI"
checkbox Creatinina "false"
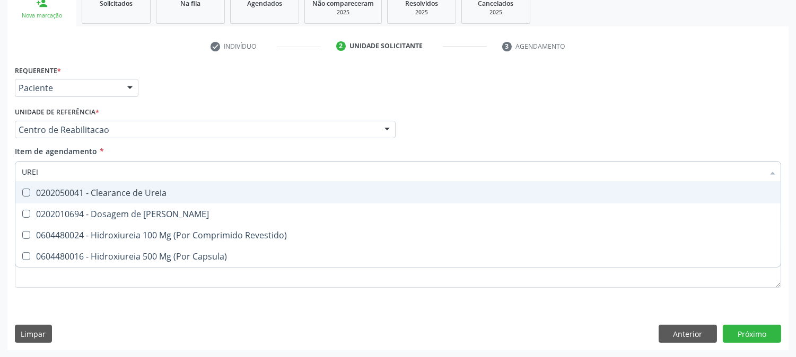
type input "UREIA"
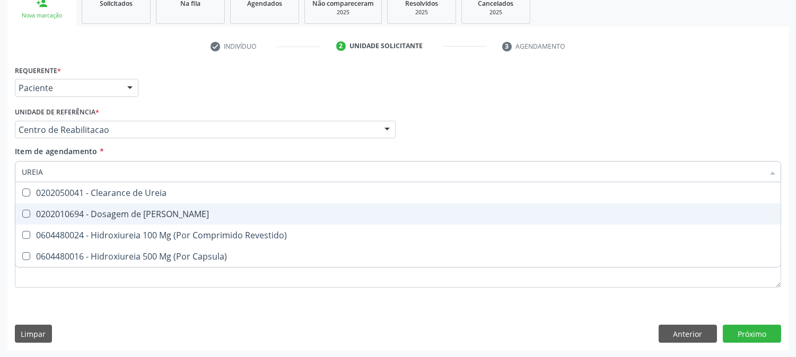
click at [50, 210] on div "0202010694 - Dosagem de [PERSON_NAME]" at bounding box center [398, 214] width 753 height 8
checkbox Ureia "true"
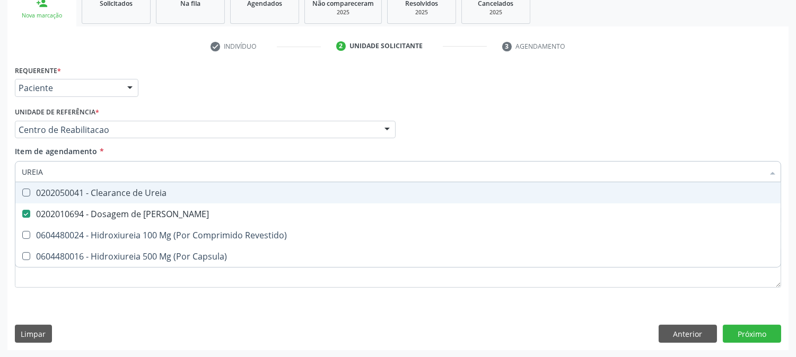
drag, startPoint x: 51, startPoint y: 174, endPoint x: 0, endPoint y: 173, distance: 51.4
click at [0, 173] on div "Acompanhamento Acompanhe a situação das marcações correntes e finalizadas Relat…" at bounding box center [398, 124] width 796 height 467
type input "CO"
checkbox Ureia "false"
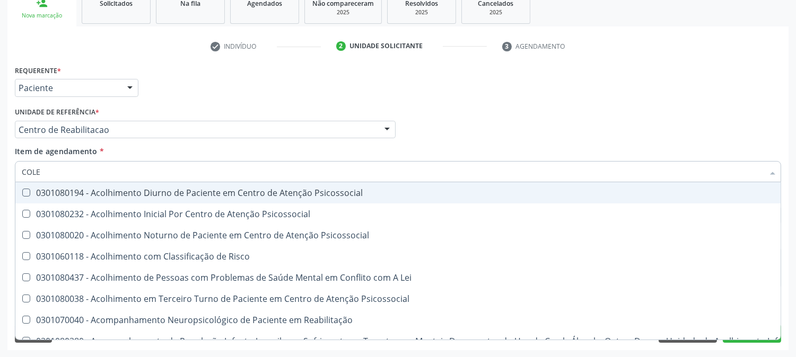
type input "COLES"
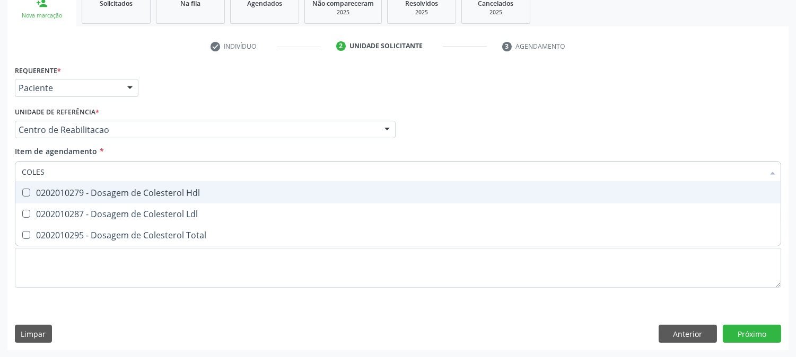
click at [22, 196] on div at bounding box center [19, 193] width 8 height 8
checkbox Hdl "true"
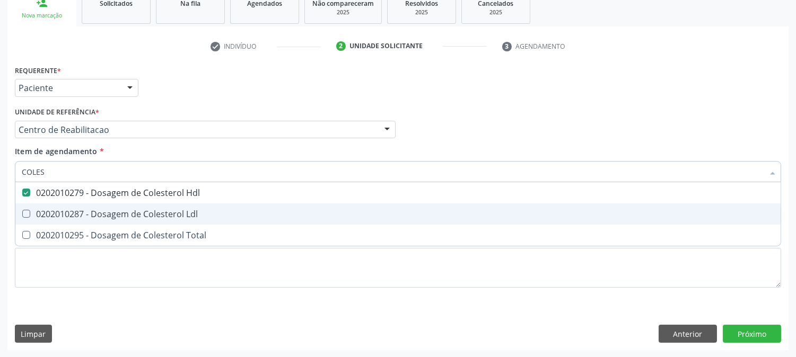
click at [28, 222] on span "0202010287 - Dosagem de Colesterol Ldl" at bounding box center [397, 214] width 765 height 21
checkbox Ldl "true"
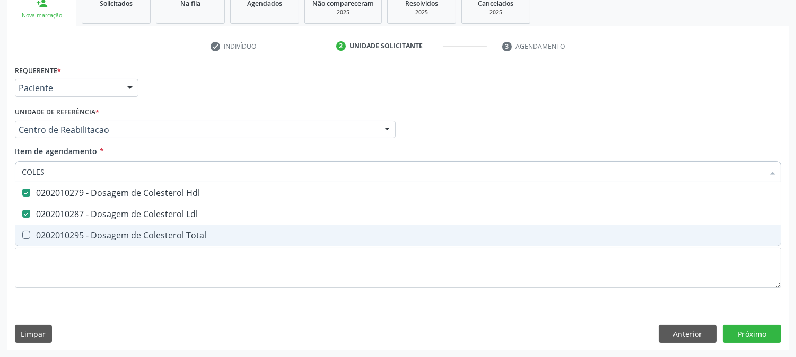
click at [28, 229] on span "0202010295 - Dosagem de Colesterol Total" at bounding box center [397, 235] width 765 height 21
checkbox Total "true"
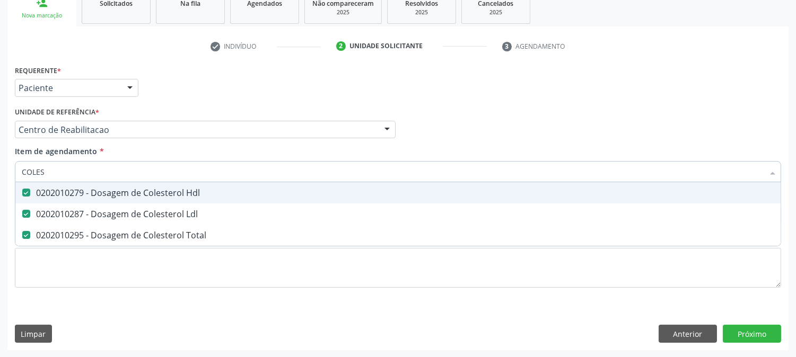
drag, startPoint x: 67, startPoint y: 170, endPoint x: 0, endPoint y: 187, distance: 69.3
click at [0, 187] on div "Acompanhamento Acompanhe a situação das marcações correntes e finalizadas Relat…" at bounding box center [398, 124] width 796 height 467
type input "TG"
checkbox Hdl "false"
checkbox Ldl "false"
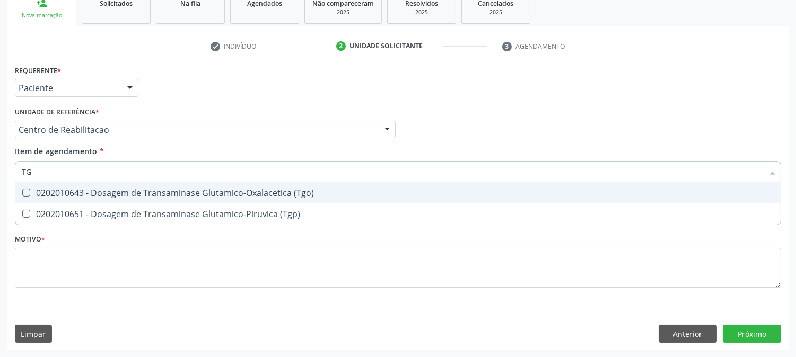
click at [49, 182] on span "0202010643 - Dosagem de Transaminase Glutamico-Oxalacetica (Tgo)" at bounding box center [397, 192] width 765 height 21
checkbox \(Tgo\) "true"
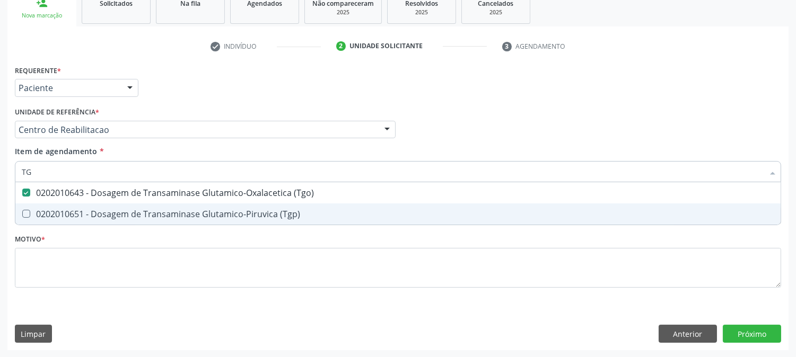
click at [50, 205] on span "0202010651 - Dosagem de Transaminase Glutamico-Piruvica (Tgp)" at bounding box center [397, 214] width 765 height 21
checkbox \(Tgp\) "true"
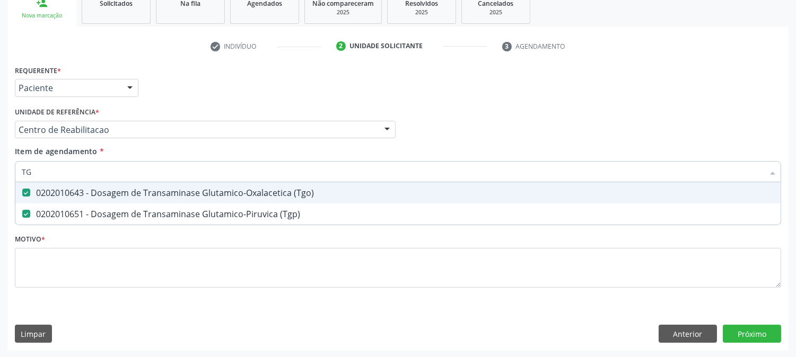
drag, startPoint x: 50, startPoint y: 177, endPoint x: 0, endPoint y: 177, distance: 49.9
click at [0, 177] on div "Acompanhamento Acompanhe a situação das marcações correntes e finalizadas Relat…" at bounding box center [398, 124] width 796 height 467
type input "TRI"
checkbox \(Tgo\) "false"
checkbox \(Tgp\) "false"
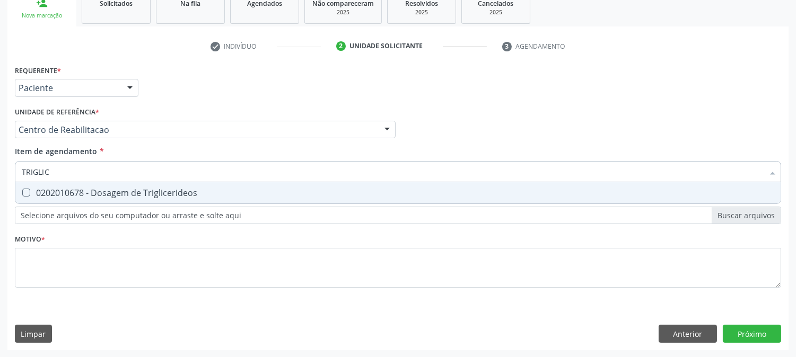
type input "TRIGLICE"
click at [66, 193] on div "0202010678 - Dosagem de Triglicerideos" at bounding box center [398, 193] width 753 height 8
checkbox Triglicerideos "true"
drag, startPoint x: 60, startPoint y: 167, endPoint x: 0, endPoint y: 178, distance: 61.5
click at [0, 178] on div "Acompanhamento Acompanhe a situação das marcações correntes e finalizadas Relat…" at bounding box center [398, 124] width 796 height 467
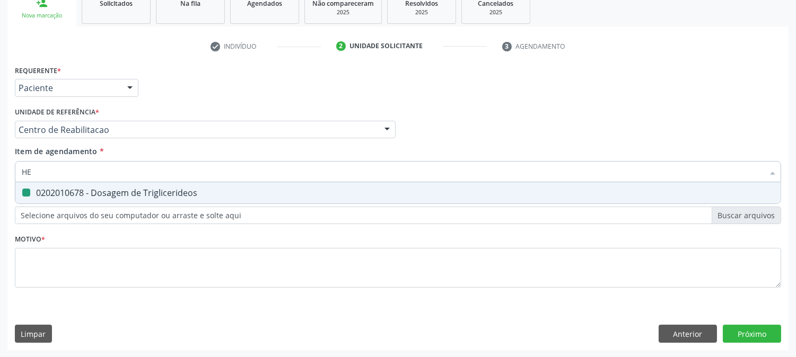
type input "HEM"
checkbox Triglicerideos "false"
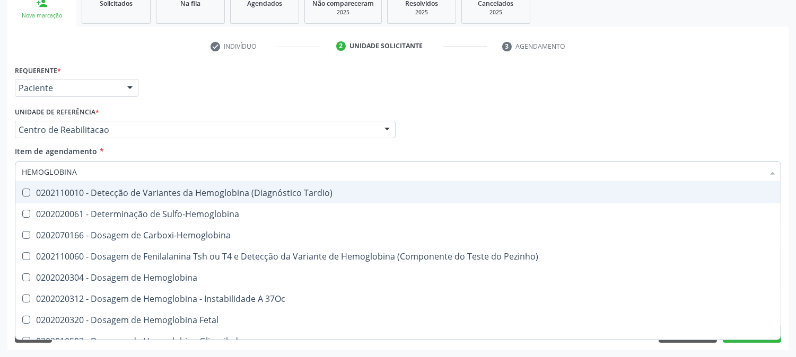
type input "HEMOGLOBINA G"
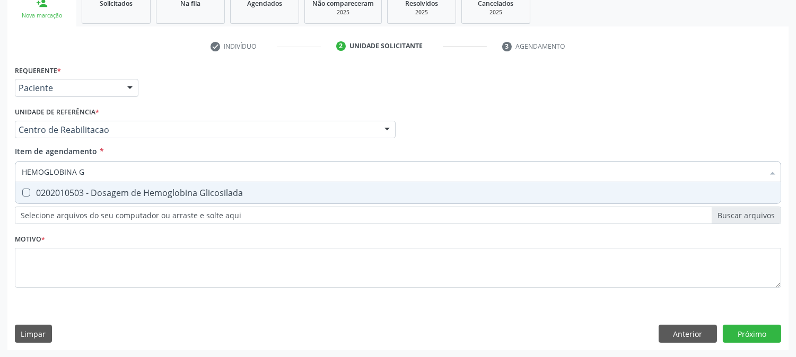
click at [53, 193] on div "0202010503 - Dosagem de Hemoglobina Glicosilada" at bounding box center [398, 193] width 753 height 8
checkbox Glicosilada "true"
drag, startPoint x: 106, startPoint y: 171, endPoint x: 42, endPoint y: 174, distance: 63.7
click at [42, 174] on input "HEMOGLOBINA G" at bounding box center [393, 171] width 742 height 21
type input "HEMOG"
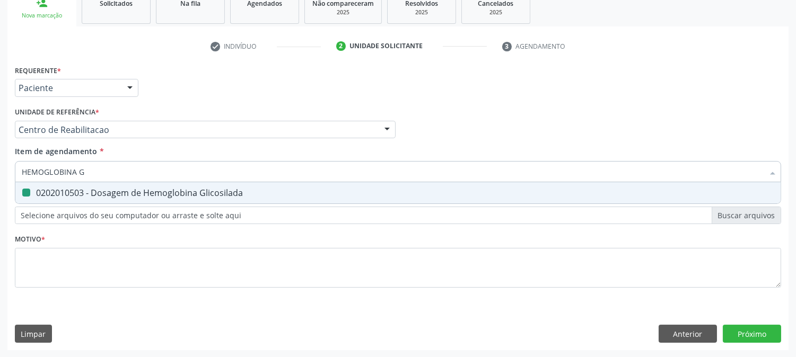
checkbox Glicosilada "false"
type input "HEMOGRAMA"
click at [54, 185] on span "0202020380 - Hemograma Completo" at bounding box center [397, 192] width 765 height 21
checkbox Completo "true"
drag, startPoint x: 75, startPoint y: 169, endPoint x: 0, endPoint y: 169, distance: 74.8
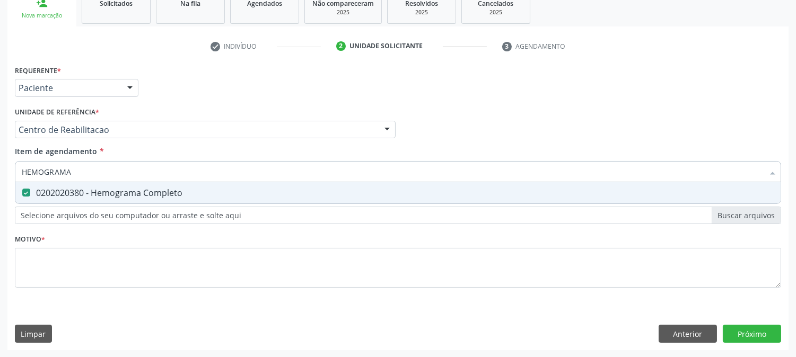
click at [0, 169] on div "Acompanhamento Acompanhe a situação das marcações correntes e finalizadas Relat…" at bounding box center [398, 124] width 796 height 467
type input "PS"
checkbox Completo "false"
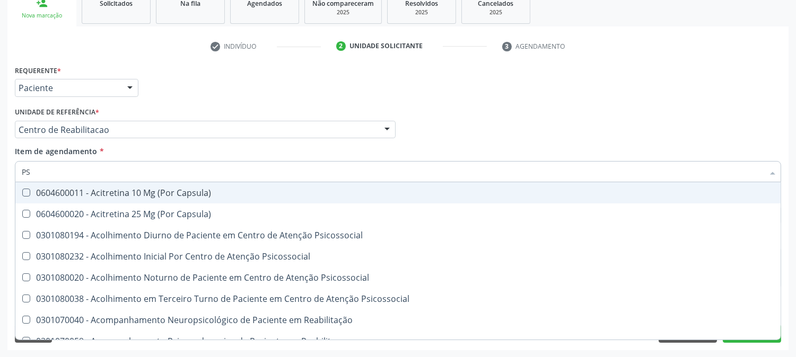
type input "PSA"
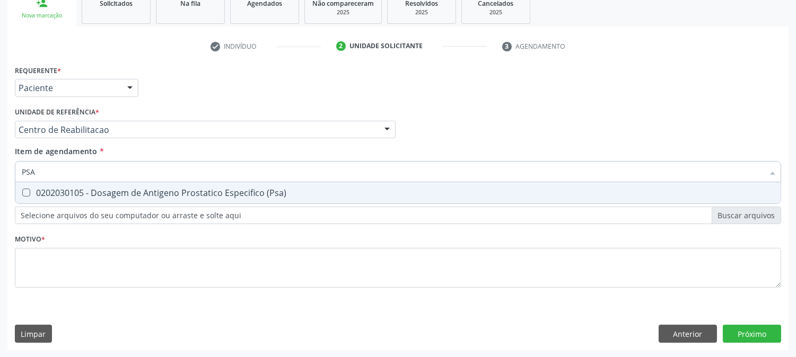
click at [37, 192] on div "0202030105 - Dosagem de Antigeno Prostatico Especifico (Psa)" at bounding box center [398, 193] width 753 height 8
checkbox \(Psa\) "true"
drag, startPoint x: 57, startPoint y: 162, endPoint x: 1, endPoint y: 171, distance: 57.5
click at [0, 171] on div "Acompanhamento Acompanhe a situação das marcações correntes e finalizadas Relat…" at bounding box center [398, 124] width 796 height 467
type input "PROT"
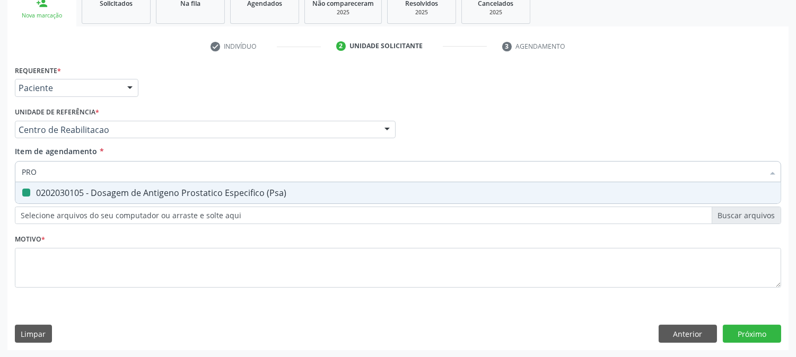
checkbox \(Psa\) "false"
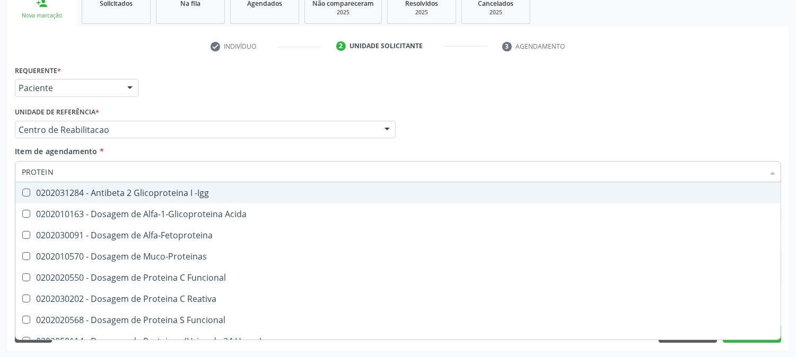
type input "PROTEINA"
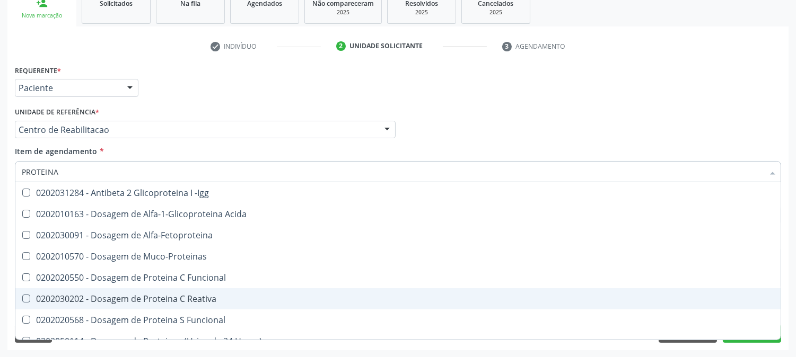
click at [63, 297] on div "0202030202 - Dosagem de Proteina C Reativa" at bounding box center [398, 299] width 753 height 8
checkbox Reativa "true"
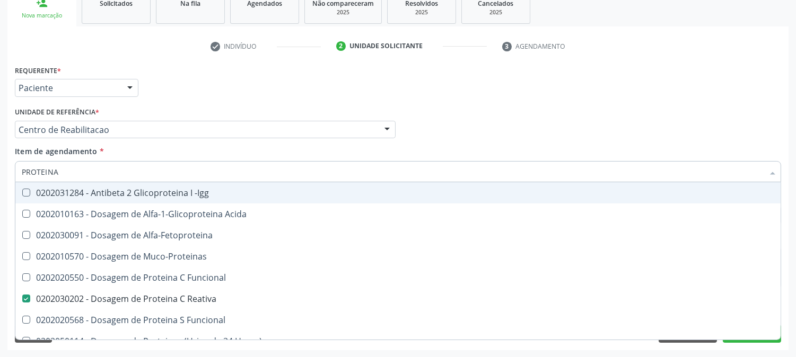
drag, startPoint x: 72, startPoint y: 168, endPoint x: 0, endPoint y: 174, distance: 71.8
click at [0, 174] on div "Acompanhamento Acompanhe a situação das marcações correntes e finalizadas Relat…" at bounding box center [398, 124] width 796 height 467
type input "URI"
checkbox Reativa "false"
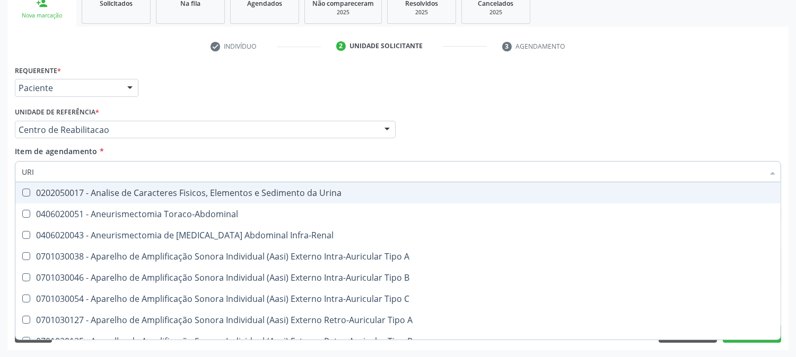
type input "URIN"
checkbox Urico "false"
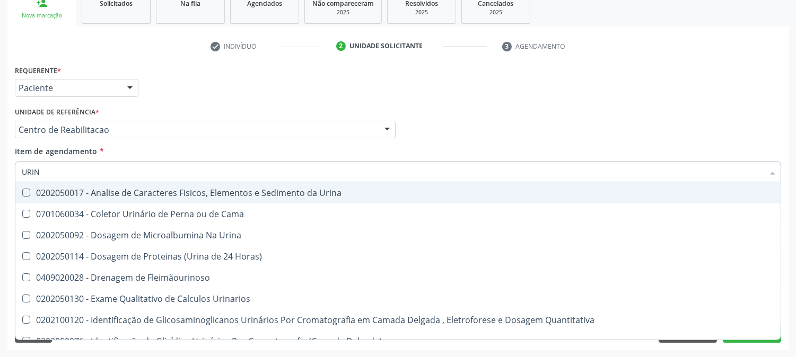
type input "URINA"
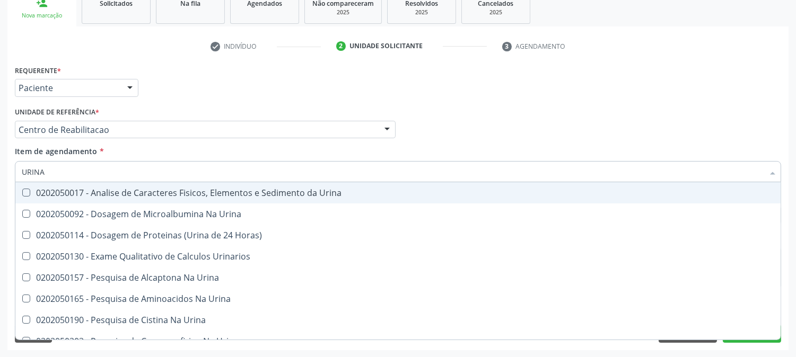
click at [38, 197] on div "0202050017 - Analise de Caracteres Fisicos, Elementos e Sedimento da Urina" at bounding box center [398, 193] width 753 height 8
checkbox Urina "true"
drag, startPoint x: 59, startPoint y: 173, endPoint x: 0, endPoint y: 173, distance: 59.4
click at [0, 173] on div "Acompanhamento Acompanhe a situação das marcações correntes e finalizadas Relat…" at bounding box center [398, 124] width 796 height 467
type input "PAP"
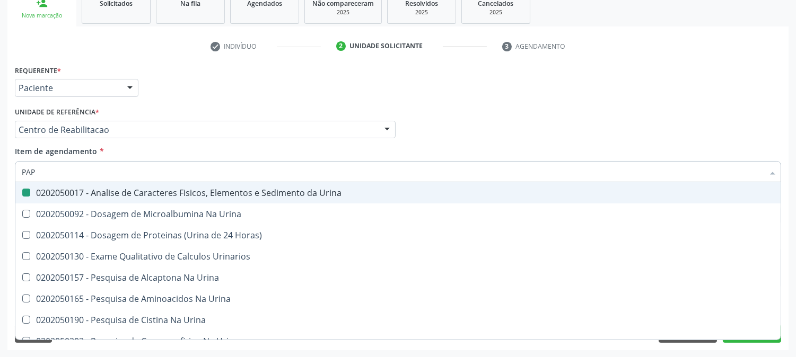
checkbox Urina "false"
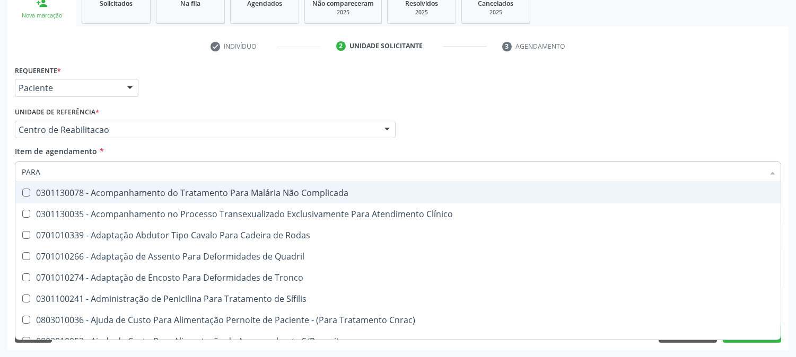
type input "PARAS"
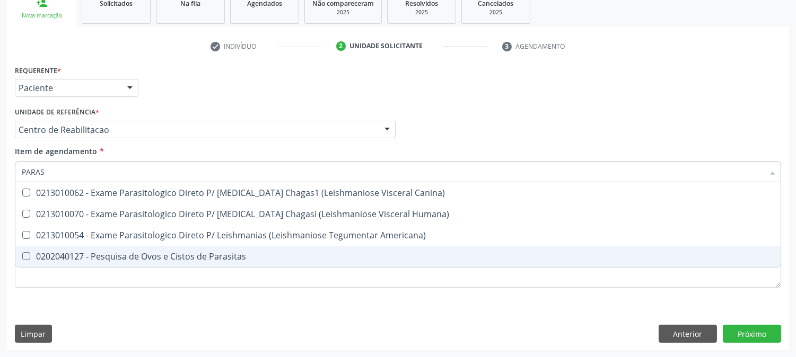
click at [60, 249] on span "0202040127 - Pesquisa de Ovos e Cistos de Parasitas" at bounding box center [397, 256] width 765 height 21
checkbox Parasitas "true"
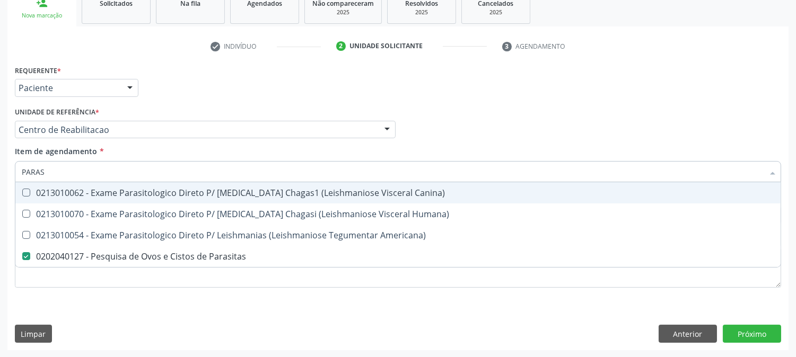
drag, startPoint x: 56, startPoint y: 176, endPoint x: 0, endPoint y: 175, distance: 55.7
click at [0, 175] on div "Acompanhamento Acompanhe a situação das marcações correntes e finalizadas Relat…" at bounding box center [398, 124] width 796 height 467
type input "T3"
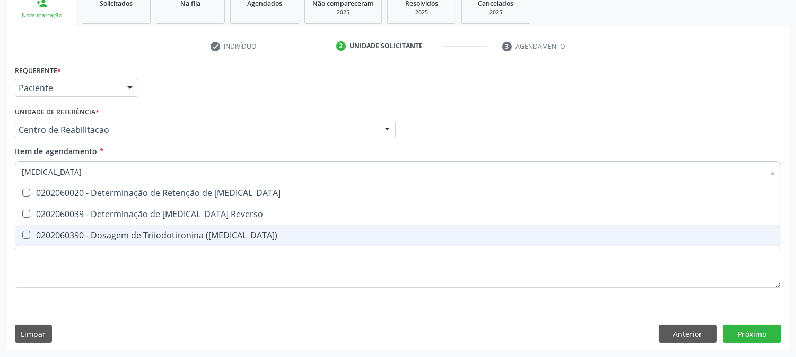
click at [59, 231] on div "0202060390 - Dosagem de Triiodotironina ([MEDICAL_DATA])" at bounding box center [398, 235] width 753 height 8
checkbox \(T3\) "true"
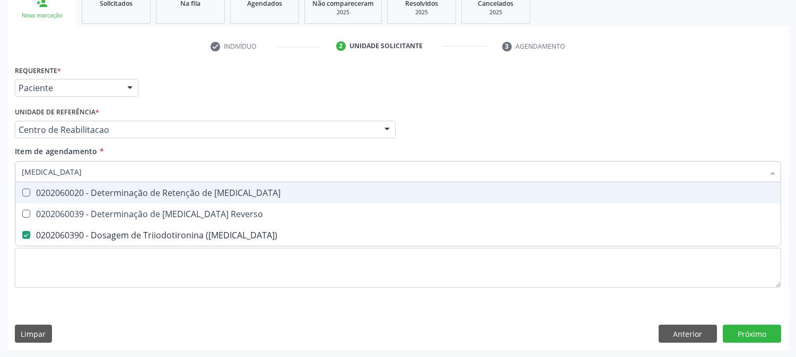
type input "T"
checkbox \(T3\) "false"
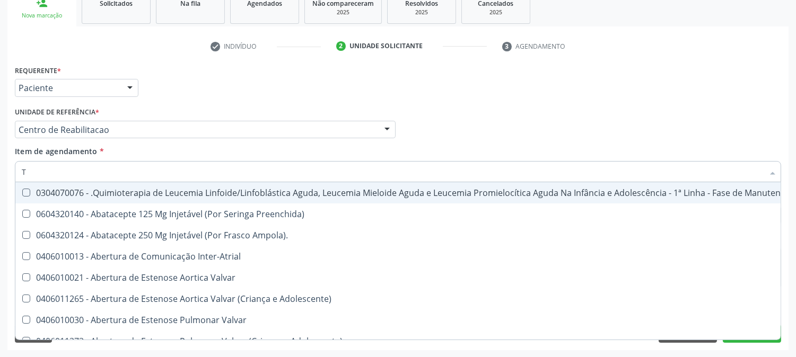
type input "T4"
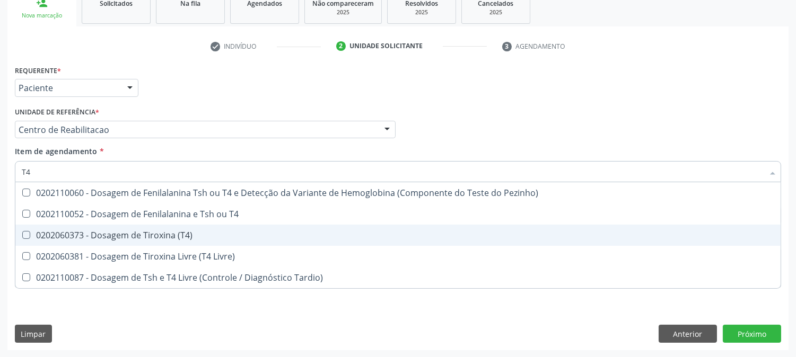
click at [67, 234] on div "0202060373 - Dosagem de Tiroxina (T4)" at bounding box center [398, 235] width 753 height 8
checkbox \(T4\) "true"
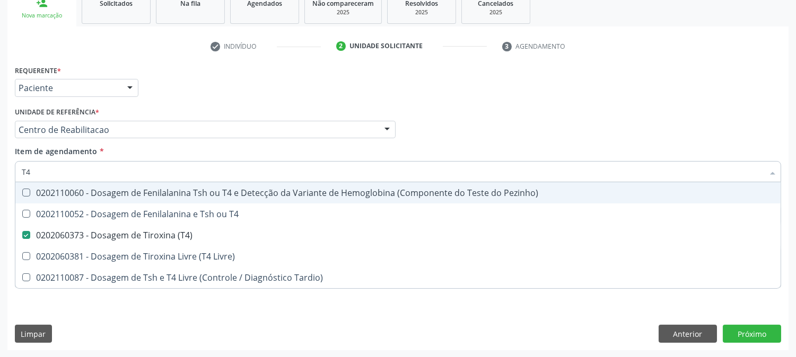
drag, startPoint x: 45, startPoint y: 176, endPoint x: 12, endPoint y: 180, distance: 33.7
click at [12, 180] on div "Item de agendamento * T4 Desfazer seleção 0202110060 - Dosagem de Fenilalanina …" at bounding box center [398, 166] width 772 height 41
type input "TS"
checkbox \(T4\) "false"
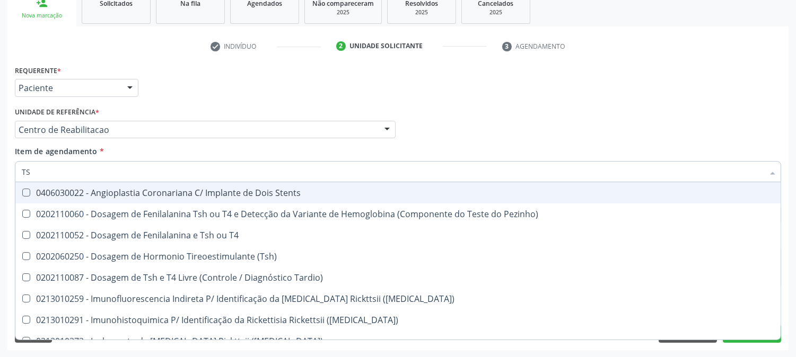
type input "TSH"
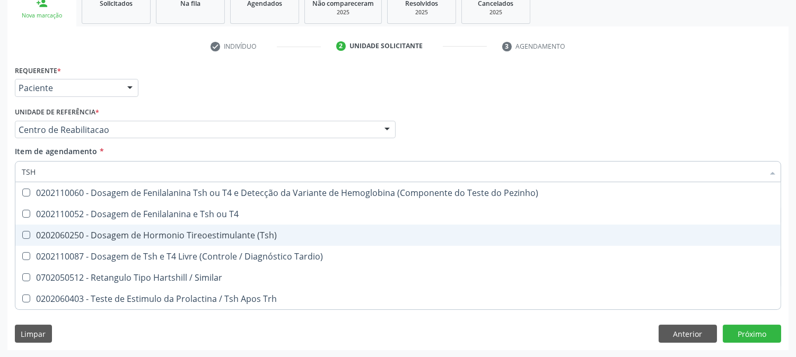
click at [123, 239] on div "0202060250 - Dosagem de Hormonio Tireoestimulante (Tsh)" at bounding box center [398, 235] width 753 height 8
checkbox \(Tsh\) "true"
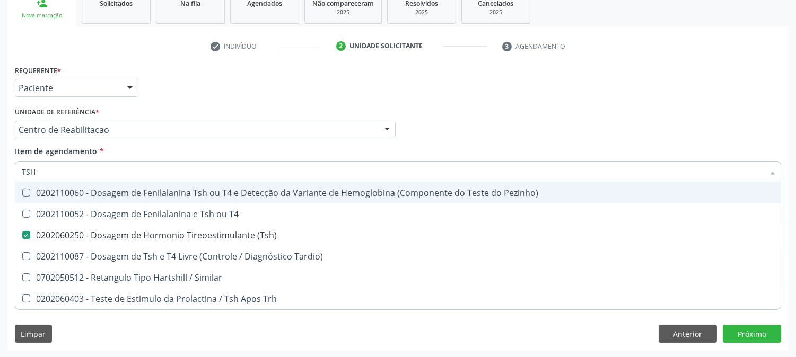
click at [541, 102] on div "Requerente * Paciente Médico(a) Enfermeiro(a) Paciente Nenhum resultado encontr…" at bounding box center [398, 83] width 772 height 41
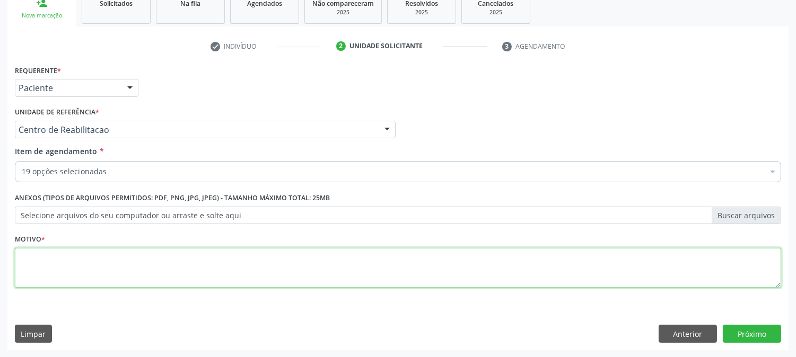
click at [301, 264] on textarea at bounding box center [398, 268] width 766 height 40
type textarea "."
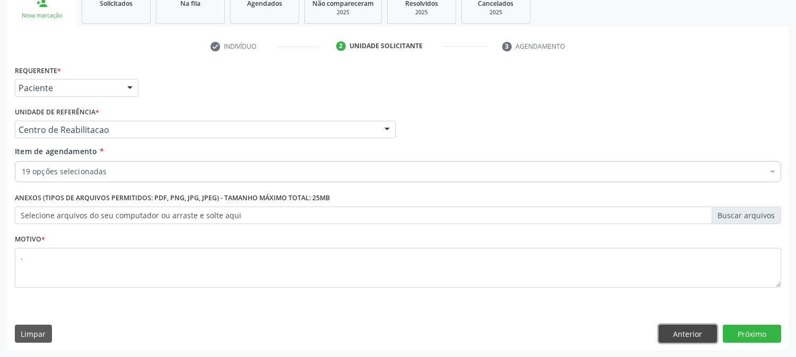
click at [706, 333] on button "Anterior" at bounding box center [688, 334] width 58 height 18
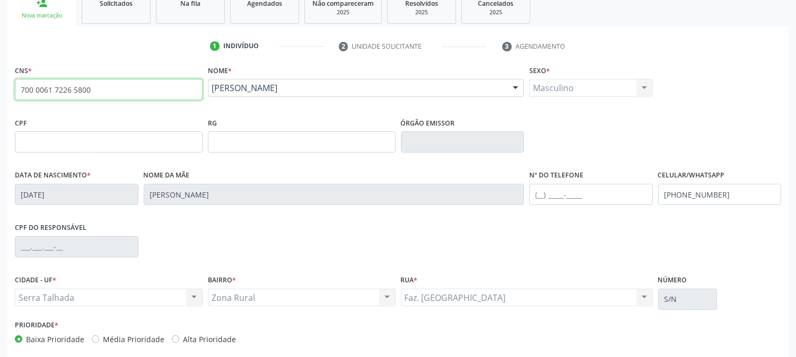
drag, startPoint x: 103, startPoint y: 89, endPoint x: 14, endPoint y: 83, distance: 89.3
click at [14, 83] on div "CNS * 700 0061 7226 5800 done" at bounding box center [108, 89] width 193 height 53
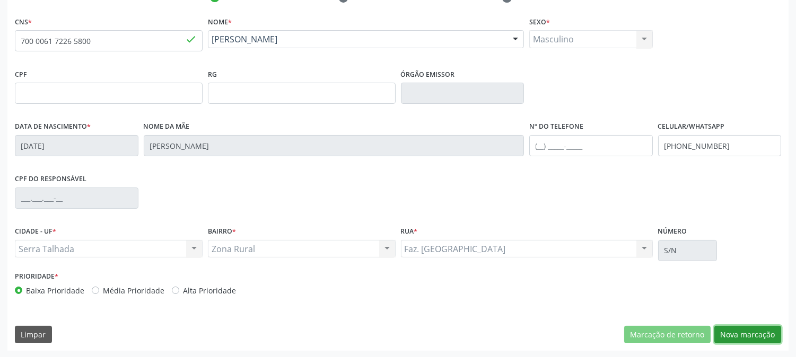
click at [738, 327] on button "Nova marcação" at bounding box center [747, 335] width 67 height 18
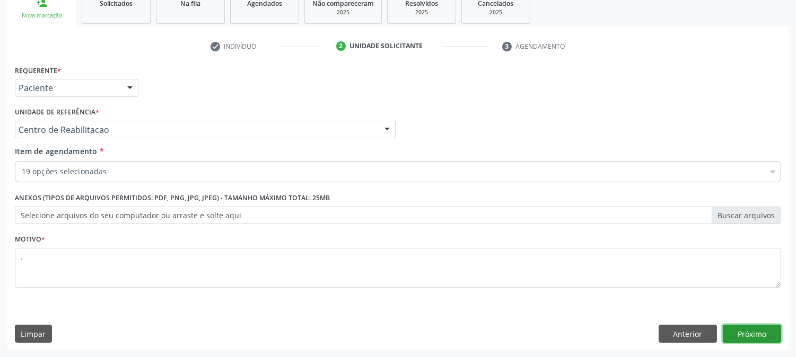
click at [738, 327] on button "Próximo" at bounding box center [752, 334] width 58 height 18
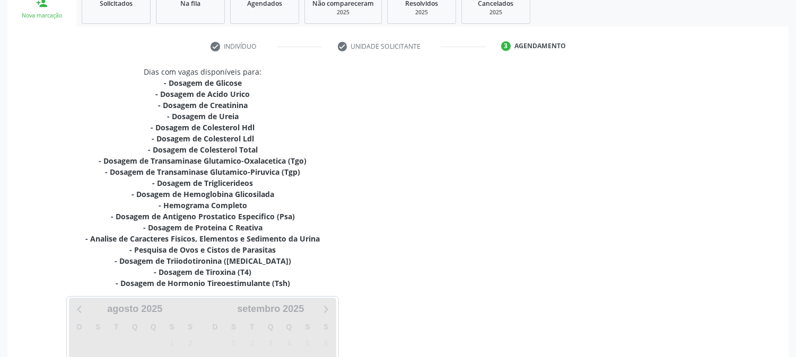
scroll to position [304, 0]
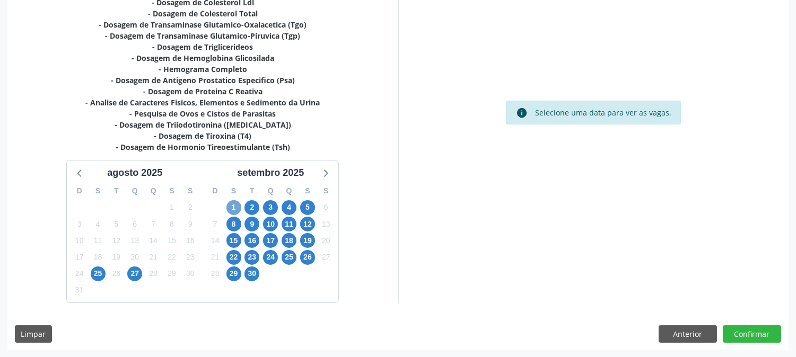
click at [234, 202] on span "1" at bounding box center [233, 207] width 15 height 15
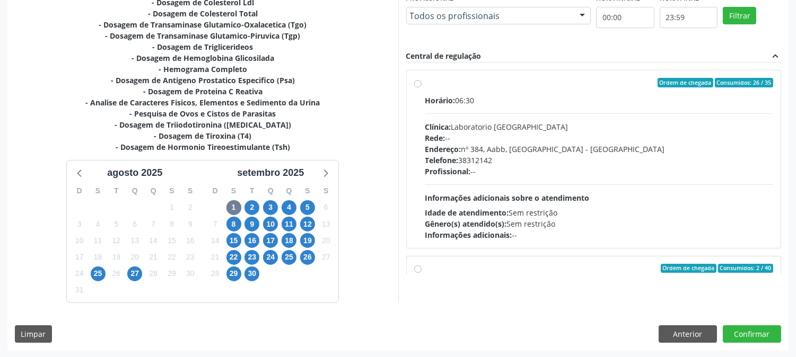
click at [541, 203] on div "Horário: 06:30 Clínica: Laboratorio Sao Francisco Rede: -- Endereço: nº 384, Aa…" at bounding box center [599, 168] width 348 height 146
click at [422, 88] on input "Ordem de chegada Consumidos: 26 / 35 Horário: 06:30 Clínica: Laboratorio Sao Fr…" at bounding box center [417, 83] width 7 height 10
radio input "true"
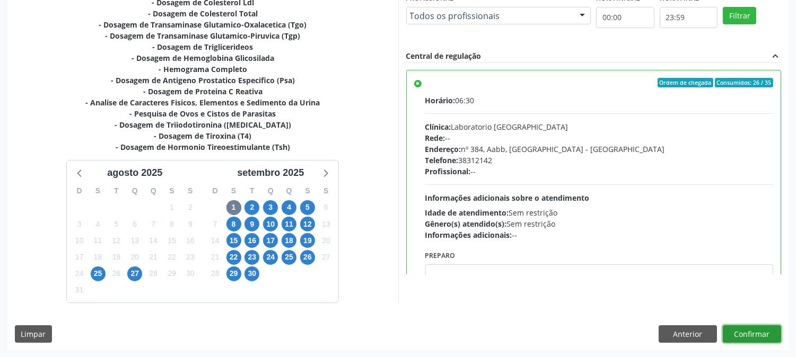
click at [746, 331] on button "Confirmar" at bounding box center [752, 335] width 58 height 18
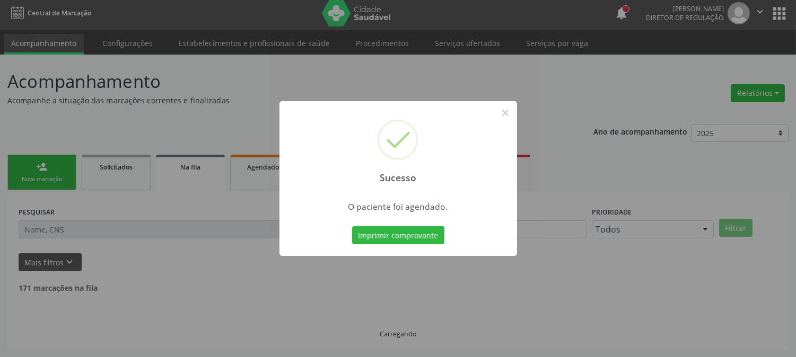
scroll to position [0, 0]
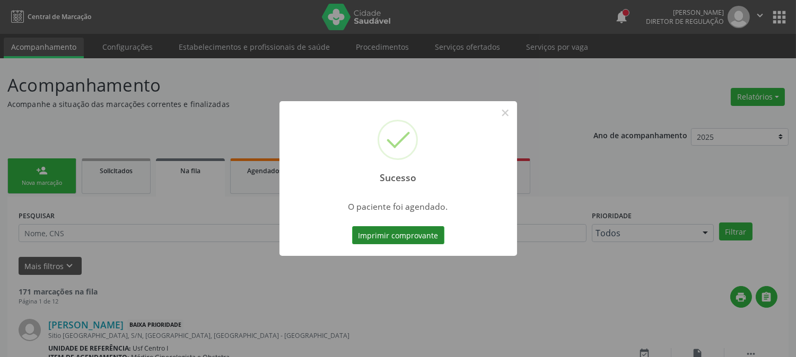
click at [414, 239] on button "Imprimir comprovante" at bounding box center [398, 235] width 92 height 18
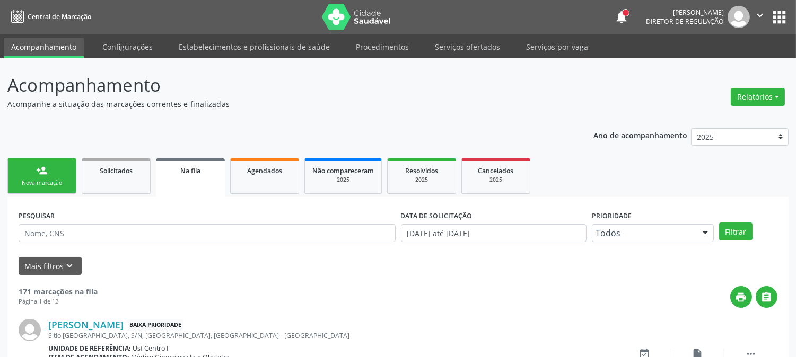
click at [49, 170] on link "person_add Nova marcação" at bounding box center [41, 177] width 69 height 36
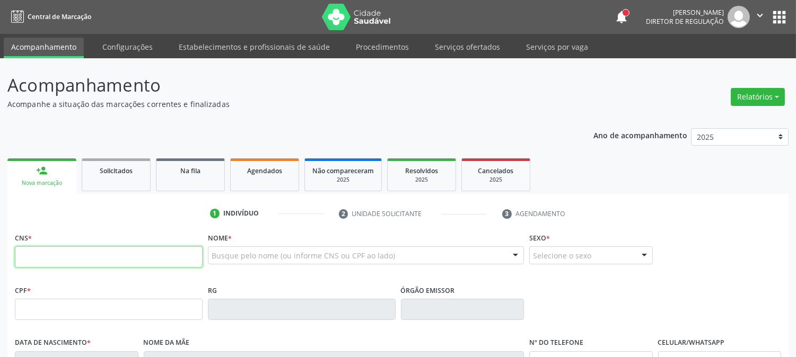
click at [67, 252] on input "text" at bounding box center [109, 257] width 188 height 21
paste input "700 0061 7226 5800"
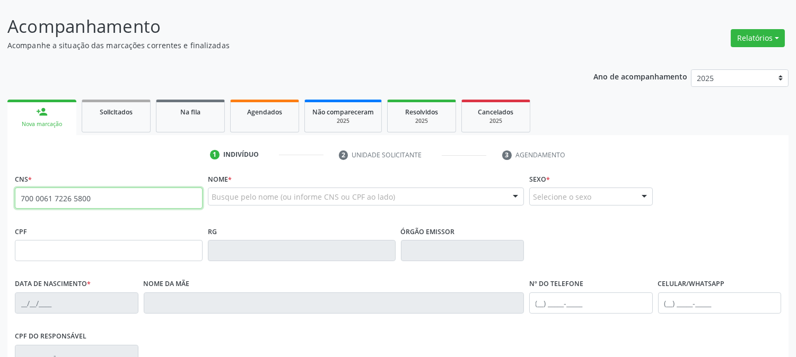
type input "700 0061 7226 5800"
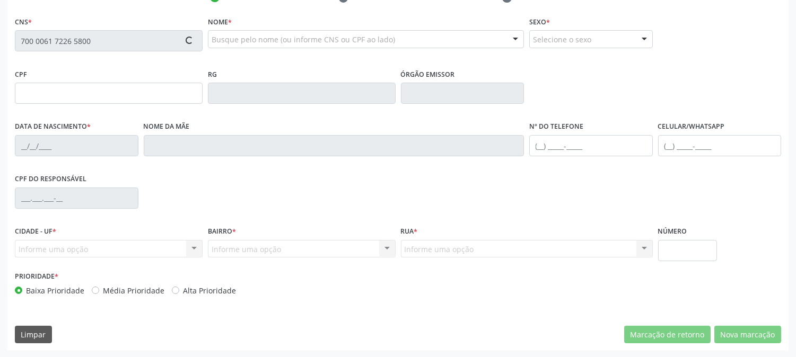
type input "22/09/1978"
type input "Maria Celma Lima Santos"
type input "(87) 99998-6456"
type input "S/N"
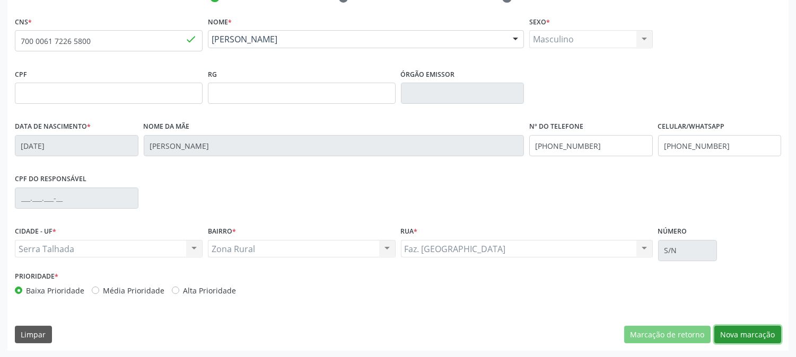
click at [758, 331] on button "Nova marcação" at bounding box center [747, 335] width 67 height 18
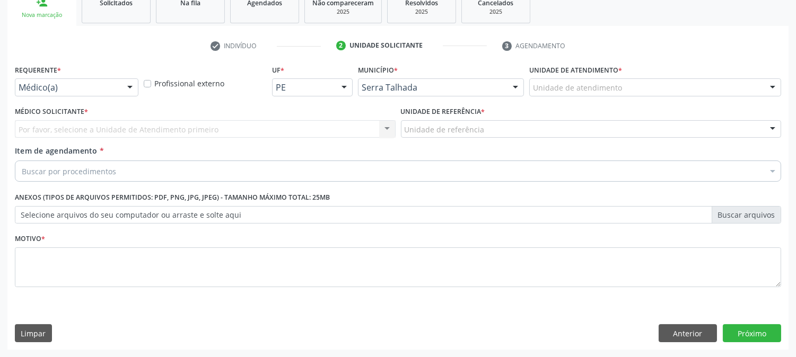
scroll to position [168, 0]
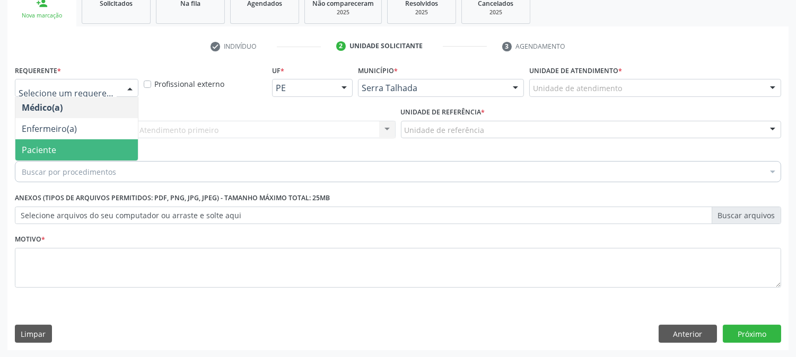
click at [50, 144] on span "Paciente" at bounding box center [39, 150] width 34 height 12
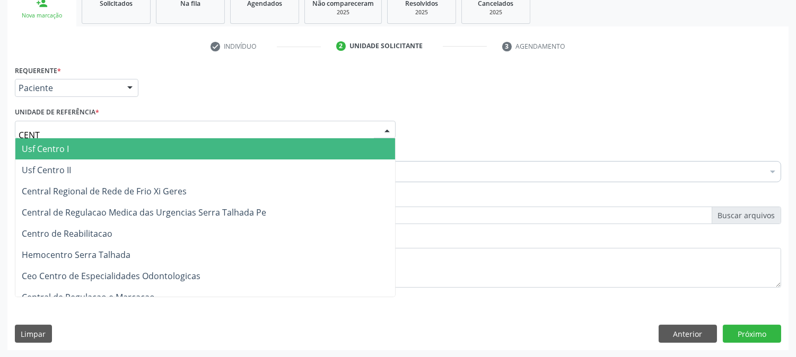
type input "CENTR"
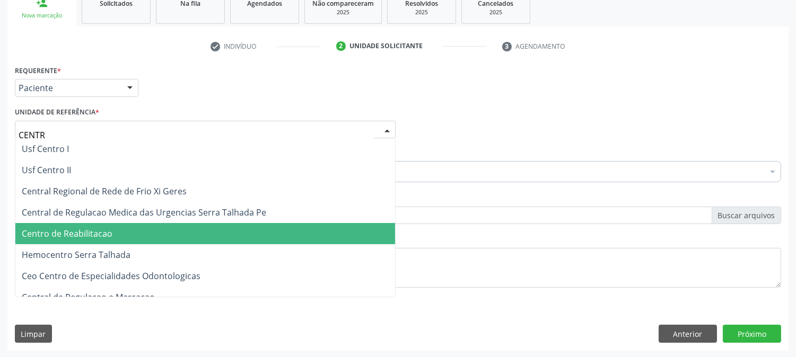
click at [101, 229] on span "Centro de Reabilitacao" at bounding box center [67, 234] width 91 height 12
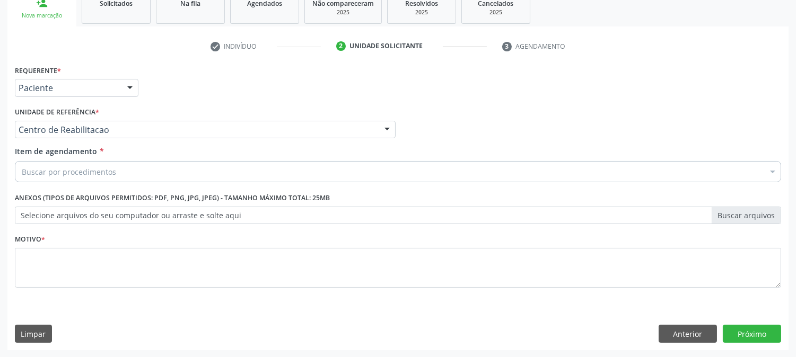
click at [120, 176] on div "Buscar por procedimentos" at bounding box center [398, 171] width 766 height 21
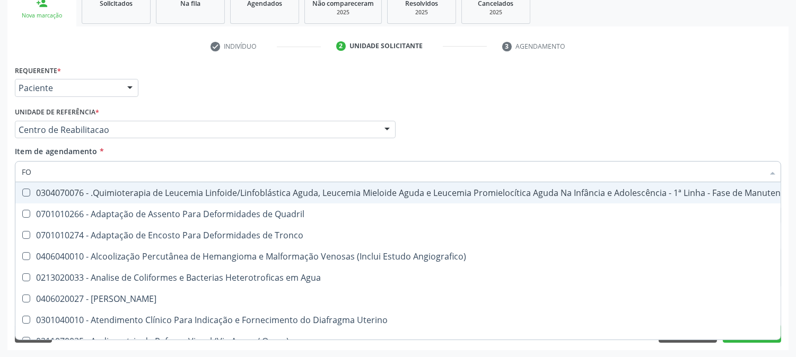
type input "F"
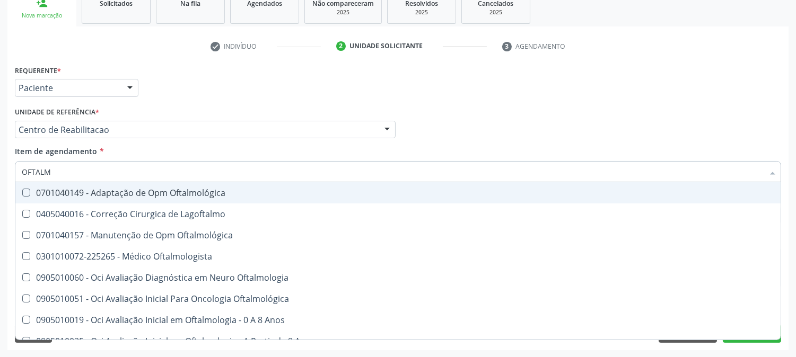
type input "OFTALMO"
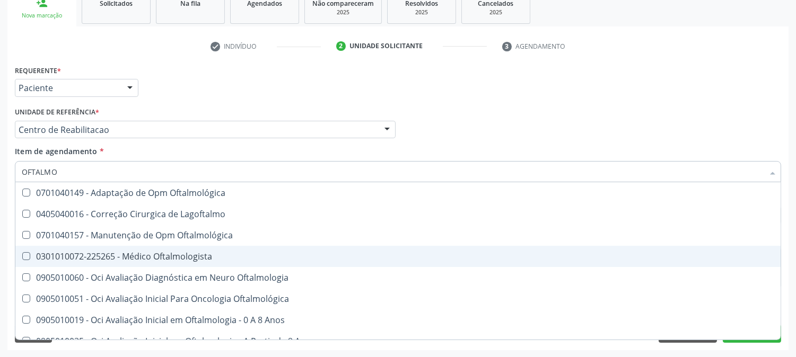
click at [104, 253] on div "0301010072-225265 - Médico Oftalmologista" at bounding box center [398, 256] width 753 height 8
checkbox Oftalmologista "true"
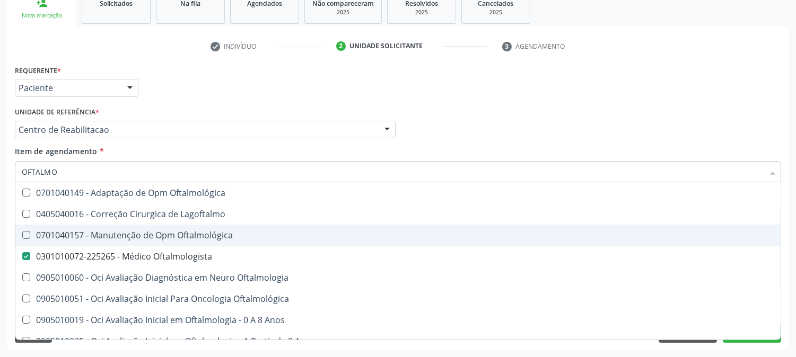
click at [2, 227] on div "Acompanhamento Acompanhe a situação das marcações correntes e finalizadas Relat…" at bounding box center [398, 124] width 796 height 467
checkbox Lagoftalmo "true"
checkbox Oftalmologista "false"
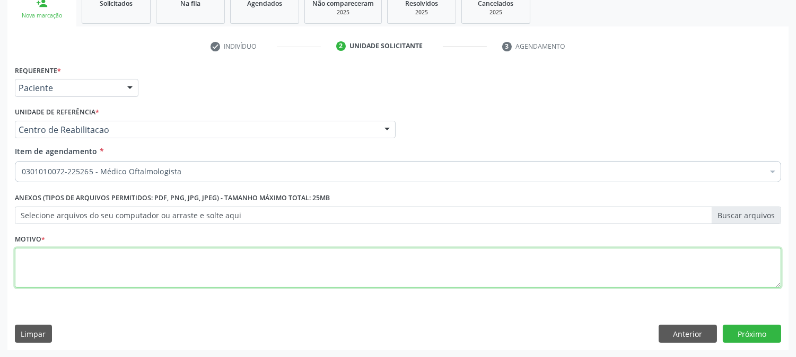
click at [66, 270] on textarea at bounding box center [398, 268] width 766 height 40
type textarea "."
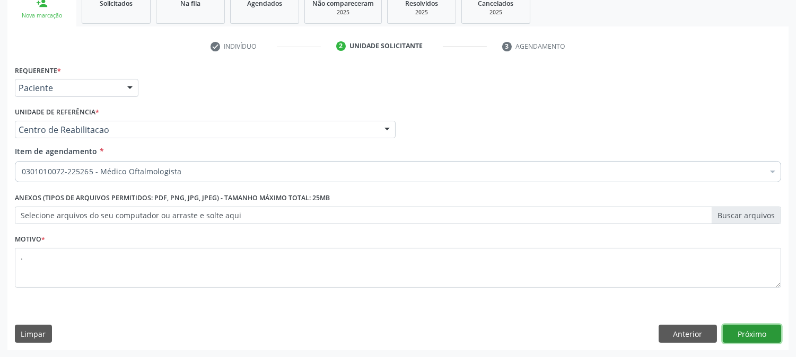
click at [758, 326] on button "Próximo" at bounding box center [752, 334] width 58 height 18
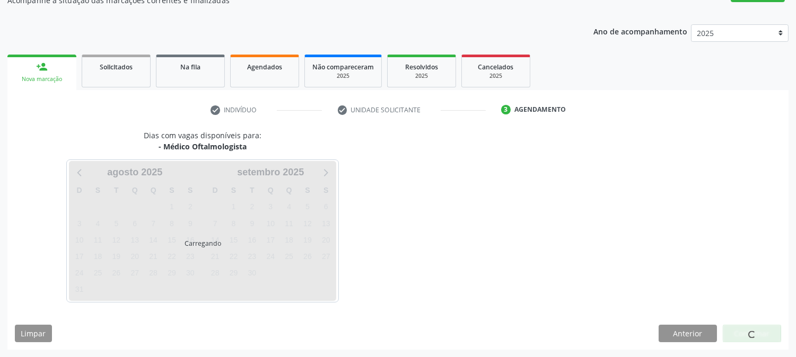
scroll to position [103, 0]
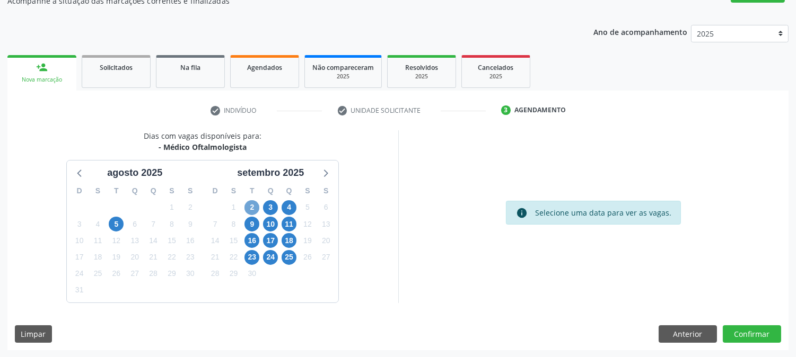
click at [255, 205] on span "2" at bounding box center [251, 207] width 15 height 15
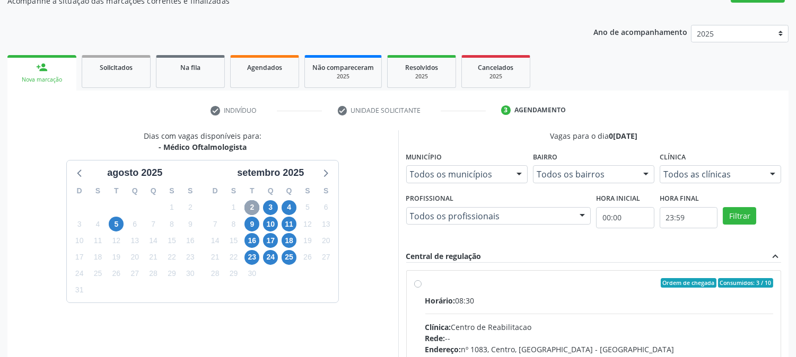
scroll to position [162, 0]
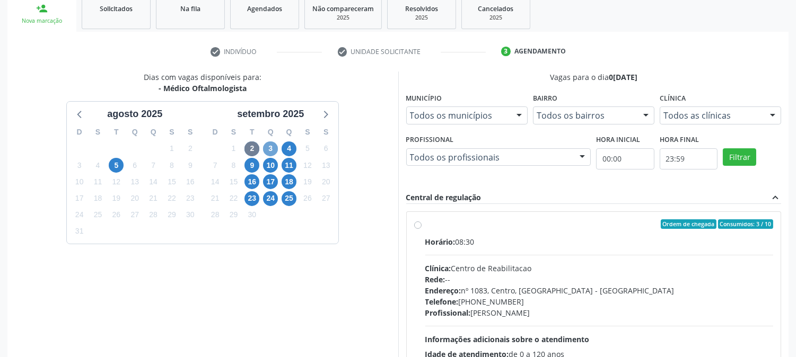
click at [266, 145] on span "3" at bounding box center [270, 149] width 15 height 15
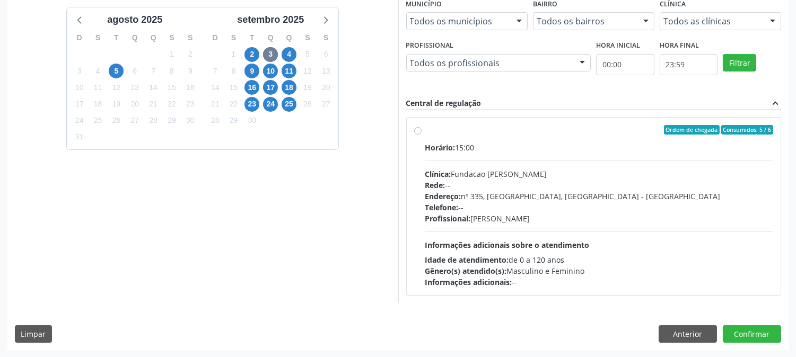
click at [508, 198] on div "Endereço: nº 335, Nossa Senhora da Con, Serra Talhada - PE" at bounding box center [599, 196] width 348 height 11
click at [422, 135] on input "Ordem de chegada Consumidos: 5 / 6 Horário: 15:00 Clínica: Fundacao Altino Vent…" at bounding box center [417, 130] width 7 height 10
radio input "true"
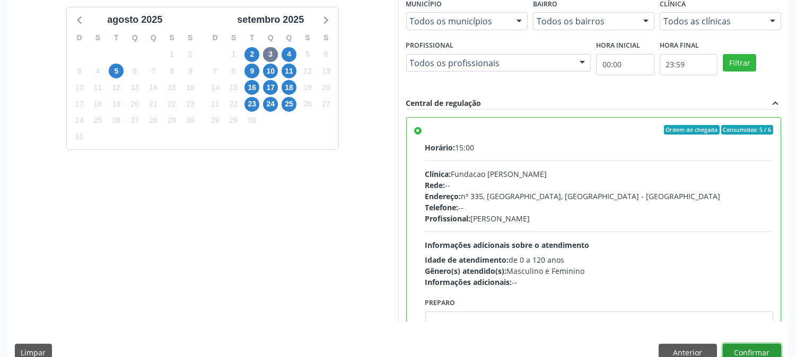
click at [740, 345] on button "Confirmar" at bounding box center [752, 353] width 58 height 18
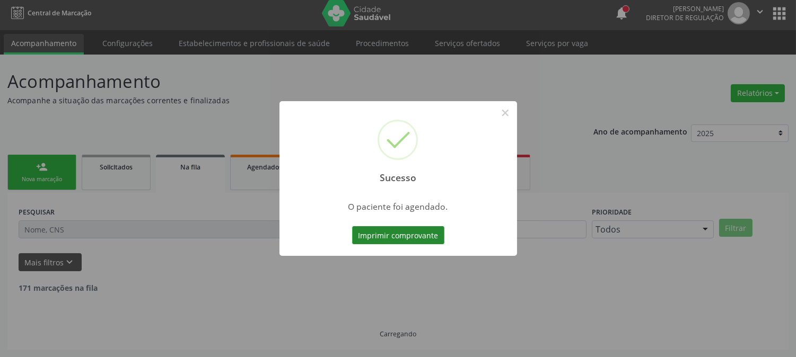
scroll to position [0, 0]
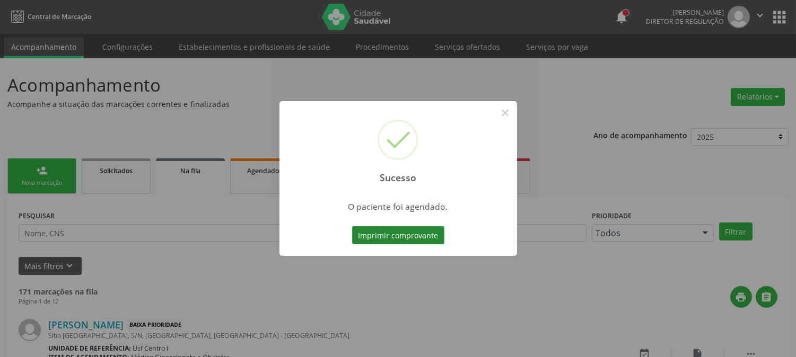
click at [420, 234] on button "Imprimir comprovante" at bounding box center [398, 235] width 92 height 18
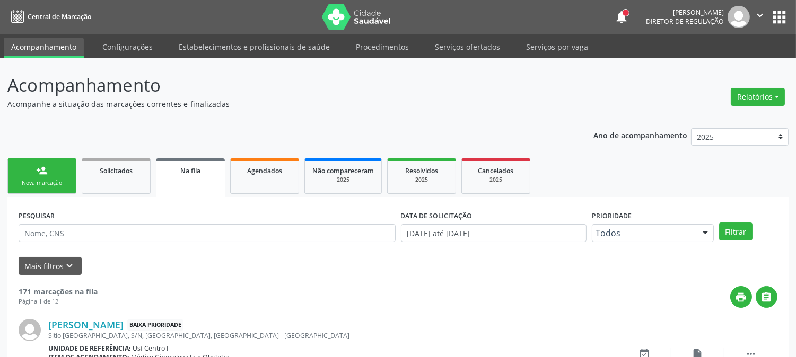
click at [41, 167] on div "person_add" at bounding box center [42, 171] width 12 height 12
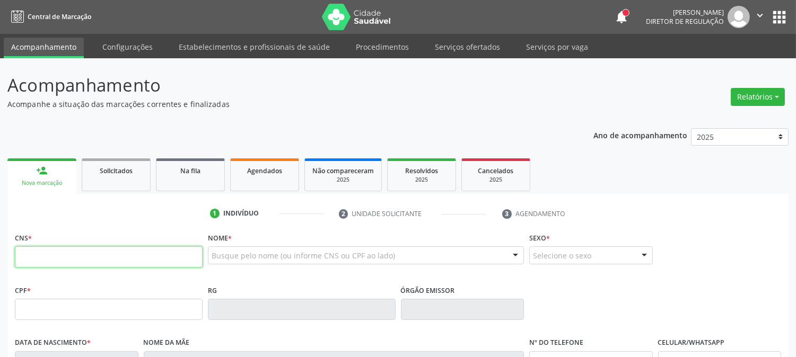
click at [46, 253] on input "text" at bounding box center [109, 257] width 188 height 21
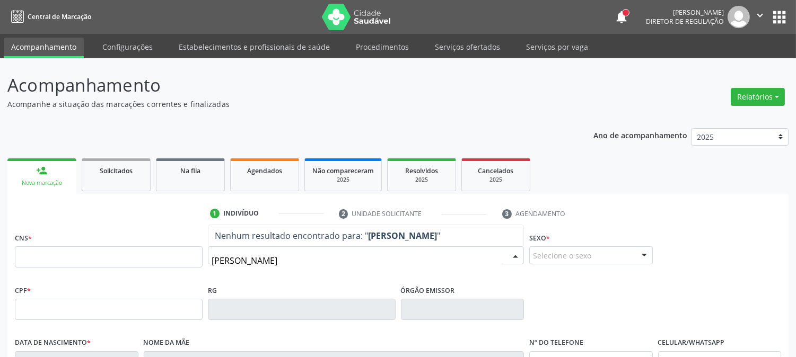
type input "[PERSON_NAME]"
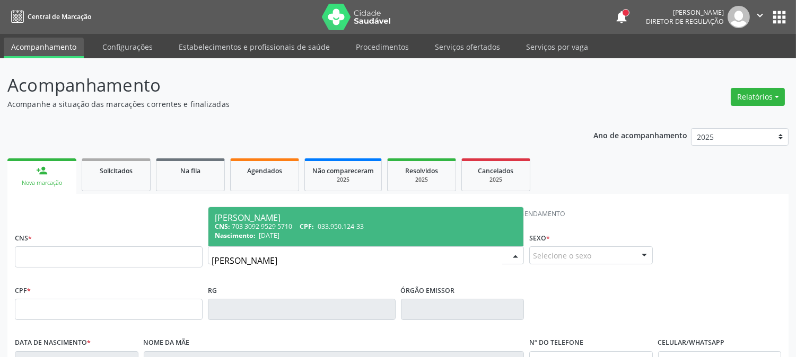
scroll to position [59, 0]
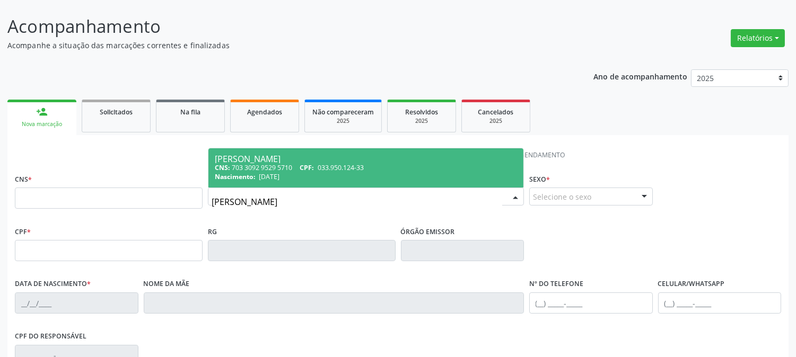
click at [405, 168] on div "CNS: 703 3092 9529 5710 CPF: 033.950.124-33" at bounding box center [366, 167] width 302 height 9
type input "703 3092 9529 5710"
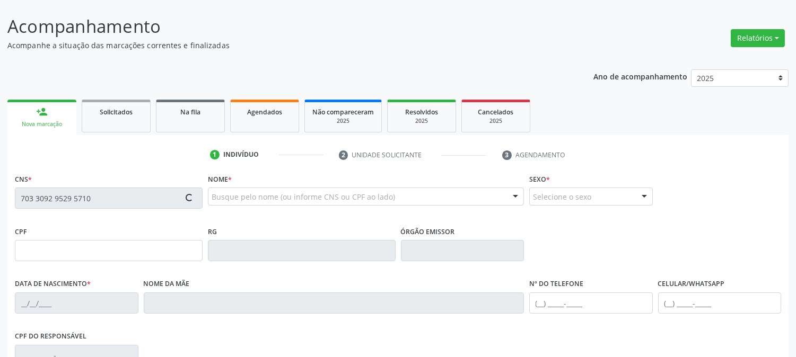
type input "033.950.124-33"
type input "[DATE]"
type input "[PERSON_NAME] de Lima"
type input "[PHONE_NUMBER]"
type input "S/N"
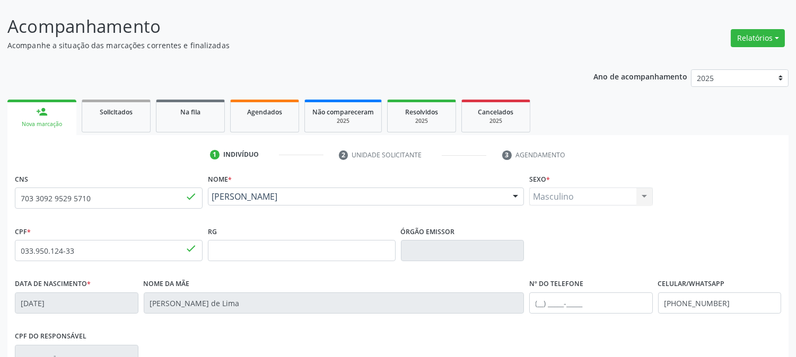
scroll to position [216, 0]
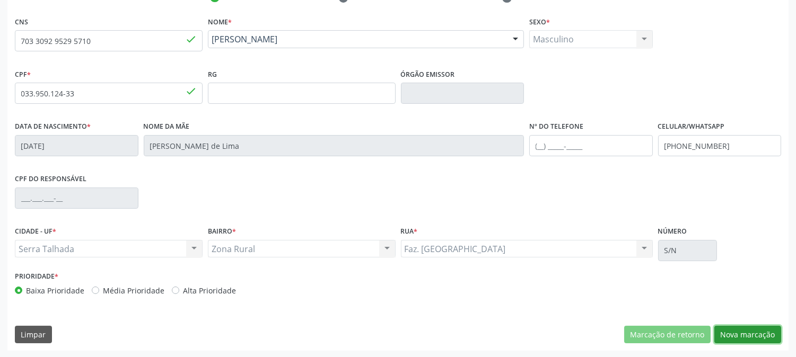
click at [745, 329] on button "Nova marcação" at bounding box center [747, 335] width 67 height 18
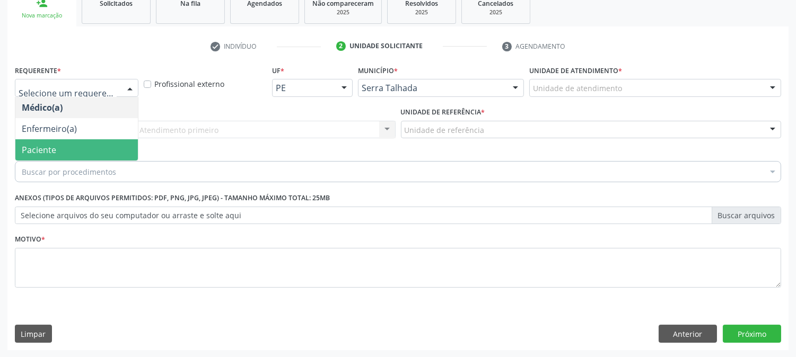
click at [56, 141] on span "Paciente" at bounding box center [76, 149] width 123 height 21
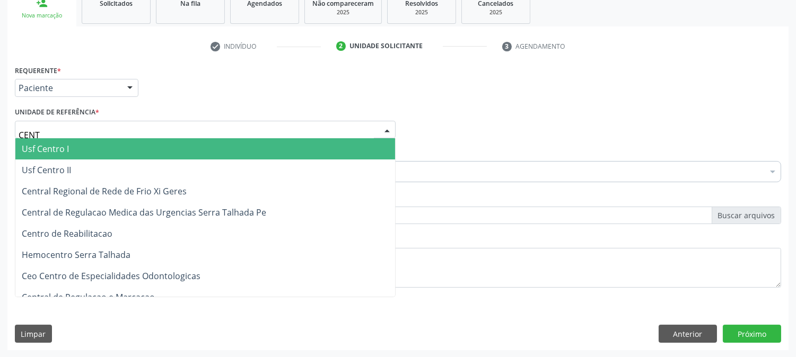
type input "CENTR"
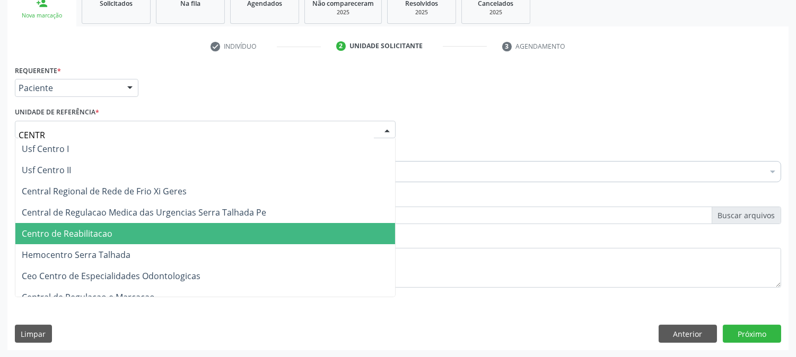
click at [77, 231] on span "Centro de Reabilitacao" at bounding box center [67, 234] width 91 height 12
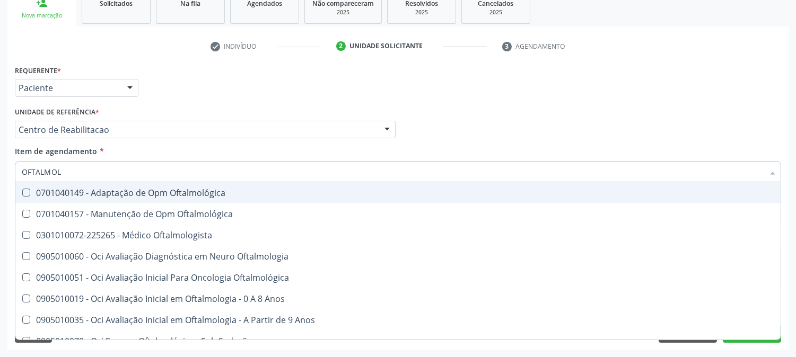
type input "OFTALMOLO"
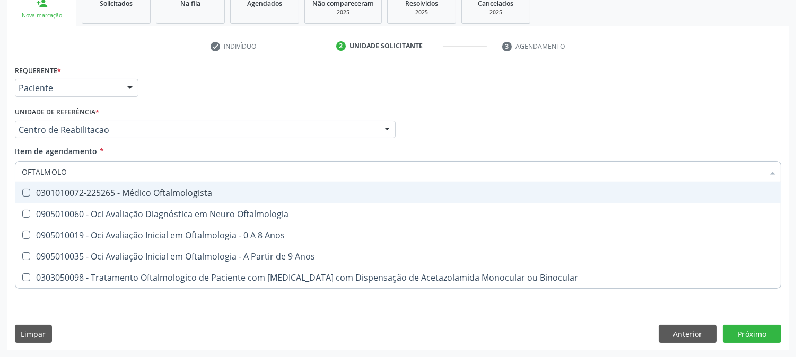
drag, startPoint x: 60, startPoint y: 189, endPoint x: 29, endPoint y: 197, distance: 32.2
click at [59, 189] on div "0301010072-225265 - Médico Oftalmologista" at bounding box center [398, 193] width 753 height 8
checkbox Oftalmologista "true"
click at [0, 197] on div "Acompanhamento Acompanhe a situação das marcações correntes e finalizadas Relat…" at bounding box center [398, 124] width 796 height 467
checkbox Oftalmologia "true"
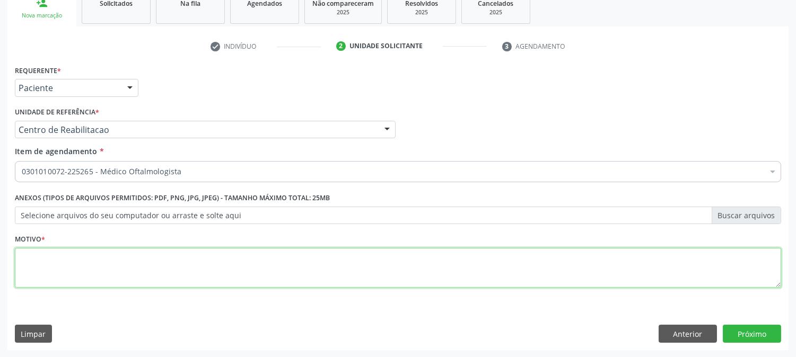
click at [64, 262] on textarea at bounding box center [398, 268] width 766 height 40
type textarea "."
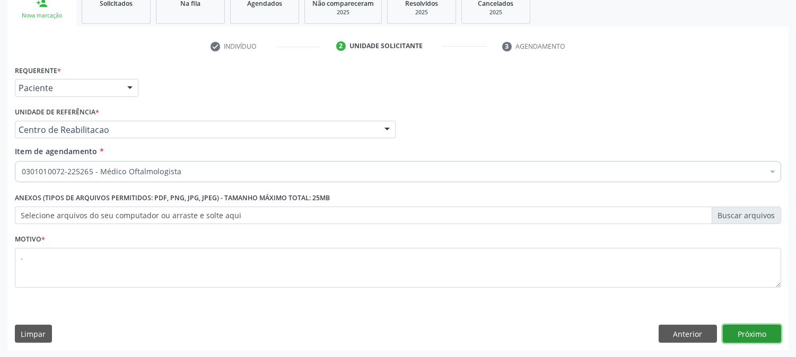
click at [730, 329] on button "Próximo" at bounding box center [752, 334] width 58 height 18
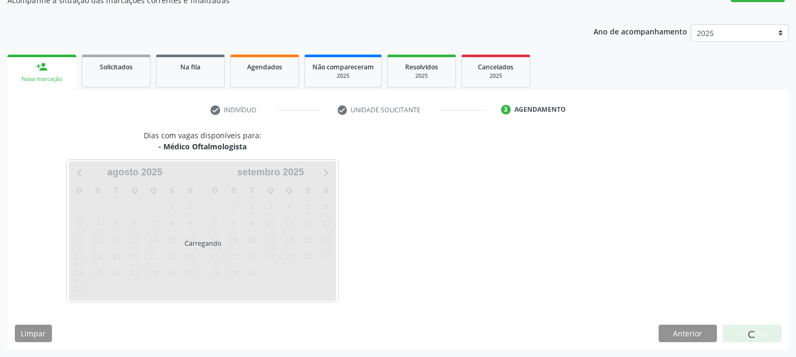
scroll to position [103, 0]
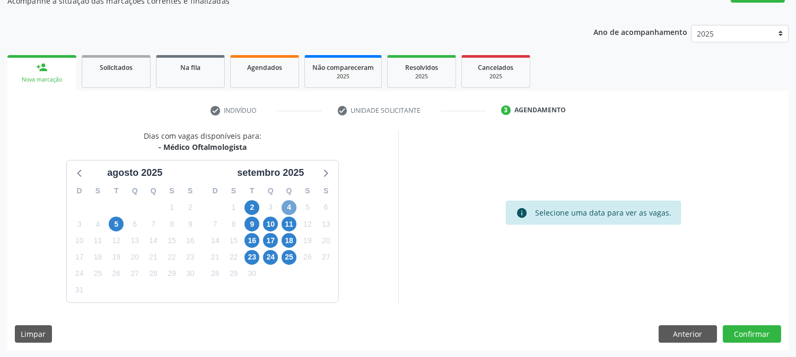
click at [295, 203] on span "4" at bounding box center [289, 207] width 15 height 15
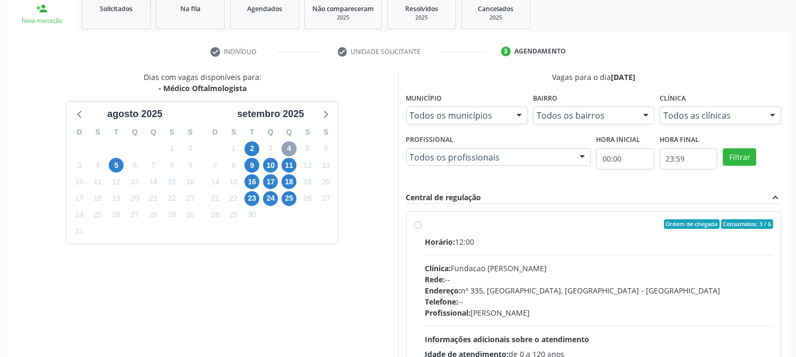
scroll to position [276, 0]
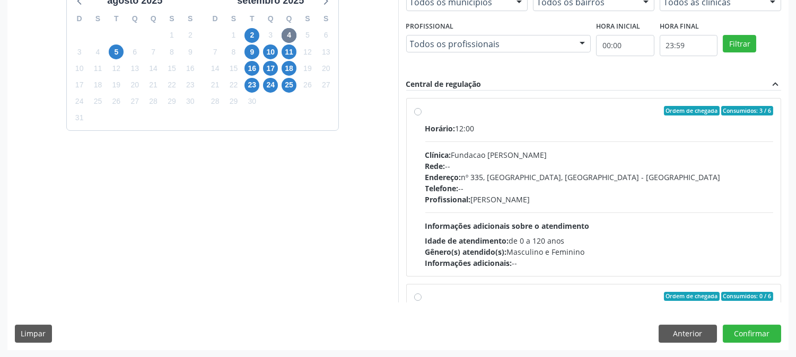
click at [537, 204] on div "Profissional: Bruna Vieira Oliveira Carvalho Ventura" at bounding box center [599, 199] width 348 height 11
click at [422, 116] on input "Ordem de chegada Consumidos: 3 / 6 Horário: 12:00 Clínica: Fundacao Altino Vent…" at bounding box center [417, 111] width 7 height 10
radio input "true"
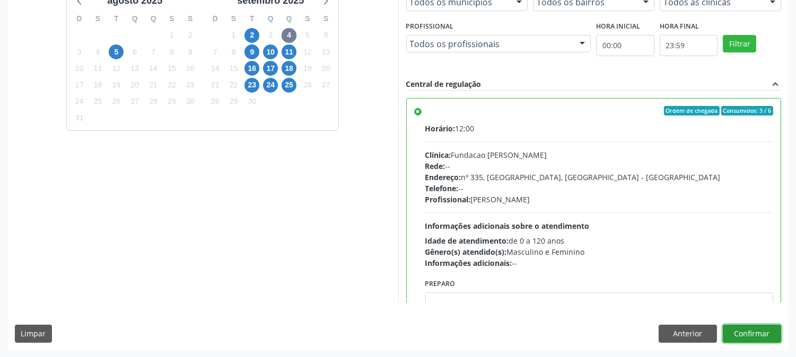
click at [766, 333] on button "Confirmar" at bounding box center [752, 334] width 58 height 18
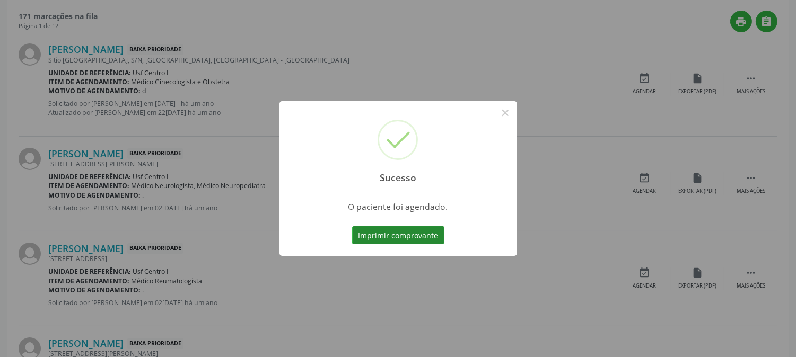
scroll to position [0, 0]
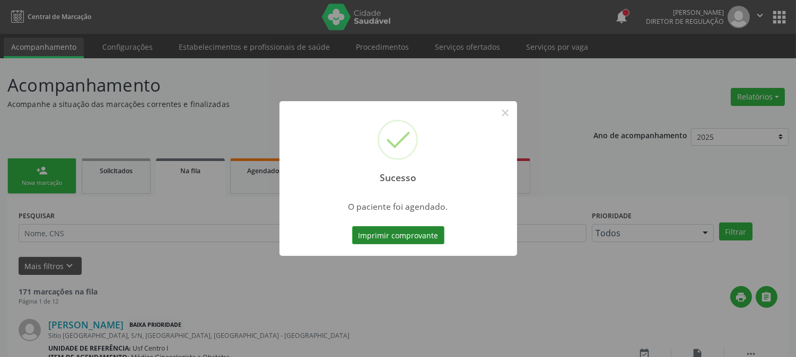
click at [386, 232] on button "Imprimir comprovante" at bounding box center [398, 235] width 92 height 18
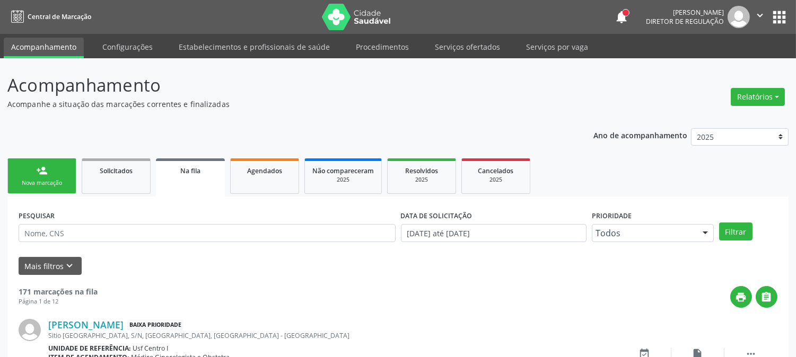
click at [33, 178] on link "person_add Nova marcação" at bounding box center [41, 177] width 69 height 36
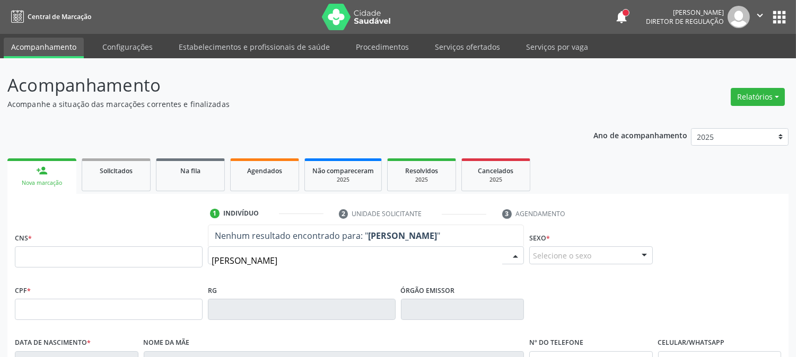
type input "FRANCISCO ADELM"
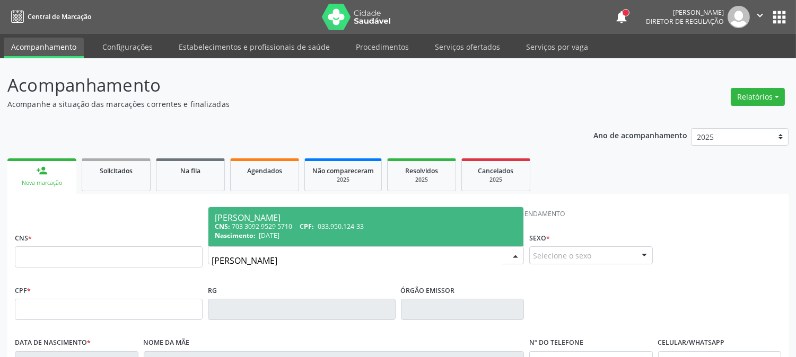
click at [268, 239] on span "13/11/1976" at bounding box center [269, 235] width 21 height 9
type input "703 3092 9529 5710"
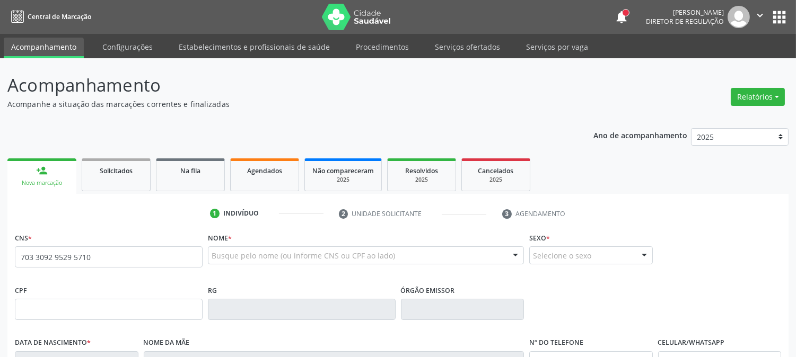
scroll to position [216, 0]
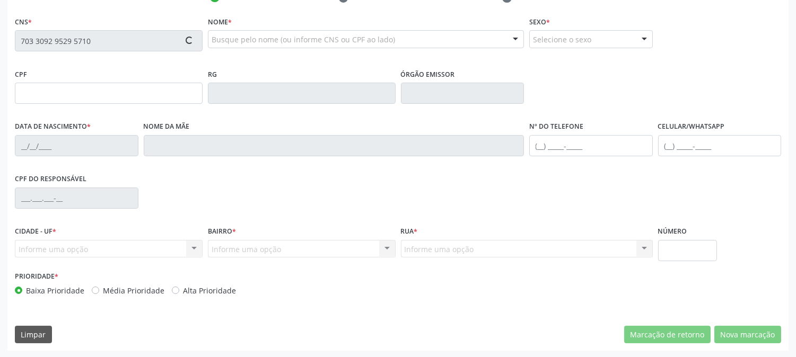
type input "033.950.124-33"
type input "13/11/1976"
type input "Maria Venera de Lima"
type input "(87) 99997-7726"
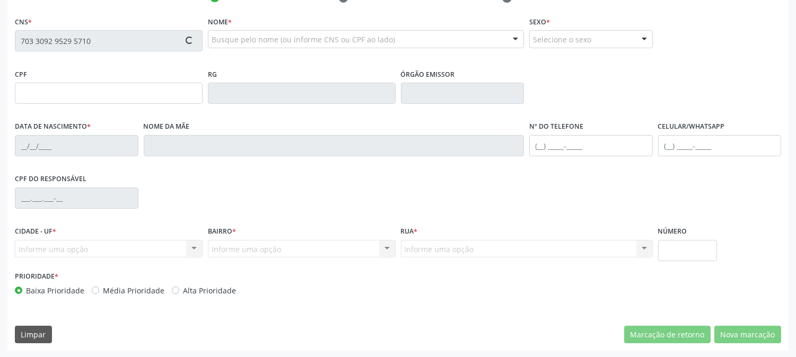
type input "S/N"
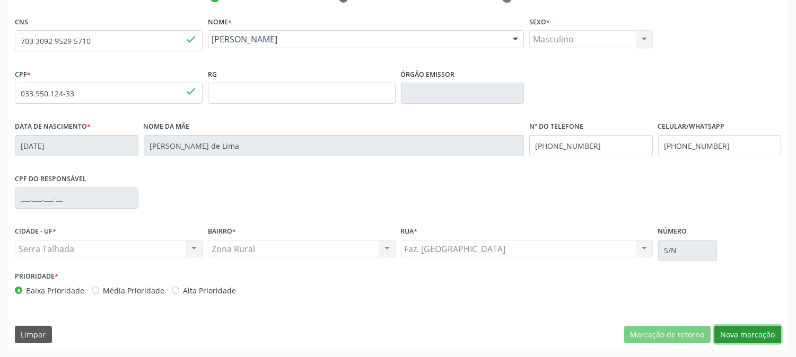
click at [729, 332] on button "Nova marcação" at bounding box center [747, 335] width 67 height 18
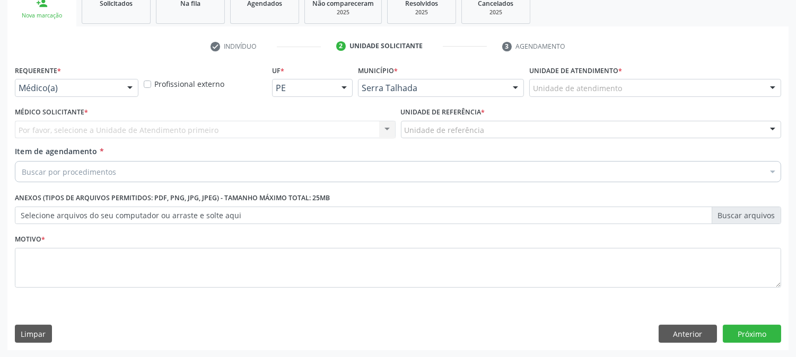
click at [117, 93] on div "Médico(a)" at bounding box center [77, 88] width 124 height 18
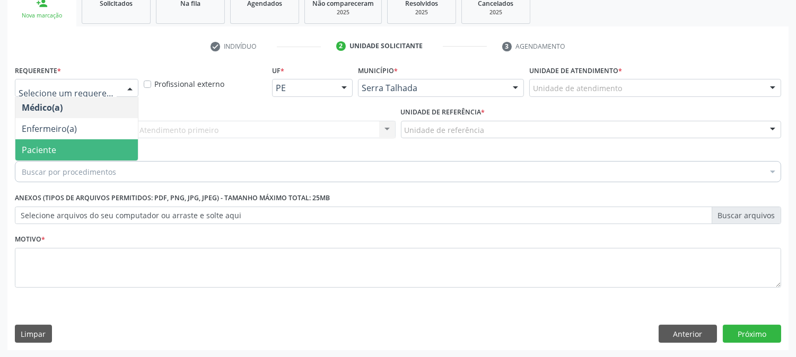
click at [92, 151] on span "Paciente" at bounding box center [76, 149] width 123 height 21
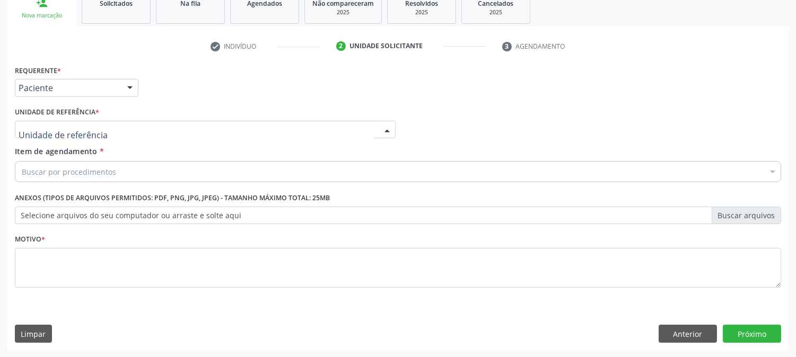
click at [99, 126] on div at bounding box center [205, 130] width 381 height 18
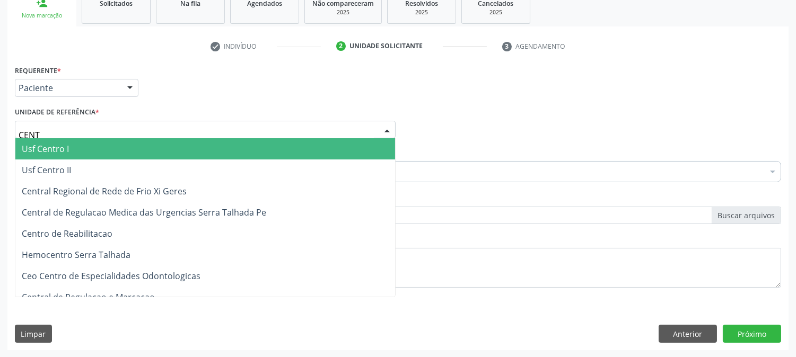
type input "CENTR"
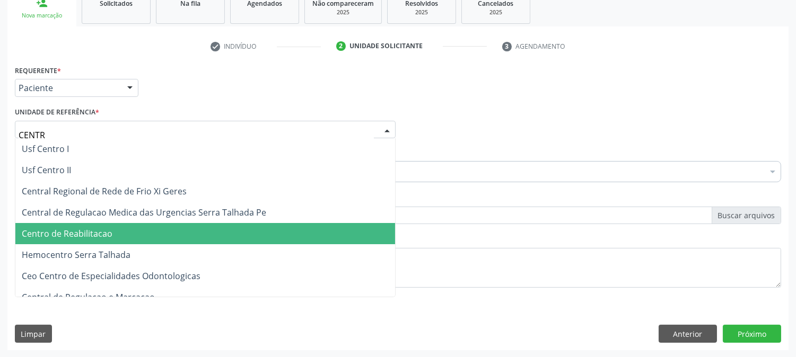
click at [106, 233] on span "Centro de Reabilitacao" at bounding box center [67, 234] width 91 height 12
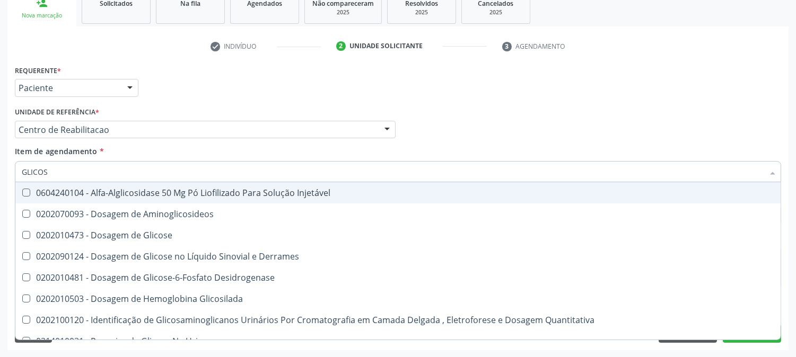
type input "GLICOSE"
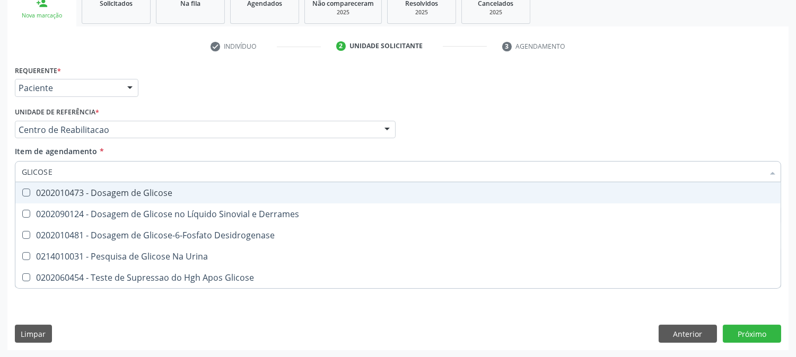
click at [99, 185] on span "0202010473 - Dosagem de Glicose" at bounding box center [397, 192] width 765 height 21
checkbox Glicose "true"
drag, startPoint x: 63, startPoint y: 173, endPoint x: 0, endPoint y: 186, distance: 64.0
click at [0, 186] on div "Acompanhamento Acompanhe a situação das marcações correntes e finalizadas Relat…" at bounding box center [398, 124] width 796 height 467
type input "AC"
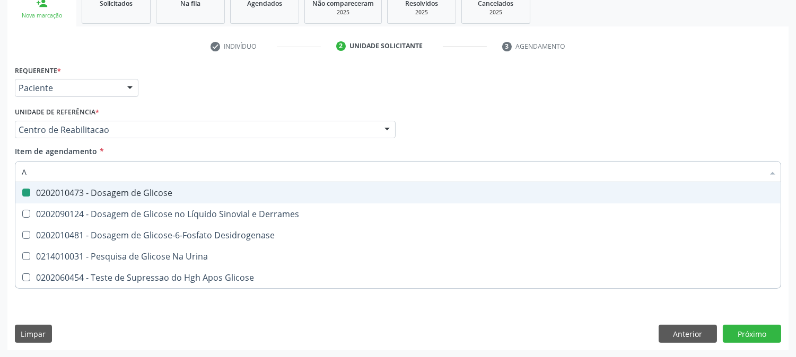
checkbox Glicose "false"
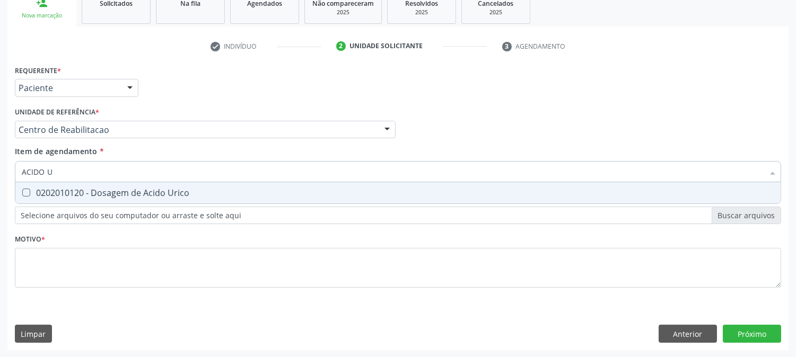
type input "ACIDO UR"
click at [186, 189] on div "0202010120 - Dosagem de Acido Urico" at bounding box center [398, 193] width 753 height 8
checkbox Urico "true"
drag, startPoint x: 115, startPoint y: 173, endPoint x: 0, endPoint y: 172, distance: 114.6
click at [0, 172] on div "Acompanhamento Acompanhe a situação das marcações correntes e finalizadas Relat…" at bounding box center [398, 124] width 796 height 467
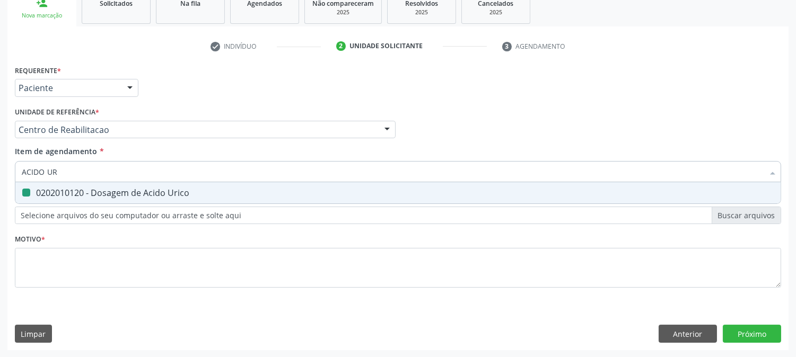
type input "C"
checkbox Urico "false"
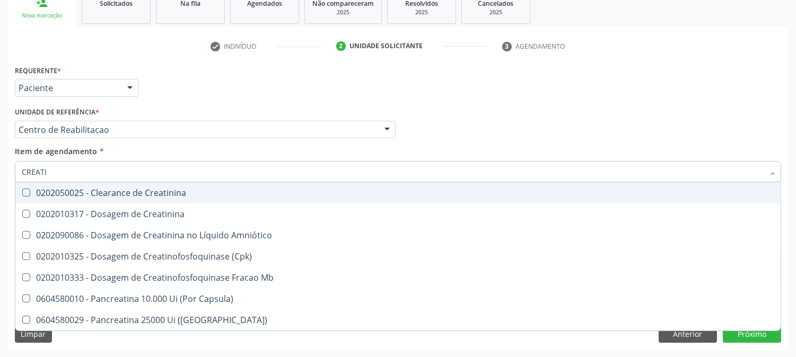
type input "CREATIN"
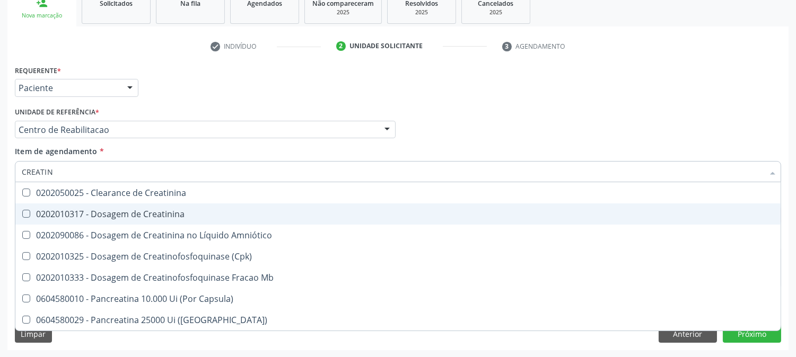
click at [31, 219] on span "0202010317 - Dosagem de Creatinina" at bounding box center [397, 214] width 765 height 21
checkbox Creatinina "true"
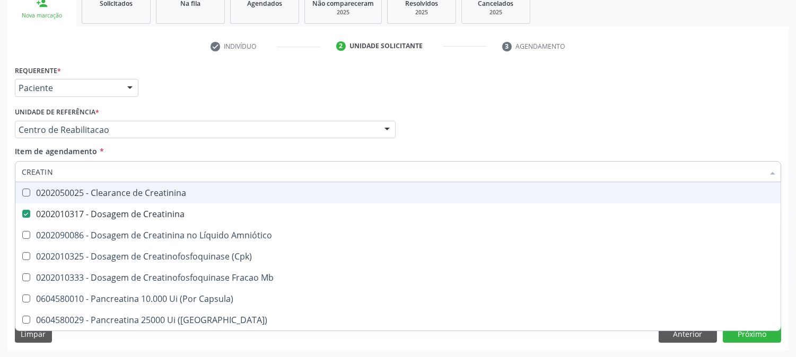
drag, startPoint x: 34, startPoint y: 178, endPoint x: 0, endPoint y: 188, distance: 35.9
click at [0, 188] on div "Acompanhamento Acompanhe a situação das marcações correntes e finalizadas Relat…" at bounding box center [398, 124] width 796 height 467
type input "URE"
checkbox Creatinina "false"
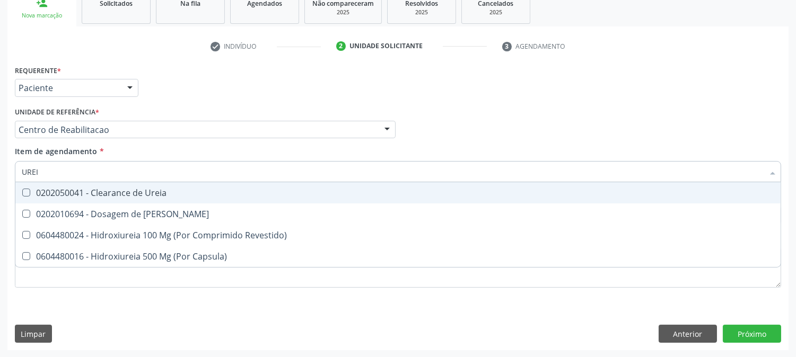
type input "UREIA"
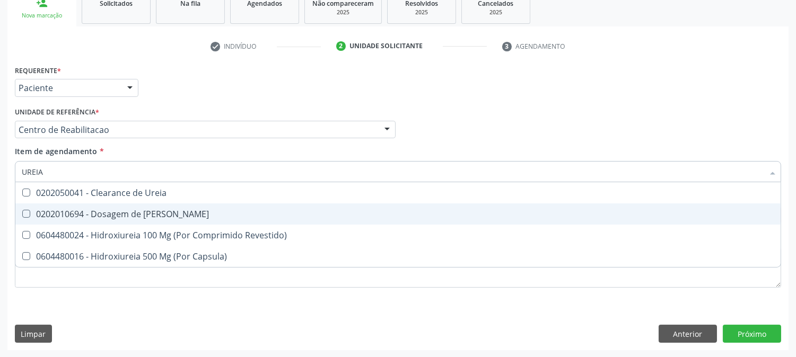
click at [28, 205] on span "0202010694 - Dosagem de [PERSON_NAME]" at bounding box center [397, 214] width 765 height 21
checkbox Ureia "true"
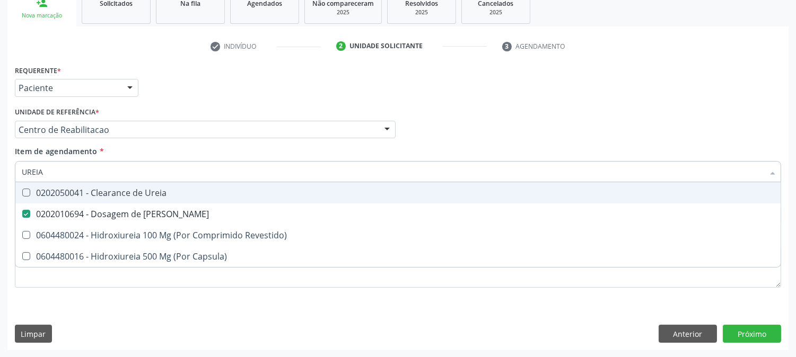
drag, startPoint x: 43, startPoint y: 175, endPoint x: 9, endPoint y: 170, distance: 34.9
click at [9, 170] on div "Requerente * Paciente Médico(a) Enfermeiro(a) Paciente Nenhum resultado encontr…" at bounding box center [397, 207] width 781 height 288
type input "CO"
checkbox Ureia "false"
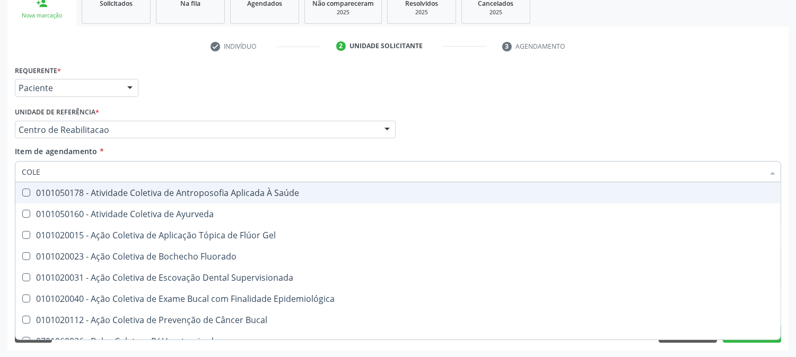
type input "COLES"
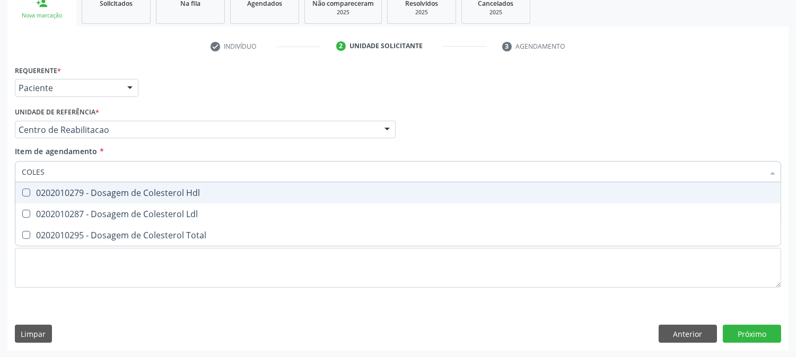
click at [50, 195] on div "0202010279 - Dosagem de Colesterol Hdl" at bounding box center [398, 193] width 753 height 8
checkbox Hdl "true"
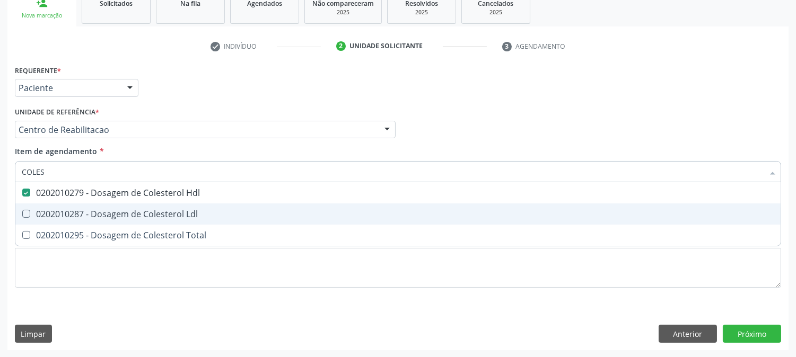
click at [51, 205] on span "0202010287 - Dosagem de Colesterol Ldl" at bounding box center [397, 214] width 765 height 21
checkbox Ldl "true"
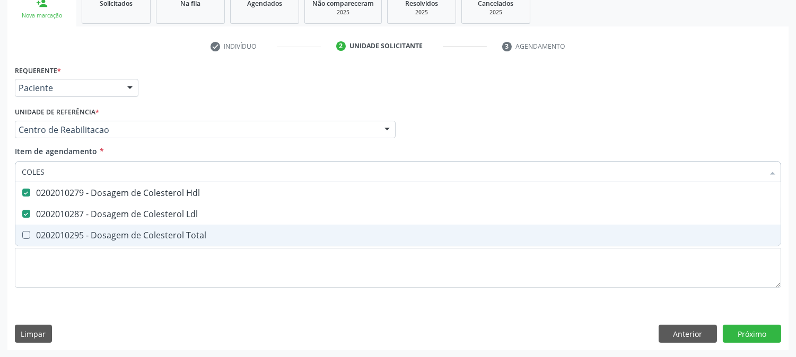
click at [51, 232] on div "0202010295 - Dosagem de Colesterol Total" at bounding box center [398, 235] width 753 height 8
checkbox Total "true"
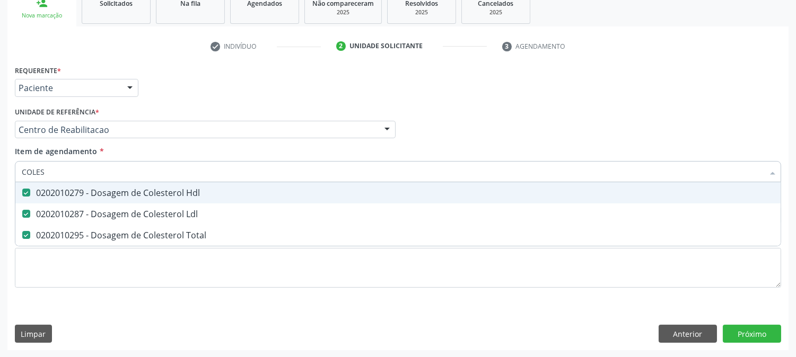
drag, startPoint x: 56, startPoint y: 167, endPoint x: 0, endPoint y: 171, distance: 56.4
click at [0, 171] on div "Acompanhamento Acompanhe a situação das marcações correntes e finalizadas Relat…" at bounding box center [398, 124] width 796 height 467
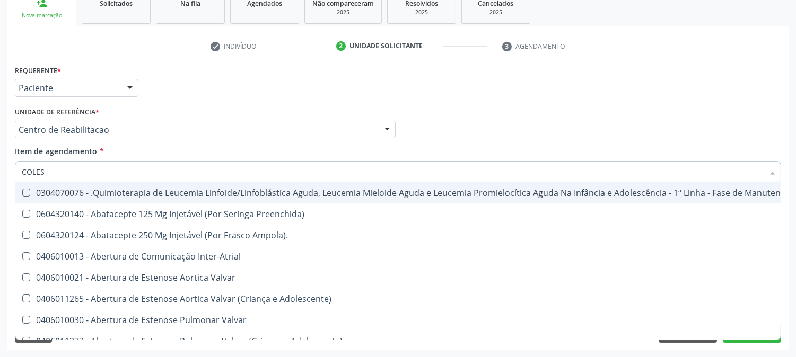
type input "T"
checkbox Manutenção "false"
checkbox Preenchida\) "false"
checkbox Ampola\)\ "false"
type input "TG"
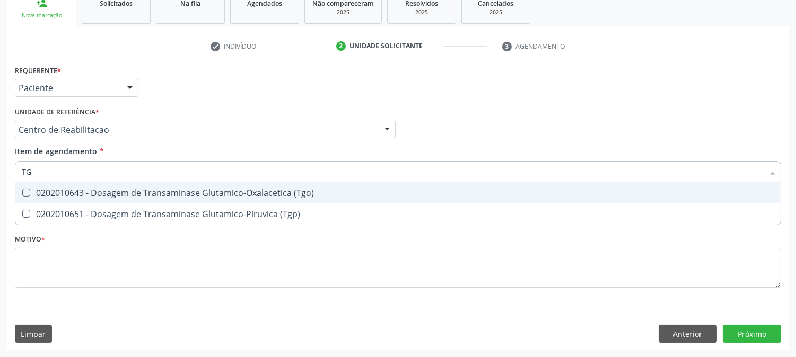
click at [55, 193] on div "0202010643 - Dosagem de Transaminase Glutamico-Oxalacetica (Tgo)" at bounding box center [398, 193] width 753 height 8
checkbox \(Tgo\) "true"
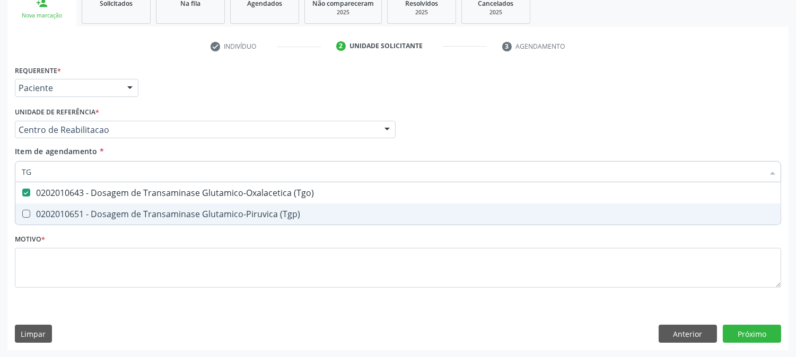
click at [54, 205] on span "0202010651 - Dosagem de Transaminase Glutamico-Piruvica (Tgp)" at bounding box center [397, 214] width 765 height 21
checkbox \(Tgp\) "true"
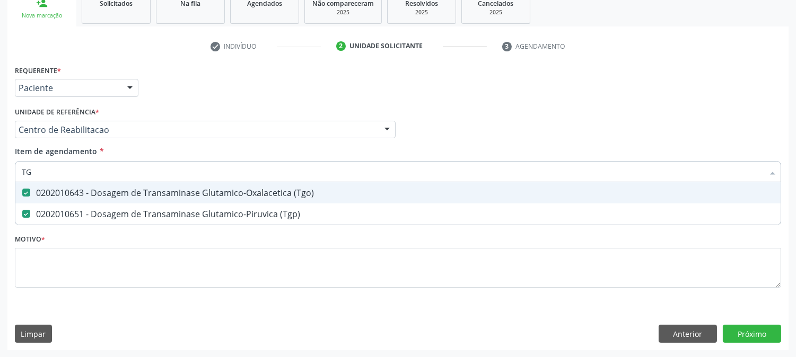
drag, startPoint x: 46, startPoint y: 172, endPoint x: 0, endPoint y: 171, distance: 46.2
click at [0, 171] on div "Acompanhamento Acompanhe a situação das marcações correntes e finalizadas Relat…" at bounding box center [398, 124] width 796 height 467
type input "TR"
checkbox \(Tgo\) "false"
checkbox \(Tgp\) "false"
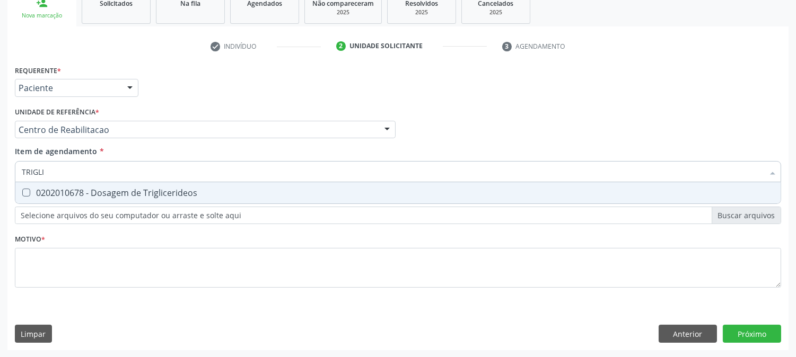
type input "TRIGLIC"
click at [22, 189] on Triglicerideos at bounding box center [26, 193] width 8 height 8
click at [22, 189] on Triglicerideos "checkbox" at bounding box center [18, 192] width 7 height 7
checkbox Triglicerideos "true"
drag, startPoint x: 71, startPoint y: 171, endPoint x: 0, endPoint y: 171, distance: 71.1
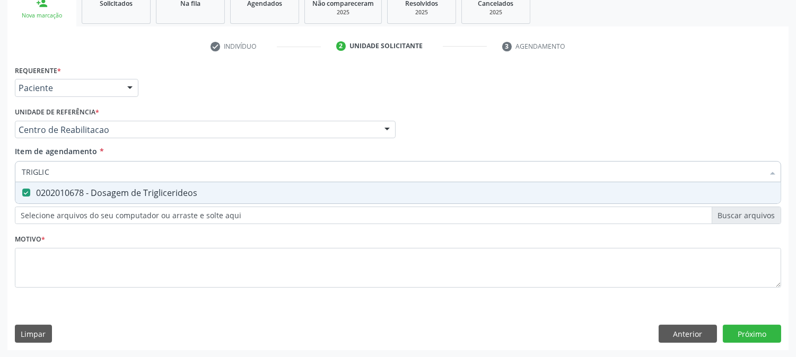
click at [0, 171] on div "Acompanhamento Acompanhe a situação das marcações correntes e finalizadas Relat…" at bounding box center [398, 124] width 796 height 467
type input "HE"
checkbox Triglicerideos "false"
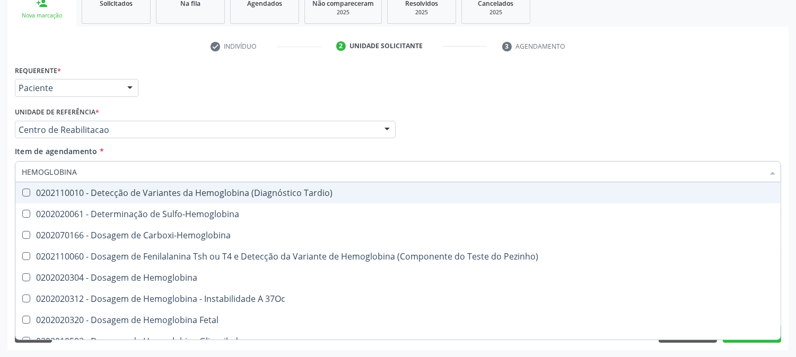
type input "HEMOGLOBINA G"
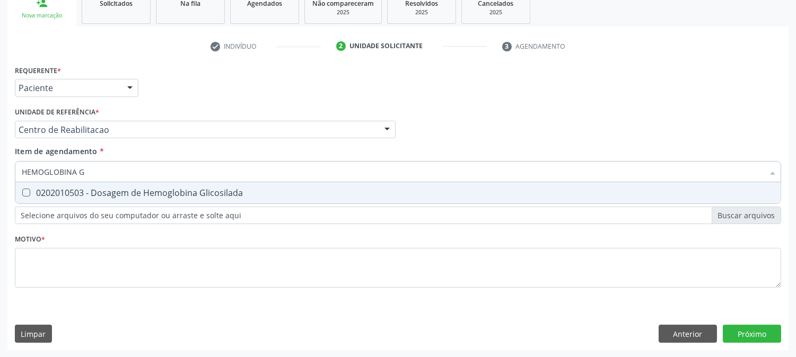
click at [83, 189] on div "0202010503 - Dosagem de Hemoglobina Glicosilada" at bounding box center [398, 193] width 753 height 8
checkbox Glicosilada "true"
drag, startPoint x: 86, startPoint y: 171, endPoint x: 0, endPoint y: 183, distance: 87.3
click at [0, 183] on div "Acompanhamento Acompanhe a situação das marcações correntes e finalizadas Relat…" at bounding box center [398, 124] width 796 height 467
type input "PS"
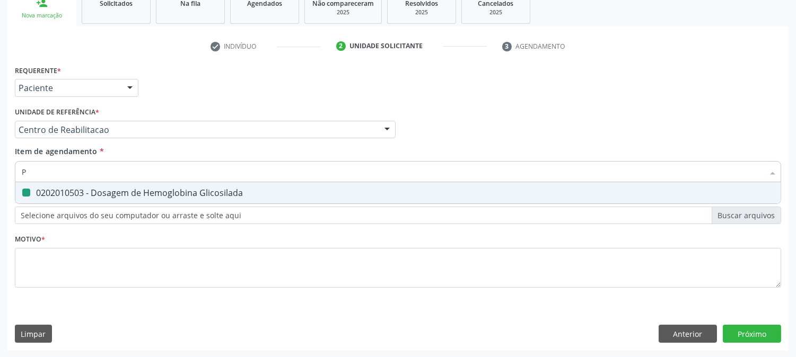
checkbox Glicosilada "false"
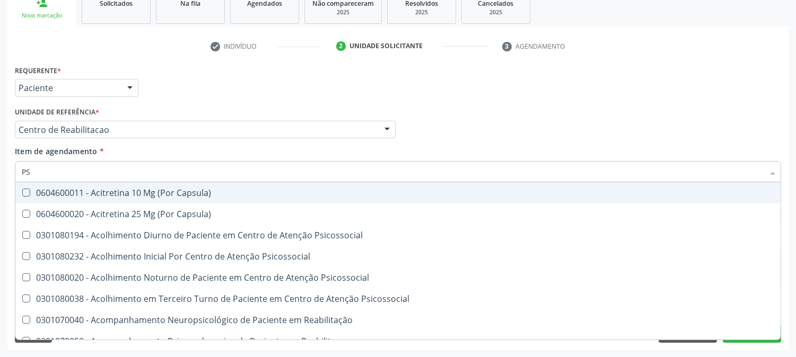
type input "PSA"
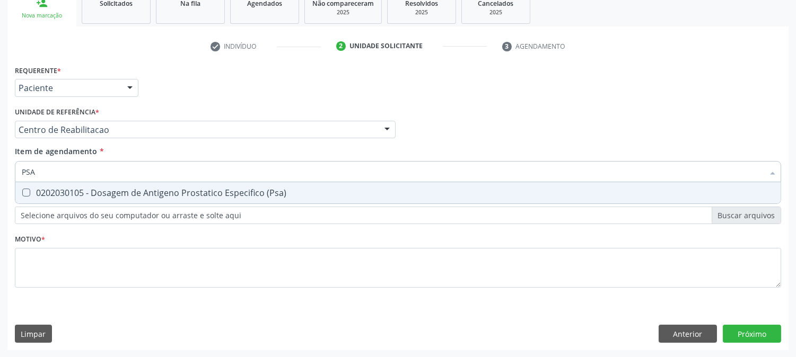
click at [34, 197] on span "0202030105 - Dosagem de Antigeno Prostatico Especifico (Psa)" at bounding box center [397, 192] width 765 height 21
checkbox \(Psa\) "true"
drag, startPoint x: 41, startPoint y: 167, endPoint x: 0, endPoint y: 168, distance: 40.8
click at [0, 168] on div "Acompanhamento Acompanhe a situação das marcações correntes e finalizadas Relat…" at bounding box center [398, 124] width 796 height 467
type input "HE"
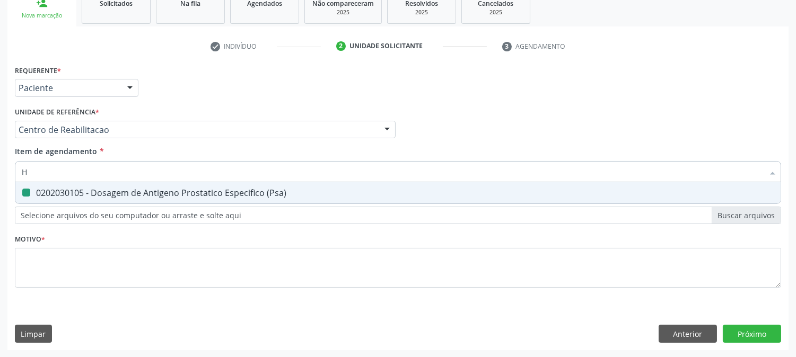
checkbox \(Psa\) "false"
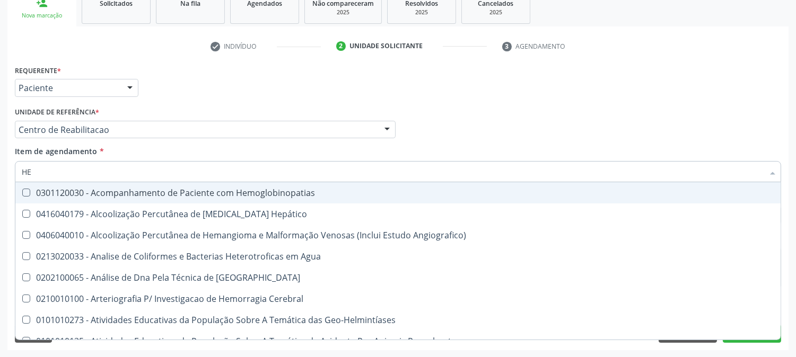
type input "HEM"
checkbox \(Qualitativo\) "true"
checkbox Glicosilada "false"
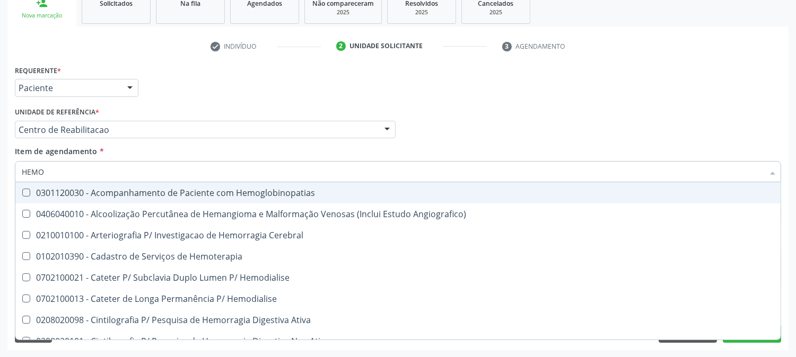
type input "HEMOG"
checkbox Oncologia "true"
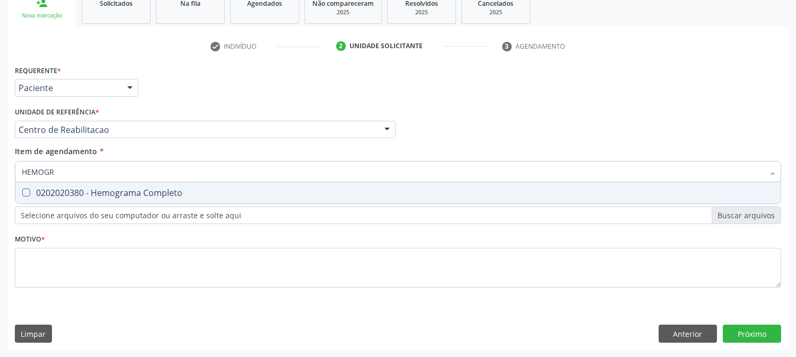
type input "HEMOGRA"
click at [49, 193] on div "0202020380 - Hemograma Completo" at bounding box center [398, 193] width 753 height 8
checkbox Completo "true"
drag, startPoint x: 57, startPoint y: 172, endPoint x: 0, endPoint y: 172, distance: 56.7
click at [0, 172] on div "Acompanhamento Acompanhe a situação das marcações correntes e finalizadas Relat…" at bounding box center [398, 124] width 796 height 467
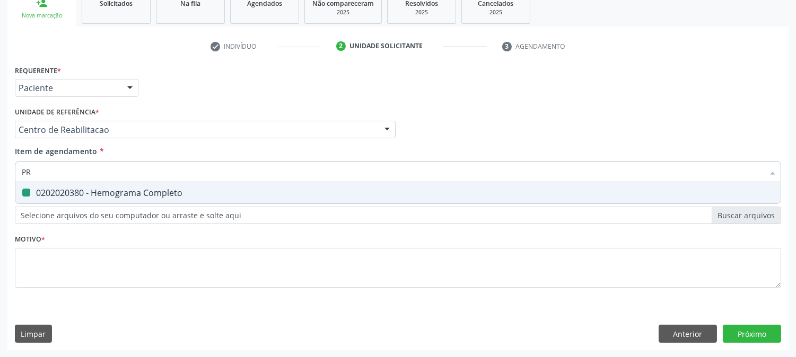
type input "PRO"
checkbox Completo "false"
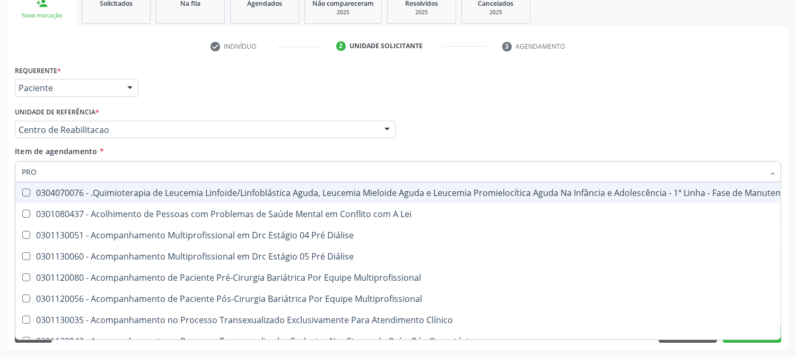
type input "PROT"
checkbox \(Psa\) "false"
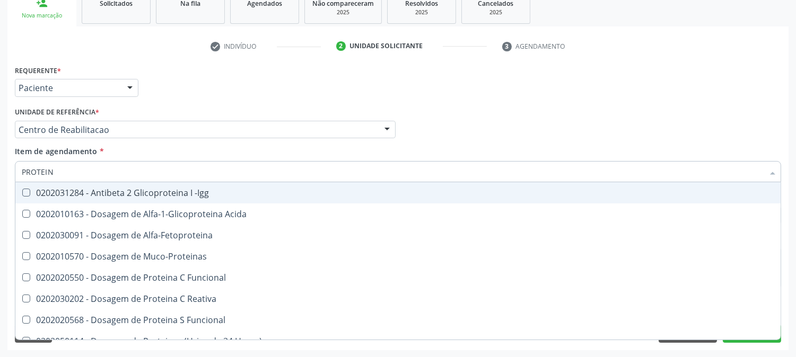
type input "PROTEINA"
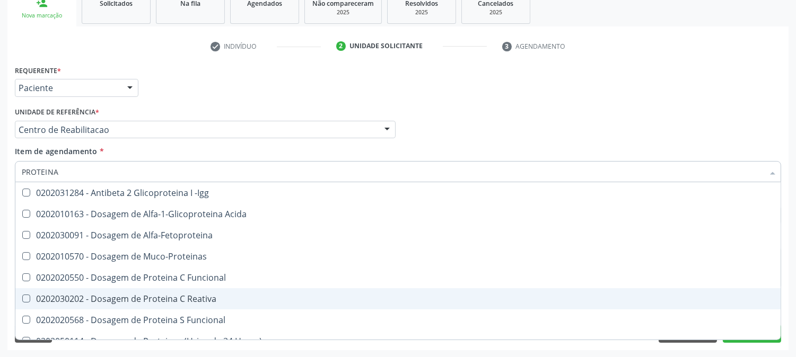
click at [266, 293] on span "0202030202 - Dosagem de Proteina C Reativa" at bounding box center [397, 298] width 765 height 21
checkbox Reativa "true"
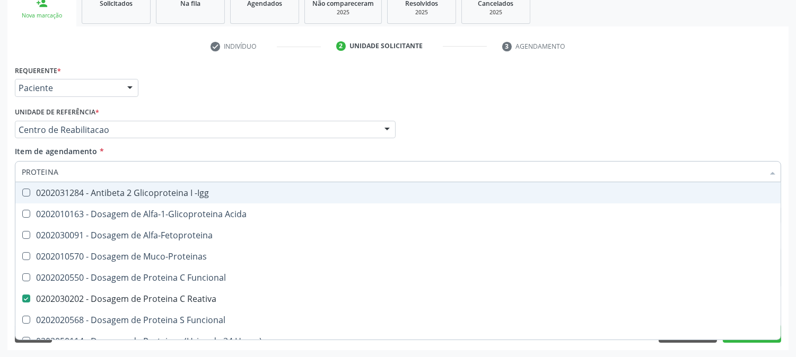
drag, startPoint x: 75, startPoint y: 172, endPoint x: 0, endPoint y: 165, distance: 75.6
click at [0, 165] on div "Acompanhamento Acompanhe a situação das marcações correntes e finalizadas Relat…" at bounding box center [398, 124] width 796 height 467
type input "URI"
checkbox Reativa "false"
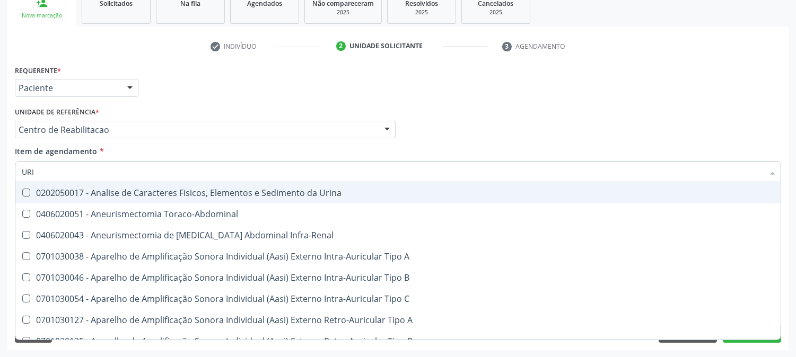
type input "URIN"
checkbox Urico "false"
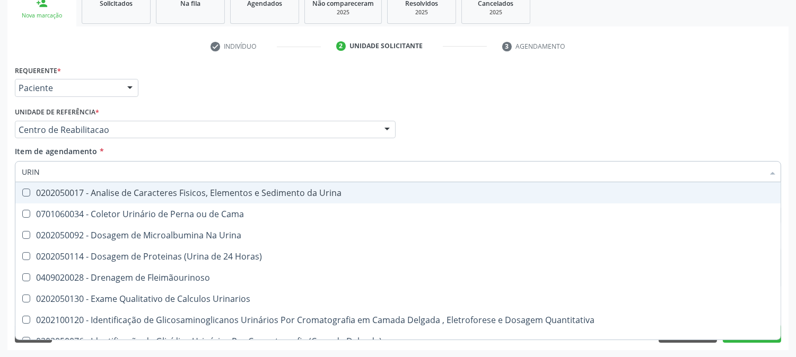
type input "URINA"
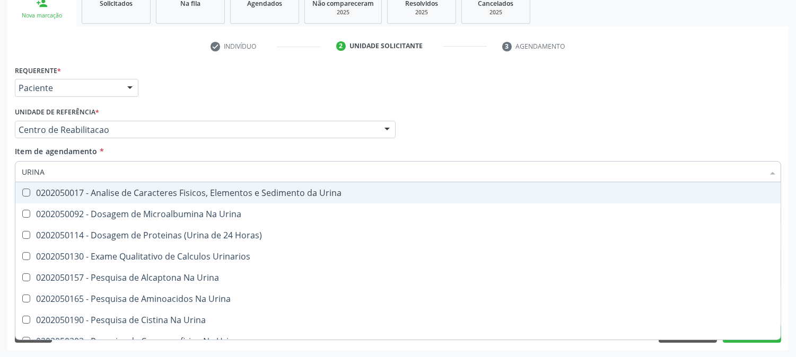
click at [86, 189] on div "0202050017 - Analise de Caracteres Fisicos, Elementos e Sedimento da Urina" at bounding box center [398, 193] width 753 height 8
checkbox Urina "true"
drag, startPoint x: 72, startPoint y: 172, endPoint x: 0, endPoint y: 172, distance: 71.6
click at [0, 172] on div "Acompanhamento Acompanhe a situação das marcações correntes e finalizadas Relat…" at bounding box center [398, 124] width 796 height 467
type input "PARA"
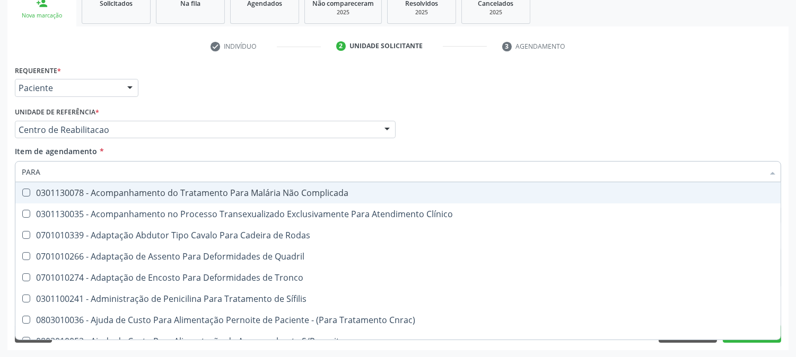
checkbox Complicada "false"
type input "PARAS"
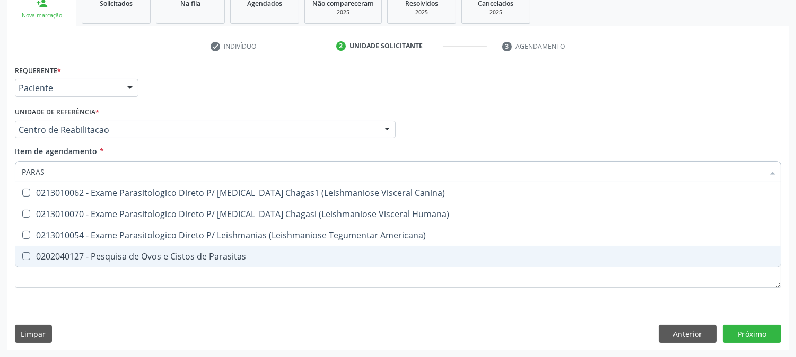
click at [120, 252] on div "0202040127 - Pesquisa de Ovos e Cistos de Parasitas" at bounding box center [398, 256] width 753 height 8
checkbox Parasitas "true"
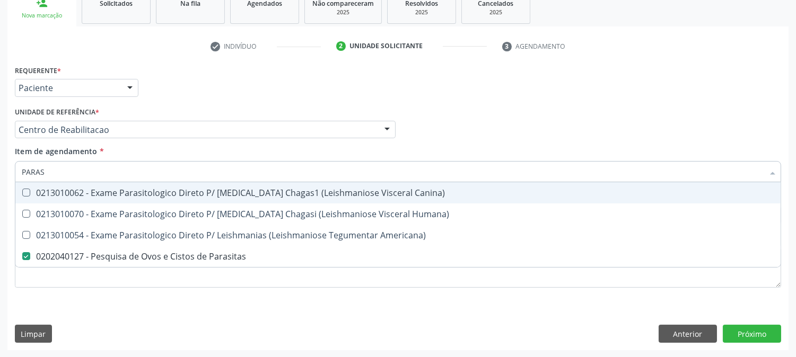
drag, startPoint x: 82, startPoint y: 170, endPoint x: 2, endPoint y: 178, distance: 80.5
click at [2, 178] on div "Acompanhamento Acompanhe a situação das marcações correntes e finalizadas Relat…" at bounding box center [398, 124] width 796 height 467
type input "T3"
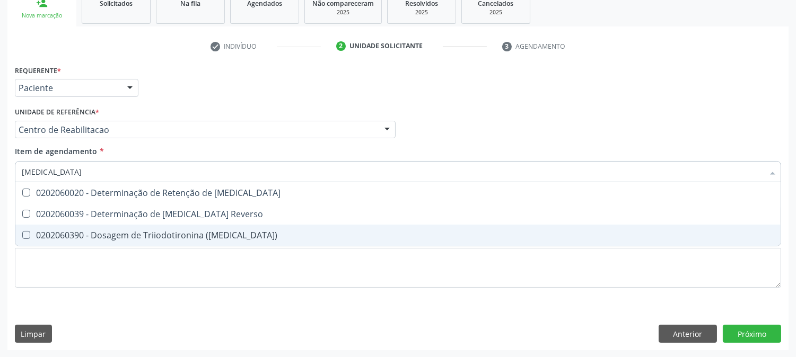
click at [56, 231] on div "0202060390 - Dosagem de Triiodotironina ([MEDICAL_DATA])" at bounding box center [398, 235] width 753 height 8
checkbox \(T3\) "true"
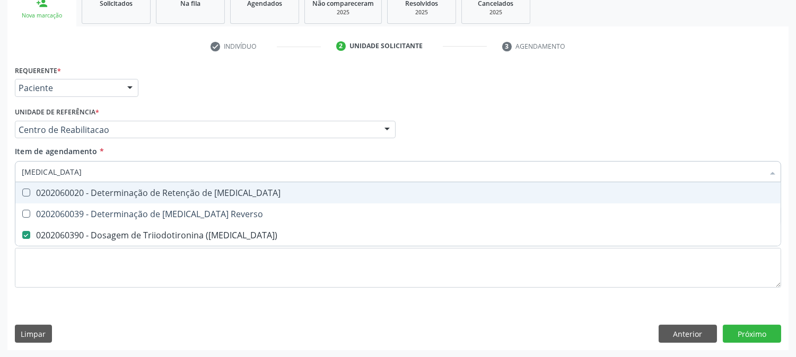
type input "T"
checkbox \(T3\) "false"
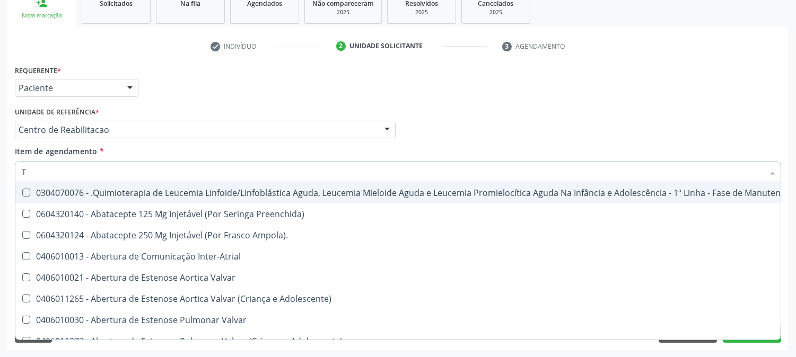
type input "T4"
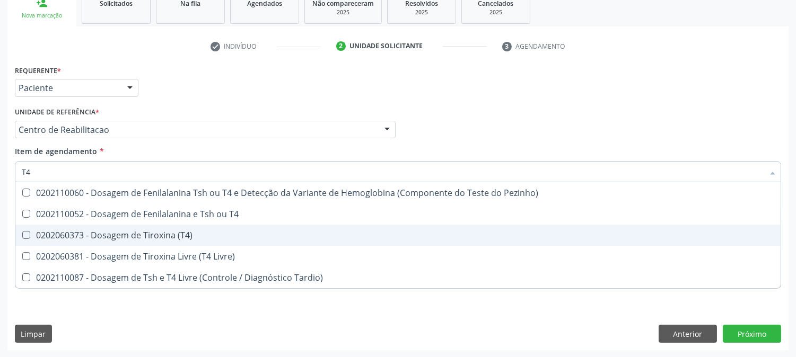
click at [78, 231] on div "0202060373 - Dosagem de Tiroxina (T4)" at bounding box center [398, 235] width 753 height 8
checkbox \(T4\) "true"
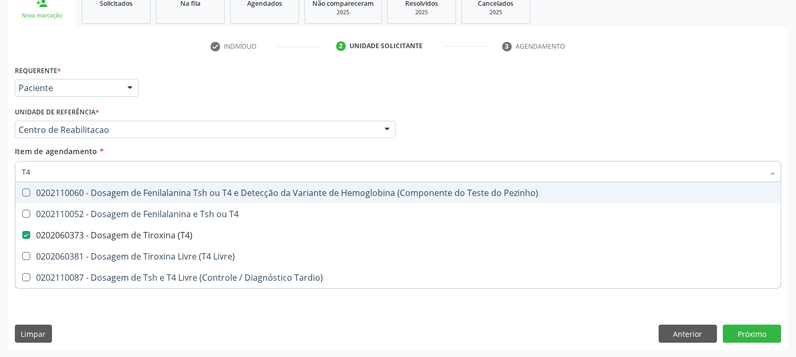
drag, startPoint x: 47, startPoint y: 171, endPoint x: 0, endPoint y: 177, distance: 47.0
click at [0, 177] on div "Acompanhamento Acompanhe a situação das marcações correntes e finalizadas Relat…" at bounding box center [398, 124] width 796 height 467
type input "TSH"
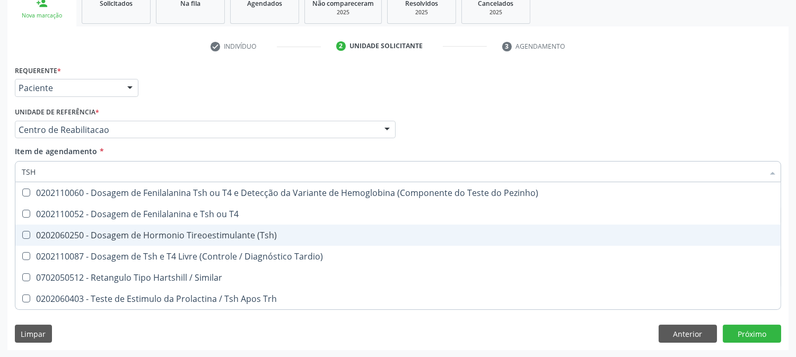
click at [337, 239] on div "0202060250 - Dosagem de Hormonio Tireoestimulante (Tsh)" at bounding box center [398, 235] width 753 height 8
checkbox \(Tsh\) "true"
click at [0, 239] on div "Acompanhamento Acompanhe a situação das marcações correntes e finalizadas Relat…" at bounding box center [398, 124] width 796 height 467
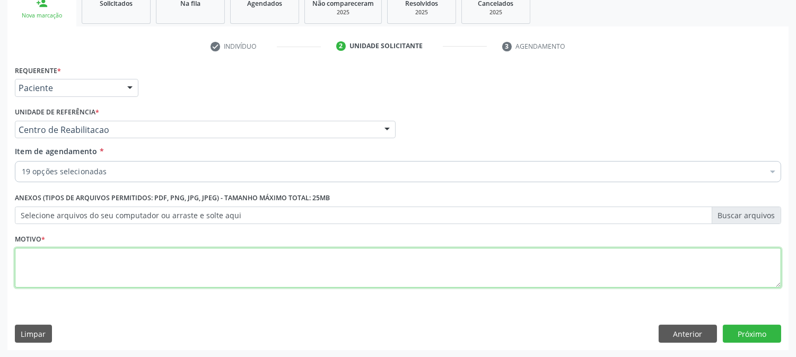
click at [245, 257] on textarea at bounding box center [398, 268] width 766 height 40
type textarea "."
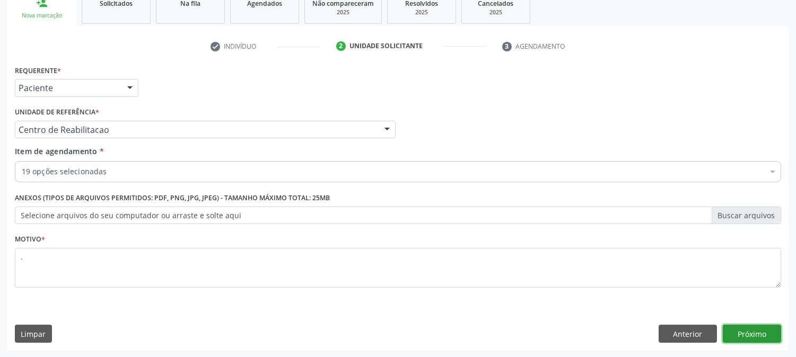
click at [762, 330] on button "Próximo" at bounding box center [752, 334] width 58 height 18
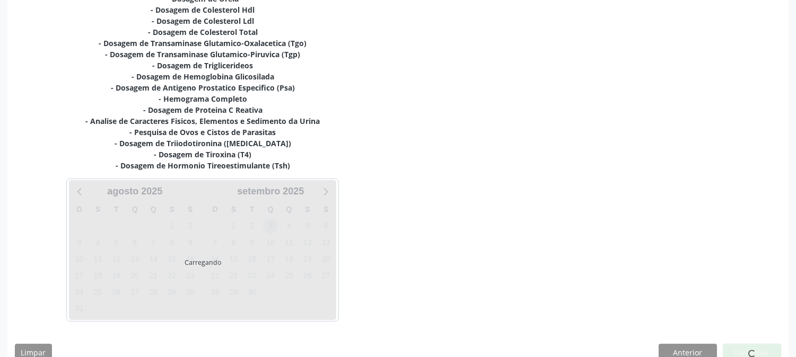
scroll to position [304, 0]
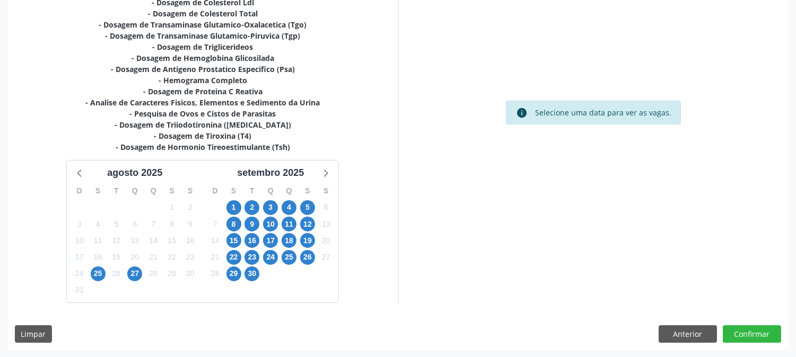
click at [242, 210] on div "1" at bounding box center [233, 207] width 19 height 16
click at [228, 204] on span "1" at bounding box center [233, 207] width 15 height 15
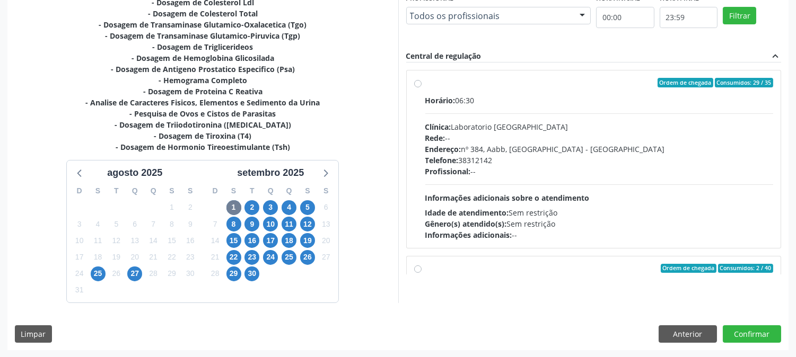
click at [496, 183] on div "Horário: 06:30 Clínica: Laboratorio Sao Francisco Rede: -- Endereço: nº 384, Aa…" at bounding box center [599, 168] width 348 height 146
click at [422, 88] on input "Ordem de chegada Consumidos: 29 / 35 Horário: 06:30 Clínica: Laboratorio Sao Fr…" at bounding box center [417, 83] width 7 height 10
radio input "true"
drag, startPoint x: 743, startPoint y: 321, endPoint x: 746, endPoint y: 335, distance: 13.5
click at [743, 322] on div "Dias com vagas disponíveis para: - Dosagem de Glicose - Dosagem de Acido Urico …" at bounding box center [397, 140] width 781 height 421
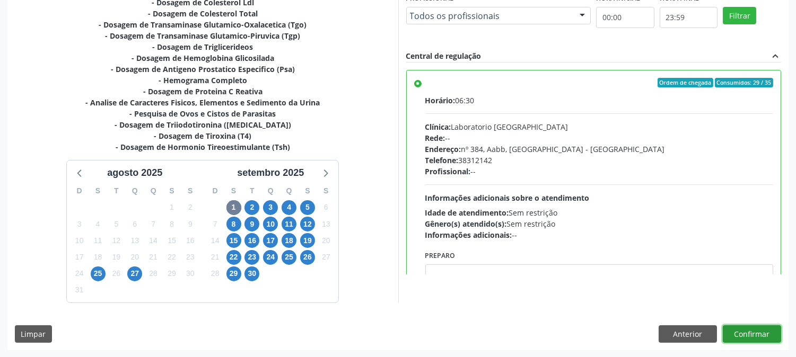
click at [746, 335] on button "Confirmar" at bounding box center [752, 335] width 58 height 18
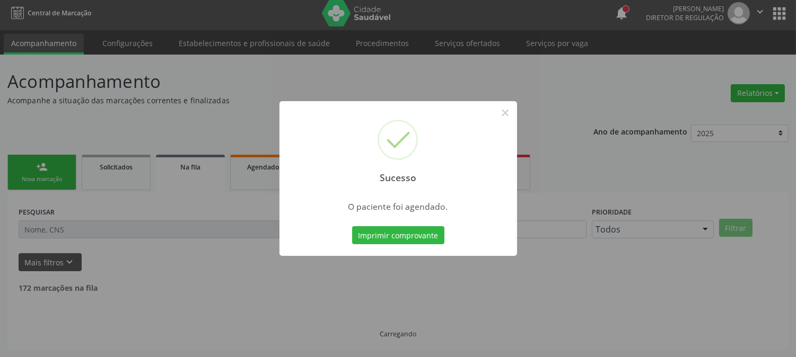
scroll to position [0, 0]
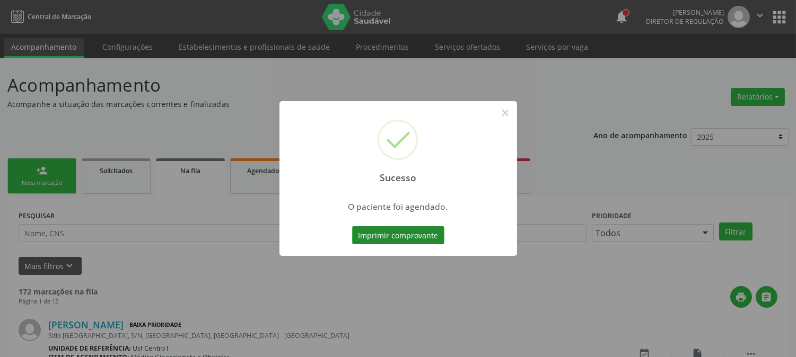
click at [410, 237] on button "Imprimir comprovante" at bounding box center [398, 235] width 92 height 18
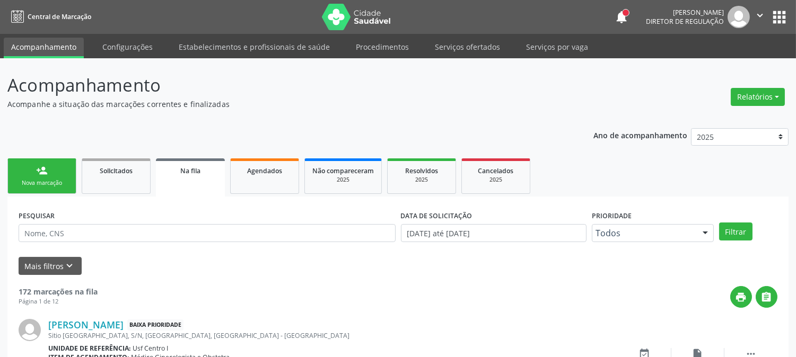
click at [36, 159] on link "person_add Nova marcação" at bounding box center [41, 177] width 69 height 36
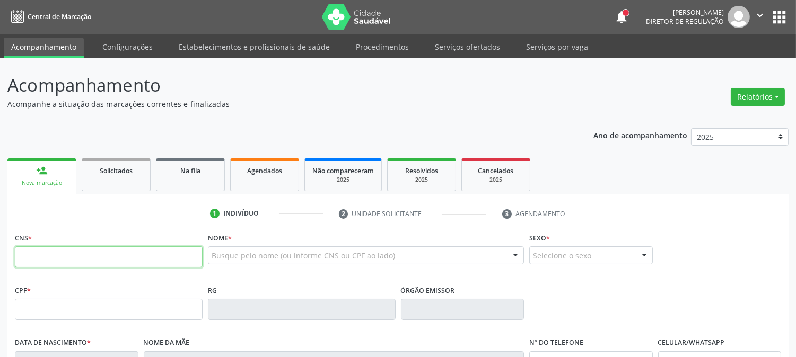
click at [130, 255] on input "text" at bounding box center [109, 257] width 188 height 21
type input "898 0046 2718 2661"
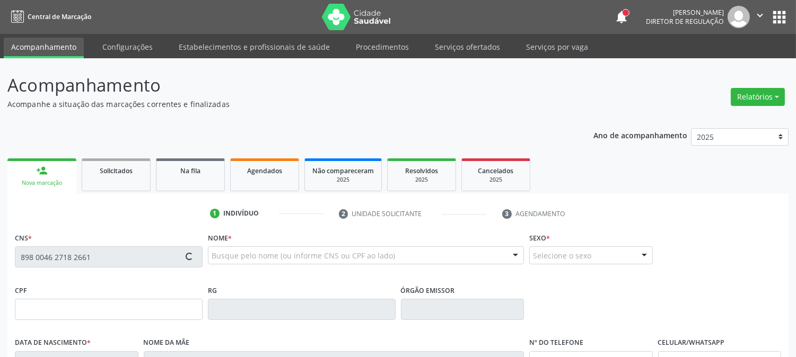
type input "138.045.594-41"
type input "17/05/2014"
type input "Eunice Gomes de Souza Pereira"
type input "[PHONE_NUMBER]"
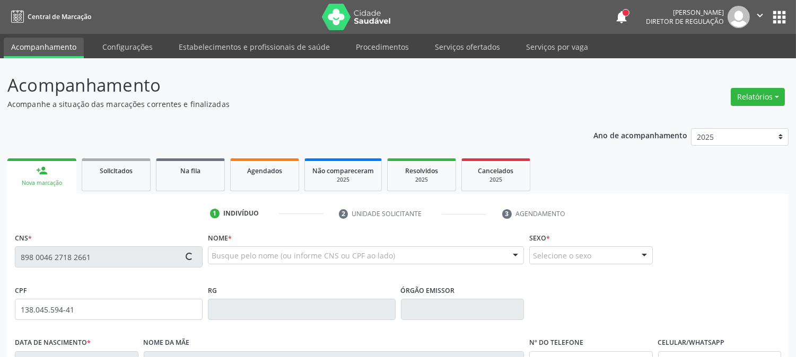
type input "628.738.144-20"
type input "S/N"
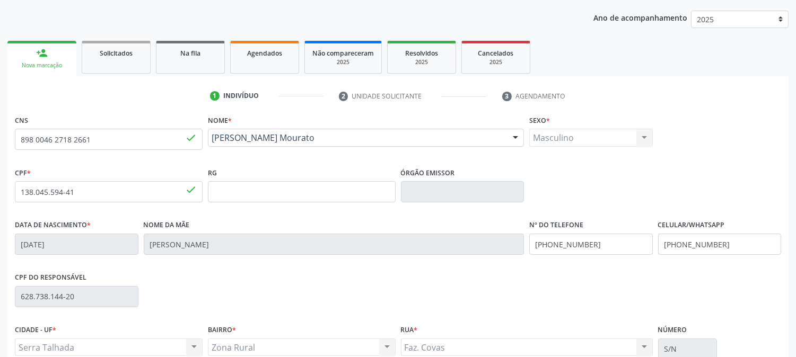
scroll to position [216, 0]
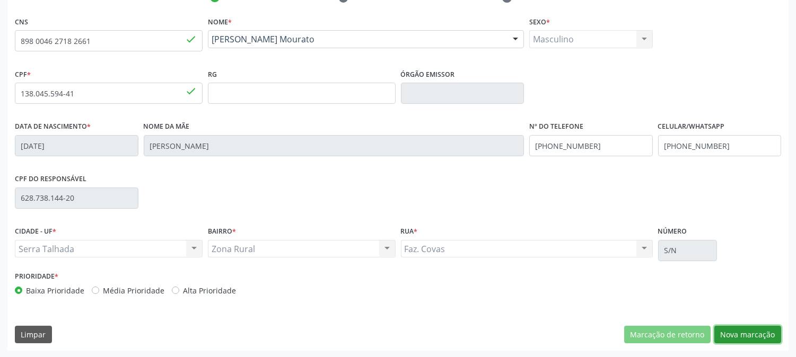
click at [737, 327] on button "Nova marcação" at bounding box center [747, 335] width 67 height 18
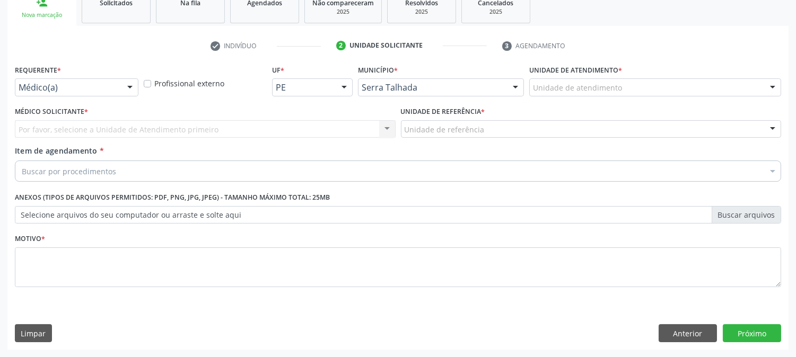
scroll to position [168, 0]
click at [78, 79] on div "Médico(a)" at bounding box center [77, 88] width 124 height 18
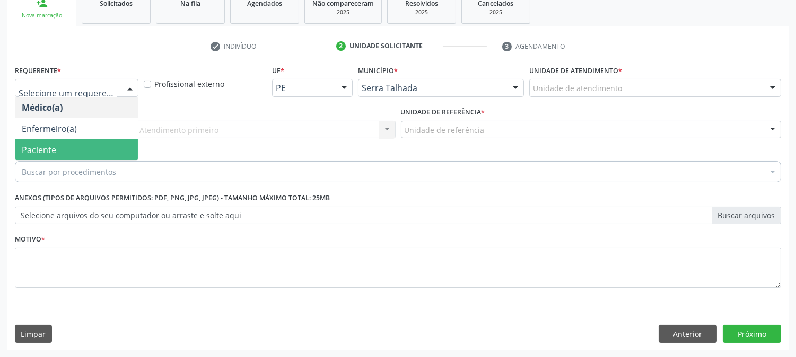
click at [74, 146] on span "Paciente" at bounding box center [76, 149] width 123 height 21
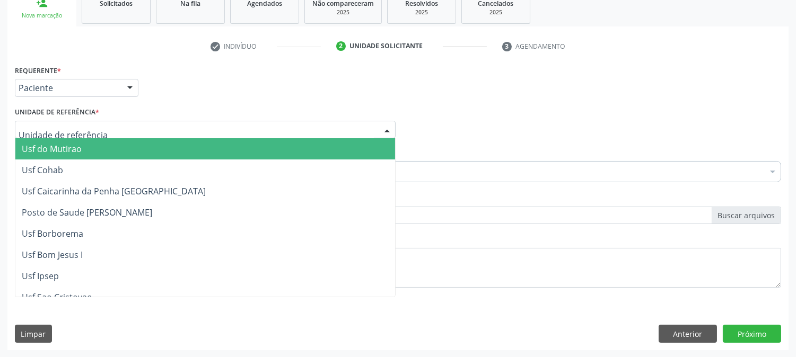
click at [89, 123] on div at bounding box center [205, 130] width 381 height 18
type input "X"
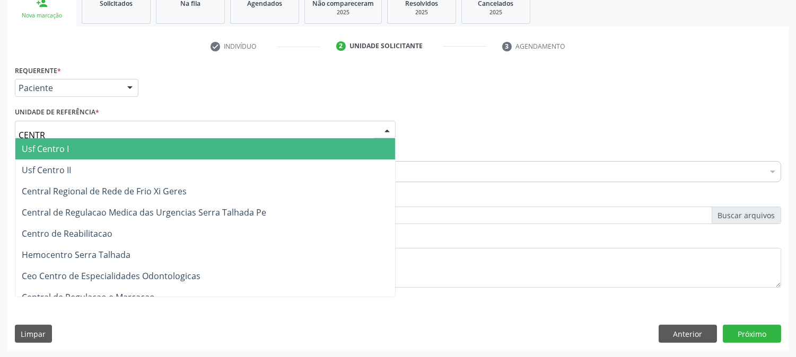
type input "CENTRO"
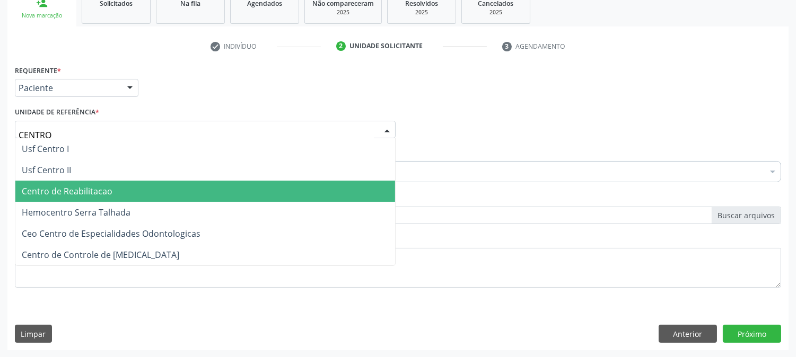
click at [86, 187] on span "Centro de Reabilitacao" at bounding box center [67, 192] width 91 height 12
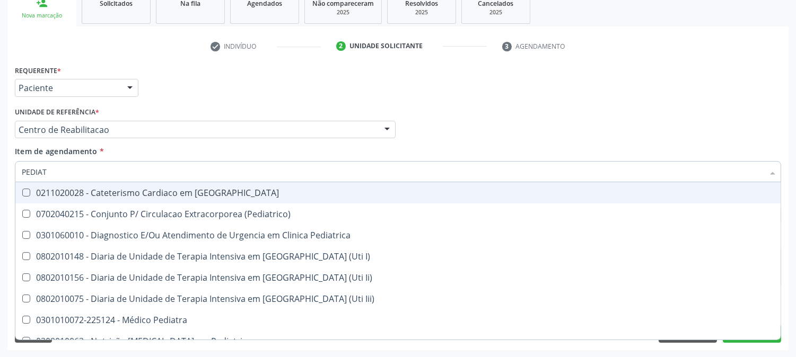
type input "PEDIATR"
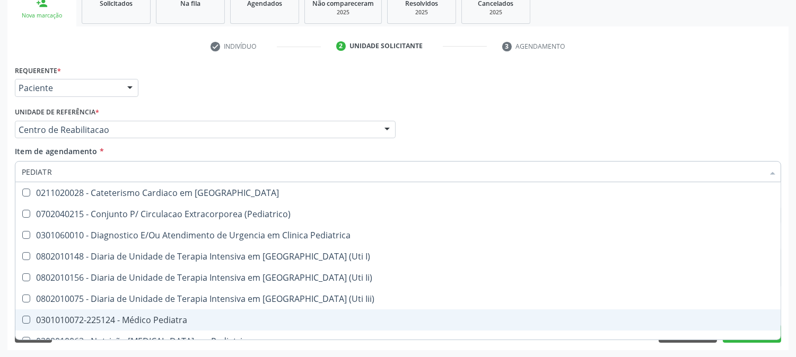
click at [97, 313] on span "0301010072-225124 - Médico Pediatra" at bounding box center [397, 320] width 765 height 21
checkbox Pediatra "true"
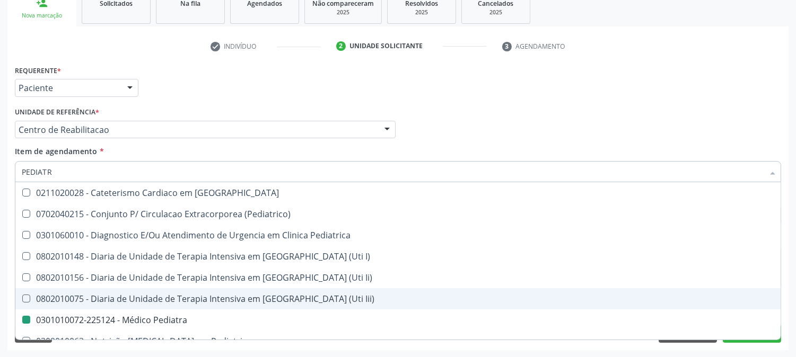
click at [0, 240] on div "Acompanhamento Acompanhe a situação das marcações correntes e finalizadas Relat…" at bounding box center [398, 124] width 796 height 467
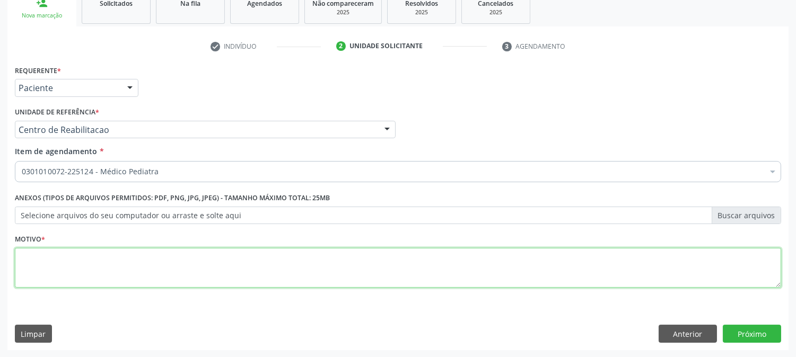
click at [89, 263] on textarea at bounding box center [398, 268] width 766 height 40
type textarea "."
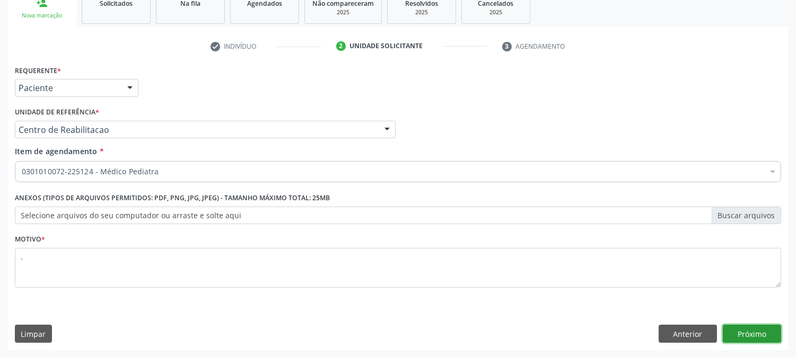
click at [758, 337] on button "Próximo" at bounding box center [752, 334] width 58 height 18
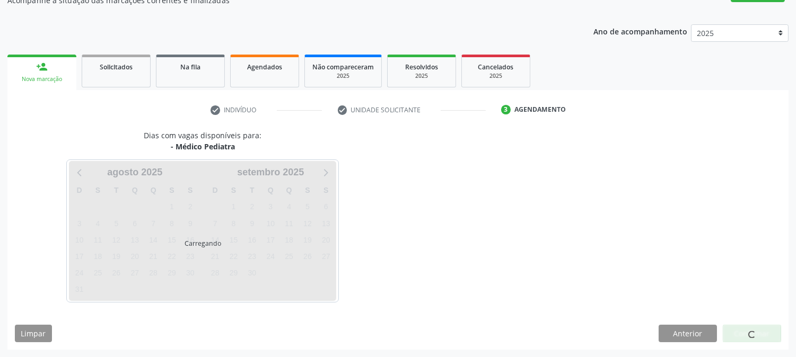
scroll to position [103, 0]
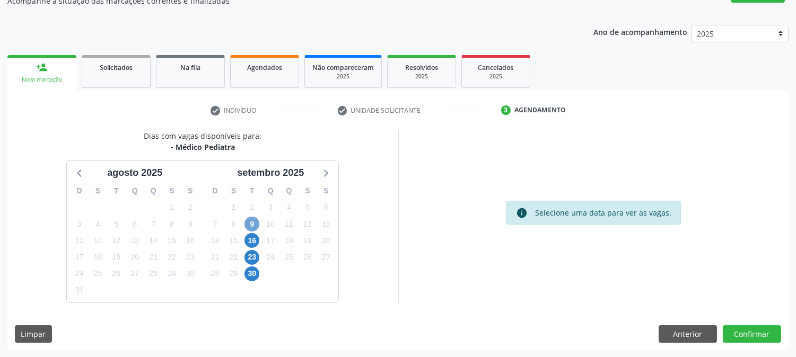
click at [247, 226] on span "9" at bounding box center [251, 224] width 15 height 15
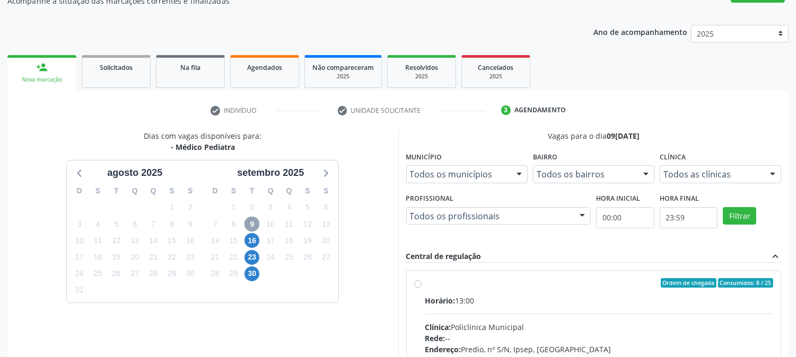
scroll to position [257, 0]
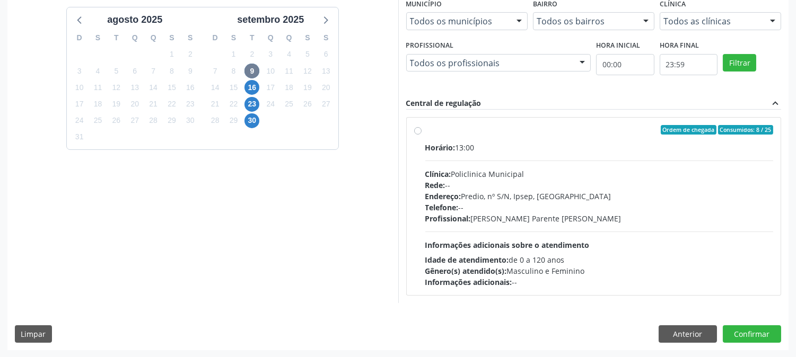
click at [475, 191] on div "Endereço: Predio, nº S/N, Ipsep, Serra Talhada - PE" at bounding box center [599, 196] width 348 height 11
click at [422, 135] on input "Ordem de chegada Consumidos: 8 / 25 Horário: 13:00 Clínica: Policlinica Municip…" at bounding box center [417, 130] width 7 height 10
radio input "true"
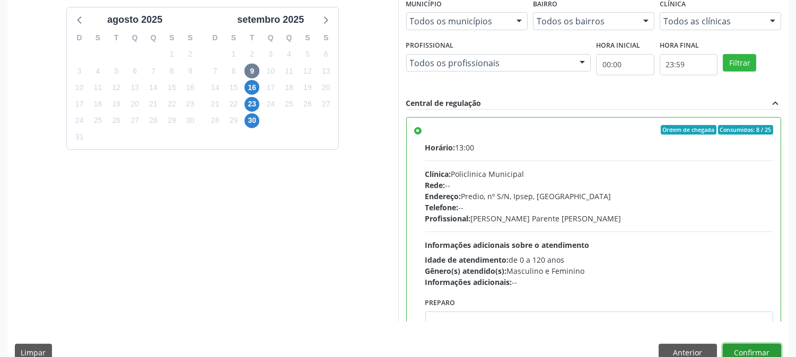
click at [750, 345] on button "Confirmar" at bounding box center [752, 353] width 58 height 18
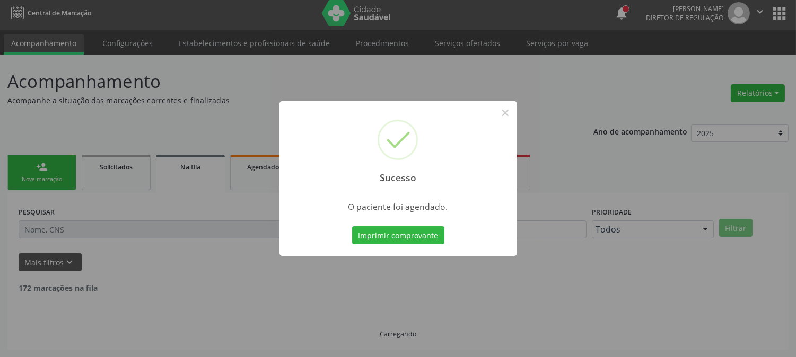
scroll to position [0, 0]
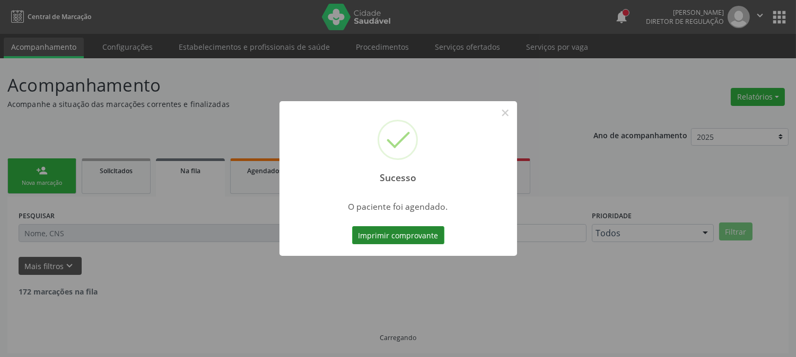
click at [424, 240] on button "Imprimir comprovante" at bounding box center [398, 235] width 92 height 18
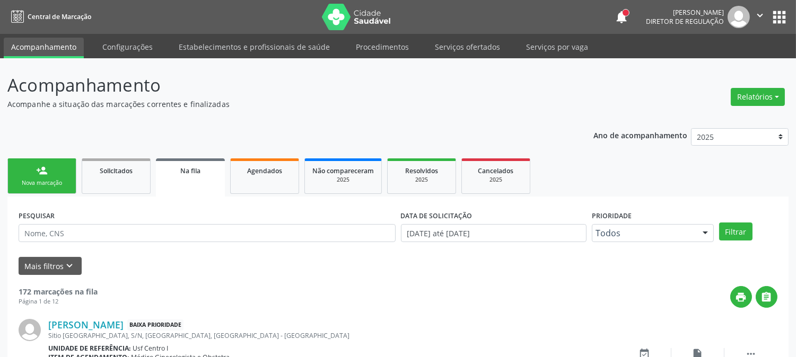
click at [51, 185] on div "Nova marcação" at bounding box center [41, 183] width 53 height 8
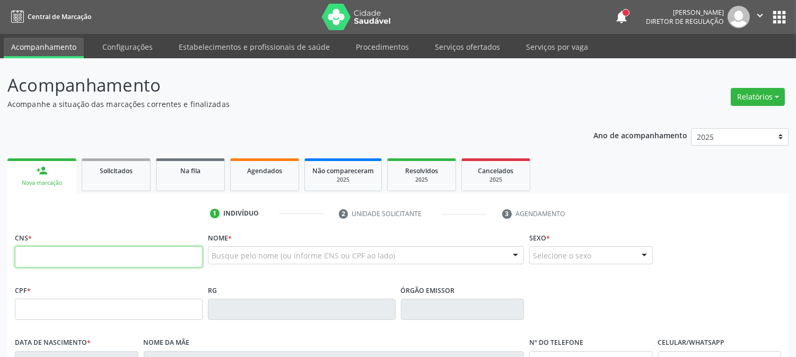
click at [171, 261] on input "text" at bounding box center [109, 257] width 188 height 21
type input "704 2002 9563 5288"
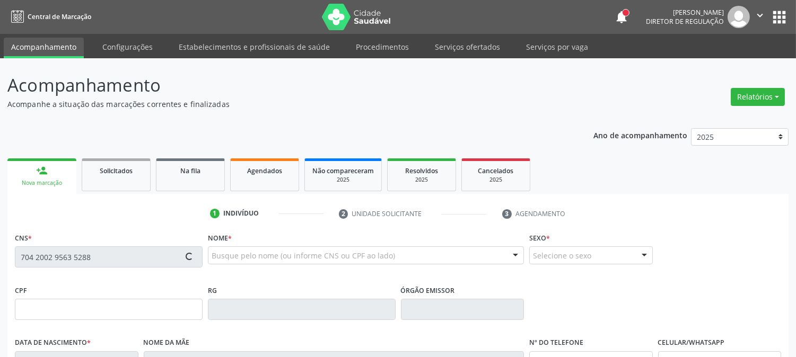
type input "882.206.804-15"
type input "24/04/1970"
type input "Maria Julia de Souza"
type input "[PHONE_NUMBER]"
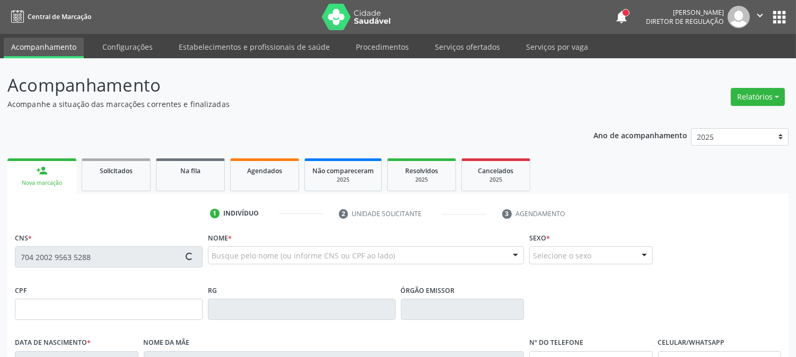
type input "628.738.144-20"
type input "S/N"
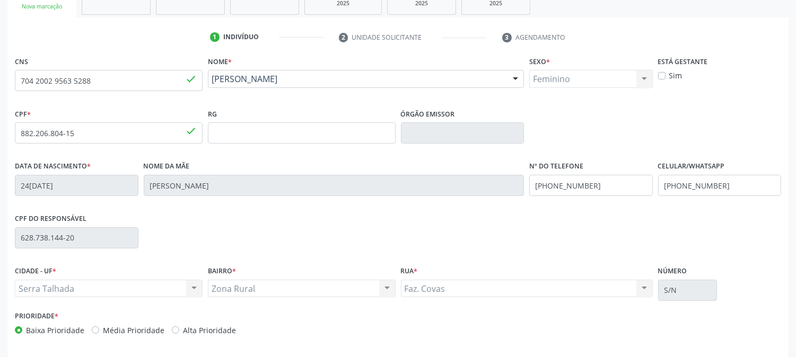
scroll to position [216, 0]
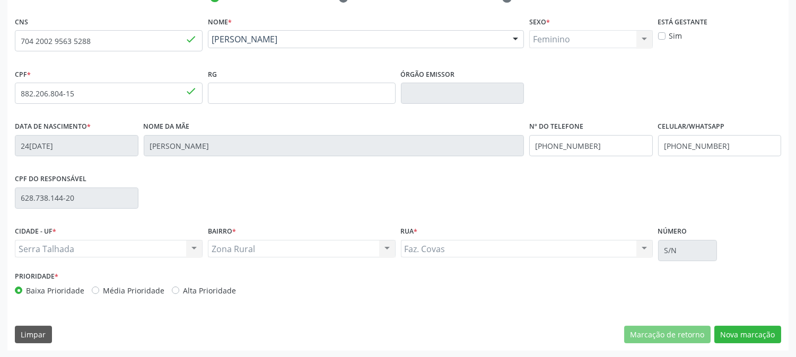
click at [745, 324] on div "CNS 704 2002 9563 5288 done Nome * Eunice Gomes de Souza Pereira Eunice Gomes d…" at bounding box center [397, 182] width 781 height 337
click at [745, 332] on button "Nova marcação" at bounding box center [747, 335] width 67 height 18
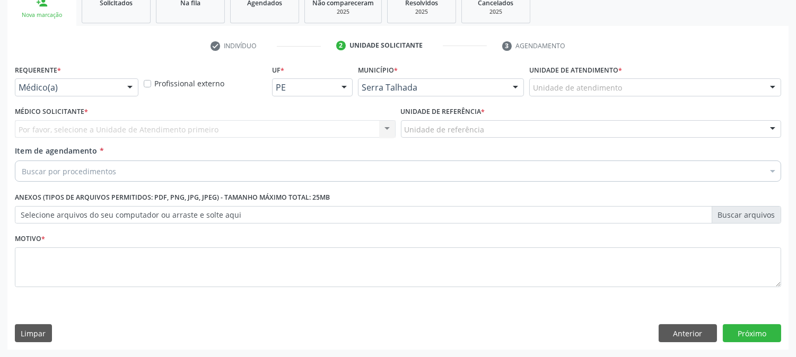
scroll to position [168, 0]
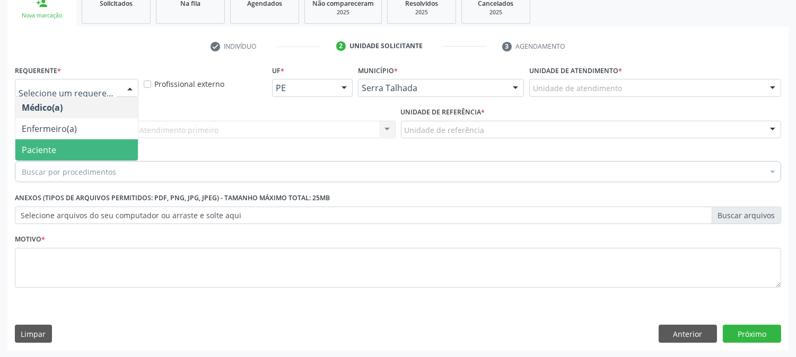
click at [72, 145] on span "Paciente" at bounding box center [76, 149] width 123 height 21
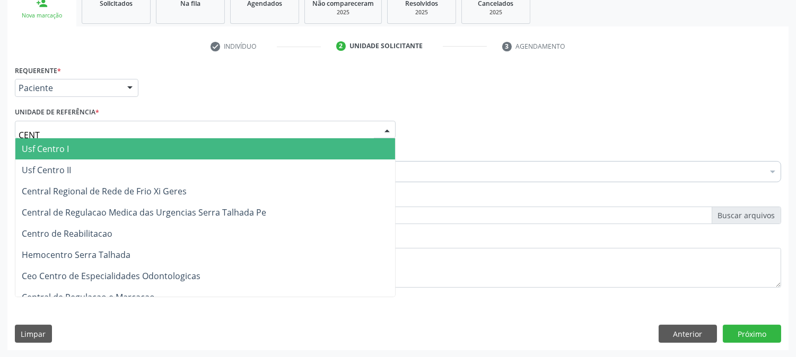
type input "CENTR"
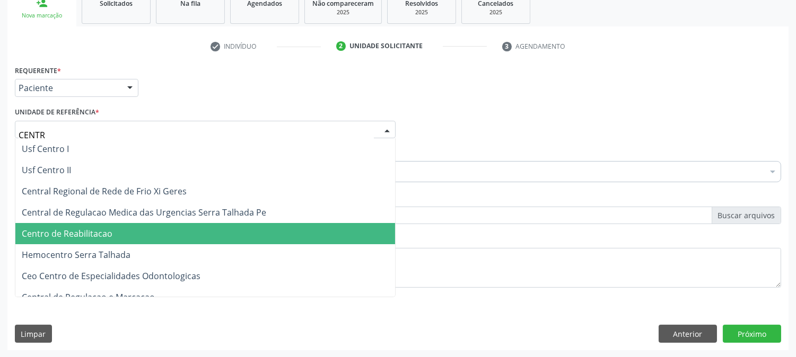
click at [81, 223] on span "Centro de Reabilitacao" at bounding box center [205, 233] width 380 height 21
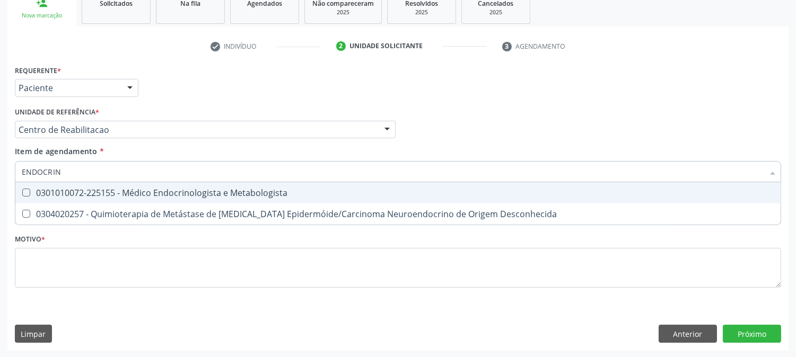
type input "ENDOCRINO"
click at [85, 195] on div "0301010072-225155 - Médico Endocrinologista e Metabologista" at bounding box center [398, 193] width 753 height 8
checkbox Metabologista "true"
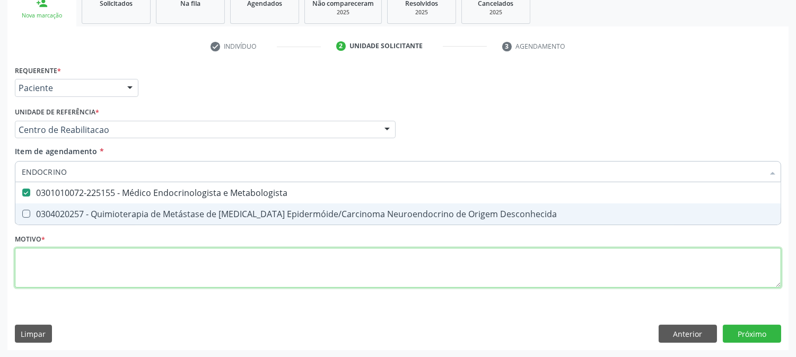
click at [69, 262] on div "Requerente * Paciente Médico(a) Enfermeiro(a) Paciente Nenhum resultado encontr…" at bounding box center [398, 183] width 766 height 240
checkbox Desconhecida "true"
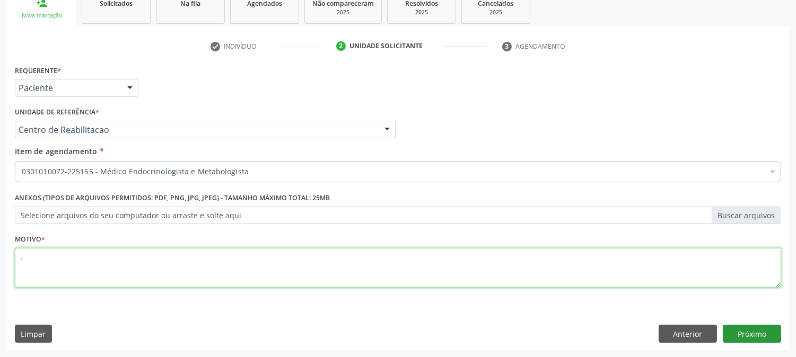
type textarea "."
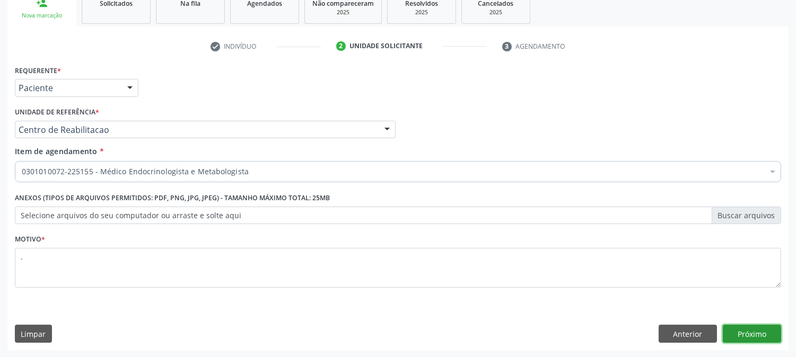
click at [739, 329] on button "Próximo" at bounding box center [752, 334] width 58 height 18
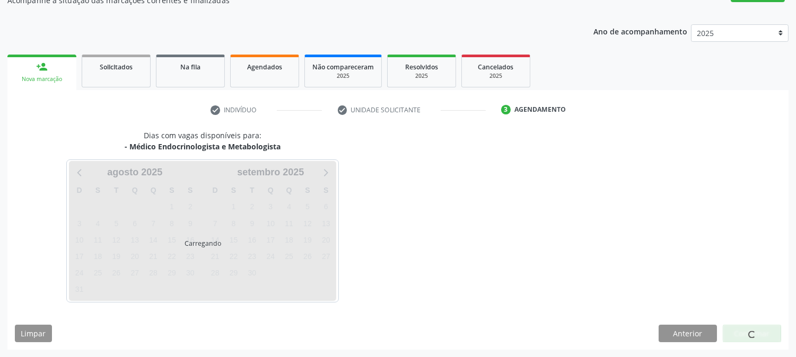
scroll to position [103, 0]
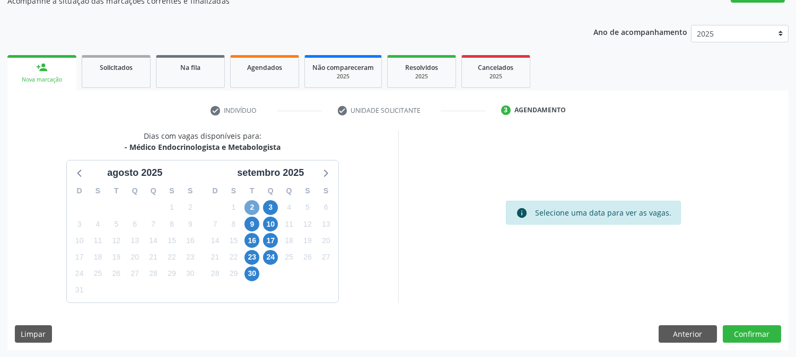
click at [252, 207] on span "2" at bounding box center [251, 207] width 15 height 15
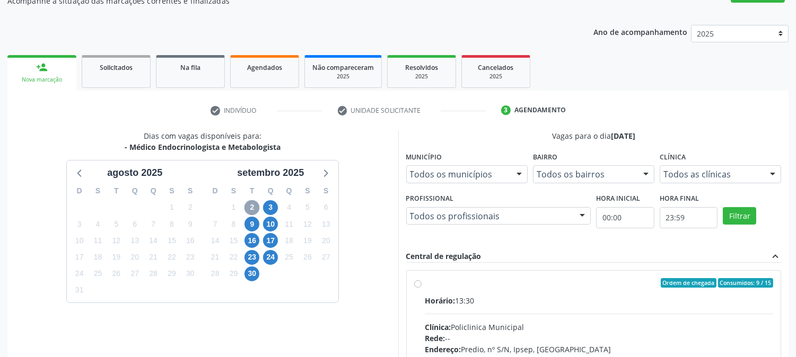
scroll to position [276, 0]
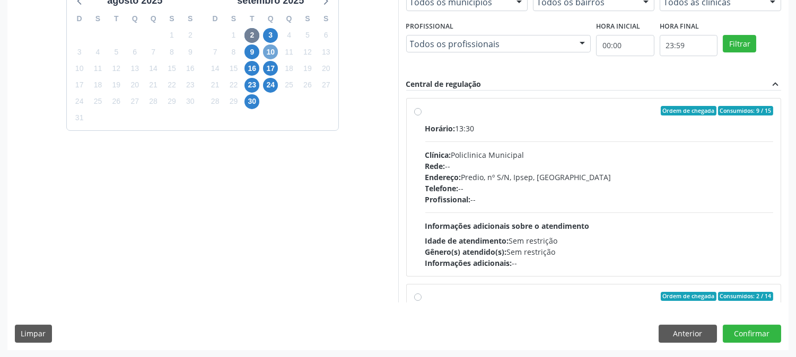
click at [264, 51] on span "10" at bounding box center [270, 52] width 15 height 15
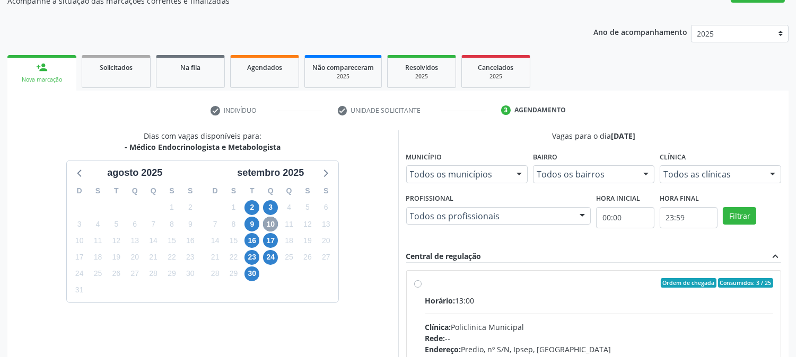
scroll to position [257, 0]
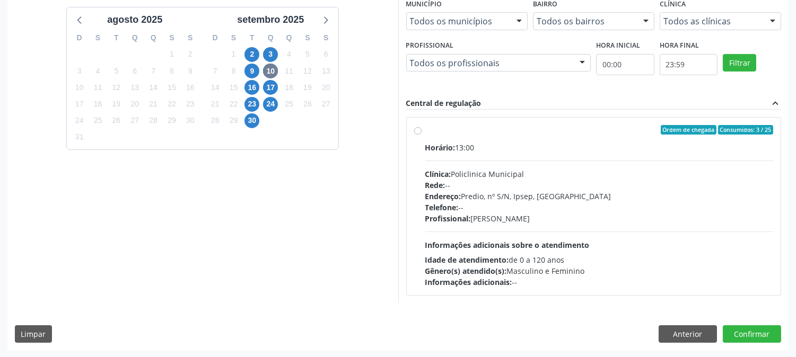
click at [516, 169] on div "Clínica: Policlinica Municipal" at bounding box center [599, 174] width 348 height 11
click at [422, 135] on input "Ordem de chegada Consumidos: 3 / 25 Horário: 13:00 Clínica: Policlinica Municip…" at bounding box center [417, 130] width 7 height 10
radio input "true"
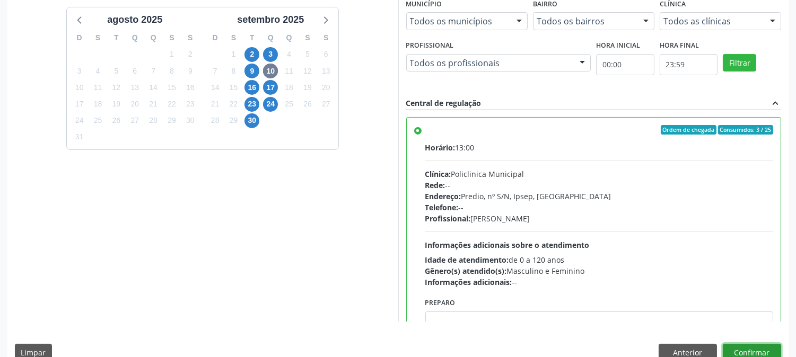
click at [755, 351] on button "Confirmar" at bounding box center [752, 353] width 58 height 18
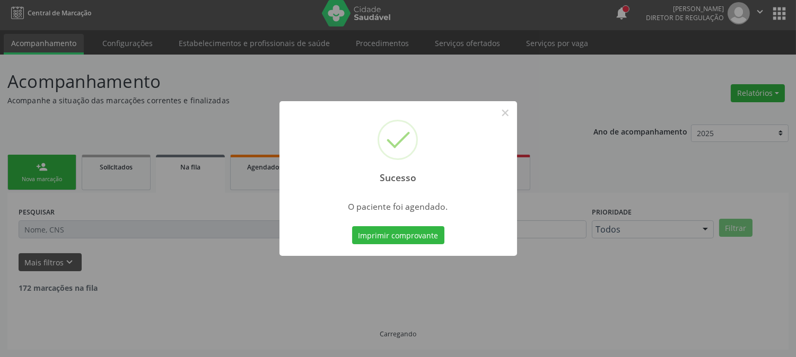
scroll to position [0, 0]
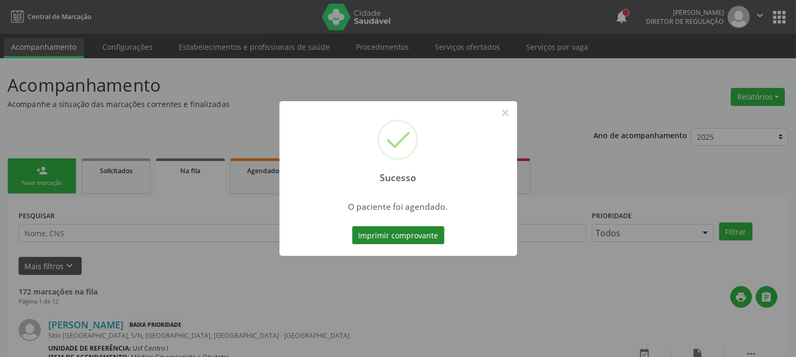
click at [438, 229] on button "Imprimir comprovante" at bounding box center [398, 235] width 92 height 18
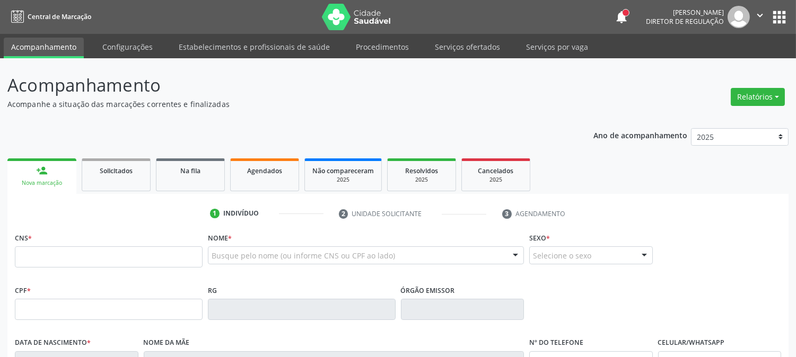
click at [36, 246] on div "CNS *" at bounding box center [109, 249] width 188 height 38
click at [39, 247] on input "text" at bounding box center [109, 257] width 188 height 21
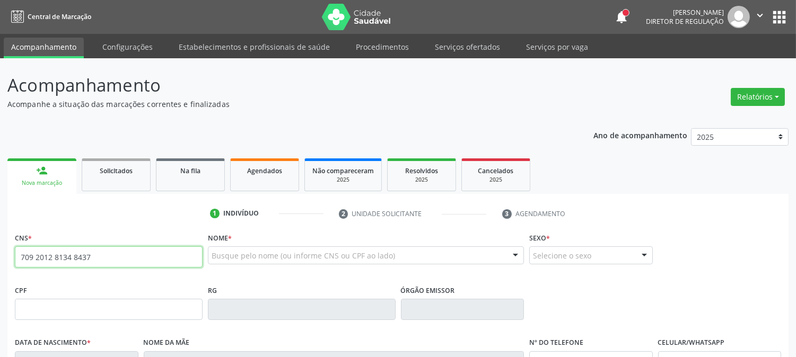
type input "709 2012 8134 8437"
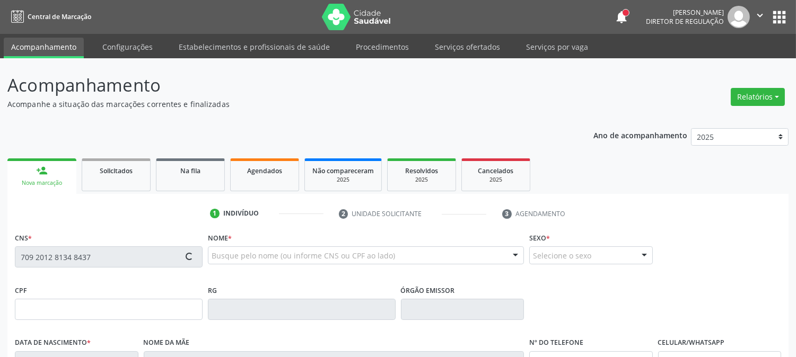
type input "058.415.284-16"
type input "[DATE]"
type input "[PERSON_NAME]"
type input "[PHONE_NUMBER]"
type input "040.356.064-05"
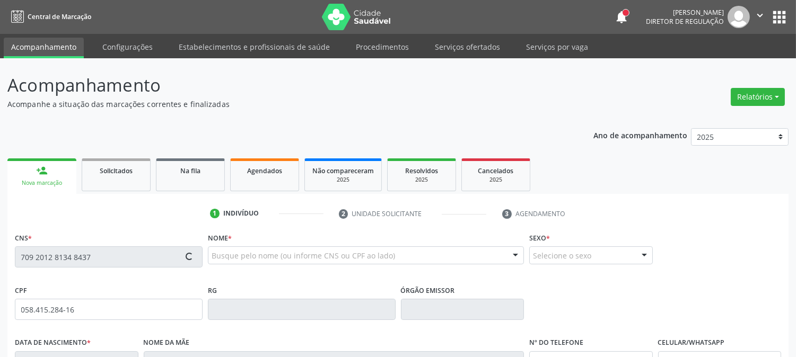
type input "S/N"
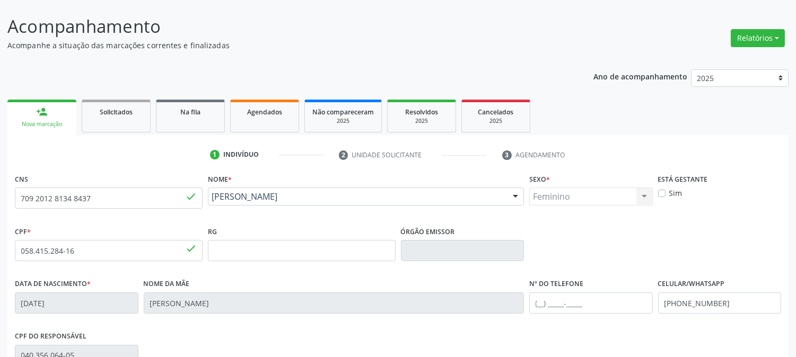
scroll to position [216, 0]
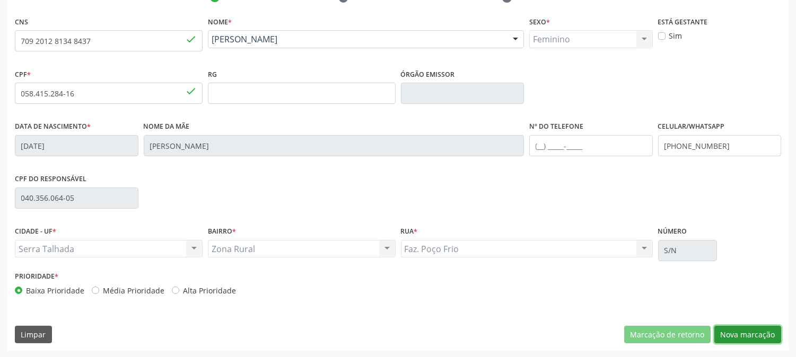
click at [754, 329] on button "Nova marcação" at bounding box center [747, 335] width 67 height 18
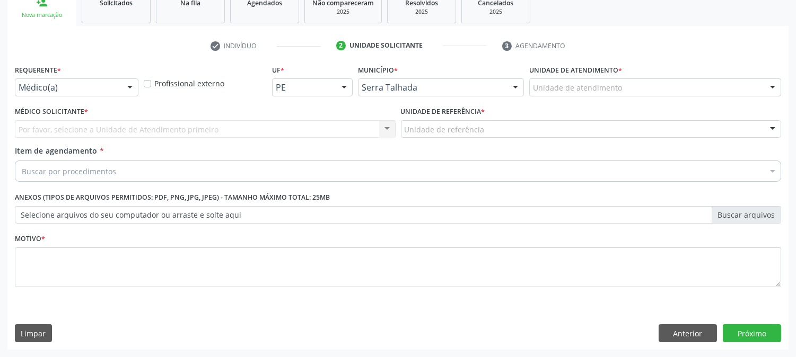
scroll to position [168, 0]
click at [99, 81] on div "Médico(a)" at bounding box center [77, 88] width 124 height 18
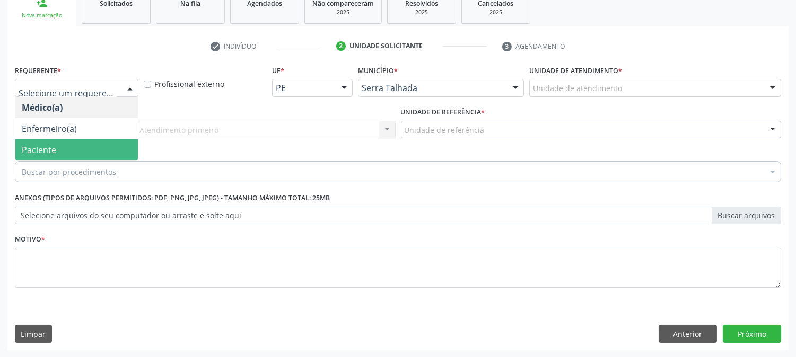
click at [77, 145] on span "Paciente" at bounding box center [76, 149] width 123 height 21
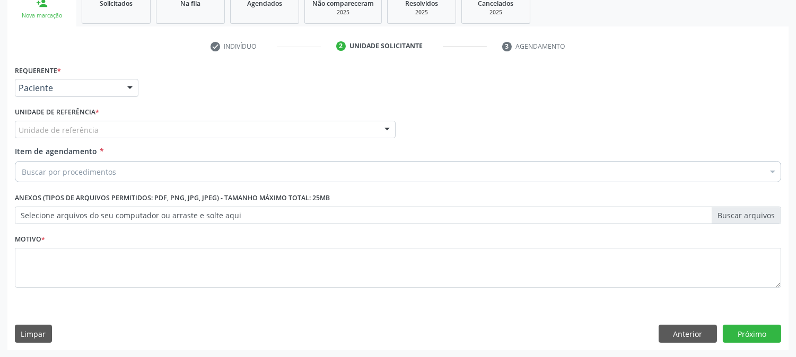
click at [112, 123] on div "Unidade de referência" at bounding box center [205, 130] width 381 height 18
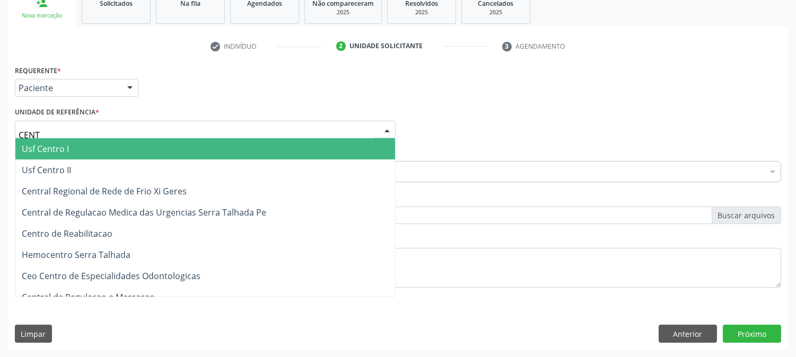
type input "CENTR"
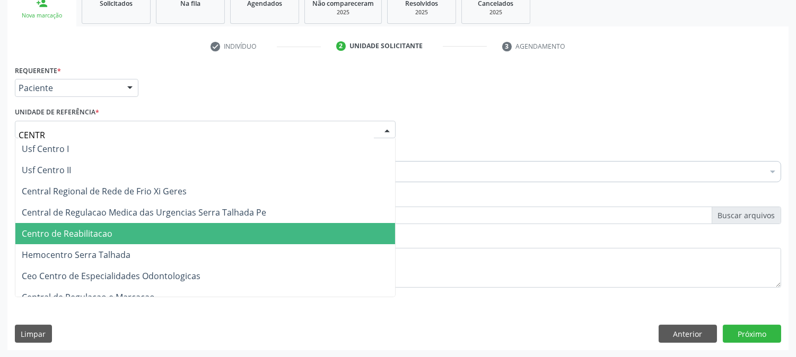
click at [109, 226] on span "Centro de Reabilitacao" at bounding box center [205, 233] width 380 height 21
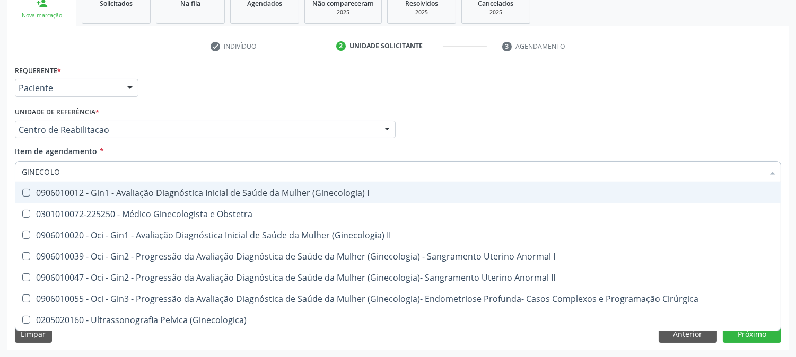
type input "GINECOLOG"
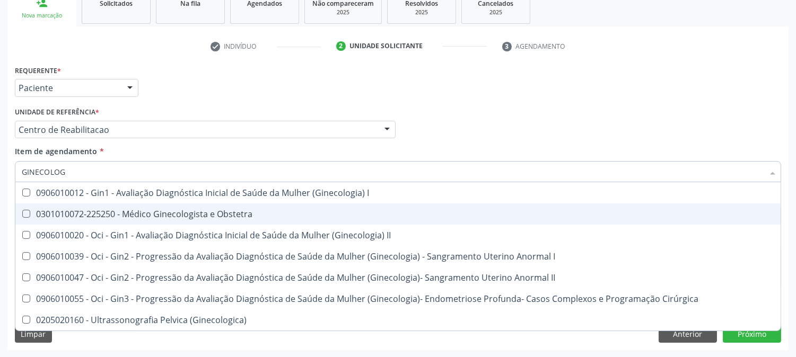
click at [88, 205] on span "0301010072-225250 - Médico Ginecologista e Obstetra" at bounding box center [397, 214] width 765 height 21
checkbox Obstetra "true"
click at [0, 209] on div "Acompanhamento Acompanhe a situação das marcações correntes e finalizadas Relat…" at bounding box center [398, 124] width 796 height 467
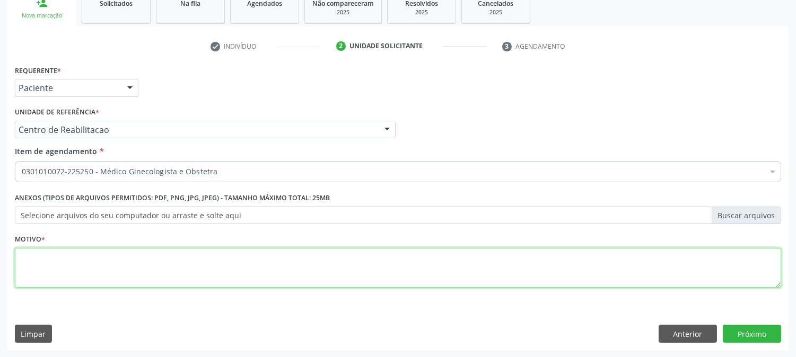
click at [76, 275] on textarea at bounding box center [398, 268] width 766 height 40
type textarea "."
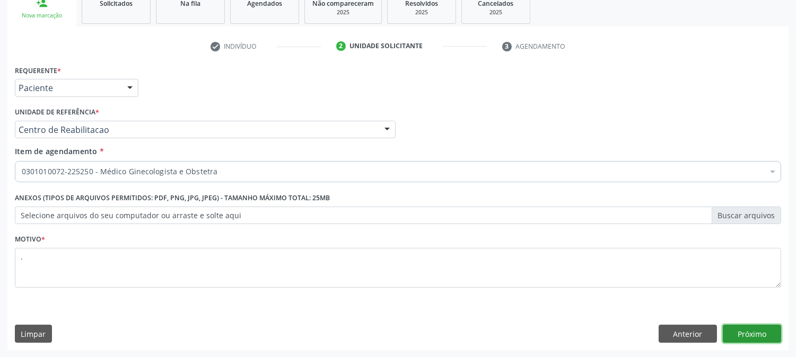
click at [753, 336] on button "Próximo" at bounding box center [752, 334] width 58 height 18
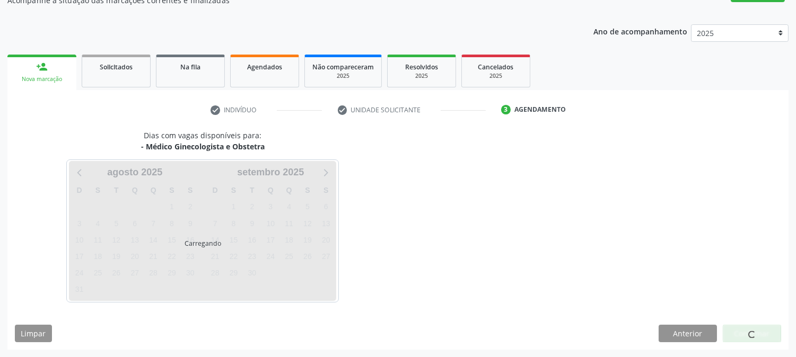
scroll to position [103, 0]
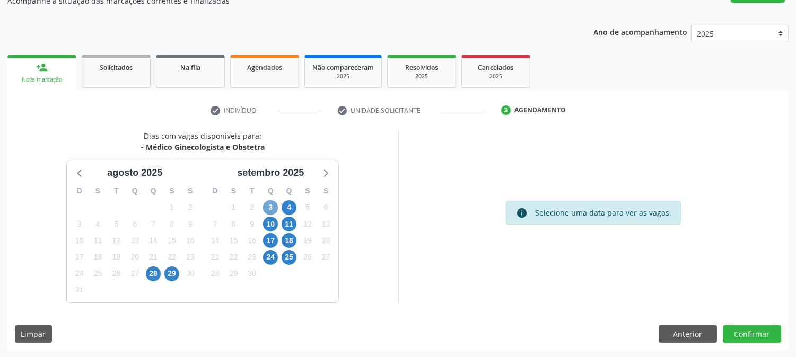
click at [270, 214] on span "3" at bounding box center [270, 207] width 15 height 15
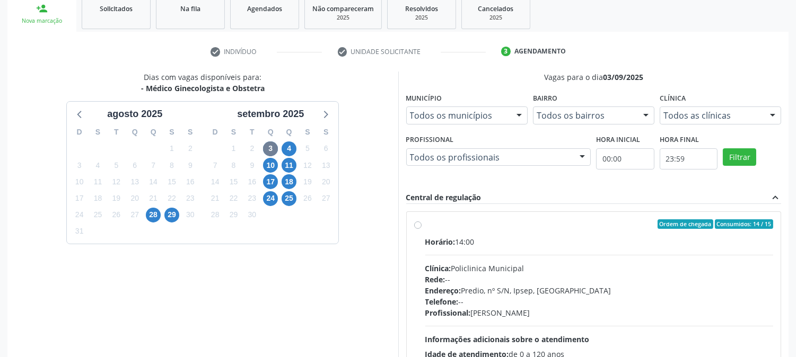
click at [500, 244] on div "Horário: 14:00" at bounding box center [599, 242] width 348 height 11
click at [422, 229] on input "Ordem de chegada Consumidos: 14 / 15 Horário: 14:00 Clínica: Policlinica Munici…" at bounding box center [417, 225] width 7 height 10
radio input "true"
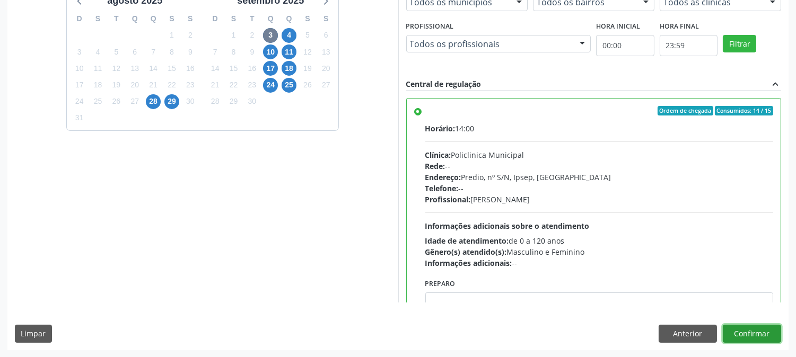
click at [743, 340] on button "Confirmar" at bounding box center [752, 334] width 58 height 18
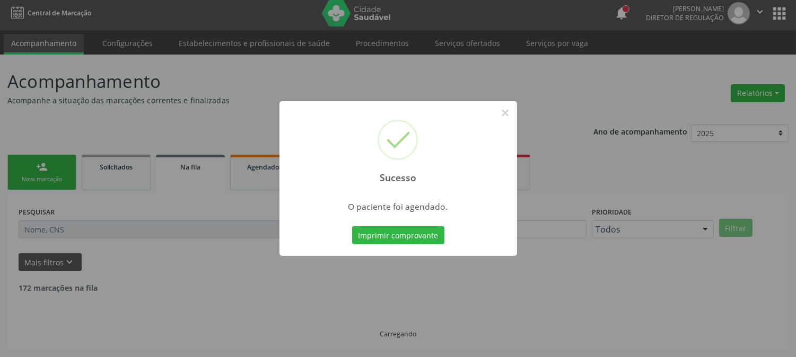
scroll to position [0, 0]
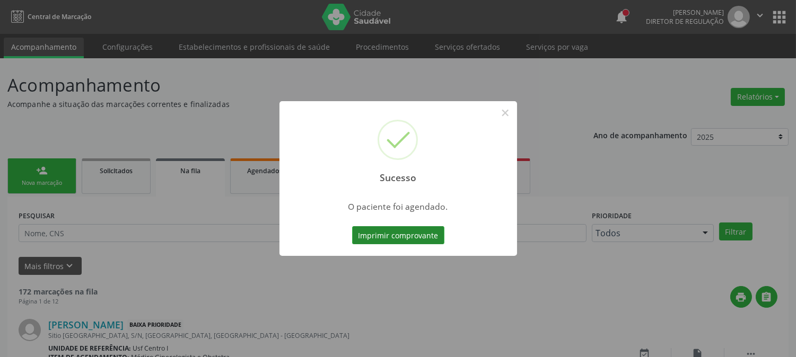
click at [409, 231] on button "Imprimir comprovante" at bounding box center [398, 235] width 92 height 18
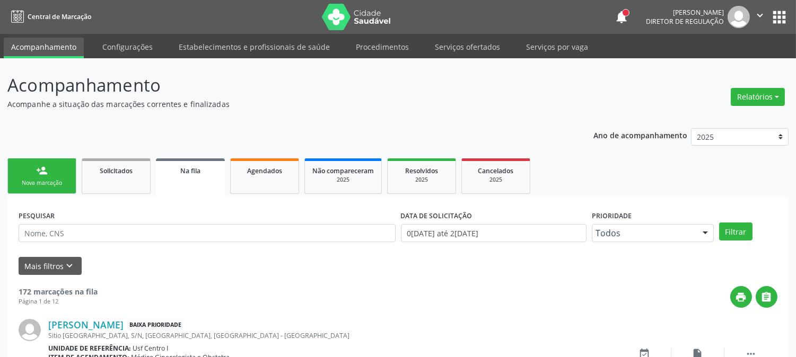
click at [64, 176] on link "person_add Nova marcação" at bounding box center [41, 177] width 69 height 36
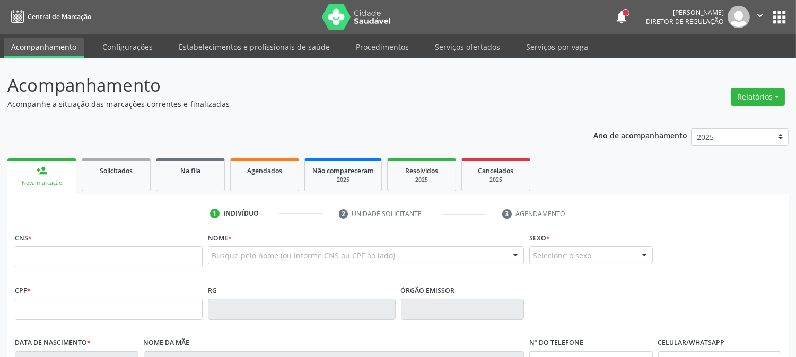
click at [41, 165] on div "person_add" at bounding box center [42, 171] width 12 height 12
click at [75, 260] on input "text" at bounding box center [109, 257] width 188 height 21
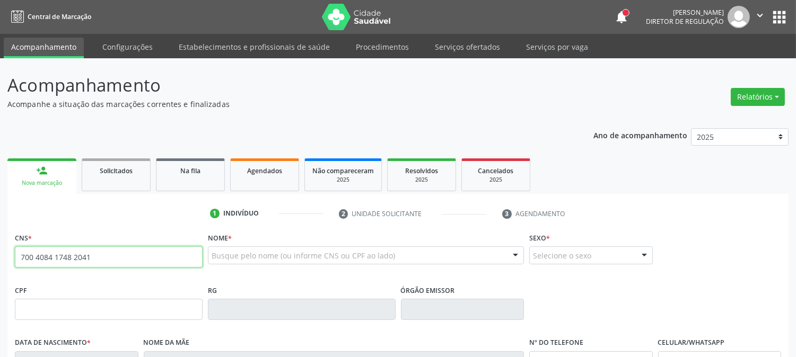
type input "700 4084 1748 2041"
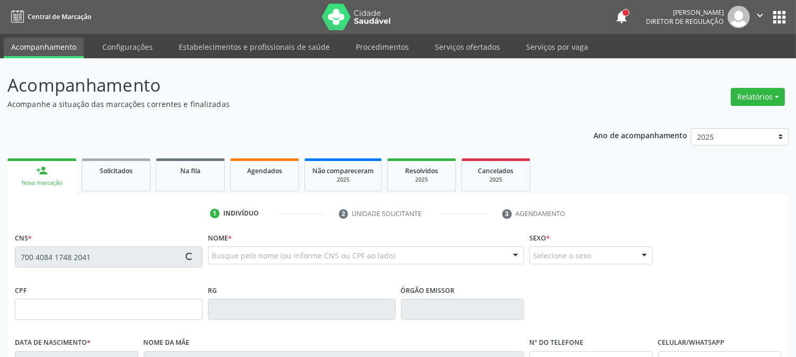
type input "1[DATE]"
type input "[PERSON_NAME]"
type input "[PHONE_NUMBER]"
type input "3"
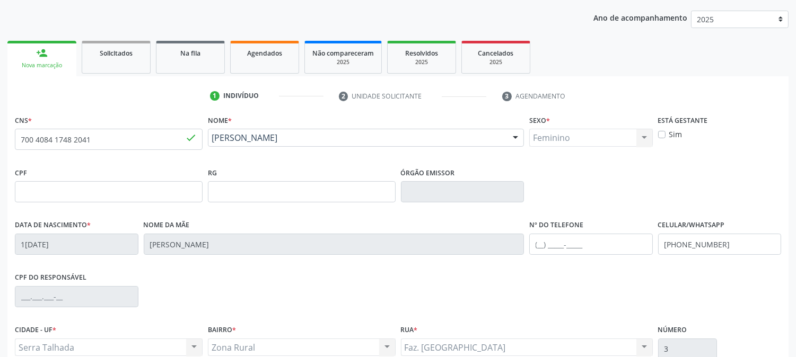
scroll to position [216, 0]
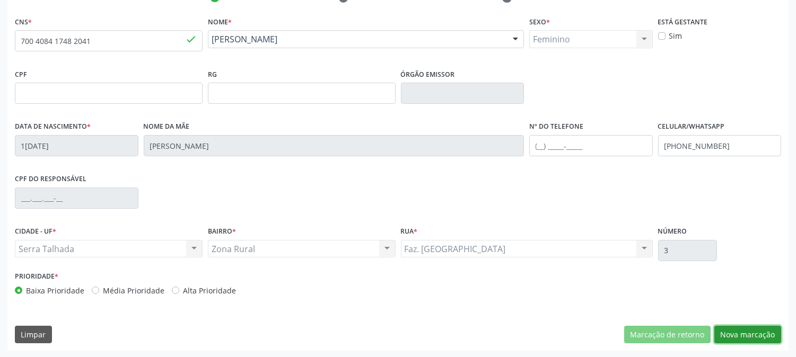
click at [732, 333] on button "Nova marcação" at bounding box center [747, 335] width 67 height 18
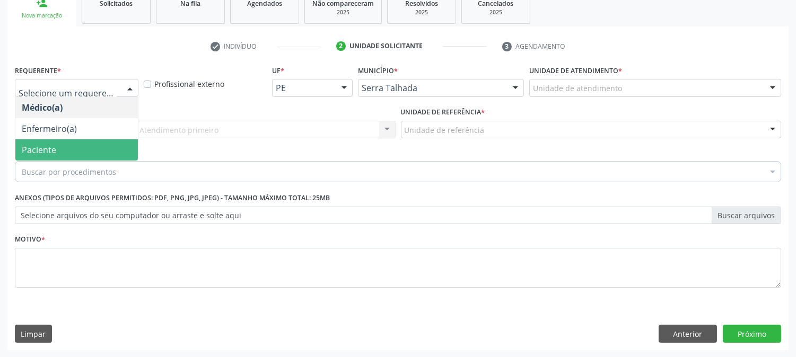
click at [83, 150] on span "Paciente" at bounding box center [76, 149] width 123 height 21
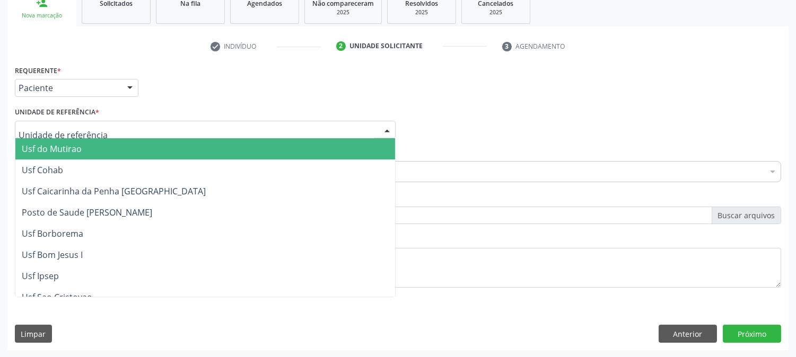
click at [107, 123] on div at bounding box center [205, 130] width 381 height 18
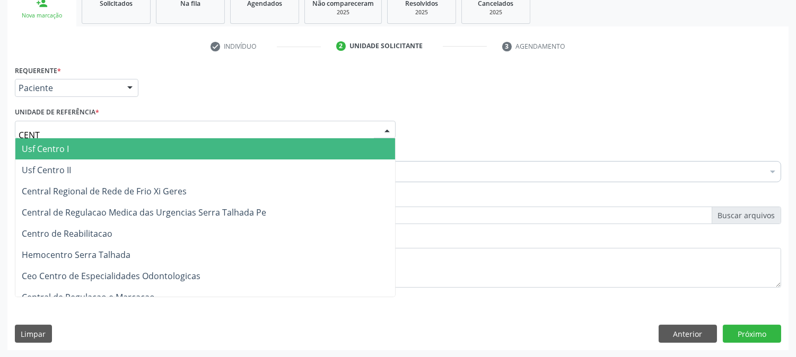
type input "CENTR"
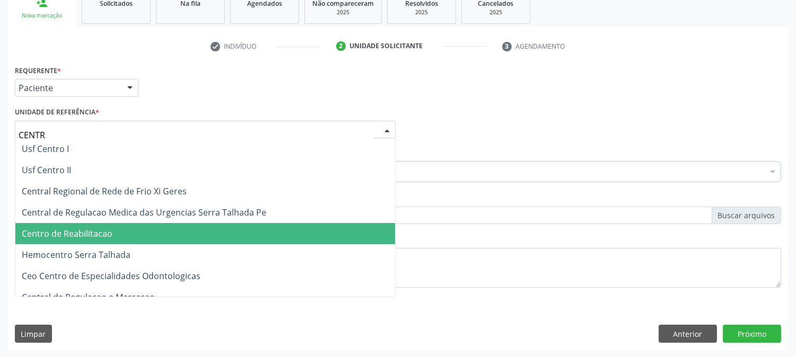
click at [113, 226] on span "Centro de Reabilitacao" at bounding box center [205, 233] width 380 height 21
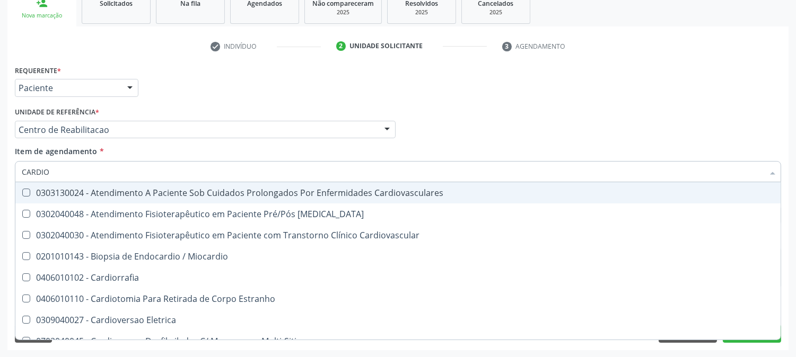
type input "CARDIOL"
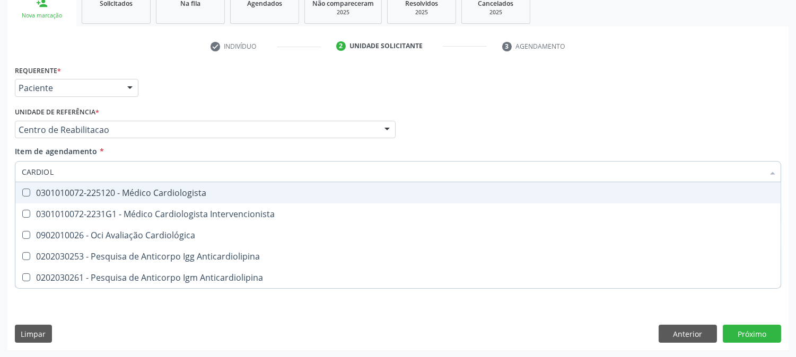
click at [149, 195] on div "0301010072-225120 - Médico Cardiologista" at bounding box center [398, 193] width 753 height 8
checkbox Cardiologista "true"
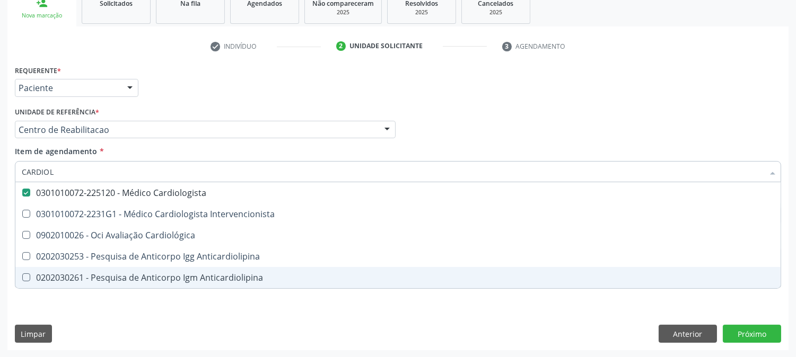
click at [137, 307] on div "Requerente * Paciente Médico(a) Enfermeiro(a) Paciente Nenhum resultado encontr…" at bounding box center [397, 207] width 781 height 288
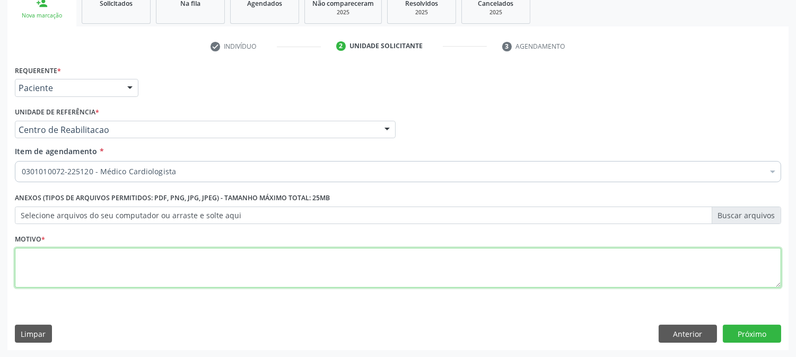
click at [181, 252] on textarea at bounding box center [398, 268] width 766 height 40
type textarea "."
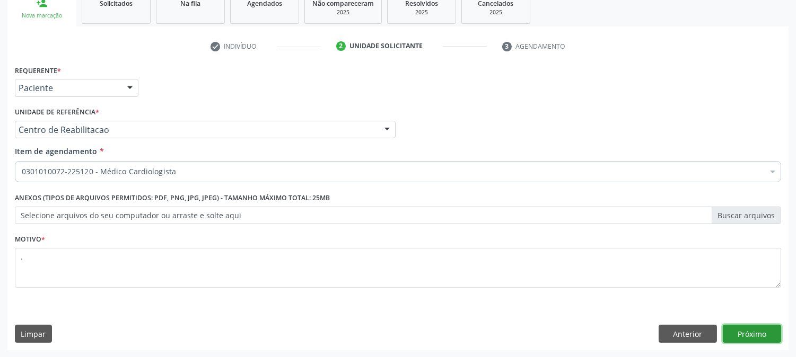
click at [755, 331] on button "Próximo" at bounding box center [752, 334] width 58 height 18
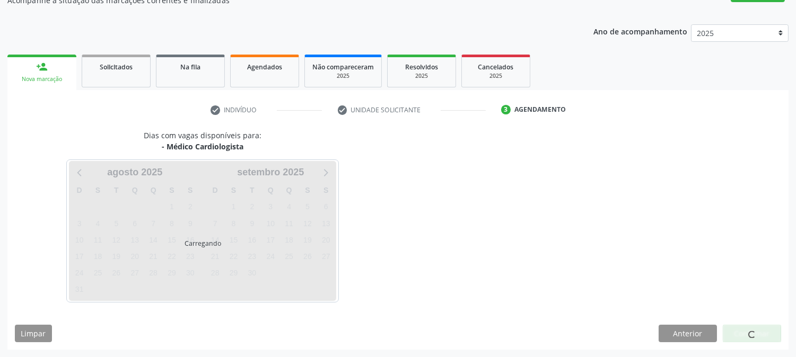
scroll to position [103, 0]
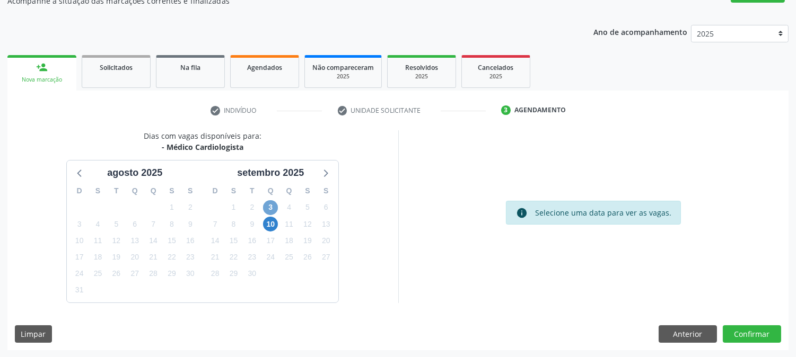
click at [274, 212] on span "3" at bounding box center [270, 207] width 15 height 15
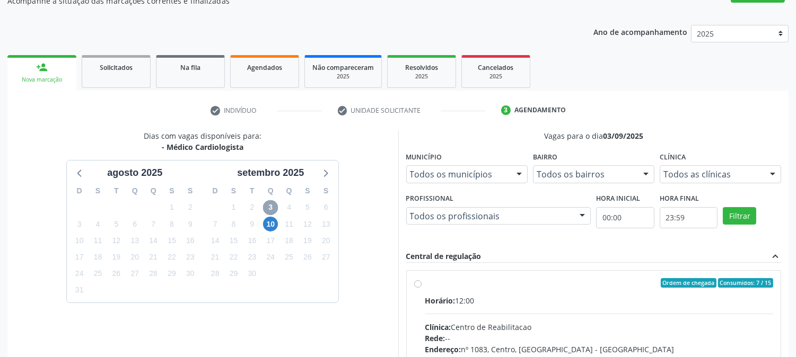
scroll to position [276, 0]
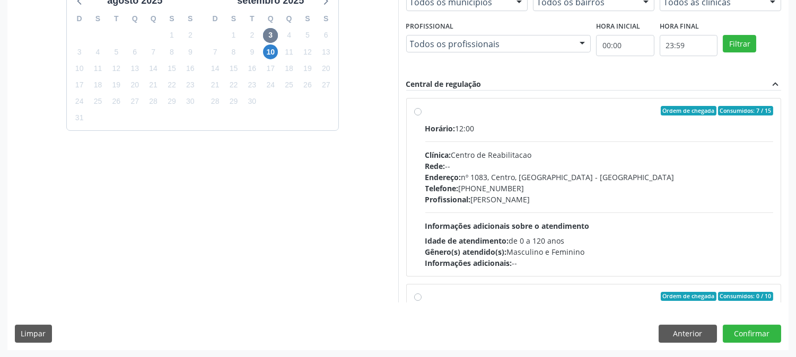
click at [502, 237] on span "Idade de atendimento:" at bounding box center [467, 241] width 84 height 10
click at [422, 116] on input "Ordem de chegada Consumidos: 7 / 15 Horário: 12:00 Clínica: Centro de Reabilita…" at bounding box center [417, 111] width 7 height 10
radio input "true"
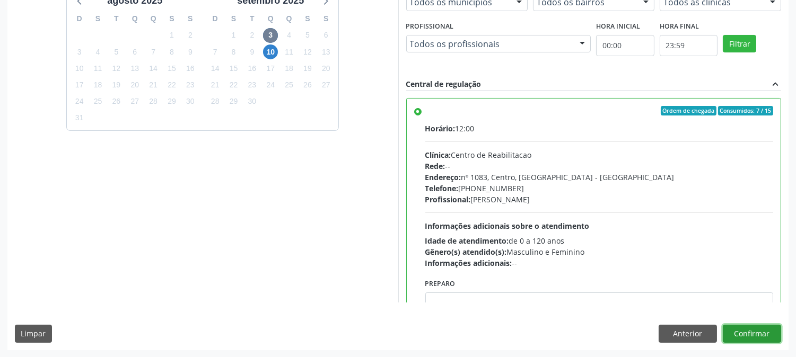
click at [732, 326] on button "Confirmar" at bounding box center [752, 334] width 58 height 18
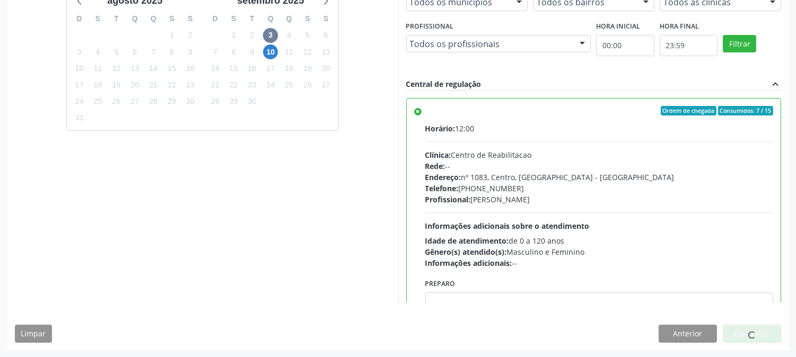
scroll to position [0, 0]
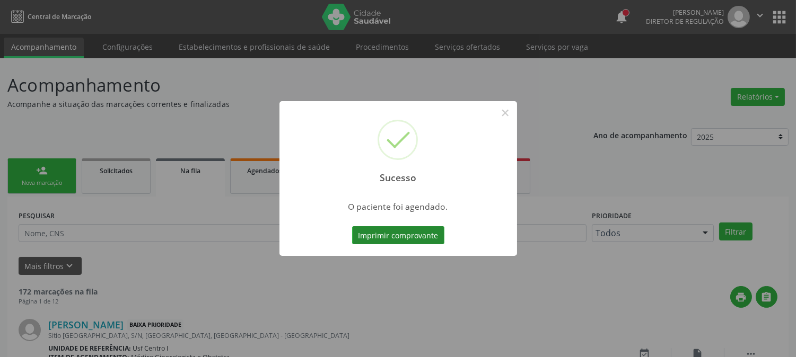
click at [395, 239] on button "Imprimir comprovante" at bounding box center [398, 235] width 92 height 18
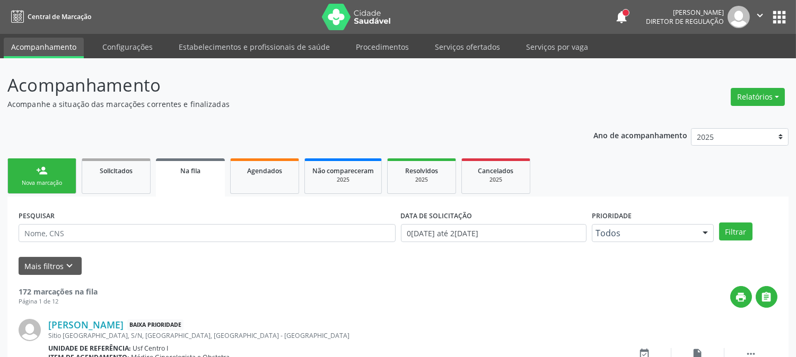
click at [51, 161] on link "person_add Nova marcação" at bounding box center [41, 177] width 69 height 36
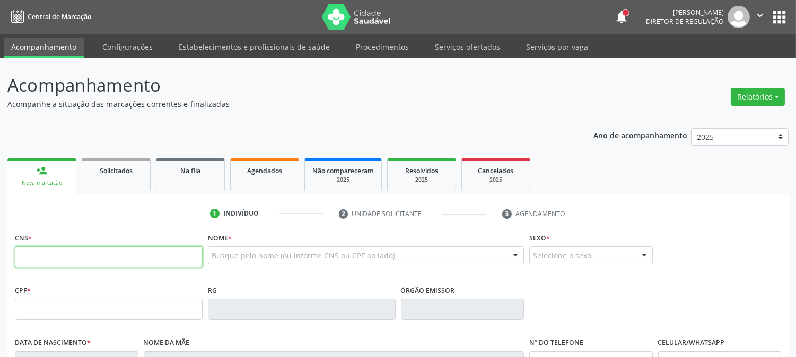
click at [130, 264] on input "text" at bounding box center [109, 257] width 188 height 21
type input "702 5023 1307 8732"
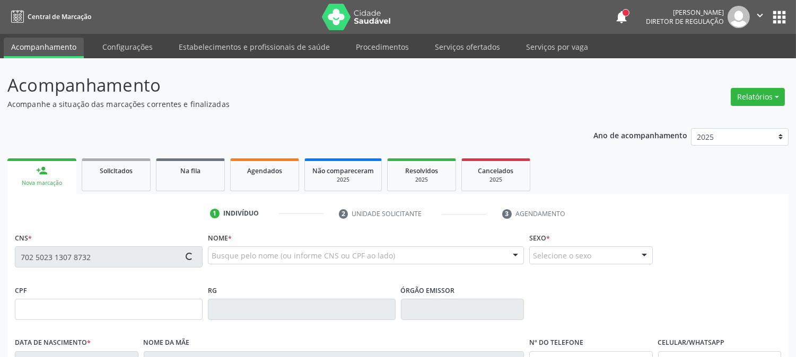
type input "0[DATE]"
type input "[PERSON_NAME]"
type input "[PHONE_NUMBER]"
type input "2"
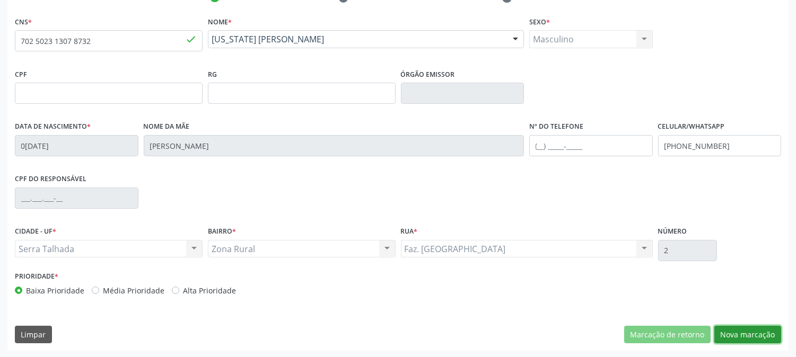
click at [740, 335] on button "Nova marcação" at bounding box center [747, 335] width 67 height 18
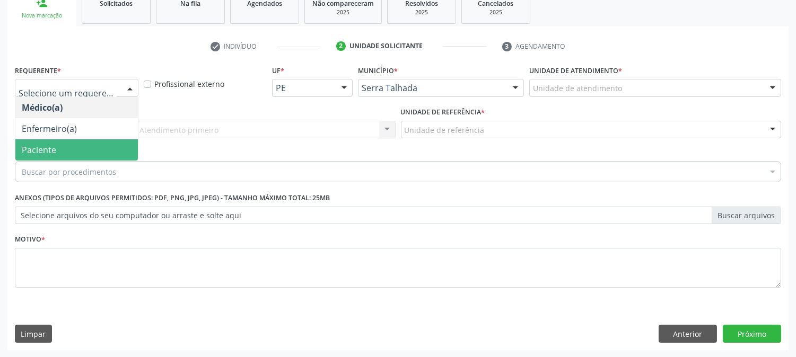
click at [73, 147] on span "Paciente" at bounding box center [76, 149] width 123 height 21
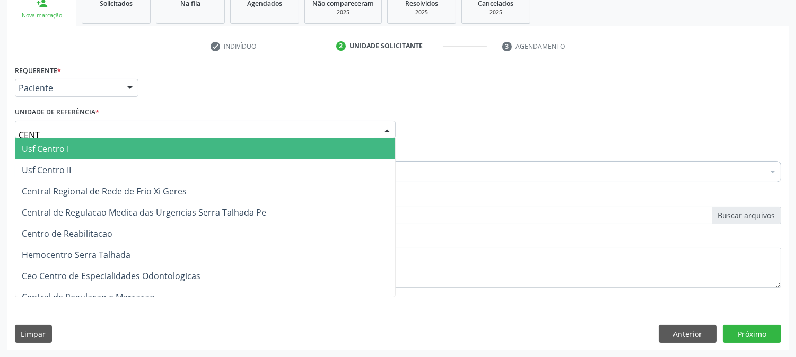
type input "CENTR"
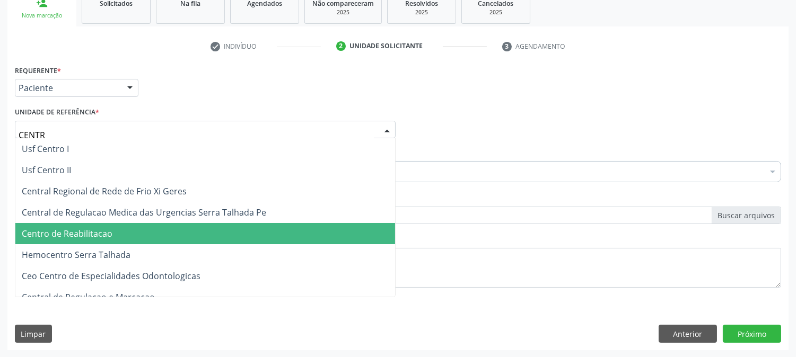
click at [93, 225] on span "Centro de Reabilitacao" at bounding box center [205, 233] width 380 height 21
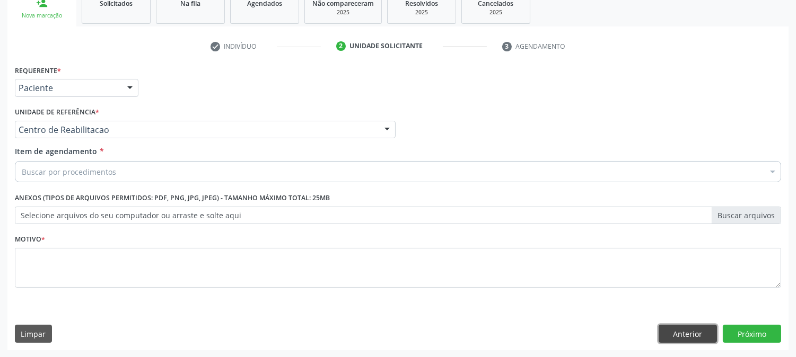
click at [669, 337] on button "Anterior" at bounding box center [688, 334] width 58 height 18
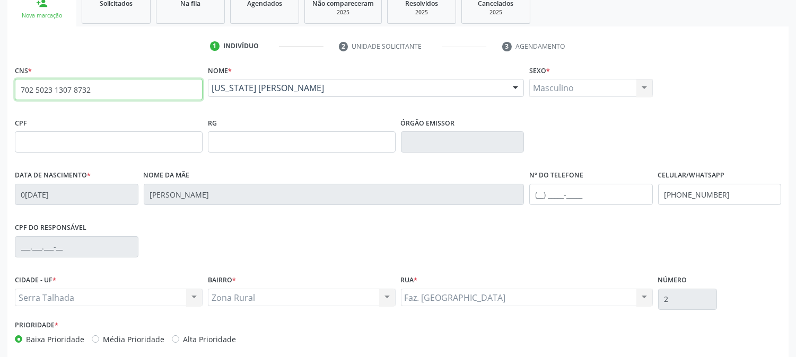
drag, startPoint x: 99, startPoint y: 89, endPoint x: 2, endPoint y: 89, distance: 97.1
click at [0, 89] on div "Acompanhamento Acompanhe a situação das marcações correntes e finalizadas Relat…" at bounding box center [398, 149] width 796 height 517
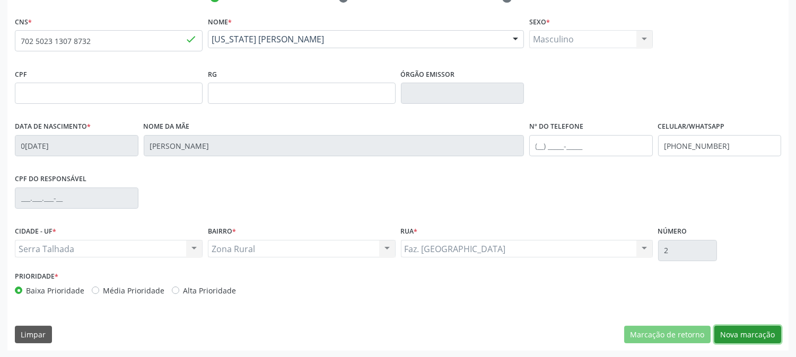
click at [744, 327] on button "Nova marcação" at bounding box center [747, 335] width 67 height 18
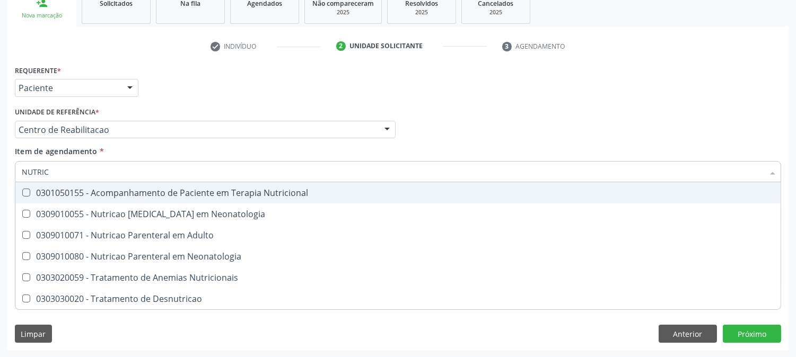
type input "NUTRICI"
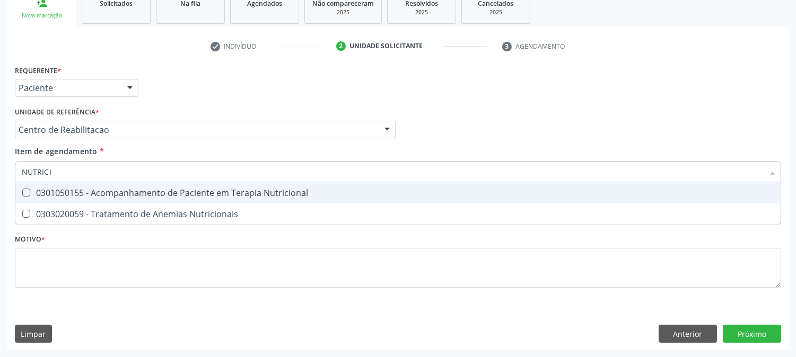
click at [134, 183] on span "0301050155 - Acompanhamento de Paciente em Terapia Nutricional" at bounding box center [397, 192] width 765 height 21
checkbox Nutricional "true"
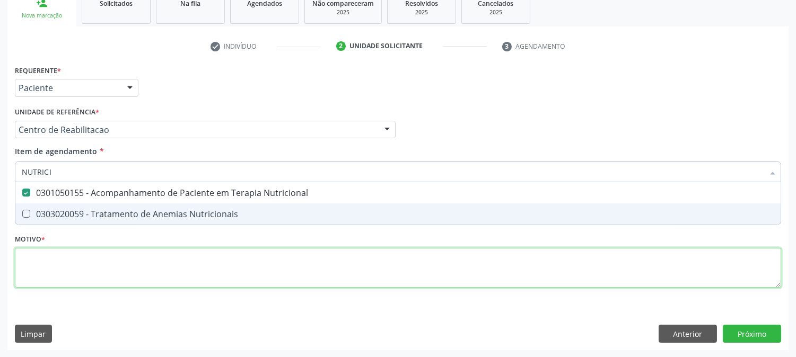
click at [144, 261] on div "Requerente * Paciente Médico(a) Enfermeiro(a) Paciente Nenhum resultado encontr…" at bounding box center [398, 183] width 766 height 240
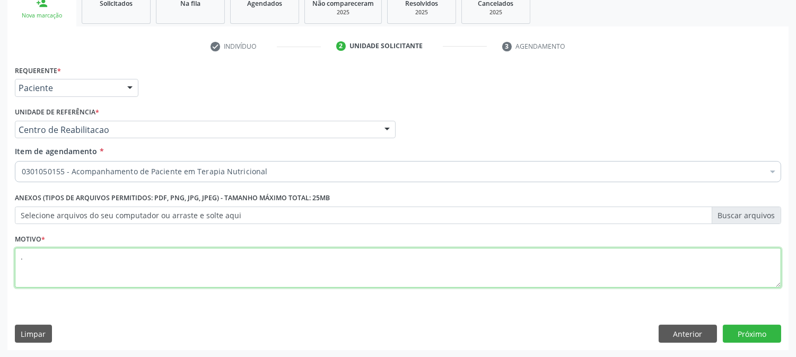
type textarea "."
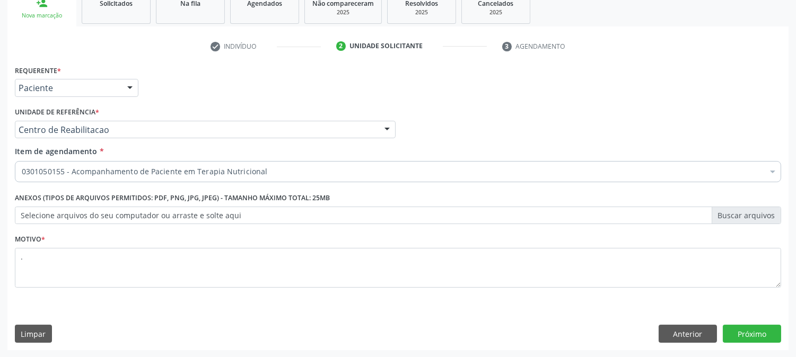
click at [789, 328] on div "Acompanhamento Acompanhe a situação das marcações correntes e finalizadas Relat…" at bounding box center [398, 124] width 796 height 467
click at [758, 333] on button "Próximo" at bounding box center [752, 334] width 58 height 18
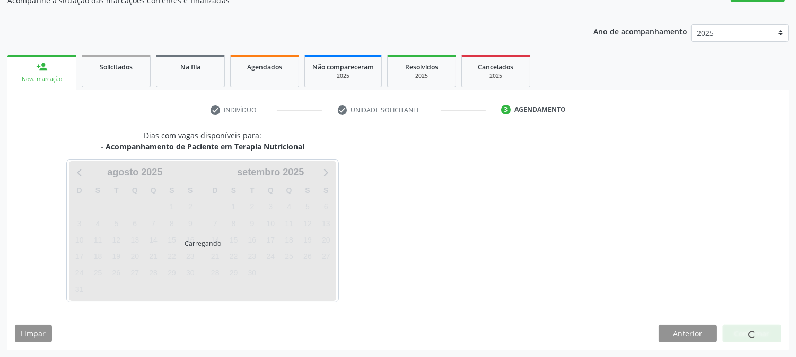
scroll to position [103, 0]
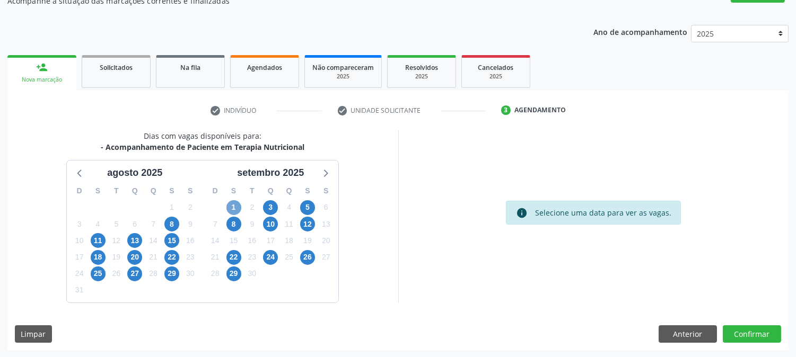
click at [239, 202] on span "1" at bounding box center [233, 207] width 15 height 15
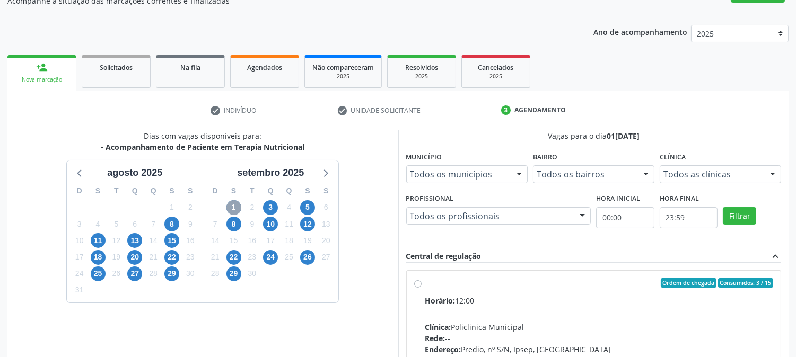
scroll to position [257, 0]
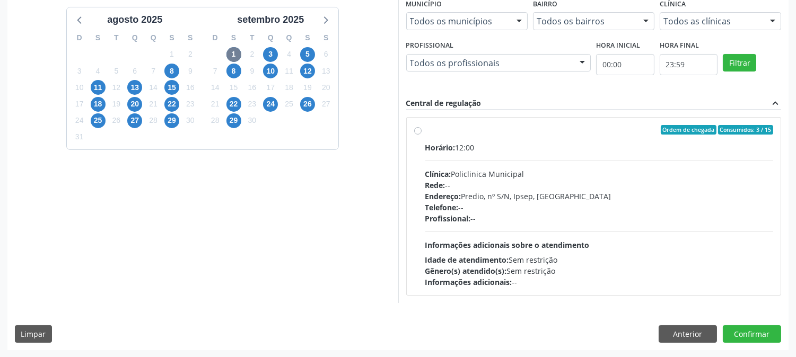
click at [542, 216] on div "Profissional: --" at bounding box center [599, 218] width 348 height 11
click at [422, 135] on input "Ordem de chegada Consumidos: 3 / 15 Horário: 12:00 Clínica: Policlinica Municip…" at bounding box center [417, 130] width 7 height 10
radio input "true"
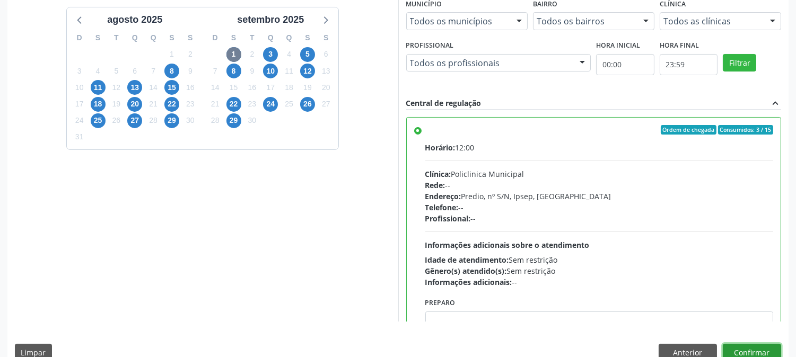
click at [744, 350] on button "Confirmar" at bounding box center [752, 353] width 58 height 18
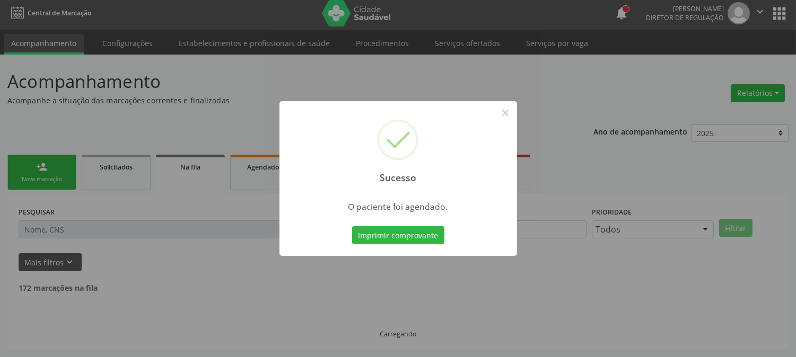
scroll to position [0, 0]
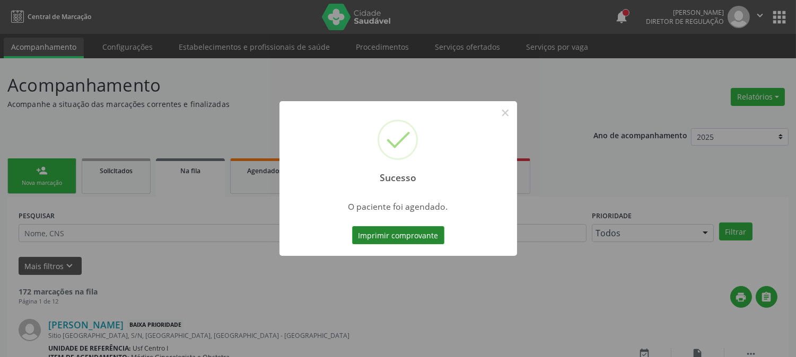
click at [397, 237] on button "Imprimir comprovante" at bounding box center [398, 235] width 92 height 18
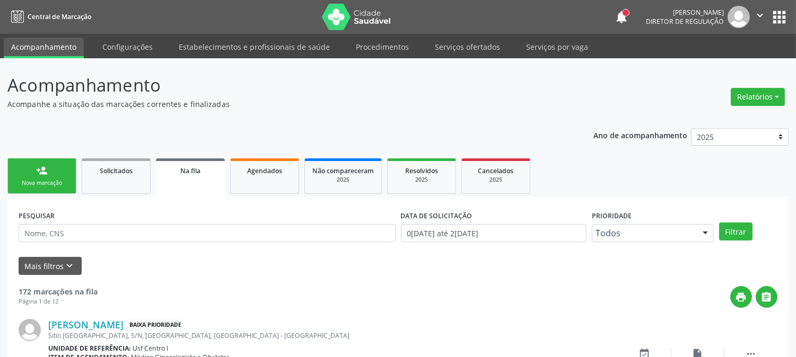
click at [55, 161] on link "person_add Nova marcação" at bounding box center [41, 177] width 69 height 36
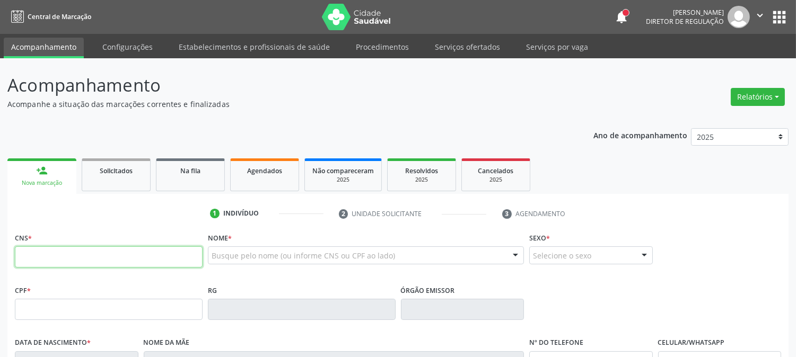
click at [90, 257] on input "text" at bounding box center [109, 257] width 188 height 21
paste input "702 5023 1307 8732"
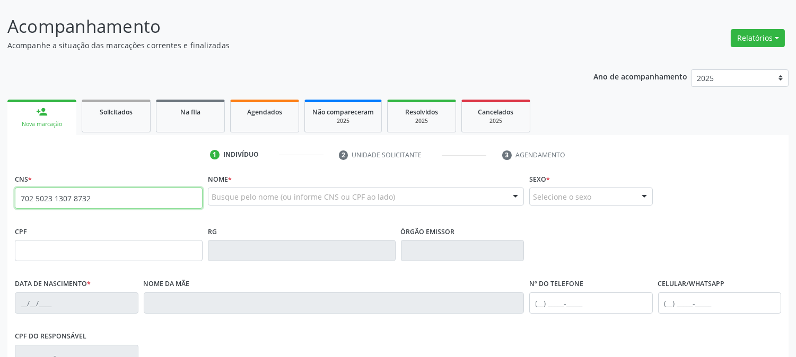
type input "702 5023 1307 8732"
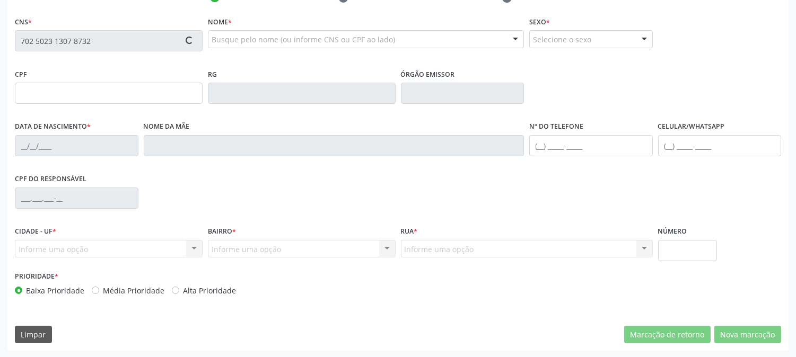
type input "03/08/1987"
type input "Damiana Izidio de Souza"
type input "(87) 99965-6689"
type input "2"
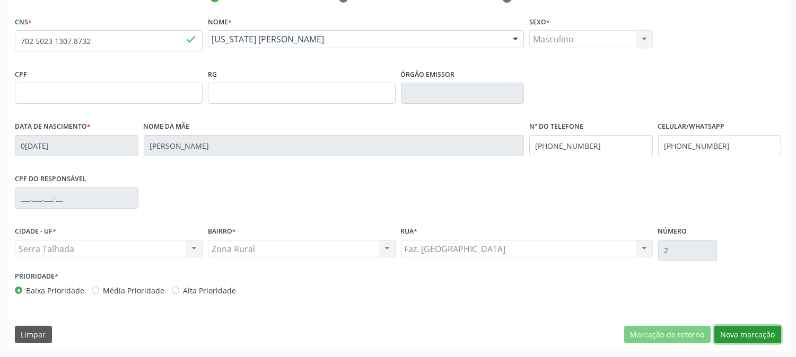
click at [748, 333] on button "Nova marcação" at bounding box center [747, 335] width 67 height 18
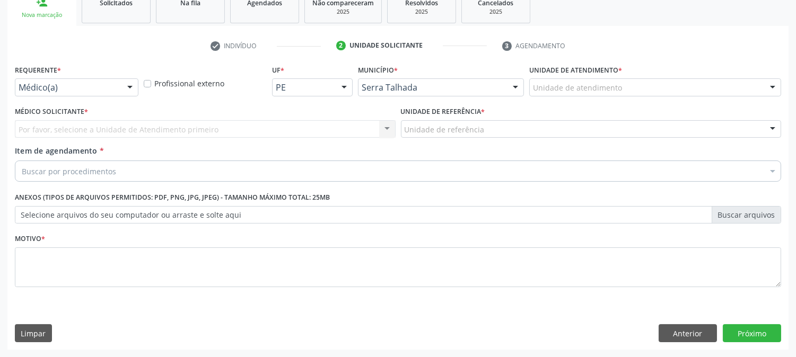
scroll to position [168, 0]
click at [126, 93] on div at bounding box center [130, 89] width 16 height 18
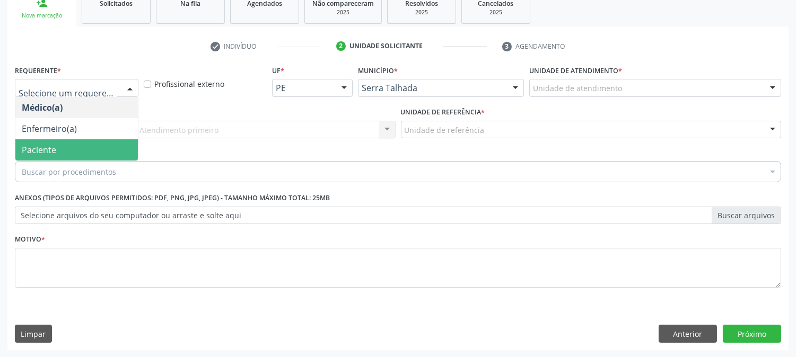
click at [121, 147] on span "Paciente" at bounding box center [76, 149] width 123 height 21
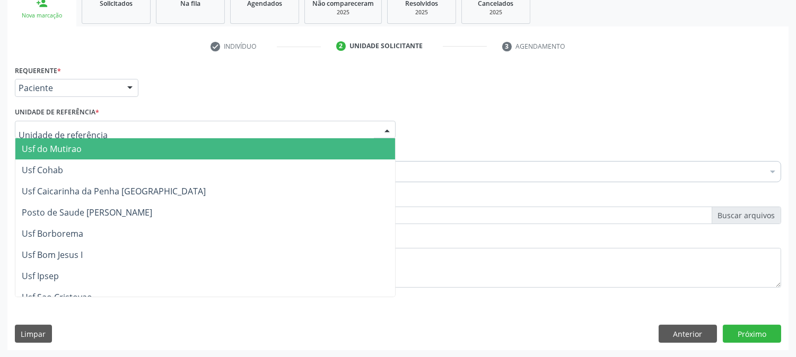
click at [126, 129] on div at bounding box center [205, 130] width 381 height 18
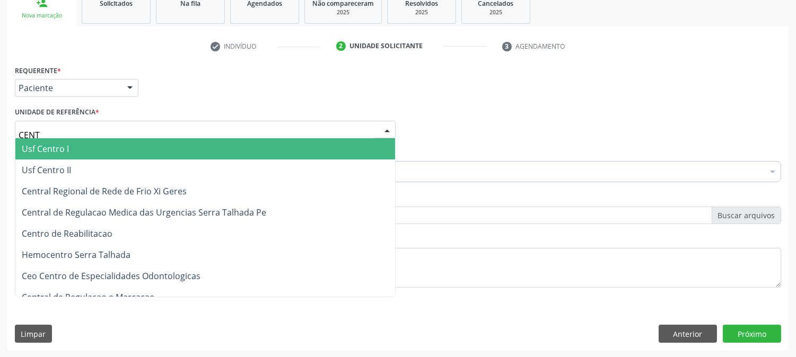
type input "CENTR"
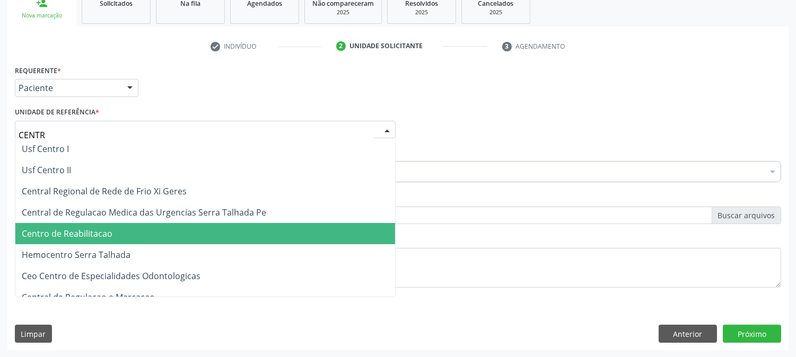
click at [124, 230] on span "Centro de Reabilitacao" at bounding box center [205, 233] width 380 height 21
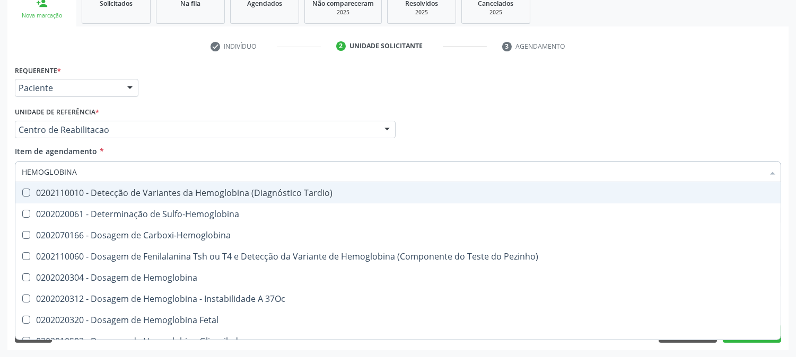
type input "HEMOGLOBINA G"
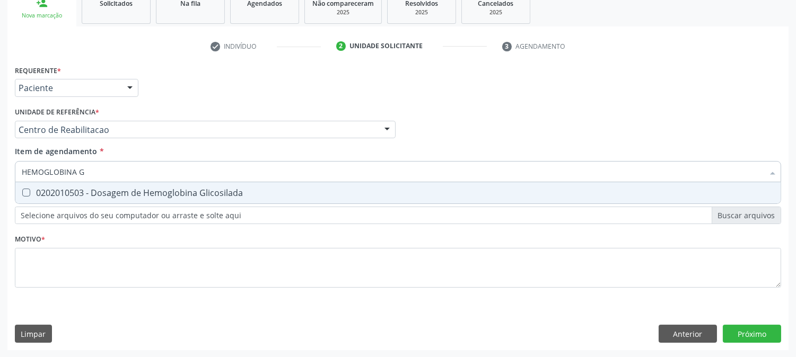
click at [108, 189] on div "0202010503 - Dosagem de Hemoglobina Glicosilada" at bounding box center [398, 193] width 753 height 8
checkbox Glicosilada "true"
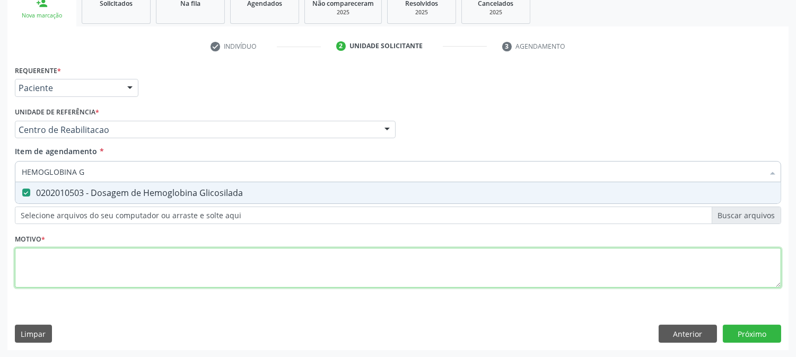
click at [120, 276] on div "Requerente * Paciente Médico(a) Enfermeiro(a) Paciente Nenhum resultado encontr…" at bounding box center [398, 183] width 766 height 240
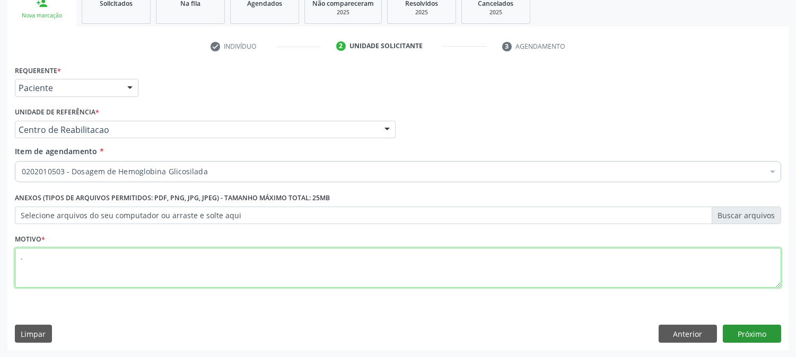
type textarea "."
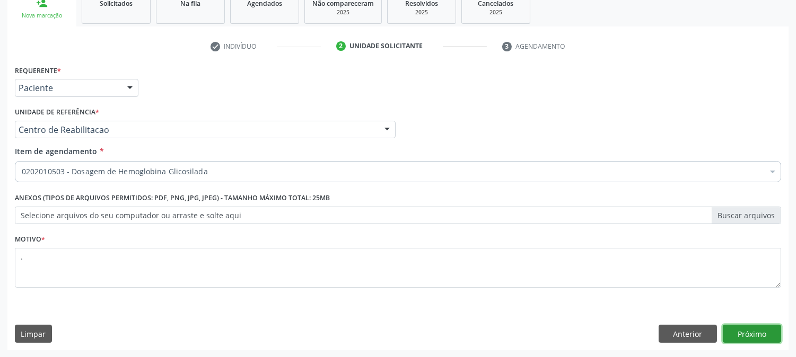
click at [764, 334] on button "Próximo" at bounding box center [752, 334] width 58 height 18
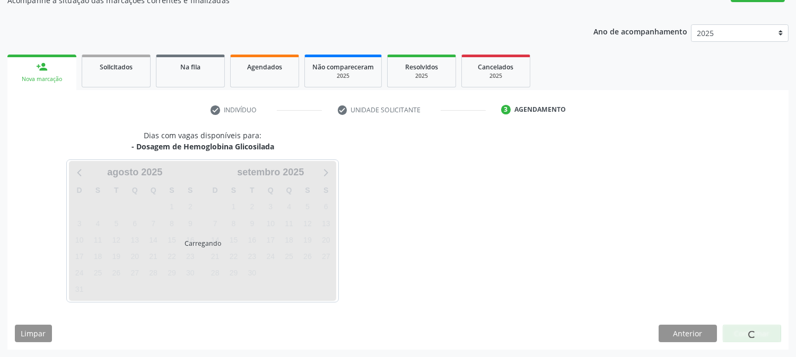
scroll to position [103, 0]
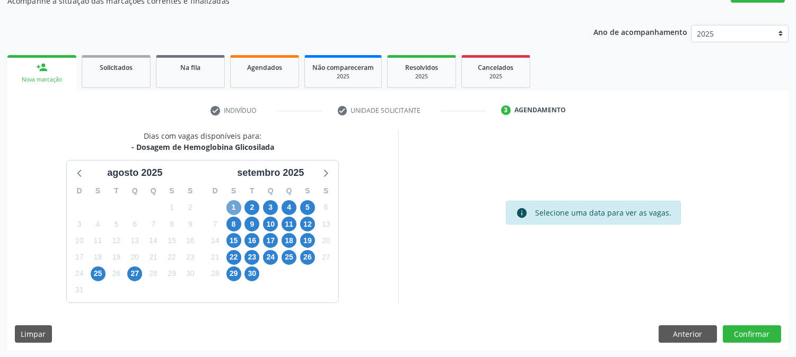
click at [237, 208] on span "1" at bounding box center [233, 207] width 15 height 15
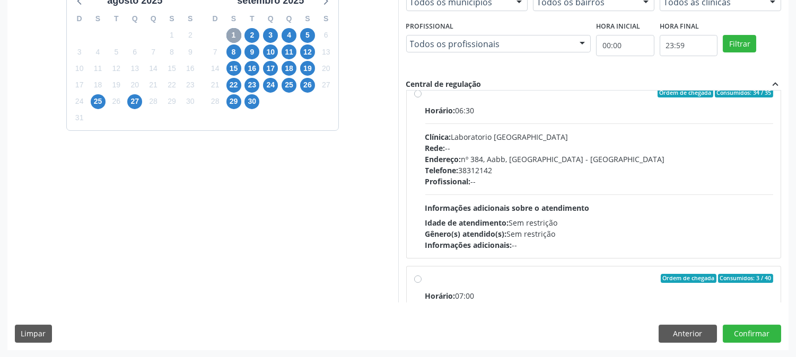
scroll to position [0, 0]
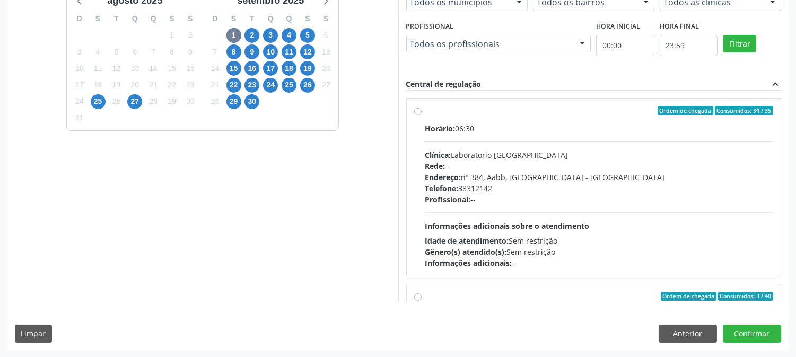
click at [624, 198] on div "Profissional: --" at bounding box center [599, 199] width 348 height 11
click at [422, 116] on input "Ordem de chegada Consumidos: 34 / 35 Horário: 06:30 Clínica: Laboratorio Sao Fr…" at bounding box center [417, 111] width 7 height 10
radio input "true"
click at [752, 344] on div "Dias com vagas disponíveis para: - Dosagem de Hemoglobina Glicosilada agosto 20…" at bounding box center [397, 154] width 781 height 392
click at [737, 319] on div "Dias com vagas disponíveis para: - Dosagem de Hemoglobina Glicosilada agosto 20…" at bounding box center [397, 154] width 781 height 392
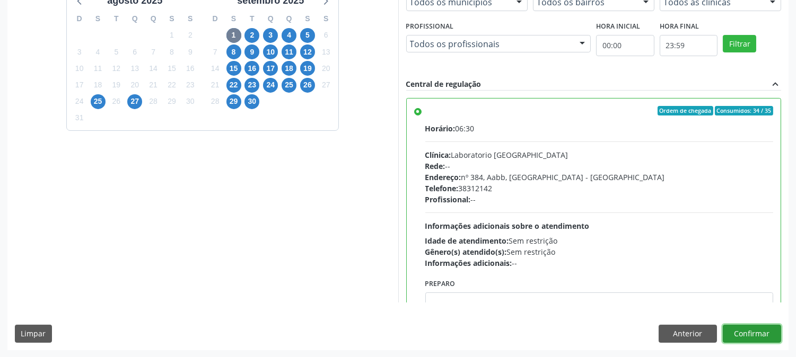
click at [745, 330] on button "Confirmar" at bounding box center [752, 334] width 58 height 18
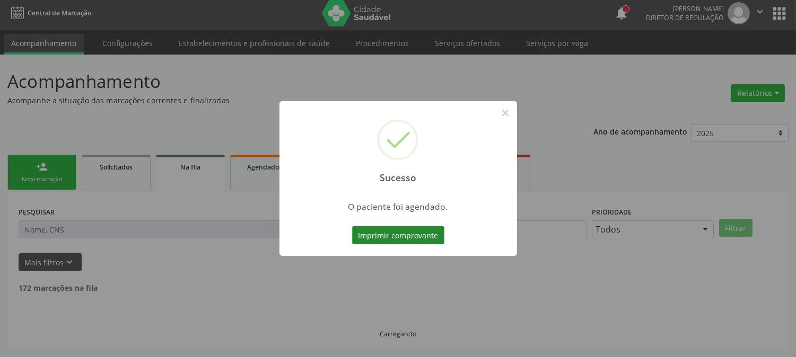
click at [405, 227] on button "Imprimir comprovante" at bounding box center [398, 235] width 92 height 18
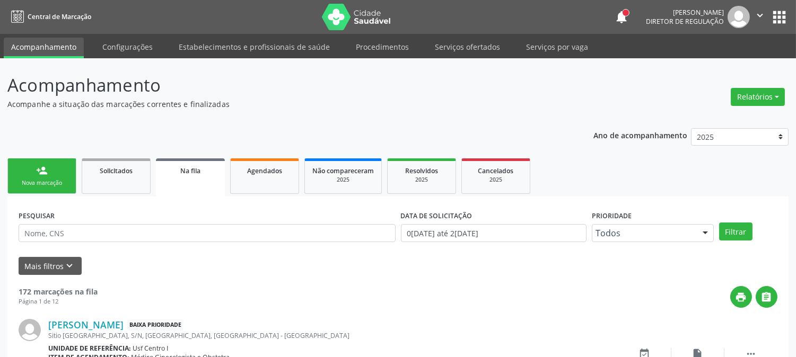
click at [55, 187] on div "Nova marcação" at bounding box center [41, 183] width 53 height 8
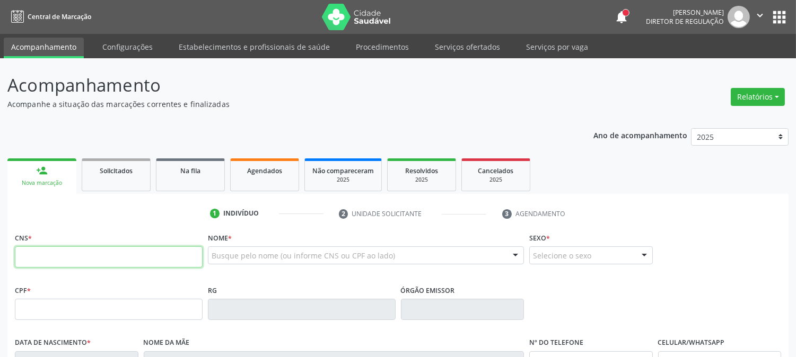
click at [100, 255] on input "text" at bounding box center [109, 257] width 188 height 21
type input "898 0051 0513 3422"
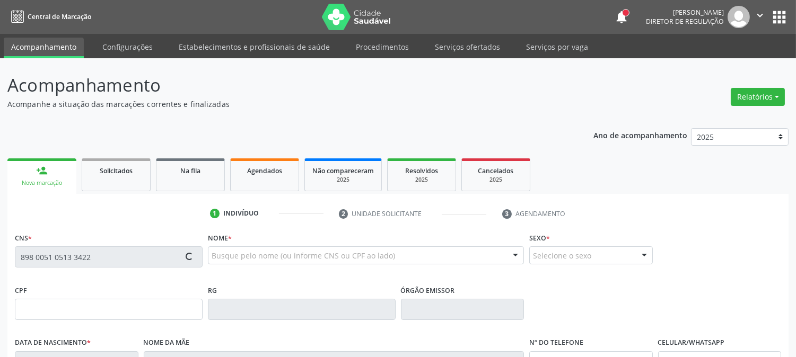
type input "28/03/2016"
type input "Joana Darc da Silva Souza"
type input "(87) 99999-9999"
type input "2"
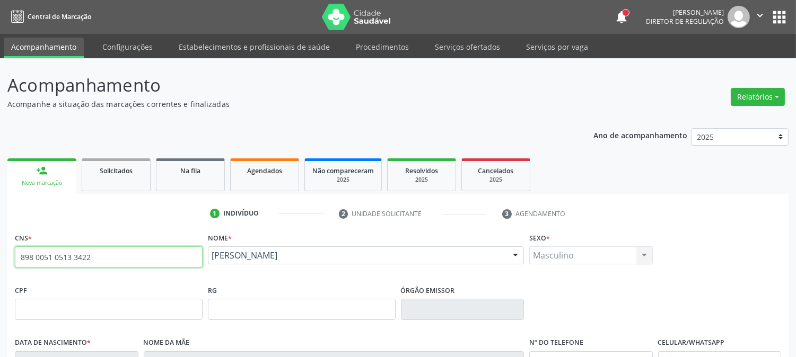
drag, startPoint x: 102, startPoint y: 259, endPoint x: 1, endPoint y: 256, distance: 101.9
click at [1, 256] on div "Acompanhamento Acompanhe a situação das marcações correntes e finalizadas Relat…" at bounding box center [398, 316] width 796 height 517
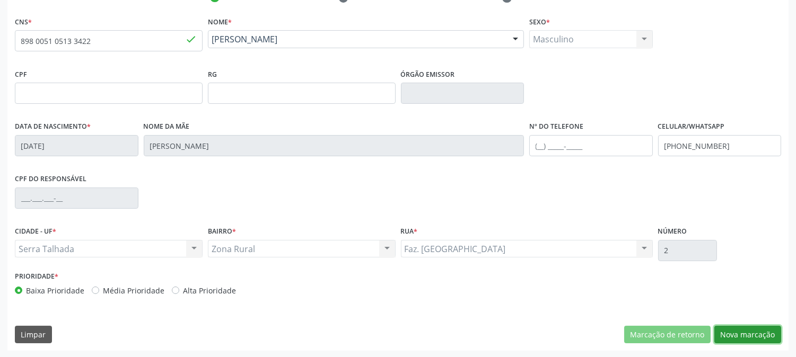
click at [758, 329] on button "Nova marcação" at bounding box center [747, 335] width 67 height 18
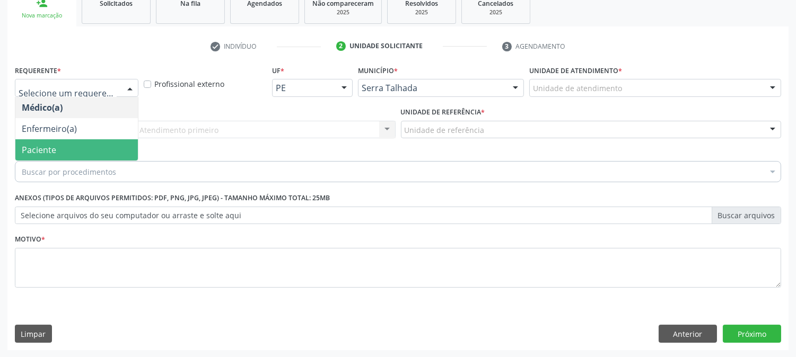
click at [40, 142] on span "Paciente" at bounding box center [76, 149] width 123 height 21
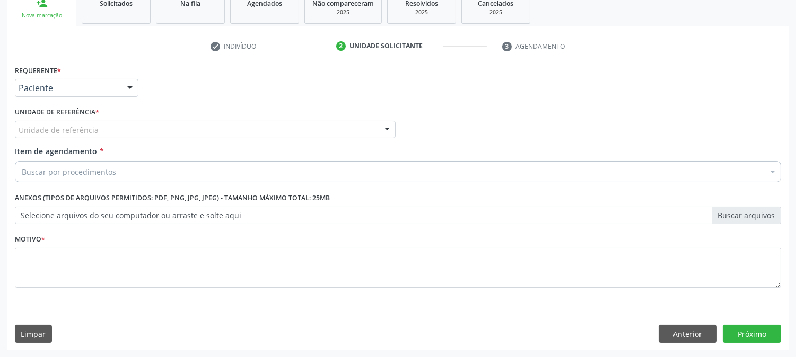
click at [63, 123] on div "Unidade de referência" at bounding box center [205, 130] width 381 height 18
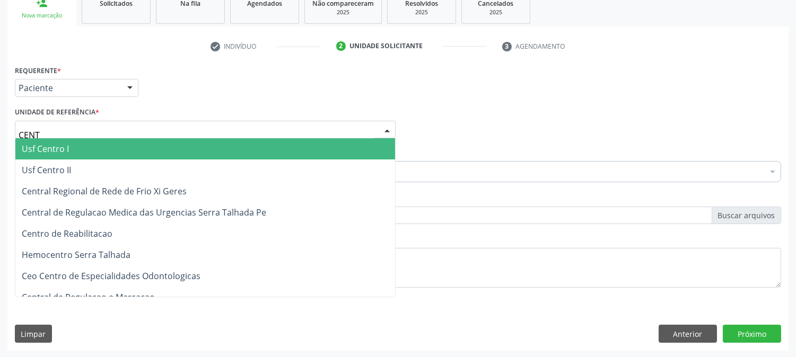
type input "CENTR"
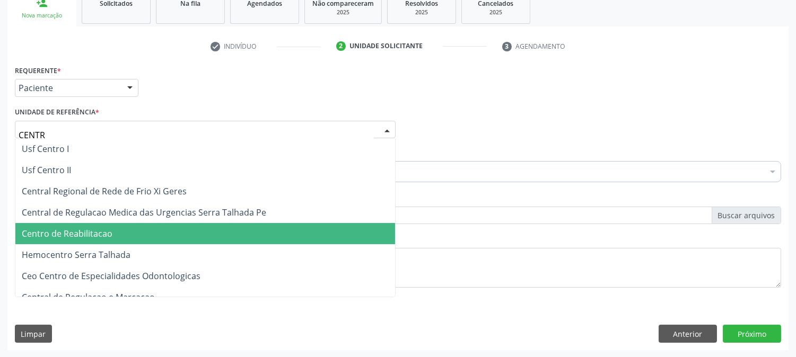
click at [89, 235] on span "Centro de Reabilitacao" at bounding box center [67, 234] width 91 height 12
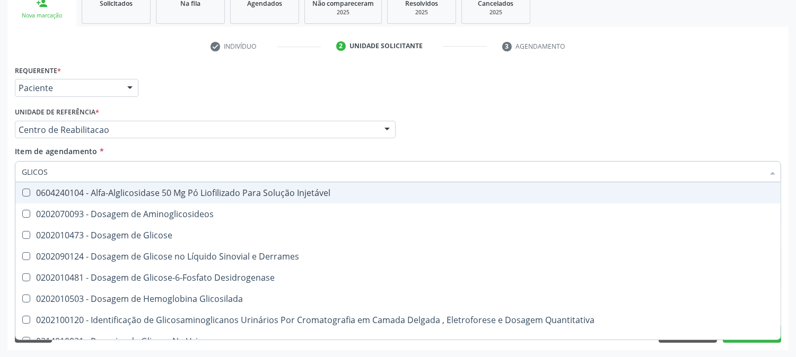
type input "GLICOSE"
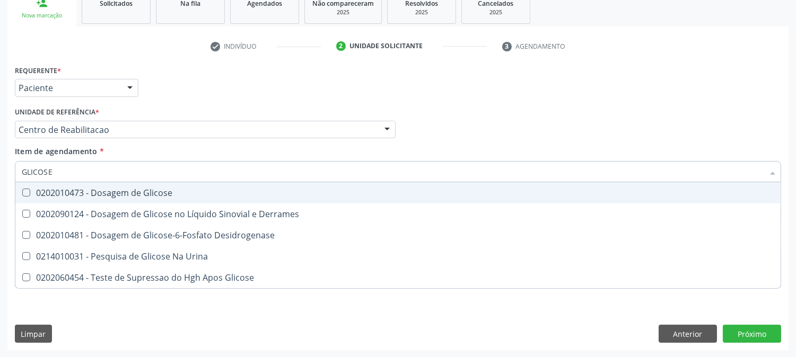
click at [82, 195] on div "0202010473 - Dosagem de Glicose" at bounding box center [398, 193] width 753 height 8
checkbox Glicose "true"
drag, startPoint x: 44, startPoint y: 170, endPoint x: 0, endPoint y: 185, distance: 46.3
click at [0, 185] on div "Acompanhamento Acompanhe a situação das marcações correntes e finalizadas Relat…" at bounding box center [398, 124] width 796 height 467
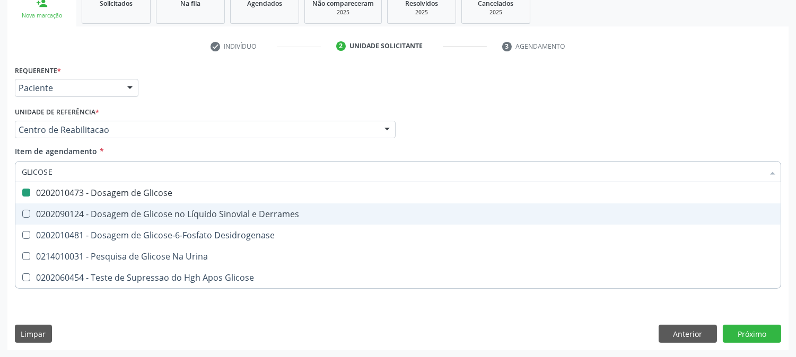
type input "C"
checkbox Glicose "false"
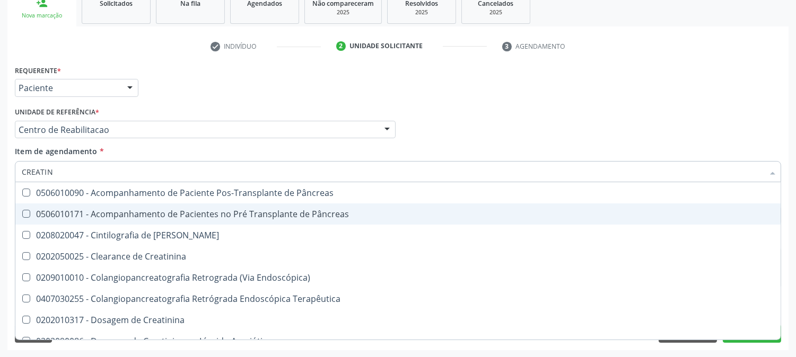
type input "CREATINI"
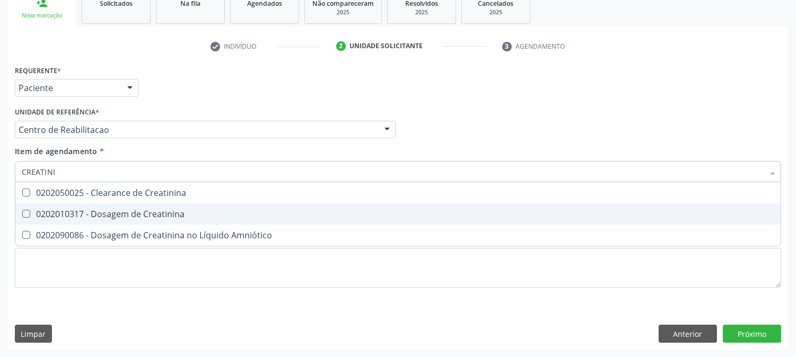
click at [54, 211] on div "0202010317 - Dosagem de Creatinina" at bounding box center [398, 214] width 753 height 8
checkbox Creatinina "true"
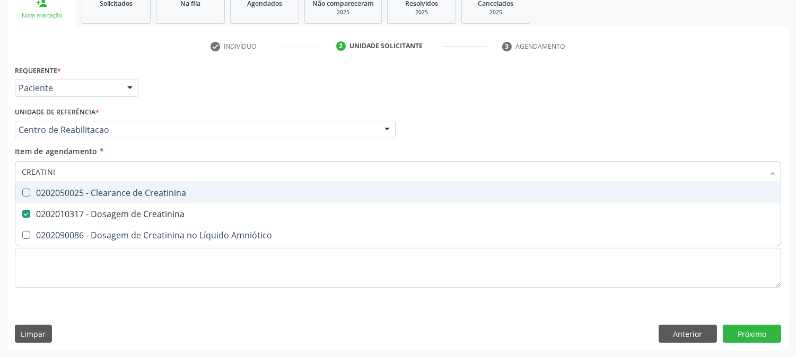
drag, startPoint x: 66, startPoint y: 167, endPoint x: 1, endPoint y: 168, distance: 65.8
click at [0, 168] on div "Acompanhamento Acompanhe a situação das marcações correntes e finalizadas Relat…" at bounding box center [398, 124] width 796 height 467
type input "UREI"
checkbox Creatinina "false"
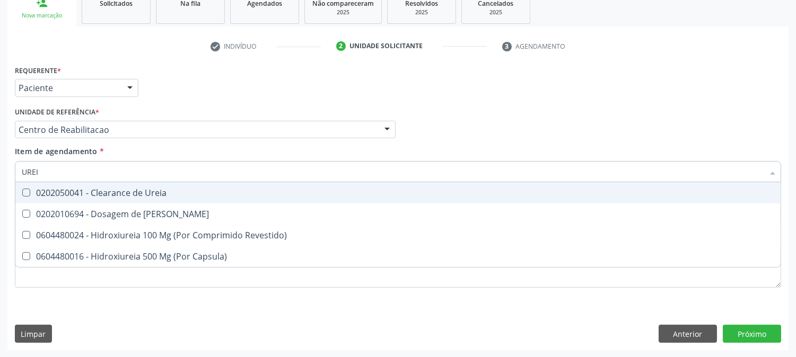
type input "UREIA"
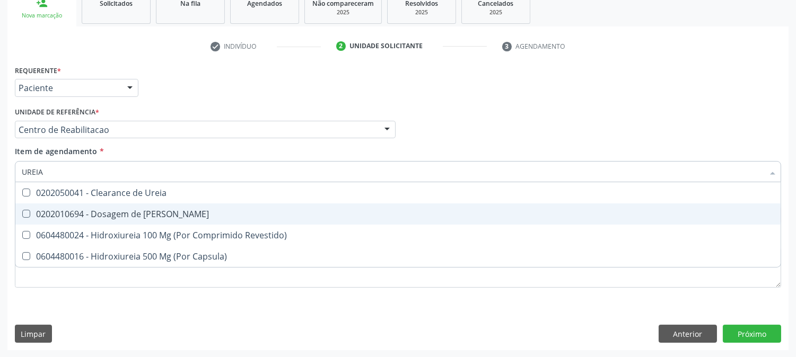
click at [30, 213] on Ureia at bounding box center [26, 214] width 8 height 8
click at [22, 213] on Ureia "checkbox" at bounding box center [18, 214] width 7 height 7
checkbox Ureia "true"
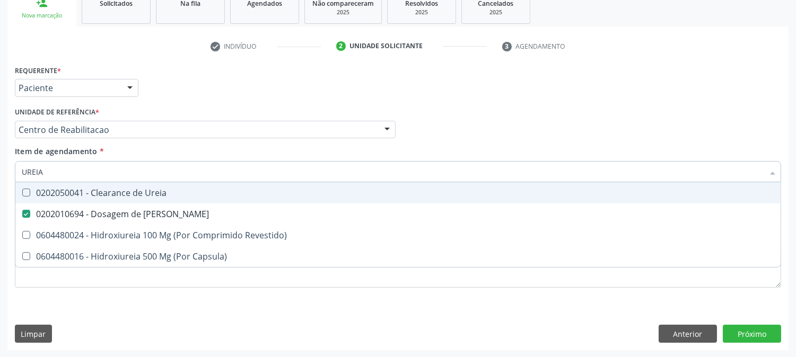
drag, startPoint x: 46, startPoint y: 172, endPoint x: 5, endPoint y: 168, distance: 41.0
click at [5, 168] on div "Acompanhamento Acompanhe a situação das marcações correntes e finalizadas Relat…" at bounding box center [398, 124] width 796 height 467
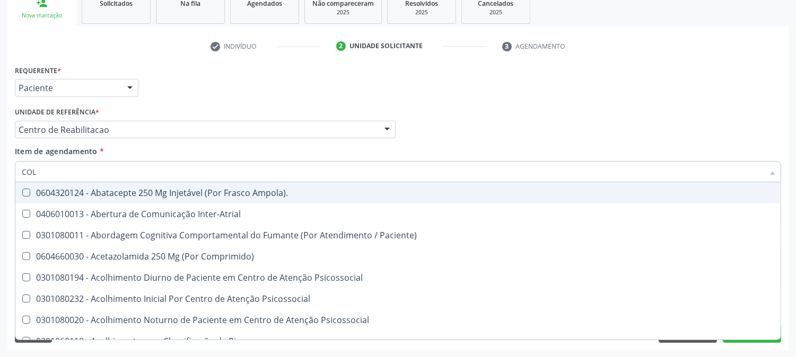
type input "COLE"
checkbox Inter-Atrial "false"
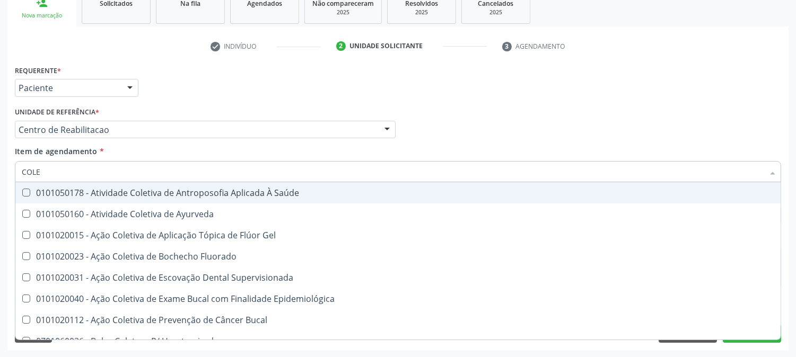
type input "COLES"
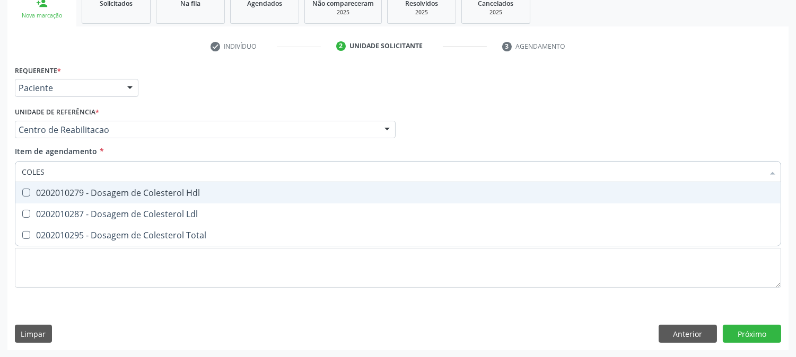
click at [25, 187] on span "0202010279 - Dosagem de Colesterol Hdl" at bounding box center [397, 192] width 765 height 21
checkbox Hdl "true"
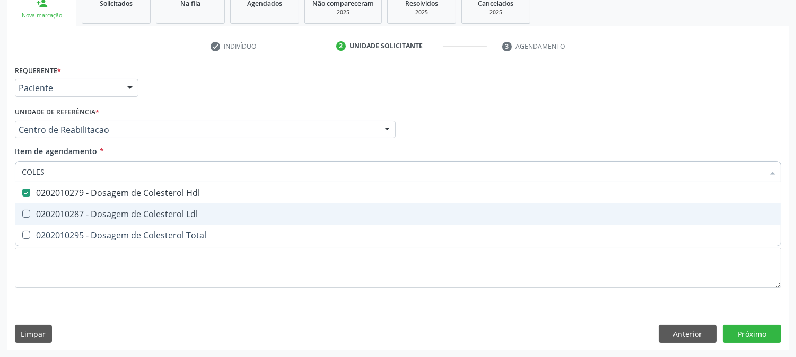
click at [30, 204] on span "0202010287 - Dosagem de Colesterol Ldl" at bounding box center [397, 214] width 765 height 21
checkbox Ldl "true"
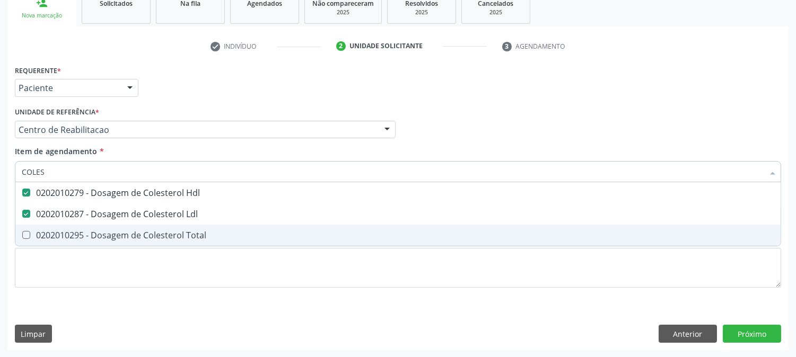
click at [32, 232] on div "0202010295 - Dosagem de Colesterol Total" at bounding box center [398, 235] width 753 height 8
checkbox Total "true"
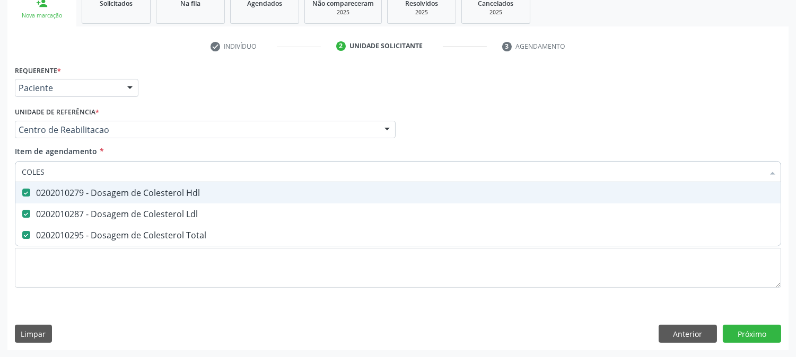
drag, startPoint x: 58, startPoint y: 167, endPoint x: 0, endPoint y: 179, distance: 59.5
click at [0, 179] on div "Acompanhamento Acompanhe a situação das marcações correntes e finalizadas Relat…" at bounding box center [398, 124] width 796 height 467
type input "TG"
checkbox Hdl "false"
checkbox Ldl "false"
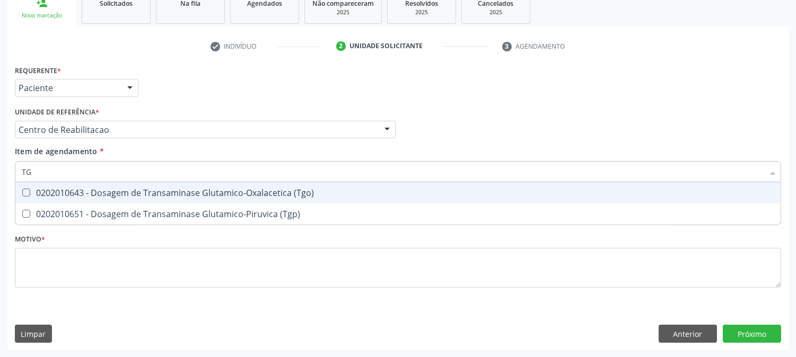
click at [56, 184] on span "0202010643 - Dosagem de Transaminase Glutamico-Oxalacetica (Tgo)" at bounding box center [397, 192] width 765 height 21
checkbox \(Tgo\) "true"
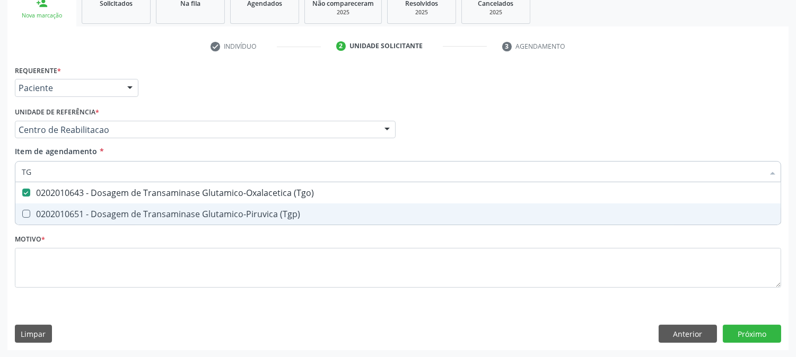
click at [56, 210] on div "0202010651 - Dosagem de Transaminase Glutamico-Piruvica (Tgp)" at bounding box center [398, 214] width 753 height 8
checkbox \(Tgp\) "true"
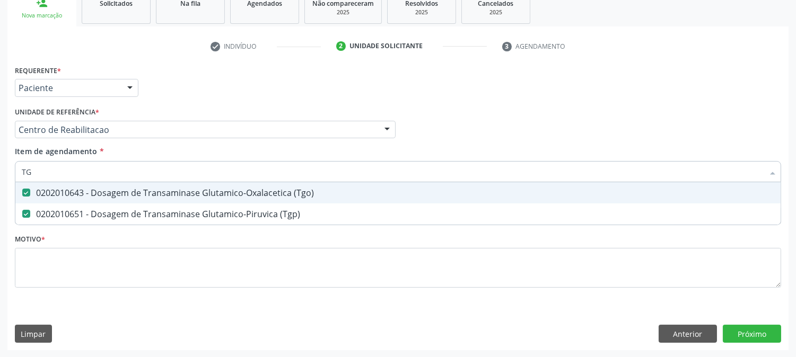
drag, startPoint x: 30, startPoint y: 171, endPoint x: 0, endPoint y: 176, distance: 30.6
click at [0, 176] on div "Acompanhamento Acompanhe a situação das marcações correntes e finalizadas Relat…" at bounding box center [398, 124] width 796 height 467
type input "TRI"
checkbox \(Tgo\) "false"
checkbox \(Tgp\) "false"
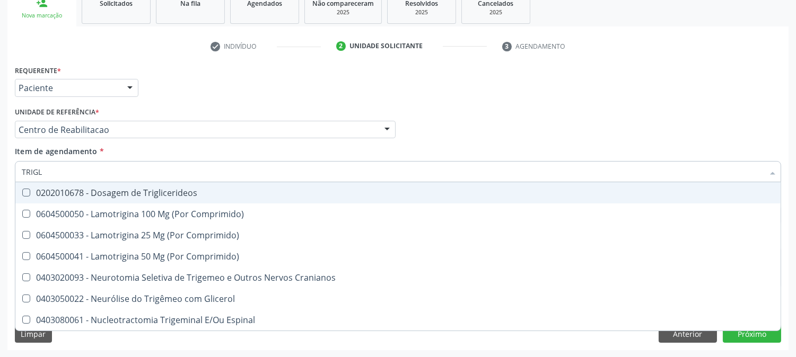
type input "TRIGLI"
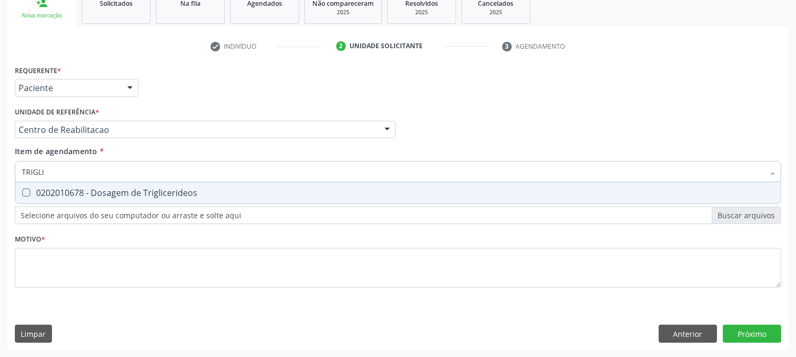
click at [59, 190] on div "0202010678 - Dosagem de Triglicerideos" at bounding box center [398, 193] width 753 height 8
checkbox Triglicerideos "true"
drag, startPoint x: 57, startPoint y: 168, endPoint x: 0, endPoint y: 176, distance: 57.8
click at [0, 176] on div "Acompanhamento Acompanhe a situação das marcações correntes e finalizadas Relat…" at bounding box center [398, 124] width 796 height 467
type input "HE"
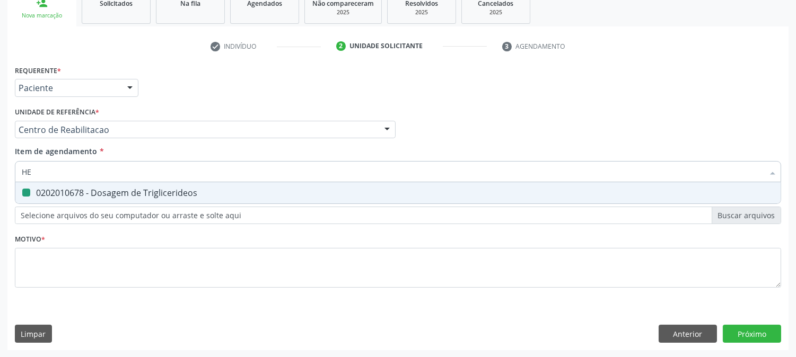
checkbox Triglicerideos "false"
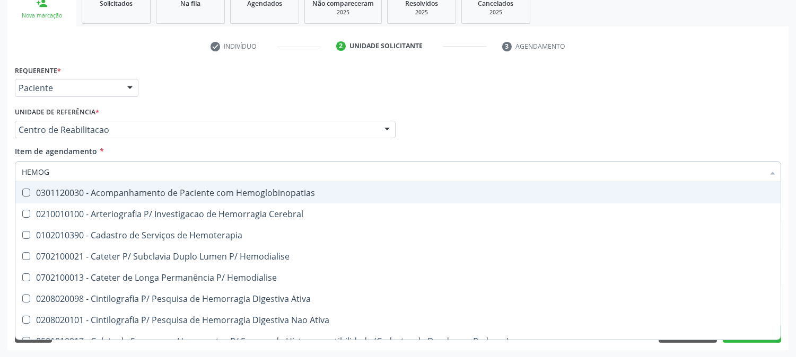
type input "HEMOGR"
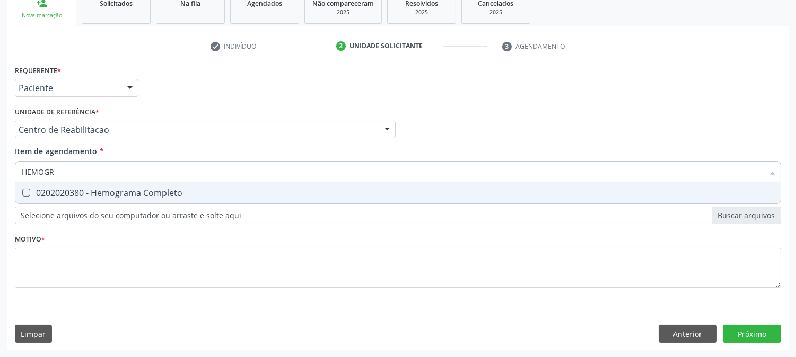
click at [97, 192] on div "0202020380 - Hemograma Completo" at bounding box center [398, 193] width 753 height 8
checkbox Completo "true"
drag, startPoint x: 81, startPoint y: 168, endPoint x: 0, endPoint y: 188, distance: 83.2
click at [0, 188] on div "Acompanhamento Acompanhe a situação das marcações correntes e finalizadas Relat…" at bounding box center [398, 124] width 796 height 467
type input "T4"
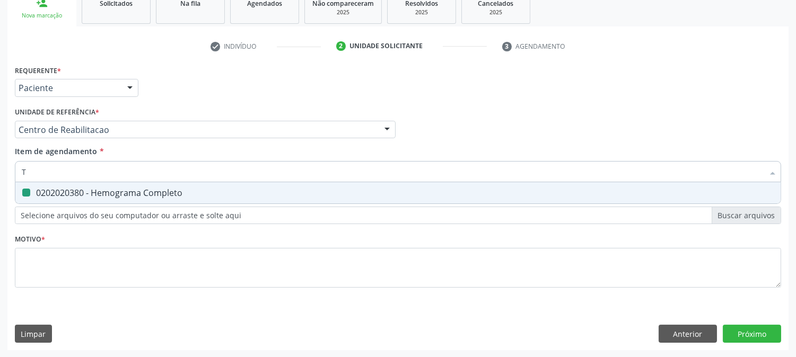
checkbox Completo "false"
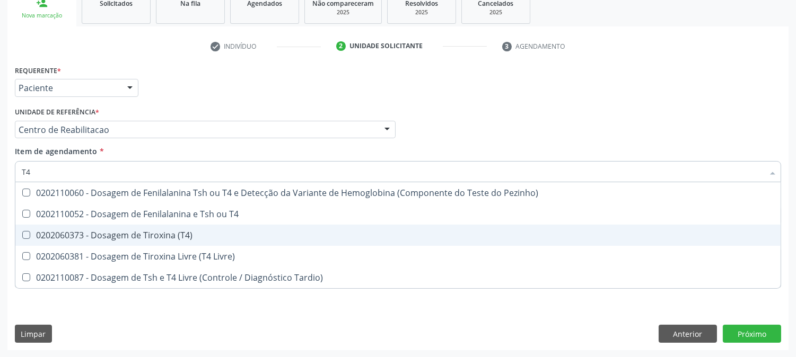
click at [133, 231] on div "0202060373 - Dosagem de Tiroxina (T4)" at bounding box center [398, 235] width 753 height 8
checkbox \(T4\) "true"
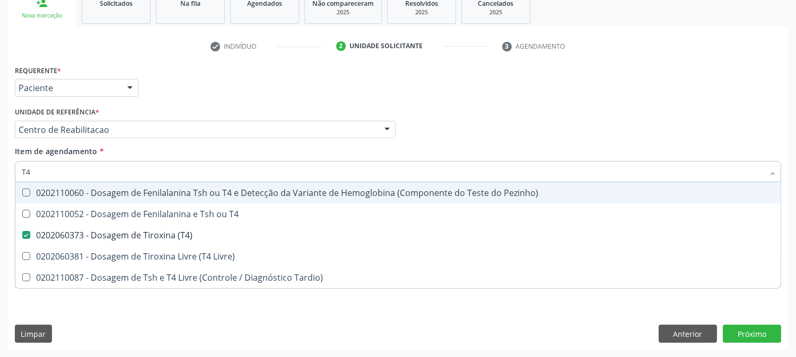
drag, startPoint x: 56, startPoint y: 168, endPoint x: 0, endPoint y: 151, distance: 58.7
click at [0, 155] on div "Acompanhamento Acompanhe a situação das marcações correntes e finalizadas Relat…" at bounding box center [398, 124] width 796 height 467
type input "TS"
checkbox \(T4\) "false"
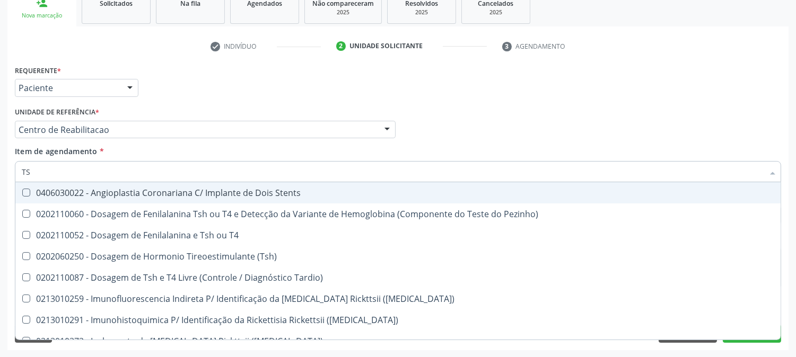
type input "TSH"
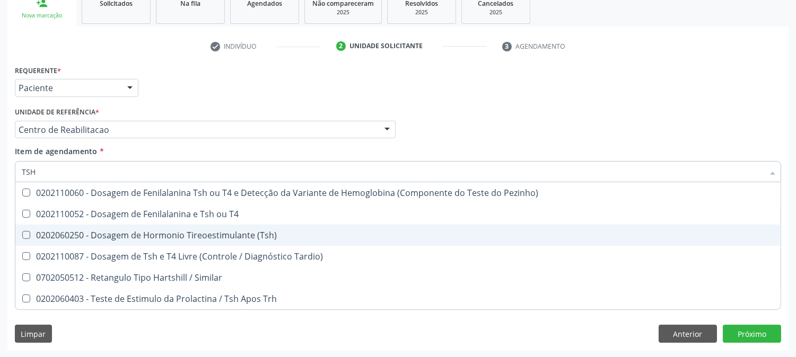
click at [251, 239] on div "0202060250 - Dosagem de Hormonio Tireoestimulante (Tsh)" at bounding box center [398, 235] width 753 height 8
checkbox \(Tsh\) "true"
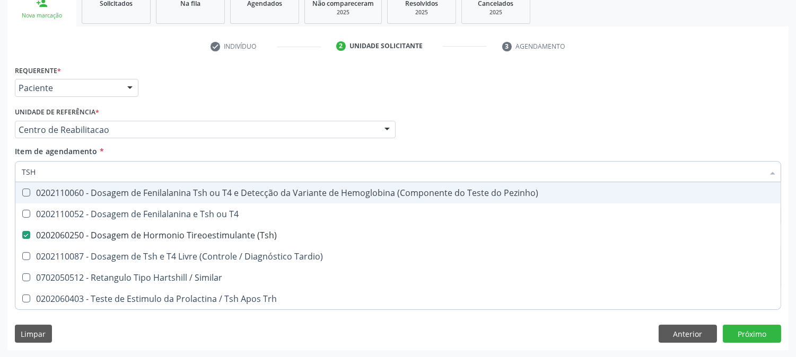
click at [451, 107] on div "Médico Solicitante Por favor, selecione a Unidade de Atendimento primeiro Nenhu…" at bounding box center [398, 124] width 772 height 41
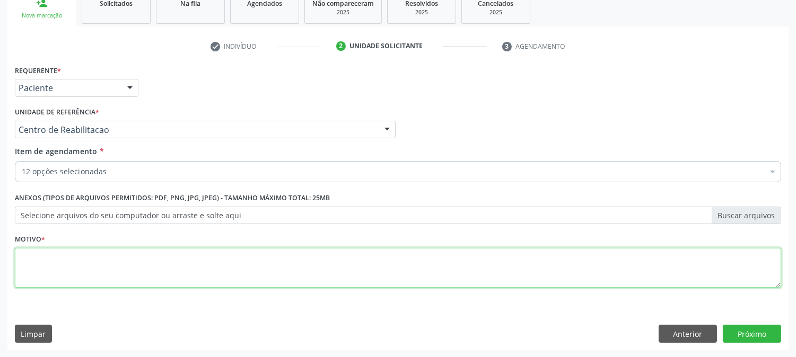
click at [57, 255] on textarea at bounding box center [398, 268] width 766 height 40
type textarea "."
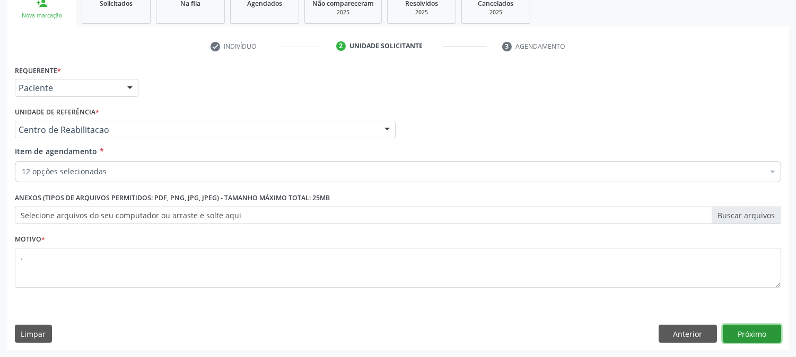
click at [766, 325] on button "Próximo" at bounding box center [752, 334] width 58 height 18
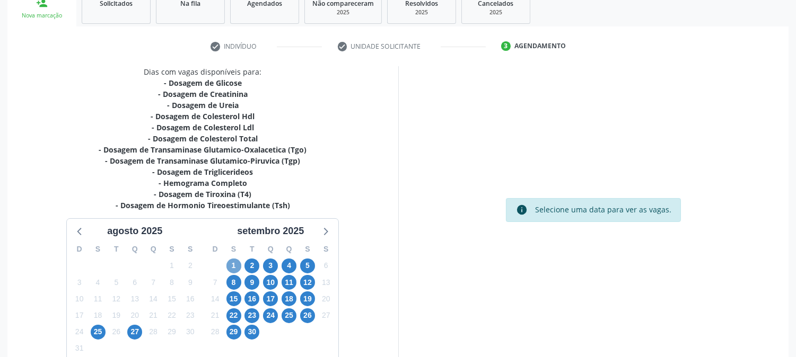
click at [228, 268] on span "1" at bounding box center [233, 266] width 15 height 15
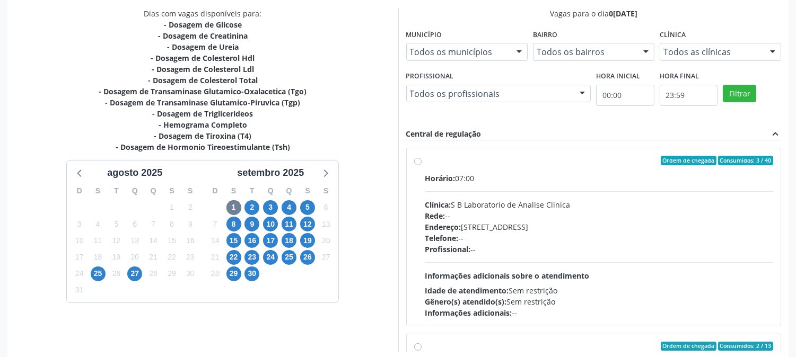
click at [529, 217] on div "Rede: --" at bounding box center [599, 216] width 348 height 11
click at [422, 165] on input "Ordem de chegada Consumidos: 3 / 40 Horário: 07:00 Clínica: S B Laboratorio de …" at bounding box center [417, 161] width 7 height 10
radio input "true"
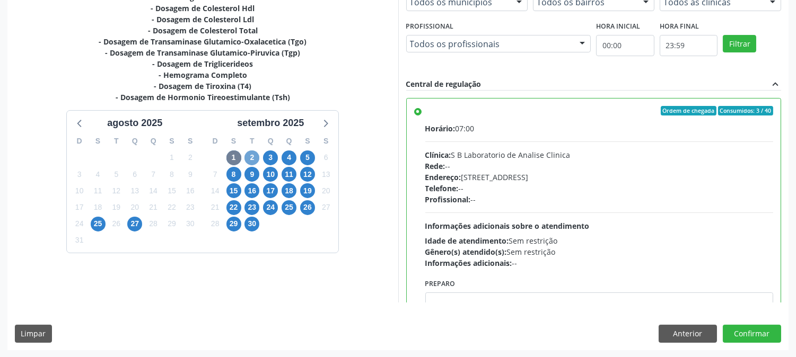
click at [250, 160] on span "2" at bounding box center [251, 158] width 15 height 15
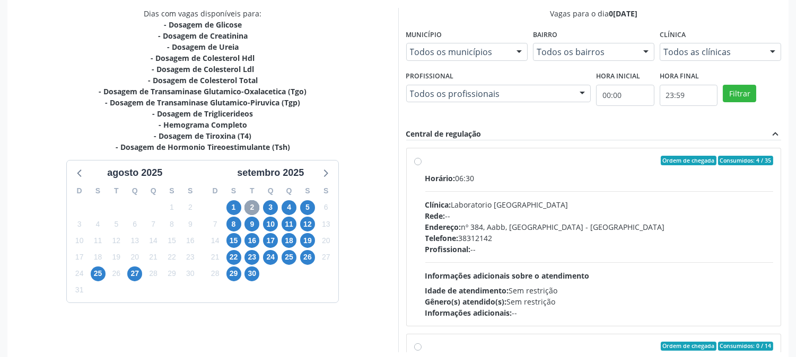
scroll to position [276, 0]
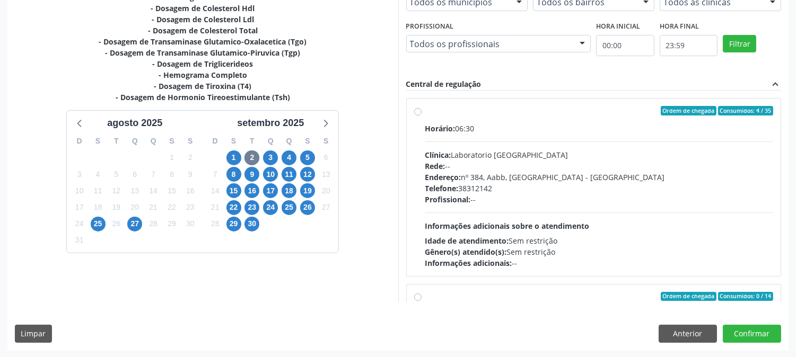
click at [543, 202] on div "Profissional: --" at bounding box center [599, 199] width 348 height 11
click at [422, 116] on input "Ordem de chegada Consumidos: 4 / 35 Horário: 06:30 Clínica: Laboratorio [GEOGRA…" at bounding box center [417, 111] width 7 height 10
radio input "true"
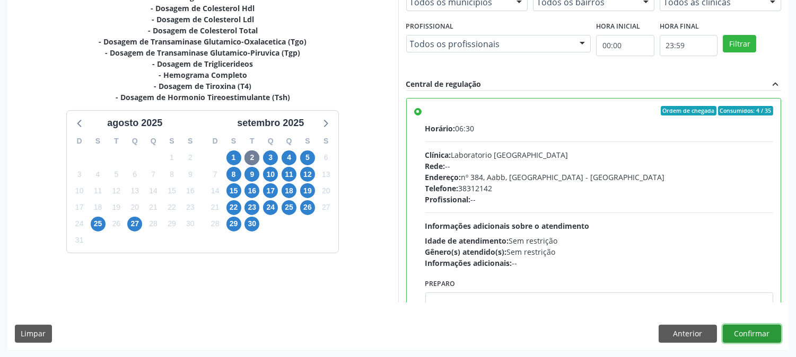
click at [748, 336] on button "Confirmar" at bounding box center [752, 334] width 58 height 18
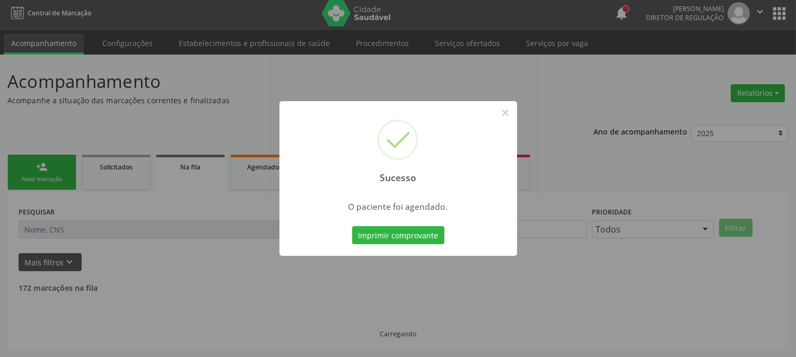
scroll to position [0, 0]
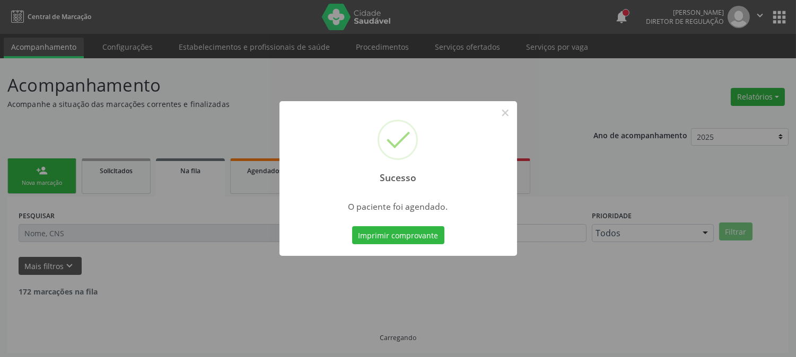
click at [423, 235] on button "Imprimir comprovante" at bounding box center [398, 235] width 92 height 18
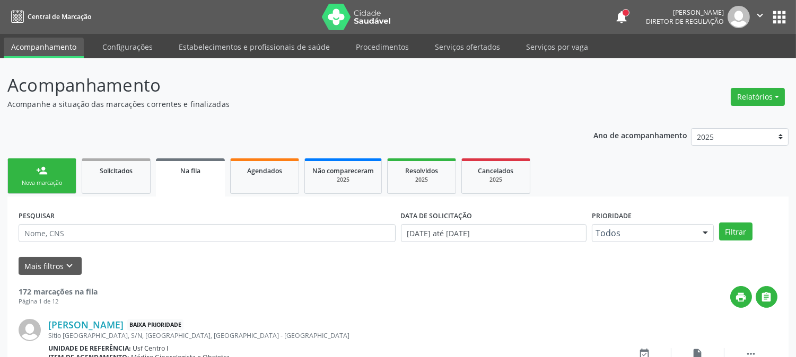
click at [46, 169] on div "person_add" at bounding box center [42, 171] width 12 height 12
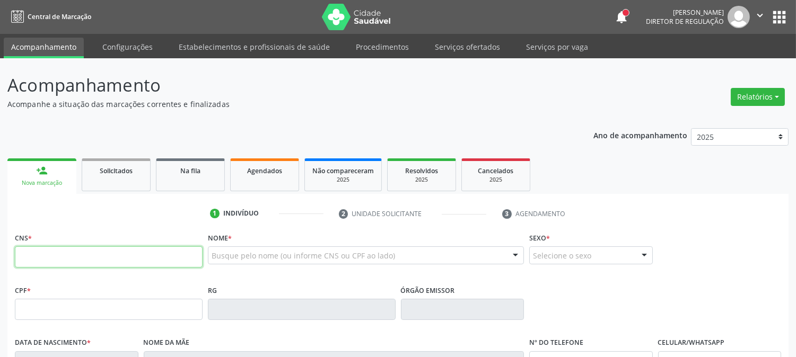
click at [64, 257] on input "text" at bounding box center [109, 257] width 188 height 21
paste input "898 0051 0513 3422"
type input "898 0051 0513 3422"
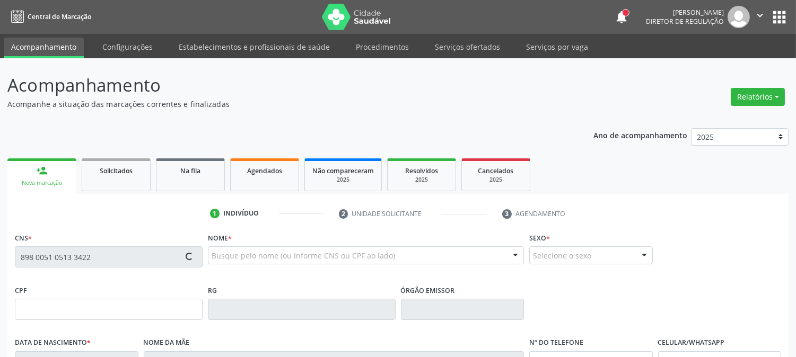
type input "[DATE]"
type input "[PERSON_NAME]"
type input "[PHONE_NUMBER]"
type input "2"
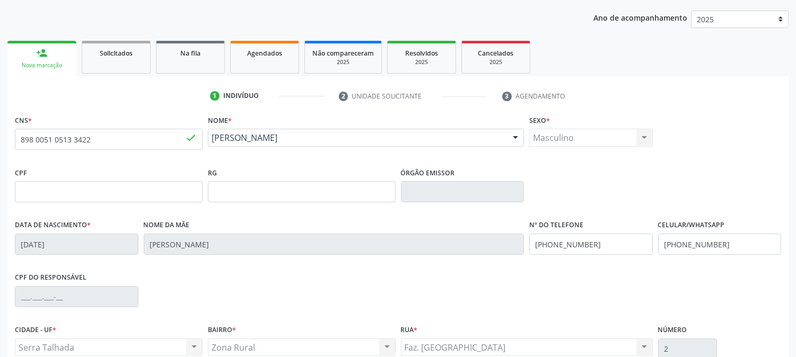
scroll to position [216, 0]
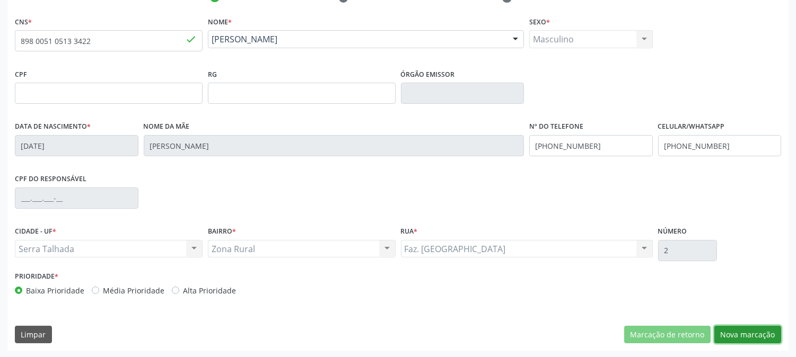
click at [738, 330] on button "Nova marcação" at bounding box center [747, 335] width 67 height 18
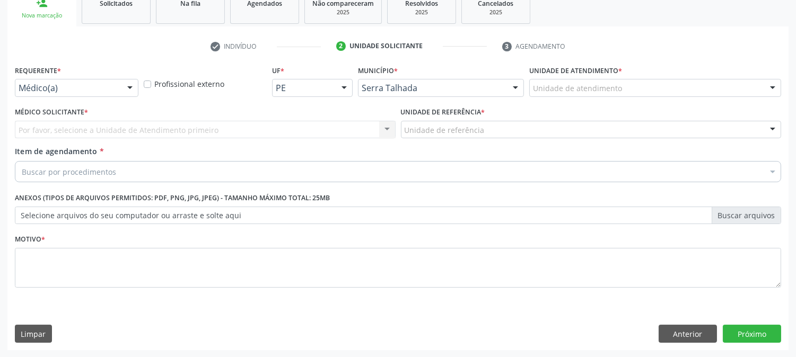
click at [121, 80] on div "Médico(a) Médico(a) Enfermeiro(a) Paciente Nenhum resultado encontrado para: " …" at bounding box center [77, 88] width 124 height 18
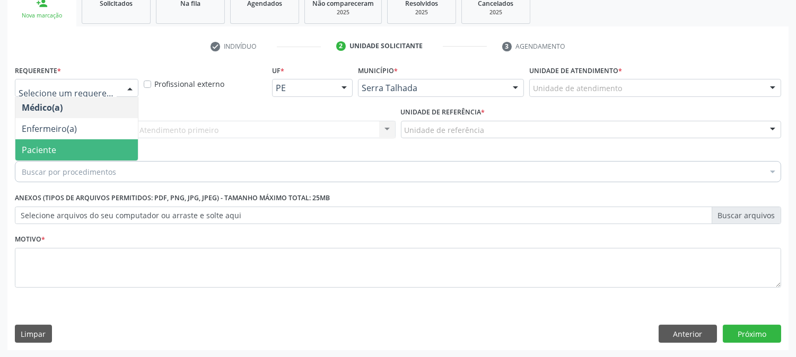
click at [89, 151] on span "Paciente" at bounding box center [76, 149] width 123 height 21
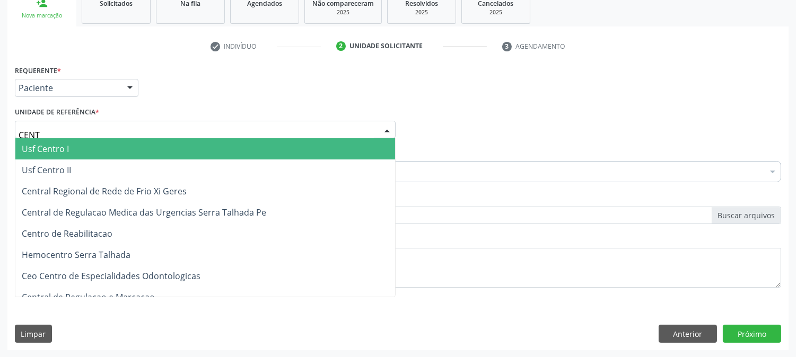
type input "CENTR"
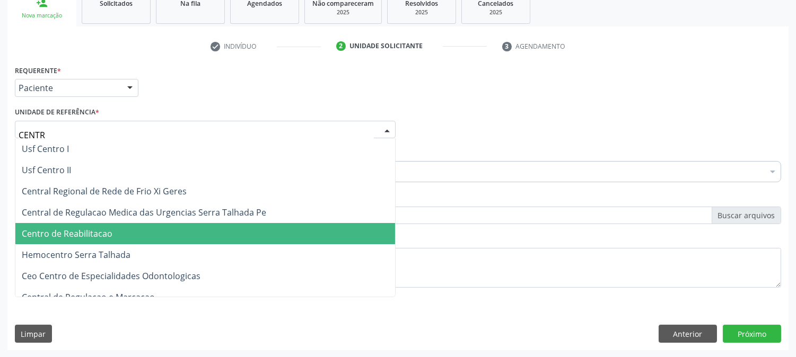
click at [98, 235] on span "Centro de Reabilitacao" at bounding box center [67, 234] width 91 height 12
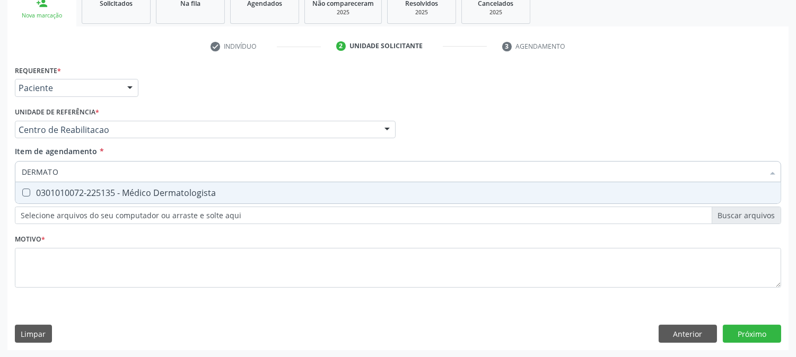
type input "DERMATOL"
click at [142, 189] on div "0301010072-225135 - Médico Dermatologista" at bounding box center [398, 193] width 753 height 8
checkbox Dermatologista "true"
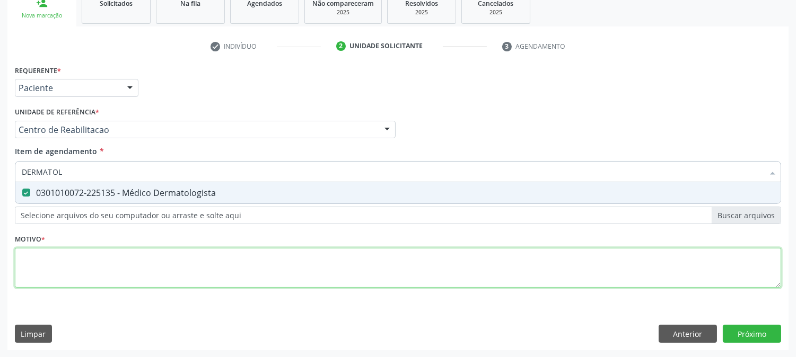
click at [110, 265] on div "Requerente * Paciente Médico(a) Enfermeiro(a) Paciente Nenhum resultado encontr…" at bounding box center [398, 183] width 766 height 240
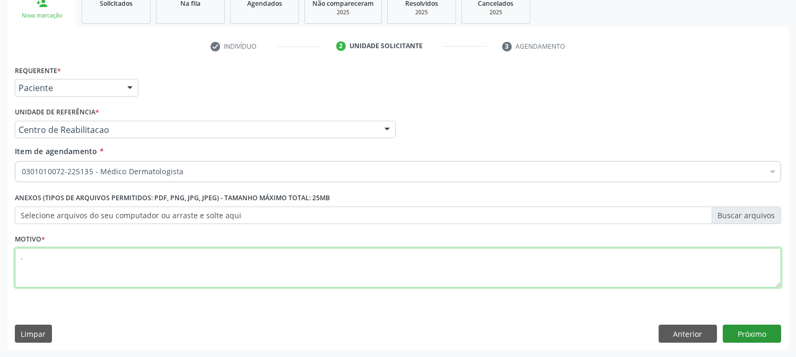
type textarea "."
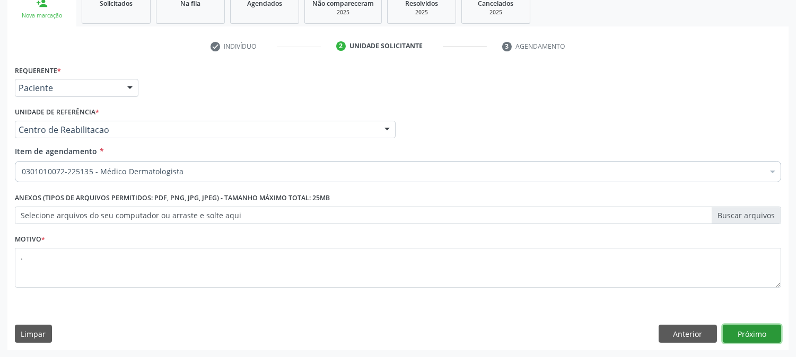
click at [725, 333] on button "Próximo" at bounding box center [752, 334] width 58 height 18
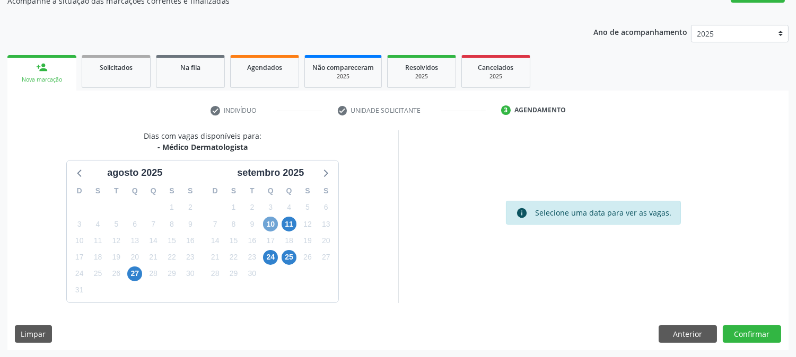
click at [270, 224] on span "10" at bounding box center [270, 224] width 15 height 15
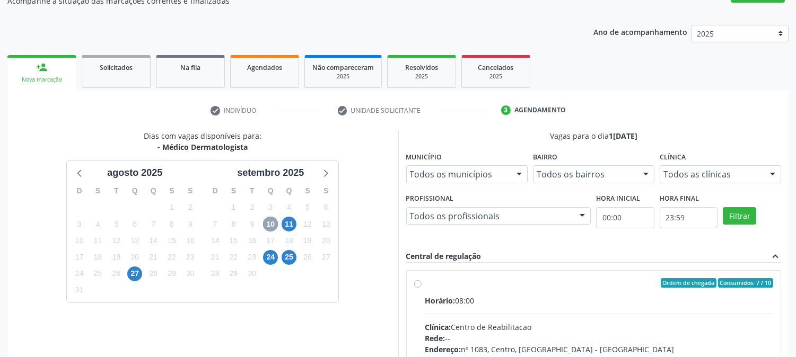
scroll to position [276, 0]
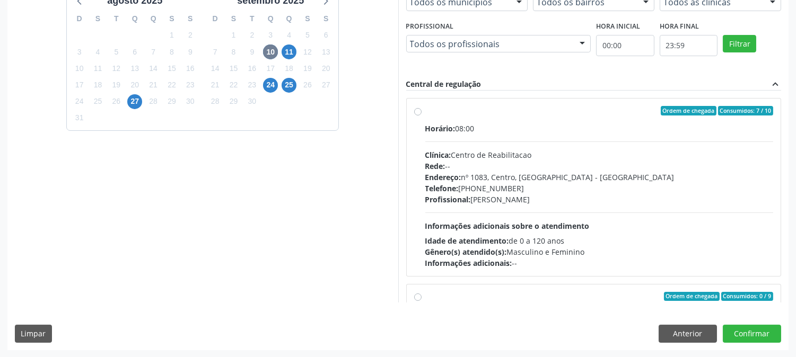
click at [634, 229] on div "Horário: 08:00 Clínica: Centro de Reabilitacao Rede: -- Endereço: [STREET_ADDRE…" at bounding box center [599, 196] width 348 height 146
click at [422, 116] on input "Ordem de chegada Consumidos: 7 / 10 Horário: 08:00 Clínica: Centro de Reabilita…" at bounding box center [417, 111] width 7 height 10
radio input "true"
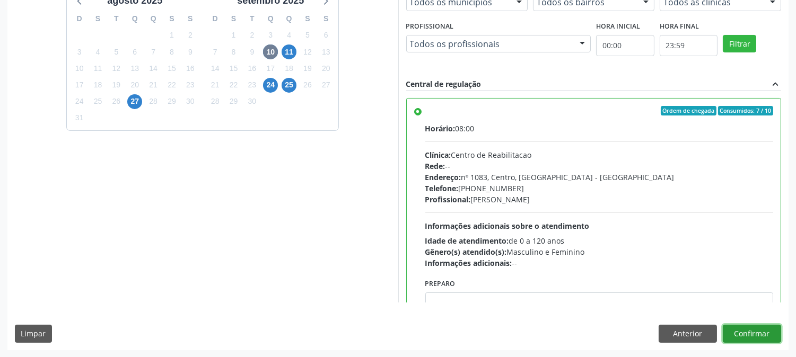
click at [756, 333] on button "Confirmar" at bounding box center [752, 334] width 58 height 18
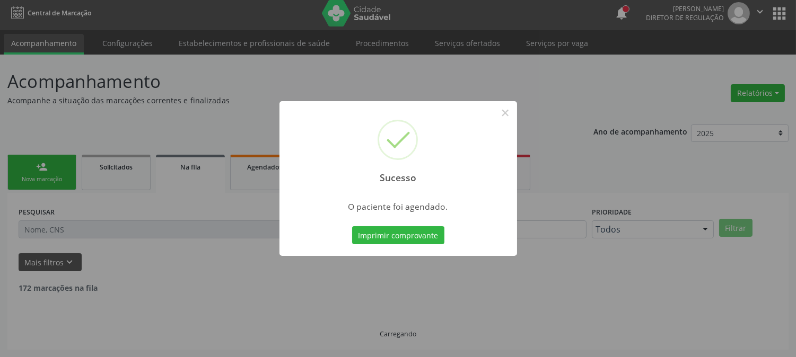
scroll to position [0, 0]
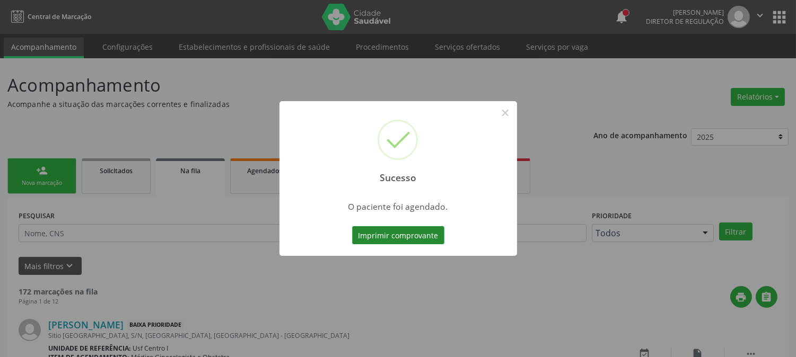
click at [416, 231] on button "Imprimir comprovante" at bounding box center [398, 235] width 92 height 18
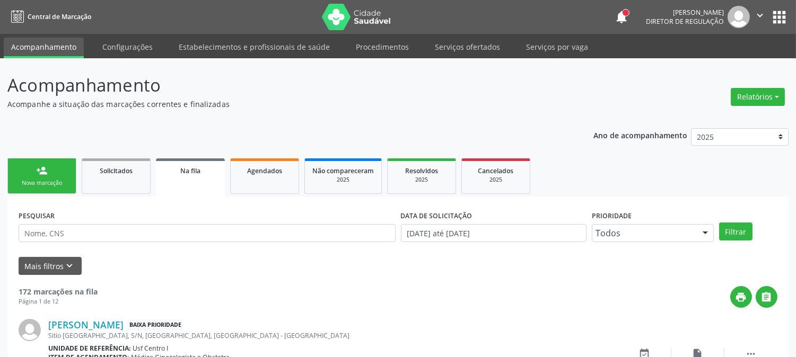
click at [40, 172] on div "person_add" at bounding box center [42, 171] width 12 height 12
click at [59, 184] on div "Nova marcação" at bounding box center [41, 183] width 53 height 8
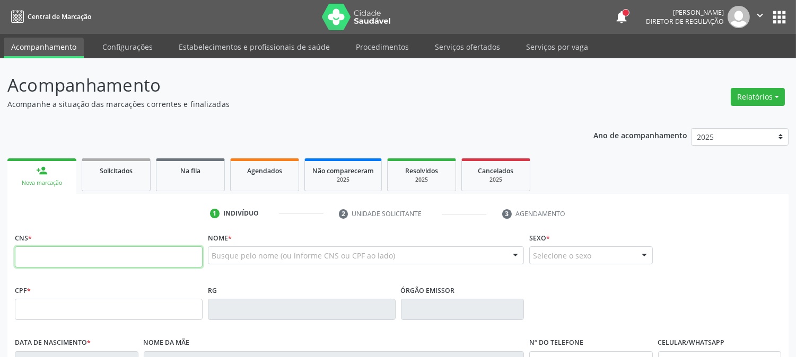
click at [65, 251] on input "text" at bounding box center [109, 257] width 188 height 21
paste input "898 0051 0513 3422"
type input "898 0051 0513 3422"
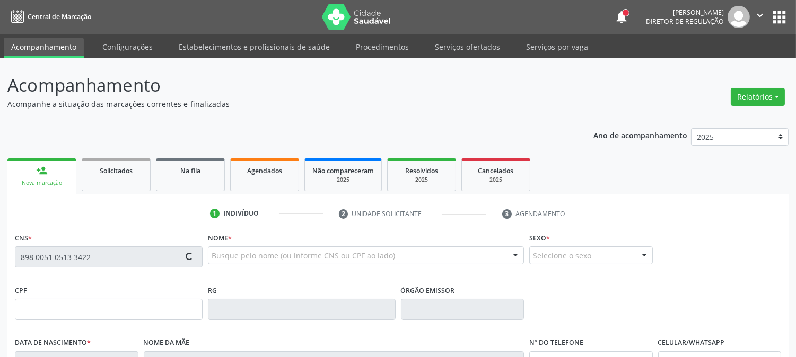
type input "28/03/2016"
type input "Joana Darc da Silva Souza"
type input "(87) 99999-9999"
type input "2"
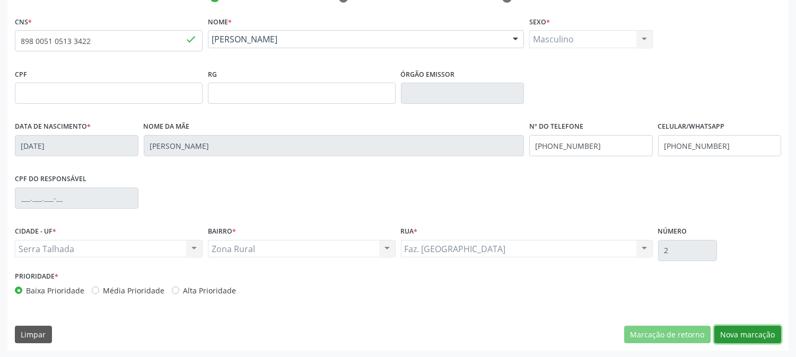
click at [773, 335] on button "Nova marcação" at bounding box center [747, 335] width 67 height 18
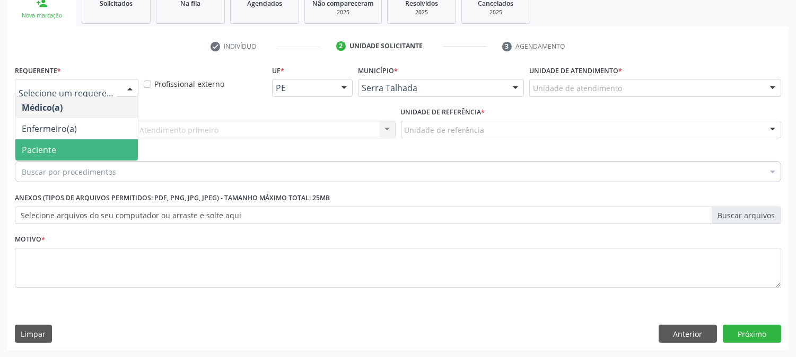
click at [78, 139] on span "Paciente" at bounding box center [76, 149] width 123 height 21
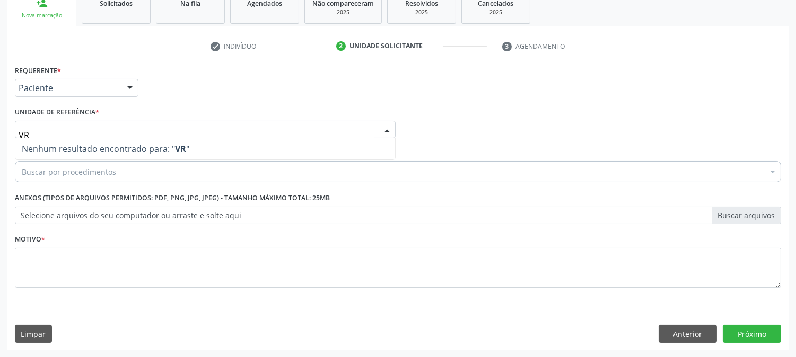
type input "V"
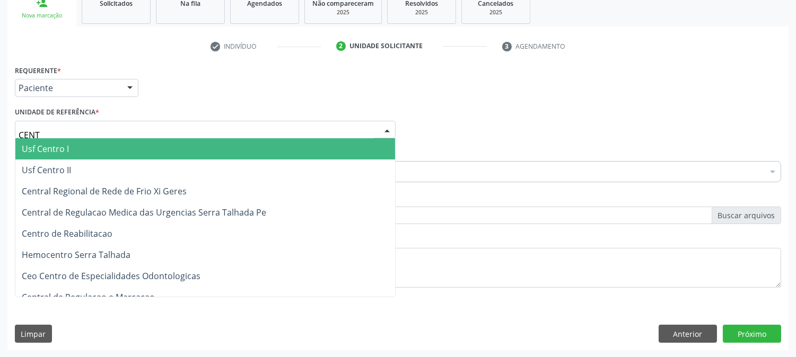
type input "CENTR"
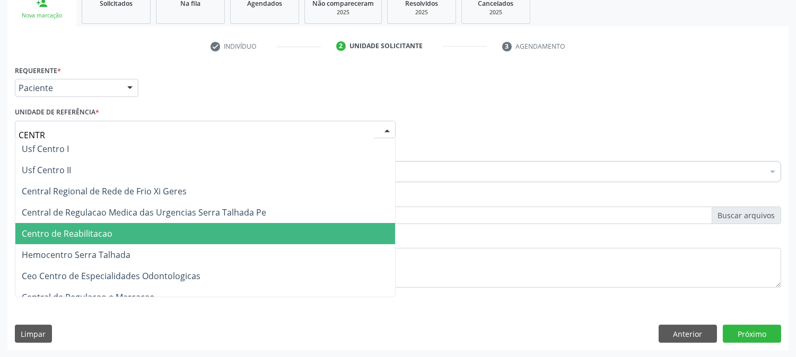
click at [88, 231] on span "Centro de Reabilitacao" at bounding box center [67, 234] width 91 height 12
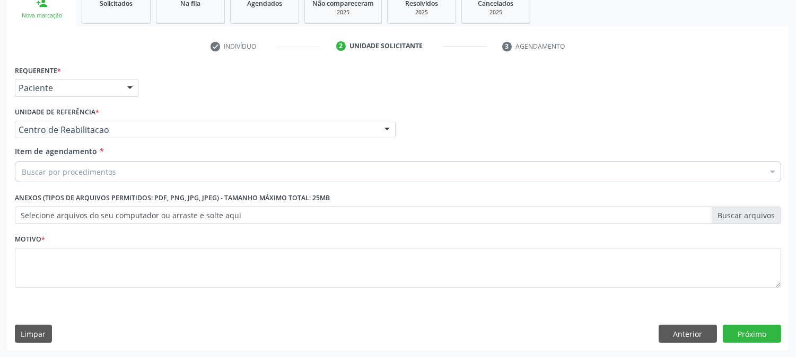
click at [134, 174] on div "Buscar por procedimentos" at bounding box center [398, 171] width 766 height 21
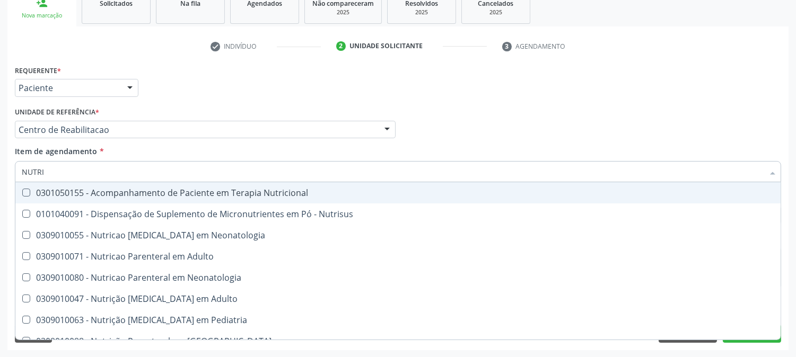
type input "NUTRIC"
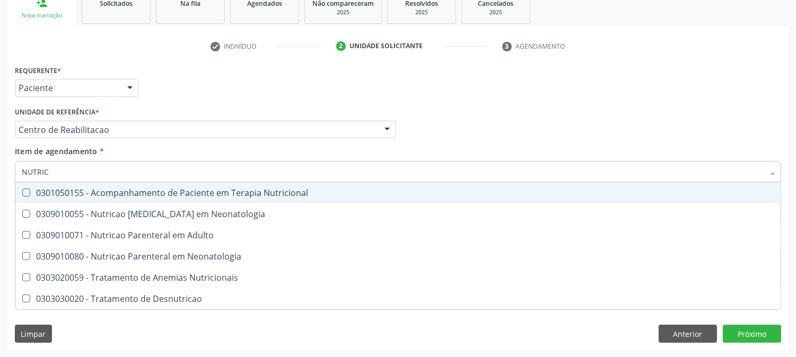
click at [85, 197] on span "0301050155 - Acompanhamento de Paciente em Terapia Nutricional" at bounding box center [397, 192] width 765 height 21
checkbox Nutricional "true"
click at [0, 196] on div "Acompanhamento Acompanhe a situação das marcações correntes e finalizadas Relat…" at bounding box center [398, 124] width 796 height 467
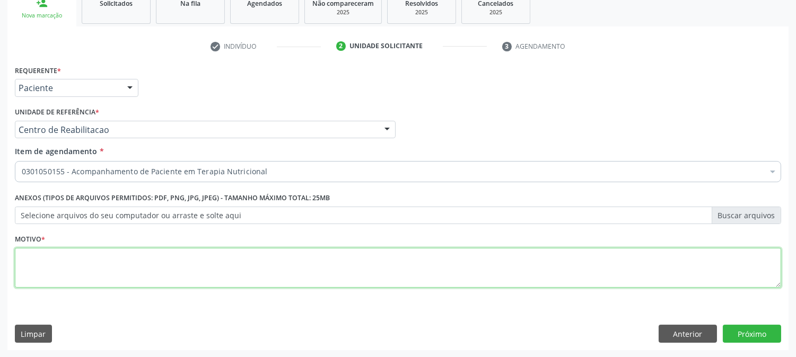
click at [189, 249] on textarea at bounding box center [398, 268] width 766 height 40
type textarea "."
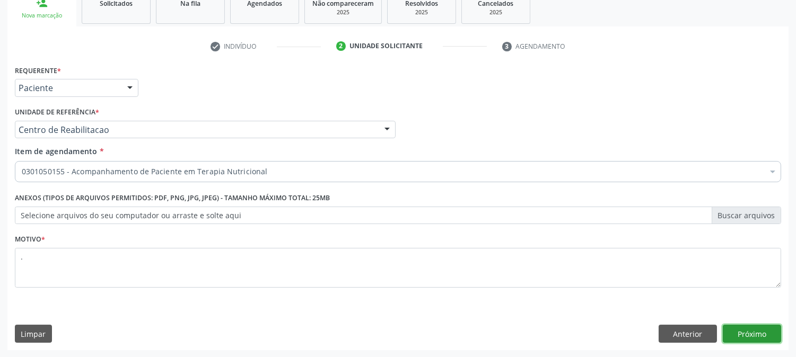
click at [765, 331] on button "Próximo" at bounding box center [752, 334] width 58 height 18
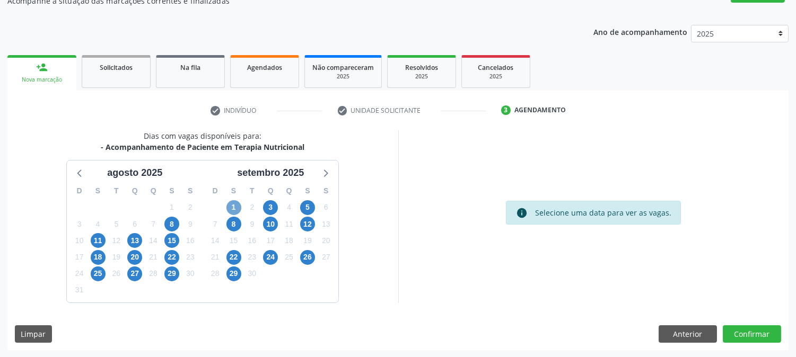
click at [232, 204] on span "1" at bounding box center [233, 207] width 15 height 15
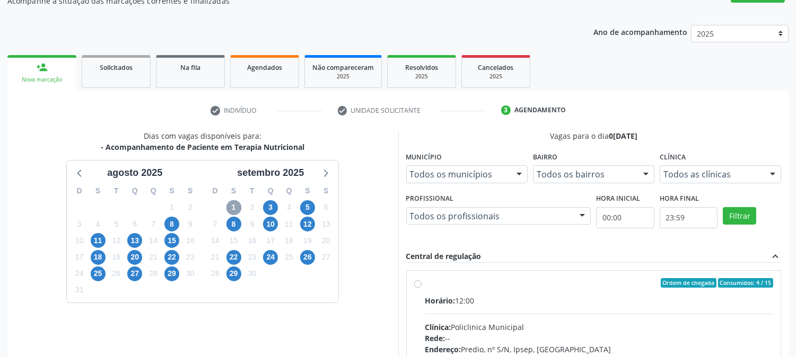
scroll to position [257, 0]
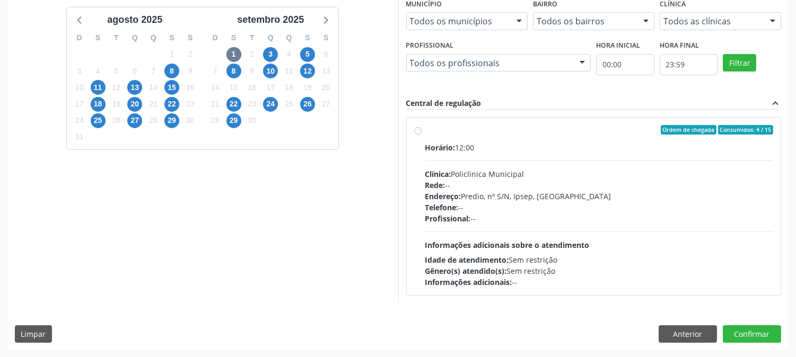
click at [622, 232] on hr at bounding box center [599, 232] width 348 height 1
click at [422, 135] on input "Ordem de chegada Consumidos: 4 / 15 Horário: 12:00 Clínica: Policlinica Municip…" at bounding box center [417, 130] width 7 height 10
radio input "true"
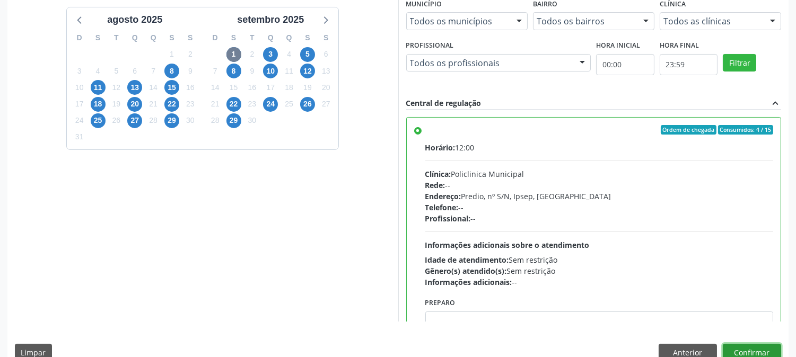
click at [741, 347] on button "Confirmar" at bounding box center [752, 353] width 58 height 18
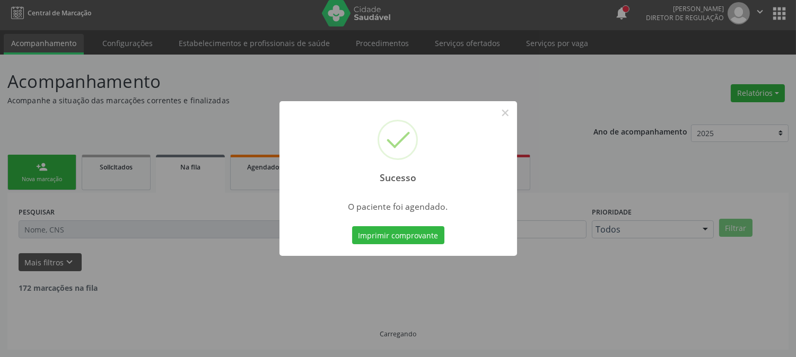
scroll to position [0, 0]
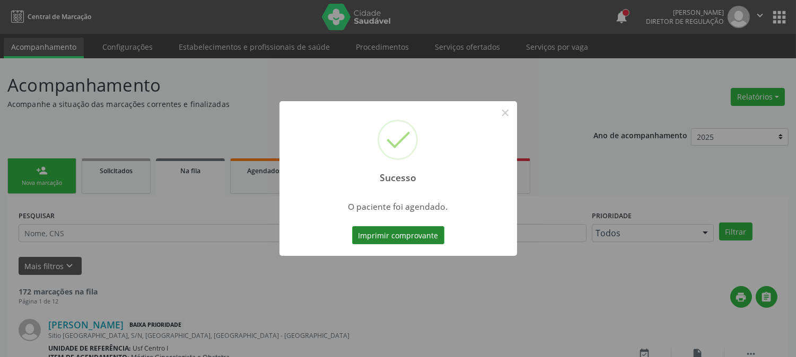
click at [360, 235] on button "Imprimir comprovante" at bounding box center [398, 235] width 92 height 18
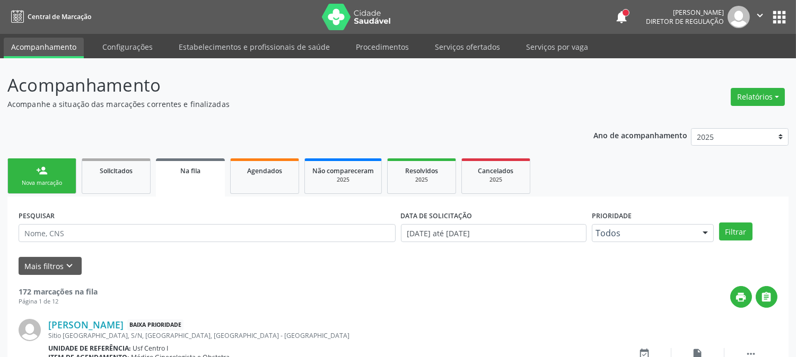
click at [45, 168] on div "person_add" at bounding box center [42, 171] width 12 height 12
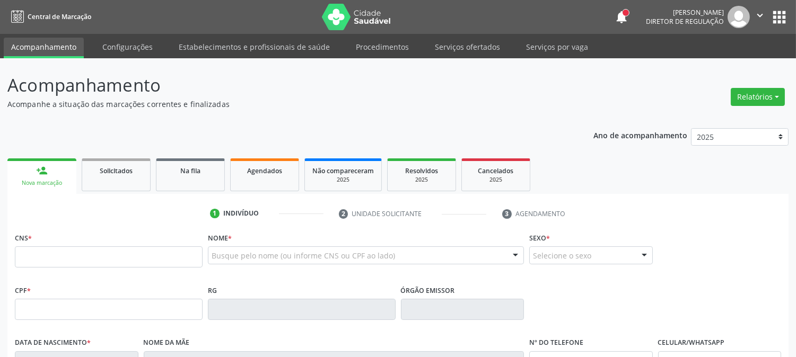
click at [36, 172] on div "person_add" at bounding box center [42, 171] width 12 height 12
click at [58, 253] on input "text" at bounding box center [109, 257] width 188 height 21
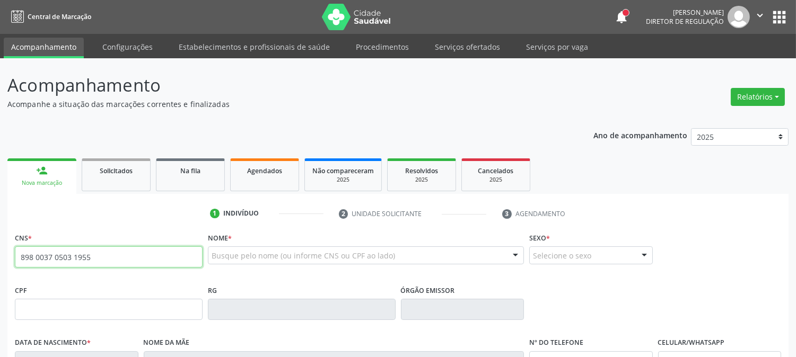
type input "898 0037 0503 1955"
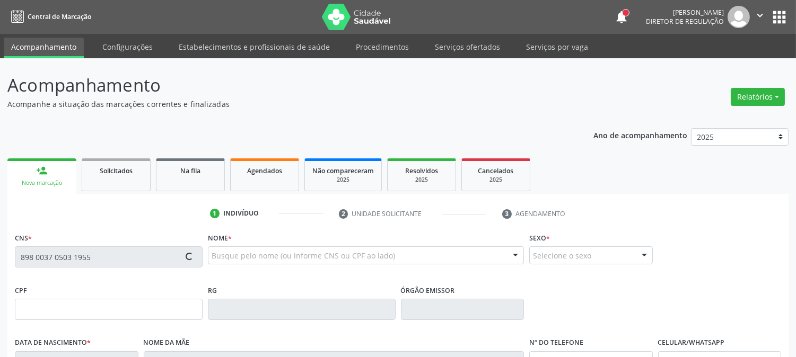
type input "11/09/2011"
type input "Joana Darc da Silva Souza"
type input "(88) 99999-9999"
type input "2"
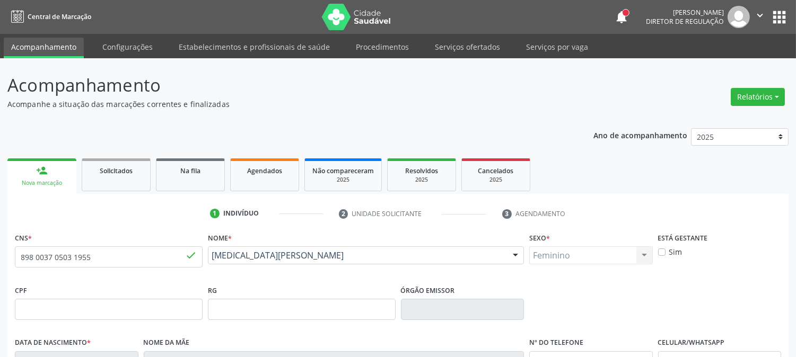
scroll to position [216, 0]
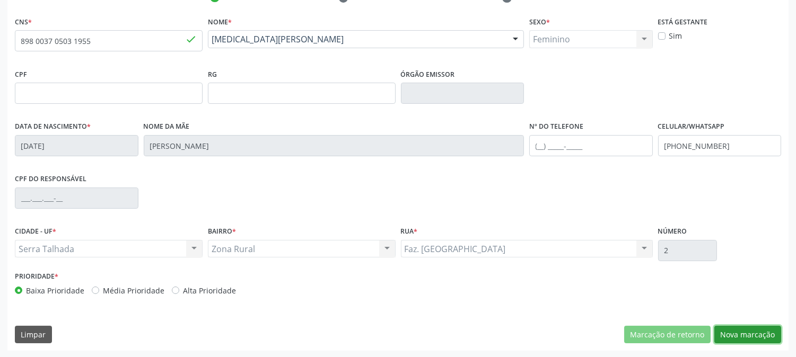
click at [744, 337] on button "Nova marcação" at bounding box center [747, 335] width 67 height 18
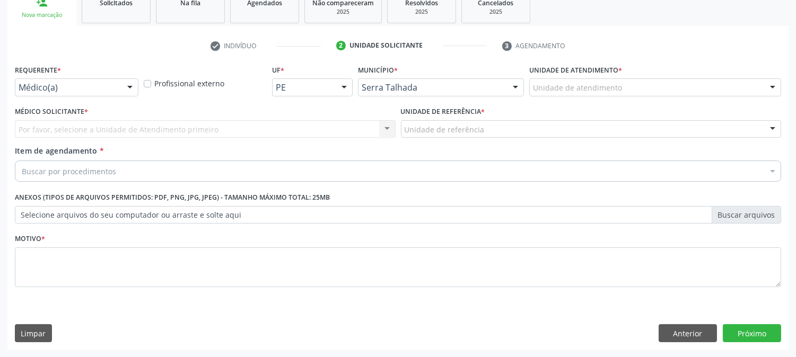
scroll to position [168, 0]
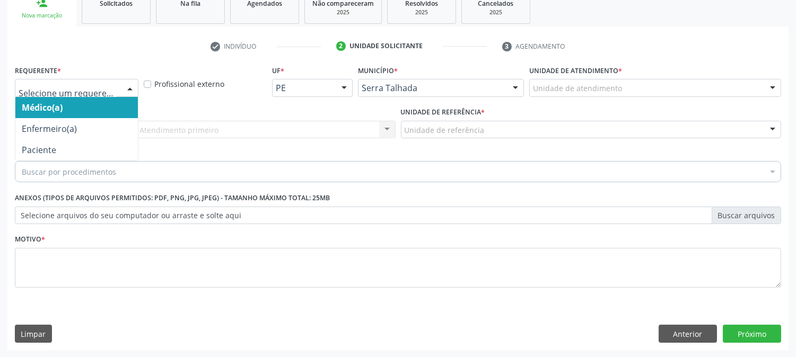
click at [122, 83] on div at bounding box center [130, 89] width 16 height 18
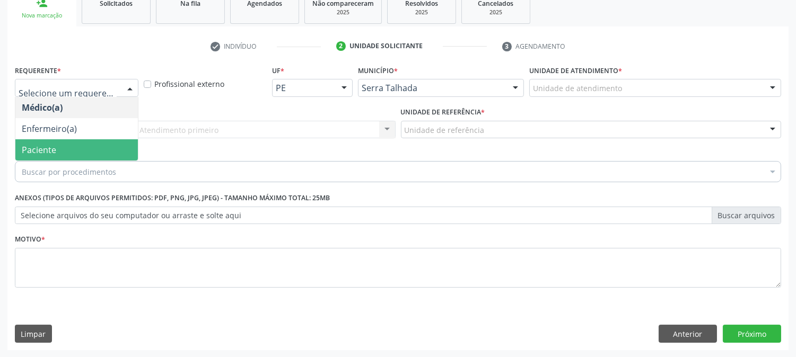
click at [103, 144] on span "Paciente" at bounding box center [76, 149] width 123 height 21
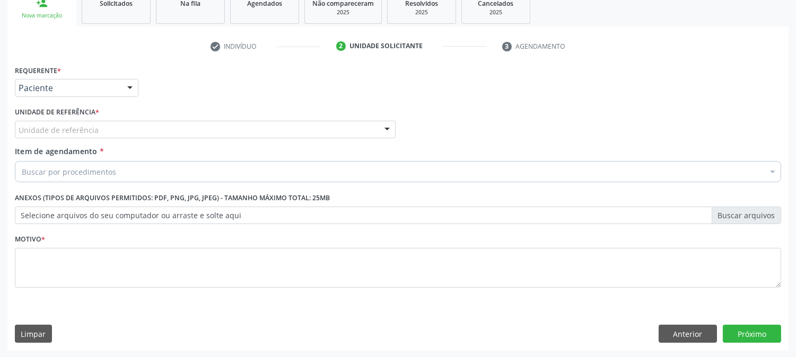
click at [108, 126] on div "Unidade de referência" at bounding box center [205, 130] width 381 height 18
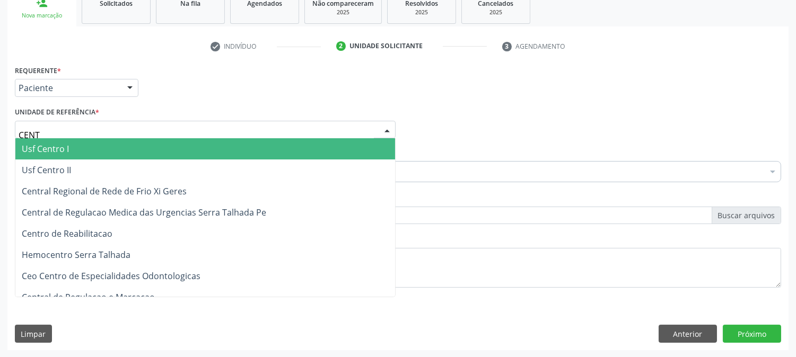
type input "CENTR"
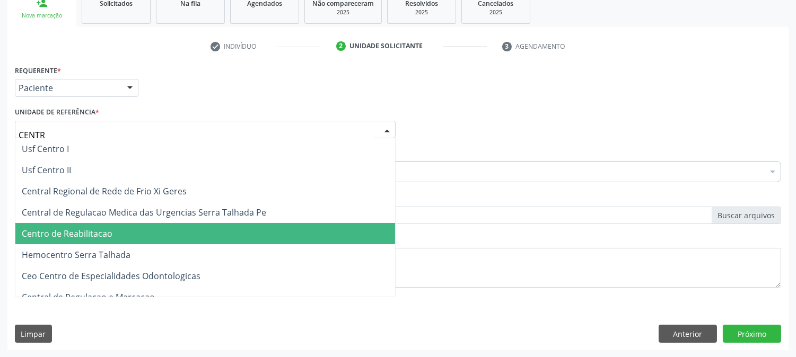
click at [104, 223] on span "Centro de Reabilitacao" at bounding box center [205, 233] width 380 height 21
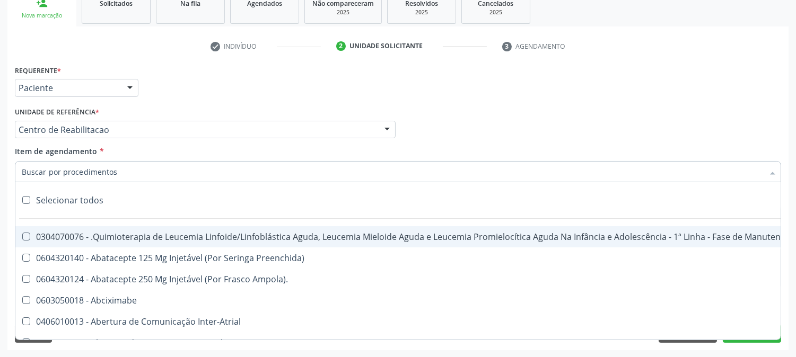
click at [112, 173] on input "Item de agendamento *" at bounding box center [393, 171] width 742 height 21
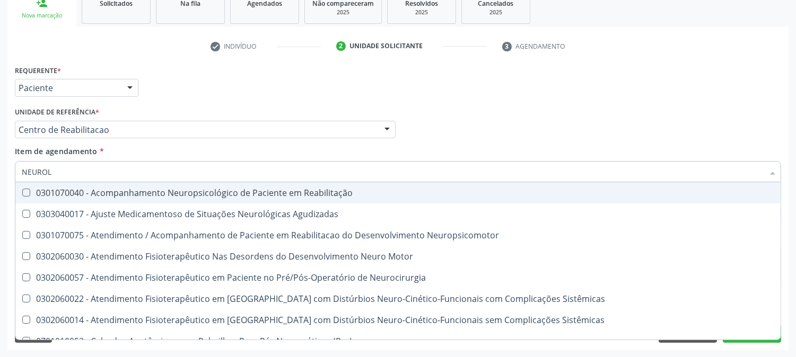
type input "NEUROLO"
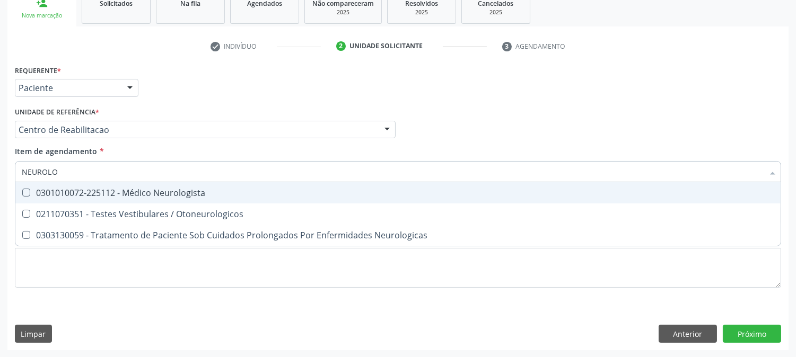
click at [116, 189] on div "0301010072-225112 - Médico Neurologista" at bounding box center [398, 193] width 753 height 8
checkbox Neurologista "true"
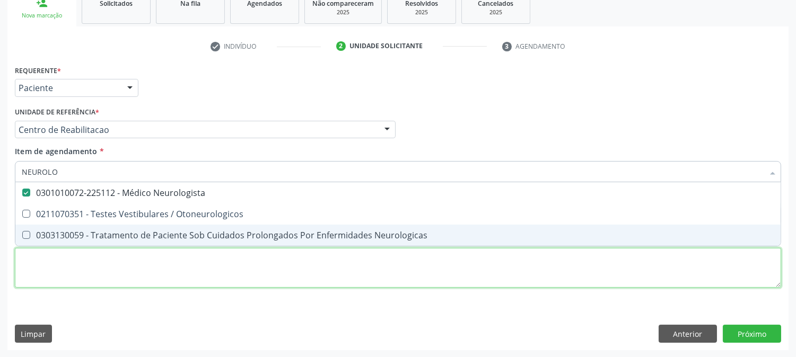
click at [112, 265] on div "Requerente * Paciente Médico(a) Enfermeiro(a) Paciente Nenhum resultado encontr…" at bounding box center [398, 183] width 766 height 240
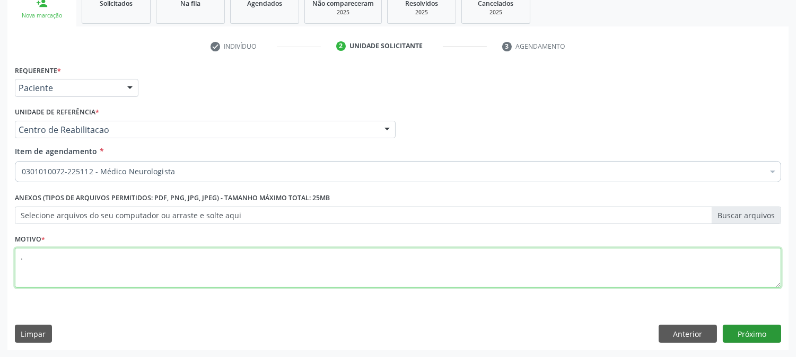
type textarea "."
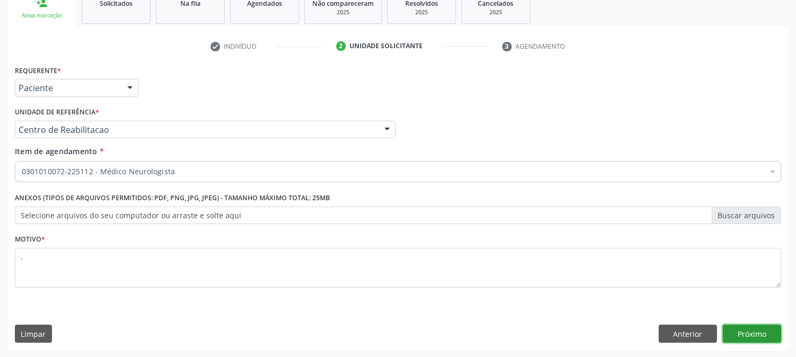
click at [745, 326] on button "Próximo" at bounding box center [752, 334] width 58 height 18
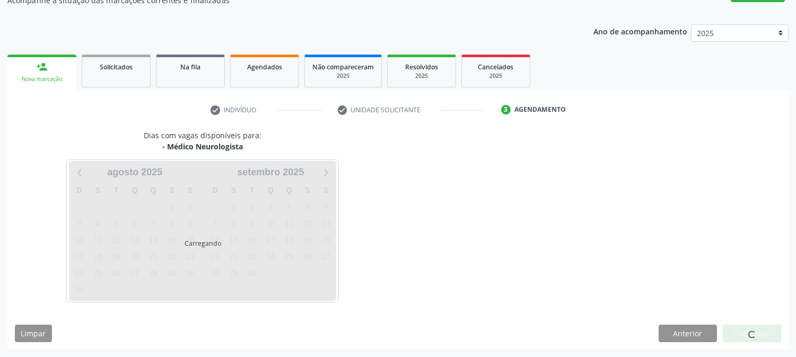
scroll to position [103, 0]
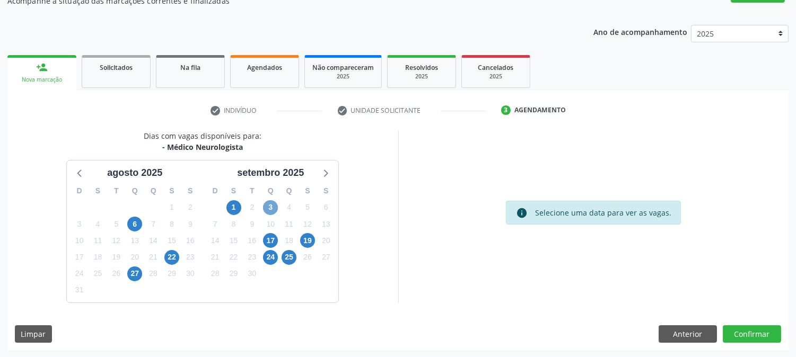
click at [275, 205] on span "3" at bounding box center [270, 207] width 15 height 15
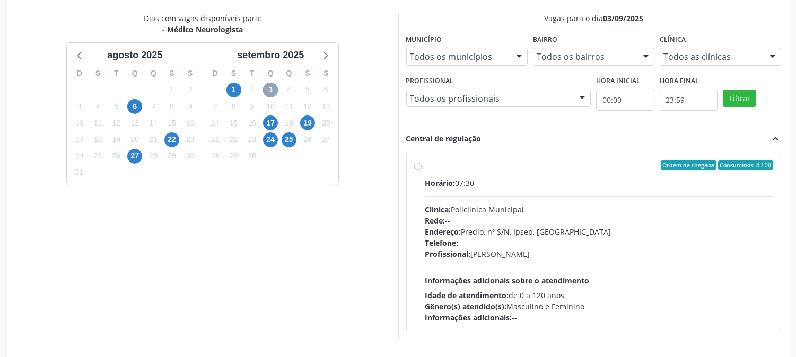
scroll to position [257, 0]
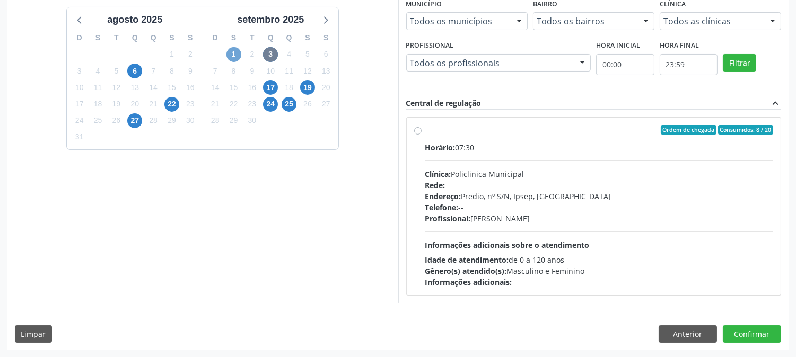
click at [228, 51] on span "1" at bounding box center [233, 54] width 15 height 15
click at [269, 57] on span "3" at bounding box center [270, 54] width 15 height 15
click at [568, 242] on span "Informações adicionais sobre o atendimento" at bounding box center [507, 245] width 164 height 10
click at [422, 135] on input "Ordem de chegada Consumidos: 8 / 20 Horário: 07:30 Clínica: Policlinica Municip…" at bounding box center [417, 130] width 7 height 10
radio input "true"
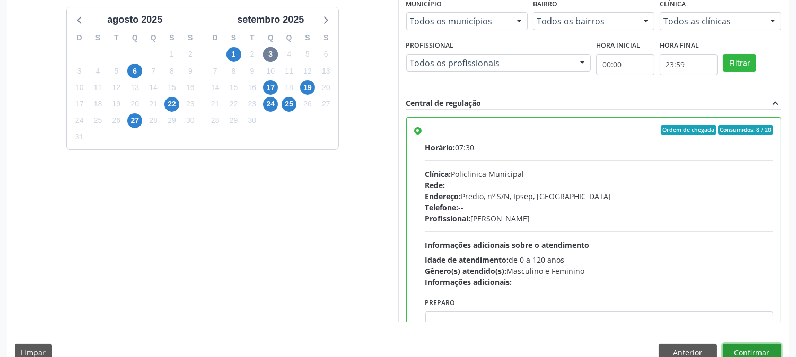
click at [745, 353] on button "Confirmar" at bounding box center [752, 353] width 58 height 18
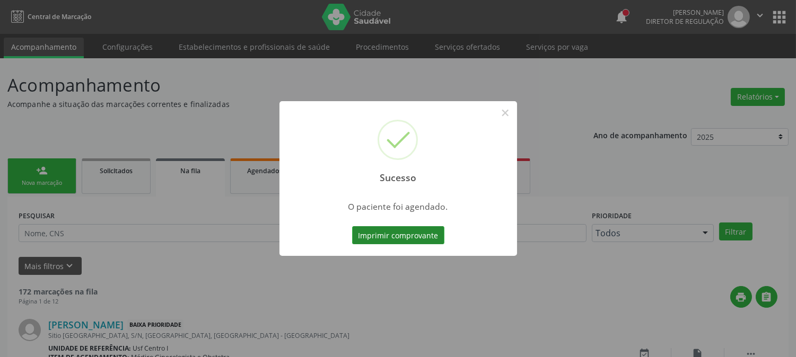
click at [393, 235] on button "Imprimir comprovante" at bounding box center [398, 235] width 92 height 18
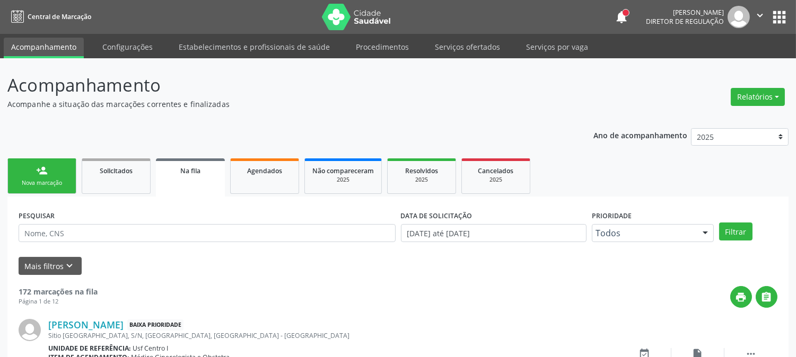
click at [47, 176] on div "person_add" at bounding box center [42, 171] width 12 height 12
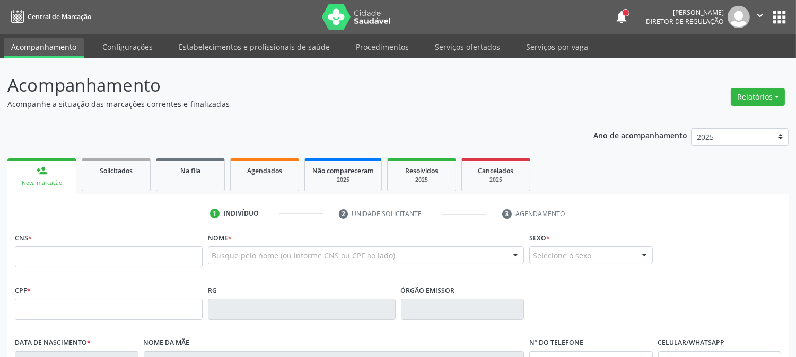
click at [38, 180] on div "Nova marcação" at bounding box center [42, 183] width 54 height 8
drag, startPoint x: 81, startPoint y: 258, endPoint x: 81, endPoint y: 283, distance: 25.5
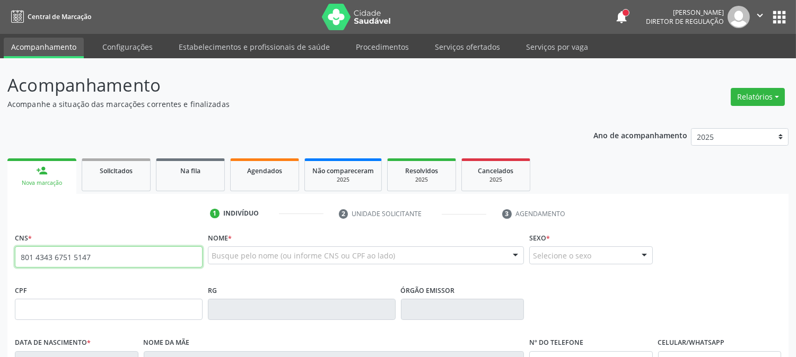
type input "801 4343 6751 5147"
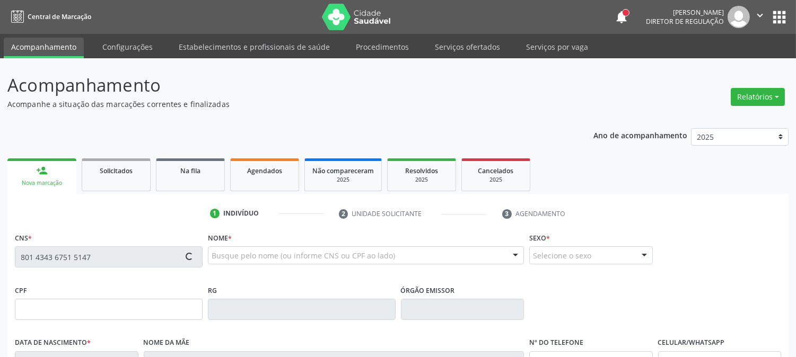
type input "133.863.808-40"
type input "21/10/1972"
type input "Maria das Dores Alcantra"
type input "(11) 98470-2396"
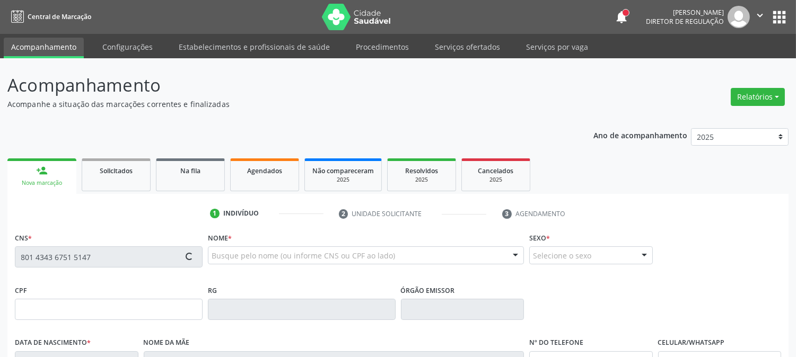
type input "17"
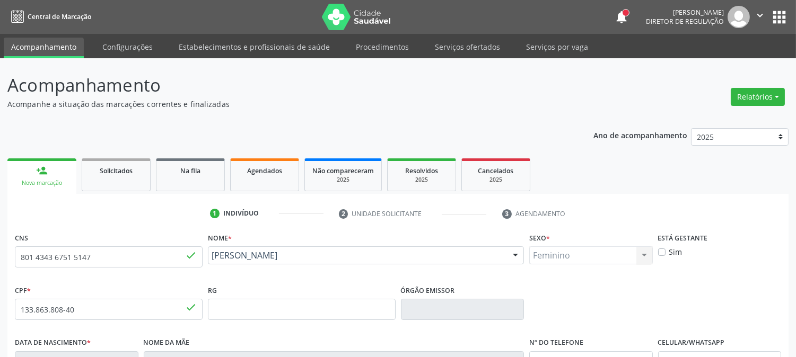
scroll to position [216, 0]
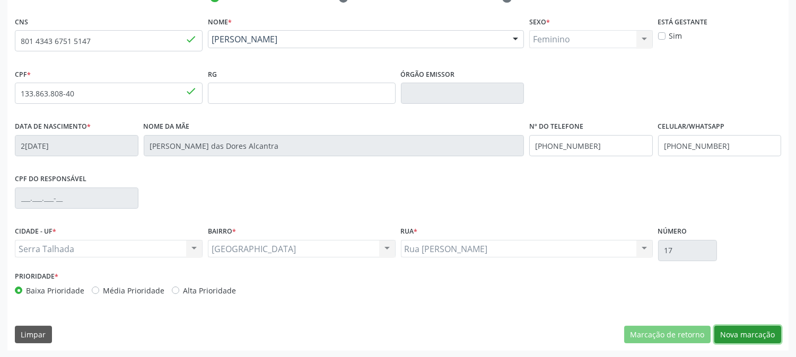
click at [743, 336] on button "Nova marcação" at bounding box center [747, 335] width 67 height 18
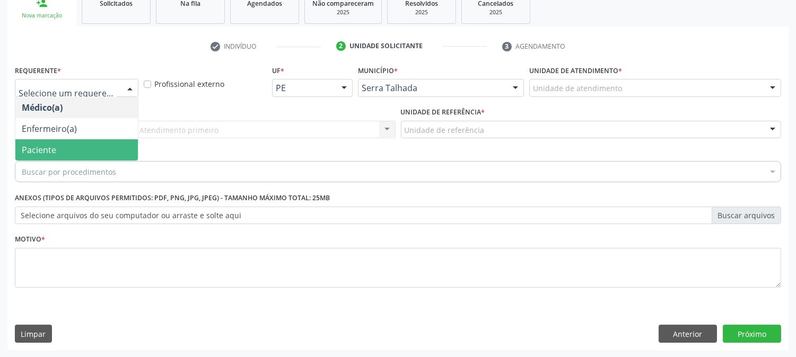
click at [59, 144] on span "Paciente" at bounding box center [76, 149] width 123 height 21
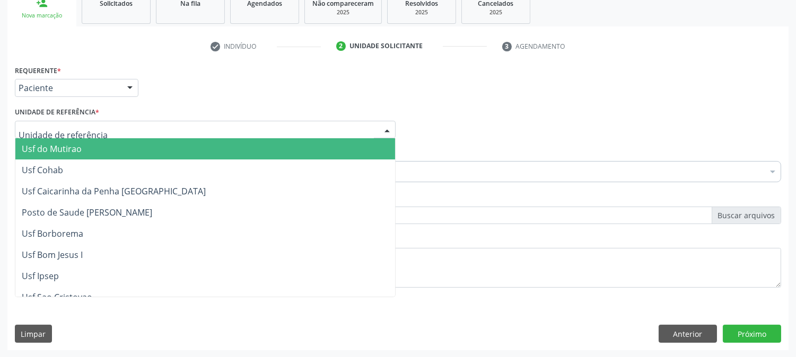
click at [120, 128] on div at bounding box center [205, 130] width 381 height 18
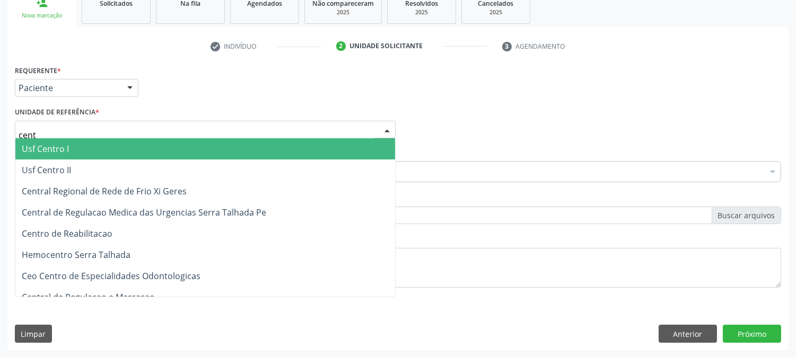
type input "centr"
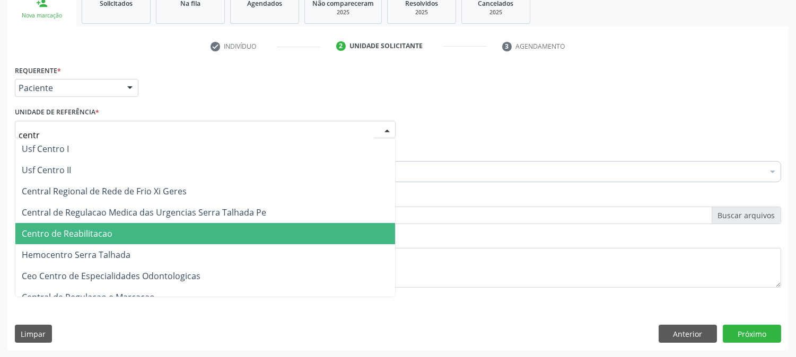
click at [102, 225] on span "Centro de Reabilitacao" at bounding box center [205, 233] width 380 height 21
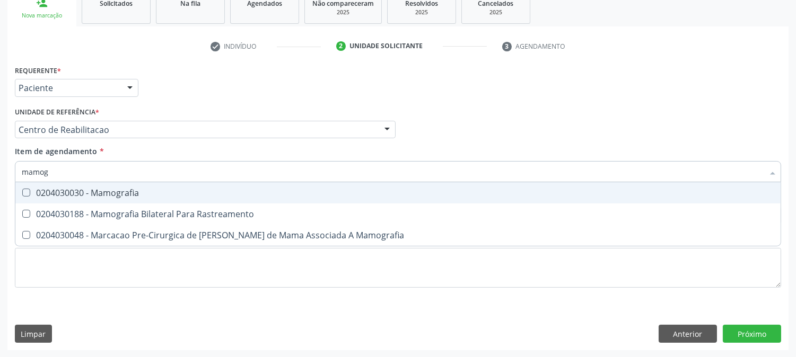
type input "mamogr"
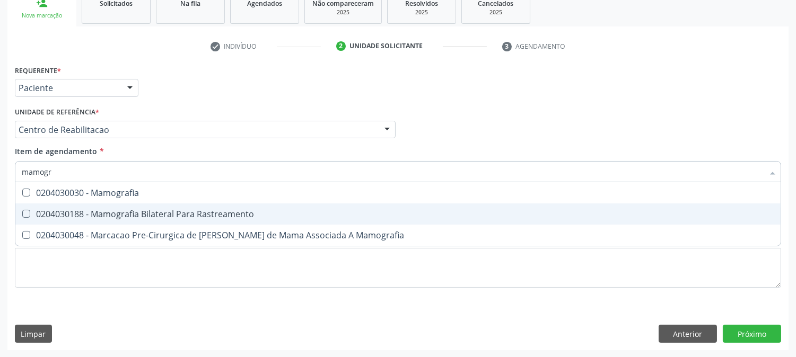
click at [193, 210] on div "0204030188 - Mamografia Bilateral Para Rastreamento" at bounding box center [398, 214] width 753 height 8
checkbox Rastreamento "true"
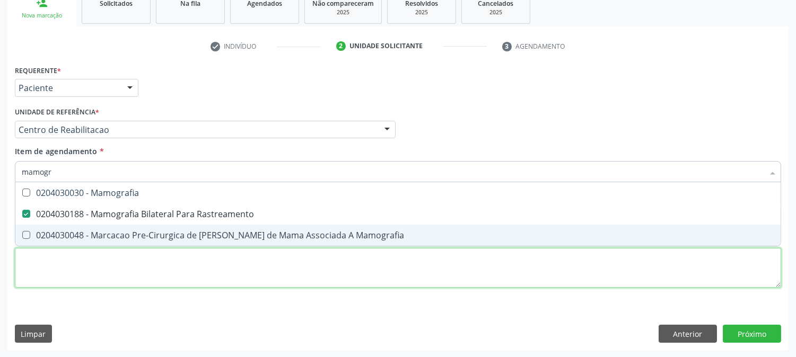
click at [177, 278] on div "Requerente * Paciente Médico(a) Enfermeiro(a) Paciente Nenhum resultado encontr…" at bounding box center [398, 183] width 766 height 240
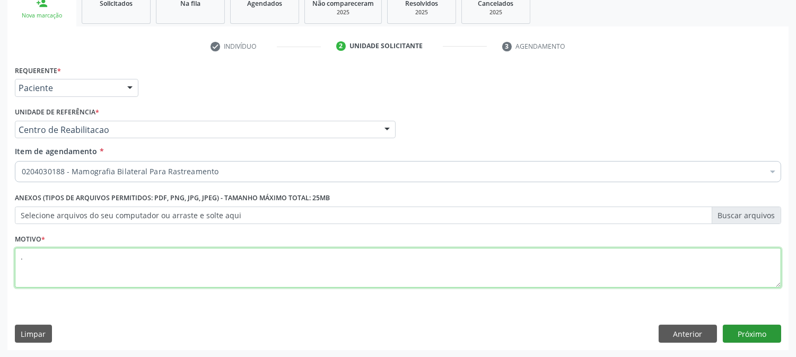
type textarea "."
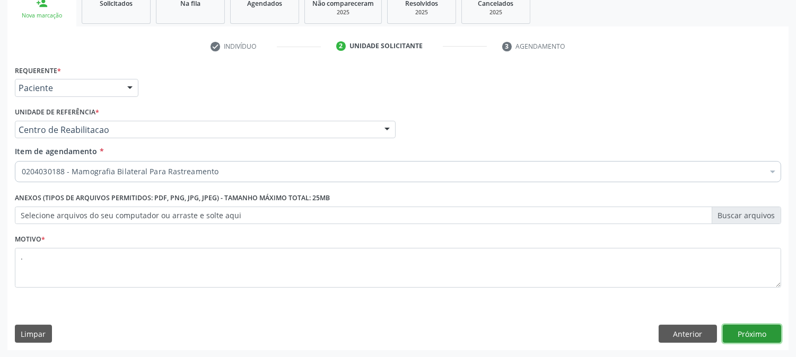
click at [743, 327] on button "Próximo" at bounding box center [752, 334] width 58 height 18
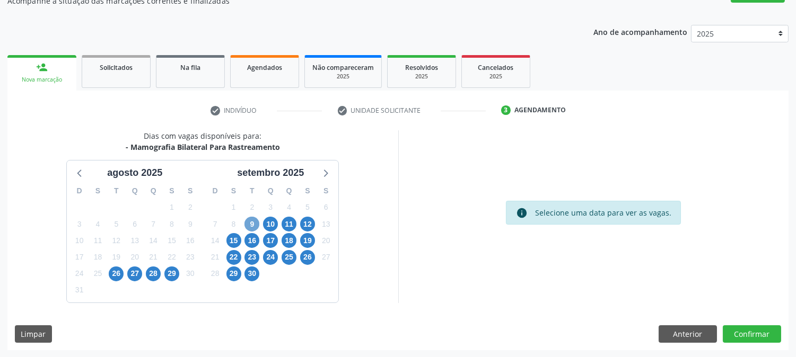
click at [250, 223] on span "9" at bounding box center [251, 224] width 15 height 15
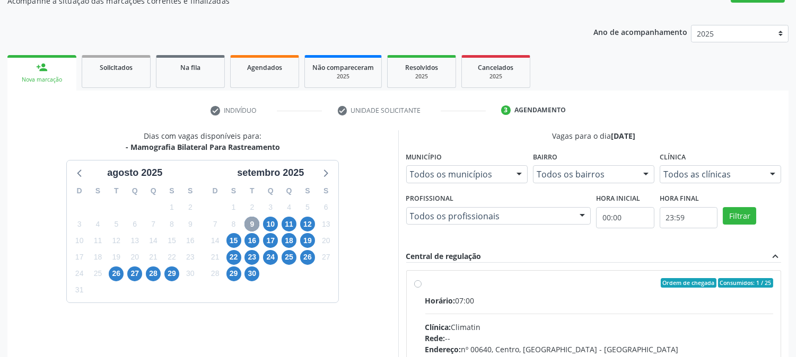
scroll to position [257, 0]
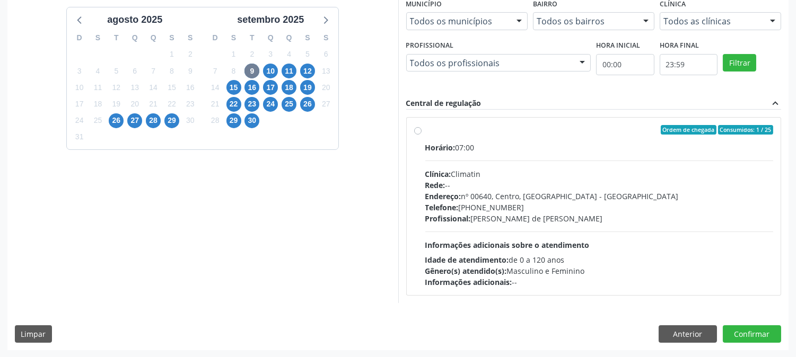
click at [513, 213] on div "Profissional: Ana Carolina Barboza de Andrada Melo Lyra" at bounding box center [599, 218] width 348 height 11
click at [422, 135] on input "Ordem de chegada Consumidos: 1 / 25 Horário: 07:00 Clínica: Climatin Rede: -- E…" at bounding box center [417, 130] width 7 height 10
radio input "true"
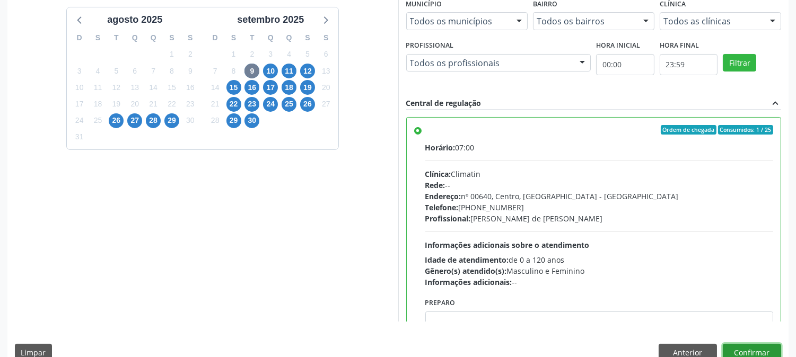
click at [757, 346] on button "Confirmar" at bounding box center [752, 353] width 58 height 18
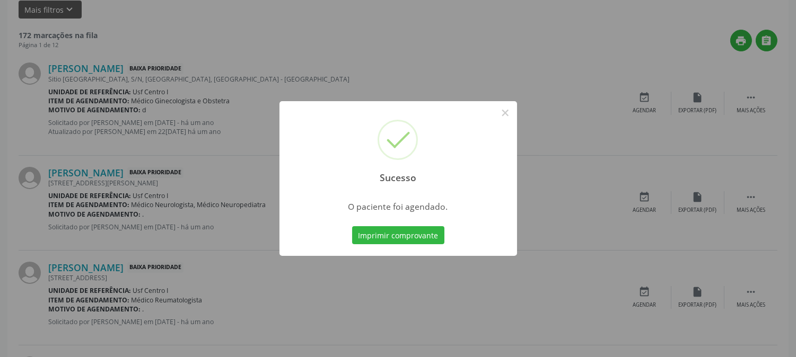
scroll to position [0, 0]
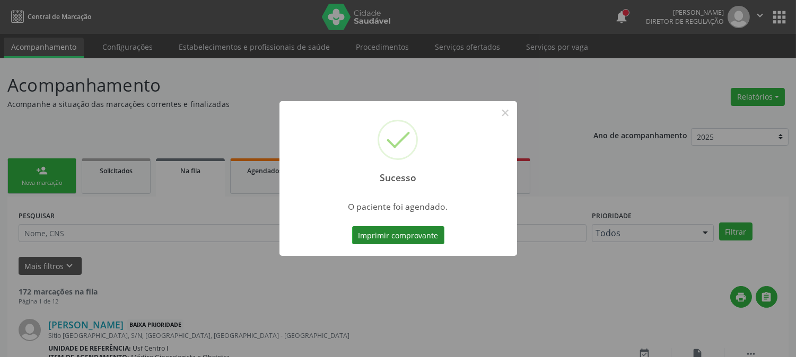
click at [423, 233] on button "Imprimir comprovante" at bounding box center [398, 235] width 92 height 18
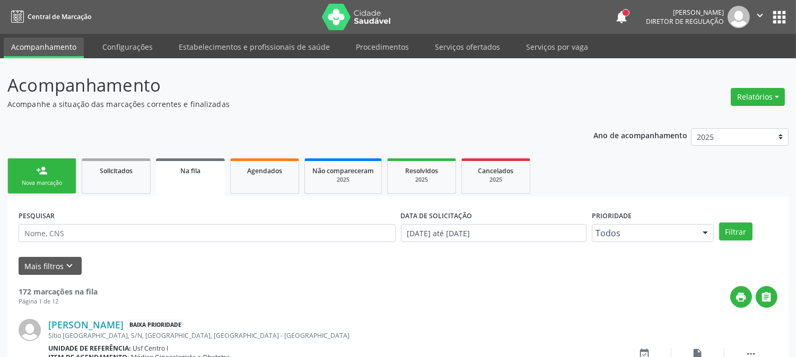
click at [41, 167] on div "person_add" at bounding box center [42, 171] width 12 height 12
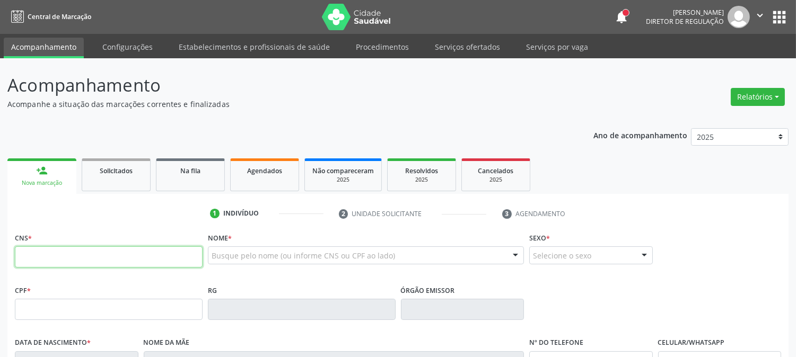
click at [66, 263] on input "text" at bounding box center [109, 257] width 188 height 21
type input "898 0049 7681 9606"
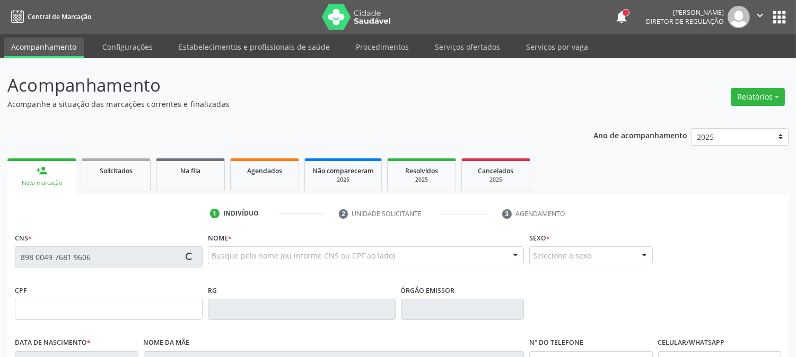
scroll to position [59, 0]
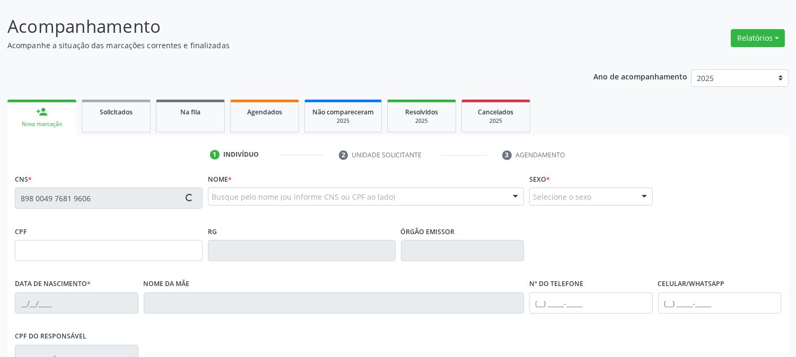
type input "[DATE]"
type input "[PERSON_NAME]"
type input "S/N"
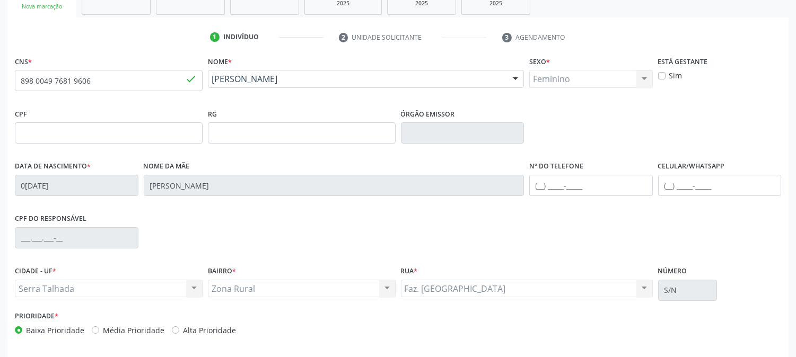
scroll to position [216, 0]
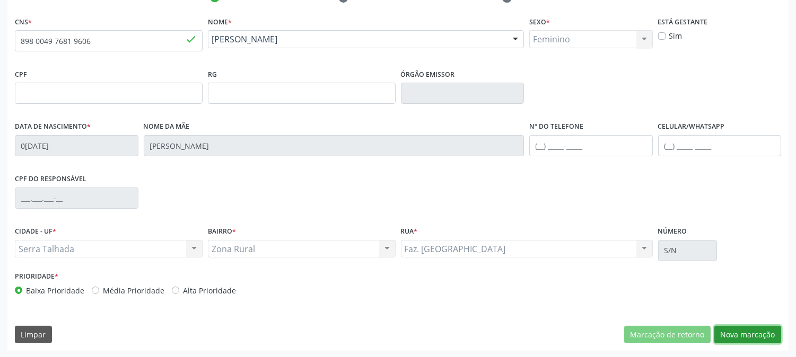
click at [742, 331] on button "Nova marcação" at bounding box center [747, 335] width 67 height 18
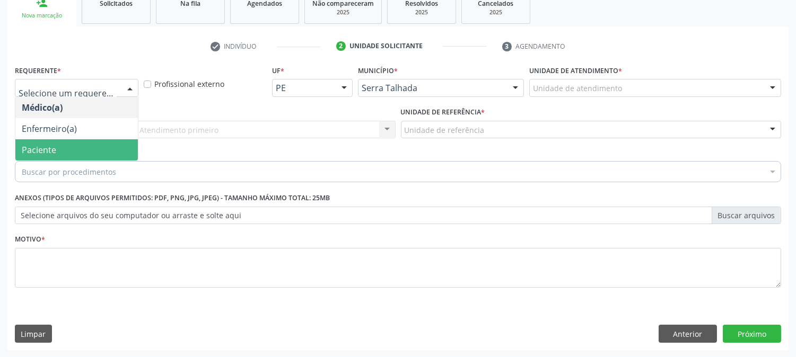
click at [109, 142] on span "Paciente" at bounding box center [76, 149] width 123 height 21
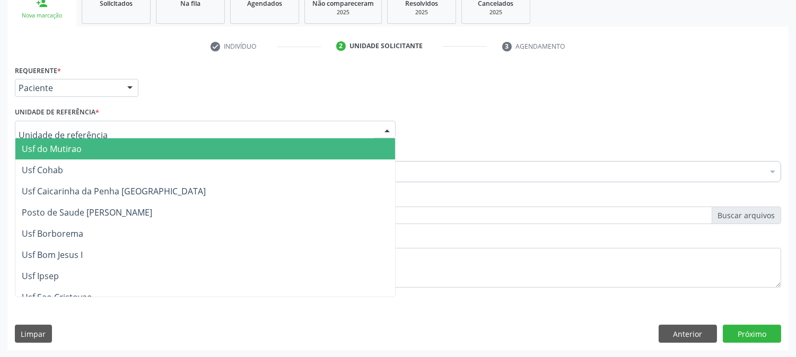
click at [110, 129] on div at bounding box center [205, 130] width 381 height 18
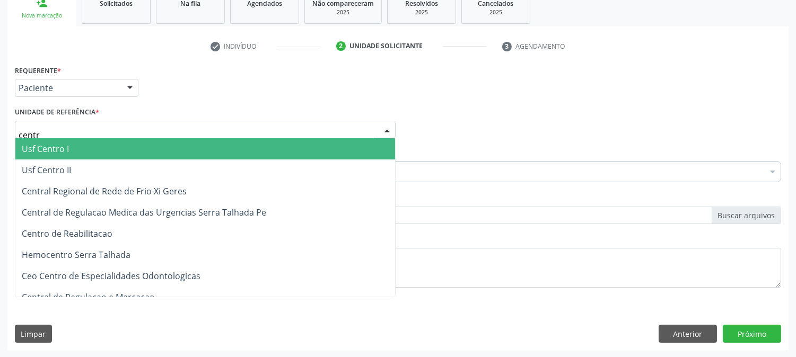
type input "centro"
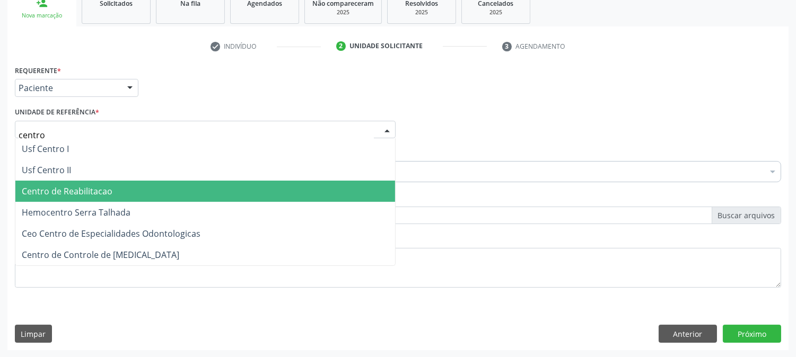
click at [107, 186] on span "Centro de Reabilitacao" at bounding box center [67, 192] width 91 height 12
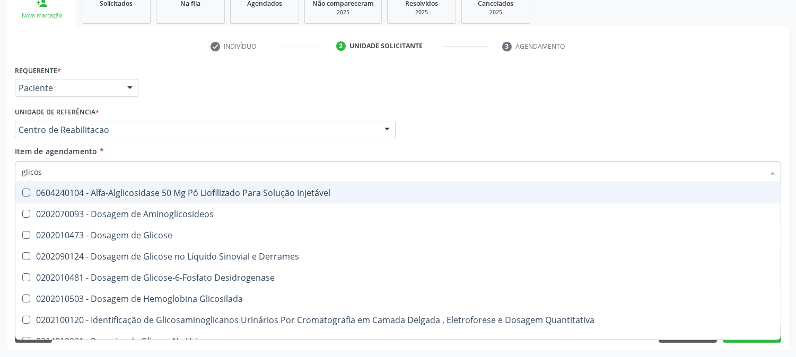
type input "glicose"
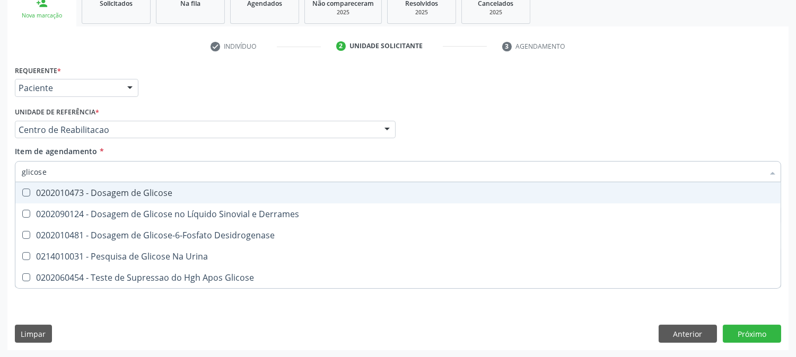
drag, startPoint x: 106, startPoint y: 190, endPoint x: 97, endPoint y: 186, distance: 9.7
click at [104, 190] on div "0202010473 - Dosagem de Glicose" at bounding box center [398, 193] width 753 height 8
checkbox Glicose "true"
drag, startPoint x: 77, startPoint y: 174, endPoint x: 0, endPoint y: 176, distance: 76.9
click at [0, 176] on div "Acompanhamento Acompanhe a situação das marcações correntes e finalizadas Relat…" at bounding box center [398, 124] width 796 height 467
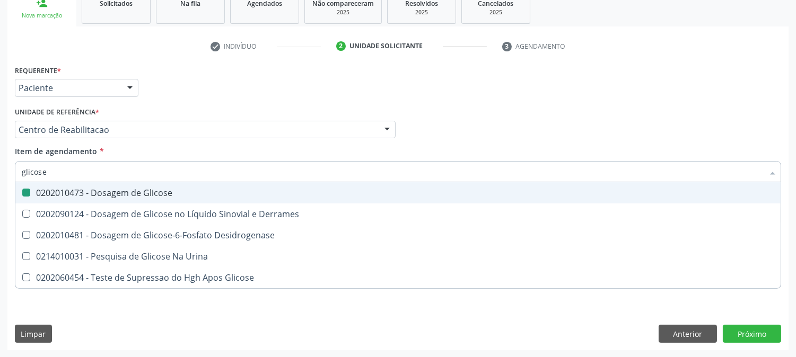
type input "c"
checkbox Glicose "false"
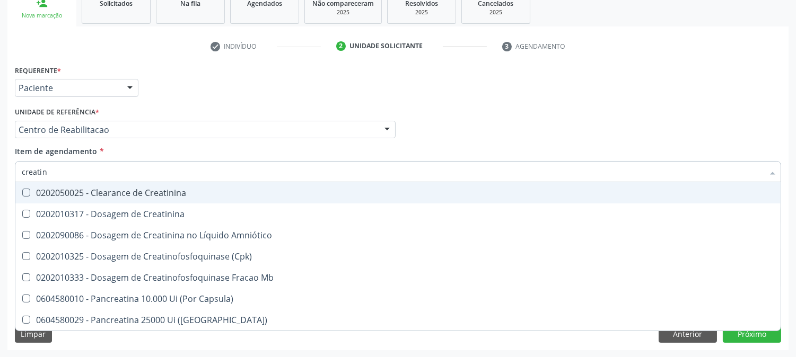
type input "creatini"
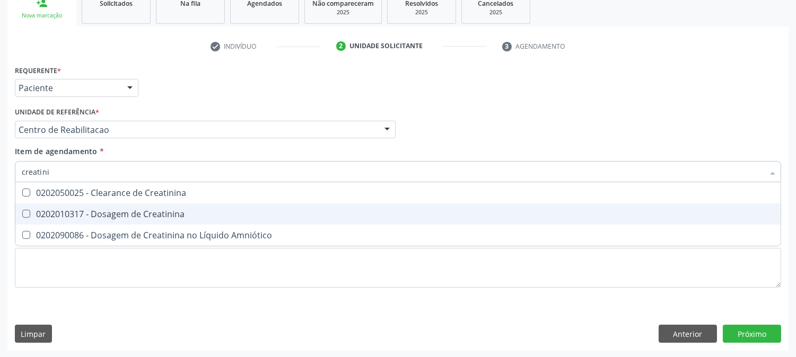
click at [51, 210] on div "0202010317 - Dosagem de Creatinina" at bounding box center [398, 214] width 753 height 8
checkbox Creatinina "true"
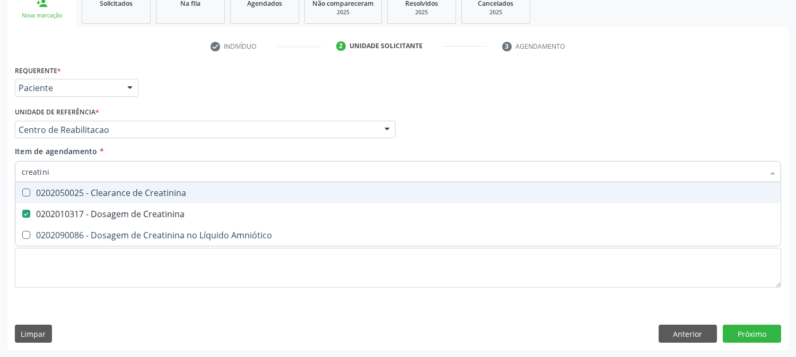
drag, startPoint x: 51, startPoint y: 170, endPoint x: 0, endPoint y: 167, distance: 51.0
click at [0, 167] on div "Acompanhamento Acompanhe a situação das marcações correntes e finalizadas Relat…" at bounding box center [398, 124] width 796 height 467
type input "urei"
checkbox Creatinina "false"
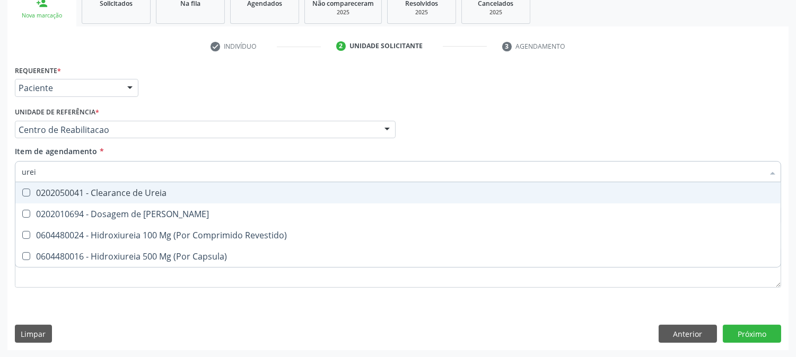
type input "ureia"
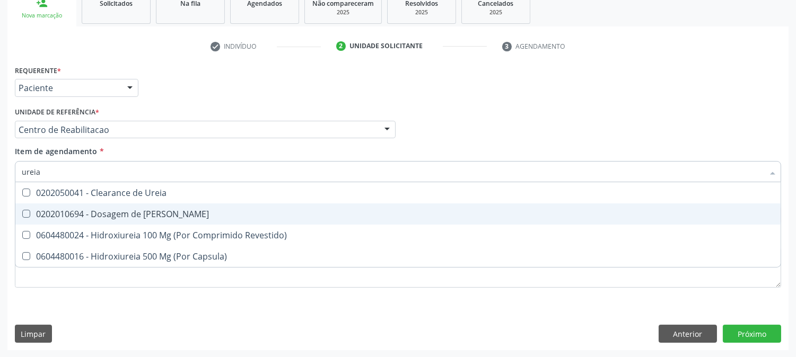
click at [78, 210] on div "0202010694 - Dosagem de [PERSON_NAME]" at bounding box center [398, 214] width 753 height 8
checkbox Ureia "true"
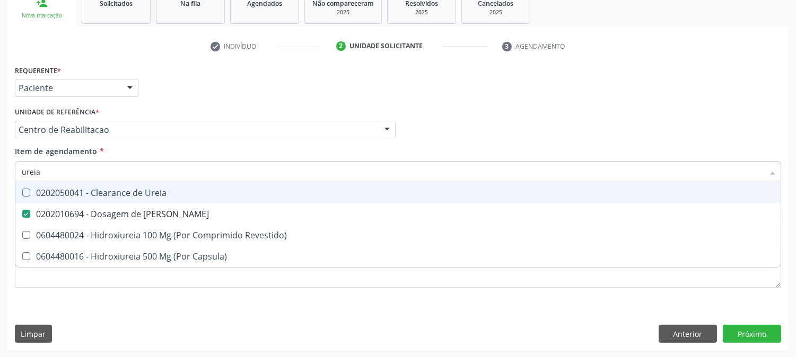
drag, startPoint x: 60, startPoint y: 168, endPoint x: 0, endPoint y: 167, distance: 60.5
click at [0, 167] on div "Acompanhamento Acompanhe a situação das marcações correntes e finalizadas Relat…" at bounding box center [398, 124] width 796 height 467
type input "cole"
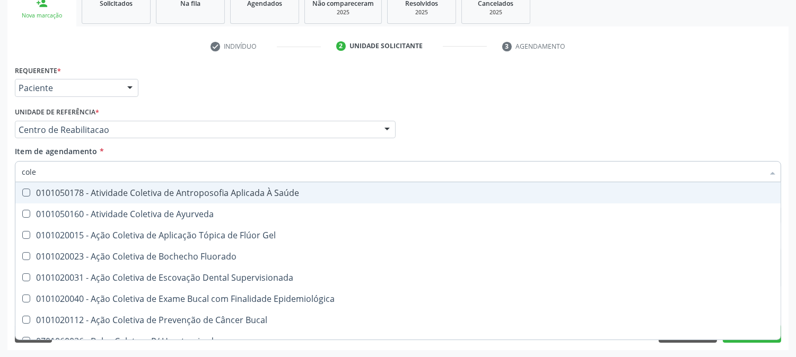
checkbox Ayurveda "false"
type input "coles"
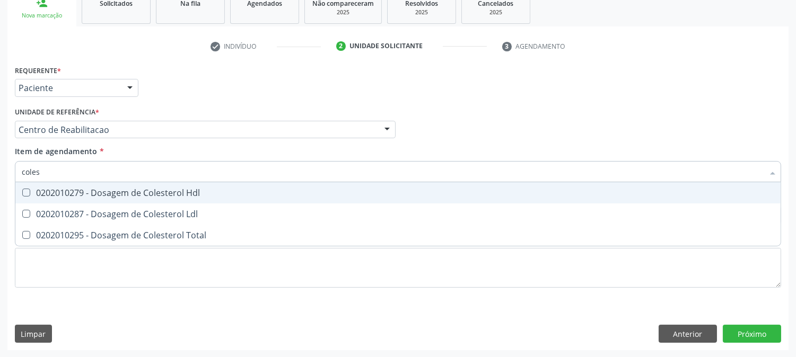
click at [144, 189] on div "0202010279 - Dosagem de Colesterol Hdl" at bounding box center [398, 193] width 753 height 8
click at [144, 199] on span "0202010279 - Dosagem de Colesterol Hdl" at bounding box center [397, 192] width 765 height 21
checkbox Hdl "false"
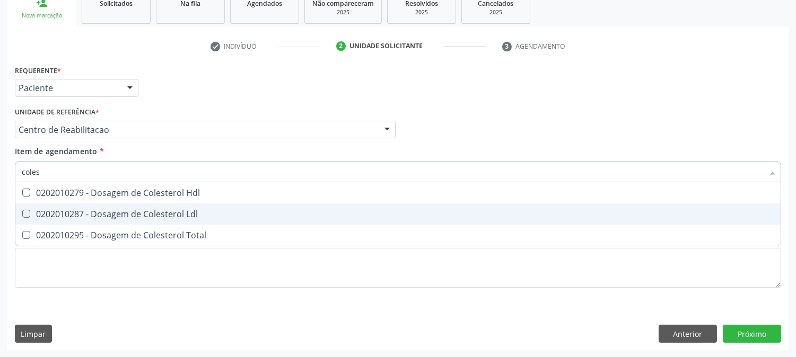
click at [141, 210] on div "0202010287 - Dosagem de Colesterol Ldl" at bounding box center [398, 214] width 753 height 8
click at [141, 205] on span "0202010287 - Dosagem de Colesterol Ldl" at bounding box center [397, 214] width 765 height 21
checkbox Ldl "false"
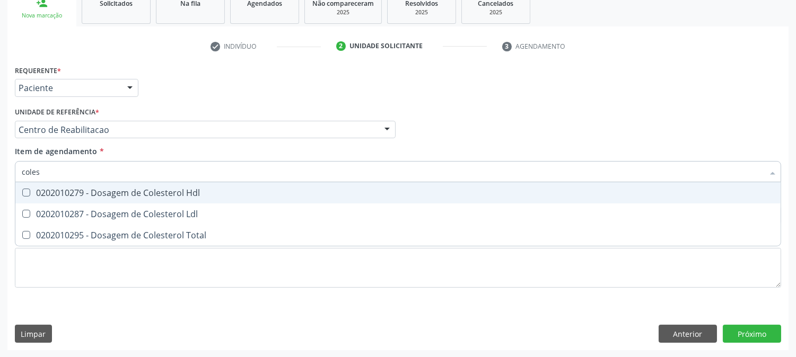
click at [141, 197] on div "0202010279 - Dosagem de Colesterol Hdl" at bounding box center [398, 193] width 753 height 8
checkbox Hdl "true"
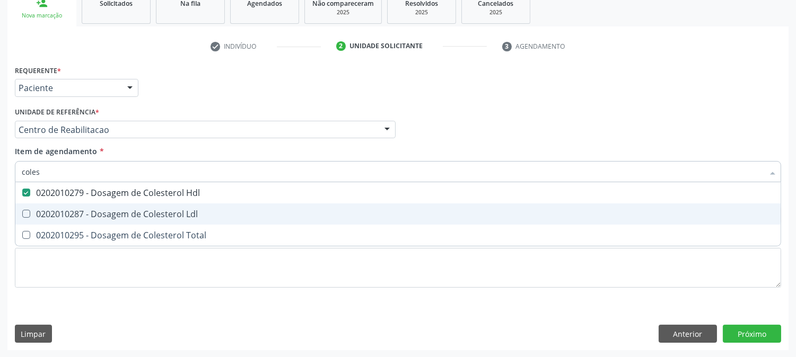
click at [137, 215] on div "0202010287 - Dosagem de Colesterol Ldl" at bounding box center [398, 214] width 753 height 8
checkbox Ldl "true"
click at [137, 225] on span "0202010295 - Dosagem de Colesterol Total" at bounding box center [397, 235] width 765 height 21
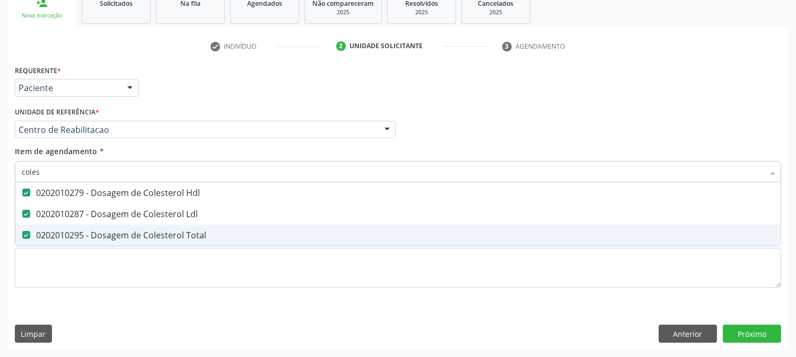
checkbox Total "true"
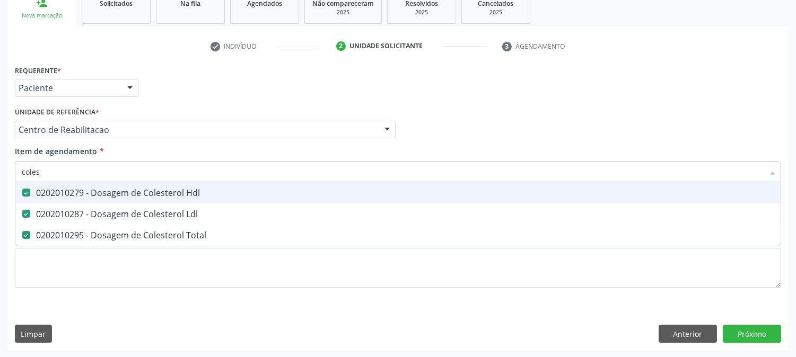
drag, startPoint x: 56, startPoint y: 174, endPoint x: 0, endPoint y: 187, distance: 57.1
click at [0, 187] on div "Acompanhamento Acompanhe a situação das marcações correntes e finalizadas Relat…" at bounding box center [398, 124] width 796 height 467
type input "bi"
checkbox Hdl "false"
checkbox Ldl "false"
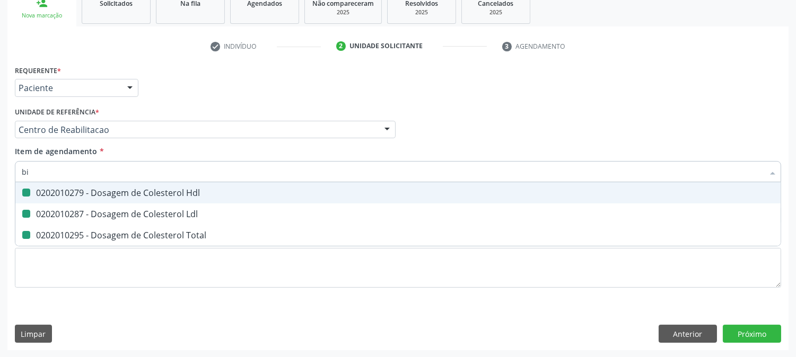
checkbox Total "false"
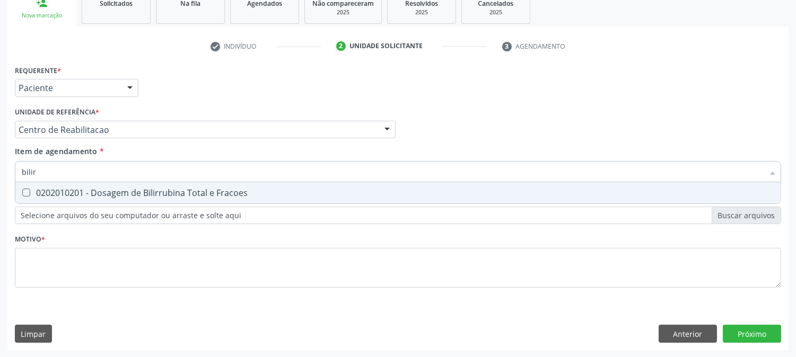
type input "bilirr"
click at [55, 189] on div "0202010201 - Dosagem de Bilirrubina Total e Fracoes" at bounding box center [398, 193] width 753 height 8
checkbox Fracoes "true"
drag, startPoint x: 52, startPoint y: 166, endPoint x: 0, endPoint y: 162, distance: 52.1
click at [0, 162] on div "Acompanhamento Acompanhe a situação das marcações correntes e finalizadas Relat…" at bounding box center [398, 124] width 796 height 467
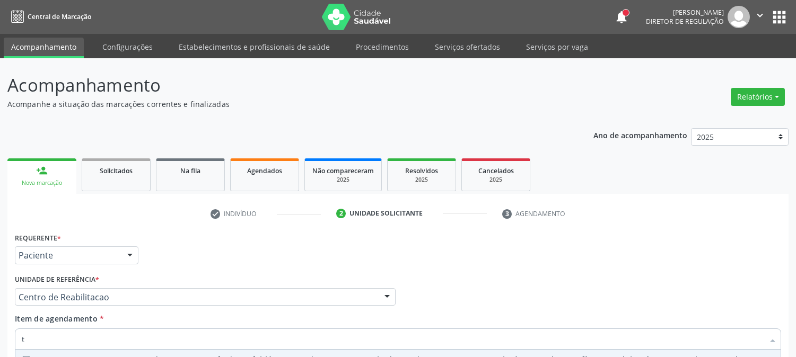
type input "tg"
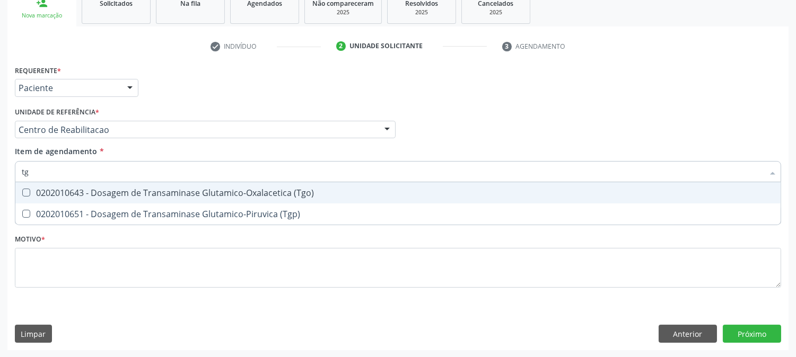
click at [149, 195] on div "0202010643 - Dosagem de Transaminase Glutamico-Oxalacetica (Tgo)" at bounding box center [398, 193] width 753 height 8
checkbox \(Tgo\) "true"
drag, startPoint x: 34, startPoint y: 168, endPoint x: 0, endPoint y: 165, distance: 34.1
click at [0, 165] on div "Acompanhamento Acompanhe a situação das marcações correntes e finalizadas Relat…" at bounding box center [398, 124] width 796 height 467
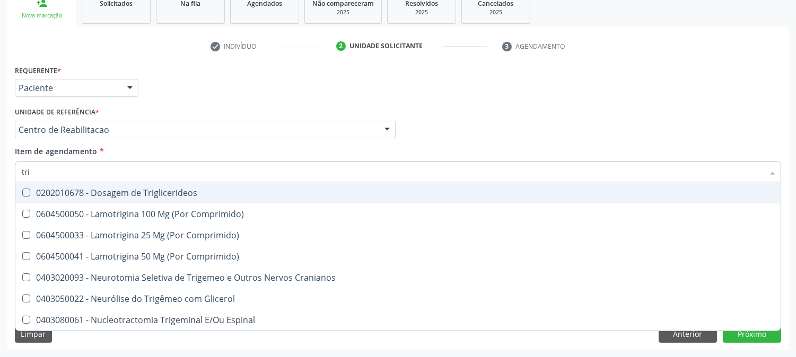
type input "trig"
checkbox Triglicerideos "false"
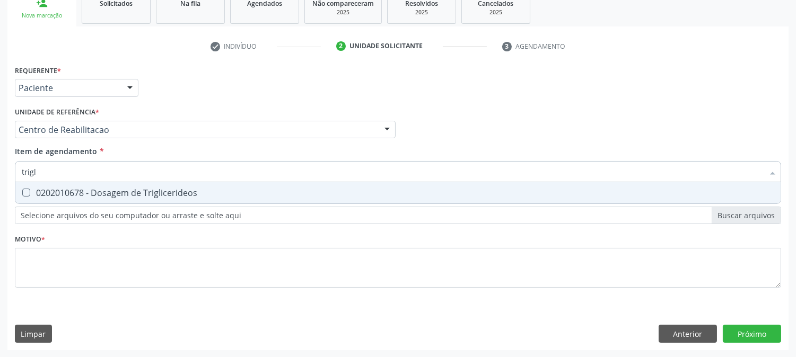
type input "trigli"
click at [35, 193] on div "0202010678 - Dosagem de Triglicerideos" at bounding box center [398, 193] width 753 height 8
checkbox Triglicerideos "true"
drag, startPoint x: 48, startPoint y: 172, endPoint x: 0, endPoint y: 165, distance: 48.7
click at [0, 165] on div "Acompanhamento Acompanhe a situação das marcações correntes e finalizadas Relat…" at bounding box center [398, 124] width 796 height 467
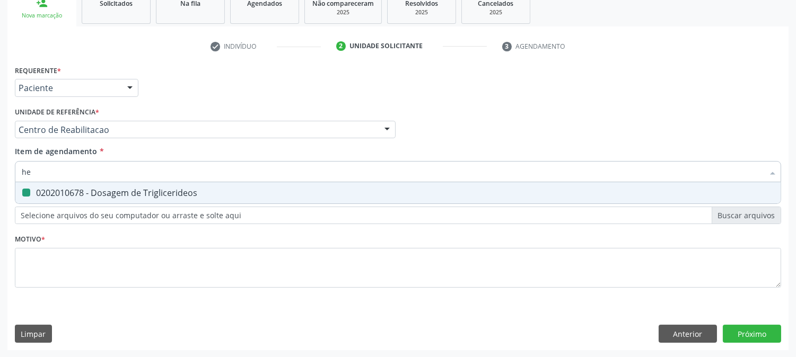
type input "hem"
checkbox Triglicerideos "false"
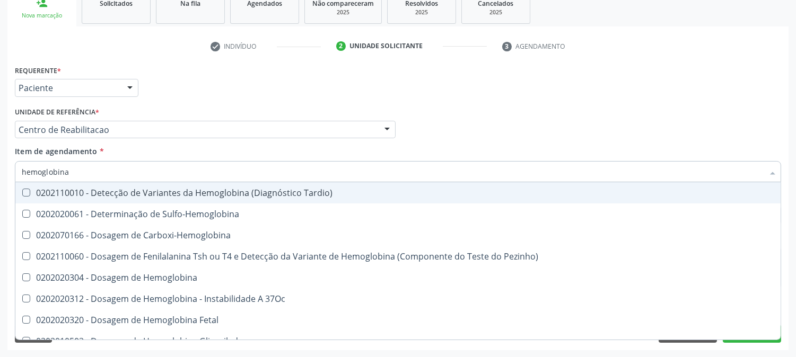
type input "hemoglobina g"
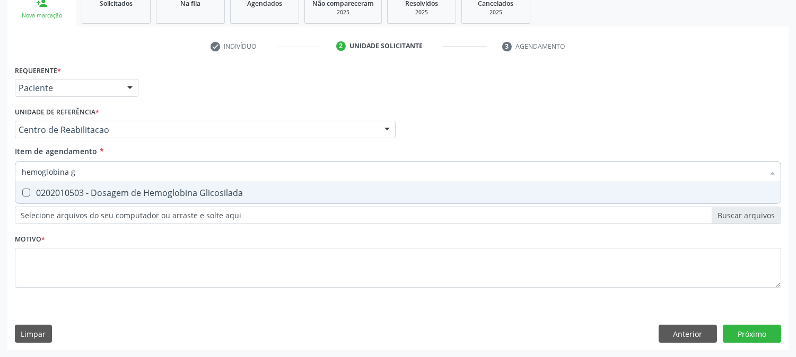
click at [51, 199] on span "0202010503 - Dosagem de Hemoglobina Glicosilada" at bounding box center [397, 192] width 765 height 21
checkbox Glicosilada "true"
drag, startPoint x: 77, startPoint y: 169, endPoint x: 52, endPoint y: 179, distance: 27.4
click at [52, 179] on input "hemoglobina g" at bounding box center [393, 171] width 742 height 21
type input "hemoglo"
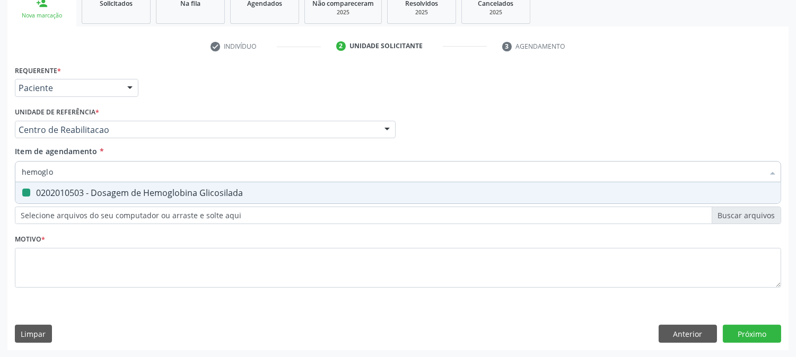
checkbox Glicosilada "false"
type input "hemograma"
click at [52, 189] on div "0202020380 - Hemograma Completo" at bounding box center [398, 193] width 753 height 8
checkbox Completo "true"
drag, startPoint x: 82, startPoint y: 164, endPoint x: 0, endPoint y: 173, distance: 82.6
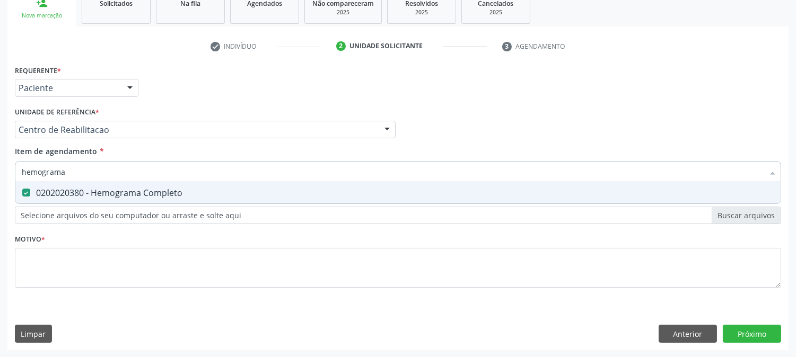
click at [0, 173] on div "Acompanhamento Acompanhe a situação das marcações correntes e finalizadas Relat…" at bounding box center [398, 124] width 796 height 467
type input "lat"
checkbox Completo "false"
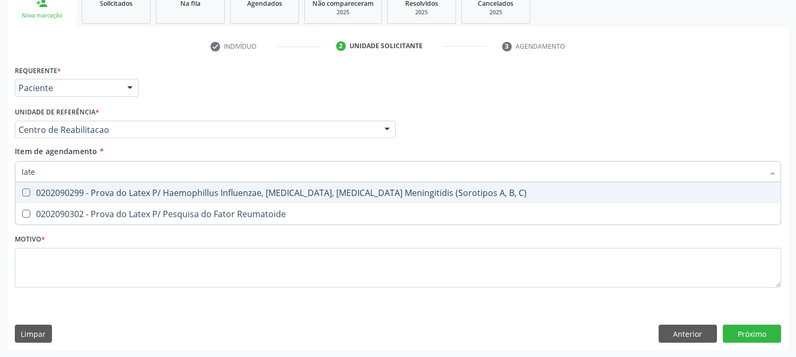
type input "latex"
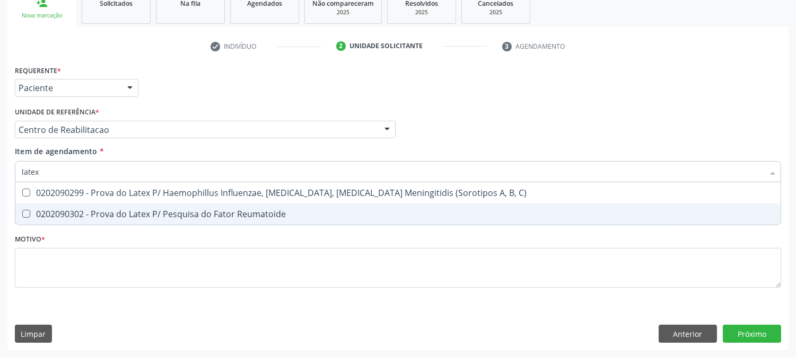
click at [106, 213] on div "0202090302 - Prova do Latex P/ Pesquisa do Fator Reumatoide" at bounding box center [398, 214] width 753 height 8
checkbox Reumatoide "true"
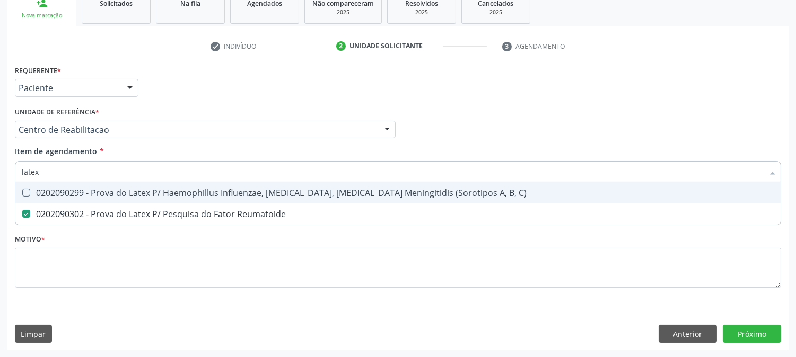
drag, startPoint x: 64, startPoint y: 168, endPoint x: 0, endPoint y: 162, distance: 64.5
click at [0, 162] on div "Acompanhamento Acompanhe a situação das marcações correntes e finalizadas Relat…" at bounding box center [398, 124] width 796 height 467
type input "ur"
checkbox Reumatoide "false"
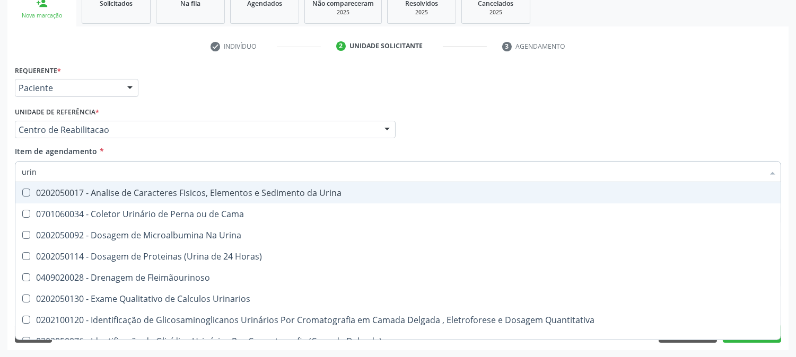
type input "urina"
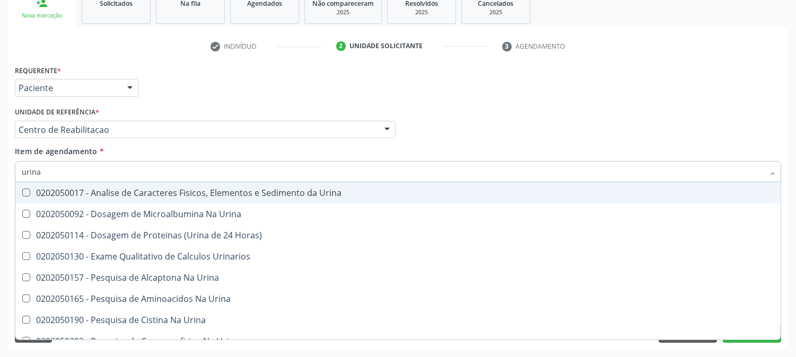
click at [72, 193] on div "0202050017 - Analise de Caracteres Fisicos, Elementos e Sedimento da Urina" at bounding box center [398, 193] width 753 height 8
checkbox Urina "true"
drag, startPoint x: 66, startPoint y: 177, endPoint x: 0, endPoint y: 174, distance: 65.8
click at [0, 174] on div "Acompanhamento Acompanhe a situação das marcações correntes e finalizadas Relat…" at bounding box center [398, 124] width 796 height 467
type input "par"
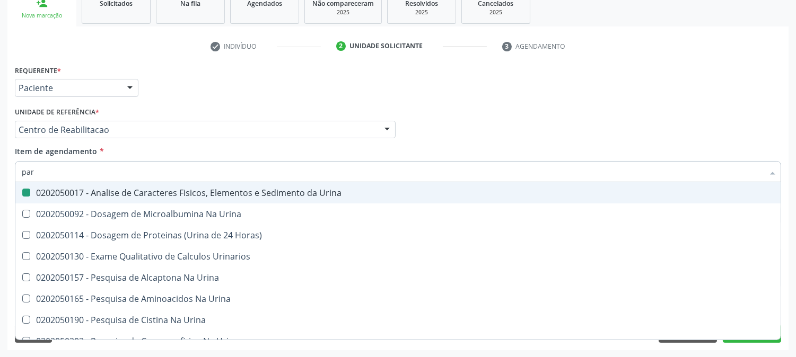
checkbox Urina "false"
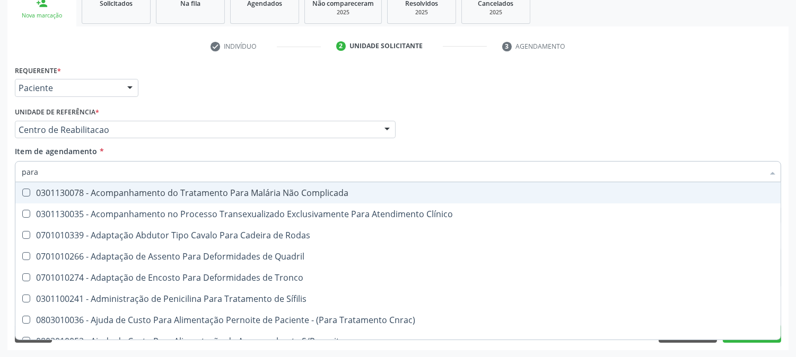
type input "paras"
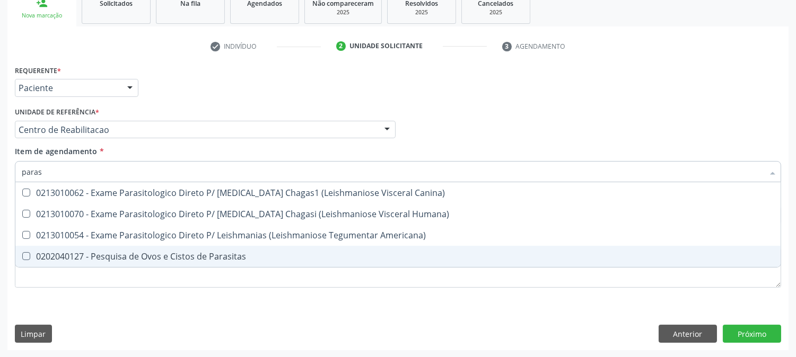
click at [89, 259] on div "0202040127 - Pesquisa de Ovos e Cistos de Parasitas" at bounding box center [398, 256] width 753 height 8
checkbox Parasitas "true"
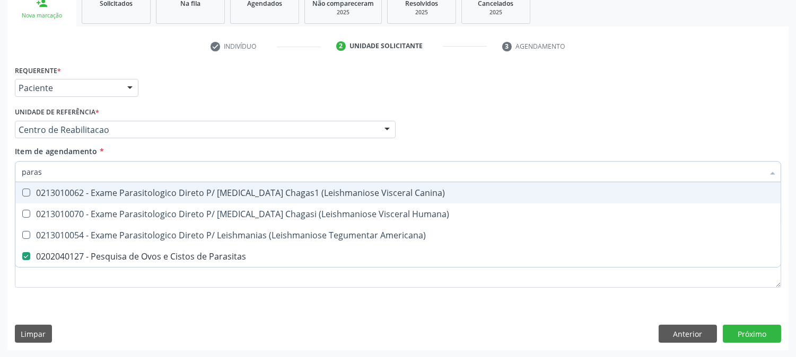
drag, startPoint x: 45, startPoint y: 178, endPoint x: 0, endPoint y: 176, distance: 44.6
click at [0, 176] on div "Acompanhamento Acompanhe a situação das marcações correntes e finalizadas Relat…" at bounding box center [398, 124] width 796 height 467
type input "t"
checkbox Parasitas "false"
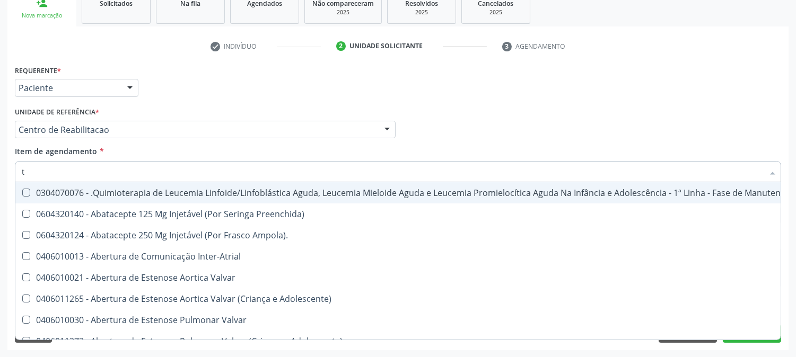
type input "[MEDICAL_DATA]"
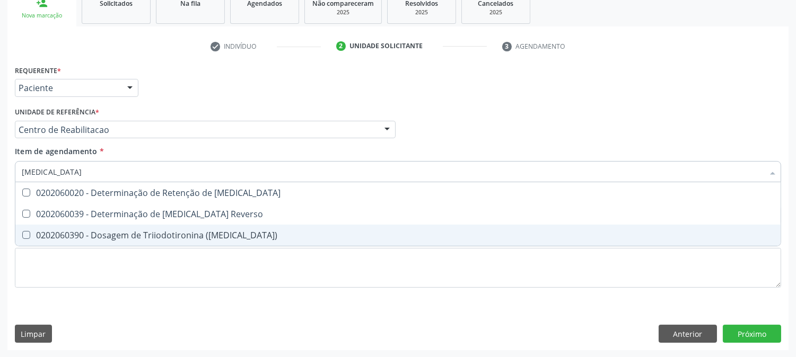
click at [108, 231] on div "0202060390 - Dosagem de Triiodotironina ([MEDICAL_DATA])" at bounding box center [398, 235] width 753 height 8
checkbox \(T3\) "true"
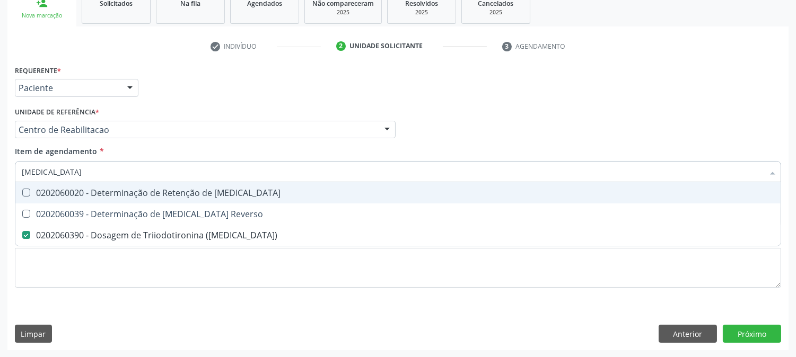
type input "t"
checkbox \(T3\) "false"
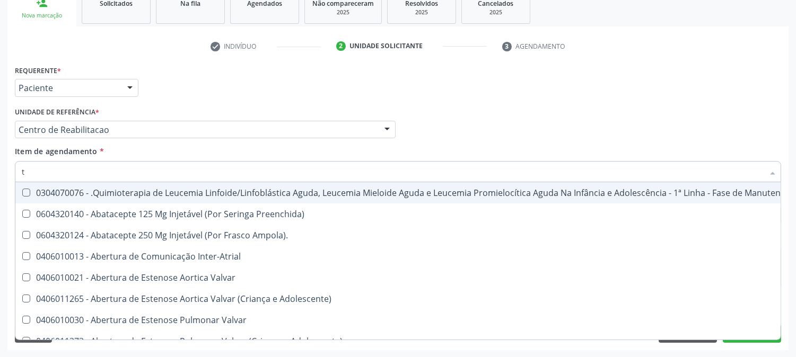
type input "t4"
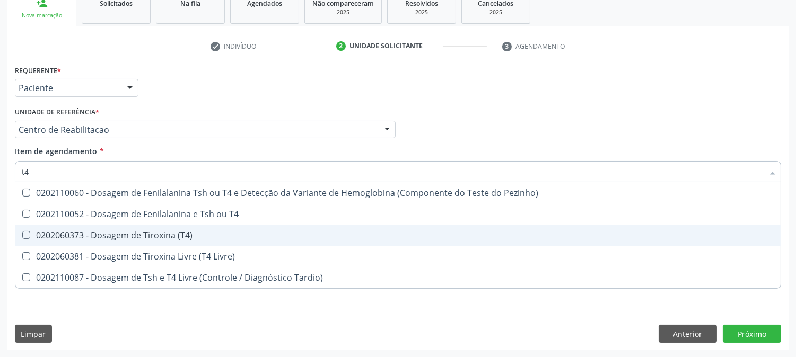
click at [92, 234] on div "0202060373 - Dosagem de Tiroxina (T4)" at bounding box center [398, 235] width 753 height 8
checkbox \(T4\) "true"
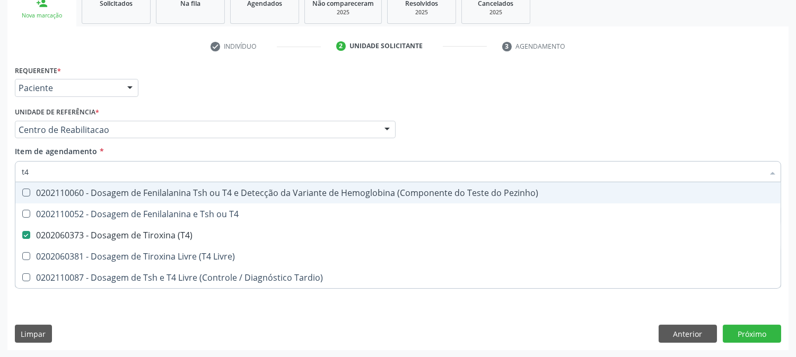
drag, startPoint x: 64, startPoint y: 173, endPoint x: 0, endPoint y: 168, distance: 64.4
click at [0, 168] on div "Acompanhamento Acompanhe a situação das marcações correntes e finalizadas Relat…" at bounding box center [398, 124] width 796 height 467
type input "ts"
checkbox \(T4\) "false"
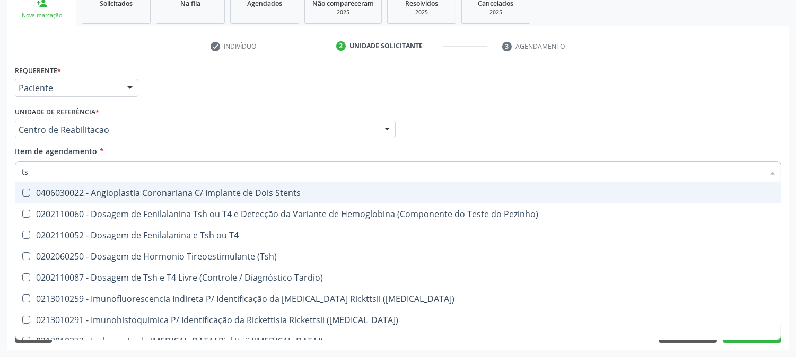
type input "tsh"
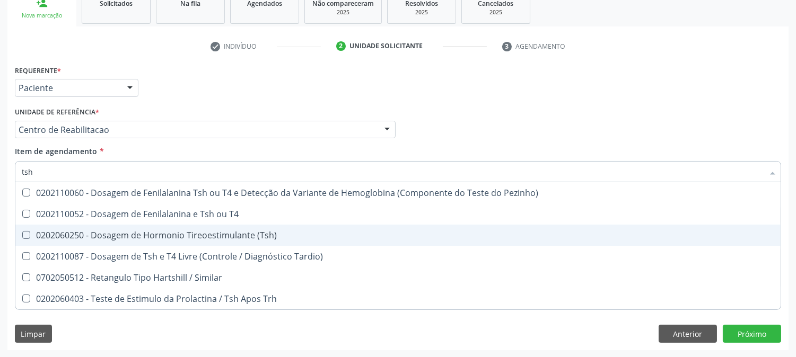
click at [124, 234] on div "0202060250 - Dosagem de Hormonio Tireoestimulante (Tsh)" at bounding box center [398, 235] width 753 height 8
checkbox \(Tsh\) "true"
click at [0, 211] on div "Acompanhamento Acompanhe a situação das marcações correntes e finalizadas Relat…" at bounding box center [398, 124] width 796 height 467
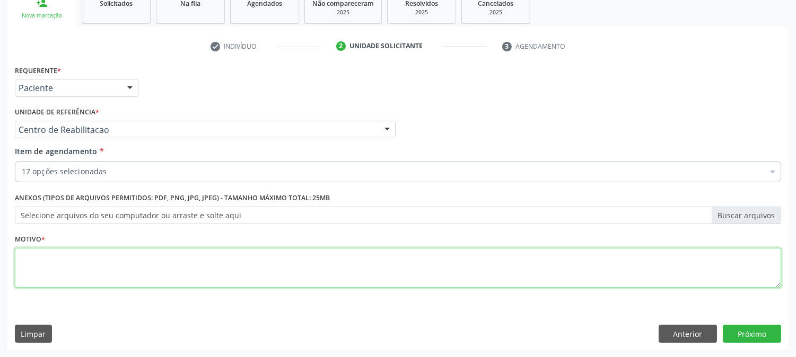
click at [85, 260] on textarea at bounding box center [398, 268] width 766 height 40
type textarea "."
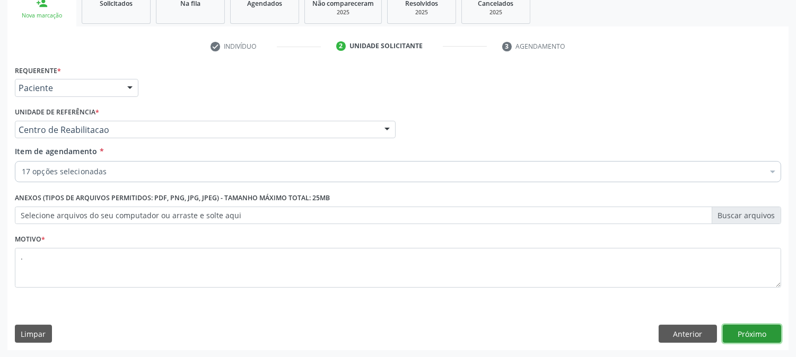
click at [768, 326] on button "Próximo" at bounding box center [752, 334] width 58 height 18
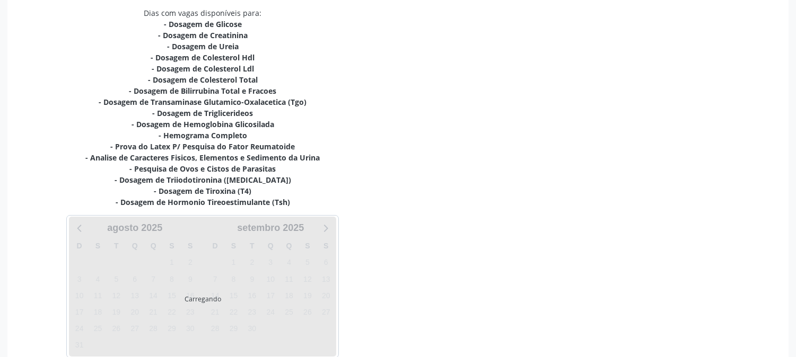
scroll to position [282, 0]
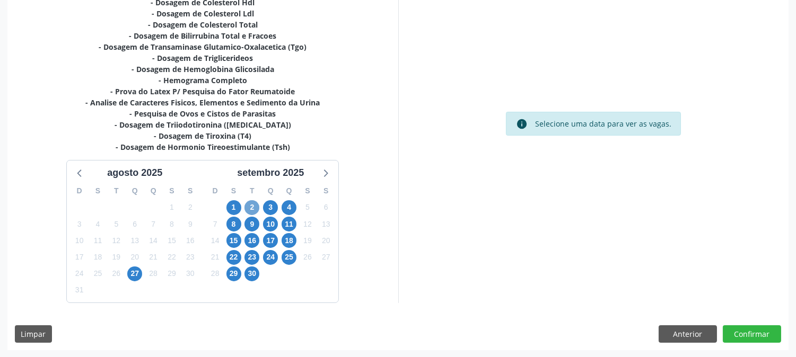
click at [257, 208] on span "2" at bounding box center [251, 207] width 15 height 15
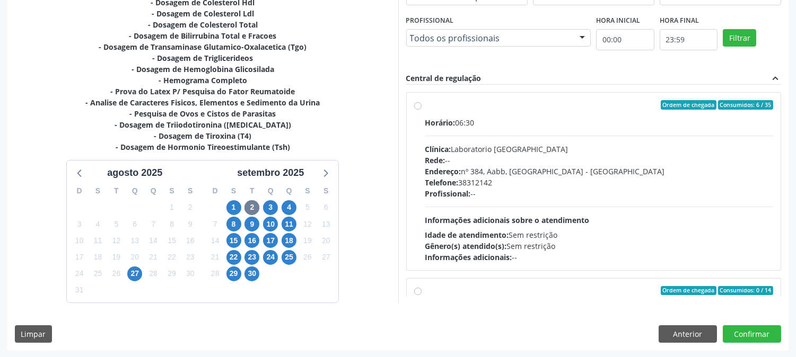
click at [574, 161] on div "Rede: --" at bounding box center [599, 160] width 348 height 11
click at [422, 110] on input "Ordem de chegada Consumidos: 6 / 35 Horário: 06:30 Clínica: Laboratorio [GEOGRA…" at bounding box center [417, 105] width 7 height 10
radio input "true"
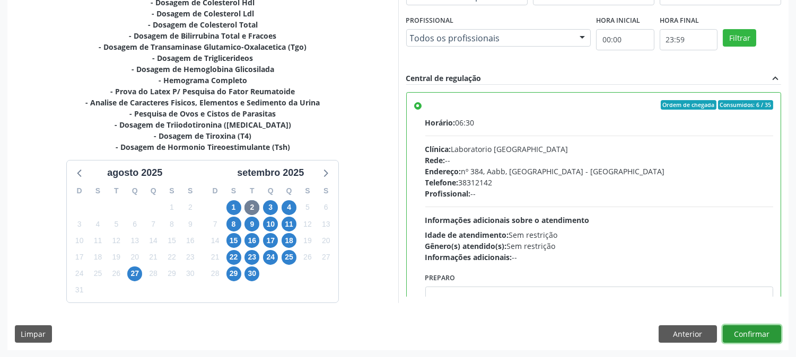
click at [753, 333] on button "Confirmar" at bounding box center [752, 335] width 58 height 18
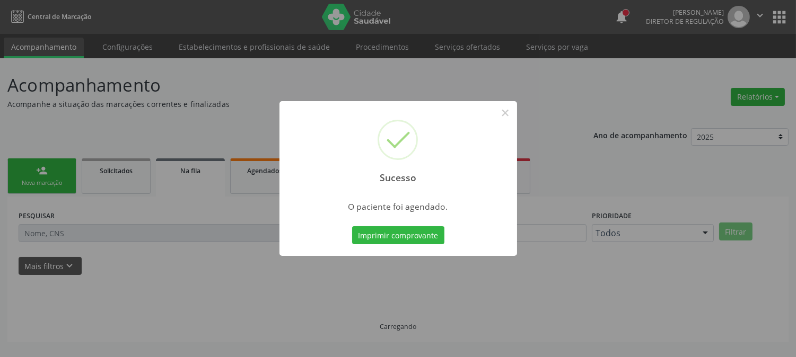
scroll to position [0, 0]
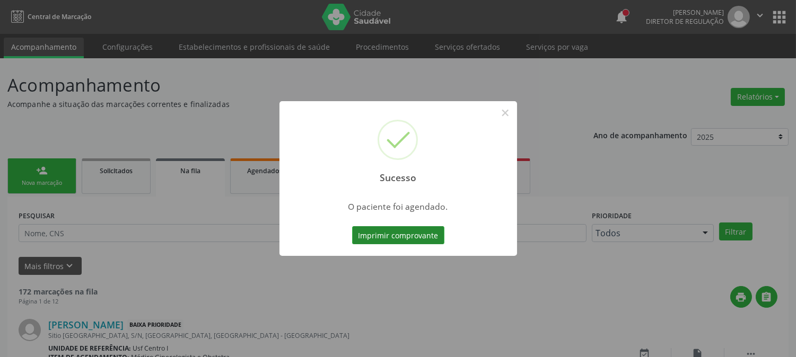
click at [401, 232] on button "Imprimir comprovante" at bounding box center [398, 235] width 92 height 18
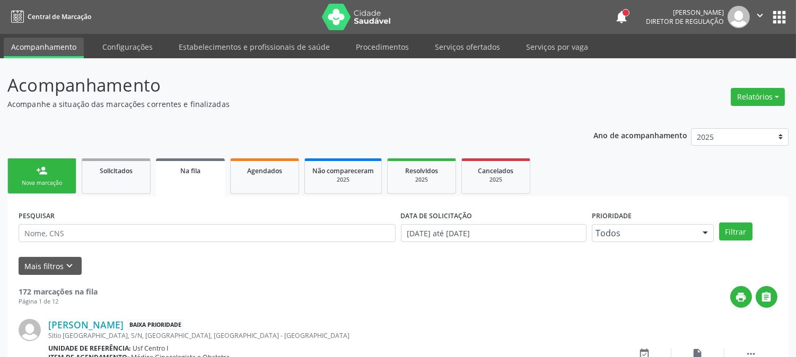
click at [40, 173] on div "person_add" at bounding box center [42, 171] width 12 height 12
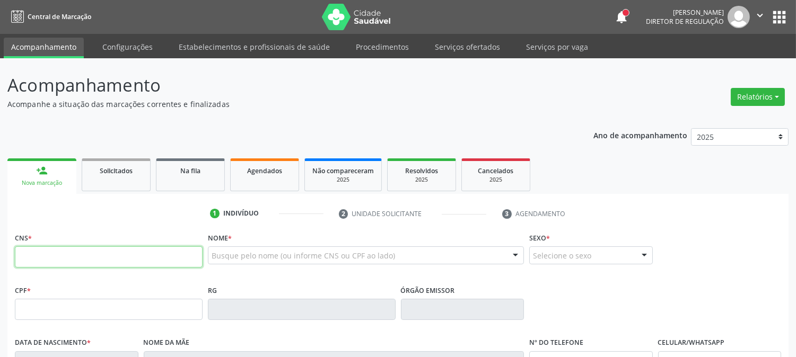
click at [89, 255] on input "text" at bounding box center [109, 257] width 188 height 21
type input "706 8042 3921 5923"
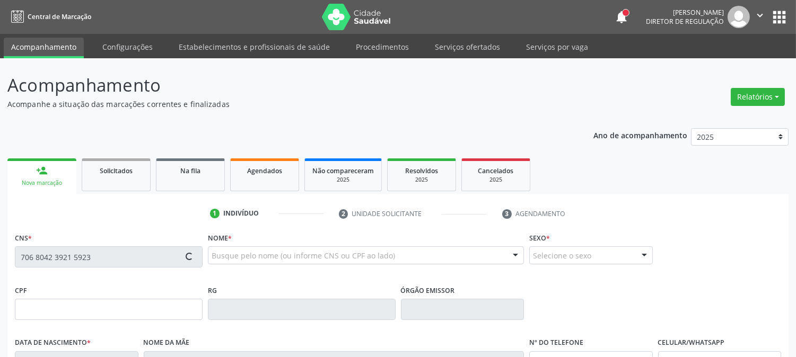
scroll to position [177, 0]
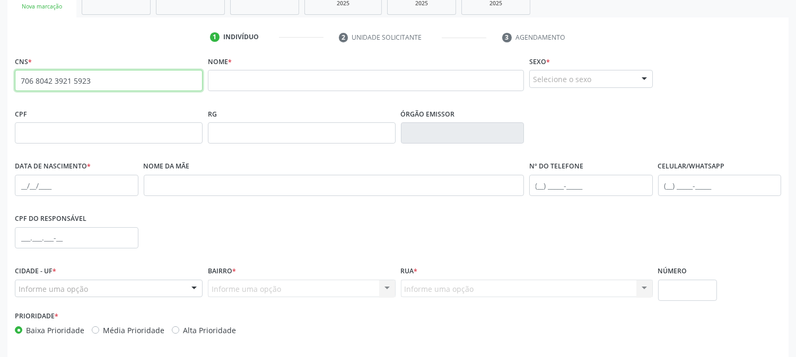
drag, startPoint x: 89, startPoint y: 82, endPoint x: 5, endPoint y: 89, distance: 84.1
click at [5, 89] on div "Acompanhamento Acompanhe a situação das marcações correntes e finalizadas Relat…" at bounding box center [398, 140] width 796 height 517
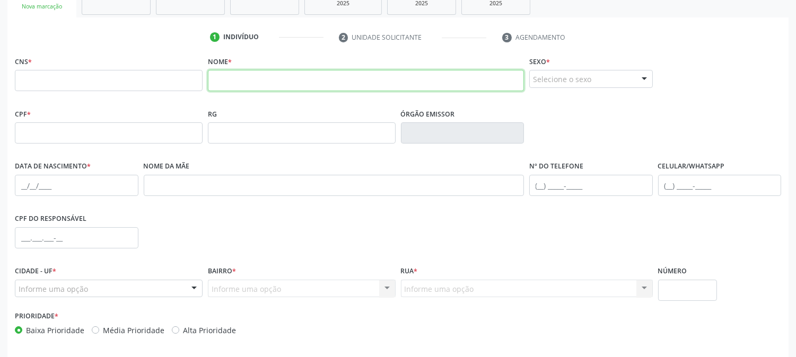
click at [247, 86] on input "text" at bounding box center [366, 80] width 316 height 21
type input "a"
